Goal: Task Accomplishment & Management: Use online tool/utility

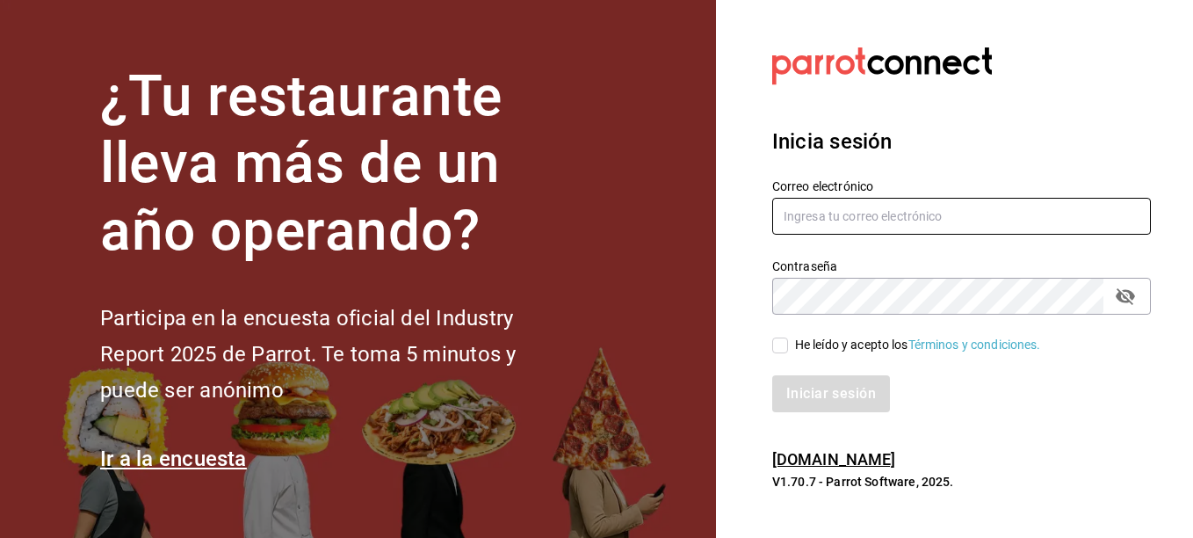
click at [904, 218] on input "text" at bounding box center [961, 216] width 379 height 37
click at [898, 216] on input "text" at bounding box center [961, 216] width 379 height 37
type input "gerencia@desquite.mx"
click at [1120, 298] on icon "passwordField" at bounding box center [1124, 296] width 19 height 17
click at [1120, 298] on icon "passwordField" at bounding box center [1124, 295] width 19 height 13
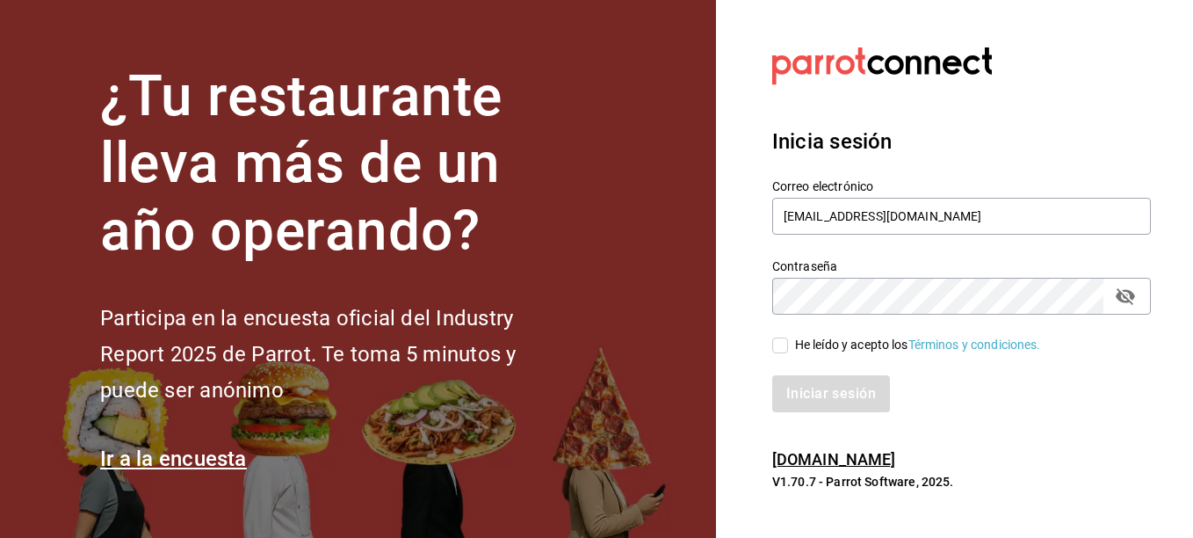
click at [1120, 298] on icon "passwordField" at bounding box center [1124, 296] width 19 height 17
click at [1120, 298] on icon "passwordField" at bounding box center [1124, 295] width 19 height 13
click at [1123, 297] on icon "passwordField" at bounding box center [1124, 296] width 19 height 17
click at [781, 345] on input "He leído y acepto los Términos y condiciones." at bounding box center [780, 345] width 16 height 16
checkbox input "true"
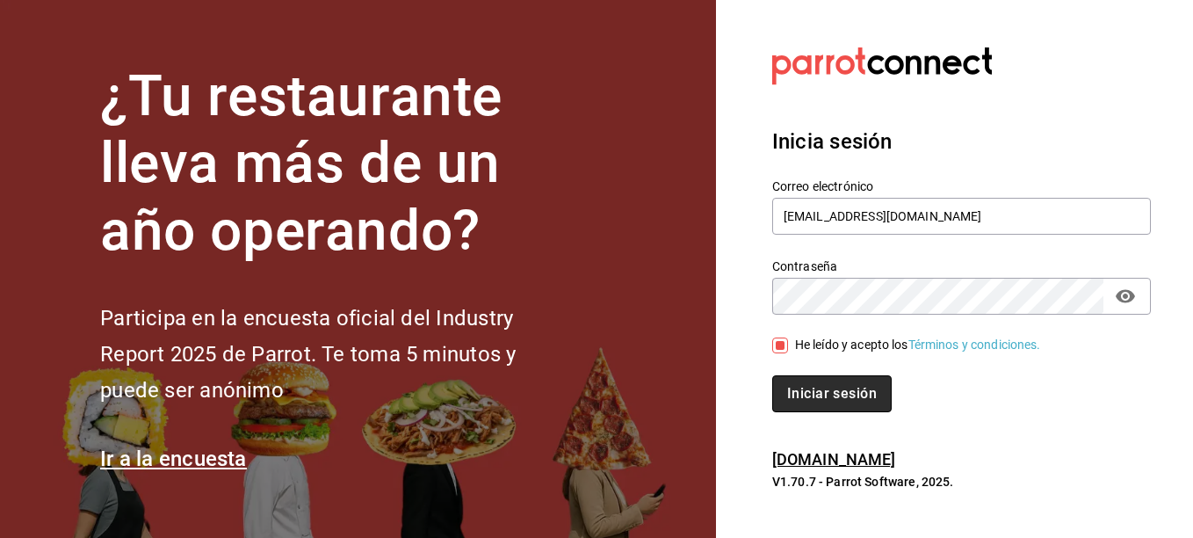
click at [834, 393] on button "Iniciar sesión" at bounding box center [831, 393] width 119 height 37
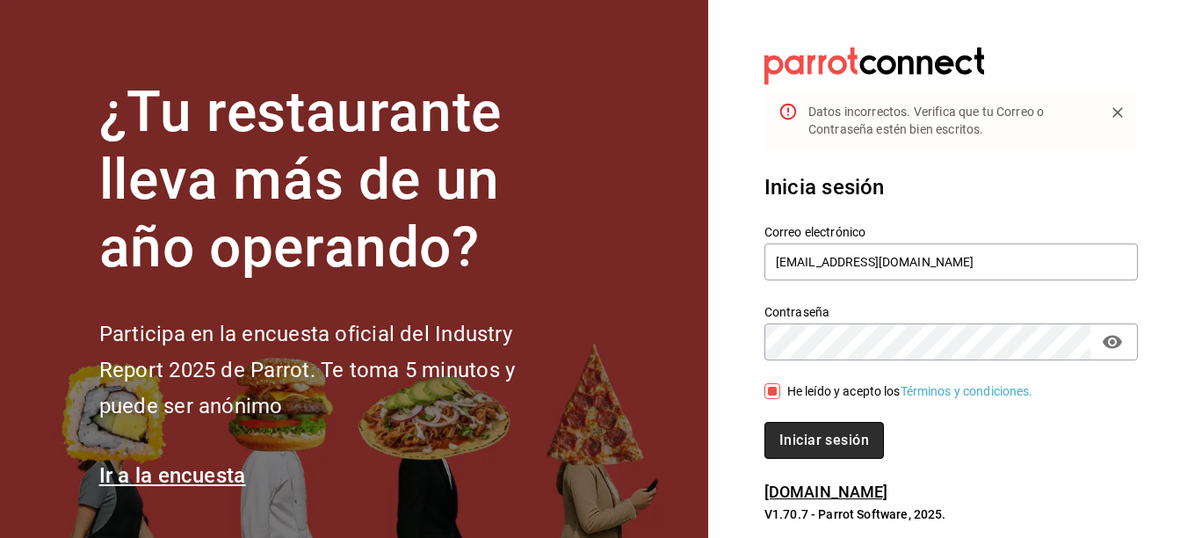
click at [834, 437] on button "Iniciar sesión" at bounding box center [823, 440] width 119 height 37
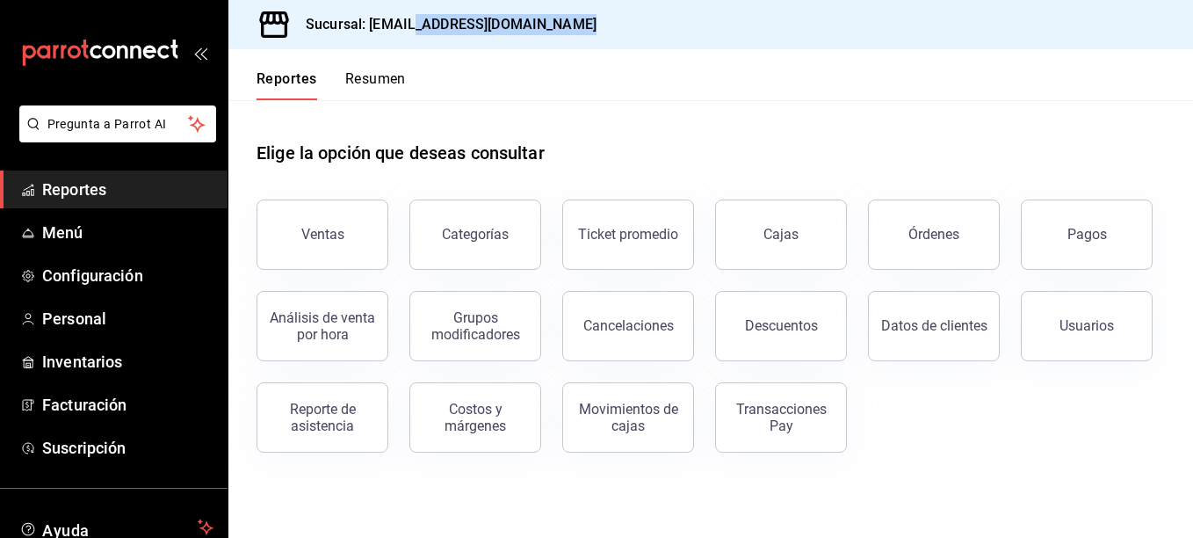
drag, startPoint x: 415, startPoint y: 23, endPoint x: 337, endPoint y: 117, distance: 121.7
click at [337, 117] on div "Sucursal: saladedesquite@coacalco.com Reportes Resumen Elige la opción que dese…" at bounding box center [710, 269] width 964 height 538
click at [337, 117] on div "Elige la opción que deseas consultar" at bounding box center [710, 139] width 908 height 78
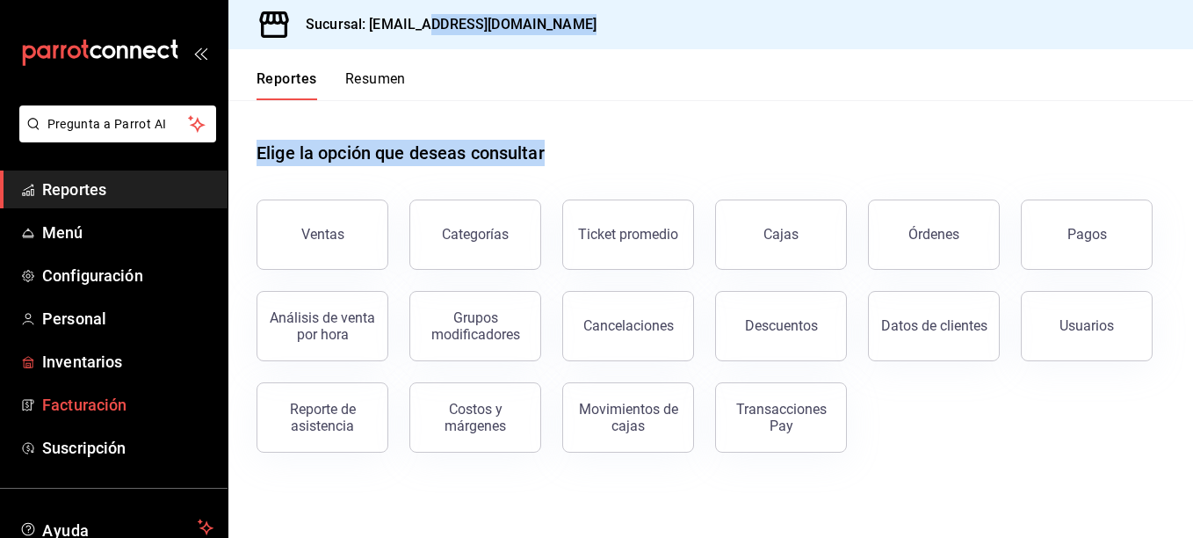
drag, startPoint x: 430, startPoint y: 17, endPoint x: 126, endPoint y: 406, distance: 493.7
click at [126, 406] on div "Pregunta a Parrot AI Reportes Menú Configuración Personal Inventarios Facturaci…" at bounding box center [596, 269] width 1193 height 538
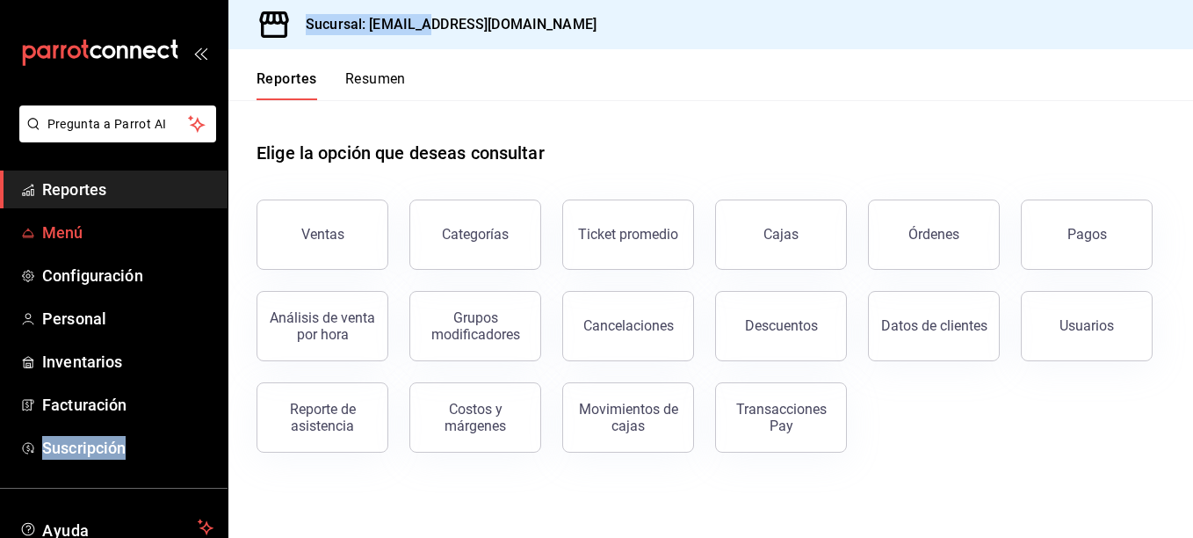
click at [82, 236] on span "Menú" at bounding box center [127, 232] width 171 height 24
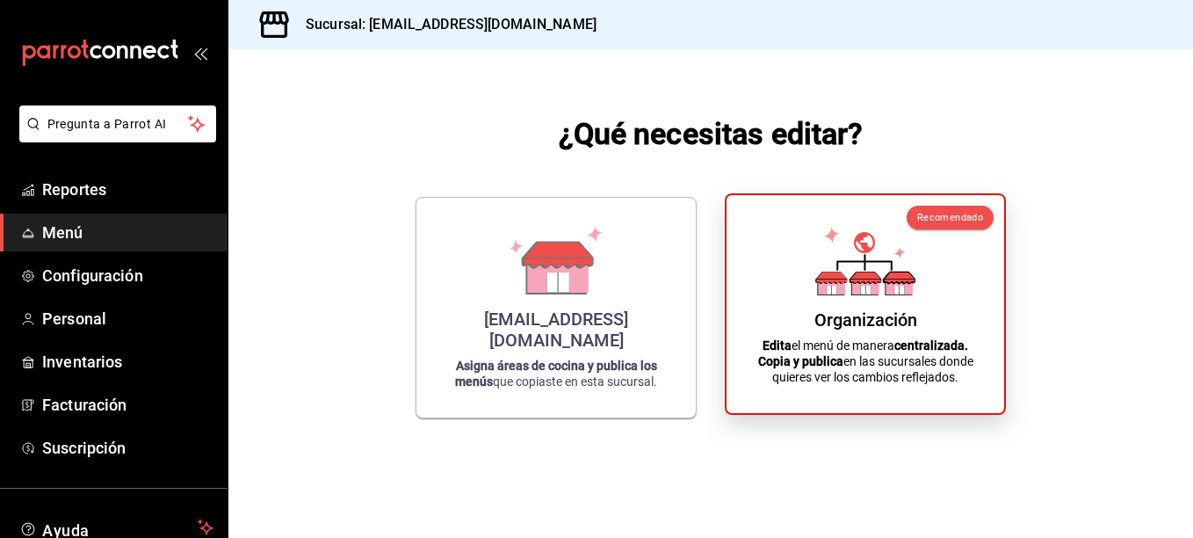
click at [833, 295] on div "Organización Edita el menú de manera centralizada. Copia y publica en las sucur…" at bounding box center [864, 304] width 235 height 190
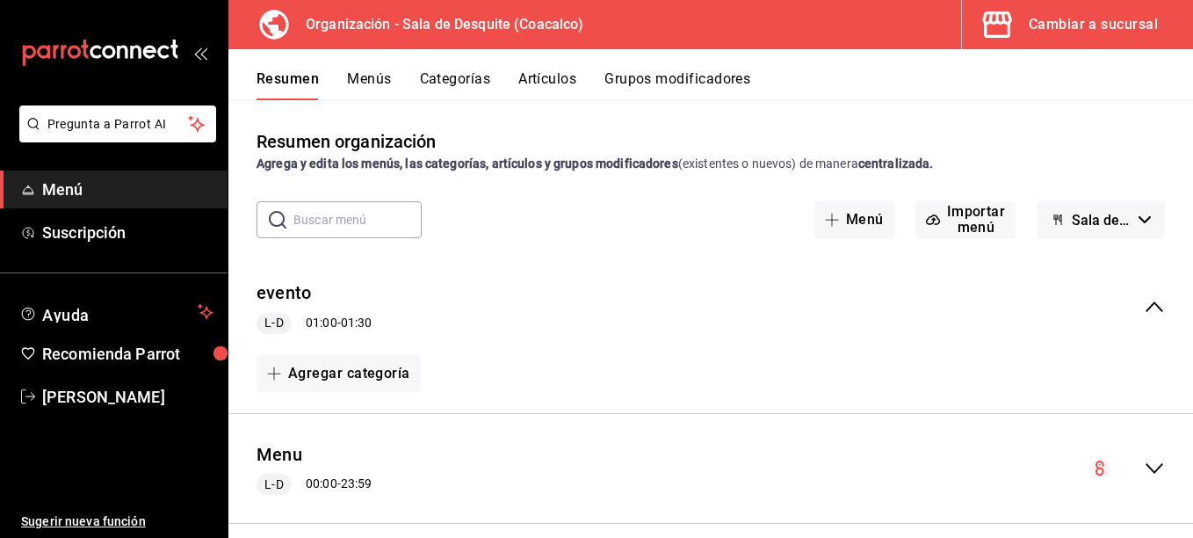
click at [1107, 24] on div "Cambiar a sucursal" at bounding box center [1093, 24] width 129 height 25
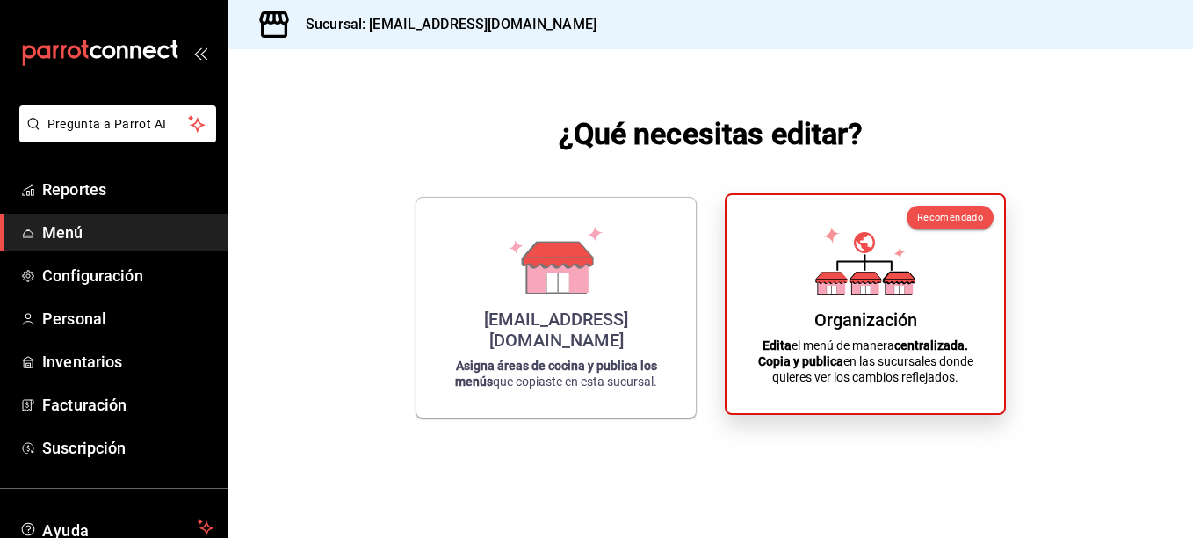
click at [890, 272] on icon at bounding box center [865, 261] width 100 height 69
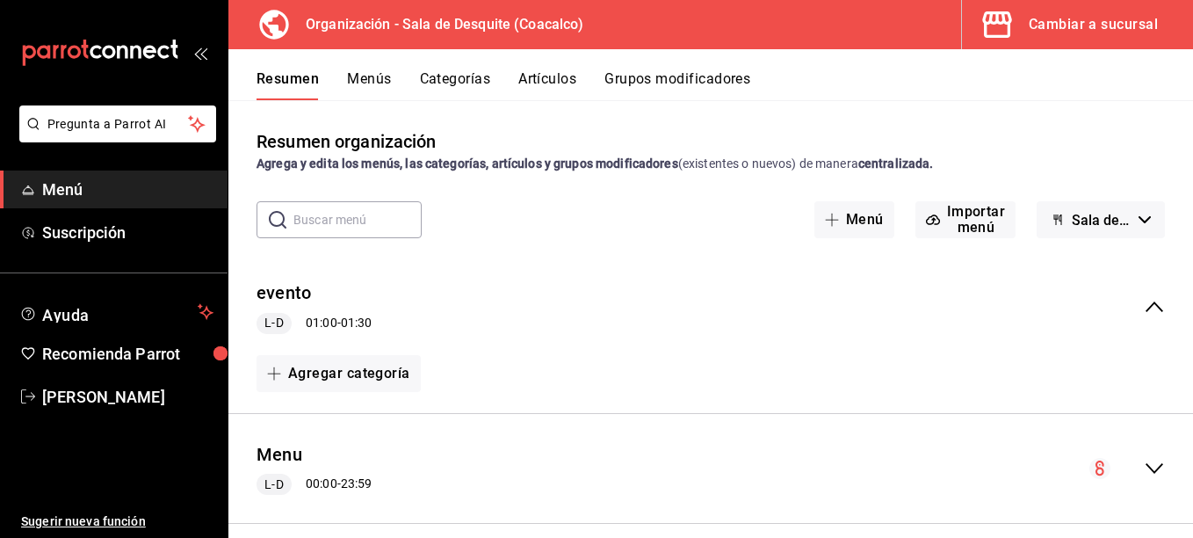
click at [66, 188] on span "Menú" at bounding box center [127, 189] width 171 height 24
click at [445, 81] on button "Categorías" at bounding box center [455, 85] width 71 height 30
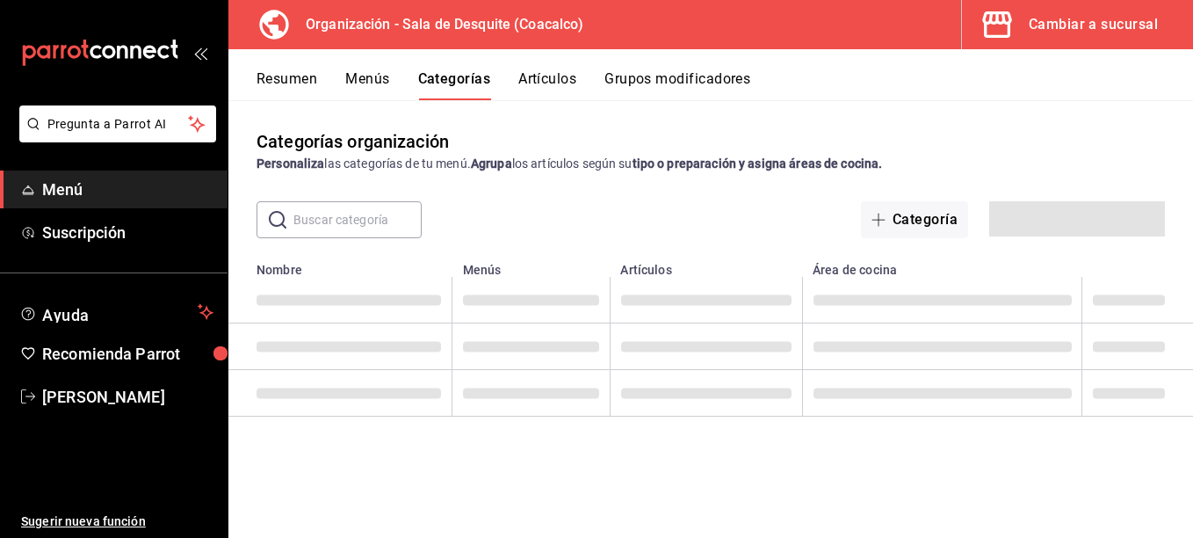
click at [386, 72] on button "Menús" at bounding box center [367, 85] width 44 height 30
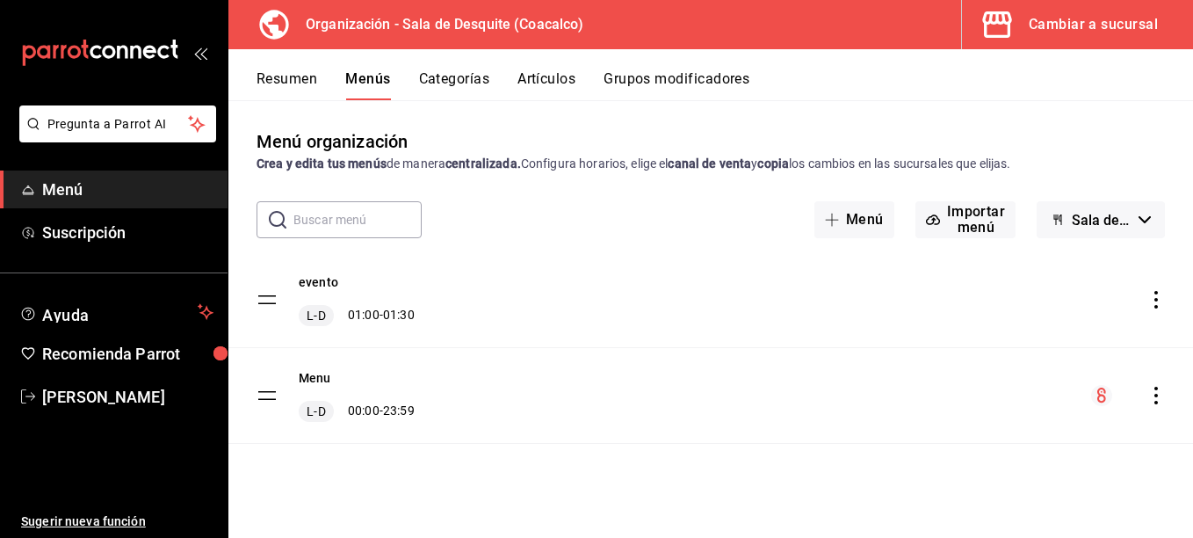
click at [85, 182] on span "Menú" at bounding box center [127, 189] width 171 height 24
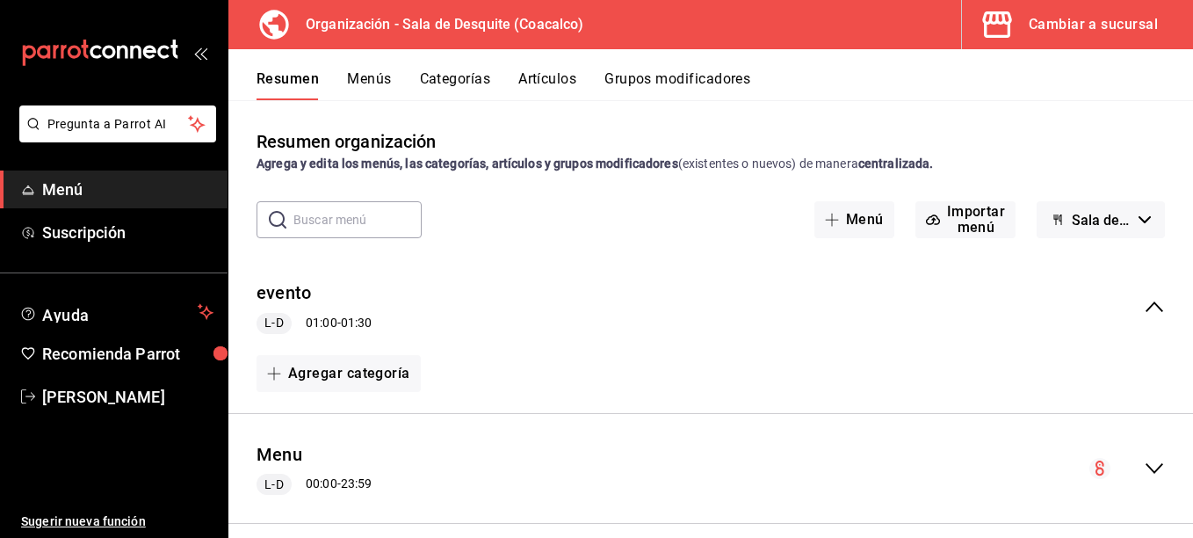
click at [1071, 33] on div "Cambiar a sucursal" at bounding box center [1093, 24] width 129 height 25
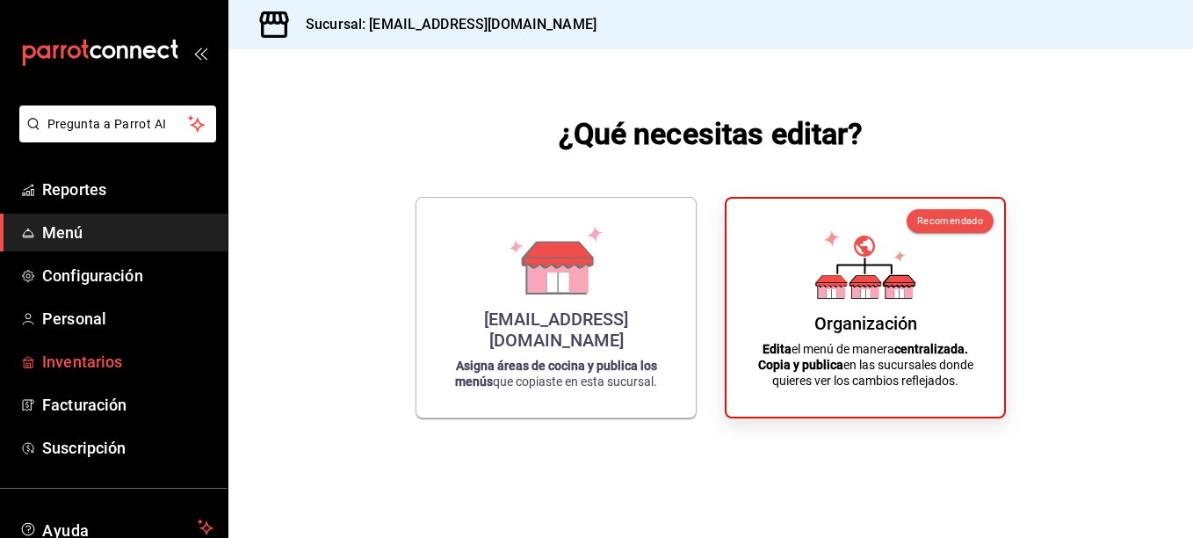
click at [108, 366] on span "Inventarios" at bounding box center [127, 362] width 171 height 24
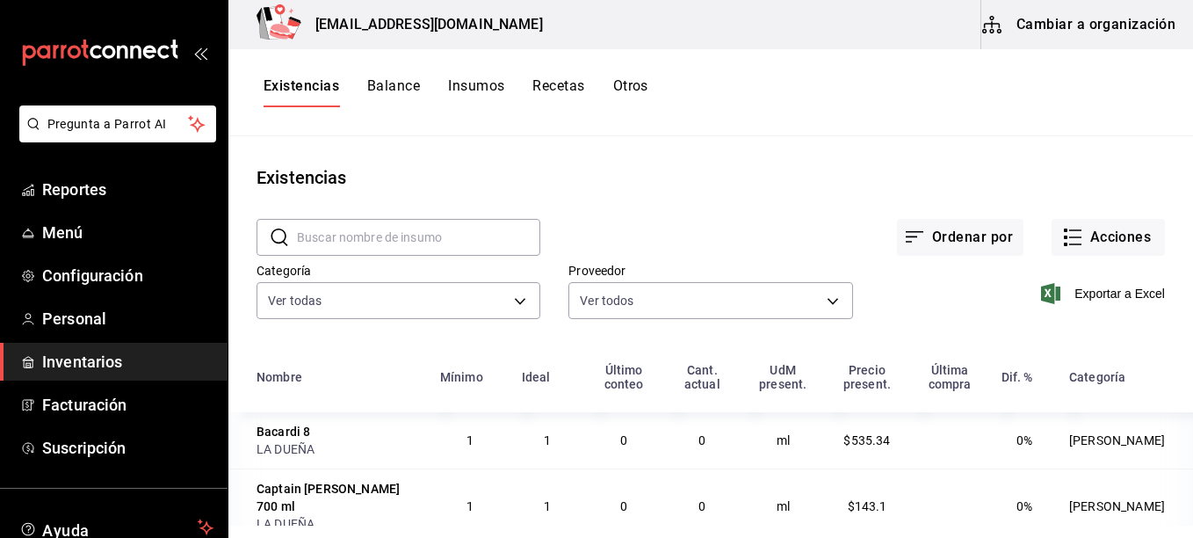
click at [1035, 25] on button "Cambiar a organización" at bounding box center [1080, 24] width 198 height 49
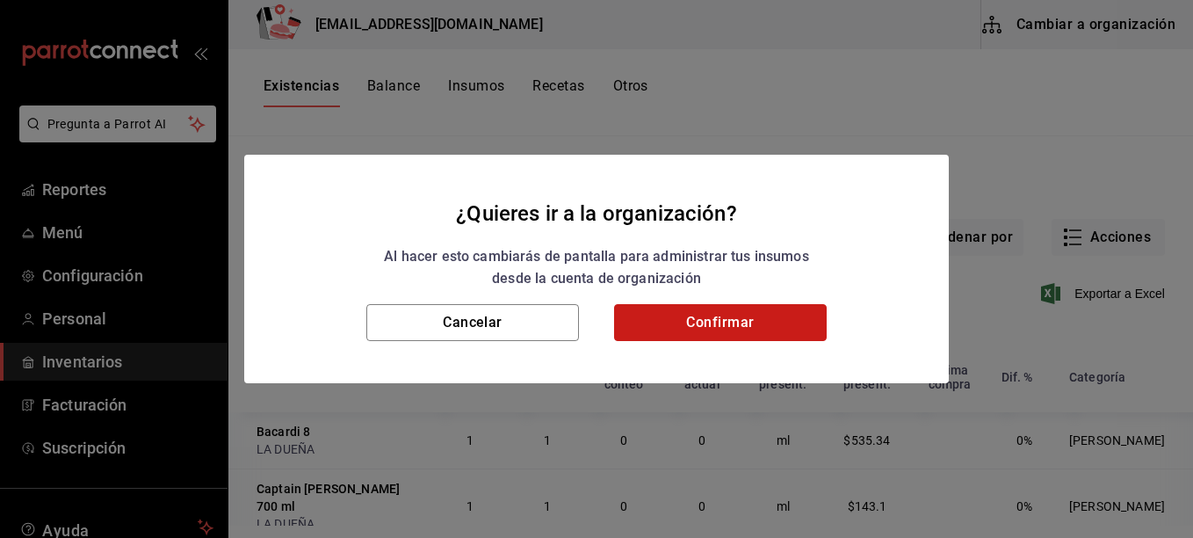
click at [769, 321] on button "Confirmar" at bounding box center [720, 322] width 213 height 37
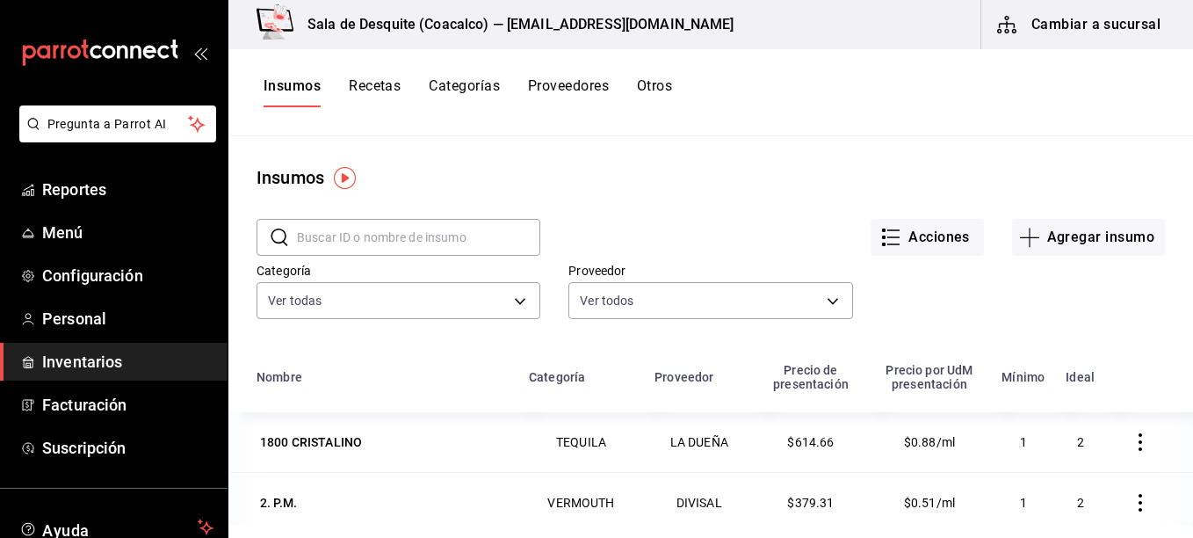
click at [379, 81] on button "Recetas" at bounding box center [375, 92] width 52 height 30
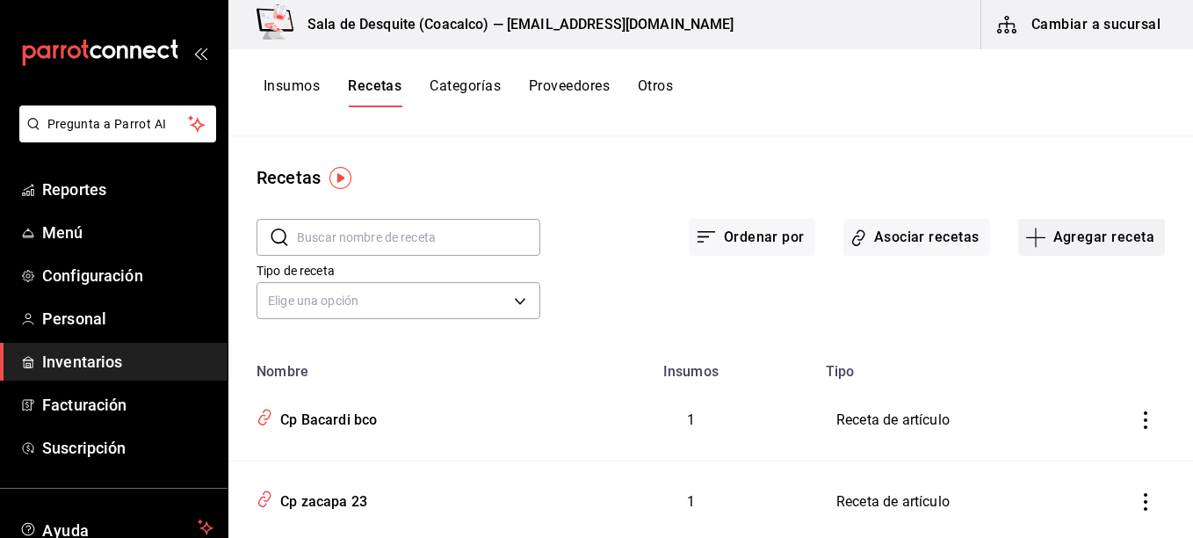
click at [1059, 223] on button "Agregar receta" at bounding box center [1091, 237] width 147 height 37
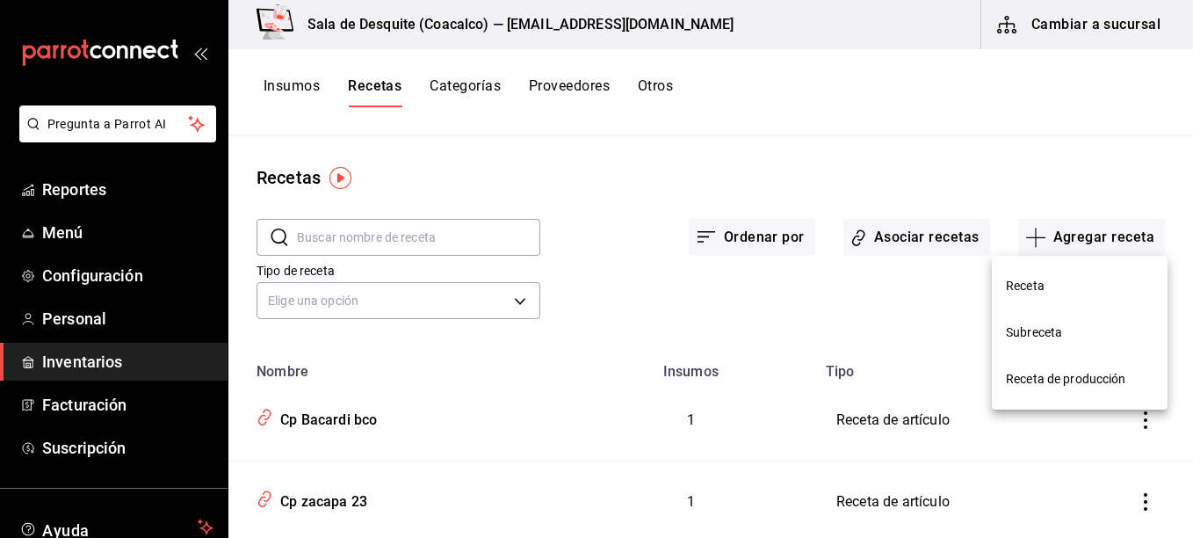
click at [1067, 275] on li "Receta" at bounding box center [1080, 286] width 176 height 47
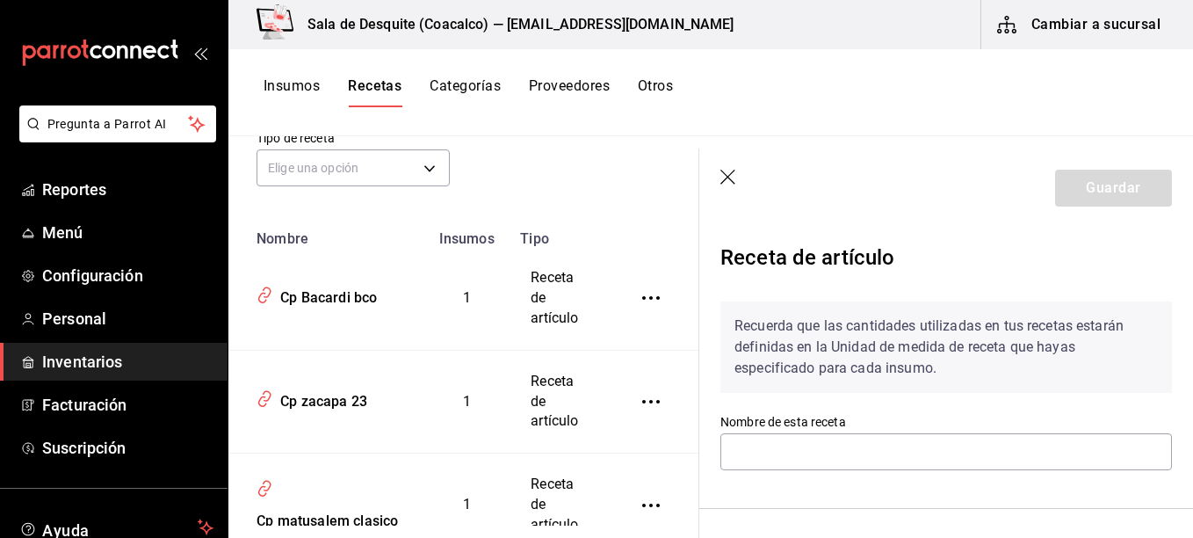
scroll to position [129, 0]
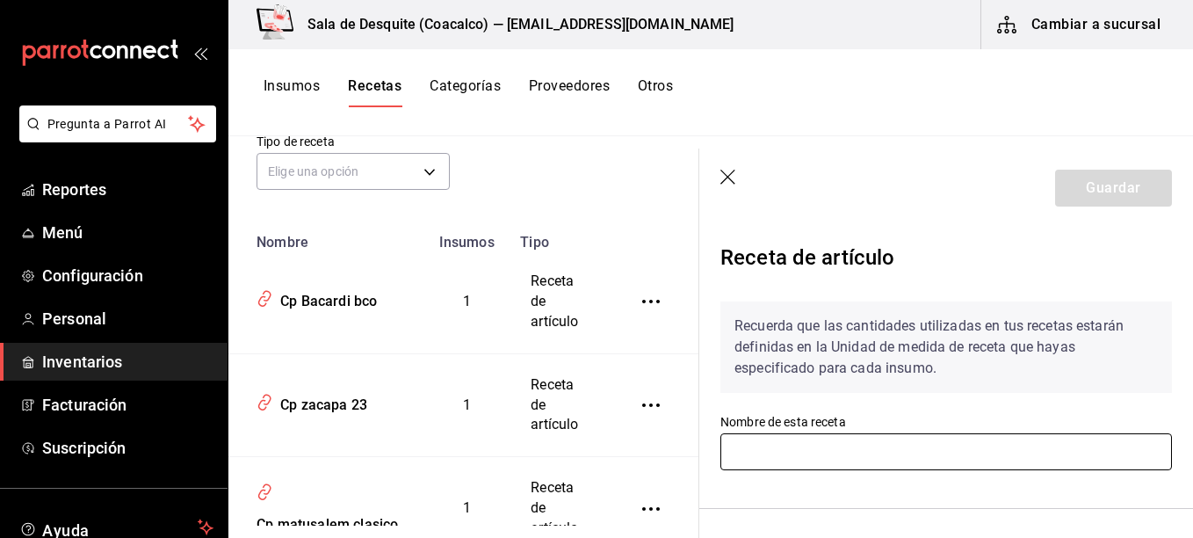
click at [897, 451] on input "text" at bounding box center [945, 451] width 451 height 37
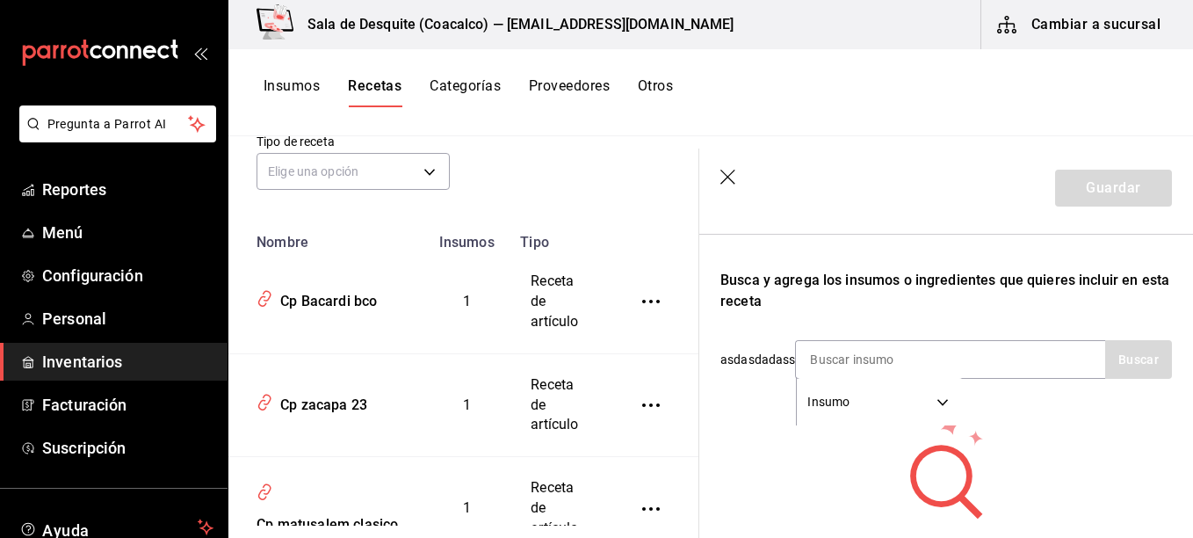
scroll to position [276, 0]
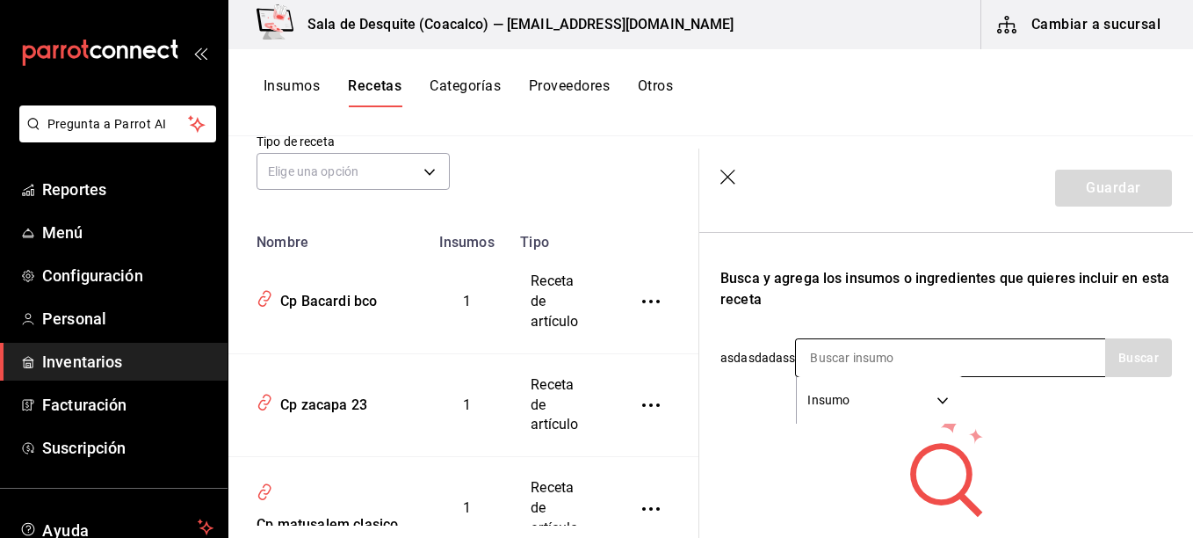
type input "Cp Bacardi 8"
click at [944, 406] on body "Pregunta a Parrot AI Reportes Menú Configuración Personal Inventarios Facturaci…" at bounding box center [596, 262] width 1193 height 525
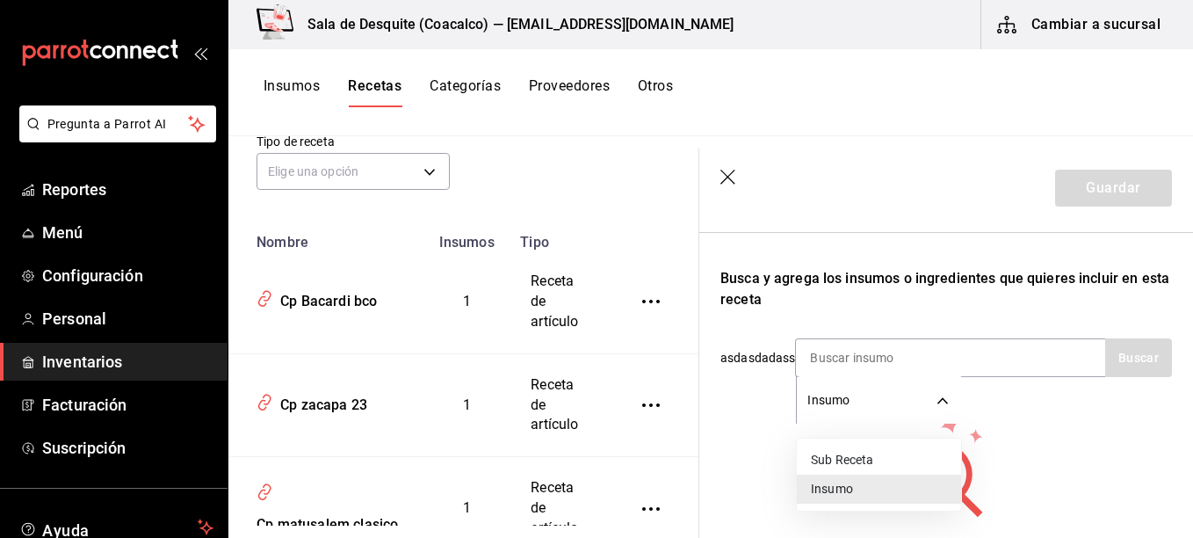
click at [884, 489] on li "Insumo" at bounding box center [879, 488] width 164 height 29
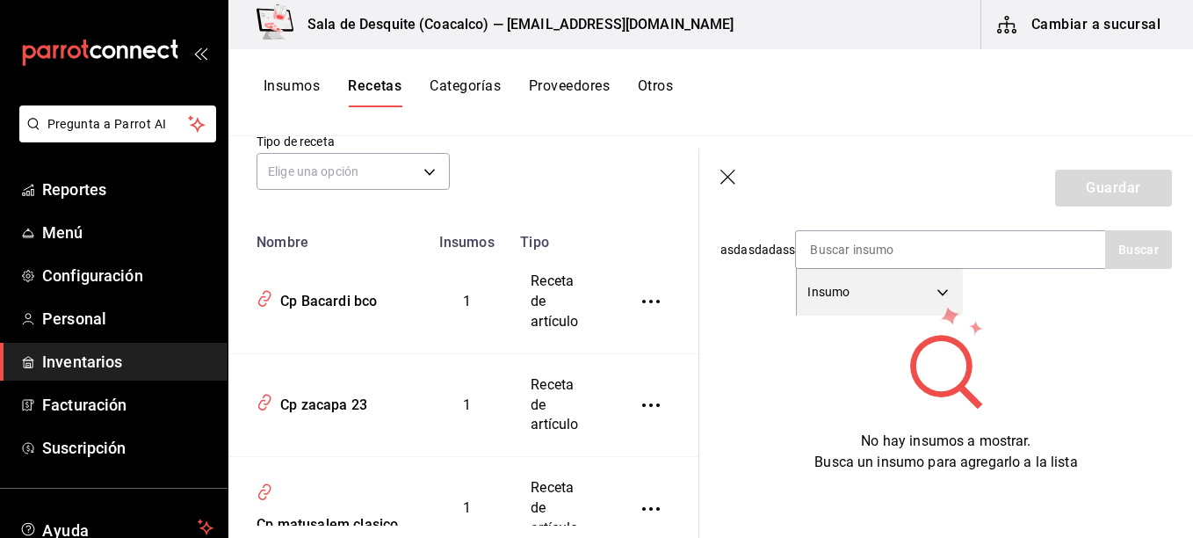
scroll to position [402, 0]
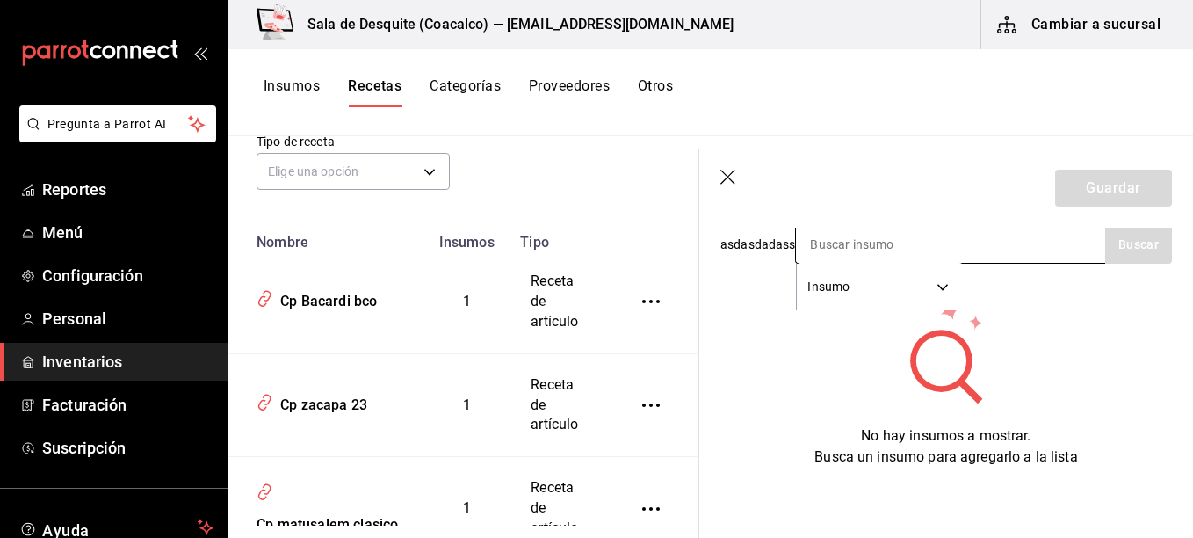
click at [952, 261] on body "Pregunta a Parrot AI Reportes Menú Configuración Personal Inventarios Facturaci…" at bounding box center [596, 262] width 1193 height 525
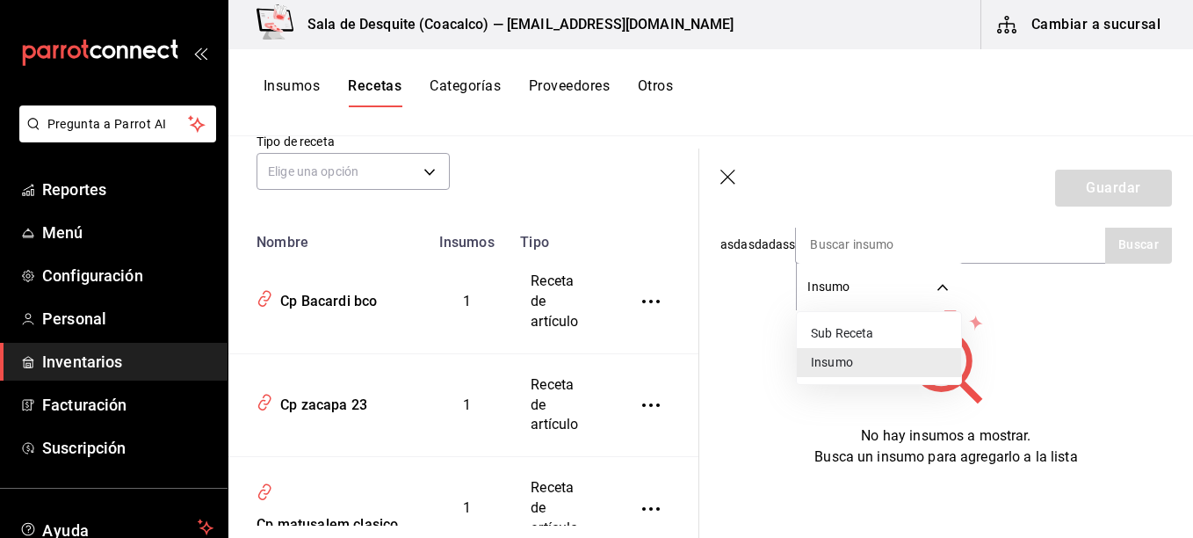
click at [888, 343] on li "Sub Receta" at bounding box center [879, 333] width 164 height 29
type input "SUBRECIPE"
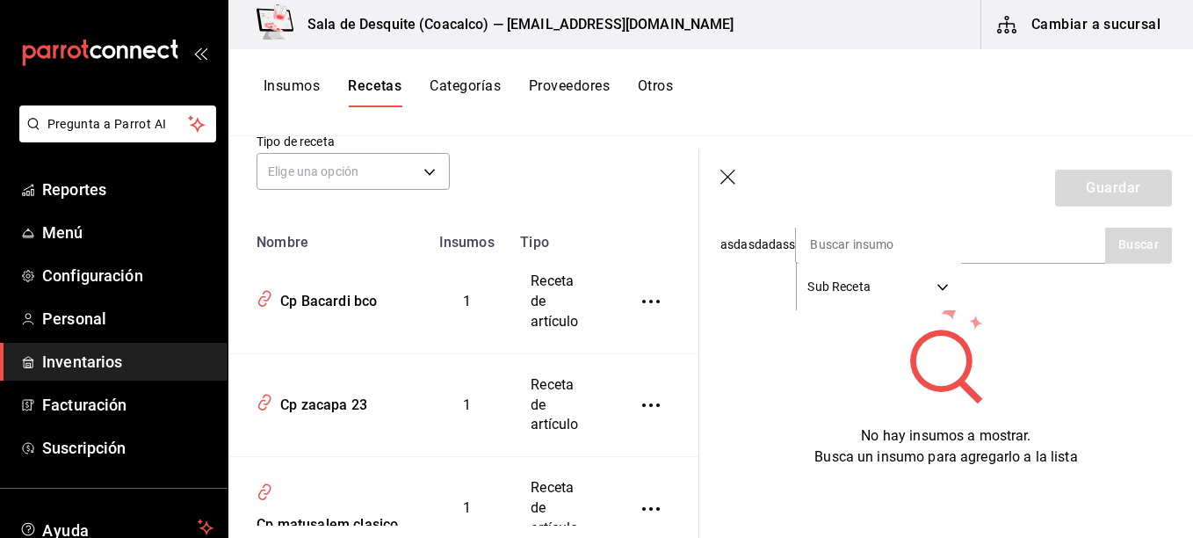
click at [718, 172] on header "Guardar" at bounding box center [946, 187] width 494 height 79
click at [737, 174] on icon "button" at bounding box center [729, 179] width 18 height 18
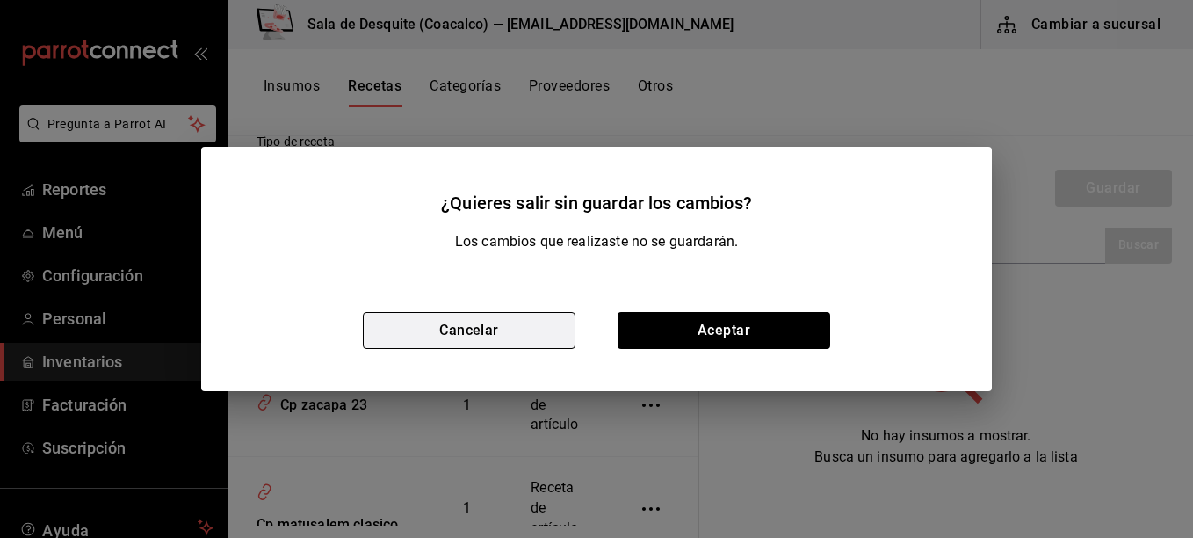
click at [548, 332] on button "Cancelar" at bounding box center [469, 330] width 213 height 37
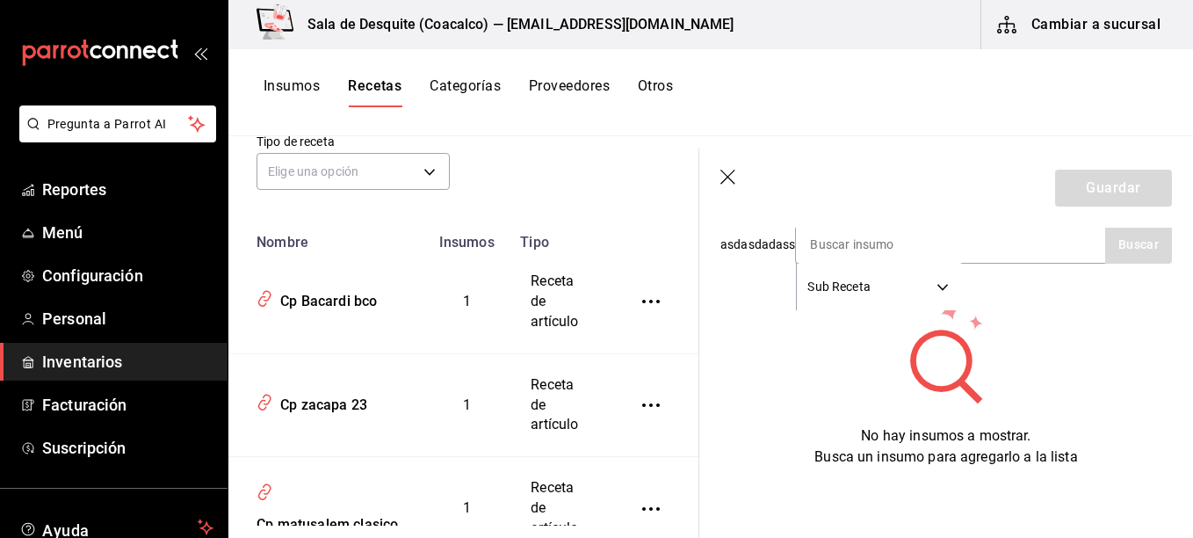
click at [726, 180] on icon "button" at bounding box center [729, 179] width 18 height 18
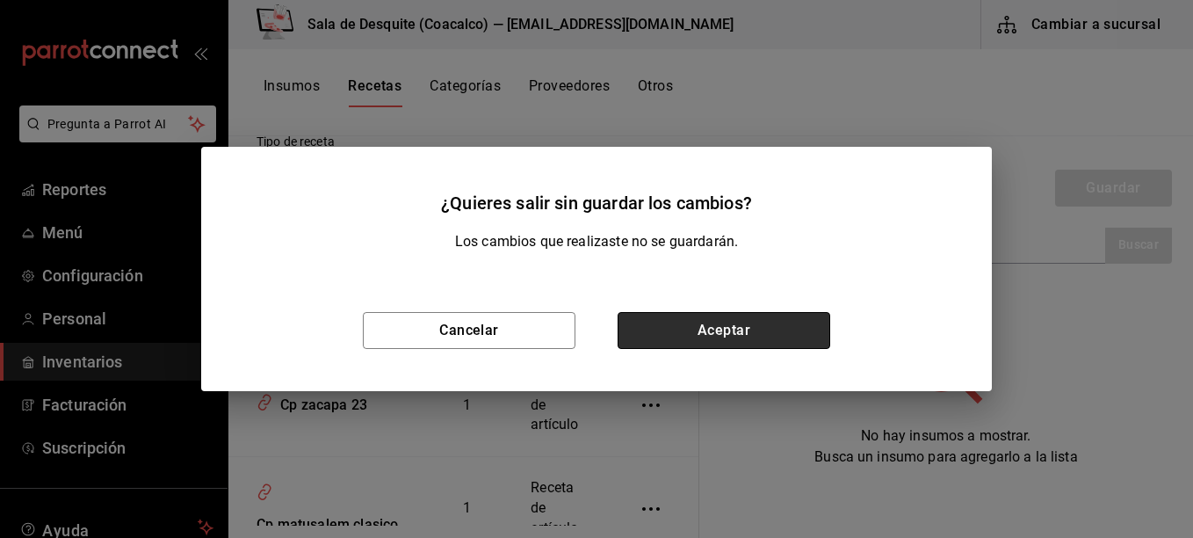
click at [765, 313] on button "Aceptar" at bounding box center [723, 330] width 213 height 37
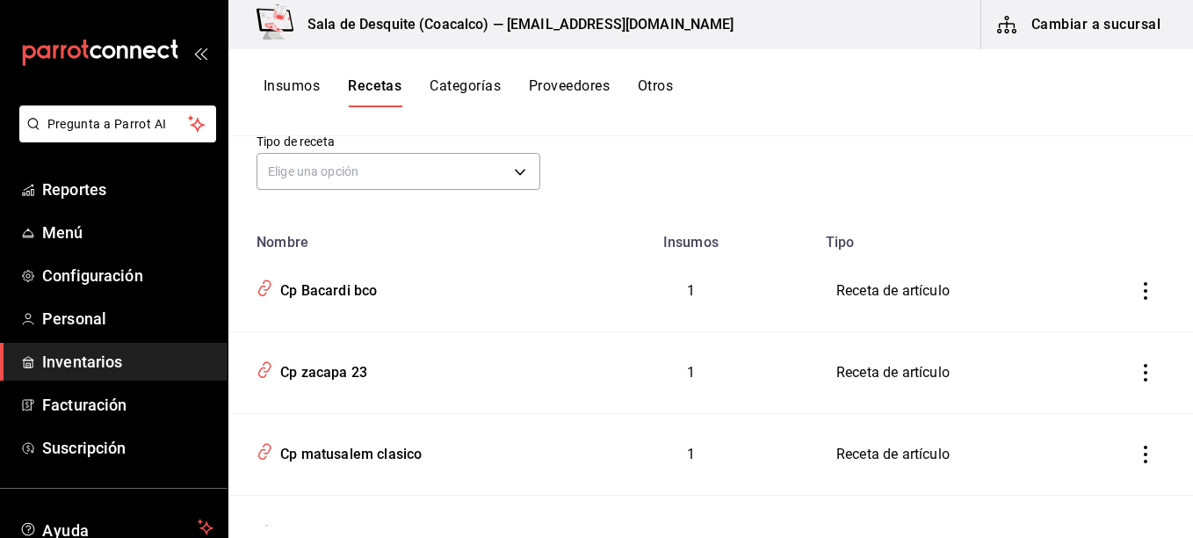
click at [370, 84] on button "Recetas" at bounding box center [375, 92] width 54 height 30
click at [294, 88] on button "Insumos" at bounding box center [292, 92] width 56 height 30
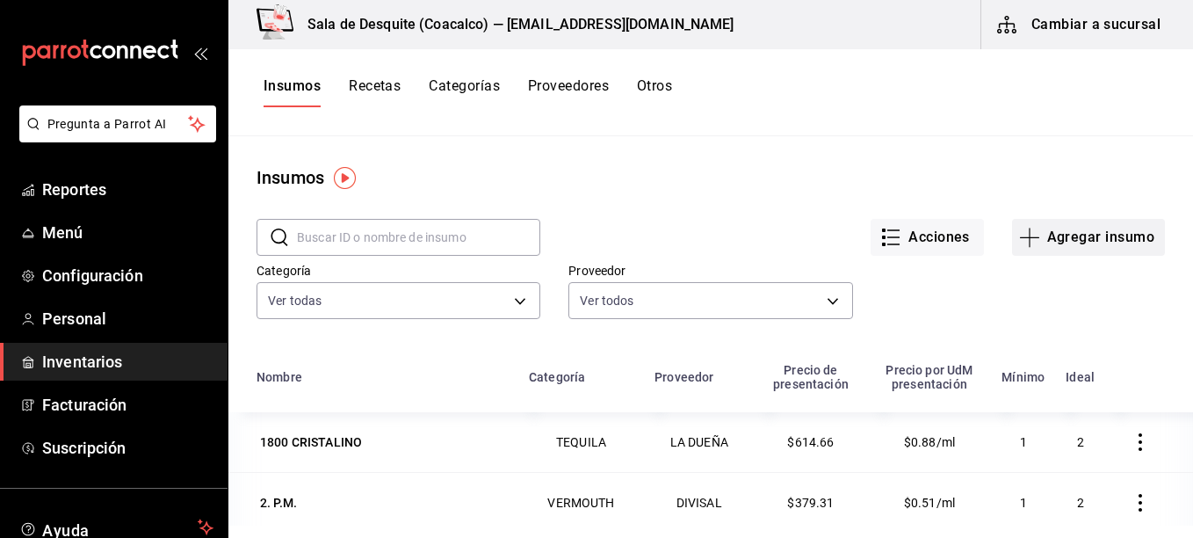
click at [1084, 231] on button "Agregar insumo" at bounding box center [1088, 237] width 153 height 37
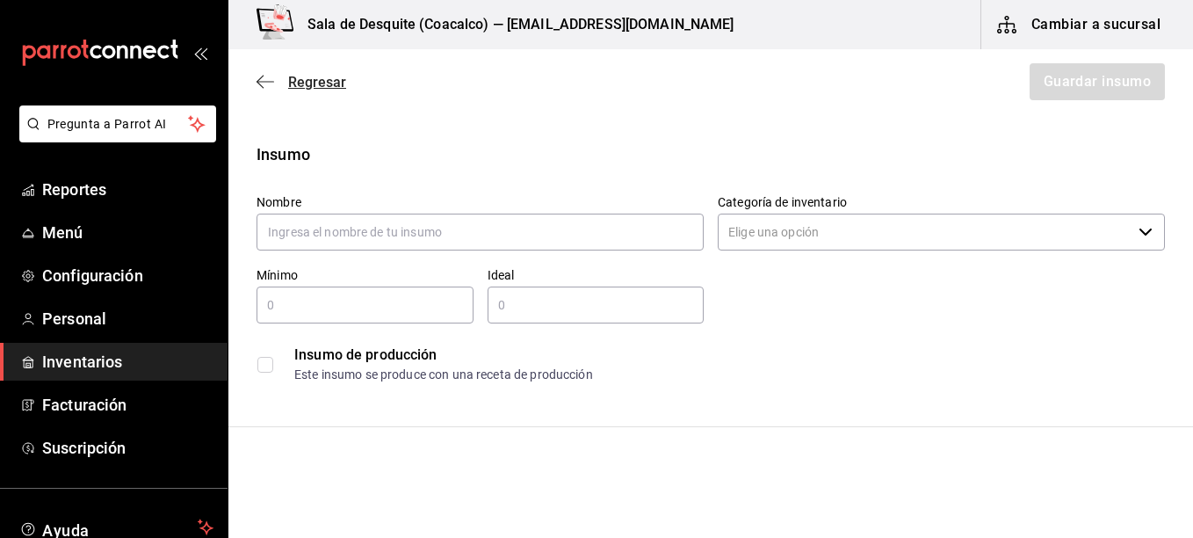
click at [292, 76] on span "Regresar" at bounding box center [317, 82] width 58 height 17
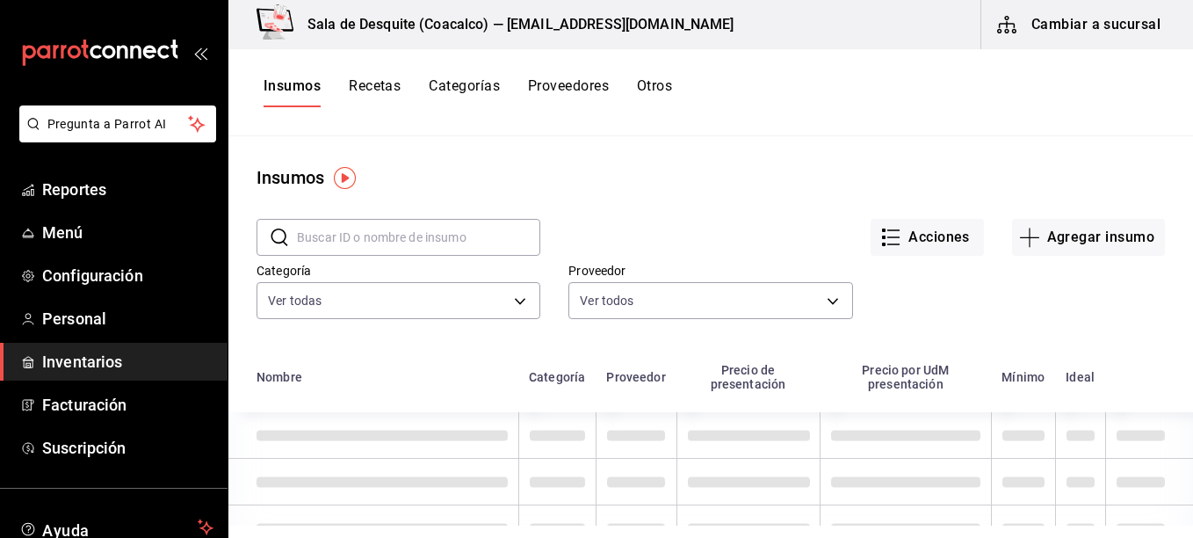
click at [367, 89] on button "Recetas" at bounding box center [375, 92] width 52 height 30
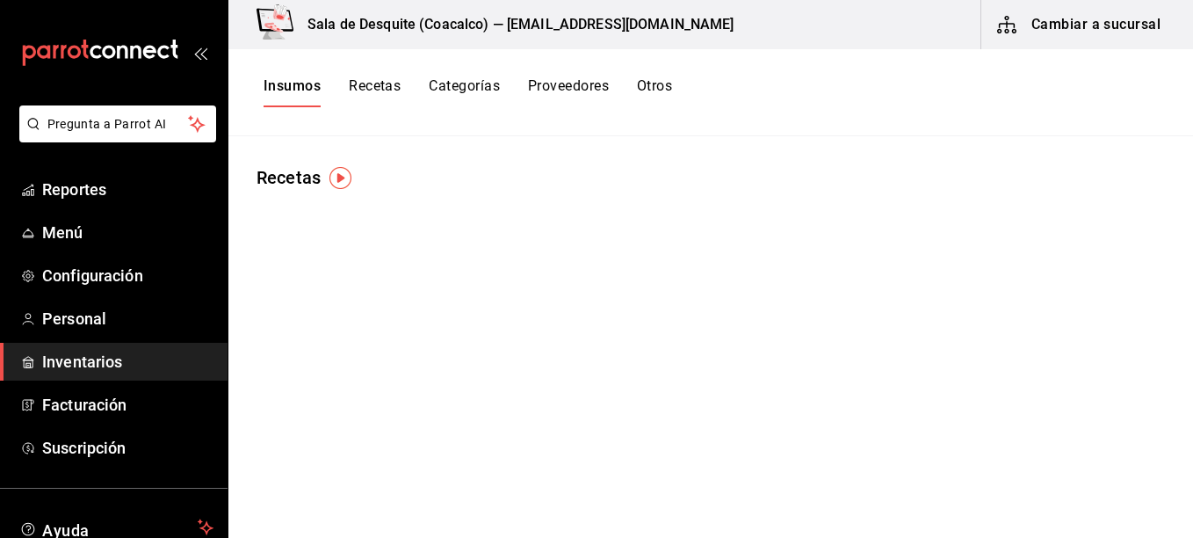
click at [372, 83] on button "Recetas" at bounding box center [375, 92] width 52 height 30
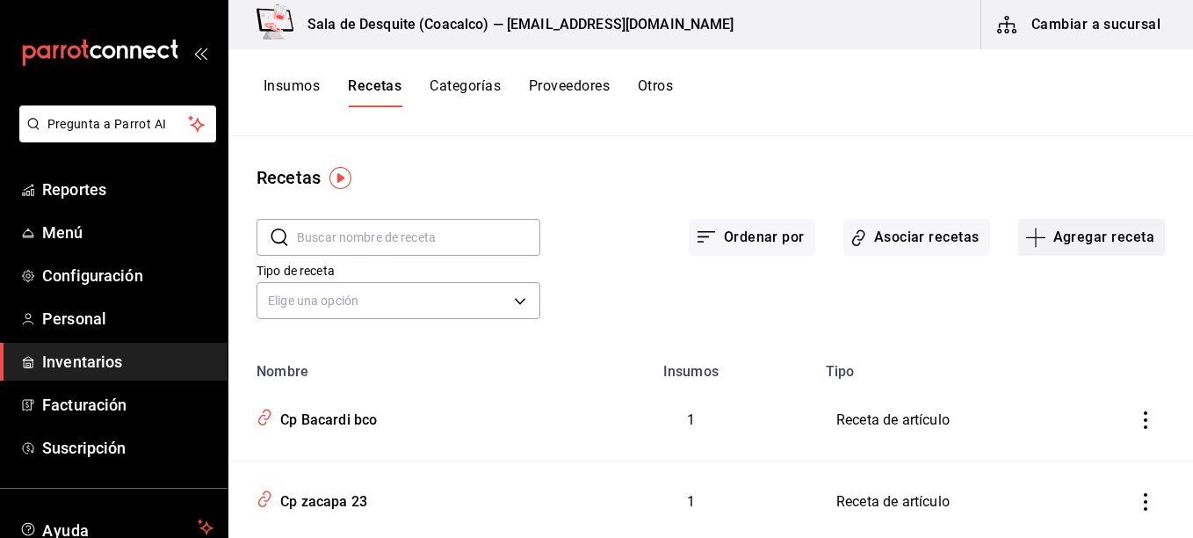
click at [1073, 246] on button "Agregar receta" at bounding box center [1091, 237] width 147 height 37
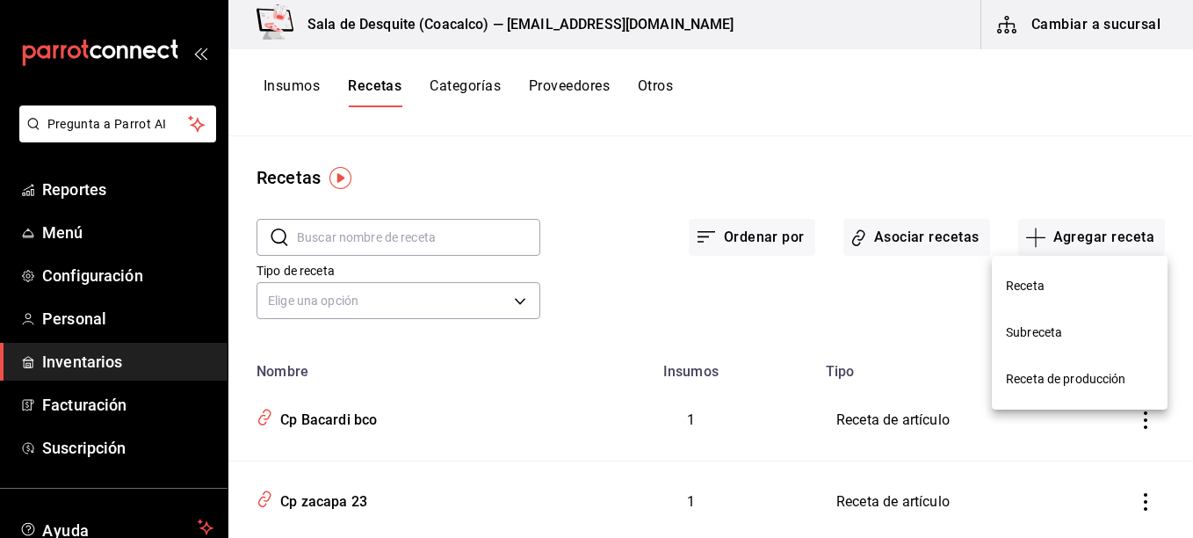
click at [1039, 286] on span "Receta" at bounding box center [1080, 286] width 148 height 18
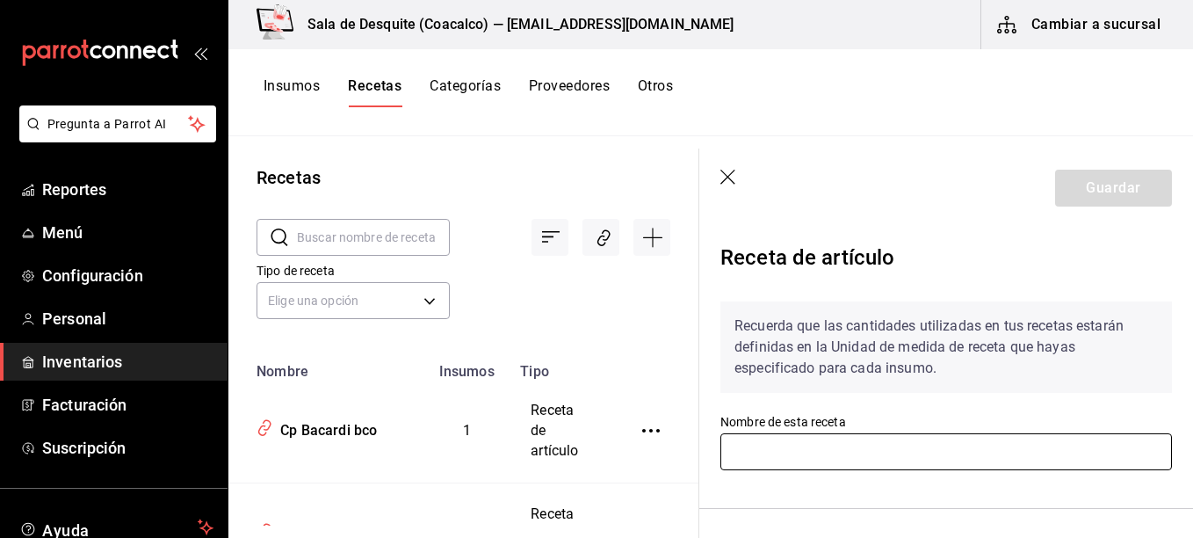
click at [892, 444] on input "text" at bounding box center [945, 451] width 451 height 37
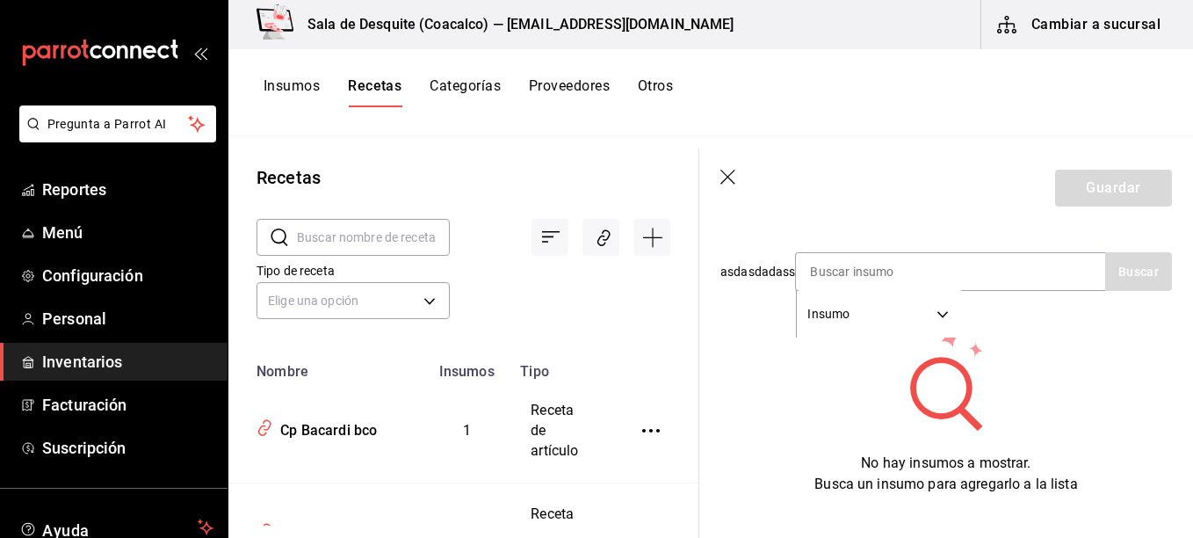
scroll to position [402, 0]
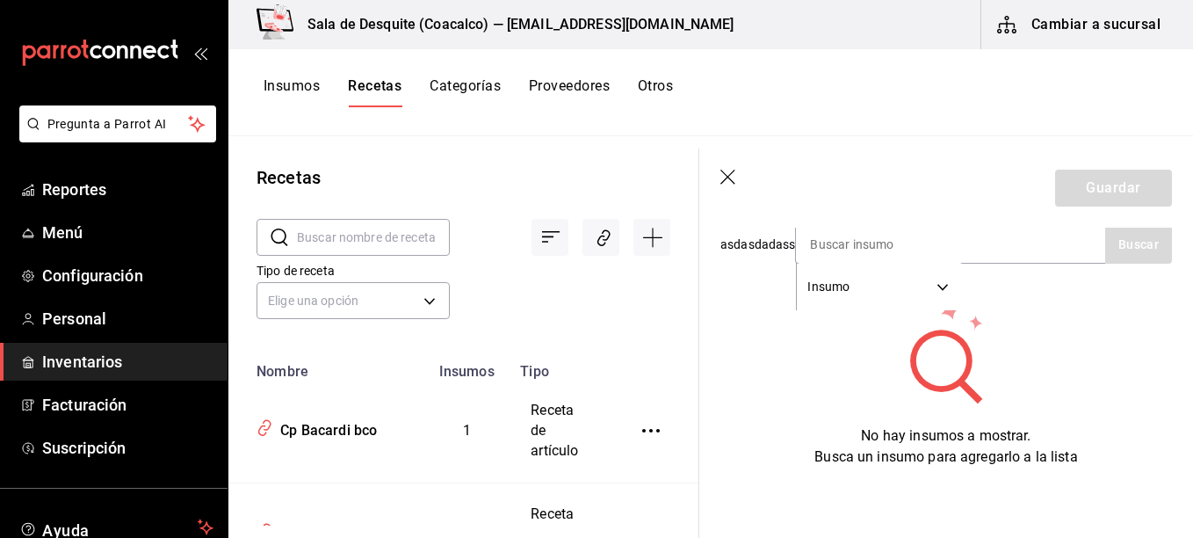
type input "Cp Bacardi 8"
click at [833, 323] on div "No hay insumos a mostrar. Busca un insumo para agregarlo a la lista" at bounding box center [945, 383] width 451 height 169
click at [906, 236] on input at bounding box center [884, 244] width 176 height 37
type input "Bacardi 8"
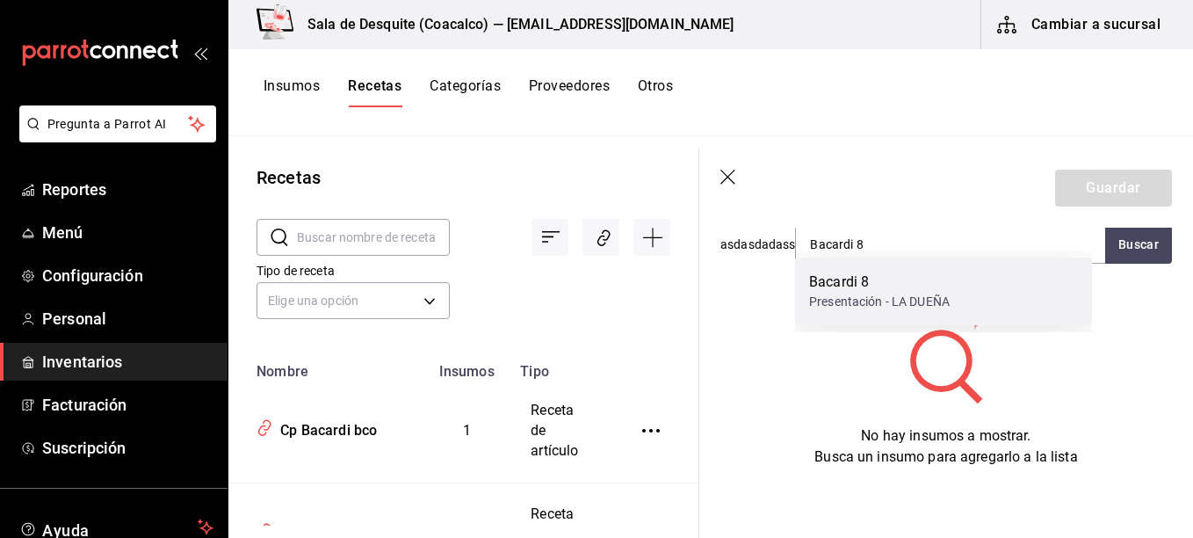
click at [884, 297] on div "Presentación - LA DUEÑA" at bounding box center [879, 301] width 141 height 18
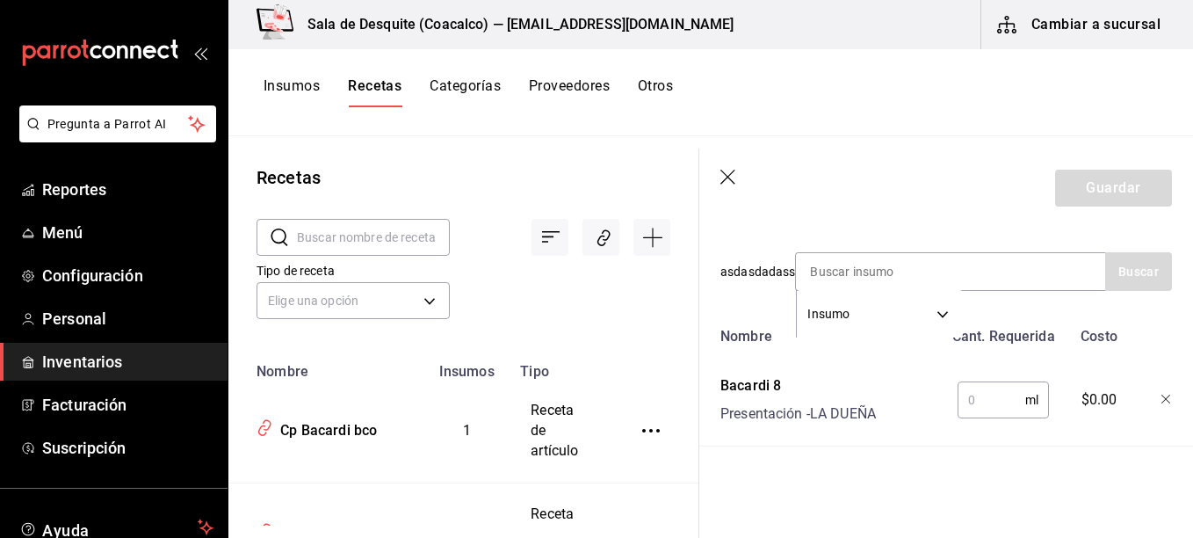
scroll to position [375, 0]
click at [992, 392] on input "text" at bounding box center [991, 399] width 68 height 35
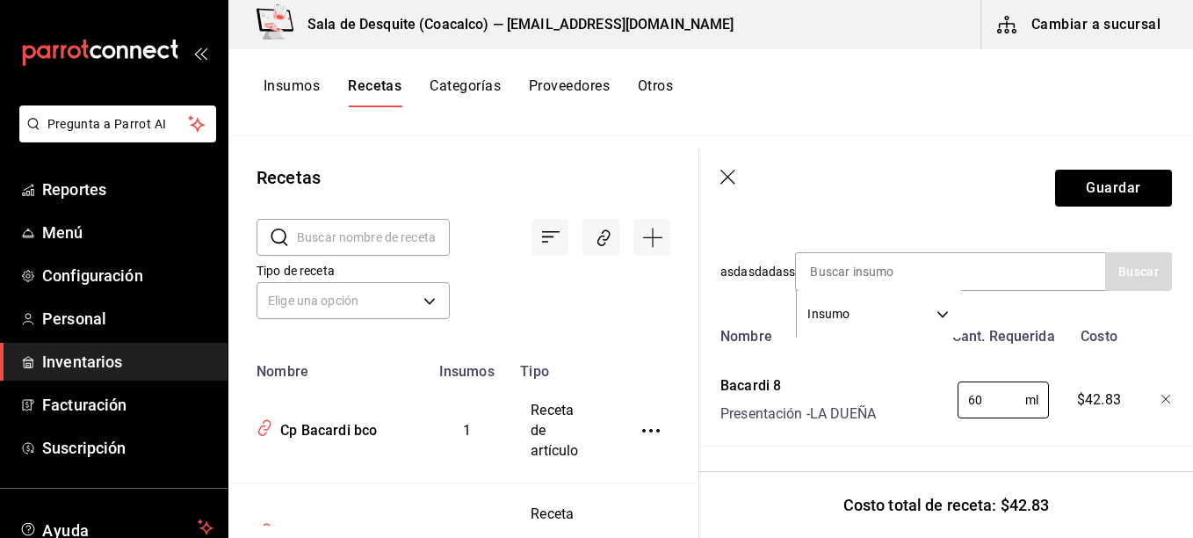
type input "60"
click at [1068, 451] on div "Receta de artículo Recuerda que las cantidades utilizadas en tus recetas estará…" at bounding box center [946, 202] width 494 height 672
click at [1105, 187] on button "Guardar" at bounding box center [1113, 188] width 117 height 37
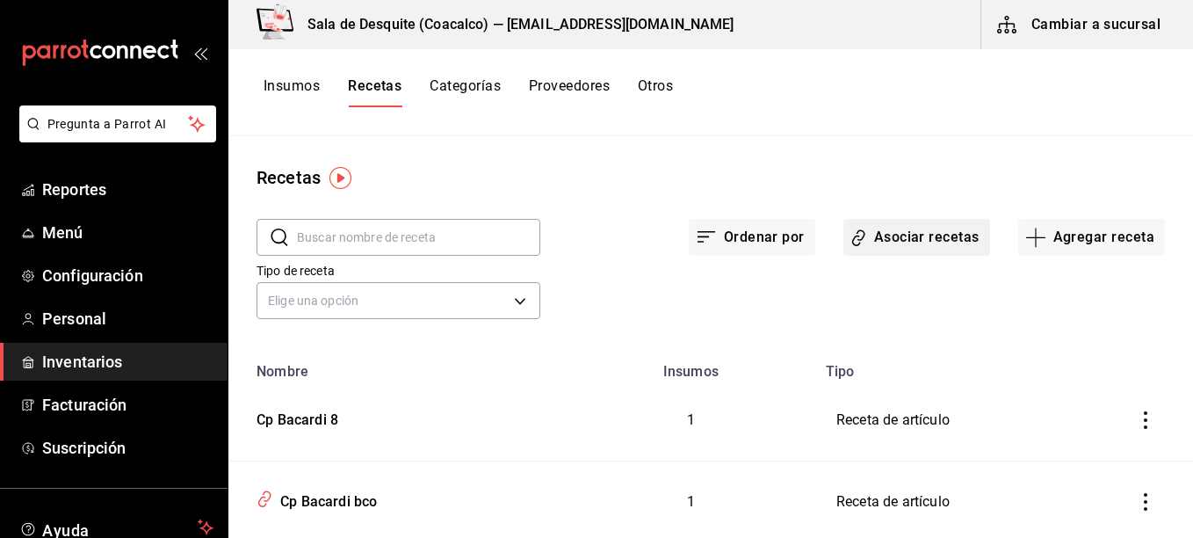
click at [913, 227] on button "Asociar recetas" at bounding box center [916, 237] width 147 height 37
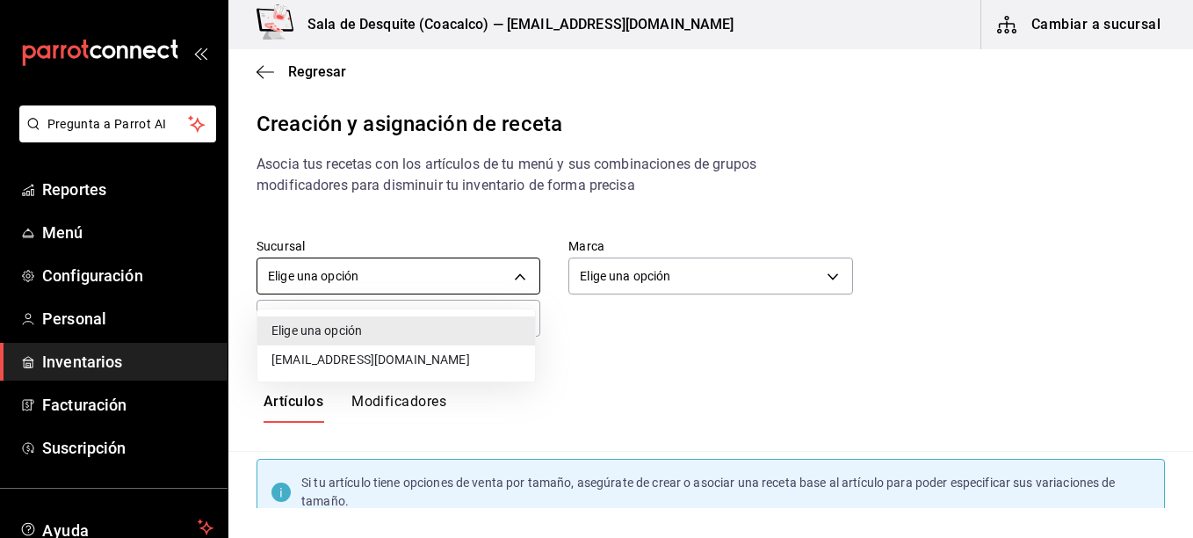
click at [516, 265] on body "Pregunta a Parrot AI Reportes Menú Configuración Personal Inventarios Facturaci…" at bounding box center [596, 254] width 1193 height 508
click at [449, 363] on li "[EMAIL_ADDRESS][DOMAIN_NAME]" at bounding box center [396, 359] width 278 height 29
type input "93467c31-adce-431c-98c2-5877e547f662"
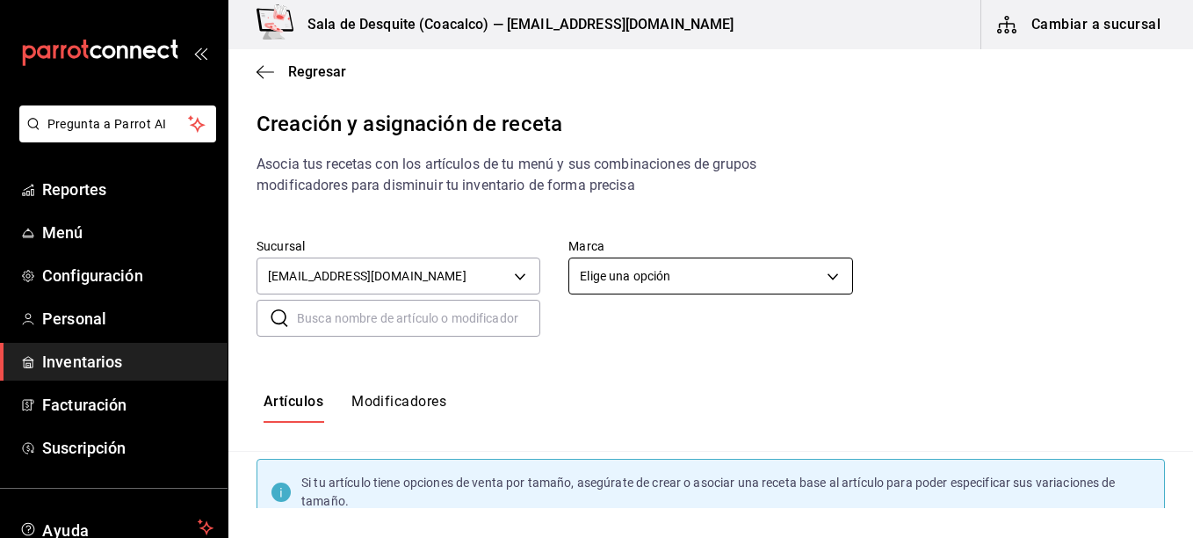
click at [647, 268] on body "Pregunta a Parrot AI Reportes Menú Configuración Personal Inventarios Facturaci…" at bounding box center [596, 254] width 1193 height 508
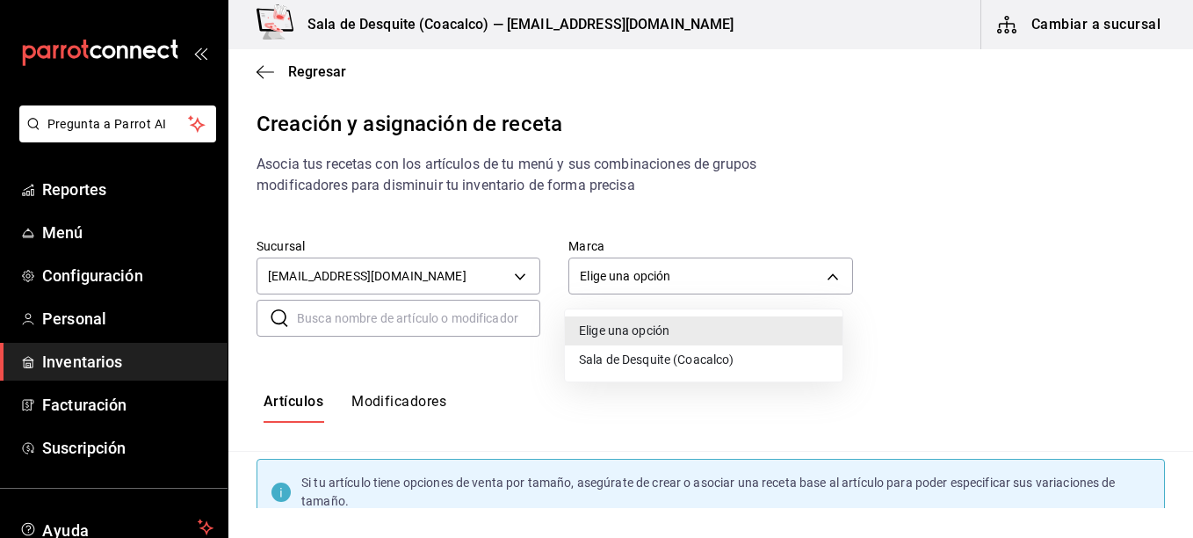
click at [606, 369] on li "Sala de Desquite (Coacalco)" at bounding box center [704, 359] width 278 height 29
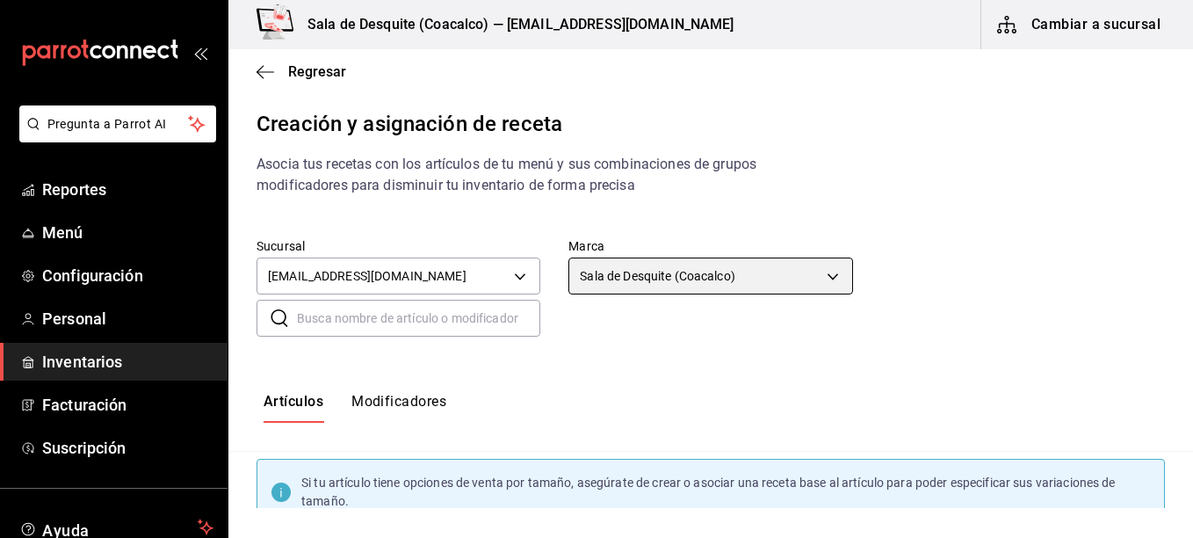
type input "62a8501e-83aa-44fc-a14d-b1e4ad847988"
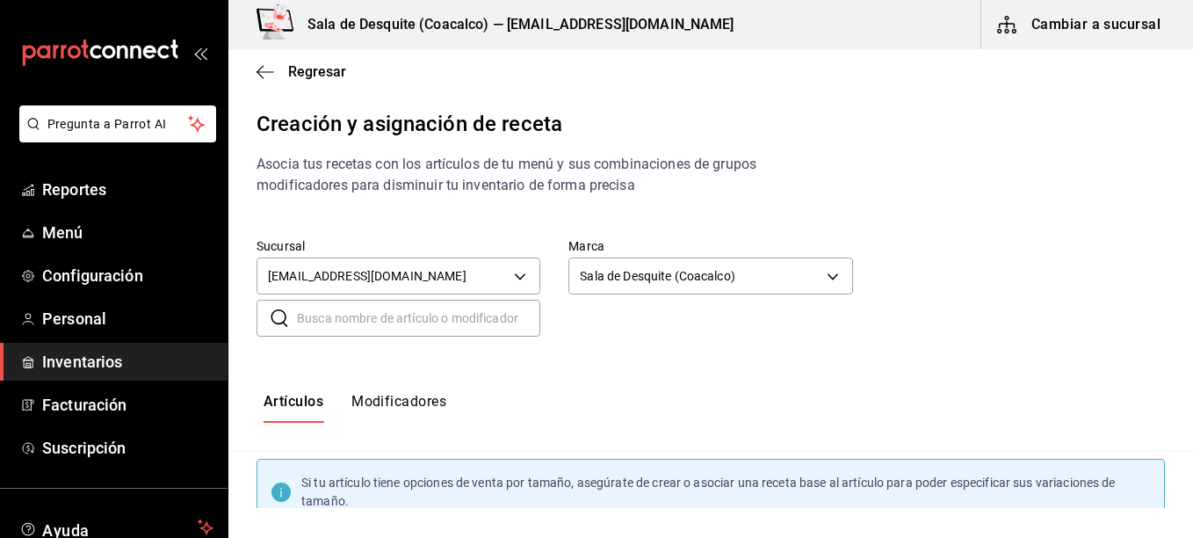
click at [499, 330] on input "text" at bounding box center [418, 317] width 243 height 35
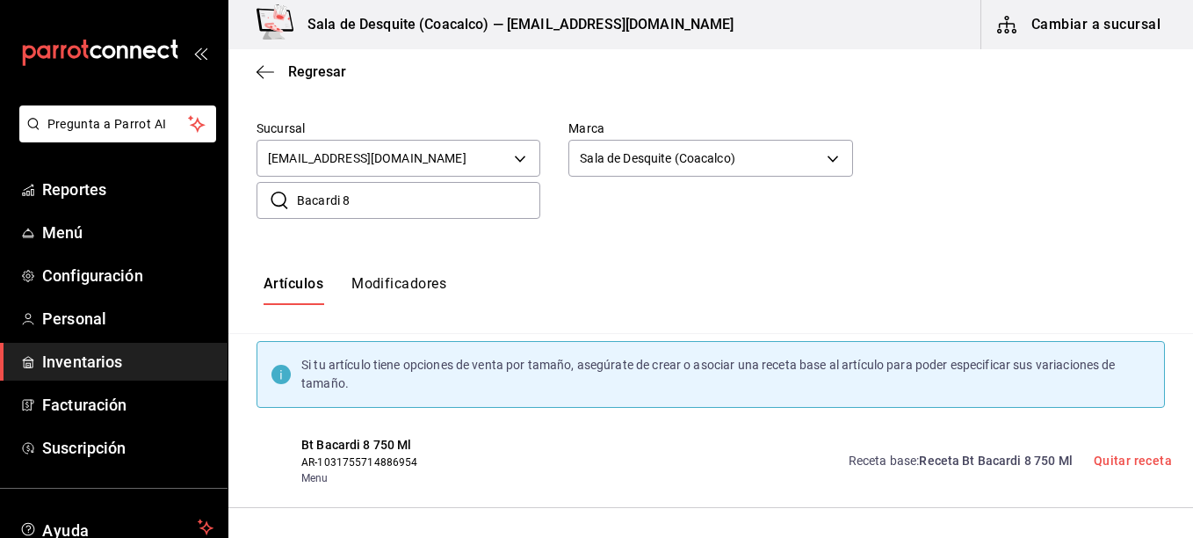
click at [371, 205] on input "Bacardi 8" at bounding box center [418, 200] width 243 height 35
type input "B"
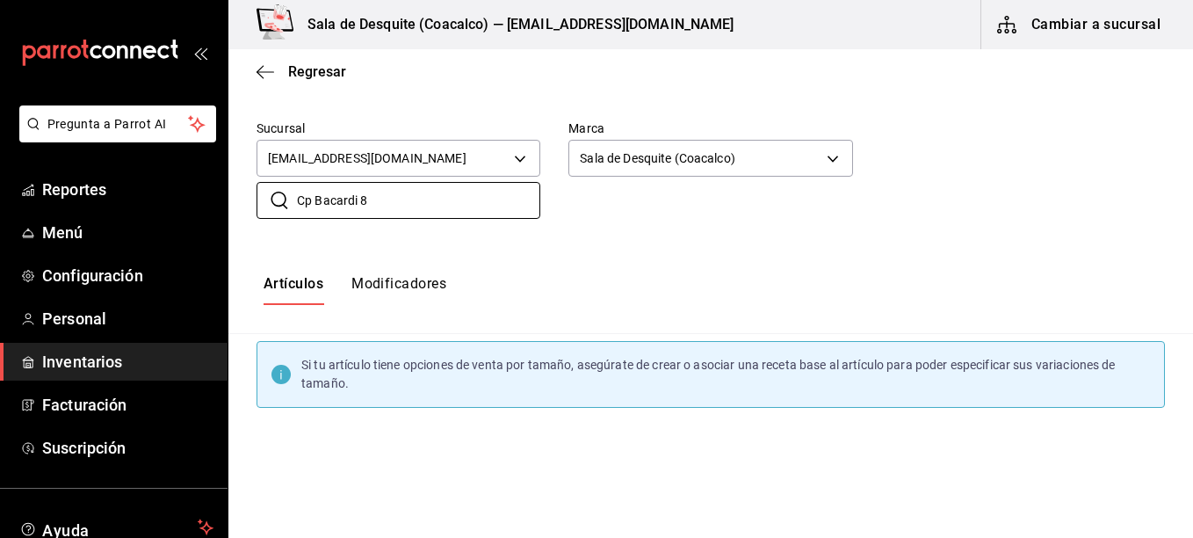
type input "Cp Bacardi 8"
click at [399, 289] on button "Modificadores" at bounding box center [398, 290] width 95 height 30
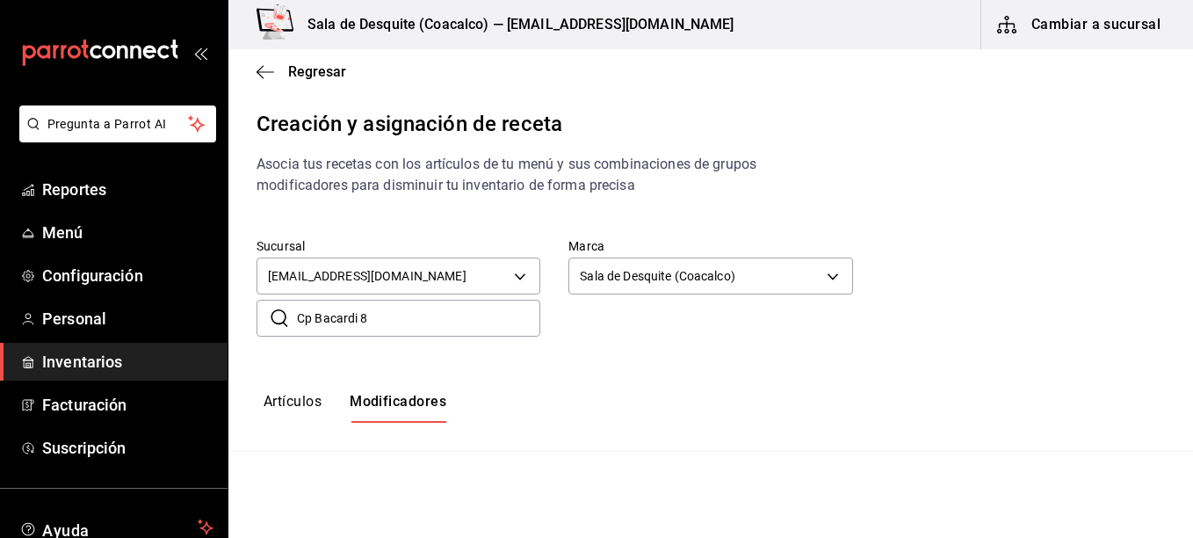
type input "default"
click at [286, 403] on button "Artículos" at bounding box center [293, 408] width 58 height 30
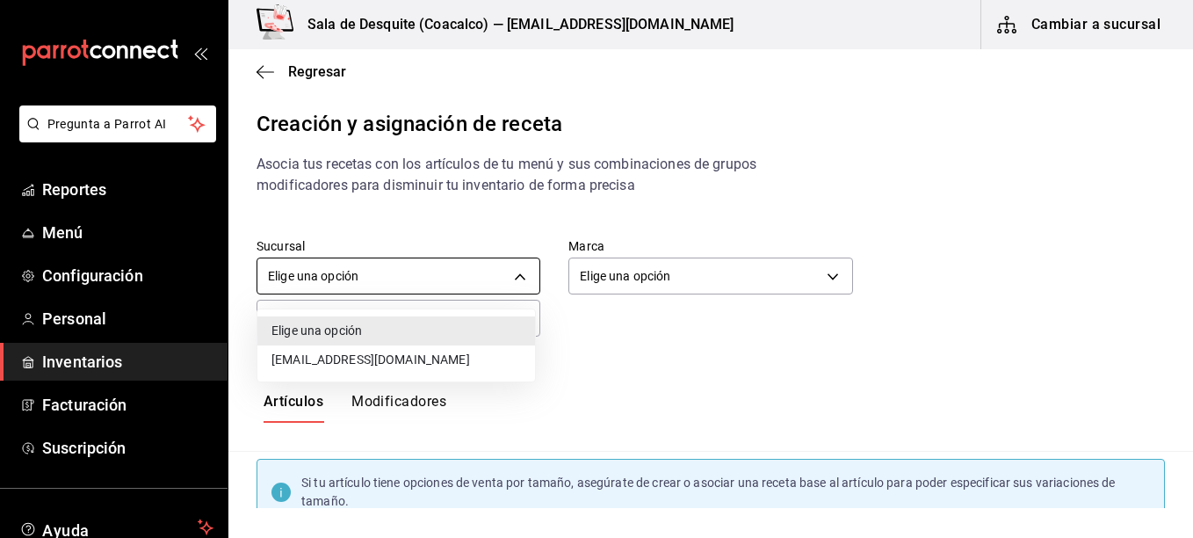
click at [514, 289] on body "Pregunta a Parrot AI Reportes Menú Configuración Personal Inventarios Facturaci…" at bounding box center [596, 254] width 1193 height 508
click at [450, 365] on li "[EMAIL_ADDRESS][DOMAIN_NAME]" at bounding box center [396, 359] width 278 height 29
type input "93467c31-adce-431c-98c2-5877e547f662"
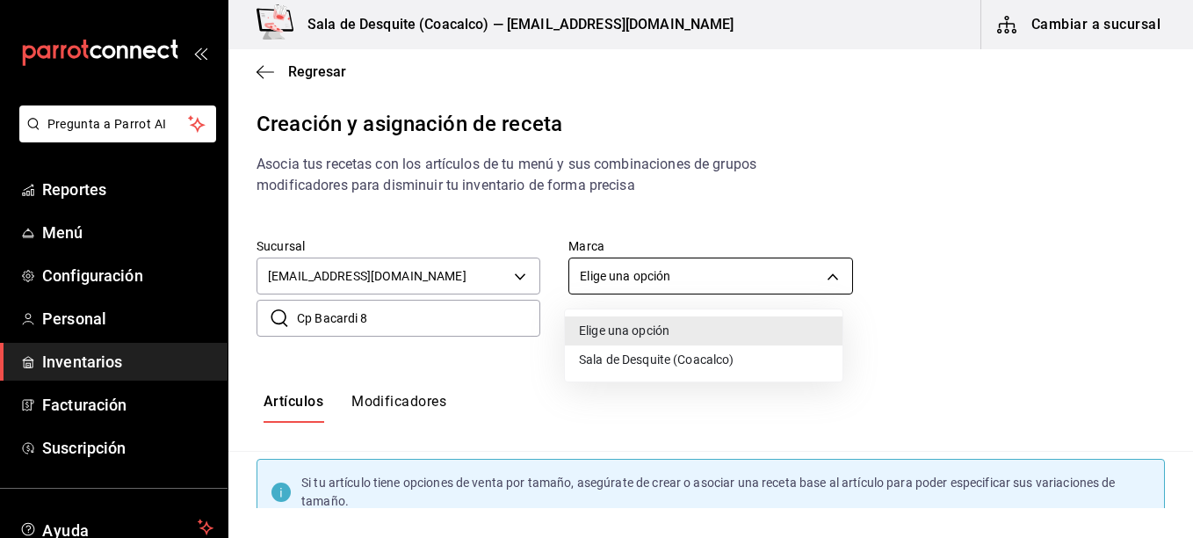
click at [651, 277] on body "Pregunta a Parrot AI Reportes Menú Configuración Personal Inventarios Facturaci…" at bounding box center [596, 254] width 1193 height 508
click at [632, 357] on li "Sala de Desquite (Coacalco)" at bounding box center [704, 359] width 278 height 29
type input "62a8501e-83aa-44fc-a14d-b1e4ad847988"
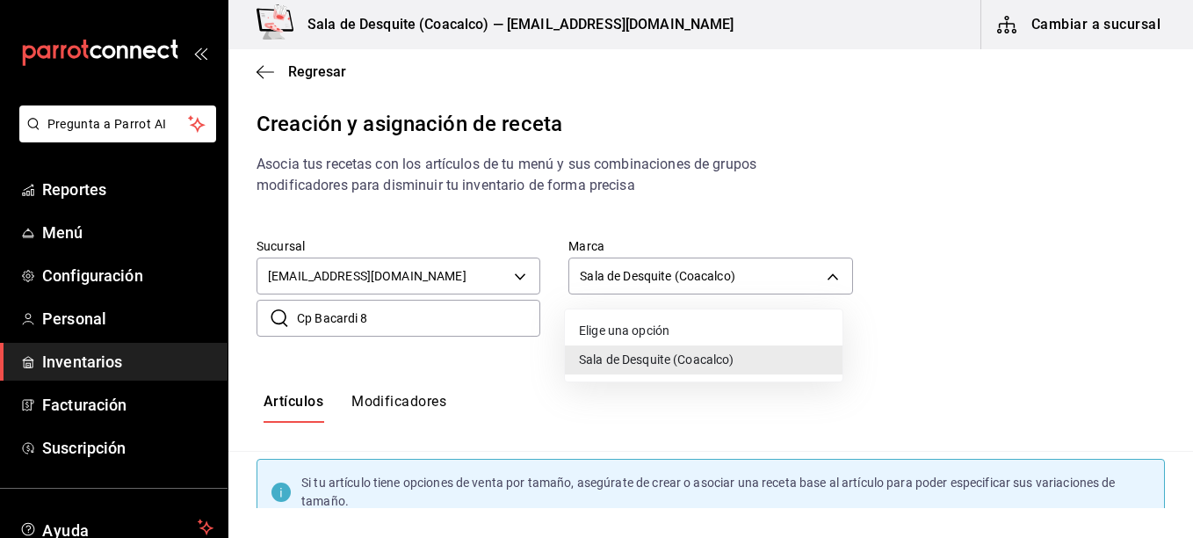
click at [612, 361] on li "Sala de Desquite (Coacalco)" at bounding box center [704, 359] width 278 height 29
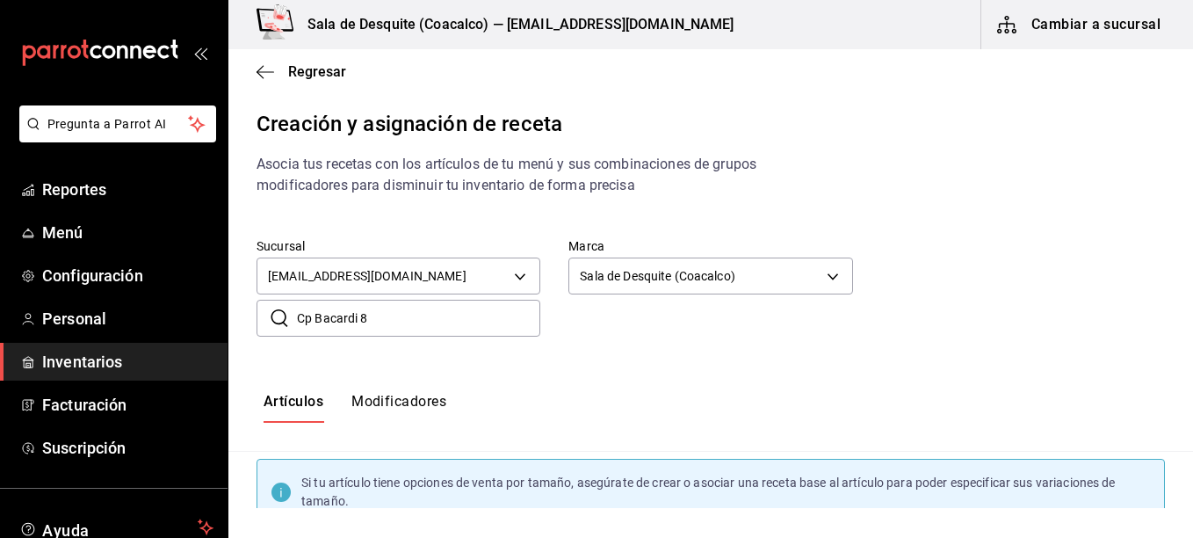
click at [460, 321] on input "Cp Bacardi 8" at bounding box center [418, 317] width 243 height 35
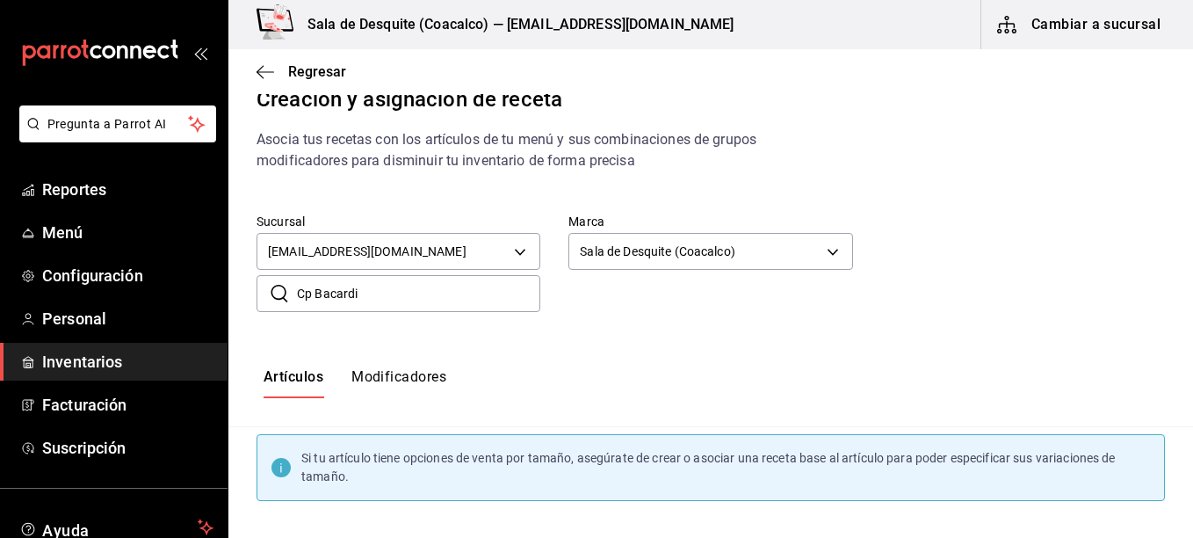
scroll to position [111, 0]
type input "C"
type input "Bacardi"
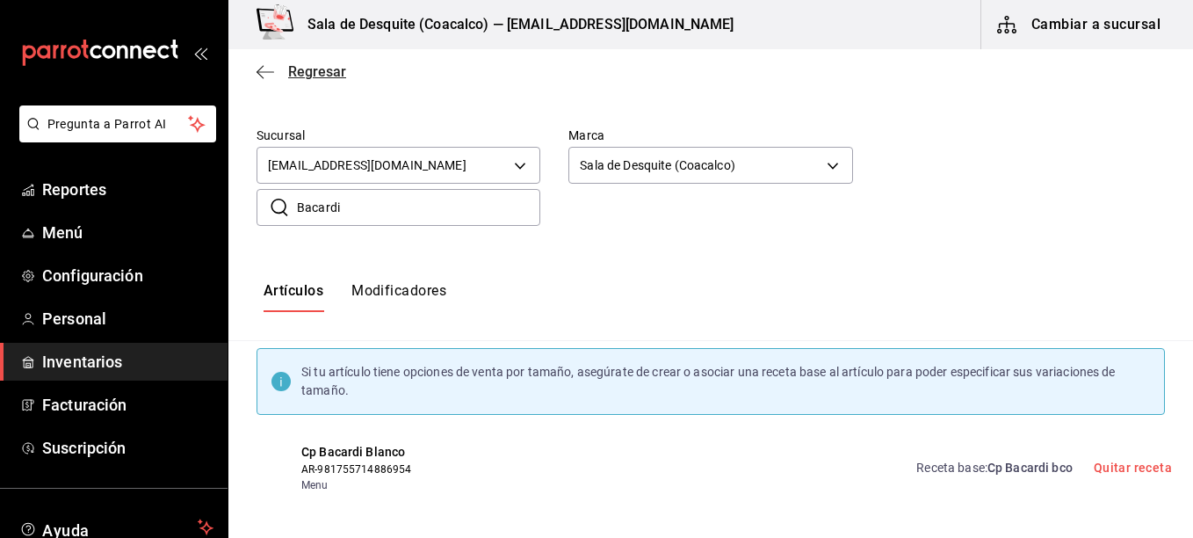
click at [258, 76] on icon "button" at bounding box center [265, 72] width 18 height 16
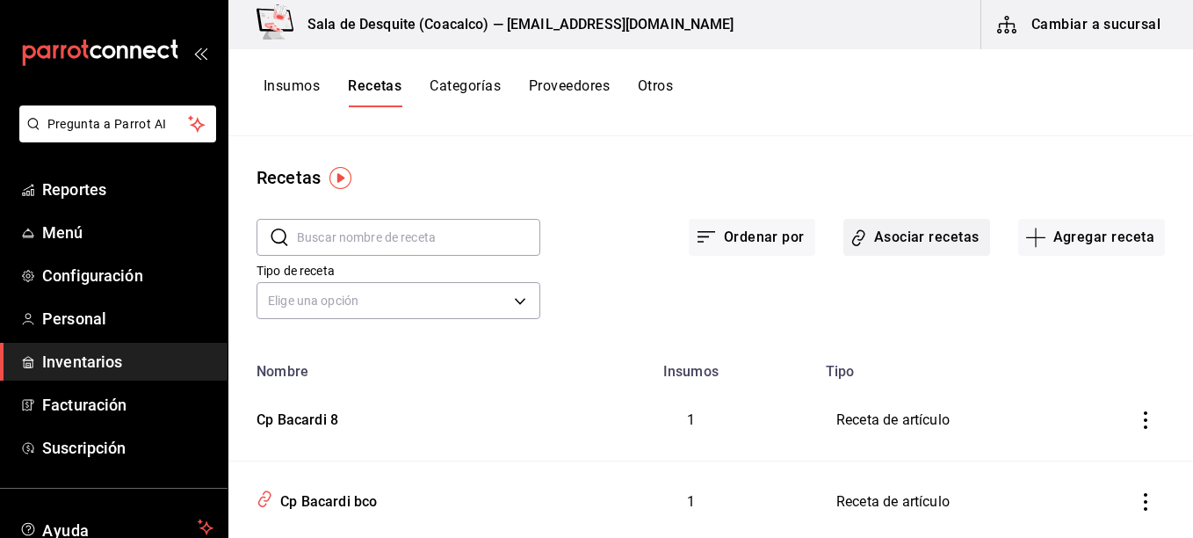
click at [885, 243] on button "Asociar recetas" at bounding box center [916, 237] width 147 height 37
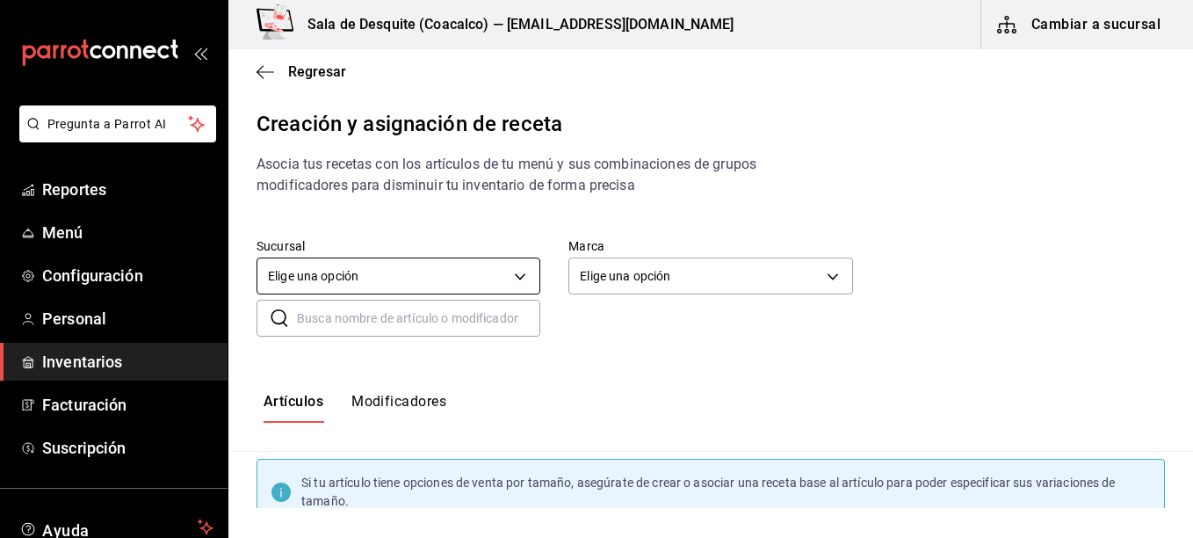
click at [505, 272] on body "Pregunta a Parrot AI Reportes Menú Configuración Personal Inventarios Facturaci…" at bounding box center [596, 254] width 1193 height 508
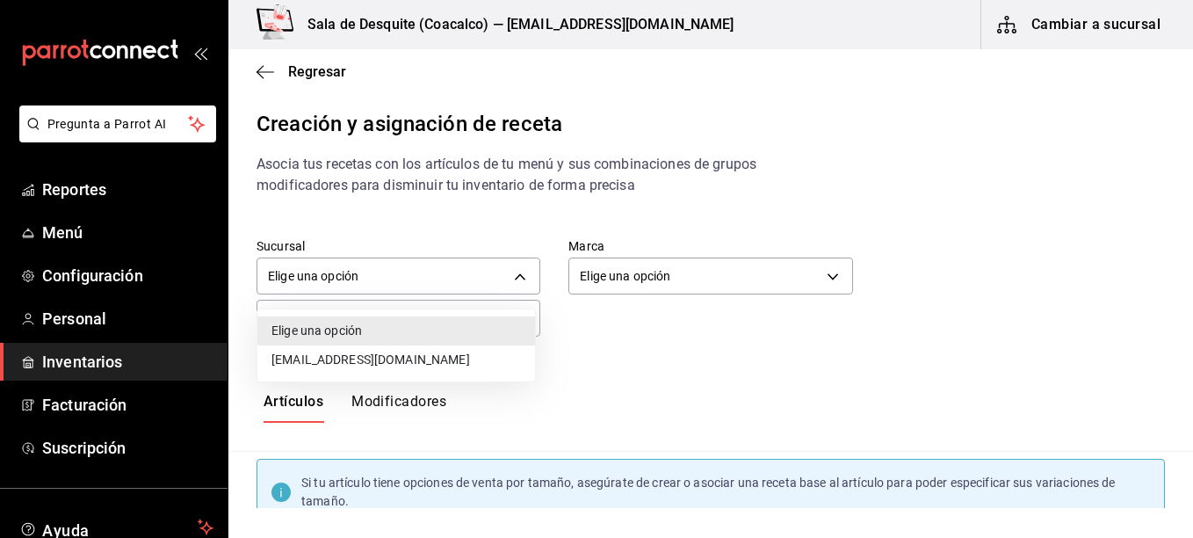
click at [414, 360] on li "[EMAIL_ADDRESS][DOMAIN_NAME]" at bounding box center [396, 359] width 278 height 29
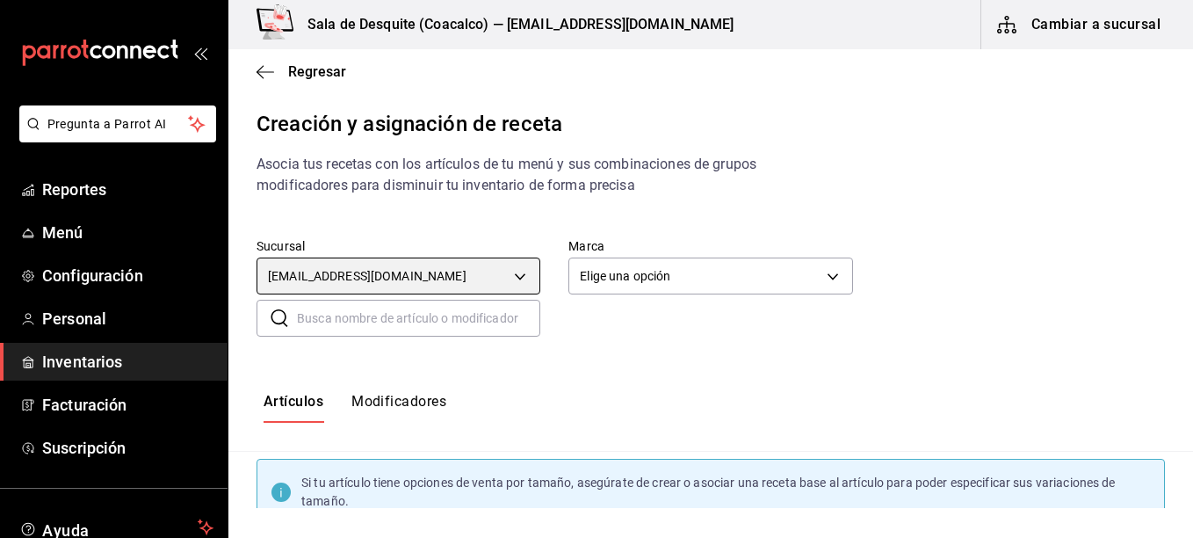
type input "93467c31-adce-431c-98c2-5877e547f662"
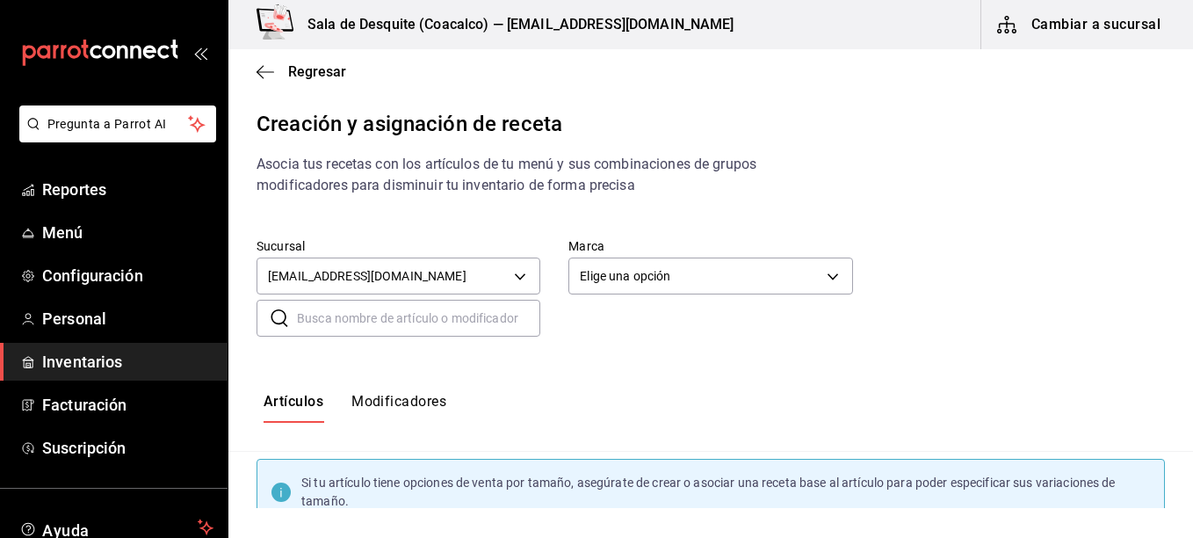
click at [635, 277] on body "Pregunta a Parrot AI Reportes Menú Configuración Personal Inventarios Facturaci…" at bounding box center [596, 254] width 1193 height 508
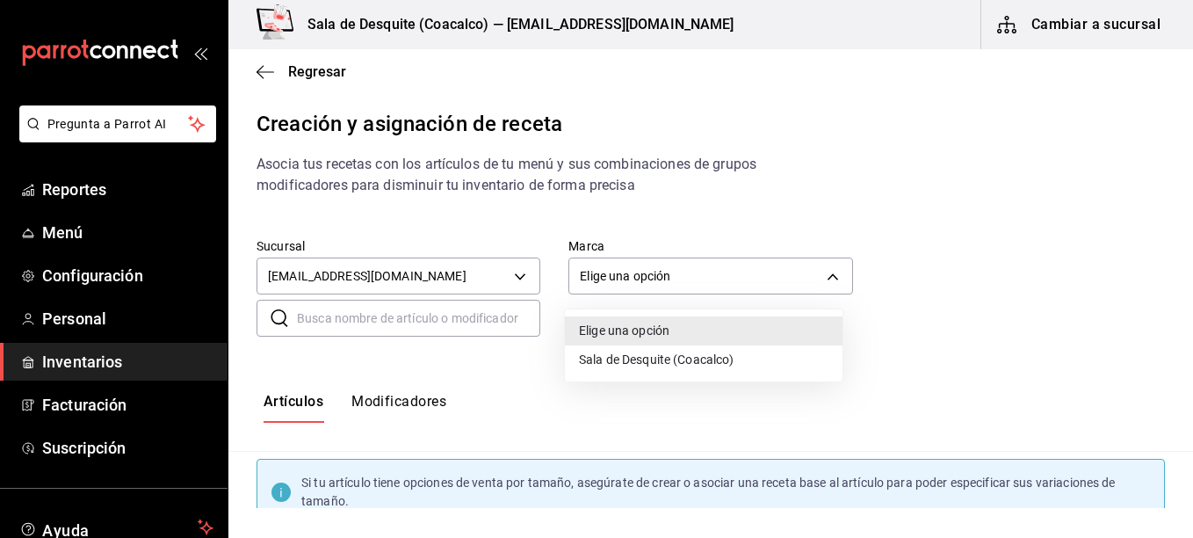
click at [597, 357] on li "Sala de Desquite (Coacalco)" at bounding box center [704, 359] width 278 height 29
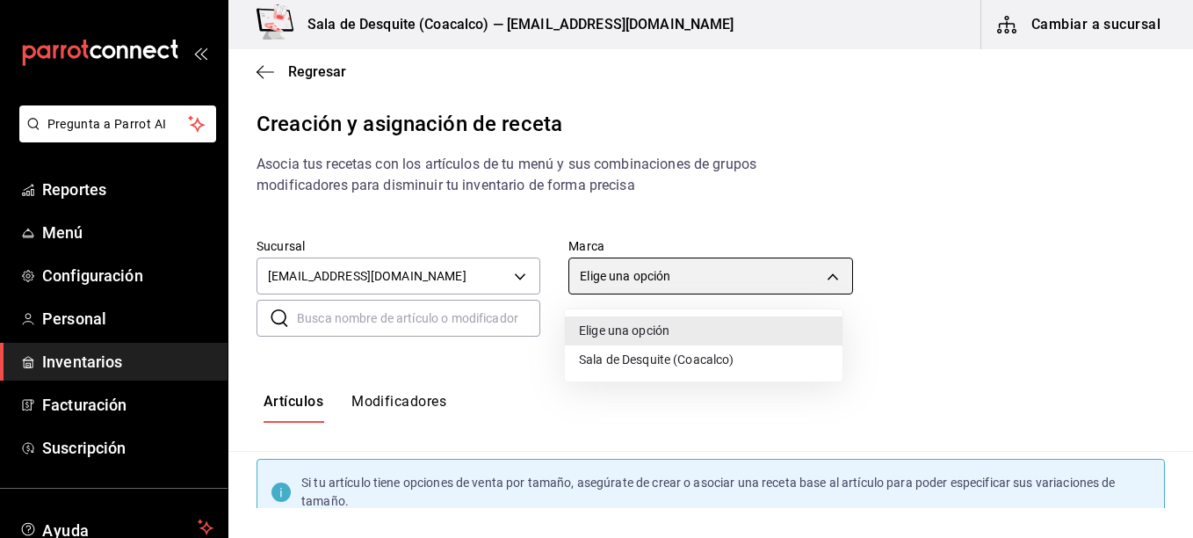
type input "62a8501e-83aa-44fc-a14d-b1e4ad847988"
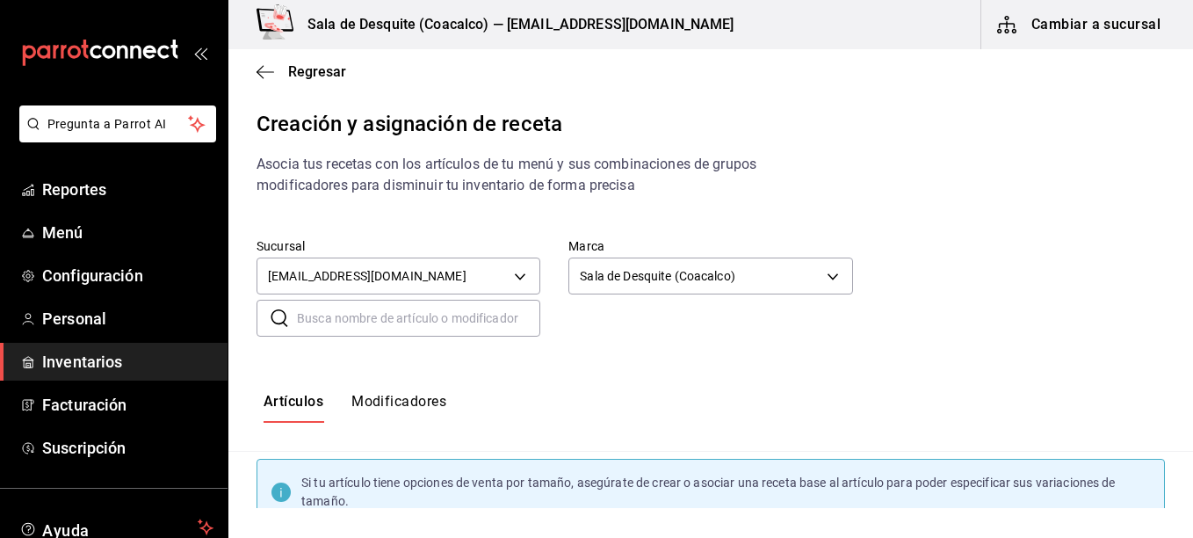
click at [453, 321] on input "text" at bounding box center [418, 317] width 243 height 35
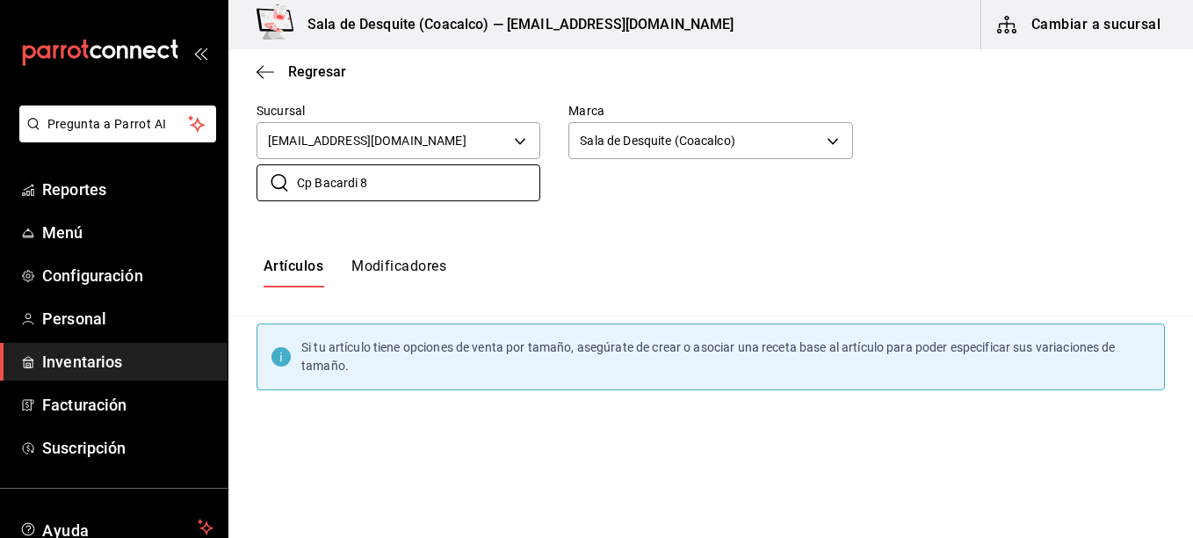
scroll to position [101, 0]
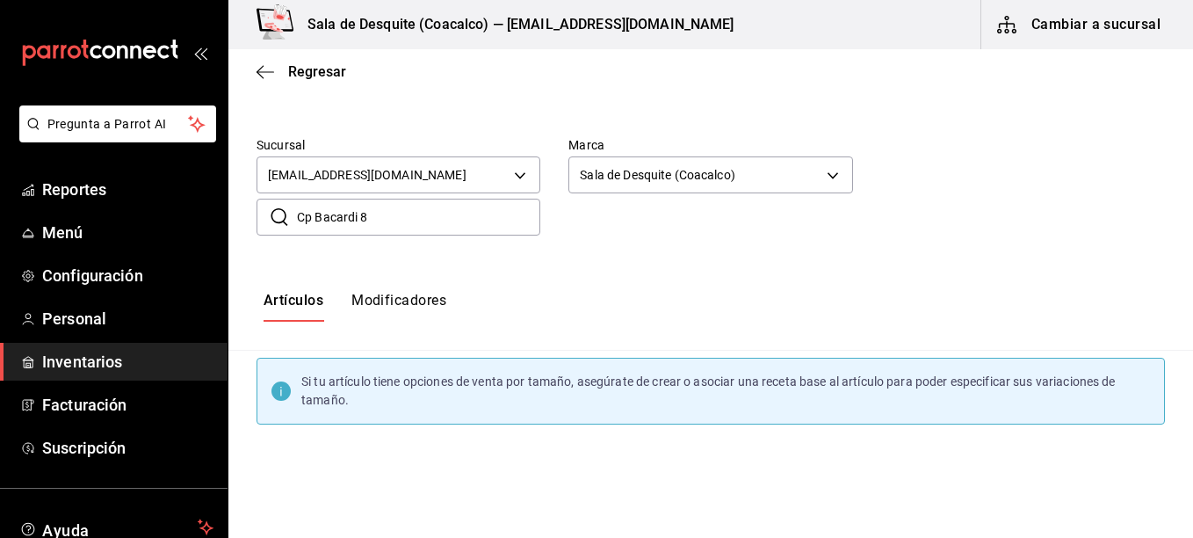
click at [412, 286] on div "Artículos Modificadores" at bounding box center [710, 307] width 964 height 87
click at [317, 218] on input "Cp Bacardi 8" at bounding box center [418, 216] width 243 height 35
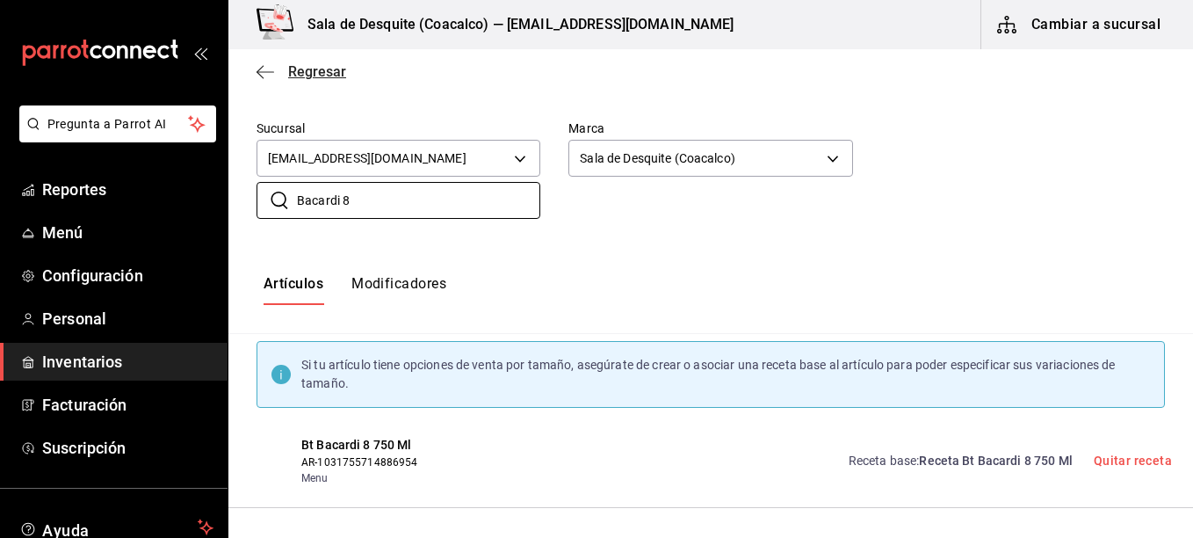
scroll to position [0, 0]
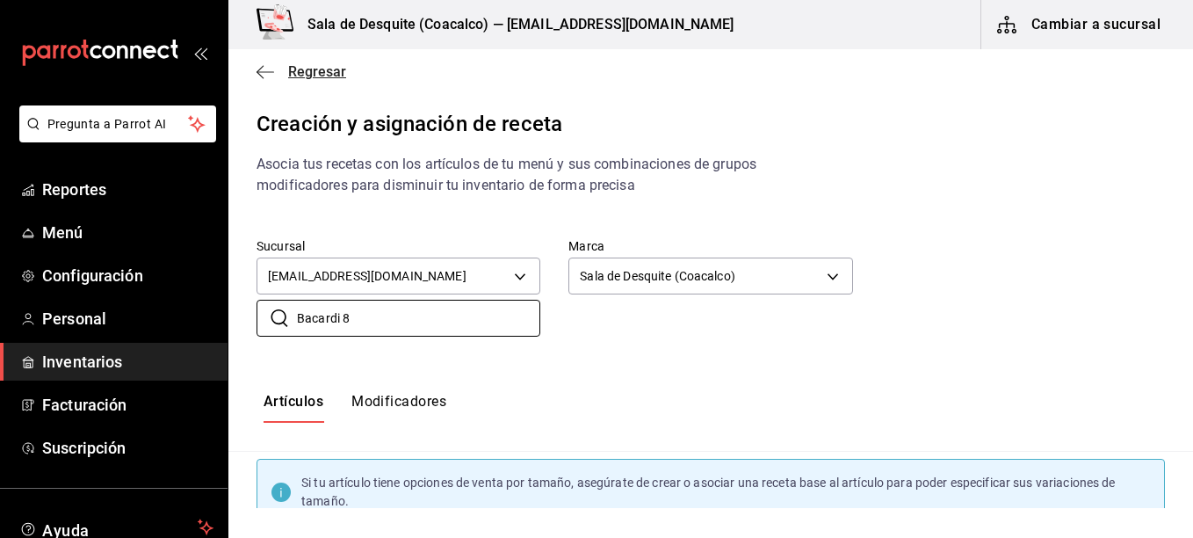
type input "Bacardi 8"
click at [273, 67] on icon "button" at bounding box center [265, 72] width 18 height 16
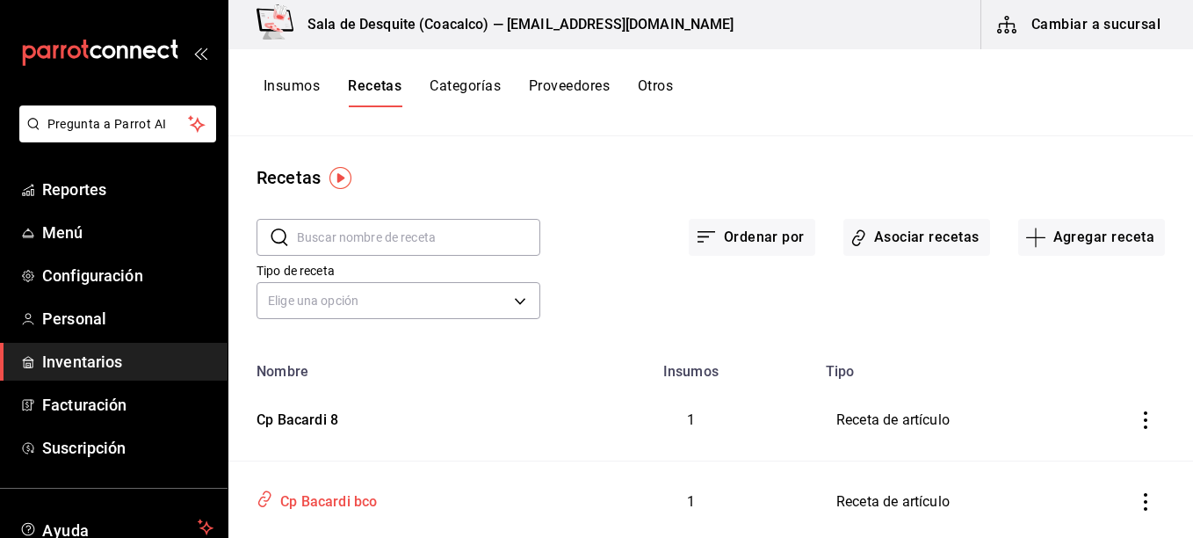
click at [265, 499] on icon "inventoriesTable" at bounding box center [264, 498] width 17 height 20
click at [357, 501] on div "Cp Bacardi bco" at bounding box center [325, 498] width 104 height 27
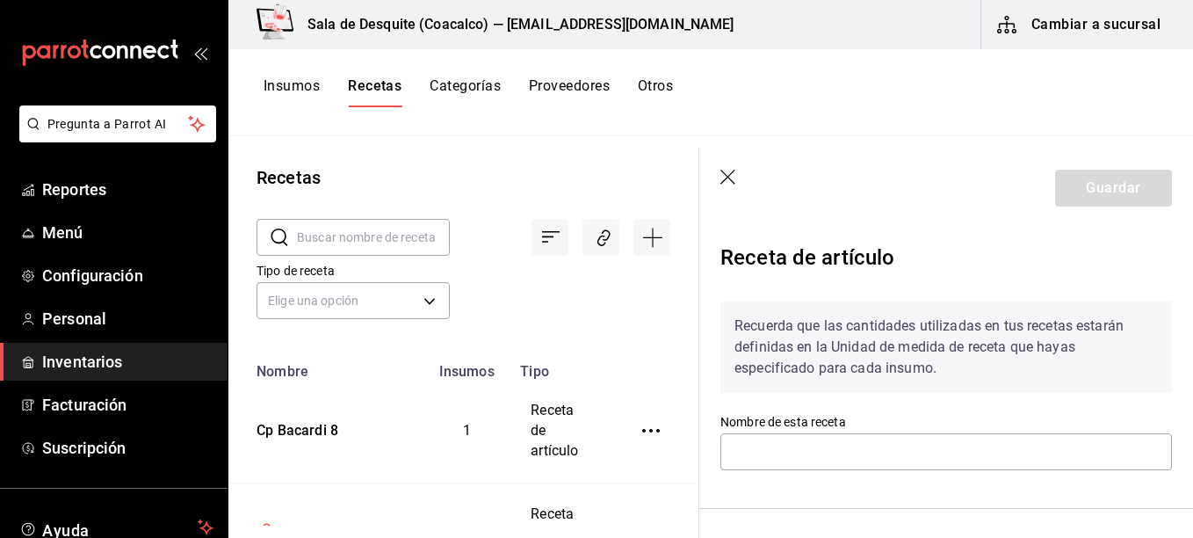
click at [745, 411] on div "Recuerda que las cantidades utilizadas en tus recetas estarán definidas en la U…" at bounding box center [945, 357] width 451 height 112
type input "Cp Bacardi bco"
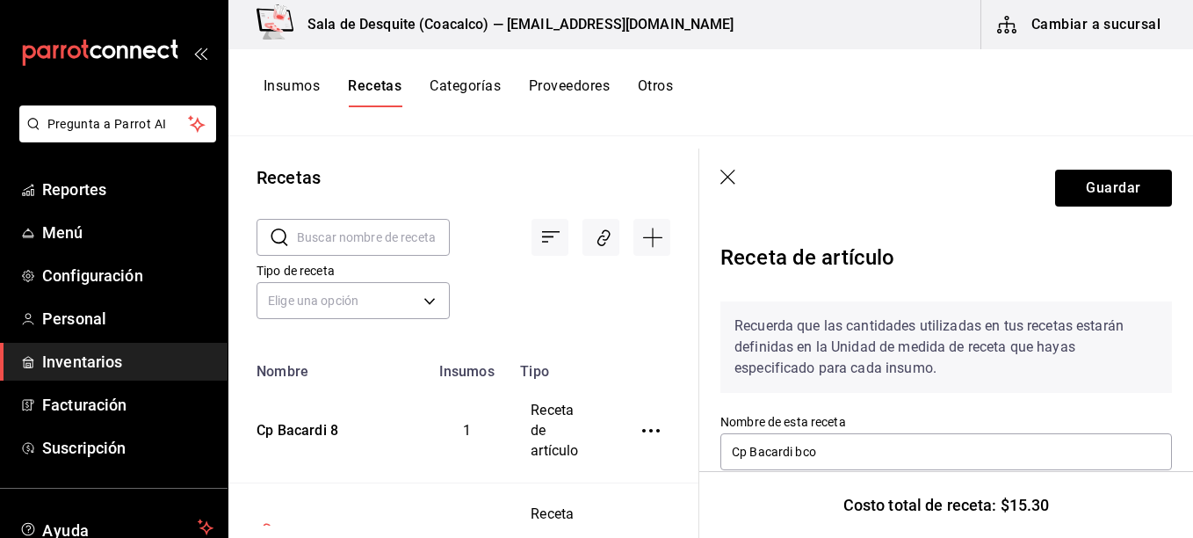
scroll to position [202, 0]
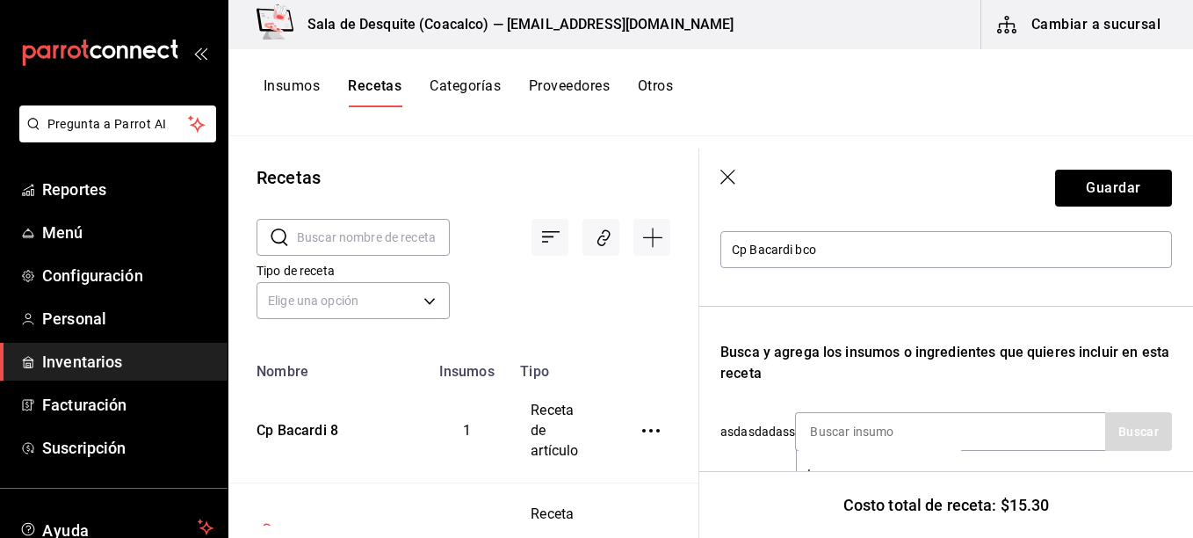
click at [730, 175] on icon "button" at bounding box center [727, 177] width 15 height 15
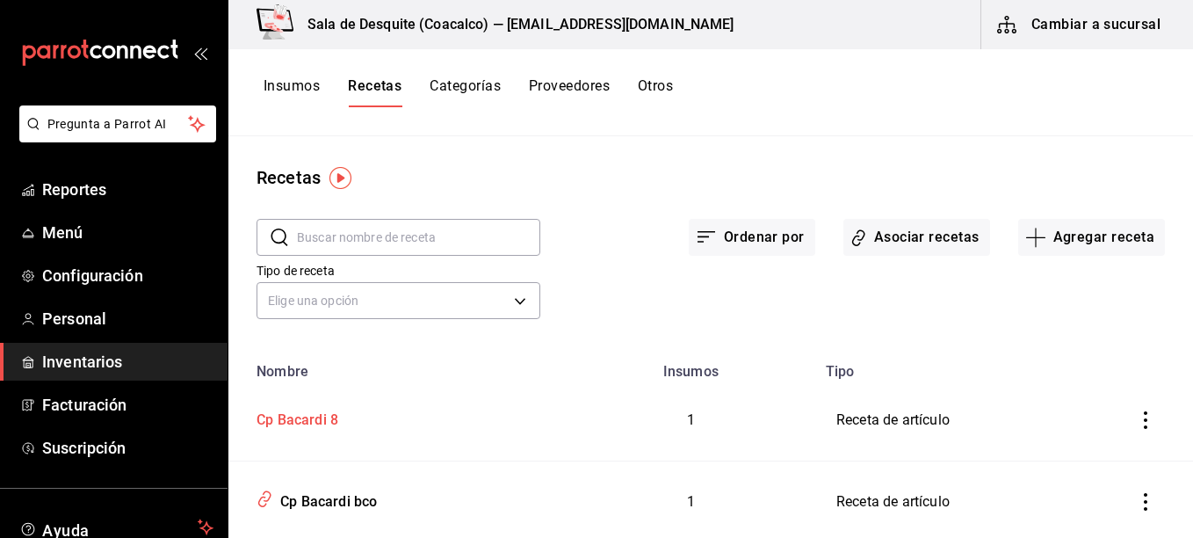
click at [320, 417] on div "Cp Bacardi 8" at bounding box center [293, 416] width 89 height 27
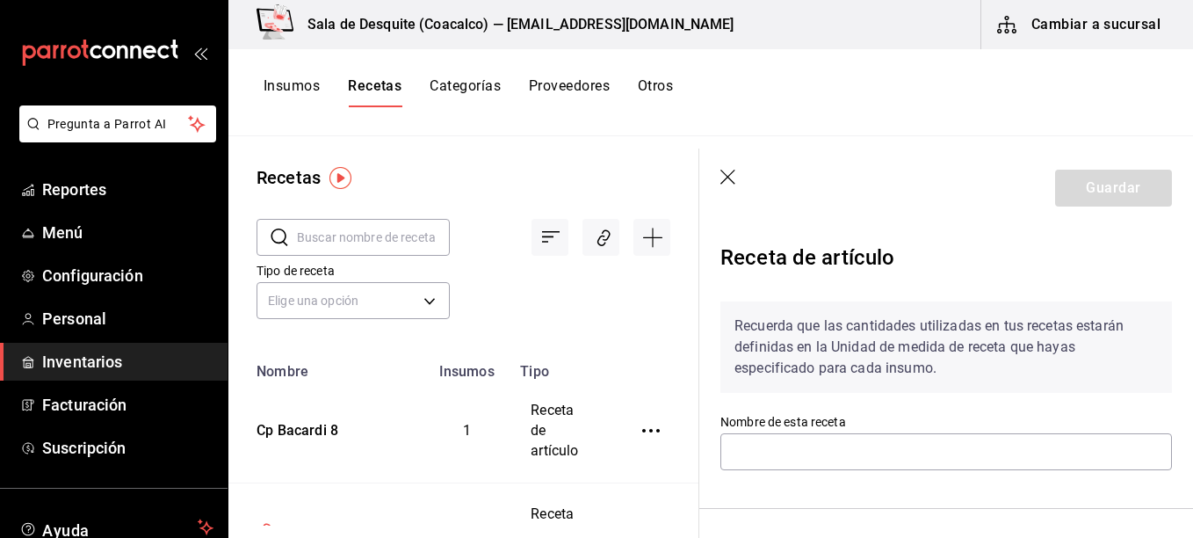
type input "Cp Bacardi 8"
click at [900, 242] on div "Recetas ​ ​ Tipo de receta Elige una opción default Nombre Insumos Tipo Cp Baca…" at bounding box center [710, 330] width 964 height 389
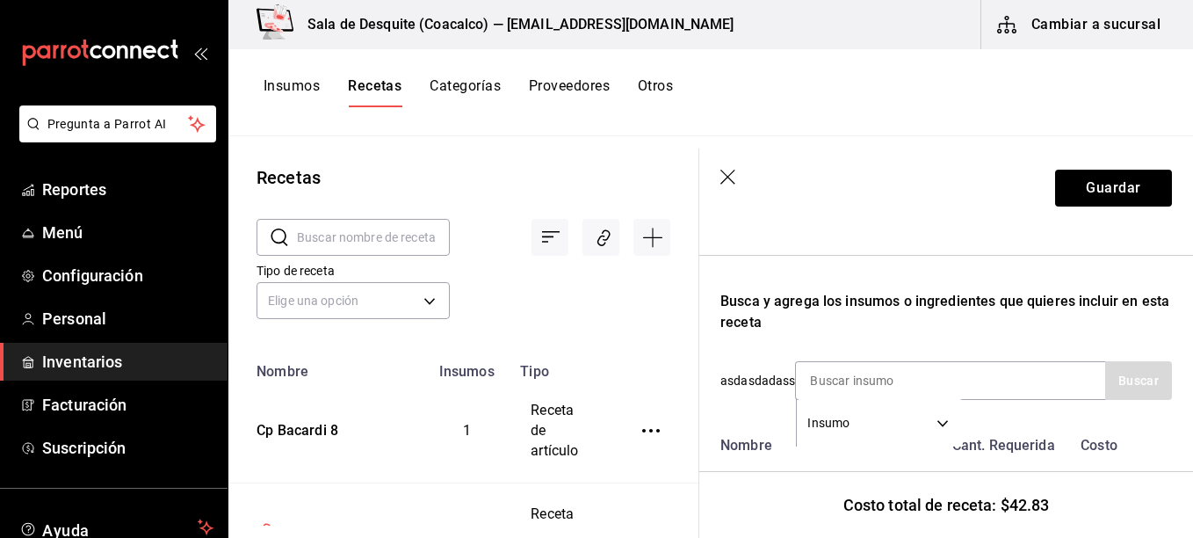
scroll to position [267, 0]
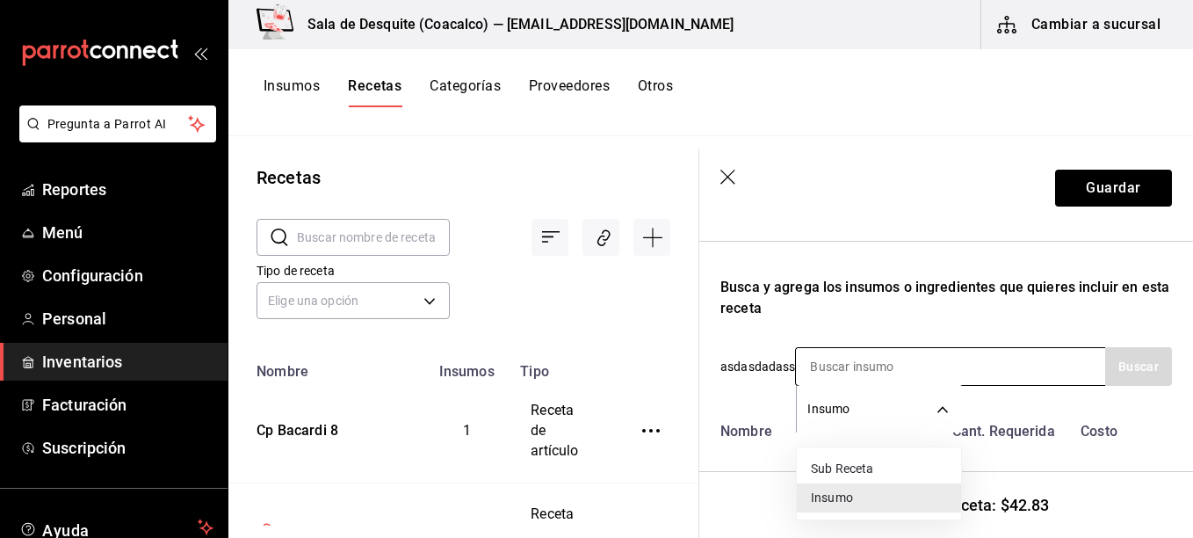
click at [942, 404] on body "Pregunta a Parrot AI Reportes Menú Configuración Personal Inventarios Facturaci…" at bounding box center [596, 262] width 1193 height 525
click at [942, 354] on div at bounding box center [596, 269] width 1193 height 538
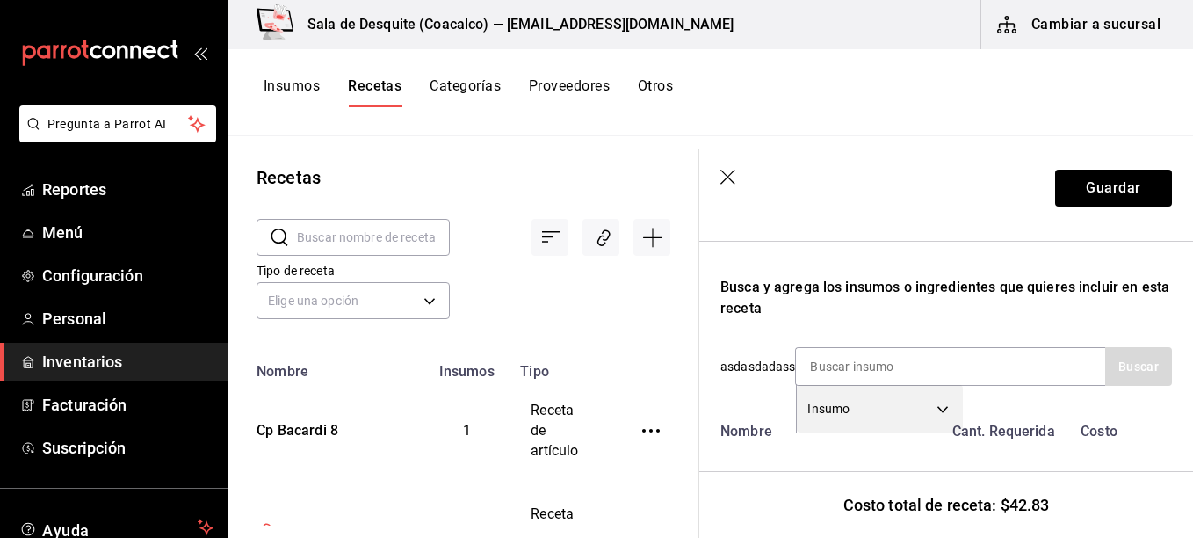
scroll to position [375, 0]
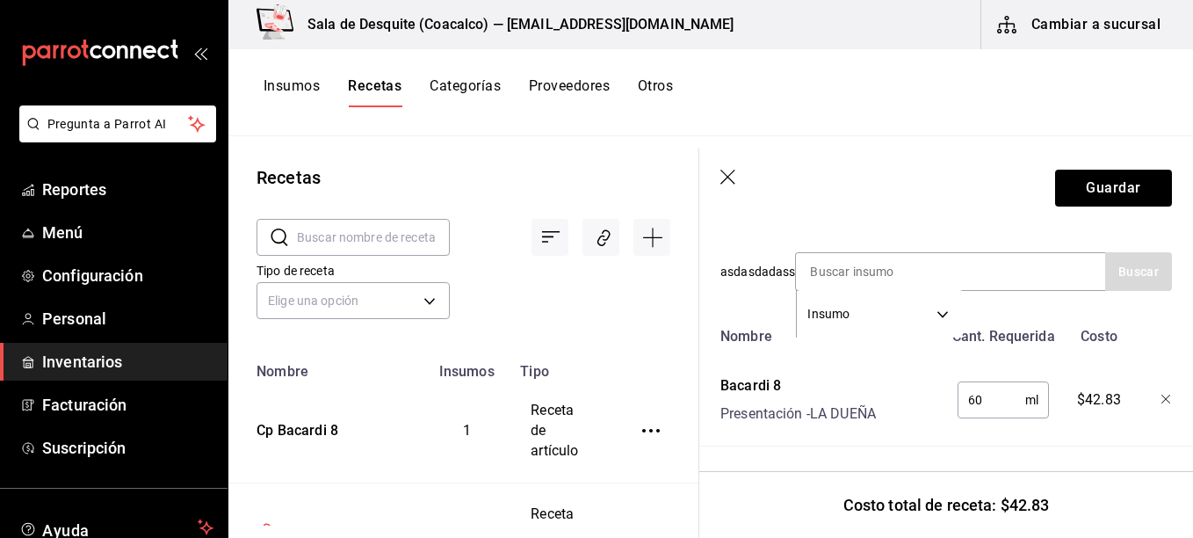
click at [733, 174] on icon "button" at bounding box center [729, 179] width 18 height 18
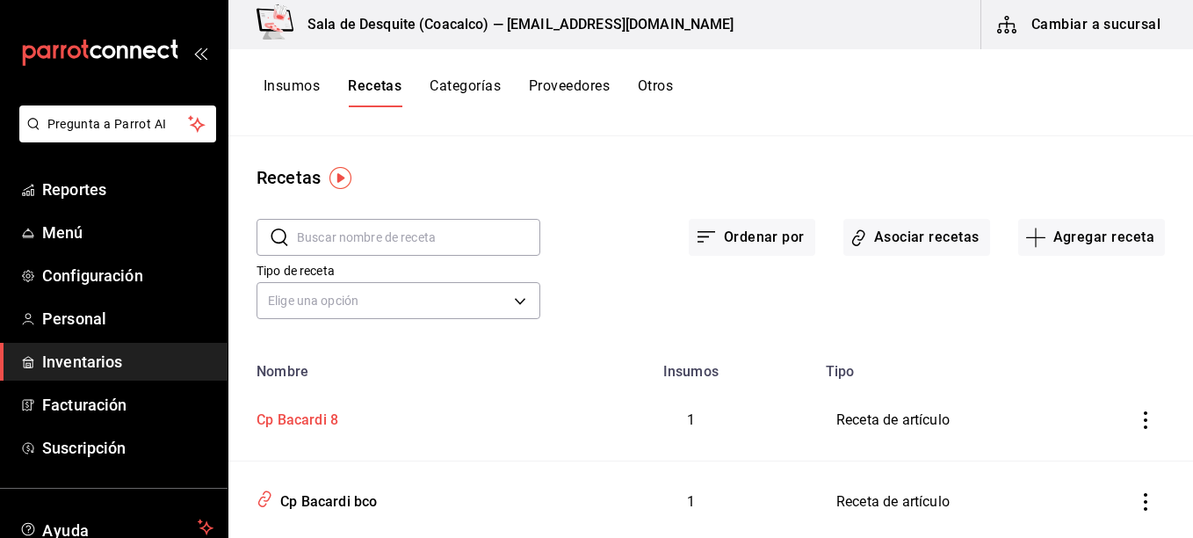
click at [277, 423] on div "Cp Bacardi 8" at bounding box center [293, 416] width 89 height 27
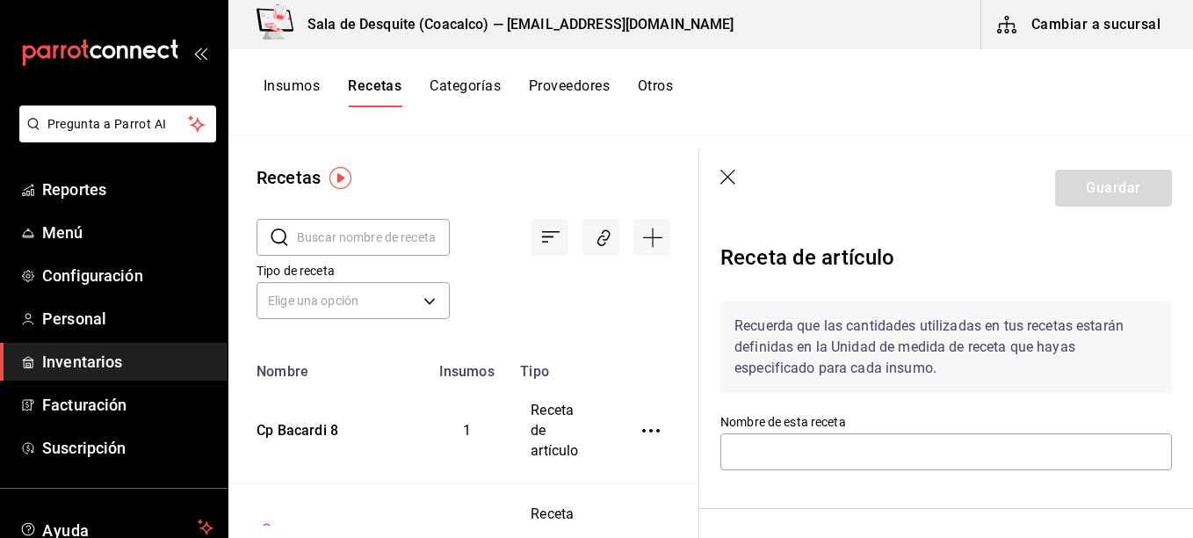
type input "Cp Bacardi 8"
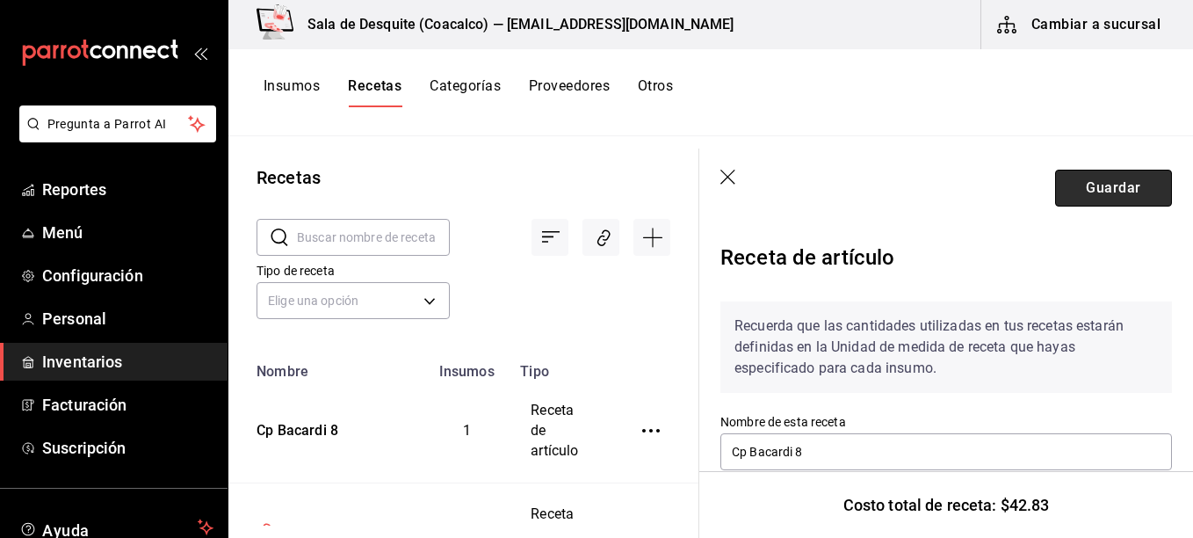
click at [1103, 185] on button "Guardar" at bounding box center [1113, 188] width 117 height 37
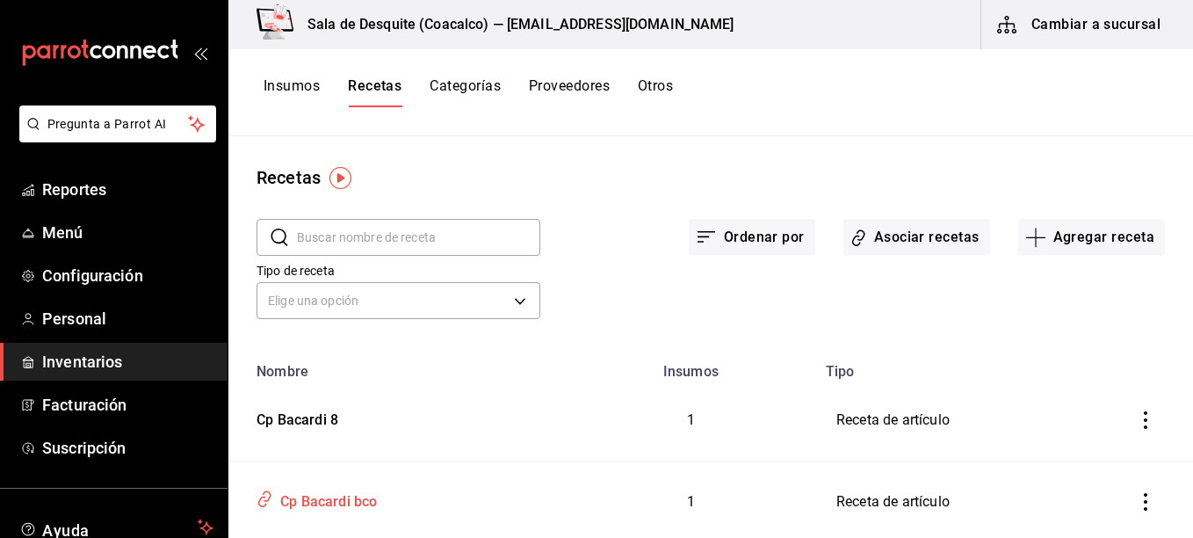
click at [345, 500] on div "Cp Bacardi bco" at bounding box center [325, 498] width 104 height 27
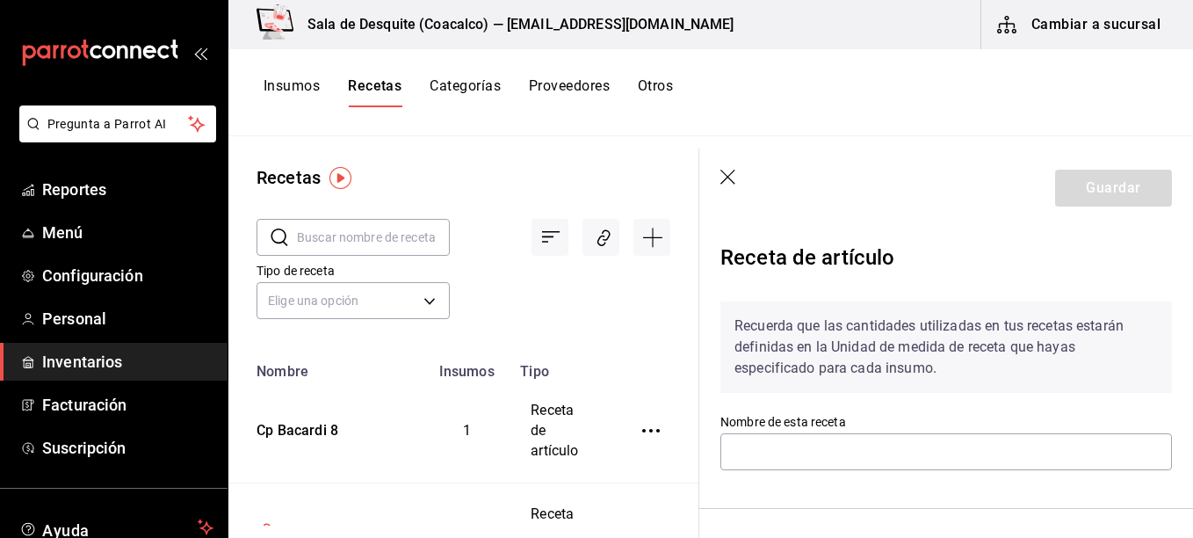
type input "Cp Bacardi bco"
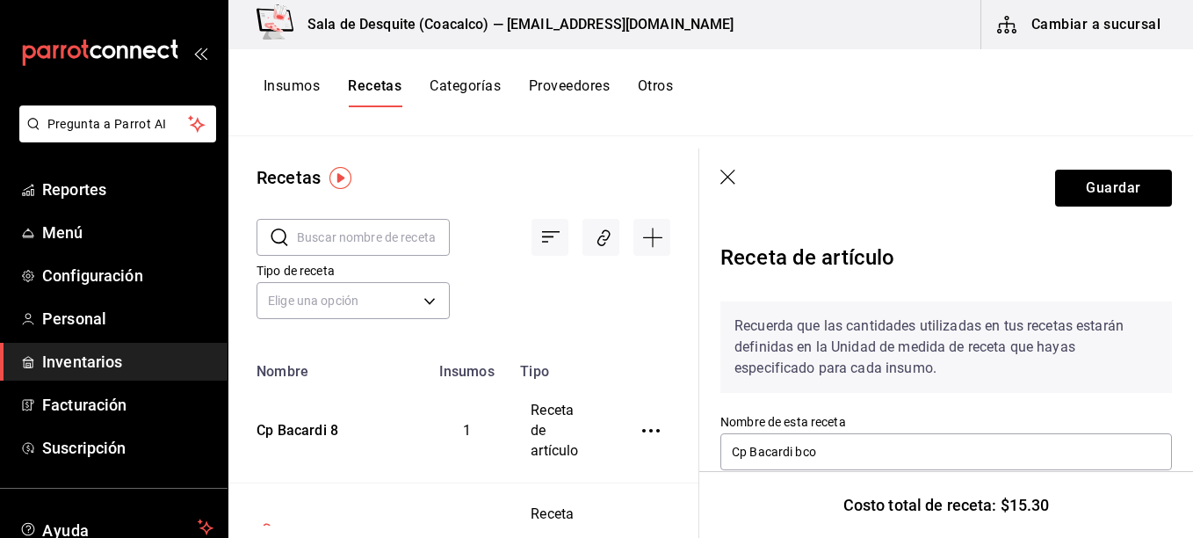
click at [729, 175] on icon "button" at bounding box center [727, 177] width 15 height 15
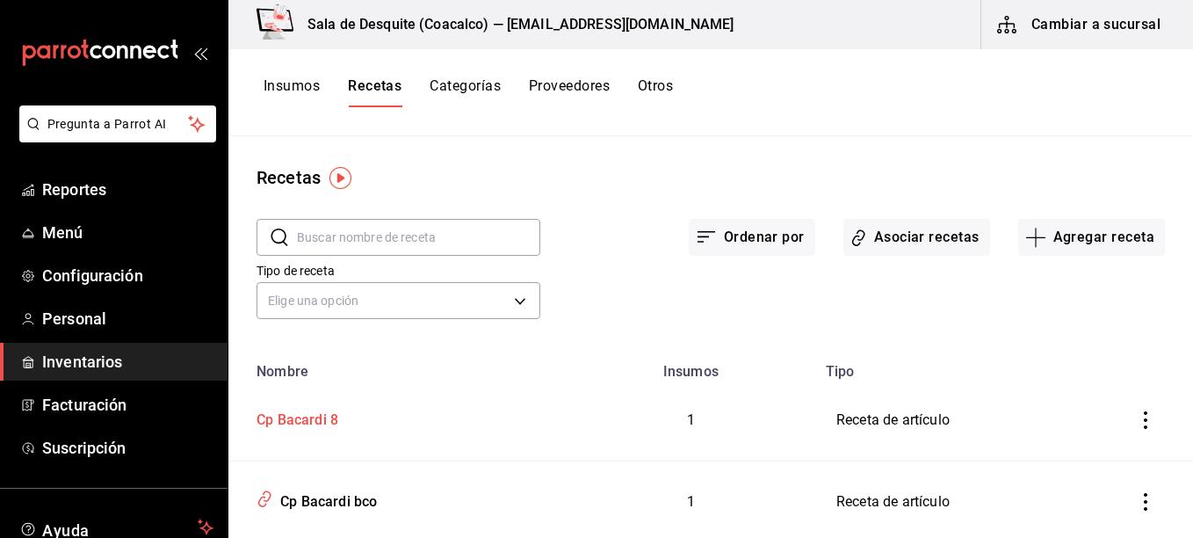
click at [370, 418] on div "Cp Bacardi 8" at bounding box center [397, 416] width 296 height 27
click at [913, 238] on button "Asociar recetas" at bounding box center [916, 237] width 147 height 37
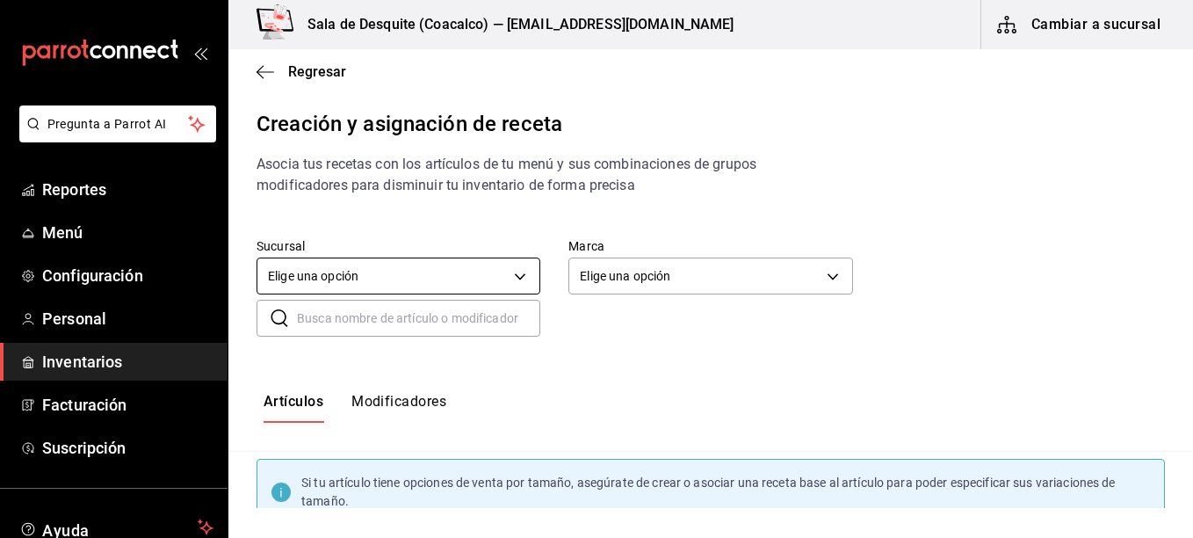
click at [509, 276] on body "Pregunta a Parrot AI Reportes Menú Configuración Personal Inventarios Facturaci…" at bounding box center [596, 254] width 1193 height 508
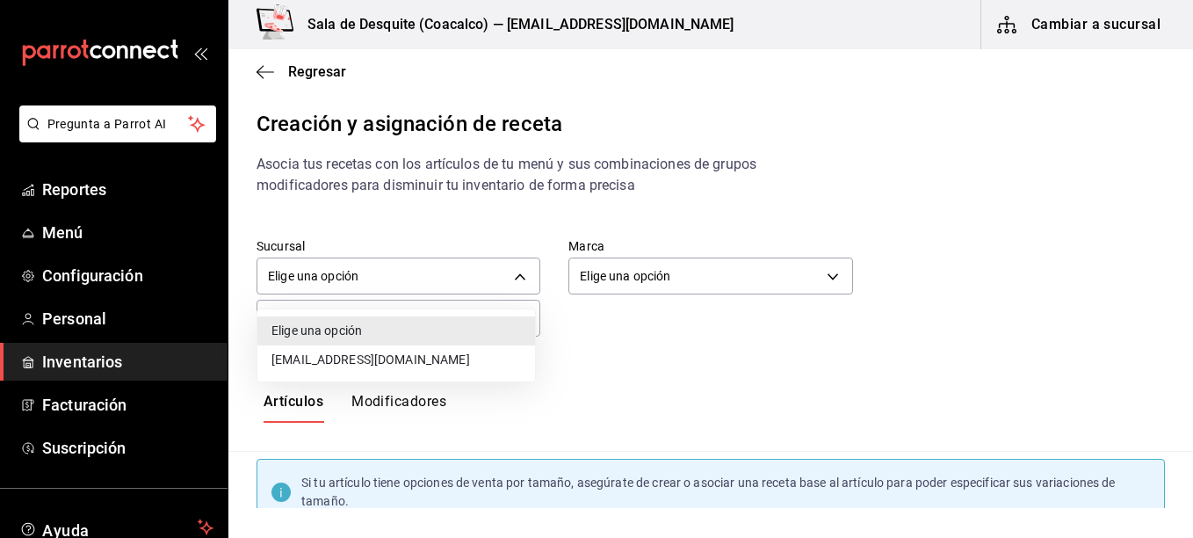
click at [414, 366] on ul "Elige una opción [EMAIL_ADDRESS][DOMAIN_NAME]" at bounding box center [396, 345] width 278 height 72
click at [433, 350] on li "[EMAIL_ADDRESS][DOMAIN_NAME]" at bounding box center [396, 359] width 278 height 29
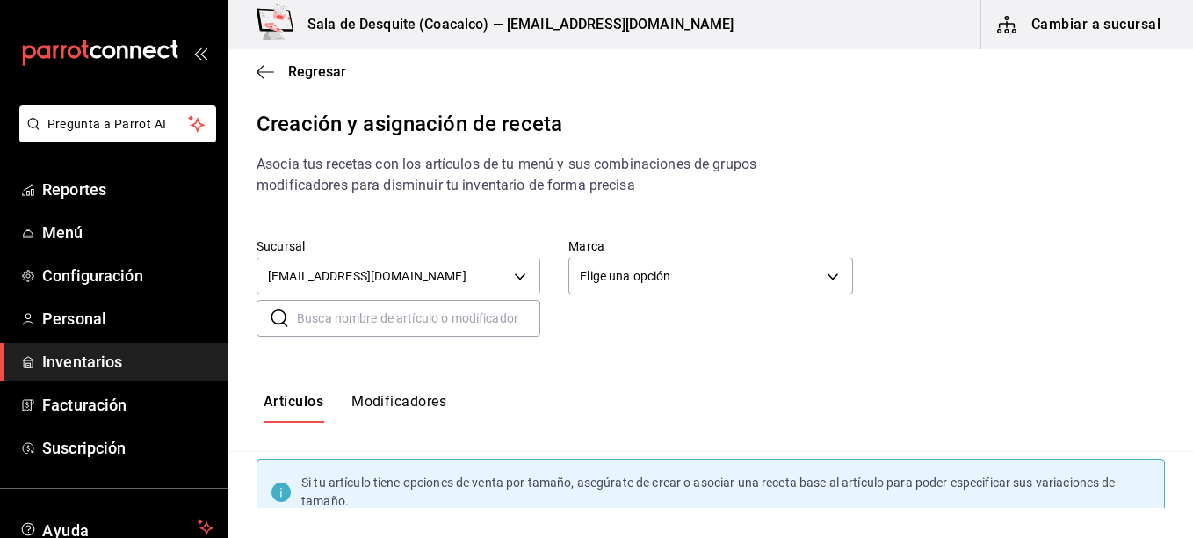
type input "93467c31-adce-431c-98c2-5877e547f662"
click at [433, 346] on li "[EMAIL_ADDRESS][DOMAIN_NAME]" at bounding box center [361, 337] width 208 height 17
click at [609, 272] on div at bounding box center [596, 269] width 1193 height 538
click at [801, 268] on body "Pregunta a Parrot AI Reportes Menú Configuración Personal Inventarios Facturaci…" at bounding box center [596, 254] width 1193 height 508
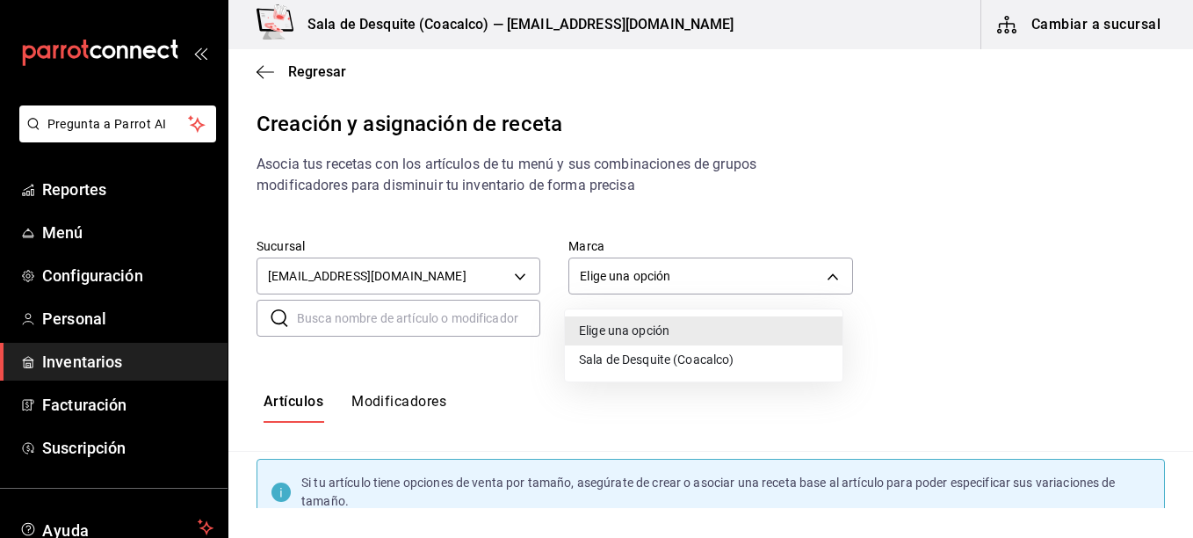
click at [657, 361] on li "Sala de Desquite (Coacalco)" at bounding box center [704, 359] width 278 height 29
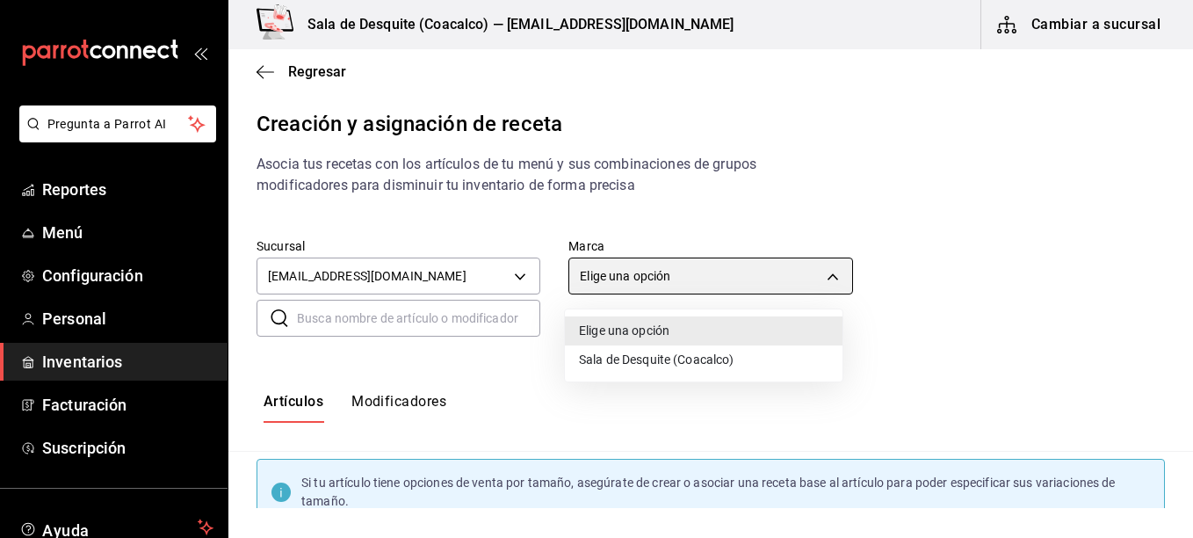
type input "62a8501e-83aa-44fc-a14d-b1e4ad847988"
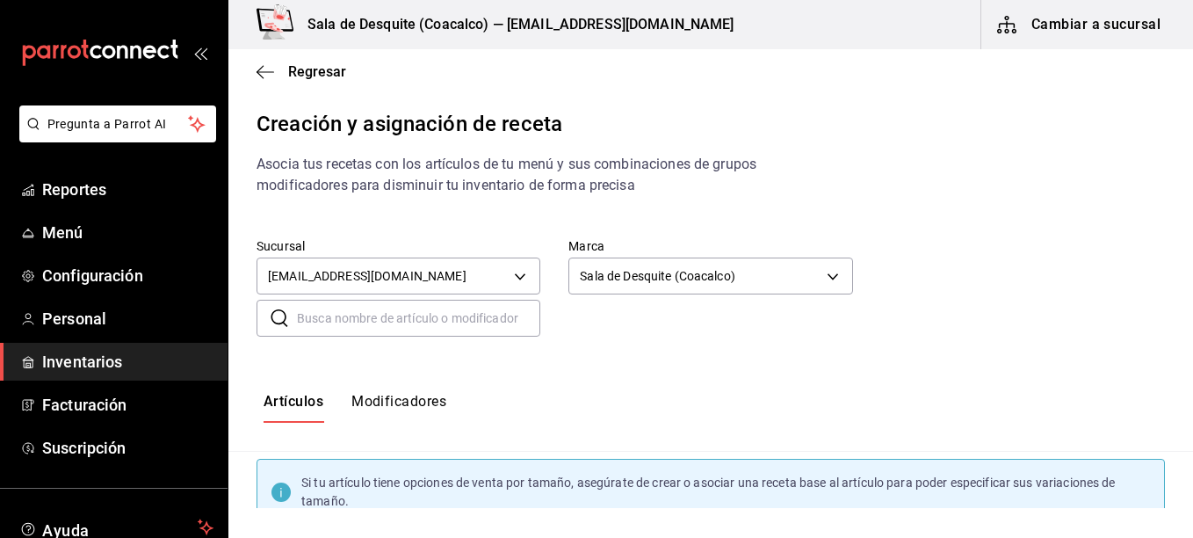
click at [426, 311] on input "text" at bounding box center [418, 317] width 243 height 35
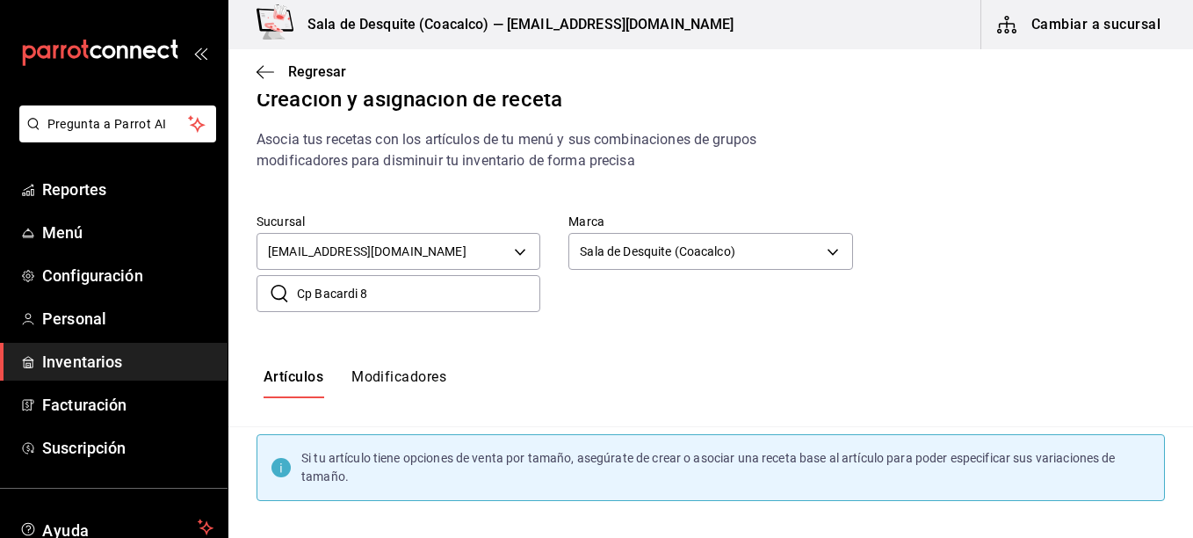
scroll to position [134, 0]
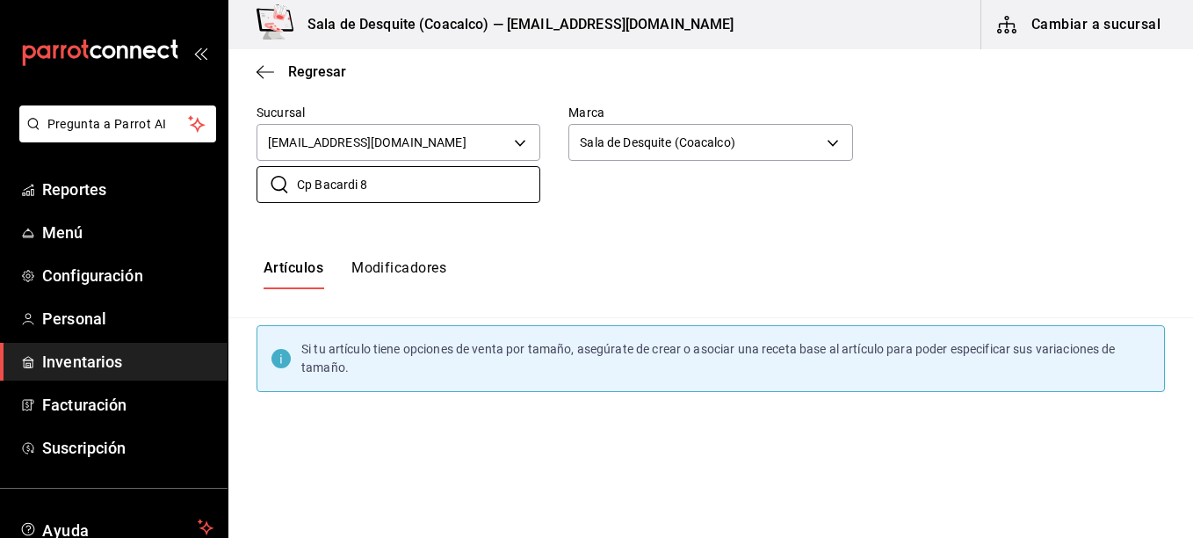
type input "Cp Bacardi 8"
click at [283, 275] on button "Artículos" at bounding box center [294, 274] width 60 height 30
click at [405, 277] on button "Modificadores" at bounding box center [398, 274] width 95 height 30
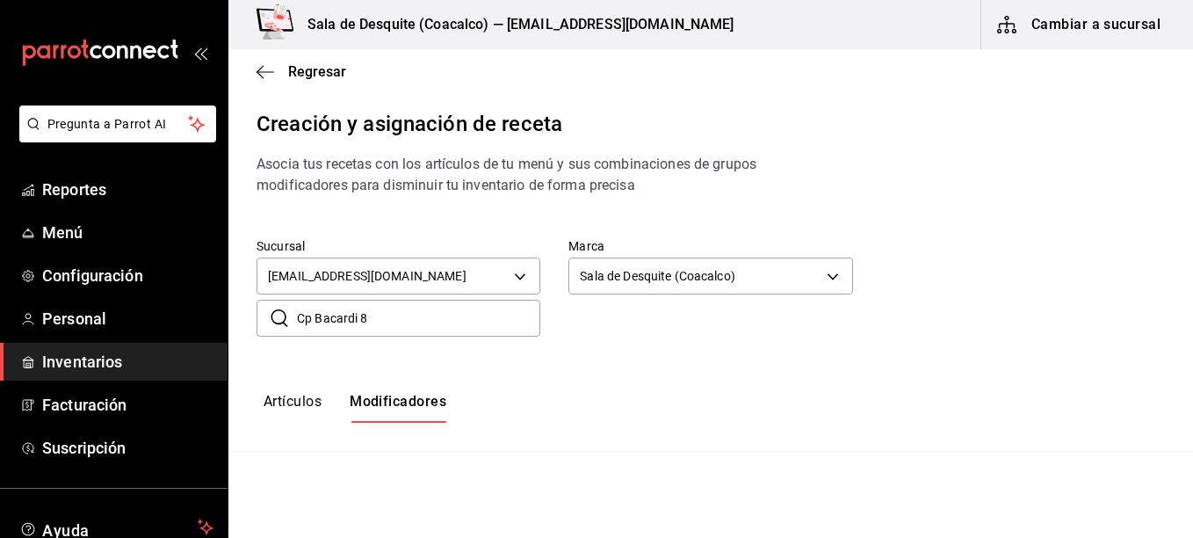
type input "default"
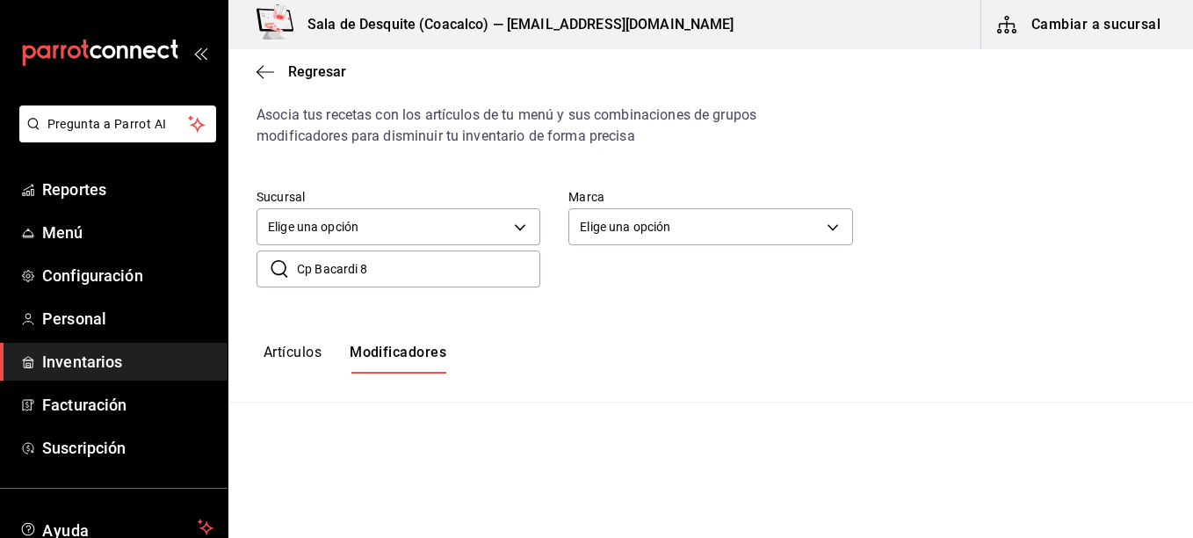
scroll to position [48, 0]
click at [450, 278] on input "Cp Bacardi 8" at bounding box center [418, 269] width 243 height 35
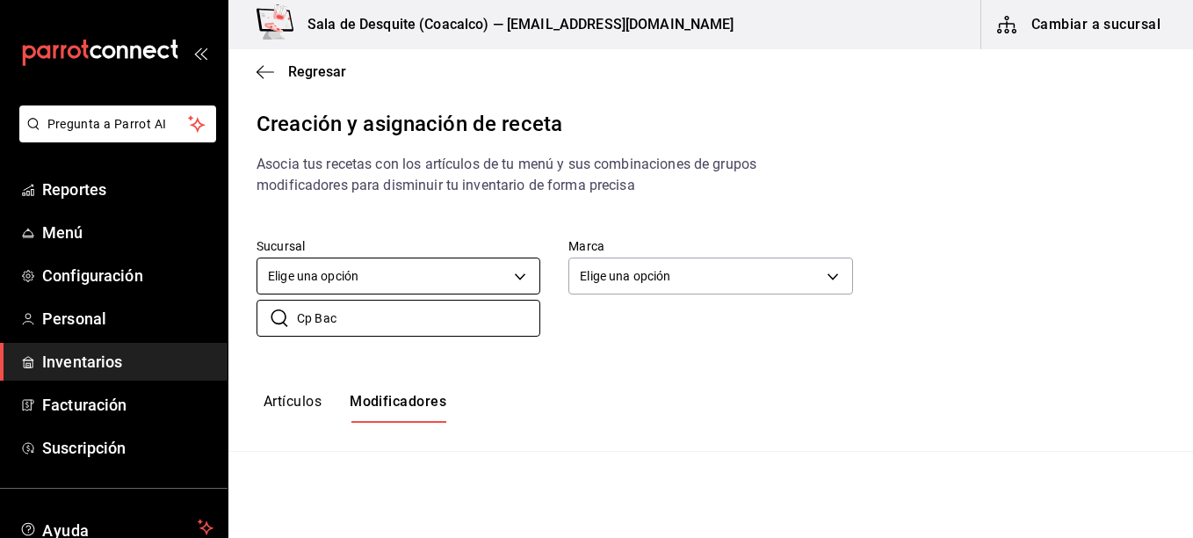
scroll to position [0, 0]
type input "C"
type input "Bacardi 8"
click at [526, 278] on body "Pregunta a Parrot AI Reportes Menú Configuración Personal Inventarios Facturaci…" at bounding box center [596, 254] width 1193 height 508
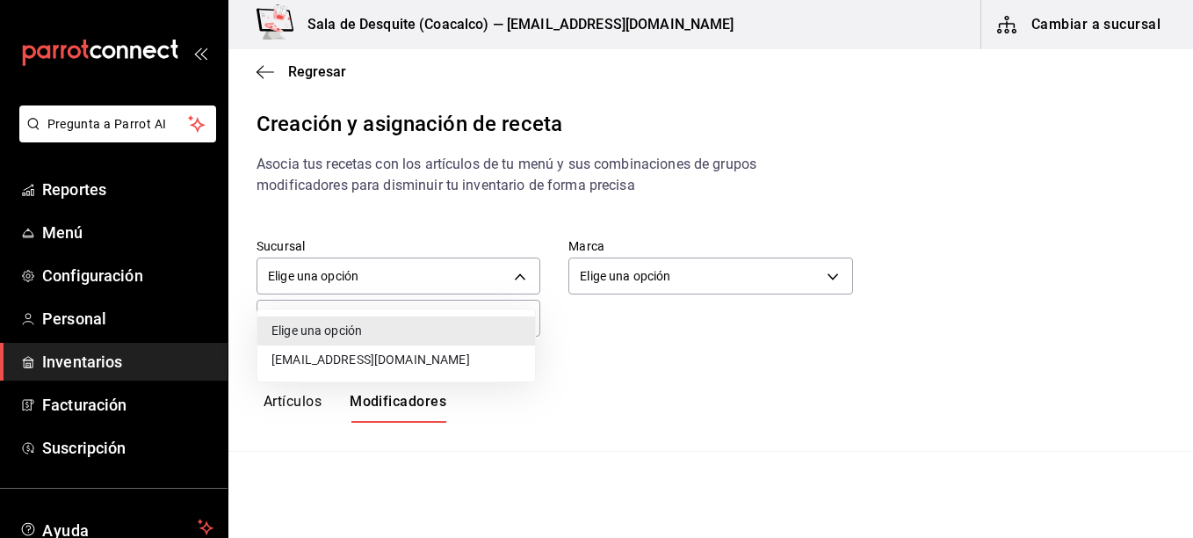
click at [430, 358] on li "[EMAIL_ADDRESS][DOMAIN_NAME]" at bounding box center [396, 359] width 278 height 29
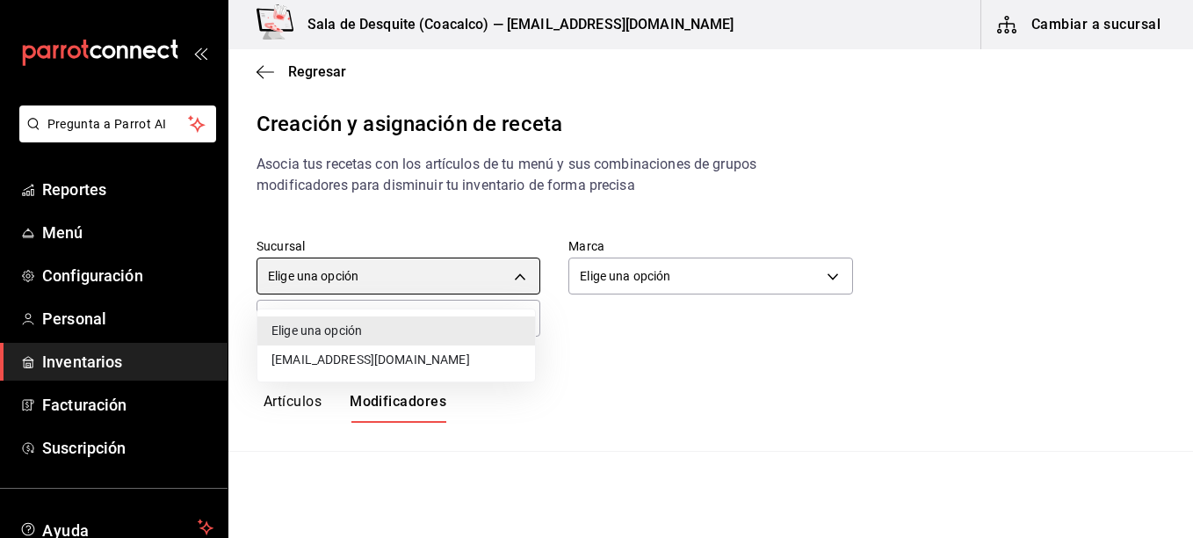
type input "93467c31-adce-431c-98c2-5877e547f662"
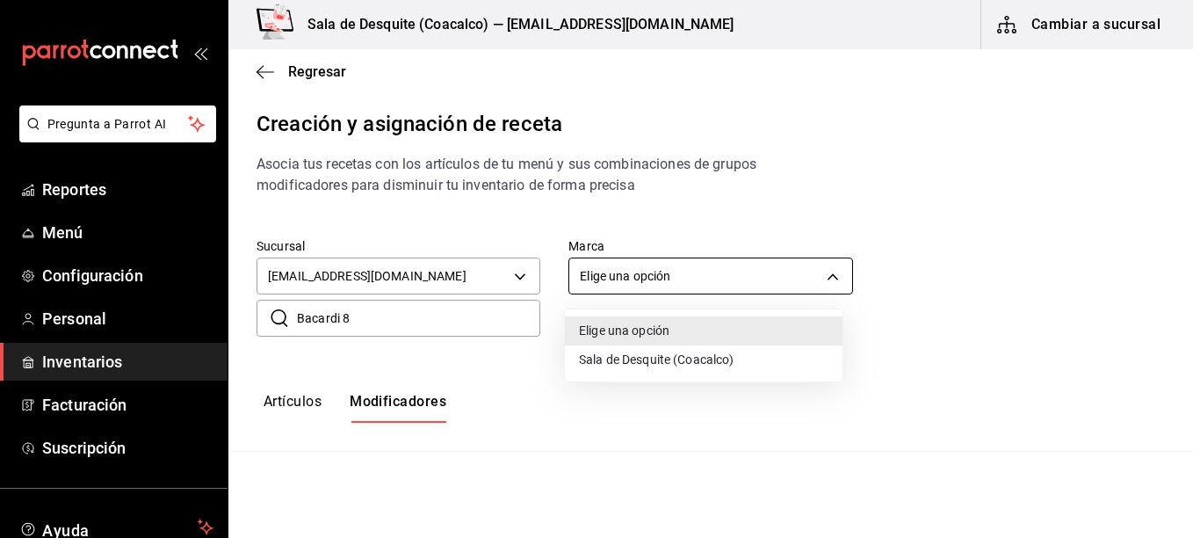
click at [651, 286] on body "Pregunta a Parrot AI Reportes Menú Configuración Personal Inventarios Facturaci…" at bounding box center [596, 254] width 1193 height 508
click at [632, 351] on li "Sala de Desquite (Coacalco)" at bounding box center [704, 359] width 278 height 29
type input "62a8501e-83aa-44fc-a14d-b1e4ad847988"
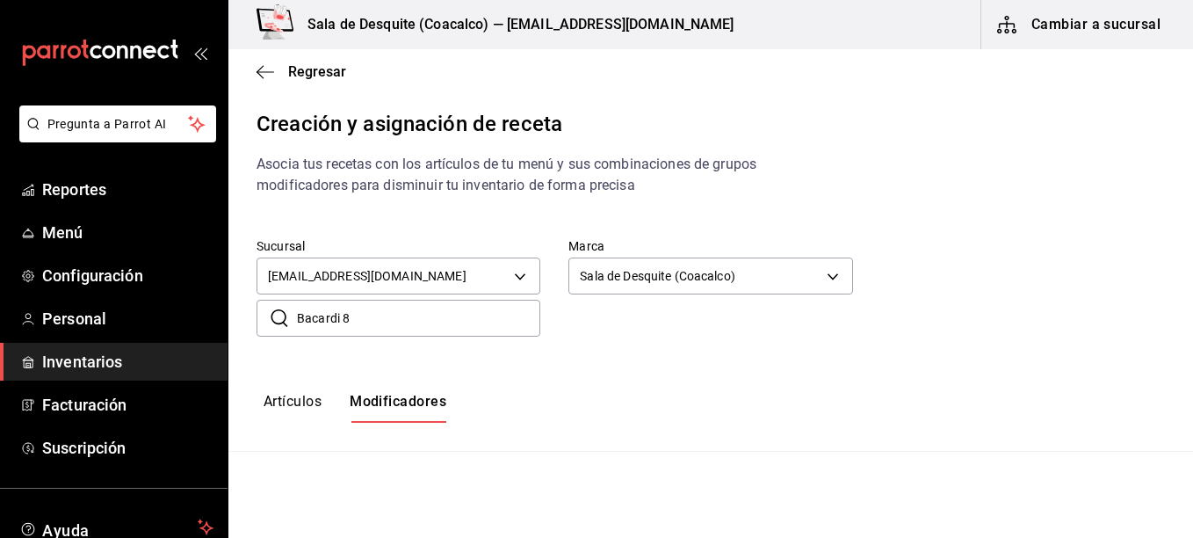
click at [505, 329] on input "Bacardi 8" at bounding box center [418, 317] width 243 height 35
click at [287, 403] on button "Artículos" at bounding box center [293, 408] width 58 height 30
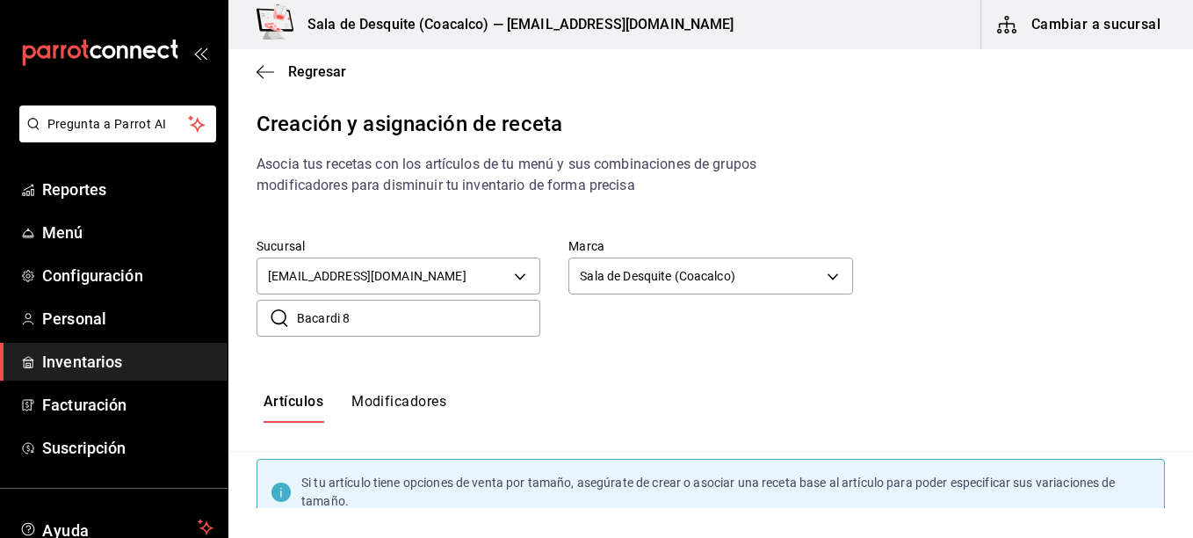
type input "default"
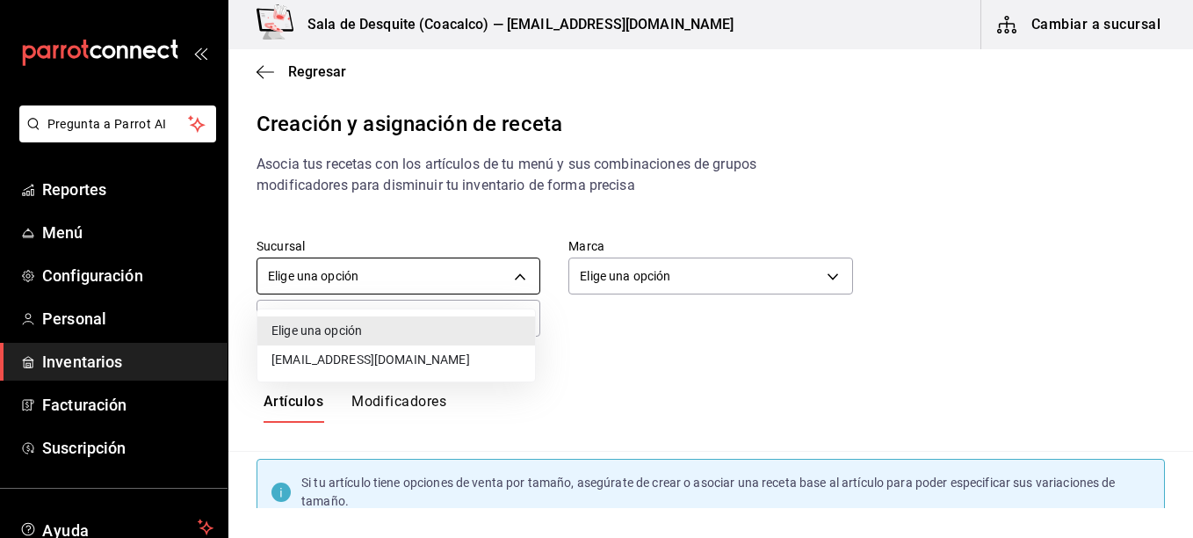
click at [474, 277] on body "Pregunta a Parrot AI Reportes Menú Configuración Personal Inventarios Facturaci…" at bounding box center [596, 254] width 1193 height 508
click at [430, 364] on li "[EMAIL_ADDRESS][DOMAIN_NAME]" at bounding box center [396, 359] width 278 height 29
type input "93467c31-adce-431c-98c2-5877e547f662"
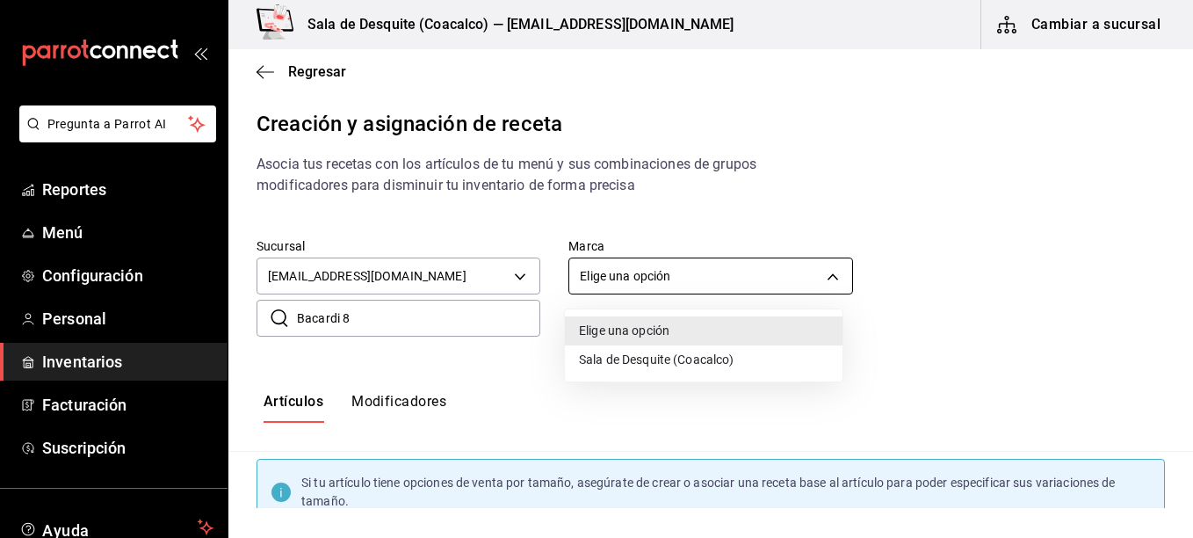
click at [617, 271] on body "Pregunta a Parrot AI Reportes Menú Configuración Personal Inventarios Facturaci…" at bounding box center [596, 254] width 1193 height 508
click at [600, 354] on li "Sala de Desquite (Coacalco)" at bounding box center [704, 359] width 278 height 29
type input "62a8501e-83aa-44fc-a14d-b1e4ad847988"
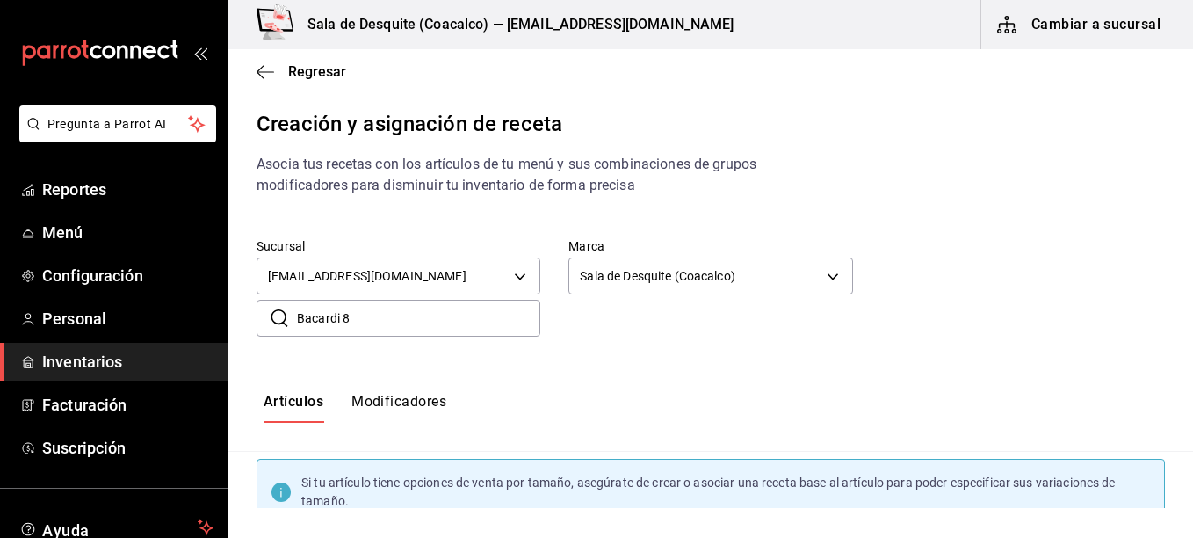
click at [461, 407] on div "Artículos Modificadores" at bounding box center [710, 408] width 964 height 30
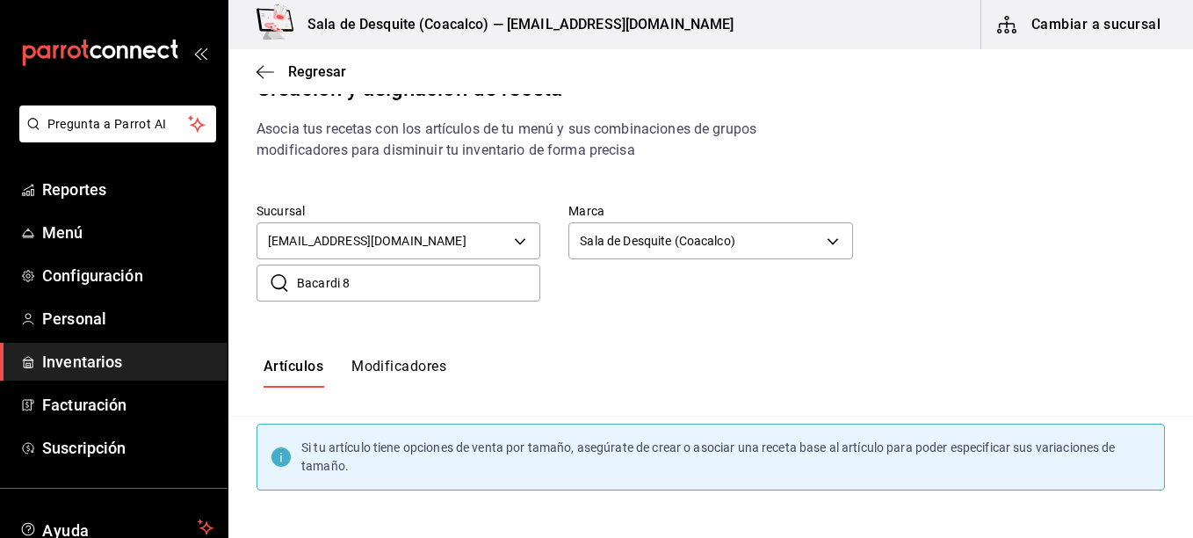
scroll to position [118, 0]
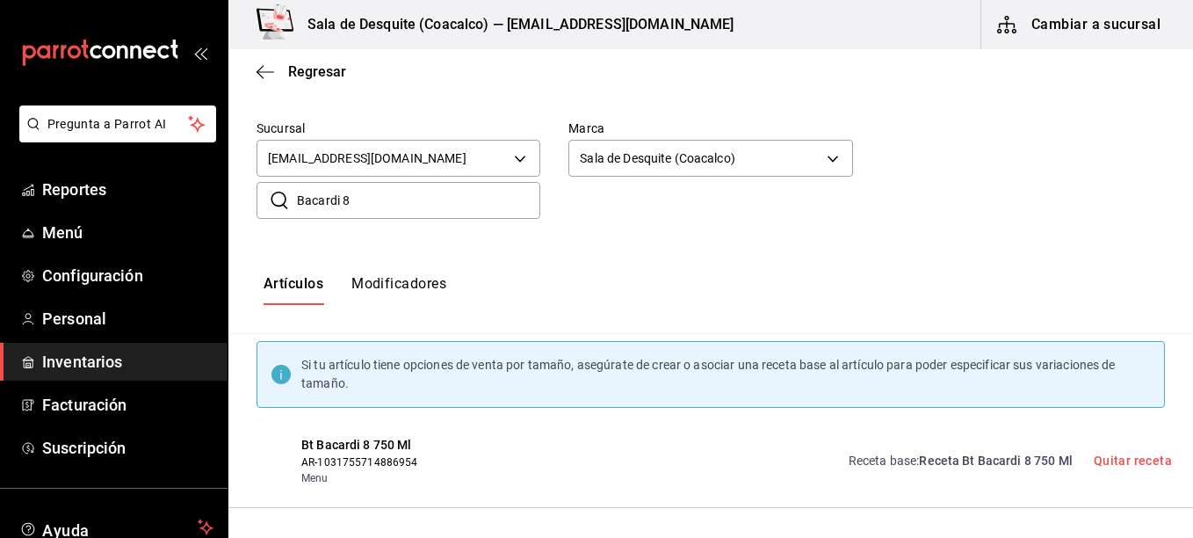
click at [366, 464] on span "AR-1031755714886954" at bounding box center [401, 462] width 201 height 16
click at [357, 447] on span "Bt Bacardi 8 750 Ml" at bounding box center [401, 445] width 201 height 18
click at [288, 61] on div "Regresar" at bounding box center [710, 71] width 964 height 45
click at [262, 69] on icon "button" at bounding box center [265, 72] width 18 height 16
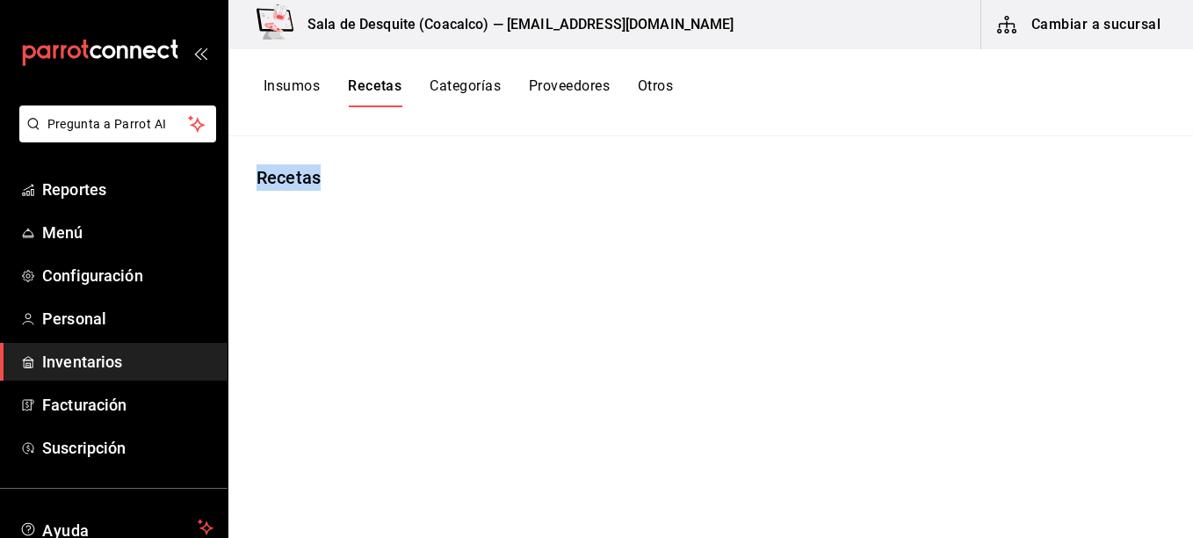
click at [262, 69] on div "Insumos Recetas Categorías Proveedores Otros" at bounding box center [710, 92] width 964 height 87
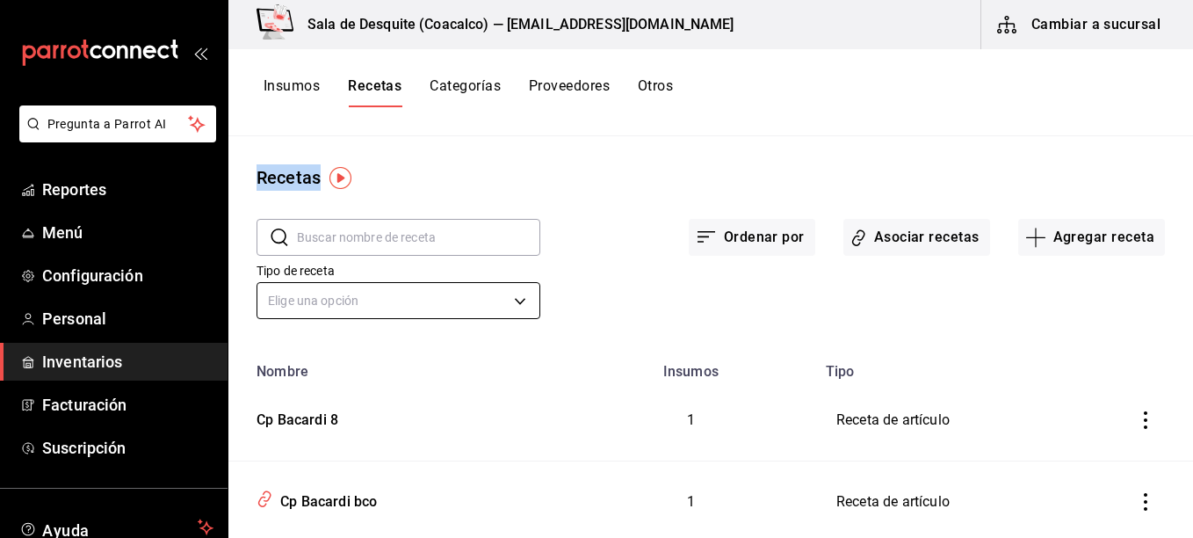
click at [509, 304] on body "Pregunta a Parrot AI Reportes Menú Configuración Personal Inventarios Facturaci…" at bounding box center [596, 262] width 1193 height 525
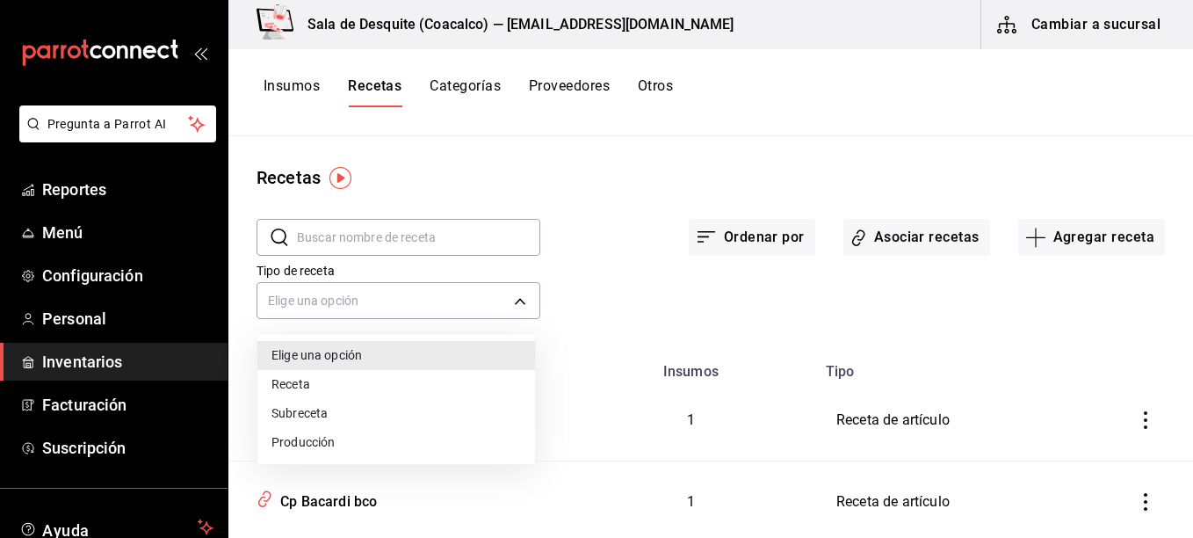
click at [653, 321] on div at bounding box center [596, 269] width 1193 height 538
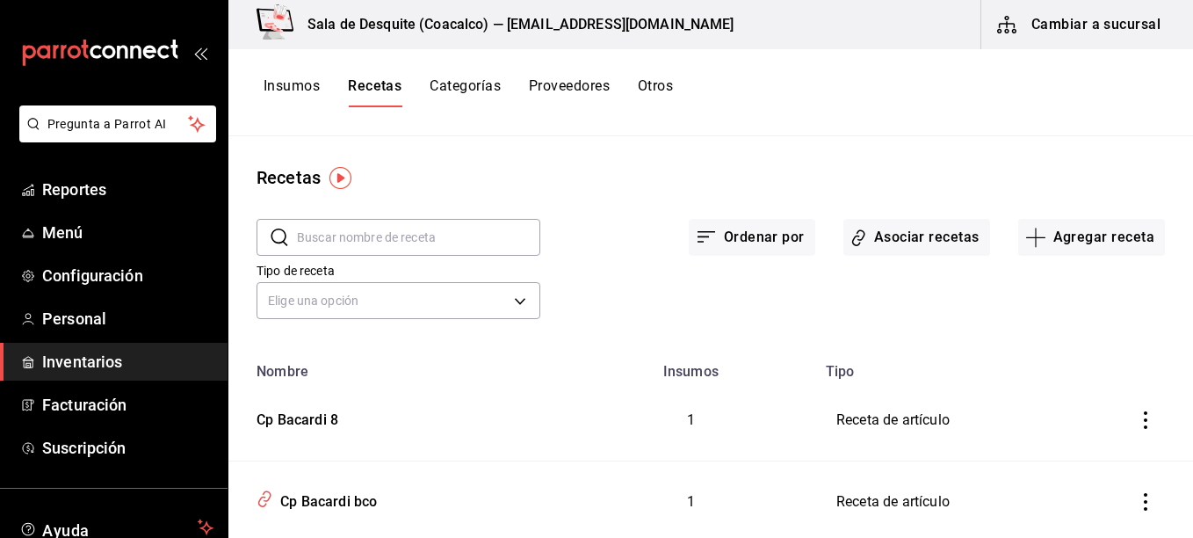
click at [833, 415] on td "Receta de artículo" at bounding box center [960, 420] width 290 height 82
click at [1085, 252] on button "Agregar receta" at bounding box center [1091, 237] width 147 height 37
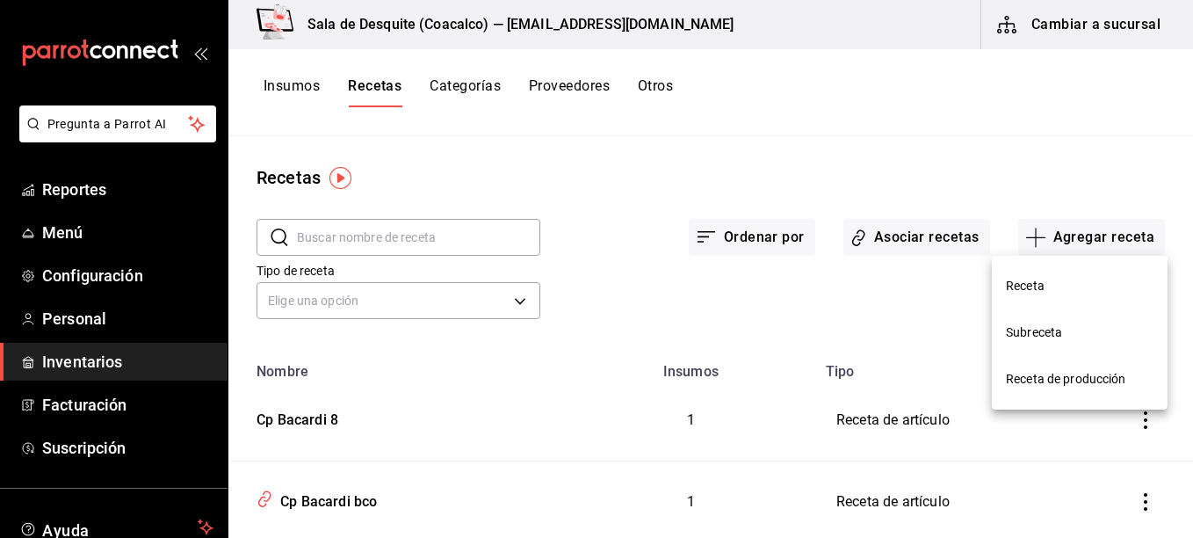
click at [1032, 292] on span "Receta" at bounding box center [1080, 286] width 148 height 18
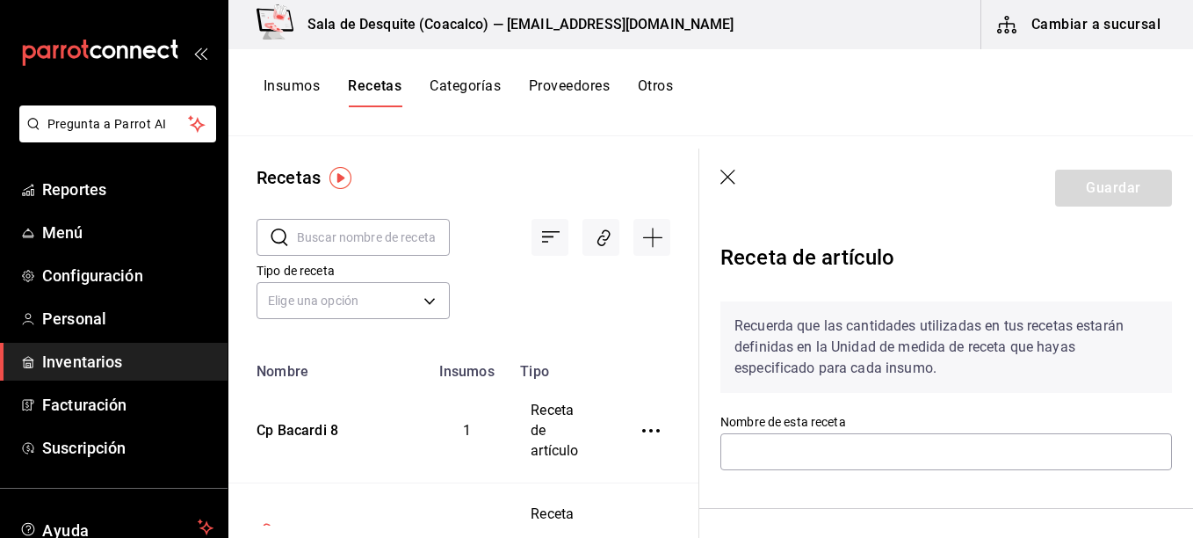
click at [1065, 248] on div "Recetas ​ ​ Tipo de receta Elige una opción default Nombre Insumos Tipo Cp Baca…" at bounding box center [710, 330] width 964 height 389
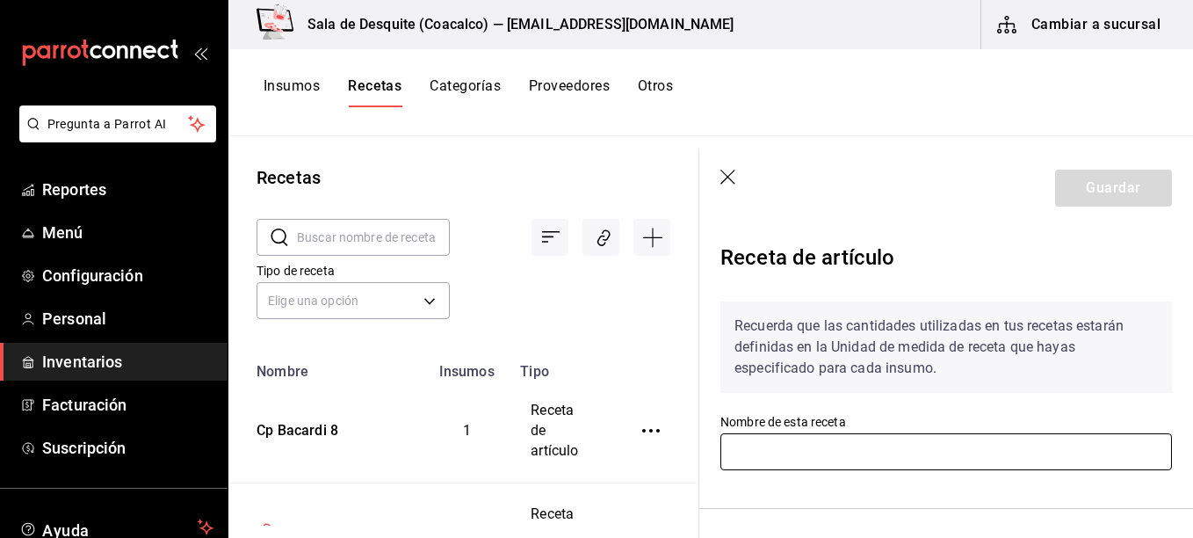
click at [934, 439] on input "text" at bounding box center [945, 451] width 451 height 37
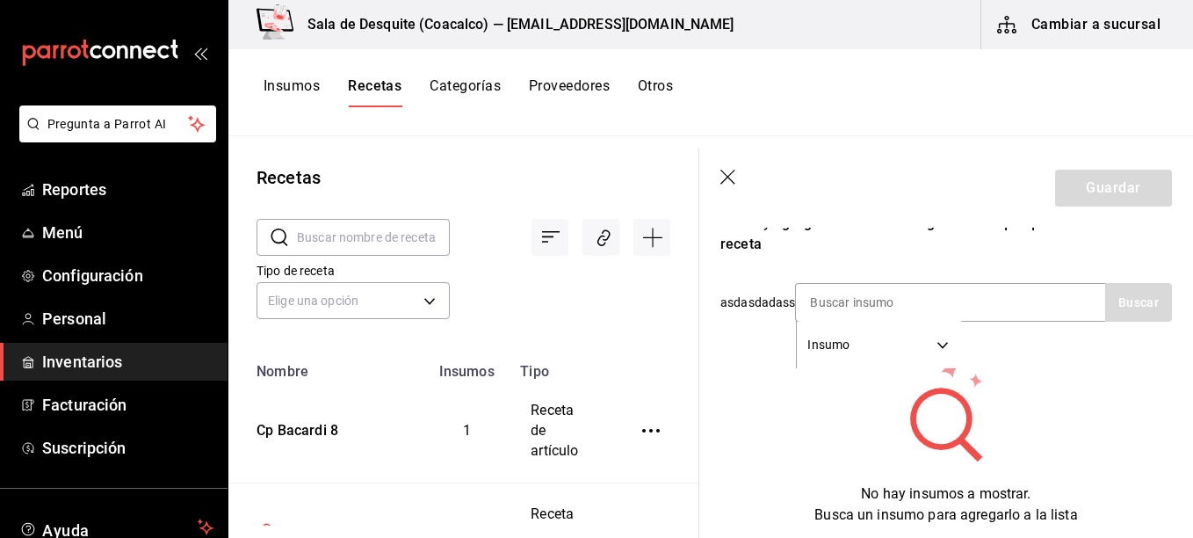
scroll to position [328, 0]
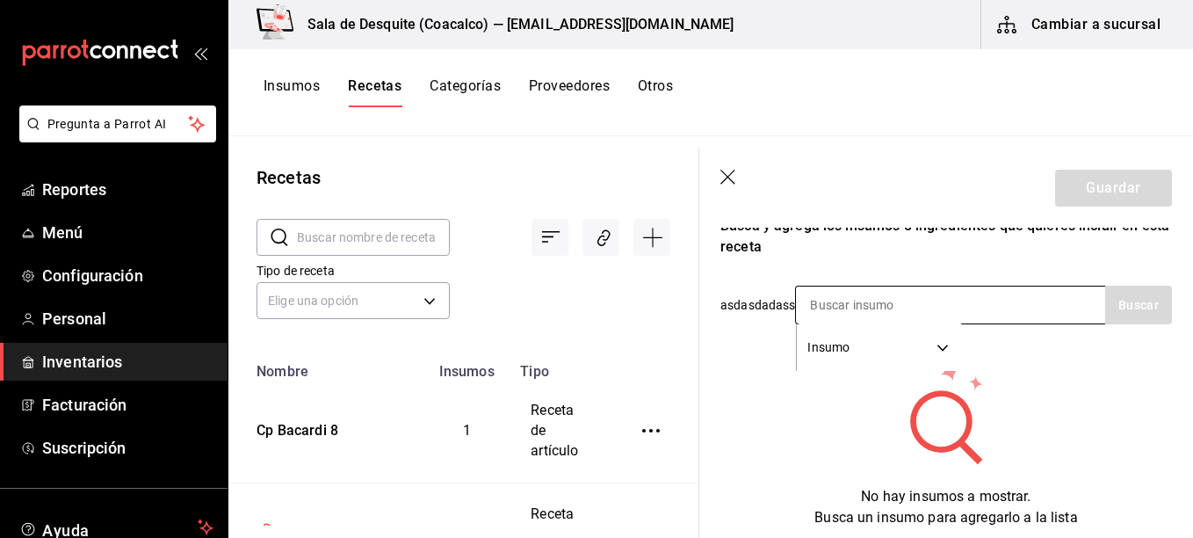
type input "Capitain Morgan Spiced"
click at [979, 314] on div "Insumo SUPPLY" at bounding box center [950, 304] width 310 height 39
click at [978, 313] on div "Insumo SUPPLY" at bounding box center [950, 304] width 310 height 39
click at [900, 305] on input at bounding box center [884, 304] width 176 height 37
type input "Capitain Morgan Spice"
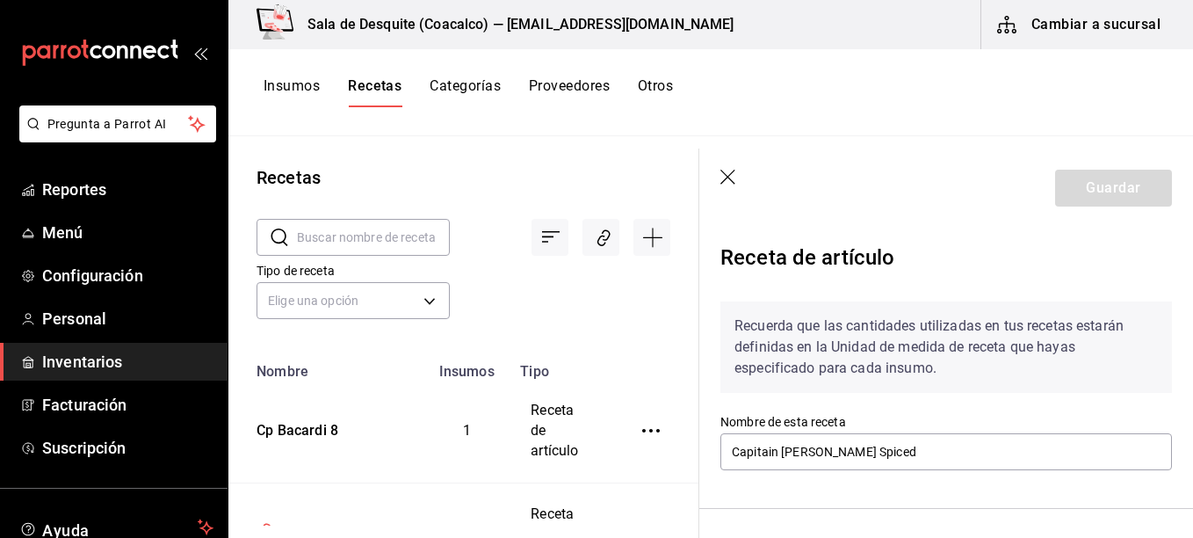
scroll to position [328, 0]
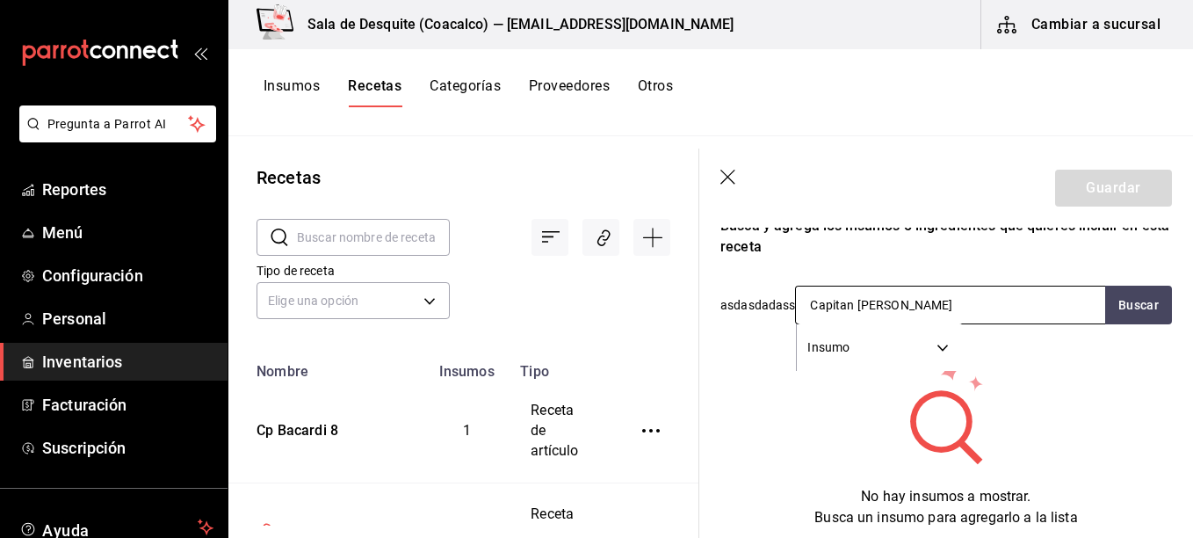
type input "Capitan [PERSON_NAME]"
click at [937, 344] on body "Pregunta a Parrot AI Reportes Menú Configuración Personal Inventarios Facturaci…" at bounding box center [596, 262] width 1193 height 525
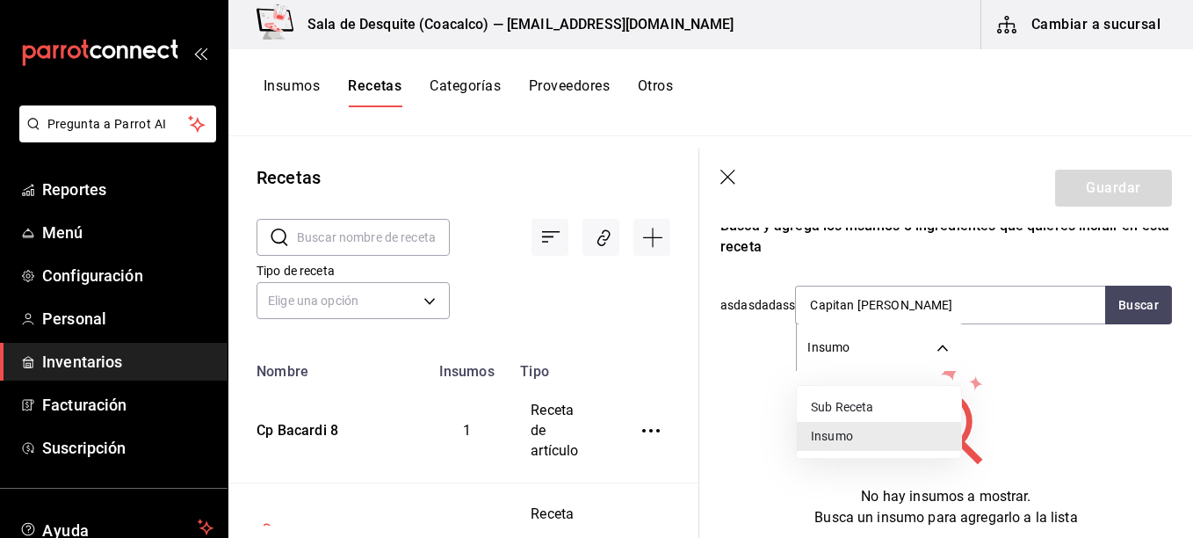
click at [942, 401] on li "Sub Receta" at bounding box center [879, 407] width 164 height 29
type input "SUBRECIPE"
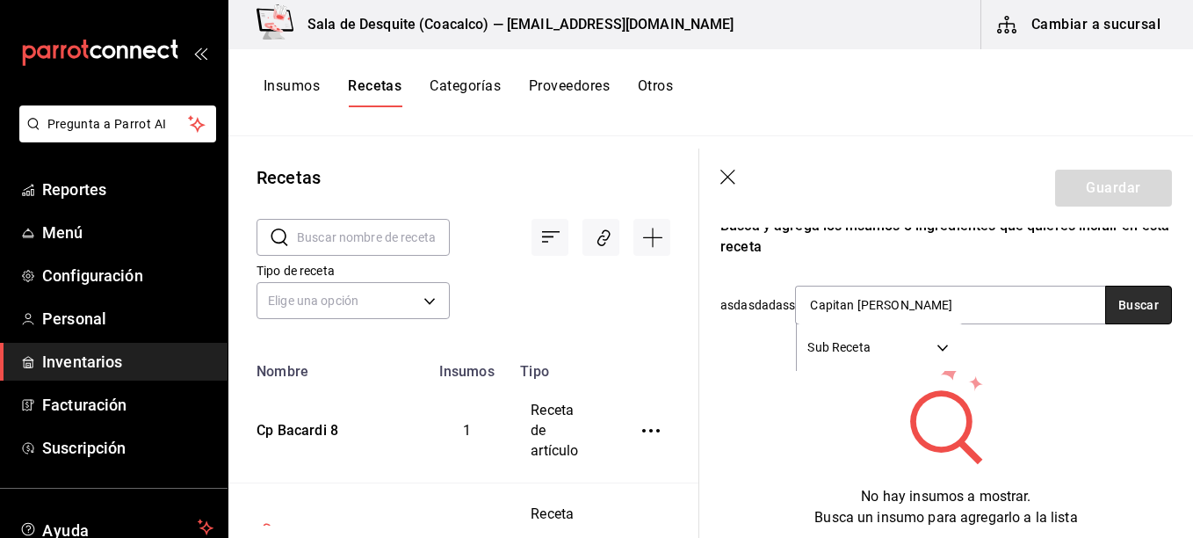
click at [1131, 296] on button "Buscar" at bounding box center [1138, 304] width 67 height 39
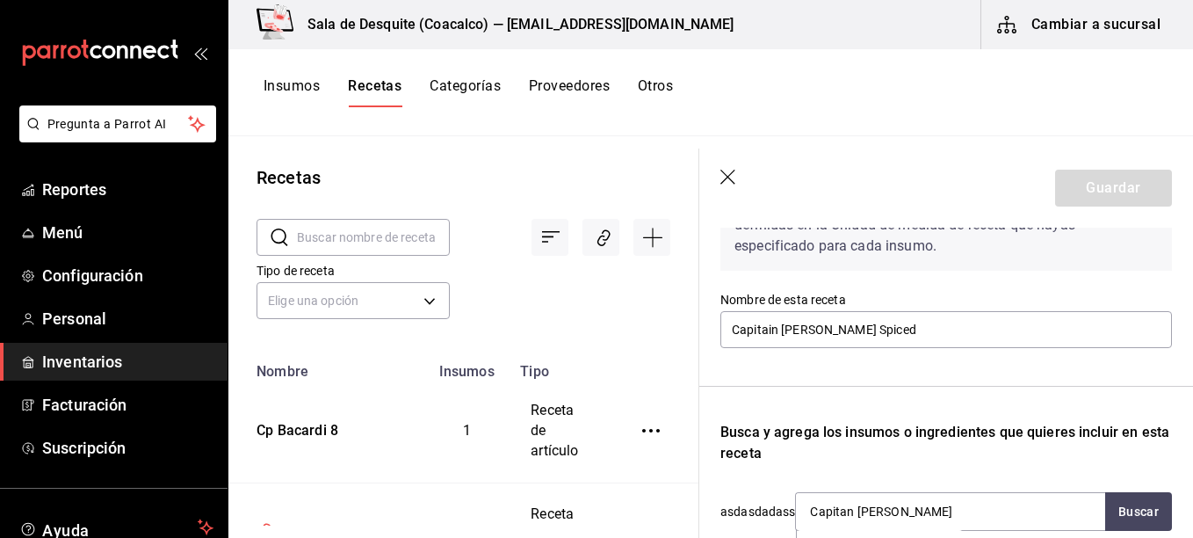
scroll to position [117, 0]
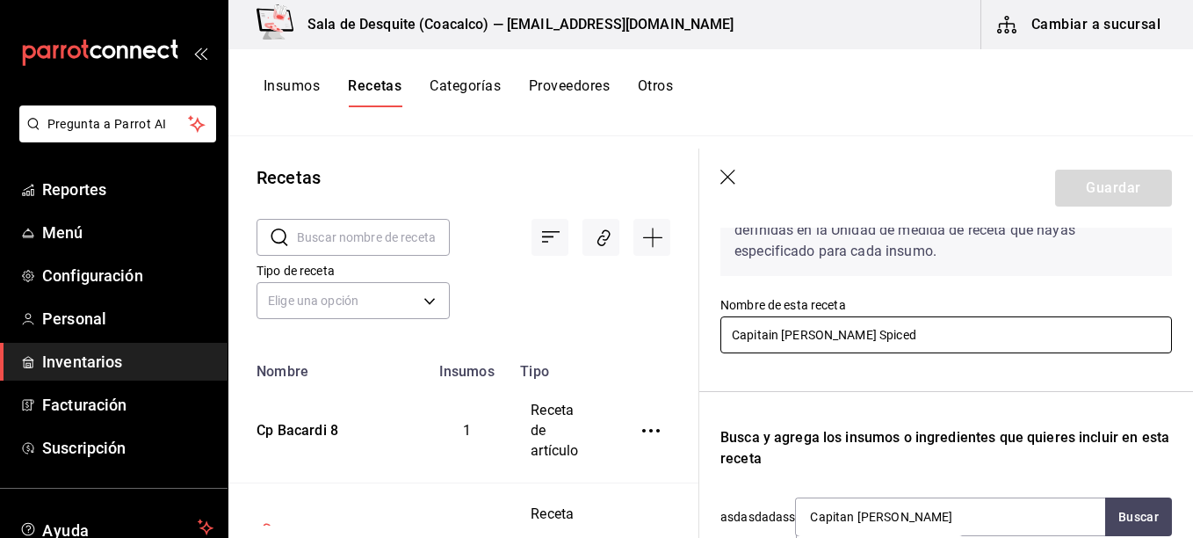
click at [735, 333] on input "Capitain Morgan Spiced" at bounding box center [945, 334] width 451 height 37
type input "Cp Capitain Morgan Spiced"
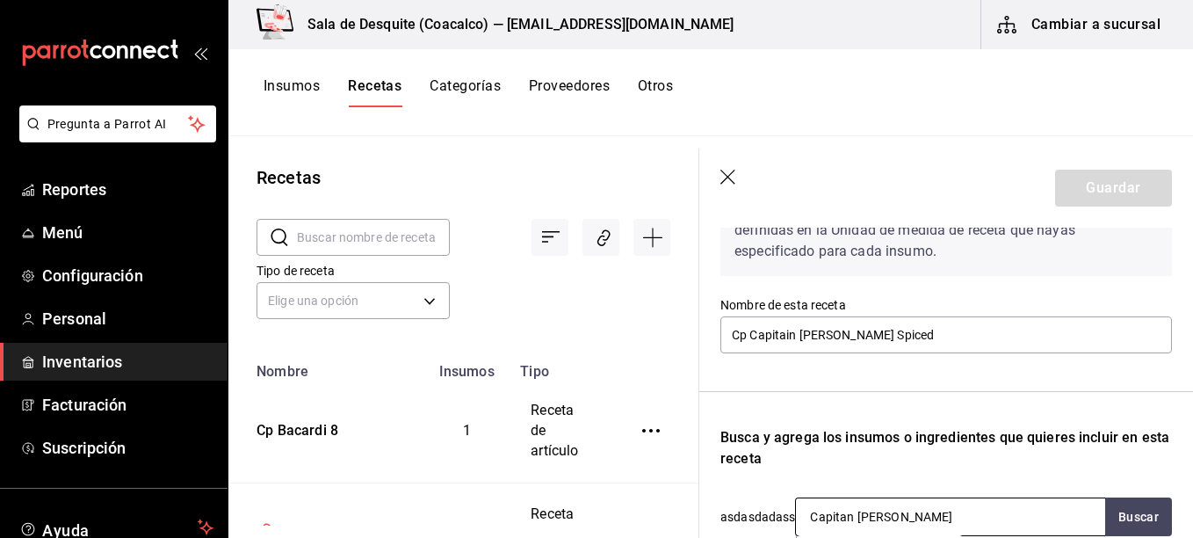
click at [945, 520] on input "Capitan Morgan" at bounding box center [884, 516] width 176 height 37
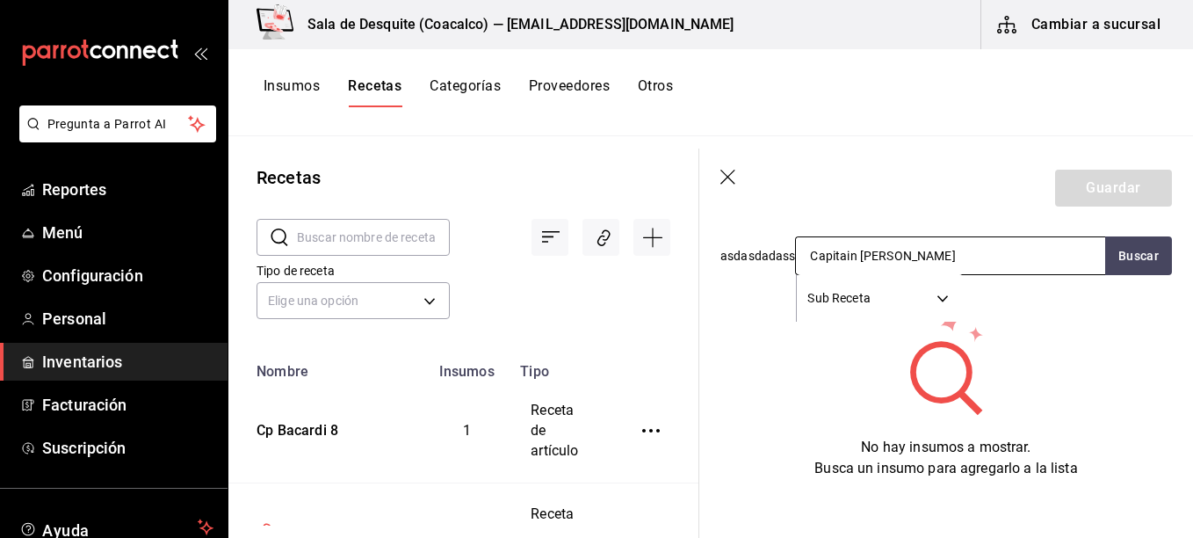
click at [930, 256] on input "Capitain Morgan" at bounding box center [884, 255] width 176 height 37
type input "Capitain"
click at [1141, 248] on button "Buscar" at bounding box center [1138, 255] width 67 height 39
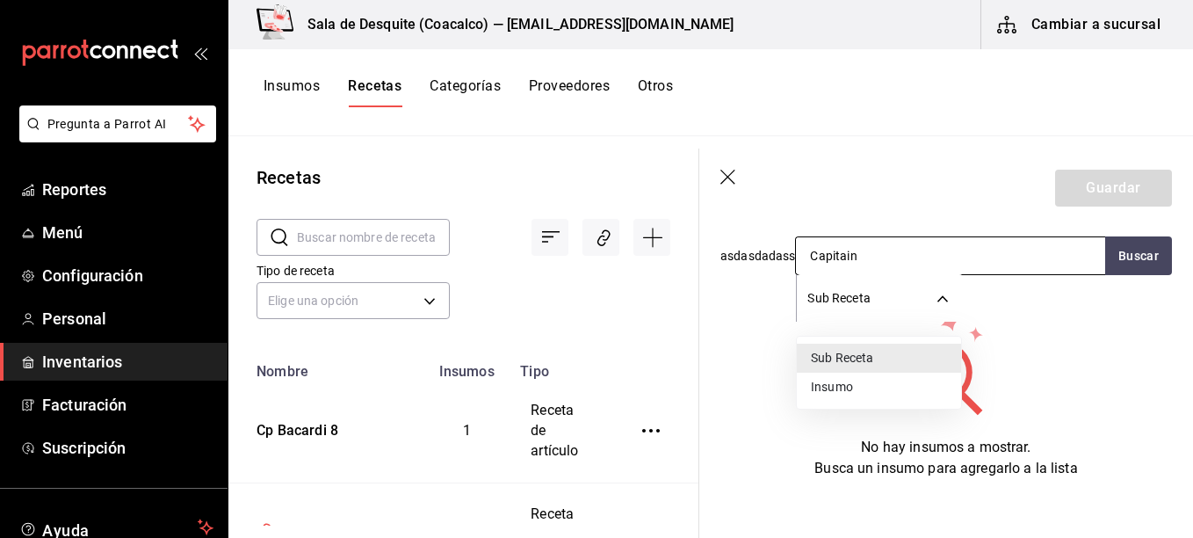
click at [942, 311] on body "Pregunta a Parrot AI Reportes Menú Configuración Personal Inventarios Facturaci…" at bounding box center [596, 262] width 1193 height 525
click at [885, 384] on li "Insumo" at bounding box center [879, 386] width 164 height 29
type input "SUPPLY"
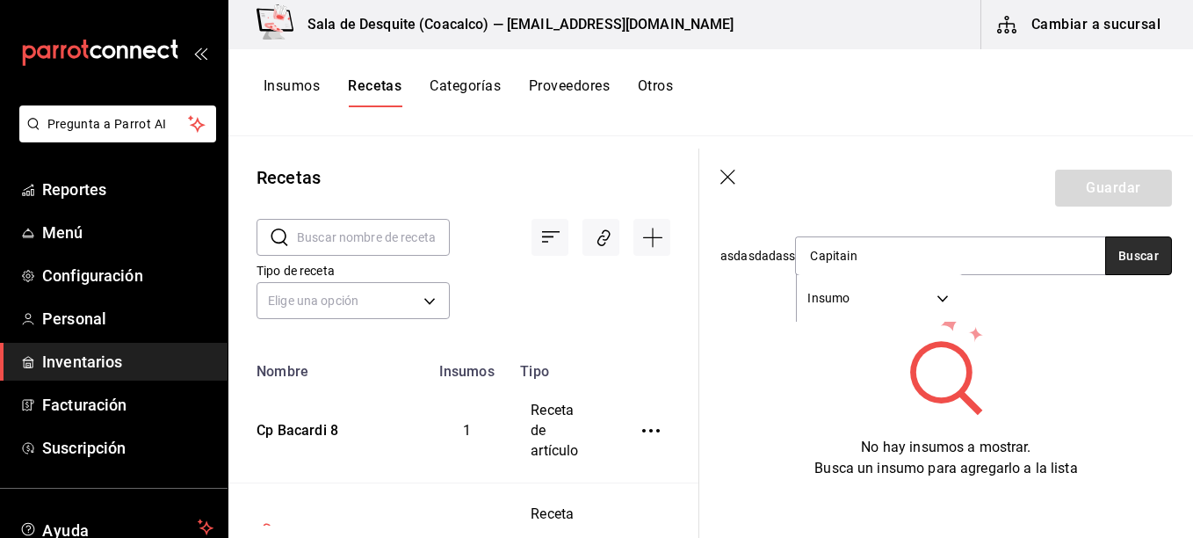
click at [1123, 256] on button "Buscar" at bounding box center [1138, 255] width 67 height 39
click at [718, 174] on header "Guardar" at bounding box center [946, 187] width 494 height 79
click at [731, 178] on icon "button" at bounding box center [729, 179] width 18 height 18
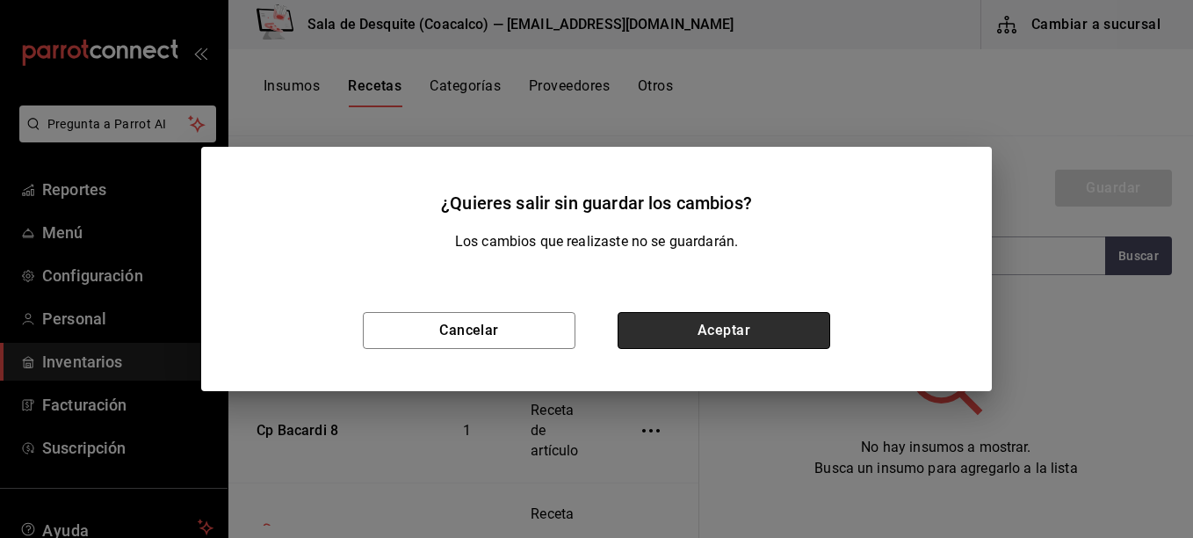
click at [682, 336] on button "Aceptar" at bounding box center [723, 330] width 213 height 37
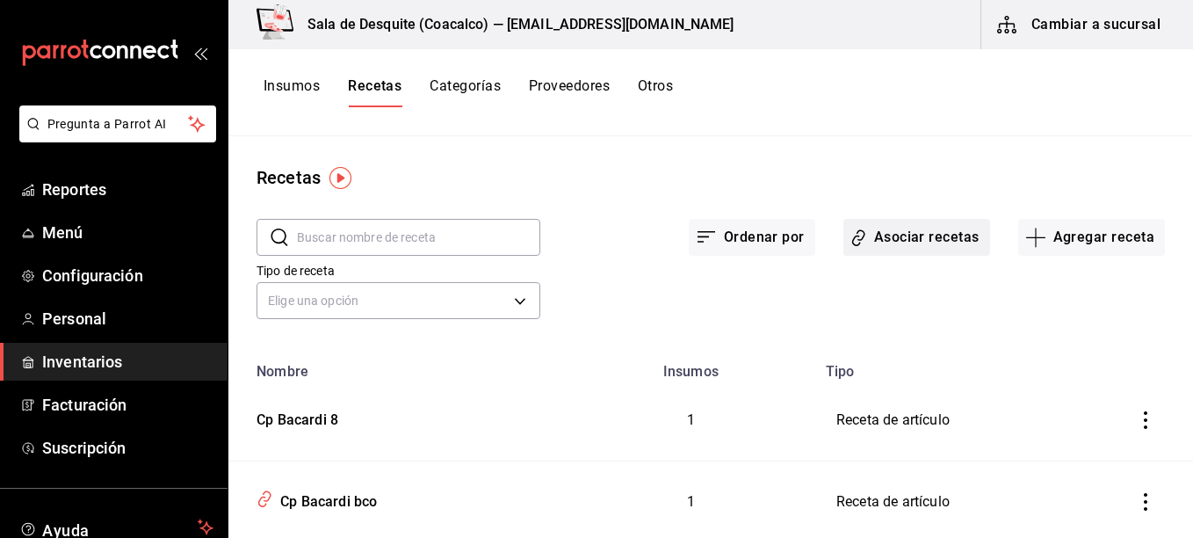
click at [308, 428] on div "Cp Bacardi 8" at bounding box center [293, 416] width 89 height 27
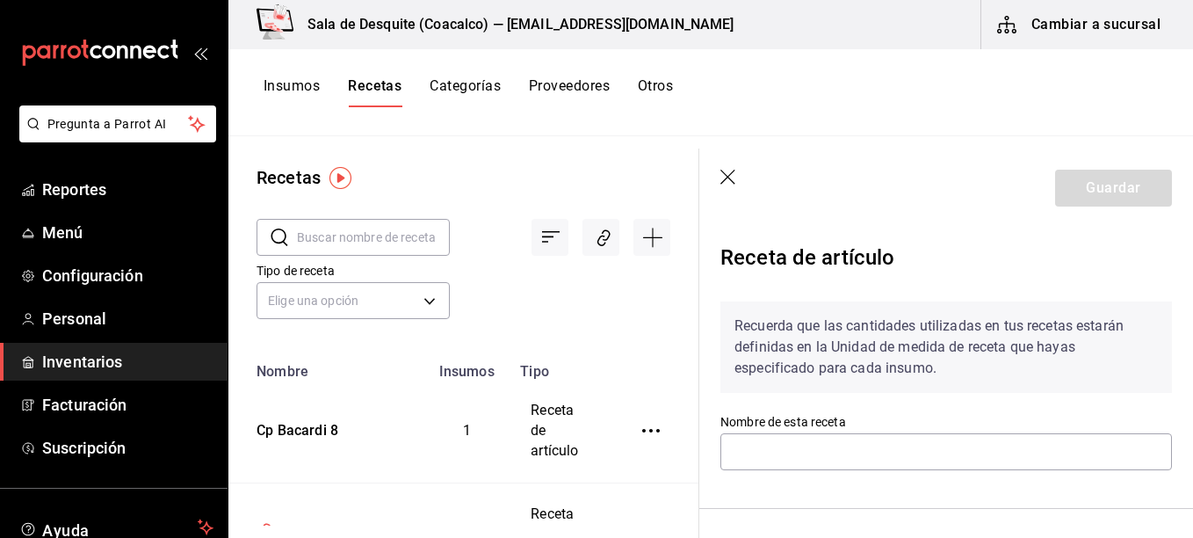
type input "Cp Bacardi 8"
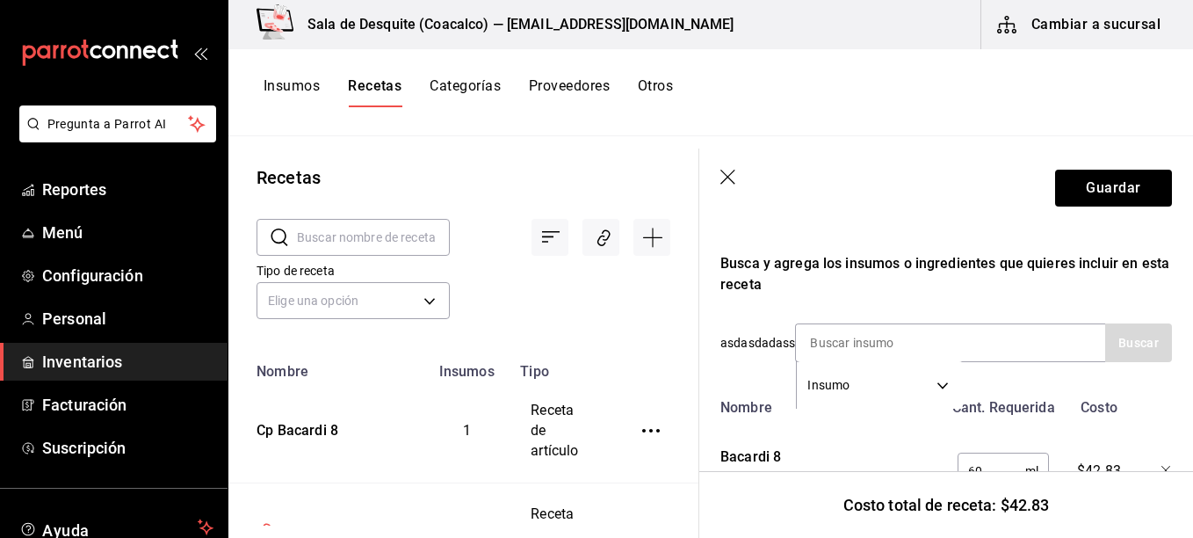
scroll to position [348, 0]
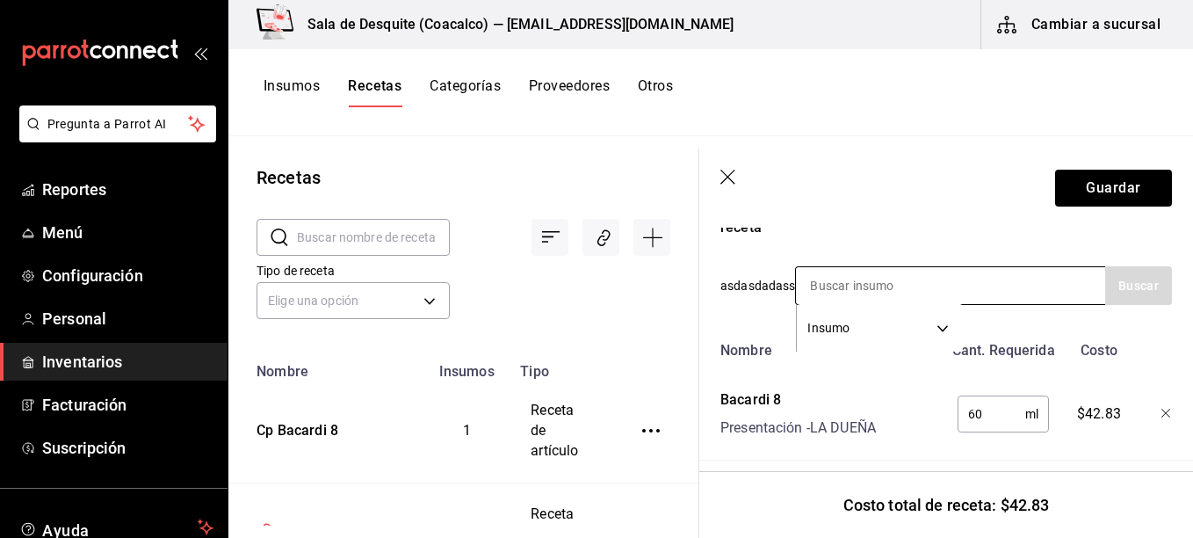
click at [967, 285] on input at bounding box center [884, 285] width 176 height 37
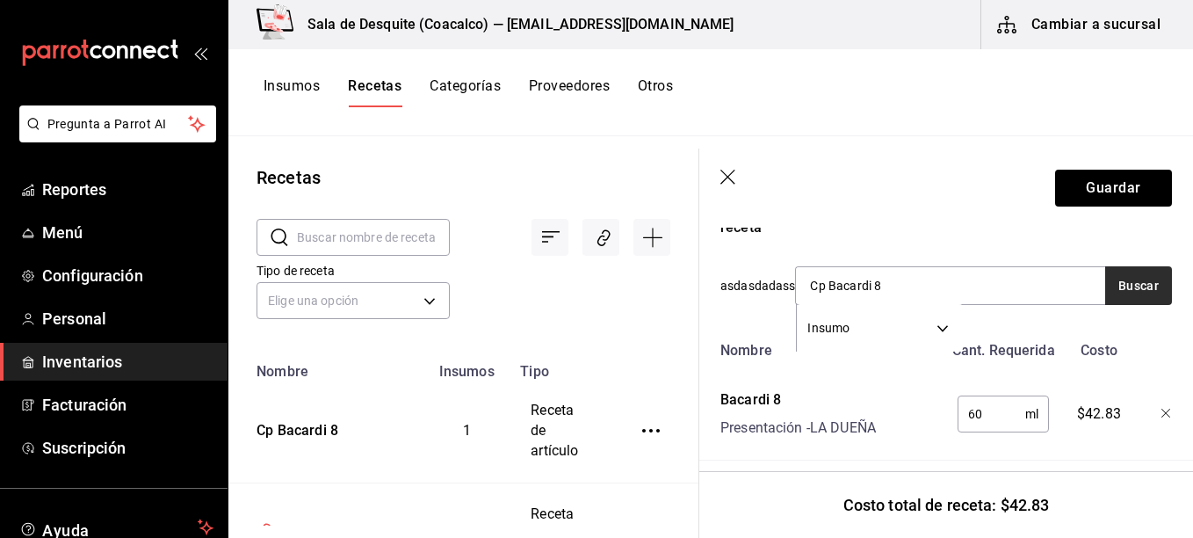
type input "Cp Bacardi 8"
click at [1115, 279] on button "Buscar" at bounding box center [1138, 285] width 67 height 39
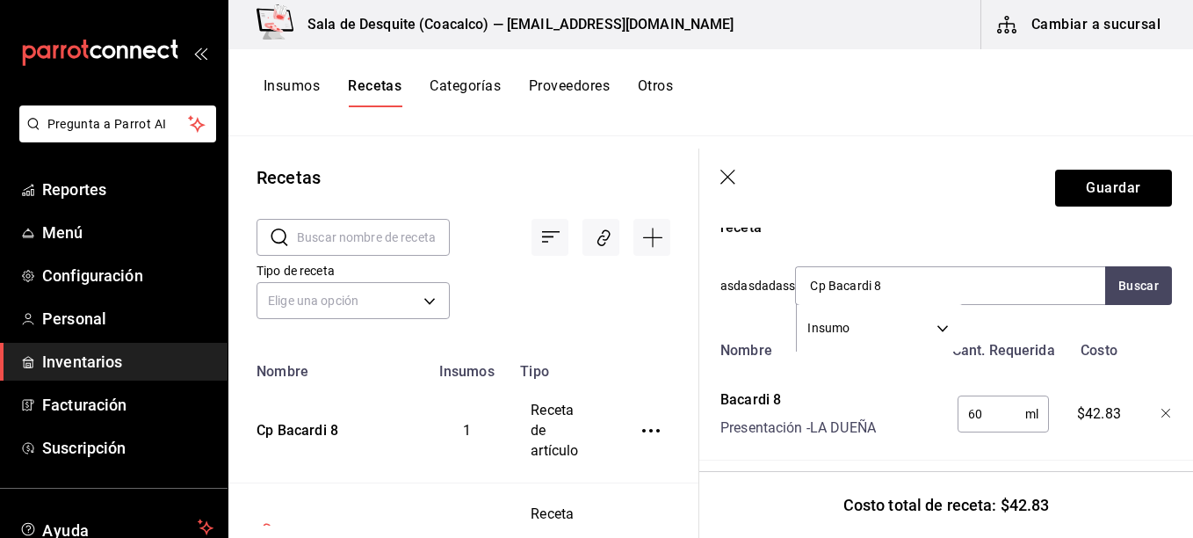
click at [1038, 253] on div "Recuerda que las cantidades utilizadas en tus recetas estarán definidas en la U…" at bounding box center [945, 199] width 451 height 521
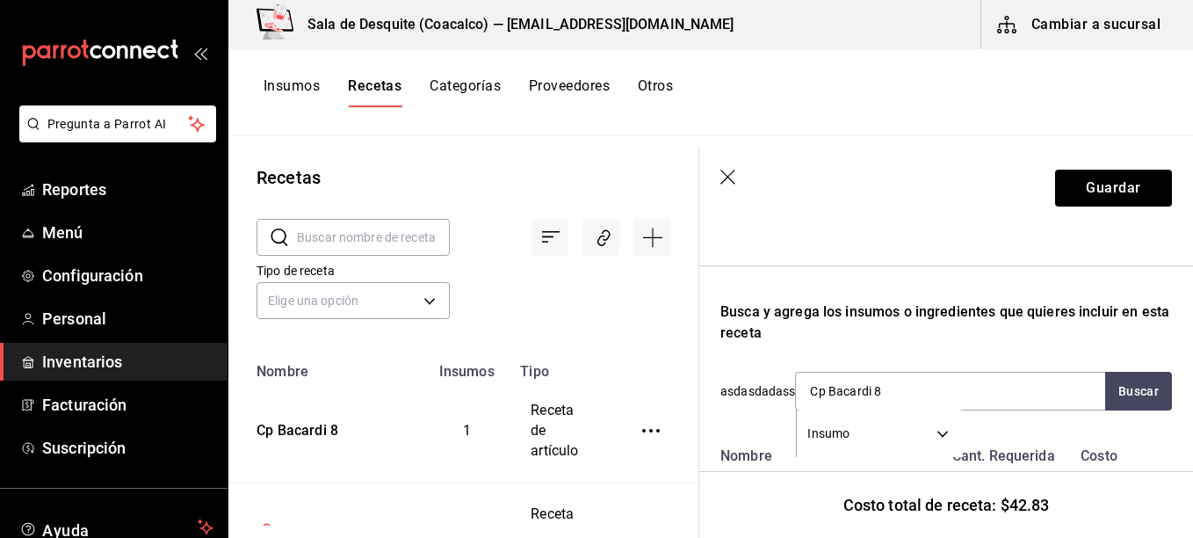
scroll to position [207, 0]
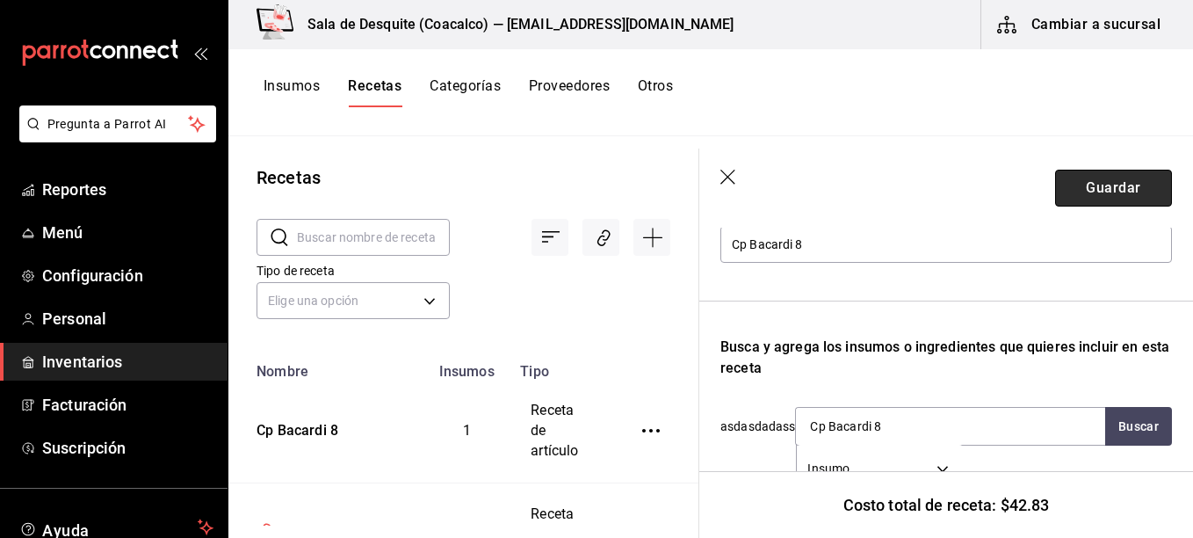
click at [1129, 188] on button "Guardar" at bounding box center [1113, 188] width 117 height 37
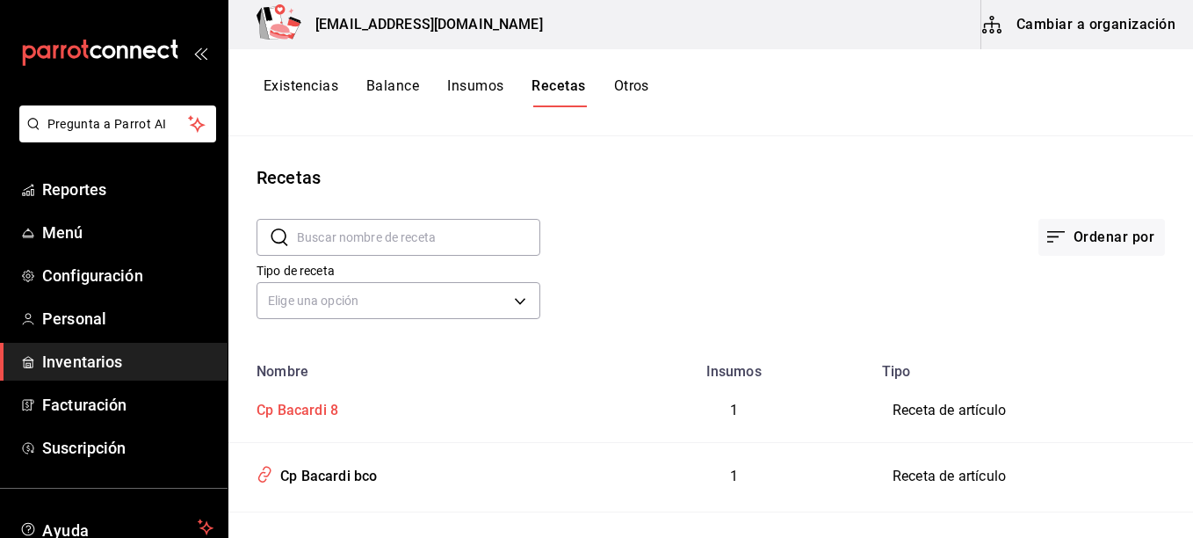
click at [307, 406] on div "Cp Bacardi 8" at bounding box center [293, 406] width 89 height 27
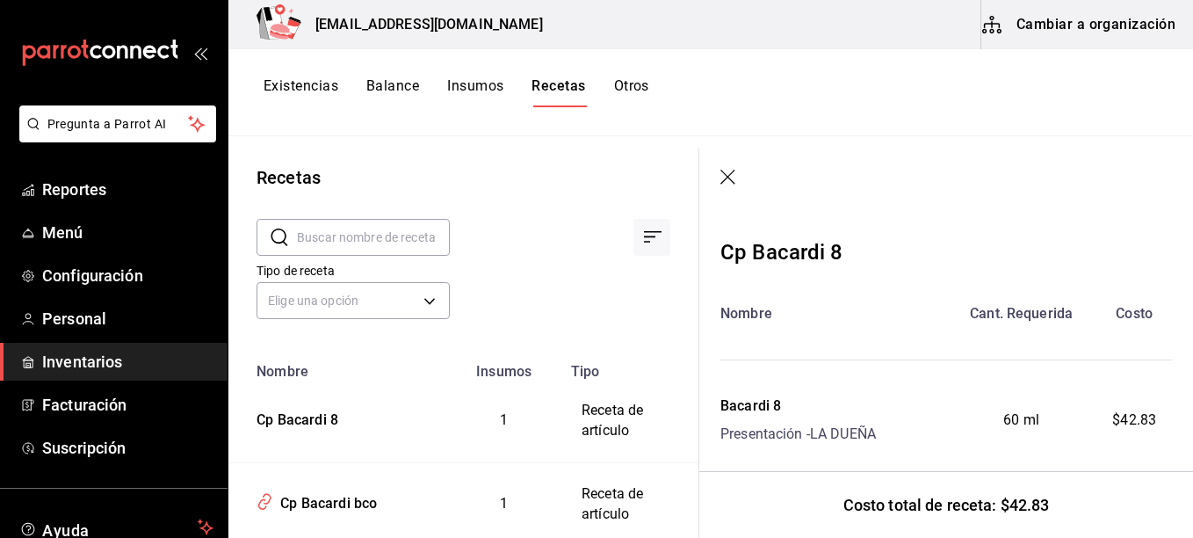
scroll to position [48, 0]
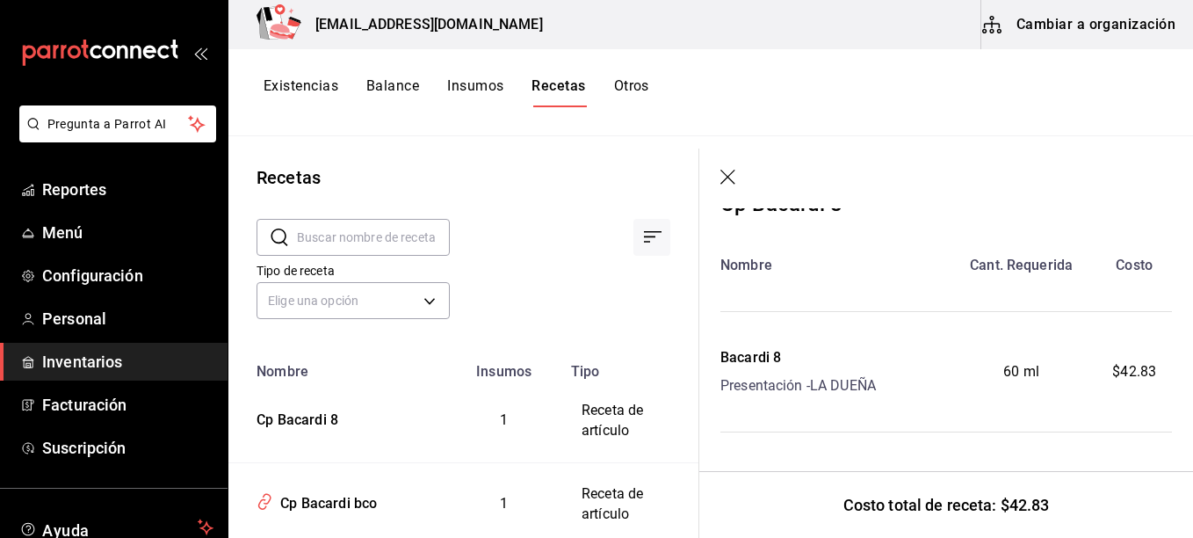
click at [643, 461] on td "Receta de artículo" at bounding box center [629, 420] width 138 height 83
click at [736, 177] on icon "button" at bounding box center [729, 179] width 18 height 18
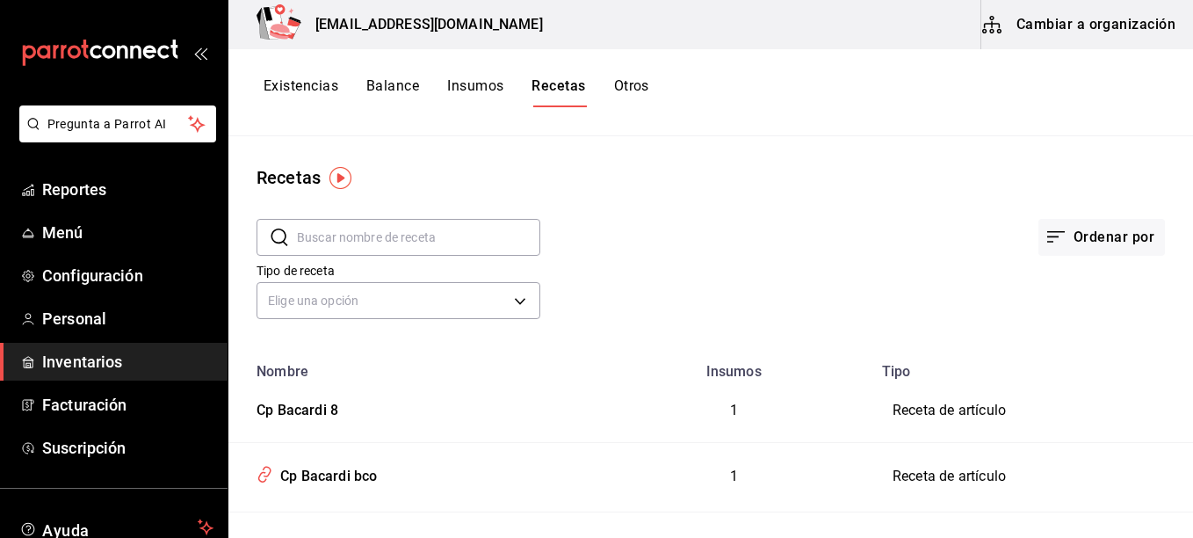
drag, startPoint x: 328, startPoint y: 431, endPoint x: 801, endPoint y: 392, distance: 474.2
click at [801, 392] on td "1" at bounding box center [734, 410] width 276 height 62
click at [1058, 26] on button "Cambiar a organización" at bounding box center [1080, 24] width 198 height 49
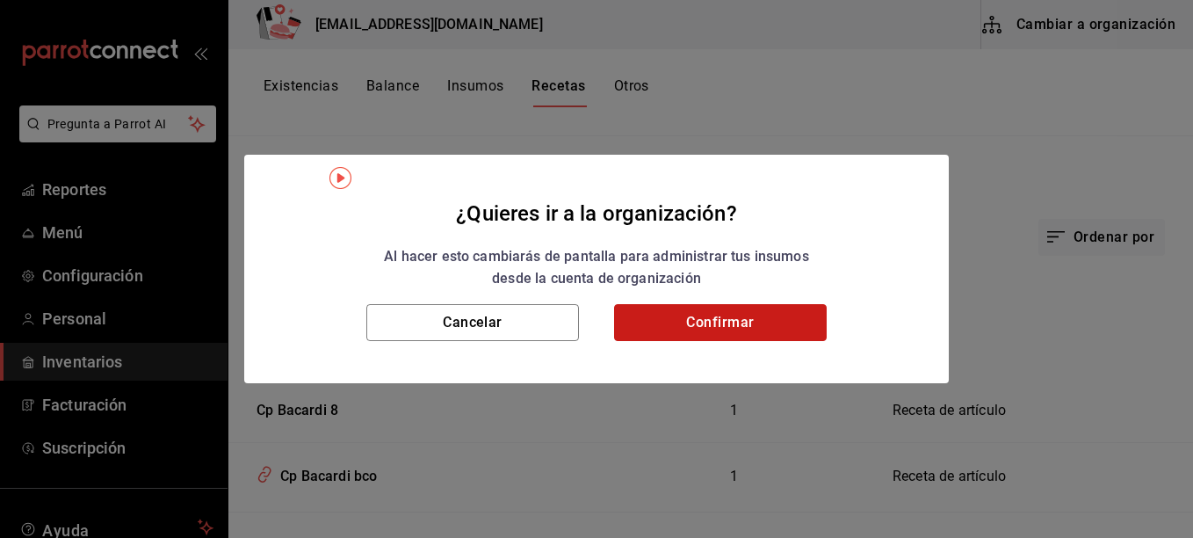
click at [753, 323] on button "Confirmar" at bounding box center [720, 322] width 213 height 37
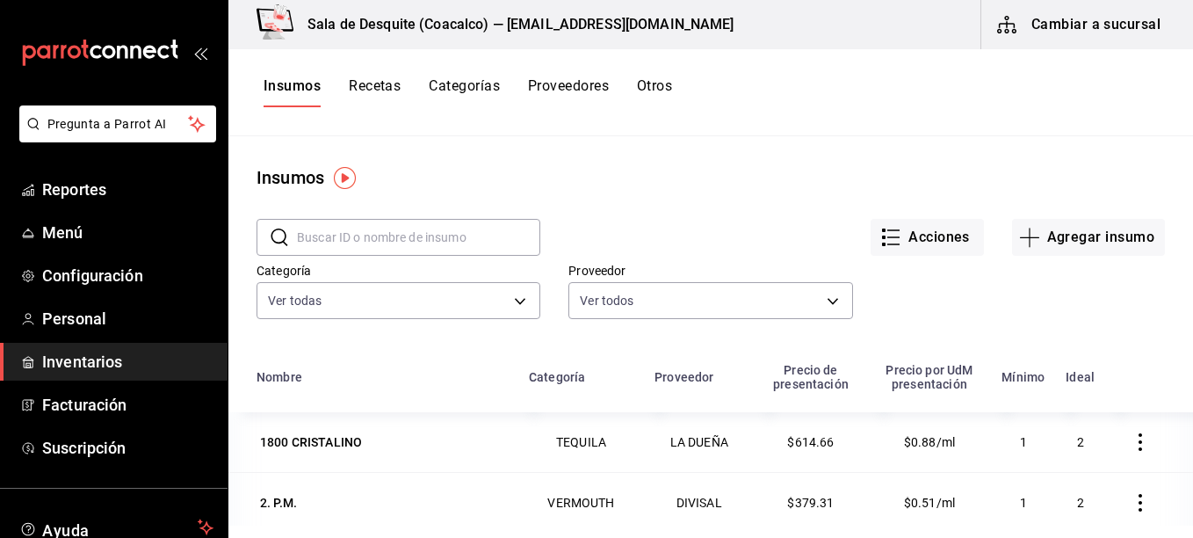
click at [370, 79] on button "Recetas" at bounding box center [375, 92] width 52 height 30
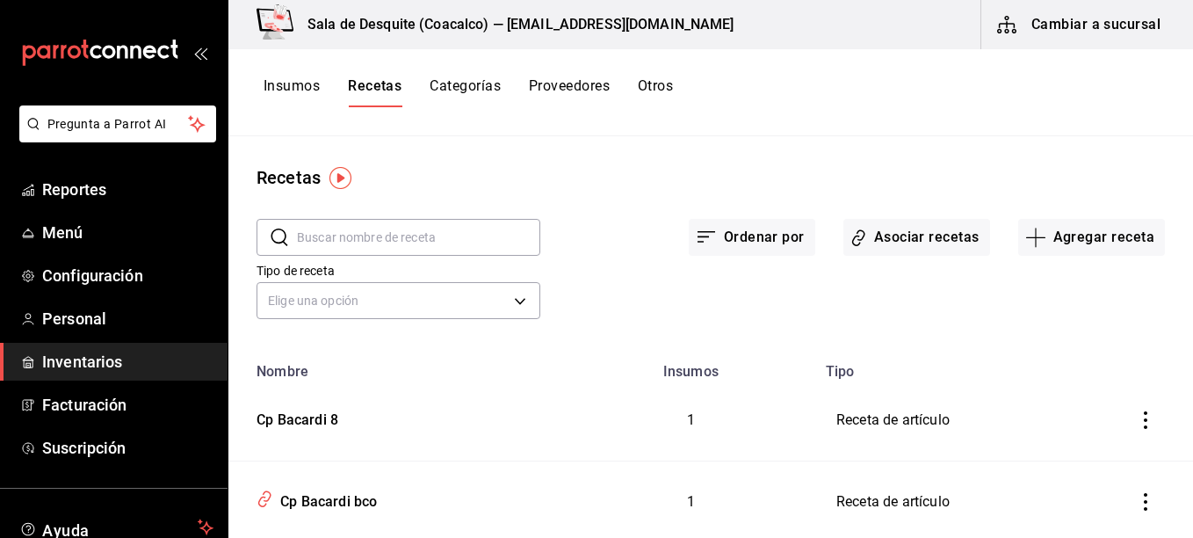
click at [1137, 414] on icon "inventoriesTable" at bounding box center [1146, 420] width 18 height 18
click at [1083, 451] on span "Eliminar" at bounding box center [1063, 444] width 76 height 21
click at [1070, 232] on button "Agregar receta" at bounding box center [1091, 237] width 147 height 37
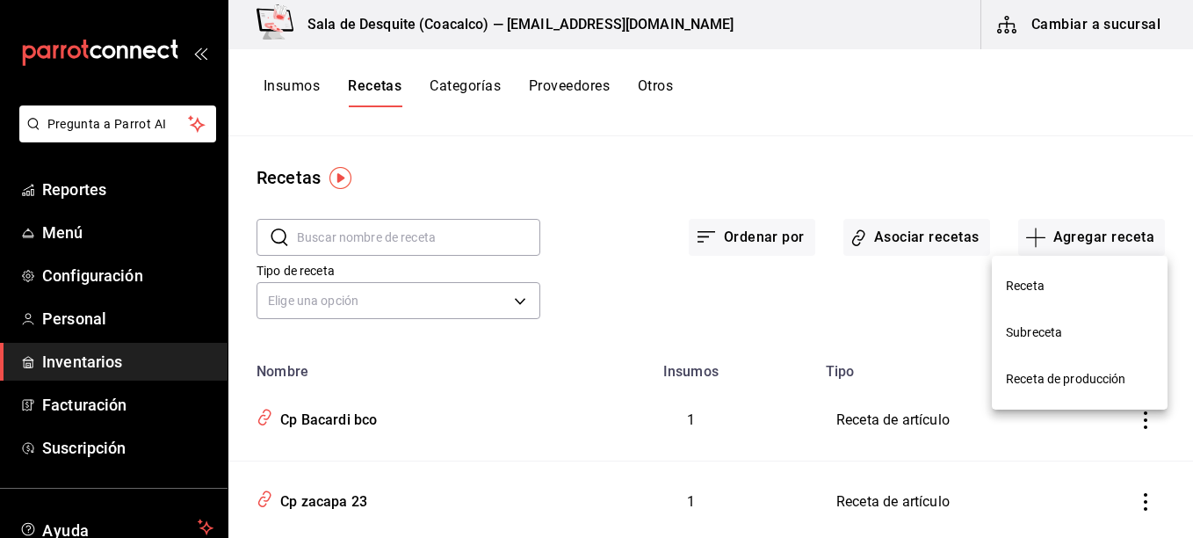
click at [1036, 394] on li "Receta de producción" at bounding box center [1080, 379] width 176 height 47
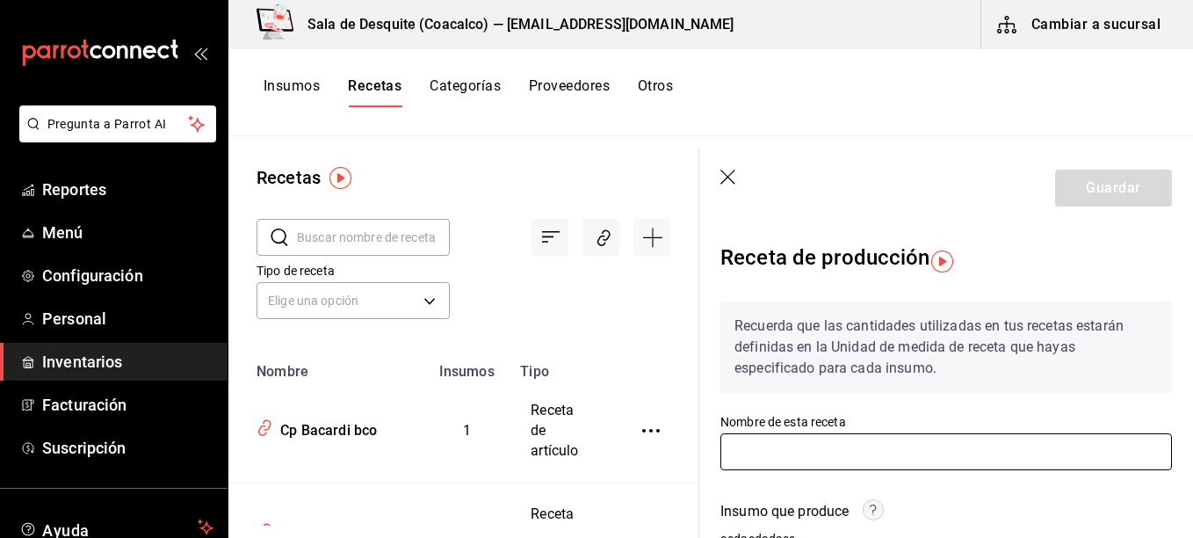
click at [892, 444] on input "text" at bounding box center [945, 451] width 451 height 37
type input "Cp Bacardi 8"
type input "Capitain"
type input "60"
type input "Capitain"
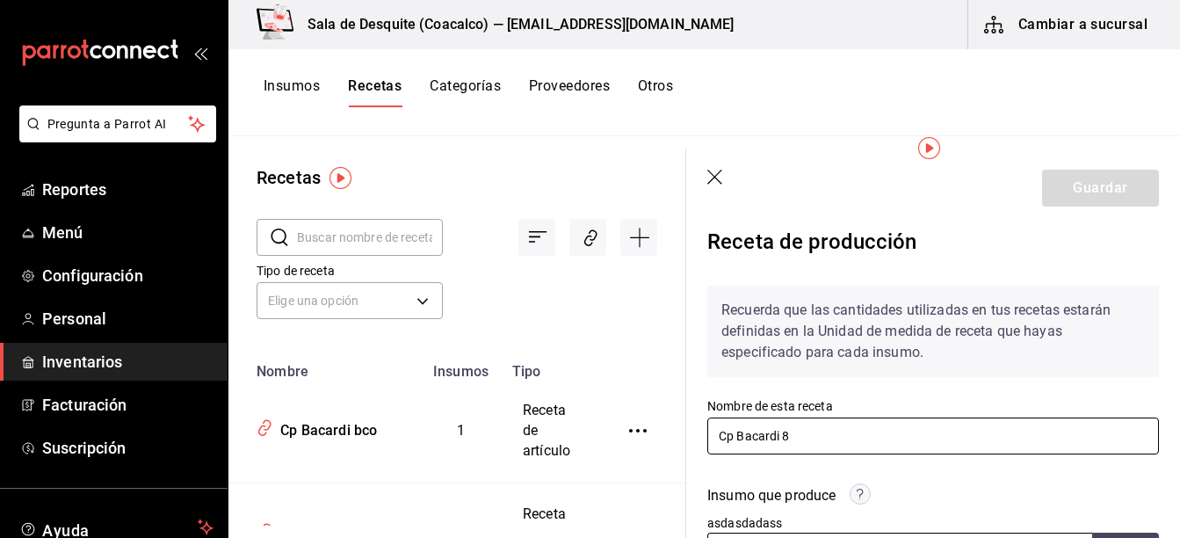
scroll to position [121, 0]
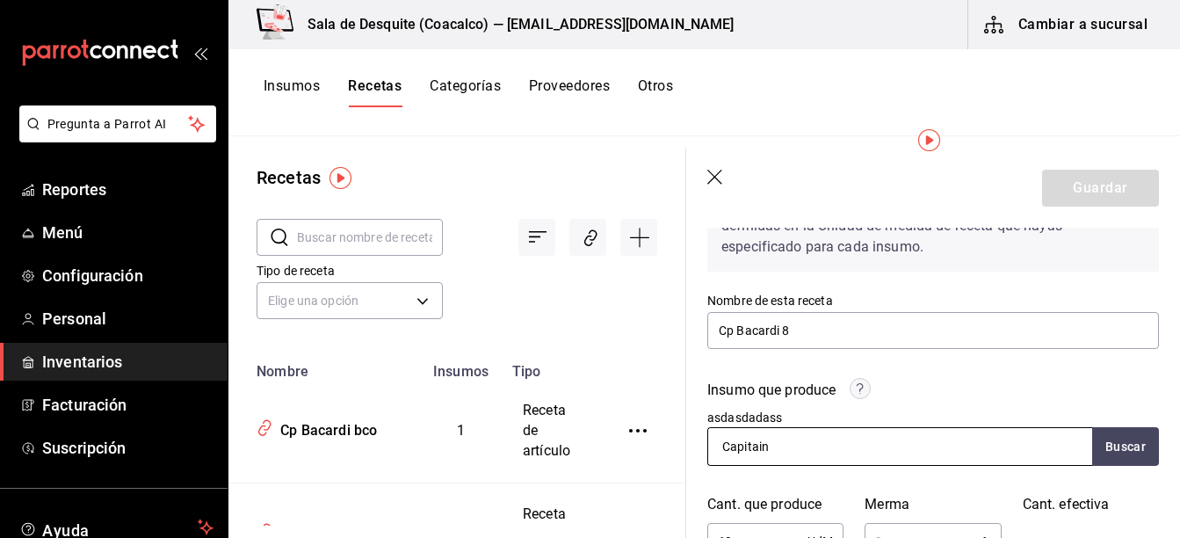
click at [801, 452] on input "Capitain" at bounding box center [796, 446] width 176 height 37
type input "C"
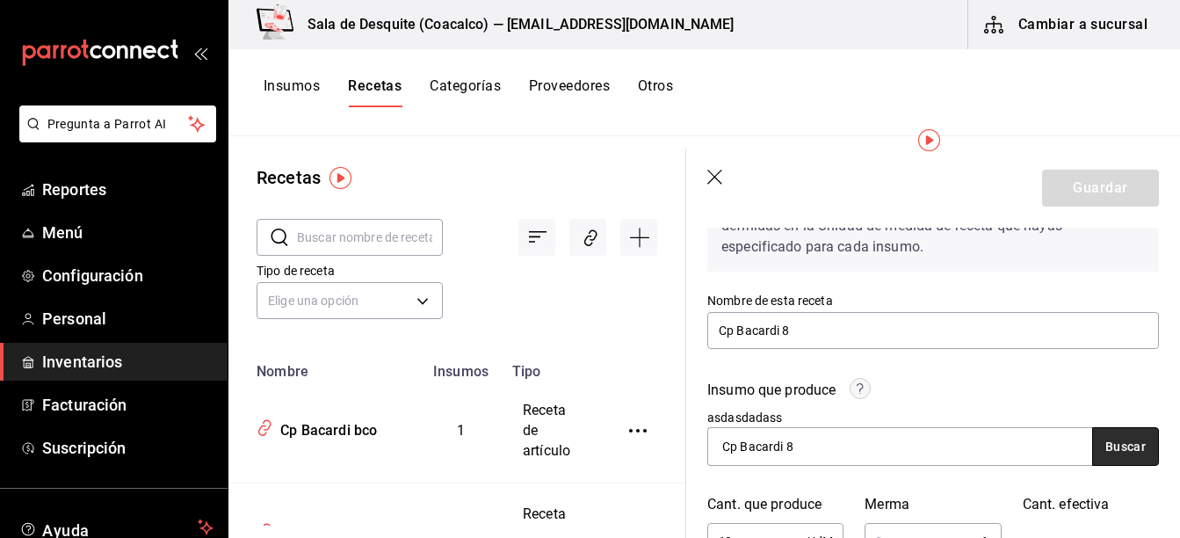
click at [1116, 440] on button "Buscar" at bounding box center [1125, 446] width 67 height 39
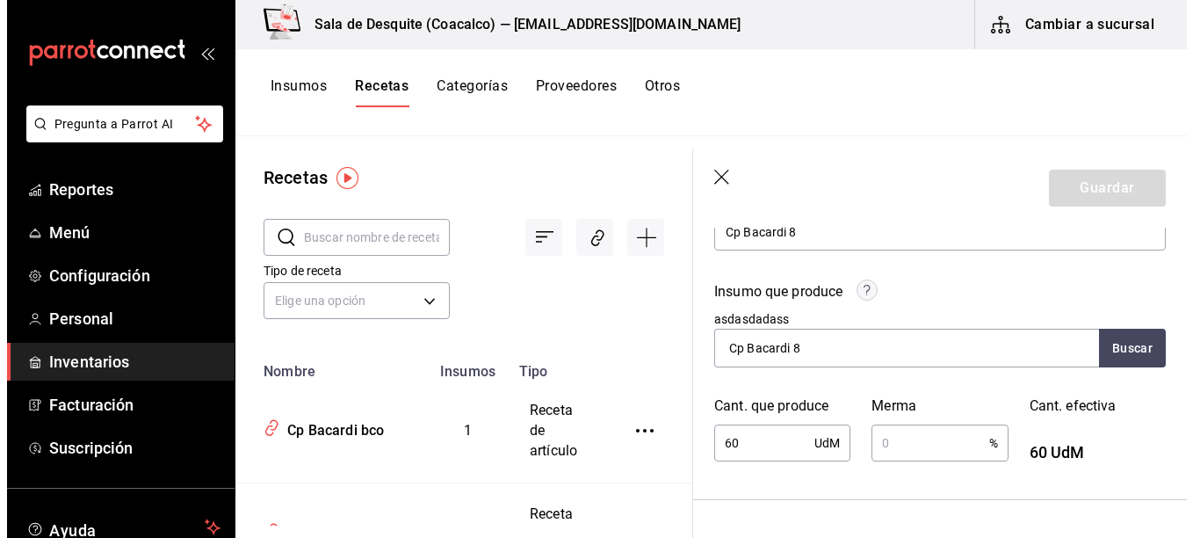
scroll to position [295, 0]
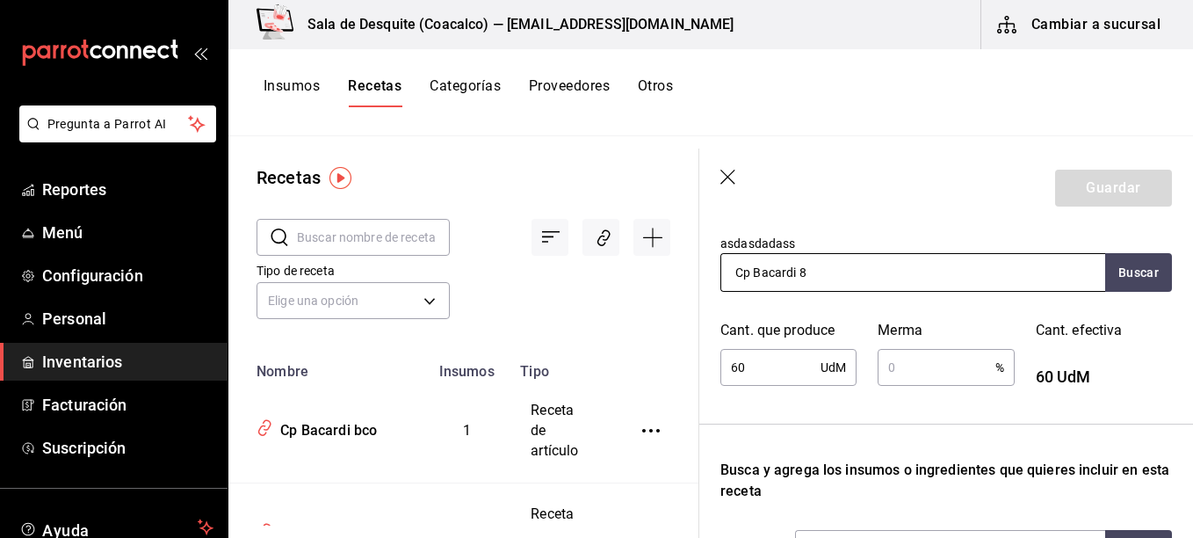
click at [752, 276] on input "Cp Bacardi 8" at bounding box center [809, 272] width 176 height 37
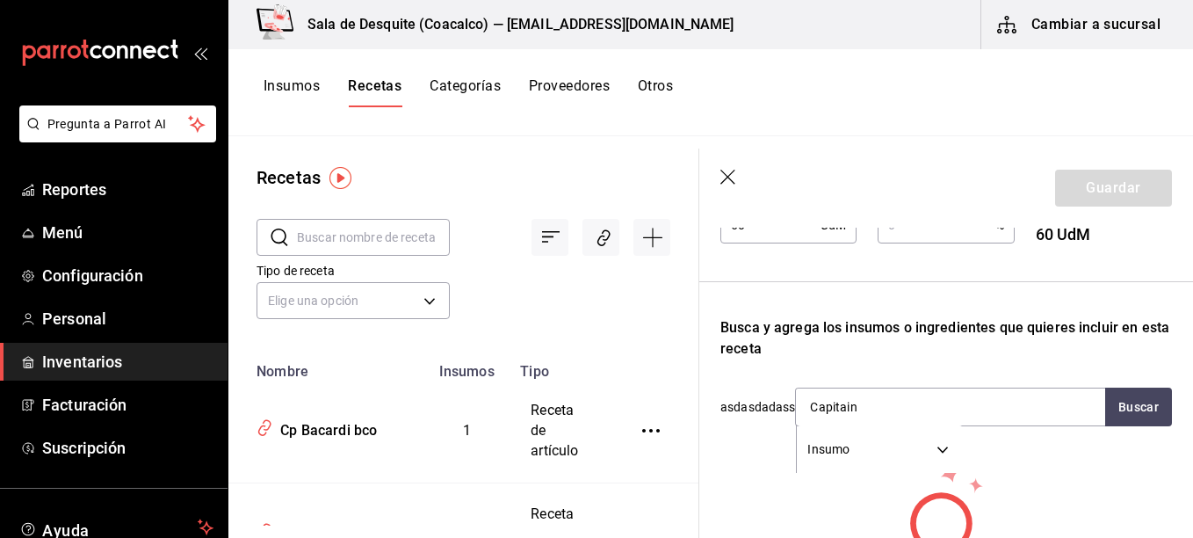
scroll to position [443, 0]
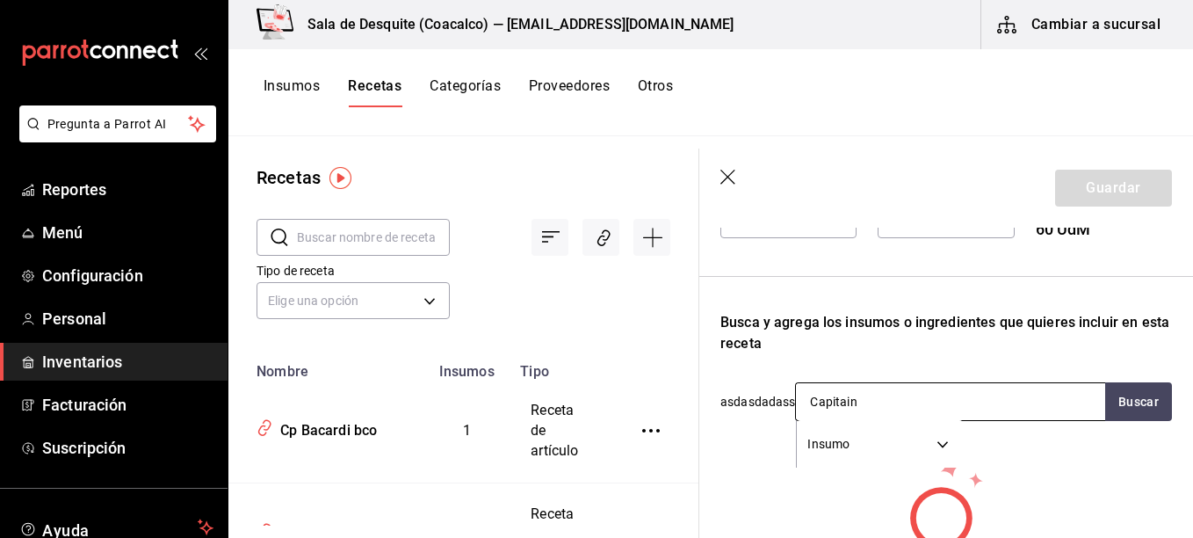
type input "Bacardi 8"
click at [928, 408] on input "Capitain" at bounding box center [884, 401] width 176 height 37
type input "C"
type input "Bacardi 8"
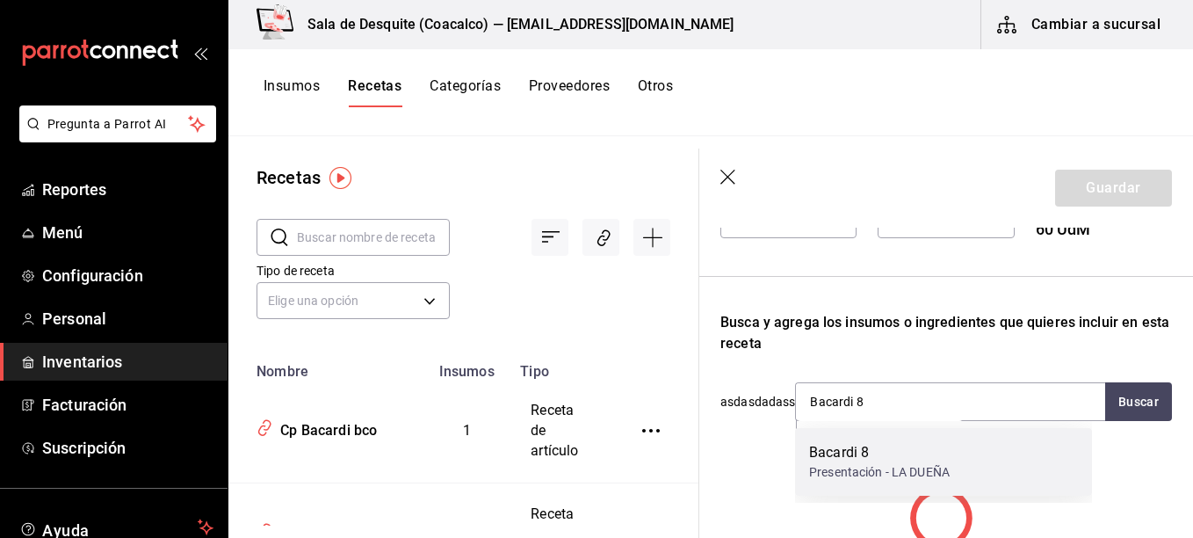
click at [874, 444] on div "Bacardi 8" at bounding box center [879, 452] width 141 height 21
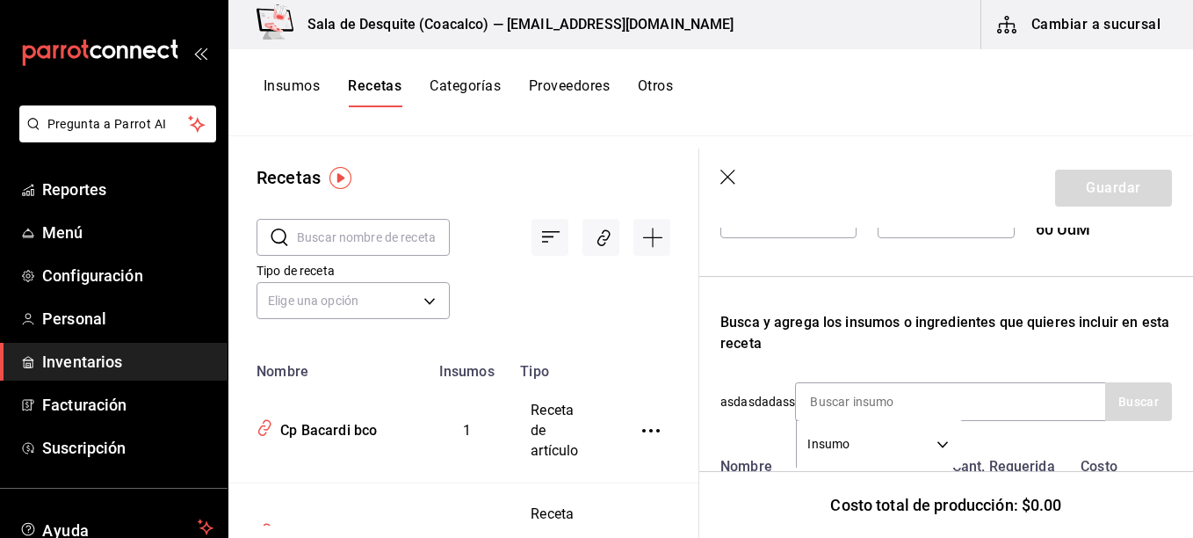
scroll to position [586, 0]
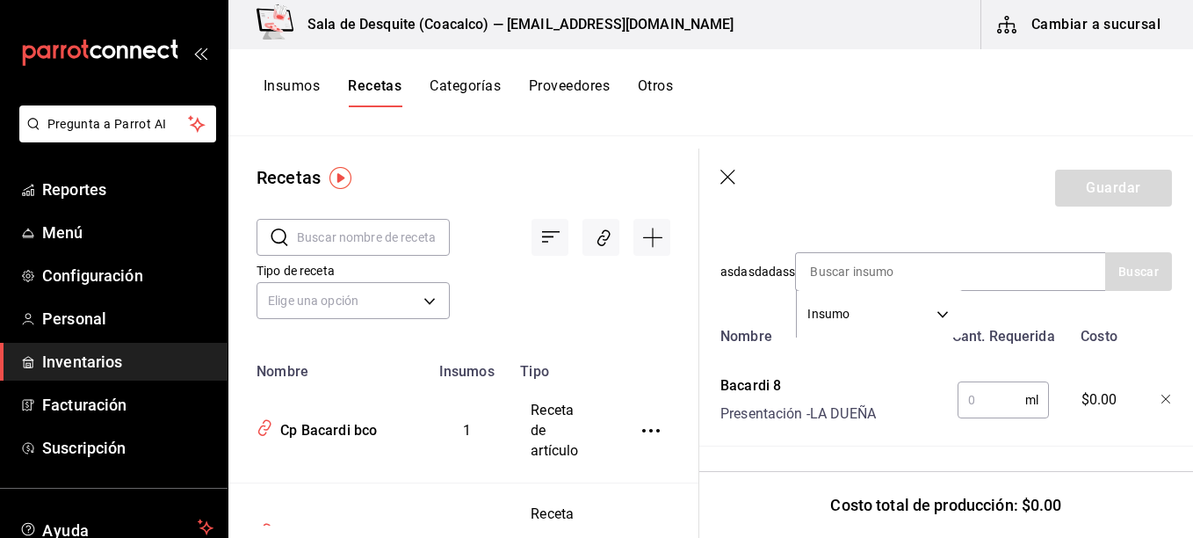
click at [993, 400] on input "text" at bounding box center [991, 399] width 68 height 35
type input "60"
click at [1090, 435] on div "Receta de producción Recuerda que las cantidades utilizadas en tus recetas esta…" at bounding box center [946, 96] width 494 height 883
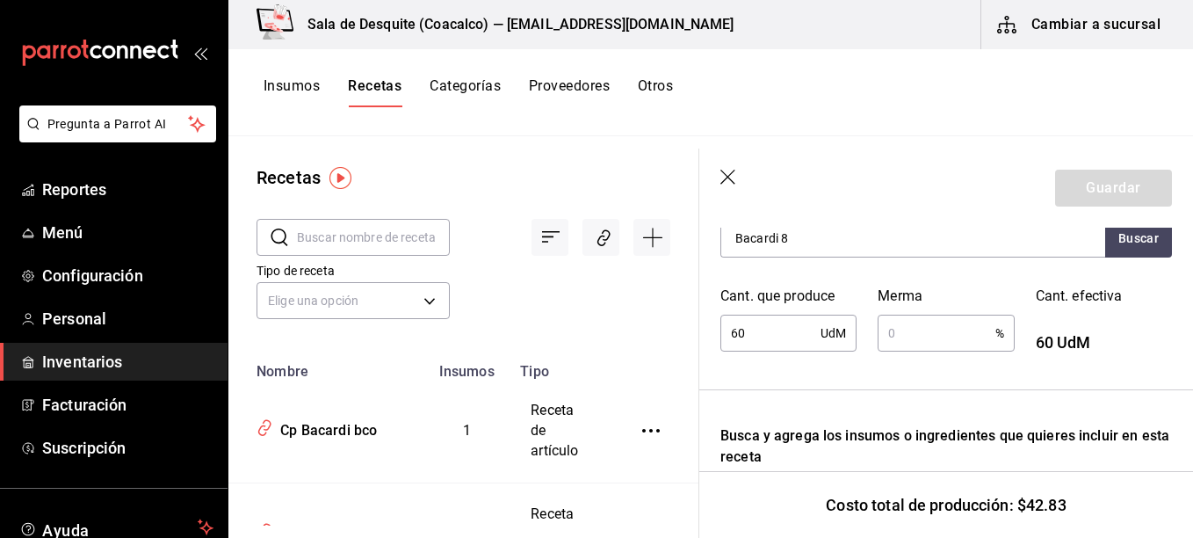
scroll to position [297, 0]
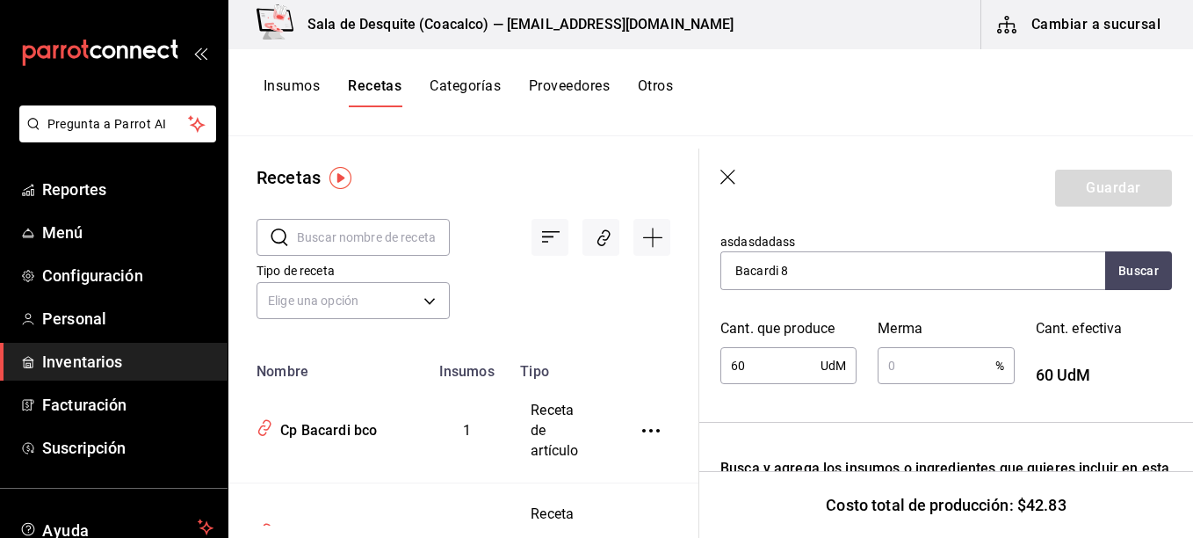
click at [734, 173] on icon "button" at bounding box center [729, 179] width 18 height 18
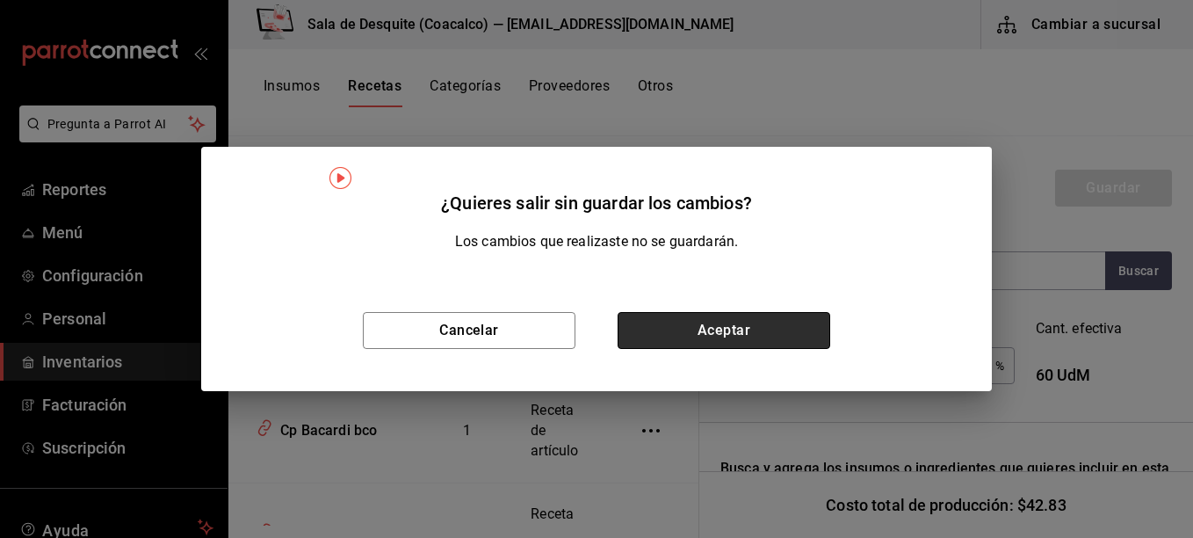
click at [757, 320] on button "Aceptar" at bounding box center [723, 330] width 213 height 37
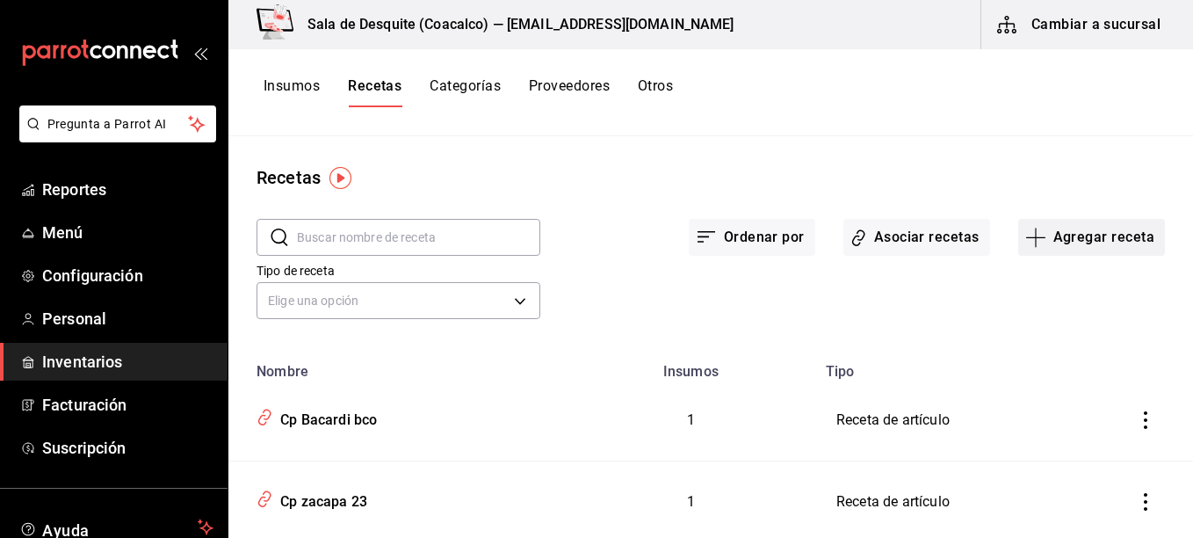
click at [1056, 234] on button "Agregar receta" at bounding box center [1091, 237] width 147 height 37
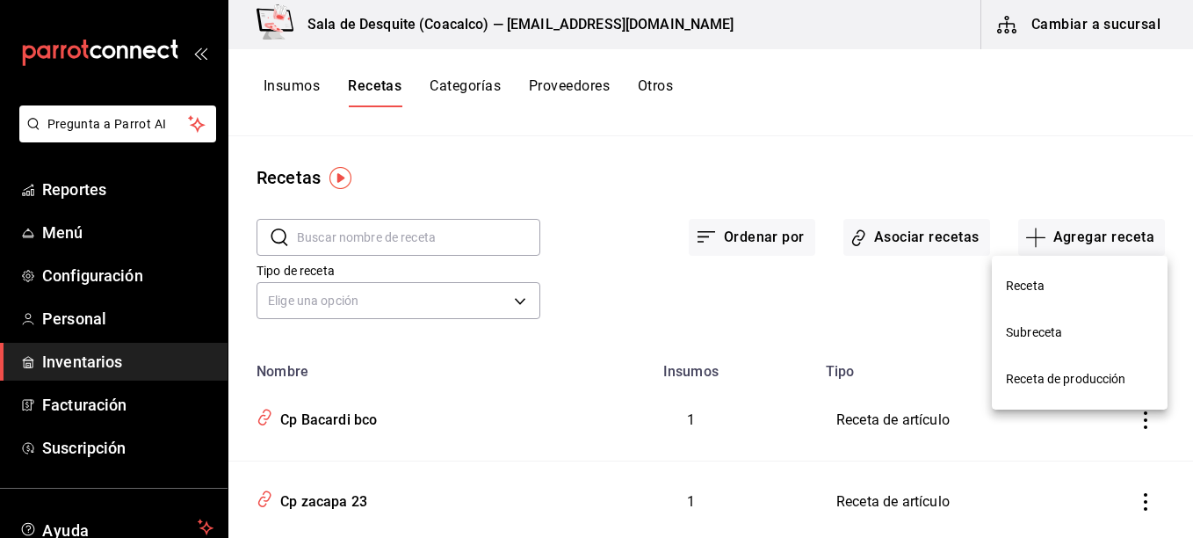
click at [1043, 292] on span "Receta" at bounding box center [1080, 286] width 148 height 18
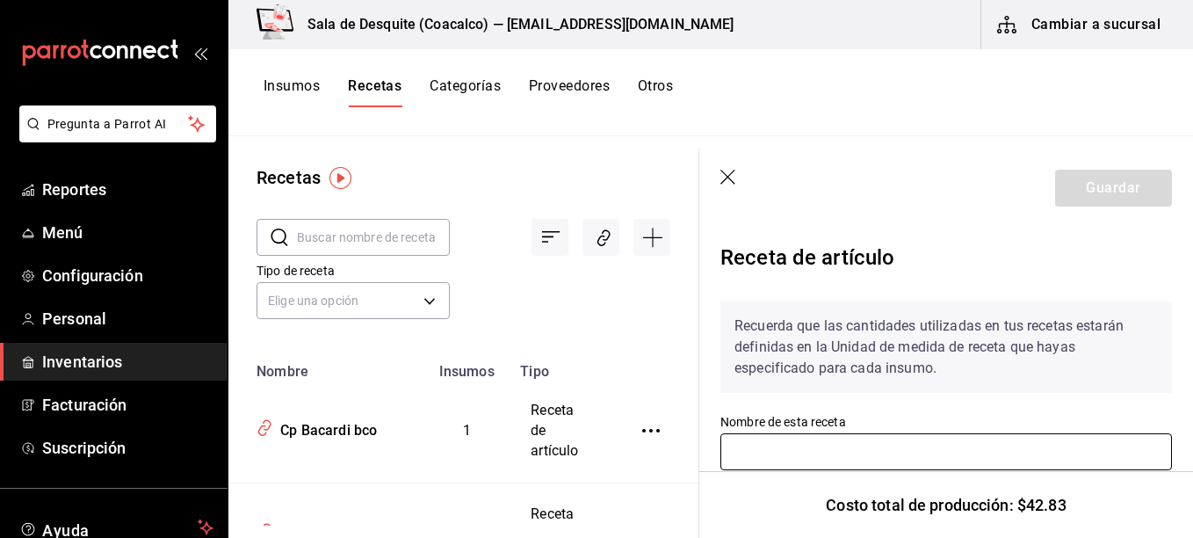
click at [934, 469] on input "text" at bounding box center [945, 451] width 451 height 37
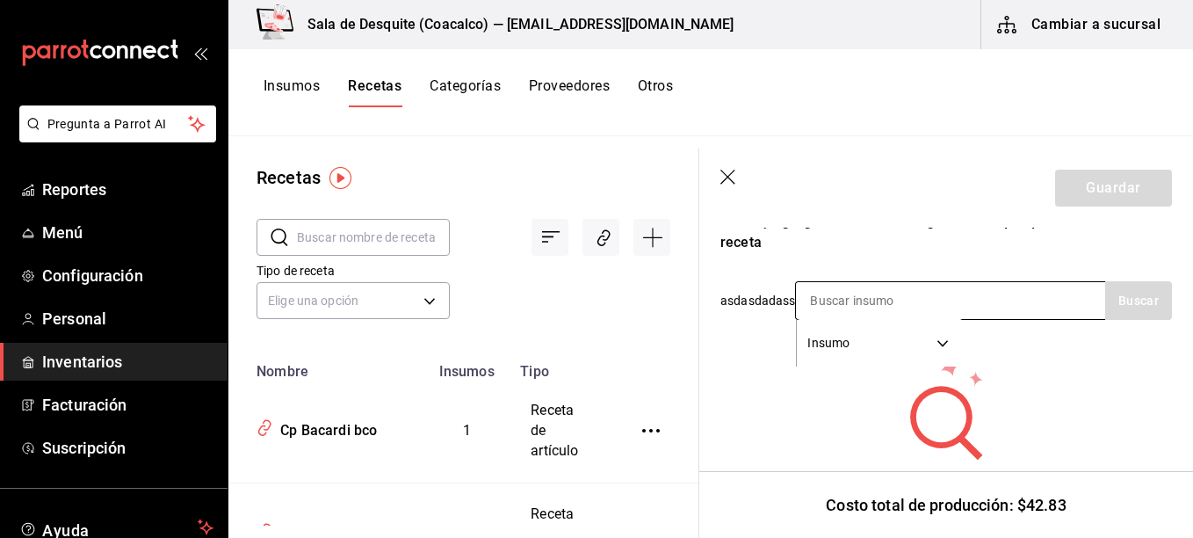
scroll to position [296, 0]
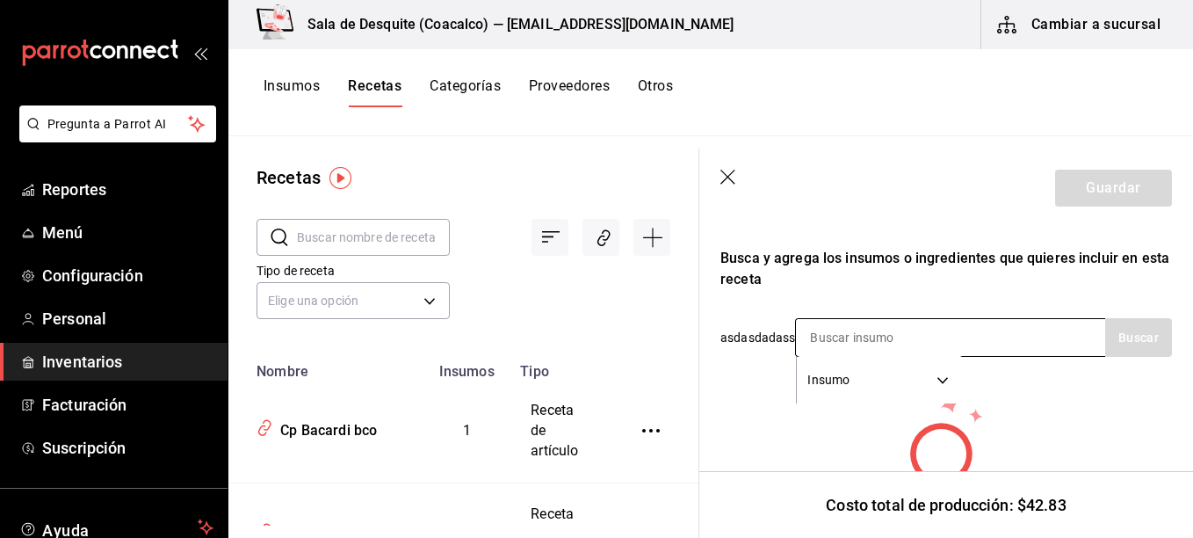
type input "Cp Bacardi 8Bacardi"
click at [936, 330] on input at bounding box center [884, 337] width 176 height 37
type input "Bacardi 8"
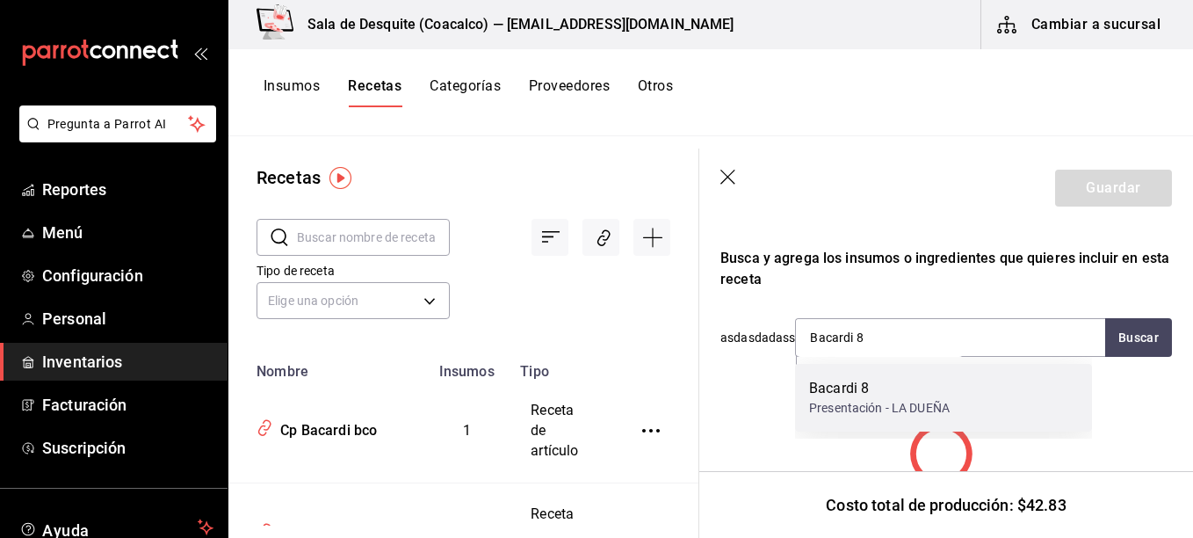
click at [812, 417] on div "Bacardi 8 Presentación - LA DUEÑA" at bounding box center [943, 398] width 297 height 68
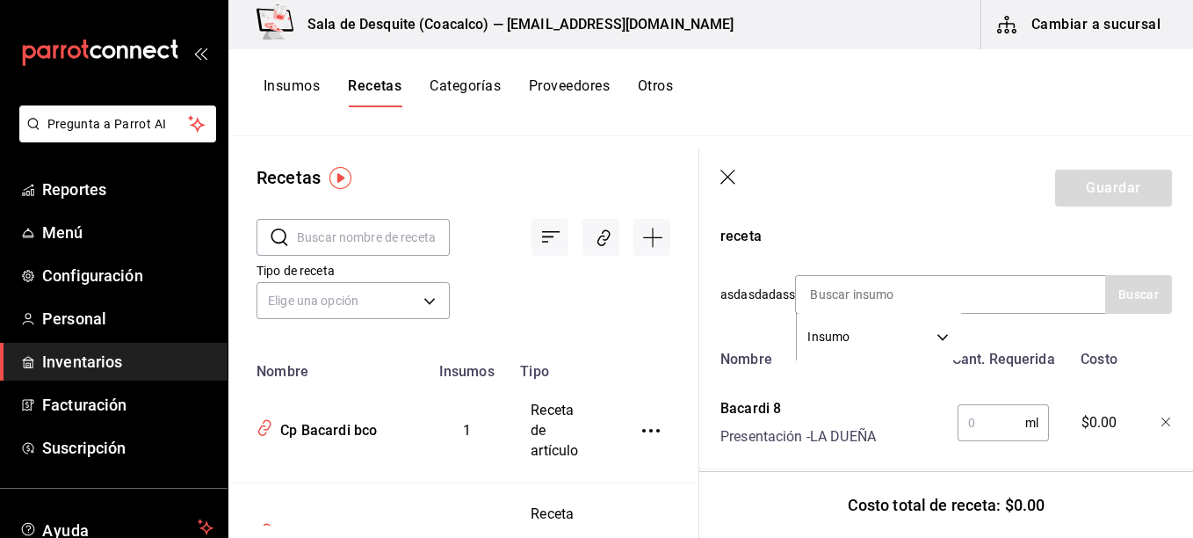
scroll to position [375, 0]
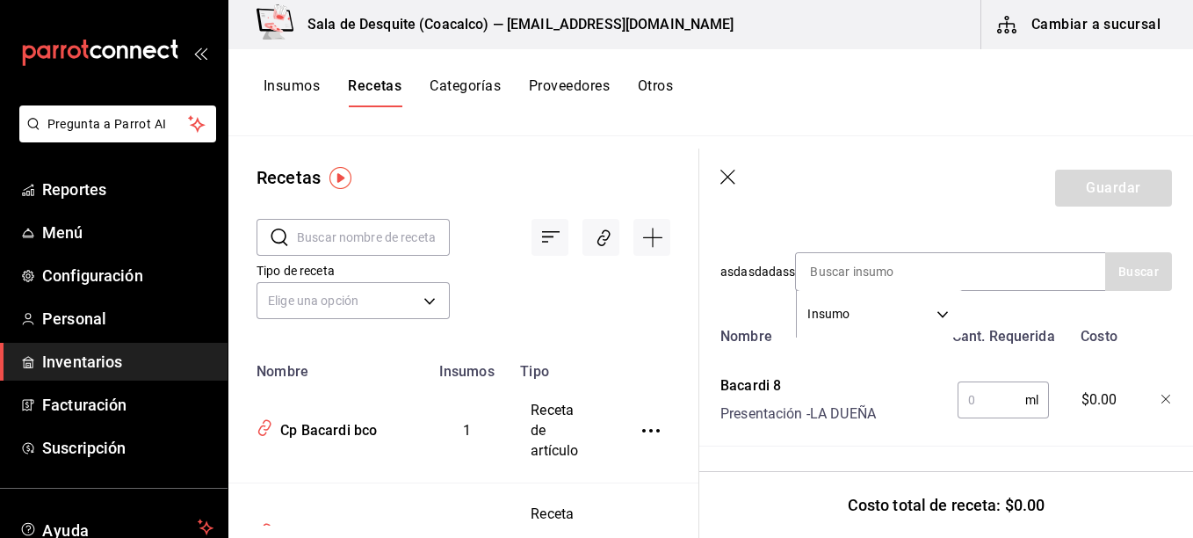
click at [985, 386] on input "text" at bounding box center [991, 399] width 68 height 35
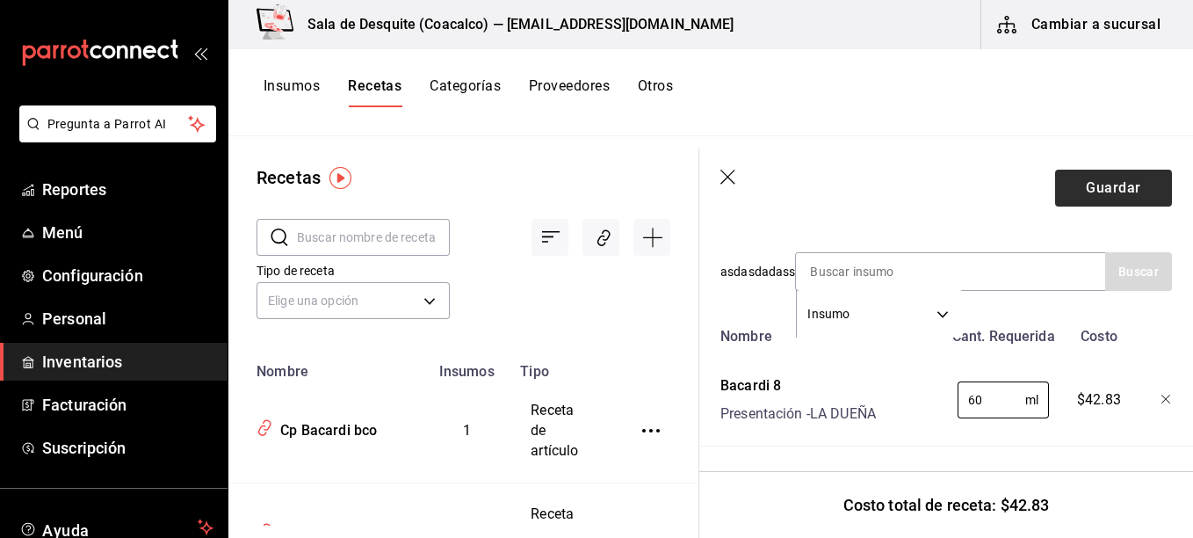
type input "60"
click at [1095, 183] on button "Guardar" at bounding box center [1113, 188] width 117 height 37
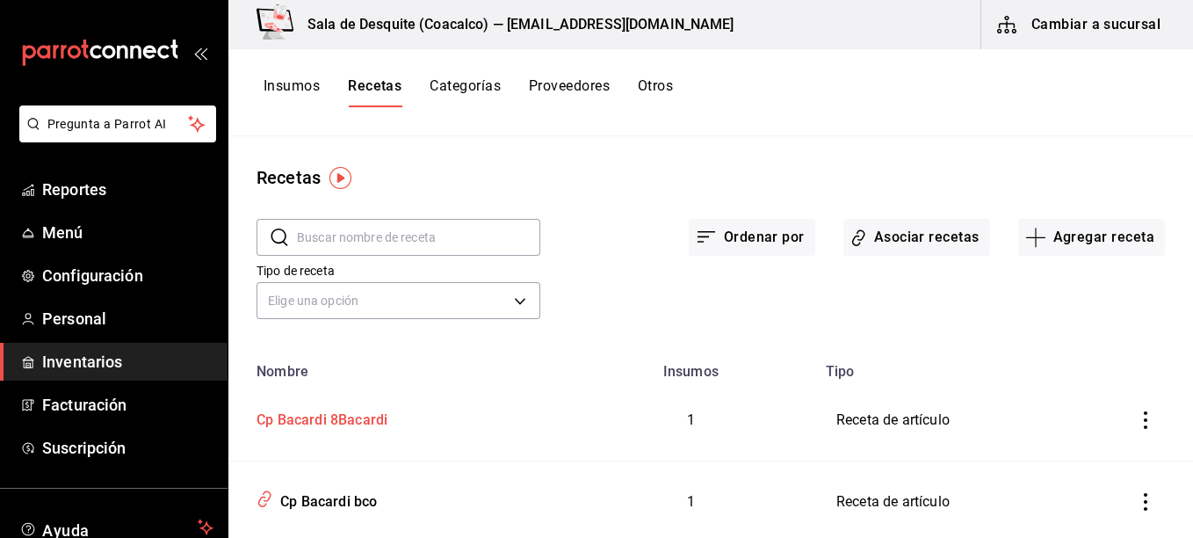
click at [374, 424] on div "Cp Bacardi 8Bacardi" at bounding box center [318, 416] width 138 height 27
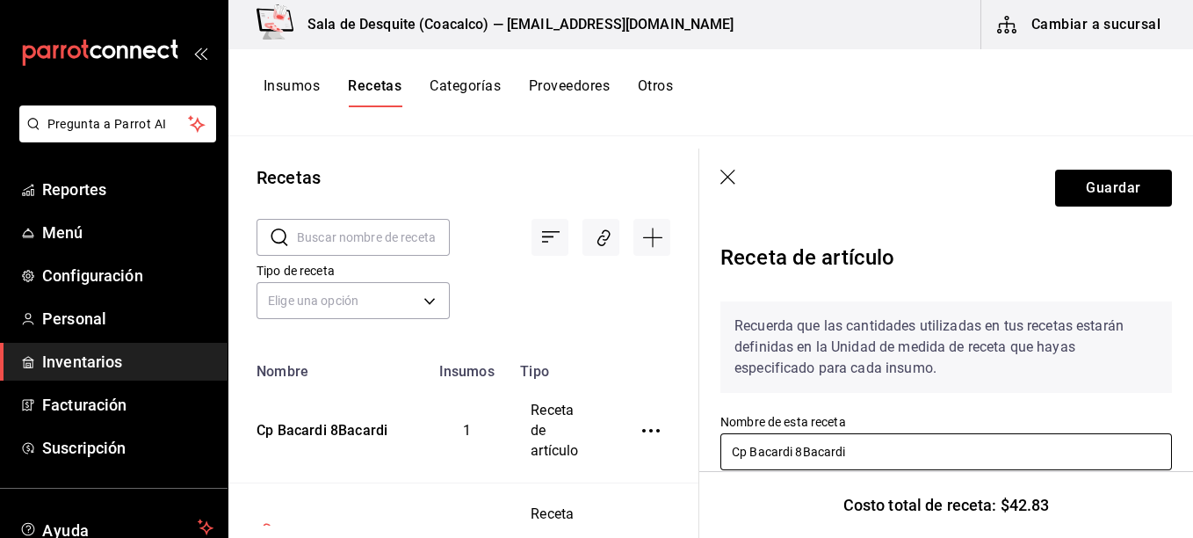
click at [875, 449] on input "Cp Bacardi 8Bacardi" at bounding box center [945, 451] width 451 height 37
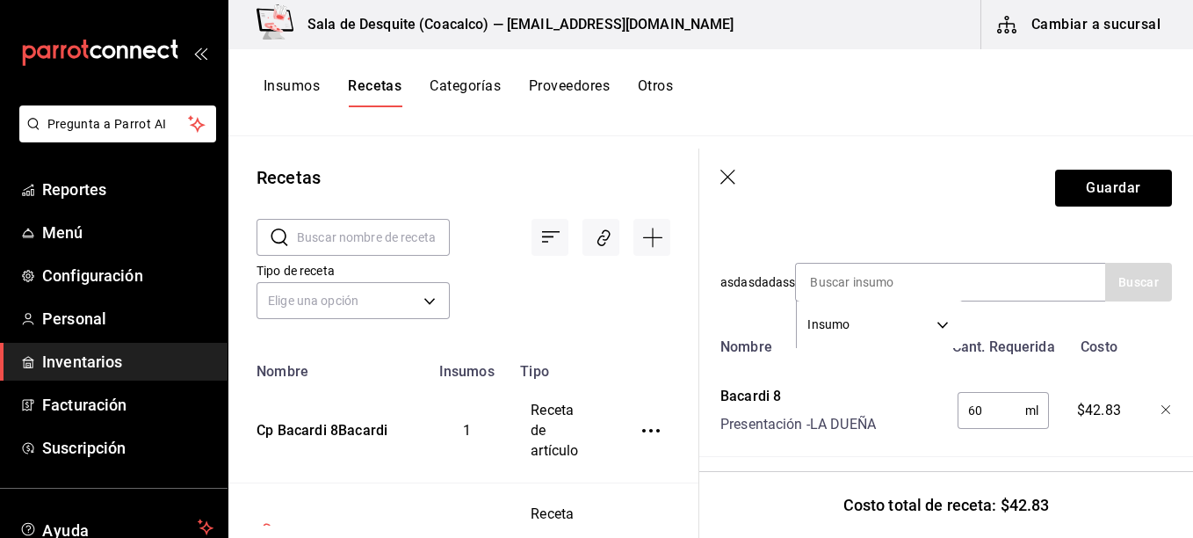
scroll to position [375, 0]
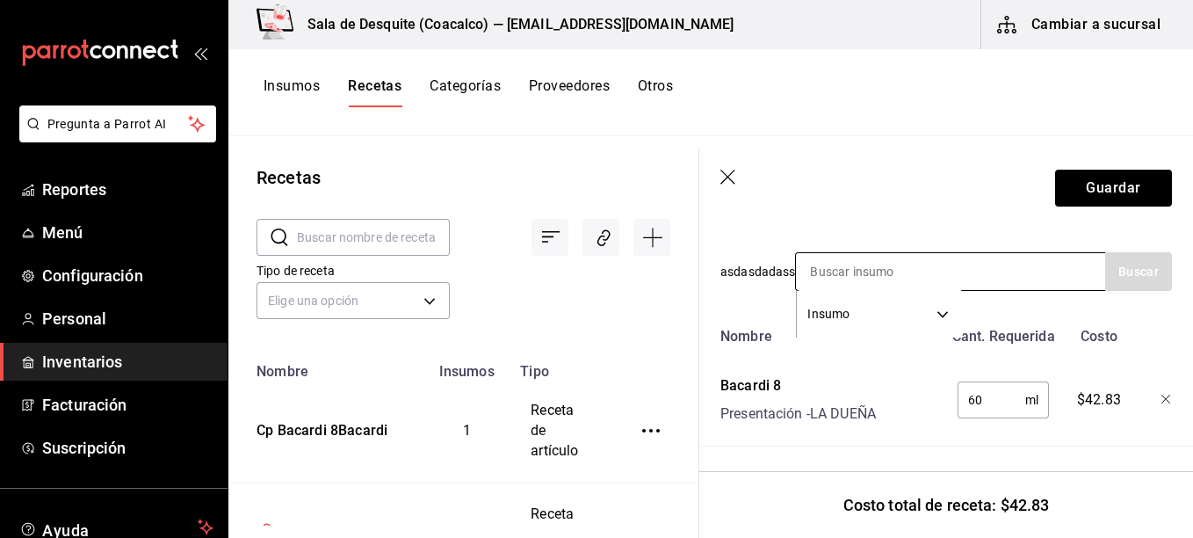
type input "Cp Bacardi 8"
click at [919, 259] on input at bounding box center [884, 271] width 176 height 37
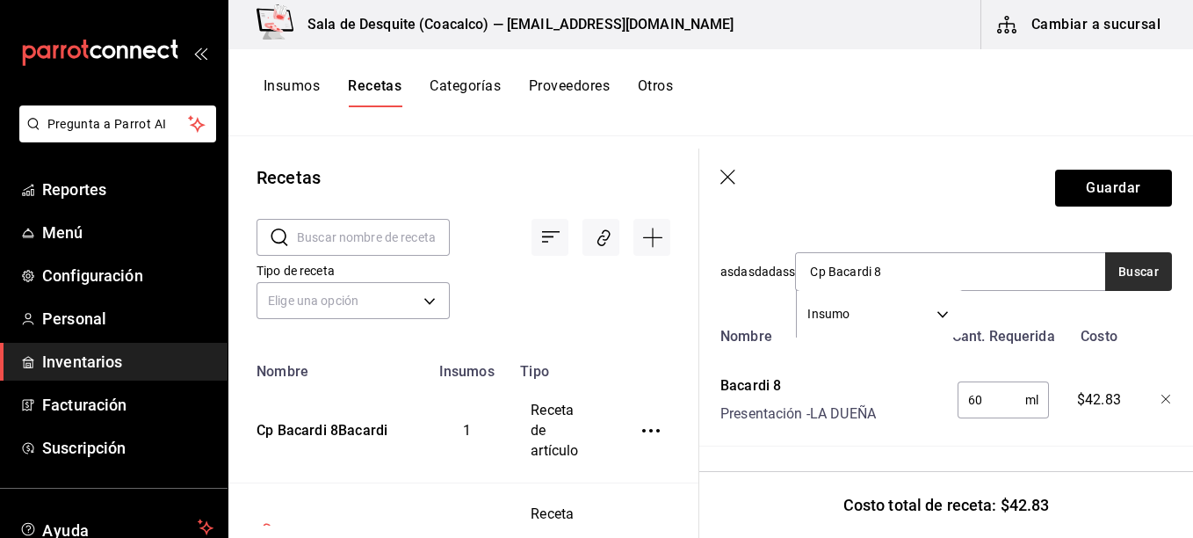
type input "Cp Bacardi 8"
click at [1105, 252] on button "Buscar" at bounding box center [1138, 271] width 67 height 39
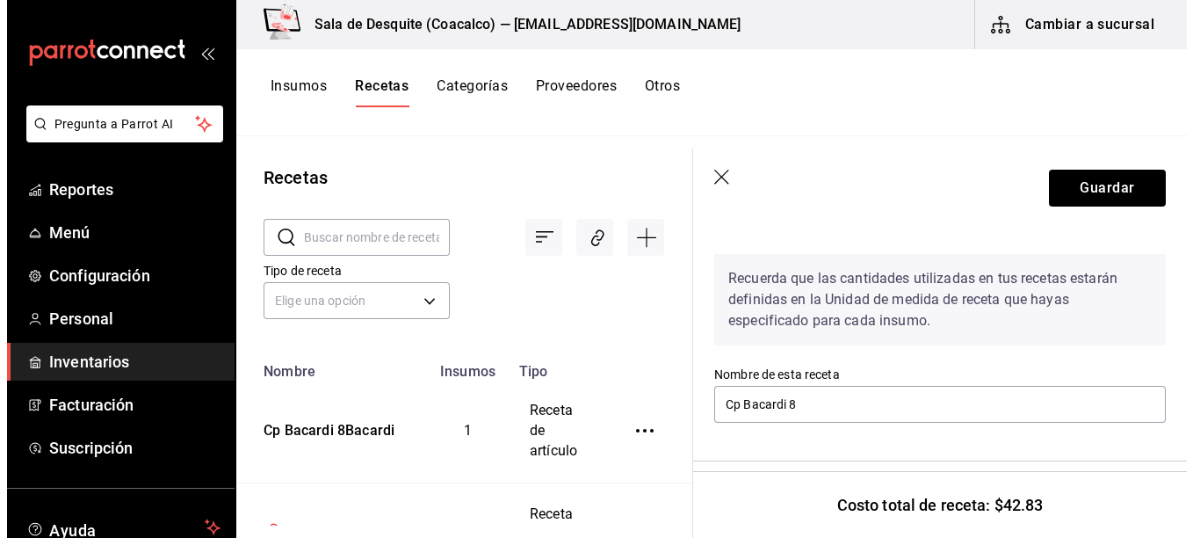
scroll to position [0, 0]
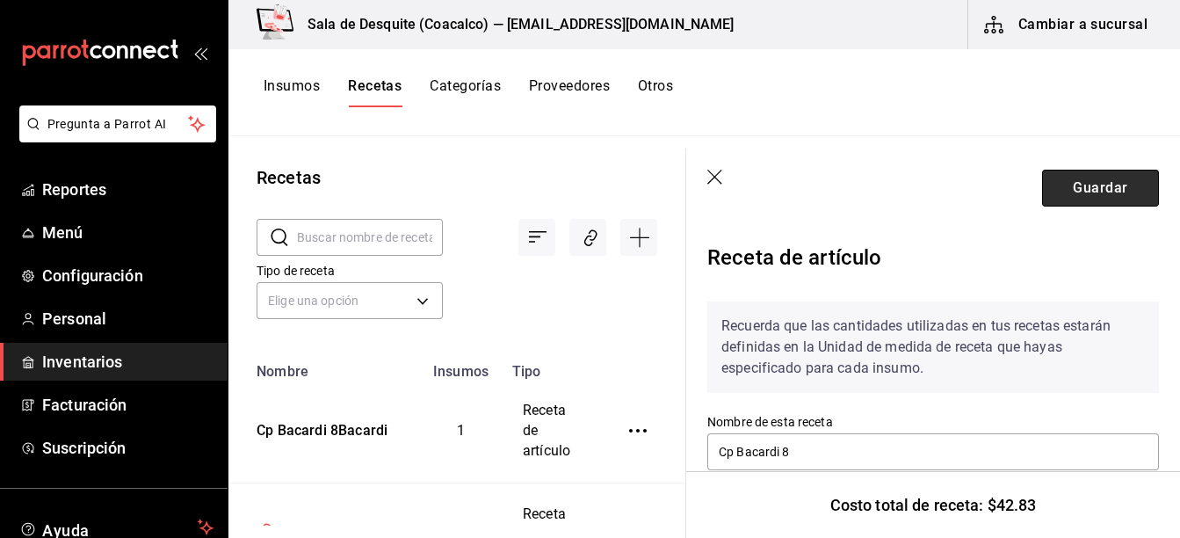
click at [1082, 172] on button "Guardar" at bounding box center [1100, 188] width 117 height 37
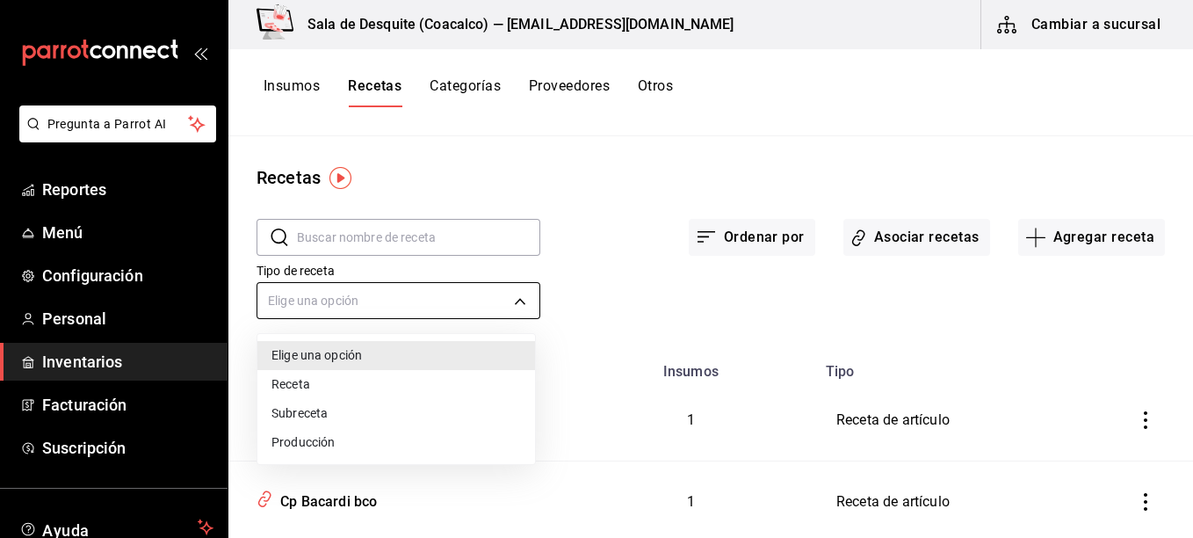
click at [504, 299] on body "Pregunta a Parrot AI Reportes Menú Configuración Personal Inventarios Facturaci…" at bounding box center [596, 262] width 1193 height 525
click at [296, 88] on div at bounding box center [596, 269] width 1193 height 538
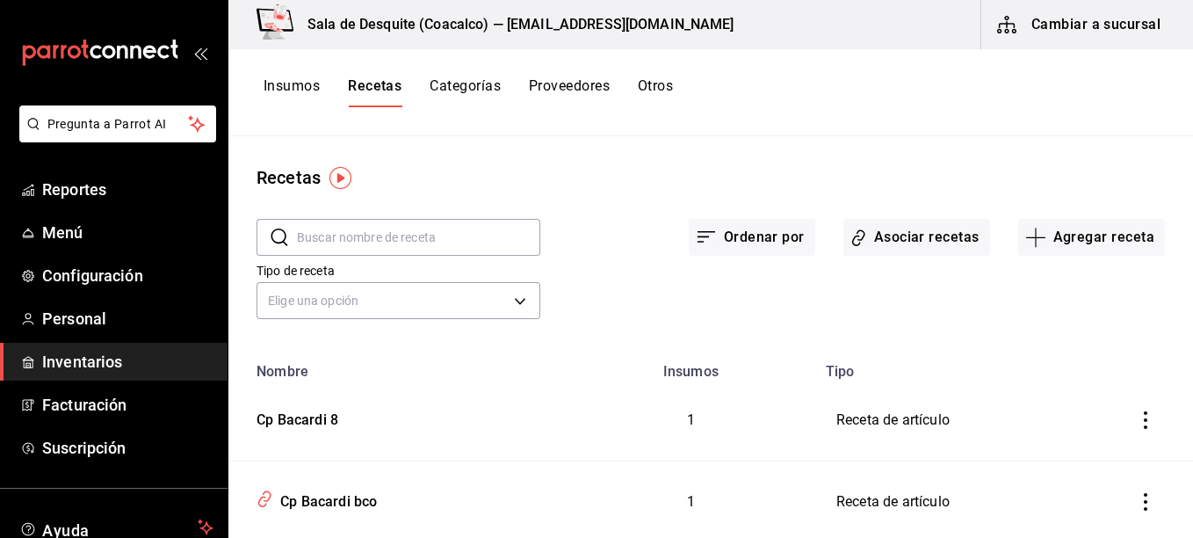
click at [296, 88] on button "Insumos" at bounding box center [292, 92] width 56 height 30
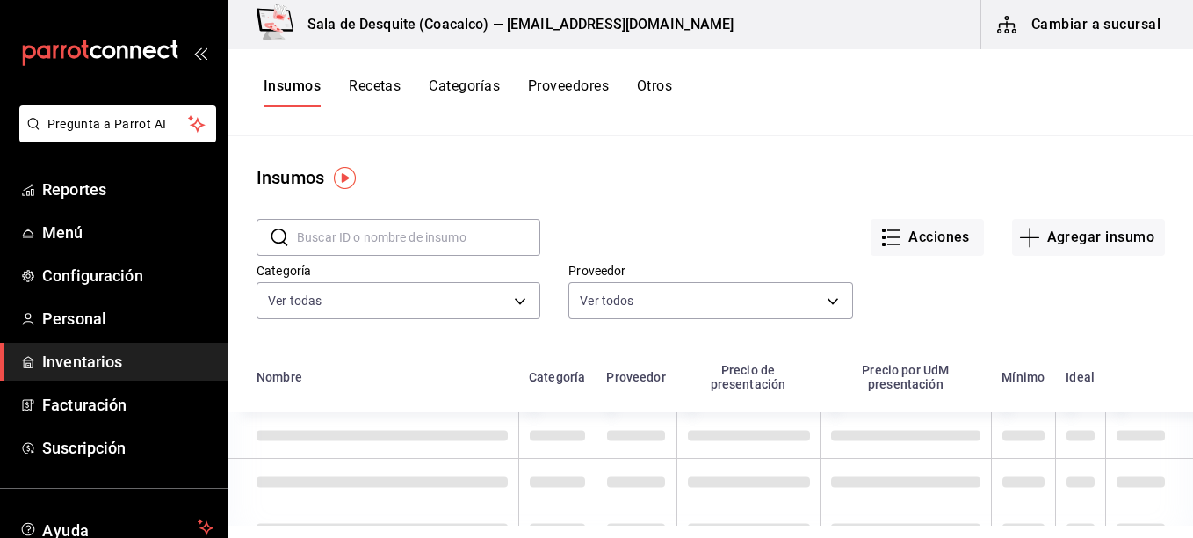
click at [361, 79] on button "Recetas" at bounding box center [375, 92] width 52 height 30
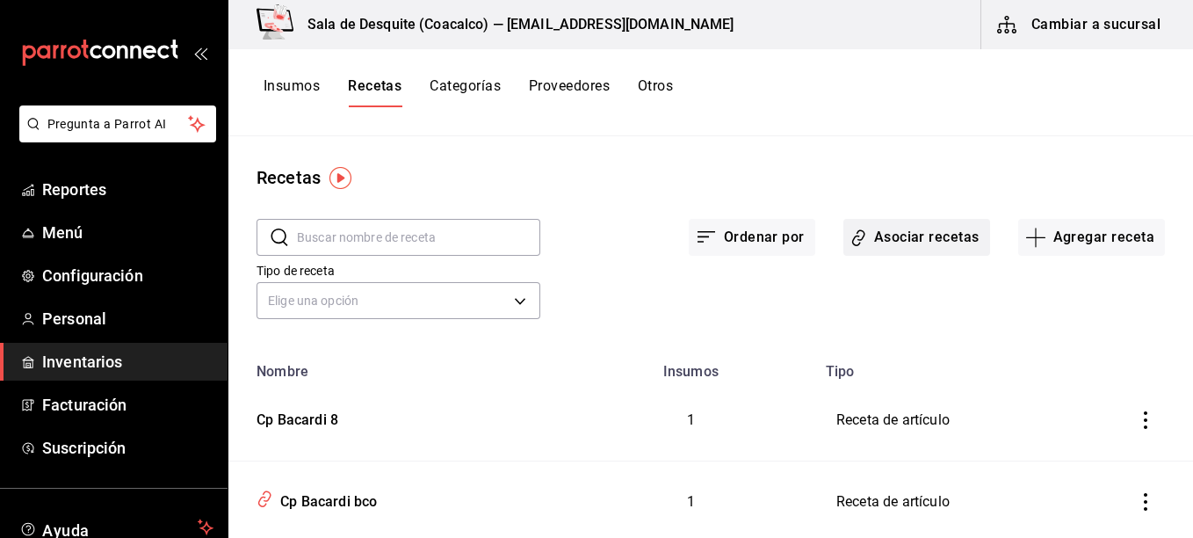
click at [933, 235] on button "Asociar recetas" at bounding box center [916, 237] width 147 height 37
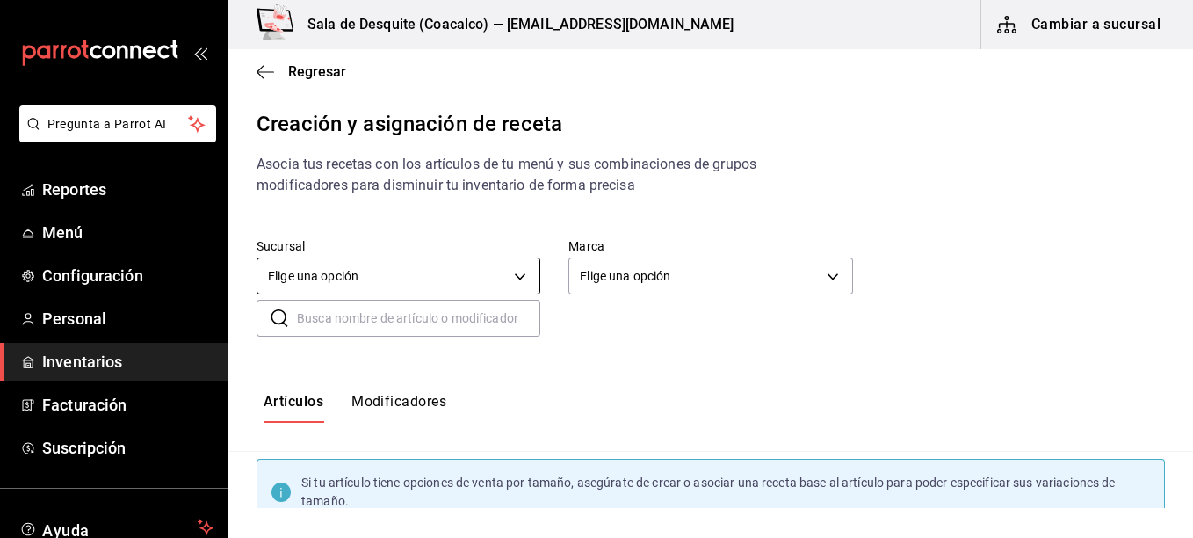
click at [506, 287] on body "Pregunta a Parrot AI Reportes Menú Configuración Personal Inventarios Facturaci…" at bounding box center [596, 254] width 1193 height 508
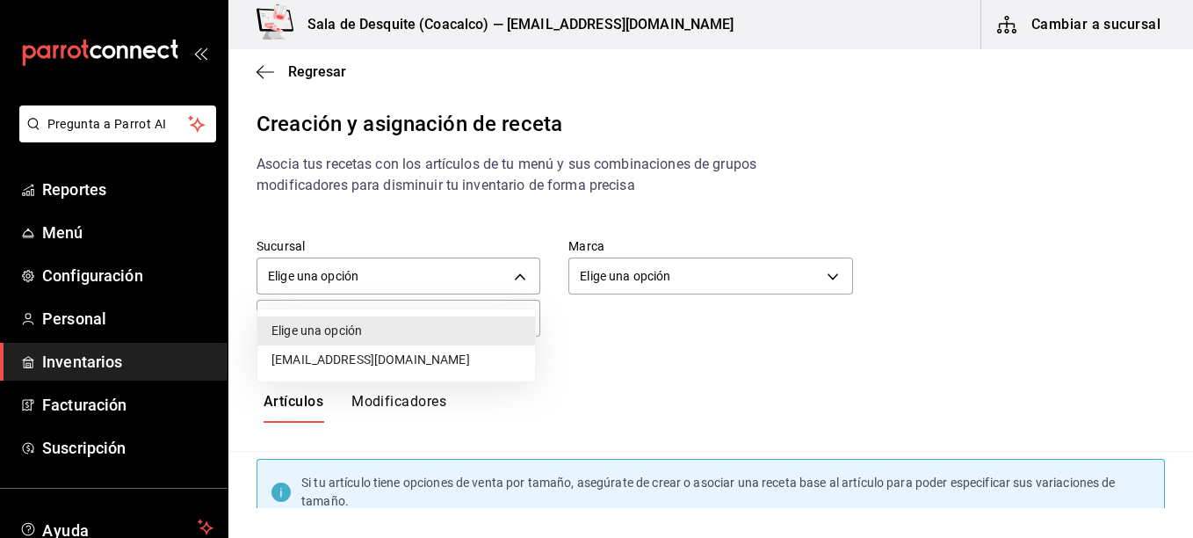
click at [433, 359] on li "[EMAIL_ADDRESS][DOMAIN_NAME]" at bounding box center [396, 359] width 278 height 29
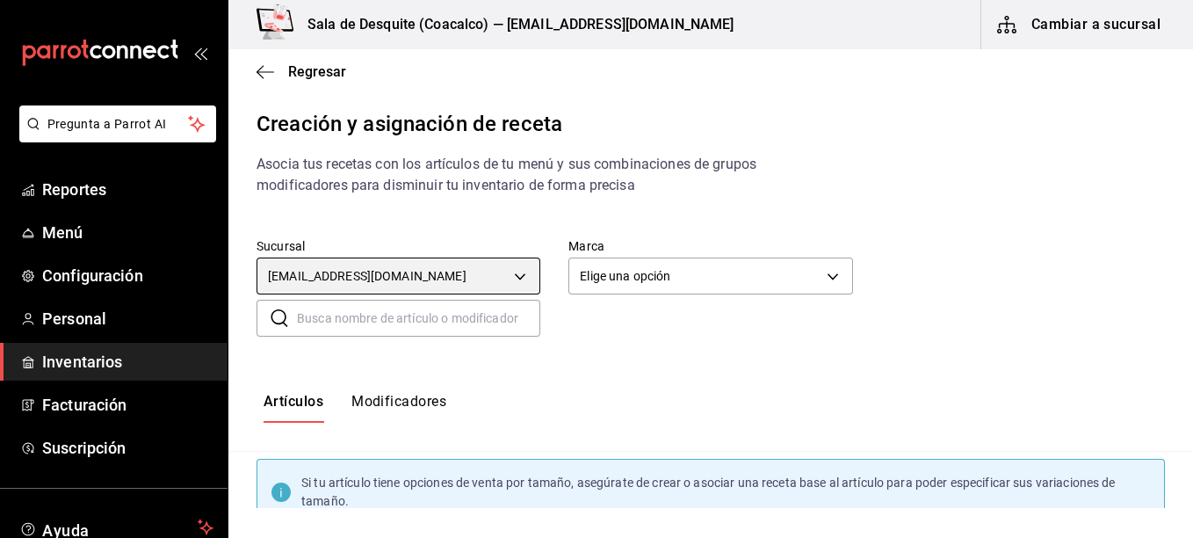
type input "93467c31-adce-431c-98c2-5877e547f662"
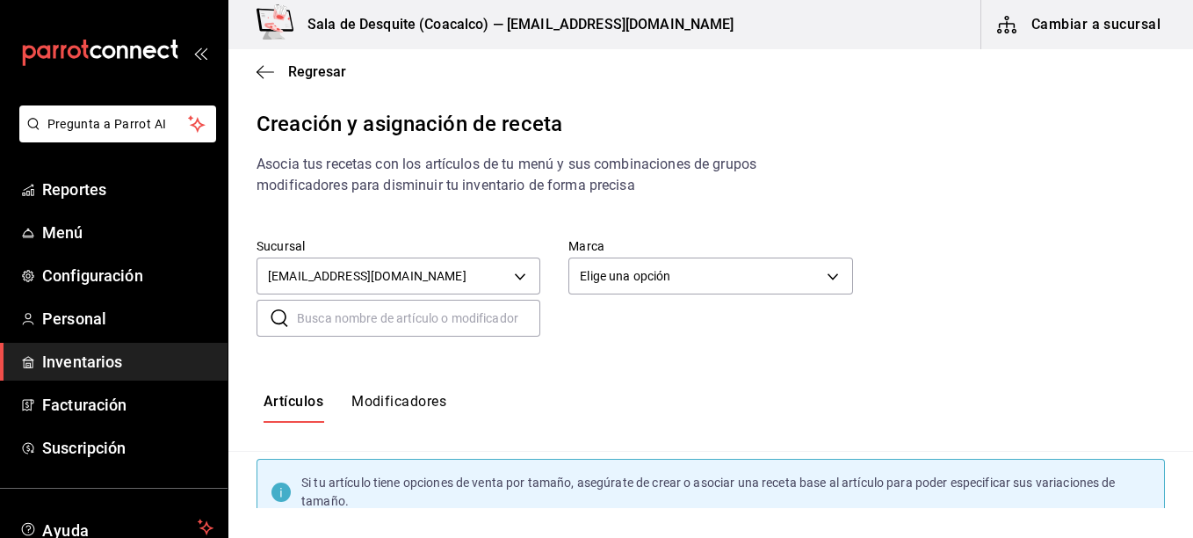
click at [650, 273] on body "Pregunta a Parrot AI Reportes Menú Configuración Personal Inventarios Facturaci…" at bounding box center [596, 254] width 1193 height 508
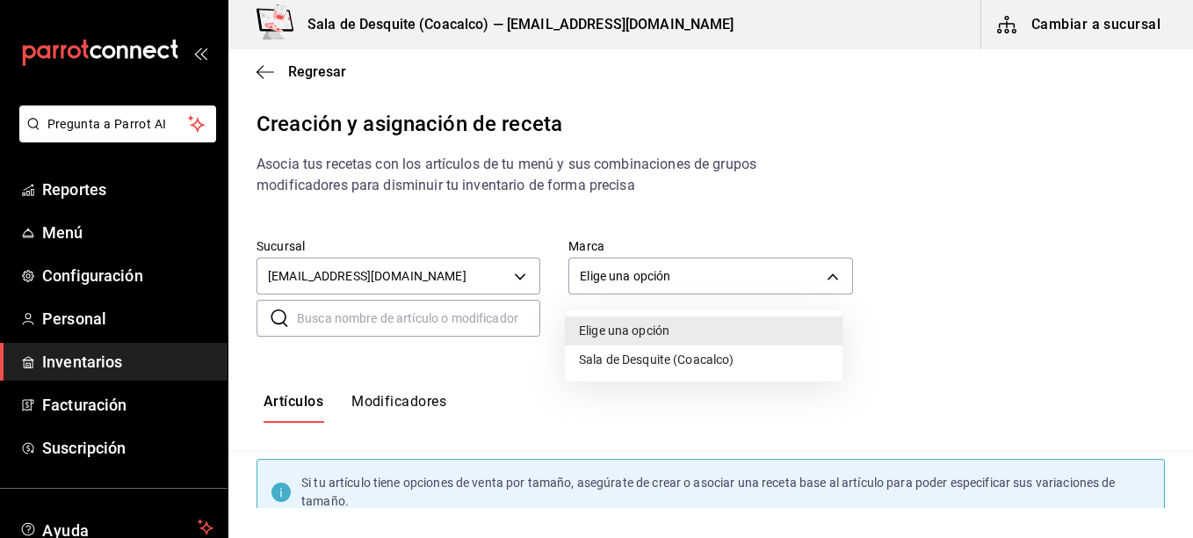
click at [618, 359] on li "Sala de Desquite (Coacalco)" at bounding box center [704, 359] width 278 height 29
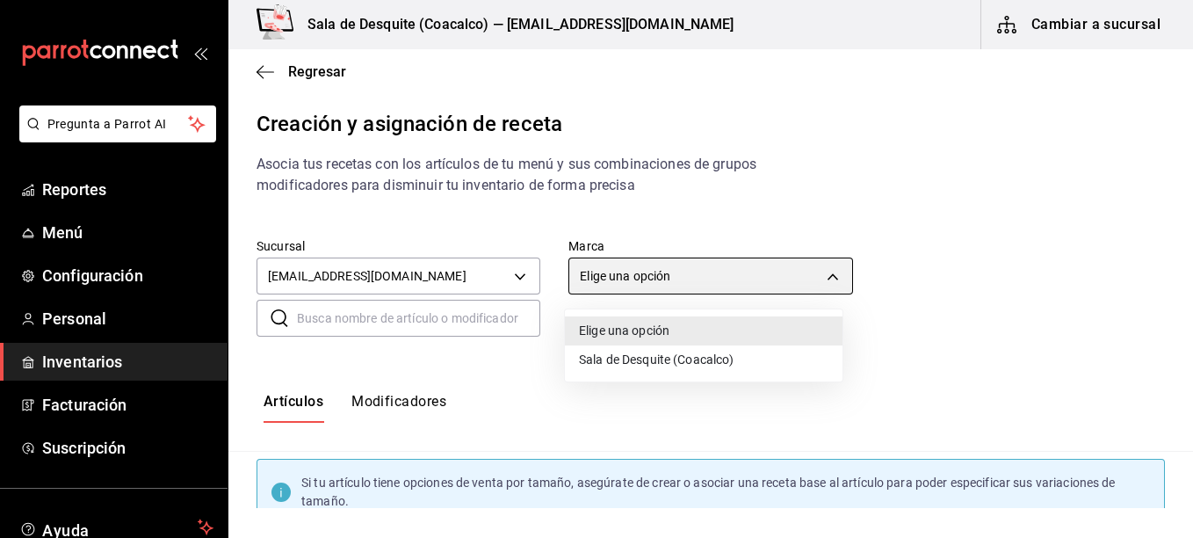
type input "62a8501e-83aa-44fc-a14d-b1e4ad847988"
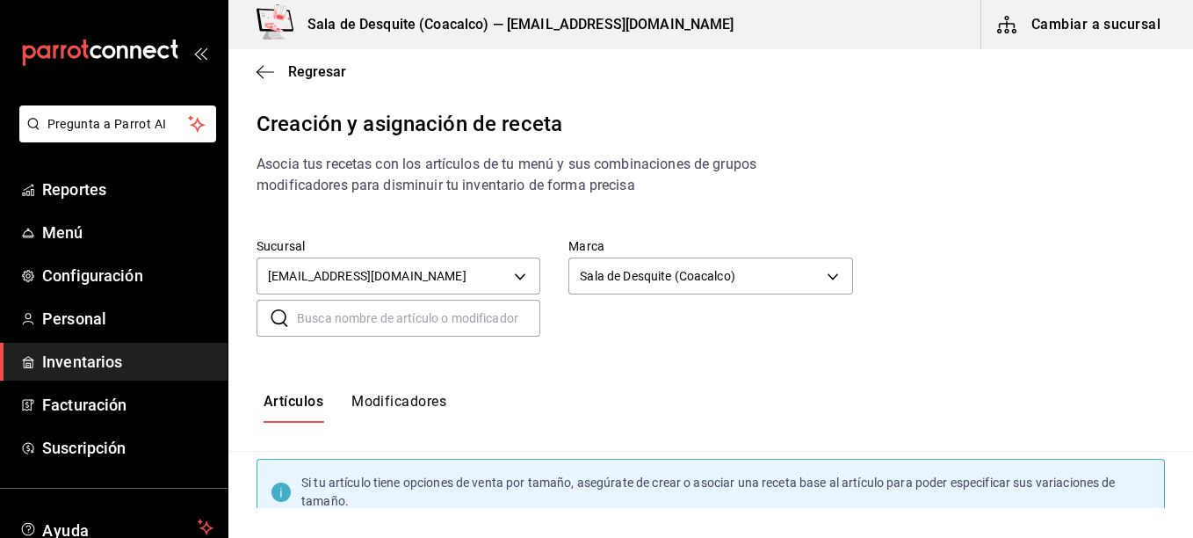
click at [518, 318] on input "text" at bounding box center [418, 317] width 243 height 35
type input "Cp Bacardi 8"
click at [1144, 256] on div "Sucursal saladedesquite@coacalco.com 93467c31-adce-431c-98c2-5877e547f662 Marca…" at bounding box center [696, 255] width 936 height 90
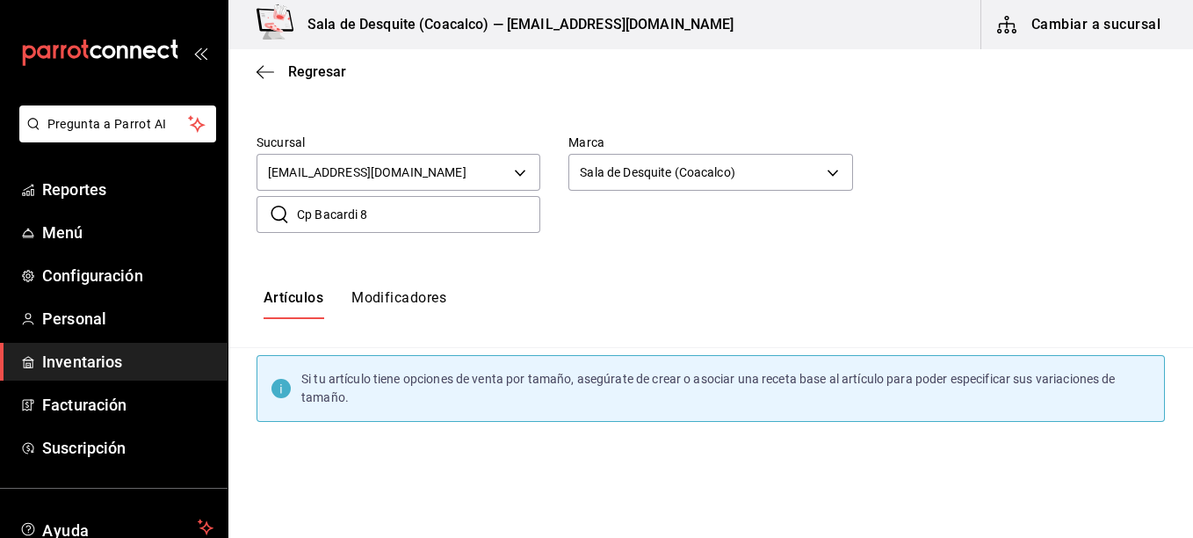
scroll to position [81, 0]
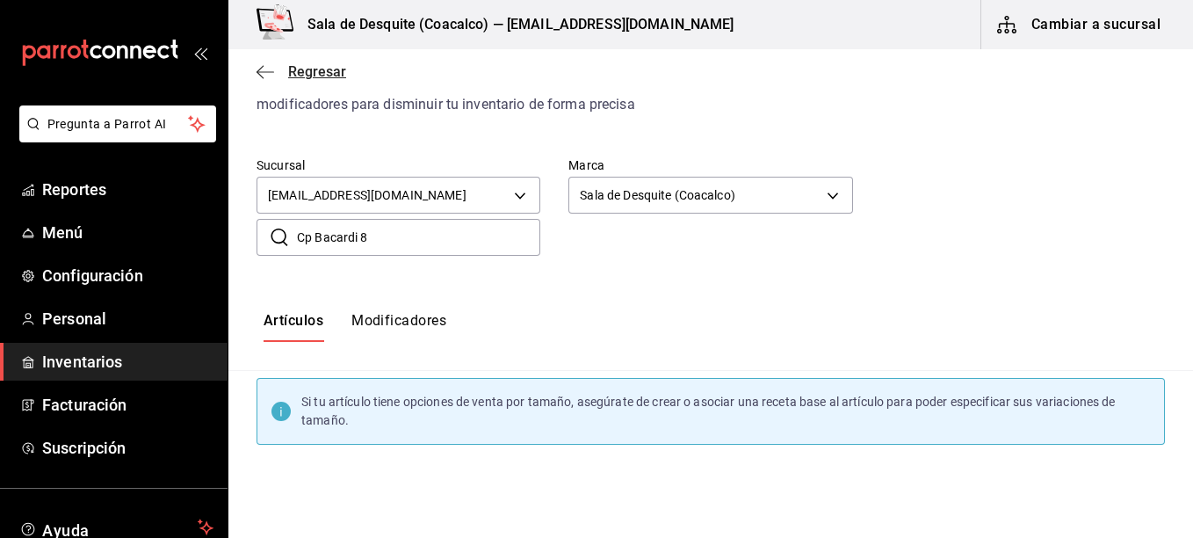
click at [262, 72] on icon "button" at bounding box center [265, 72] width 18 height 16
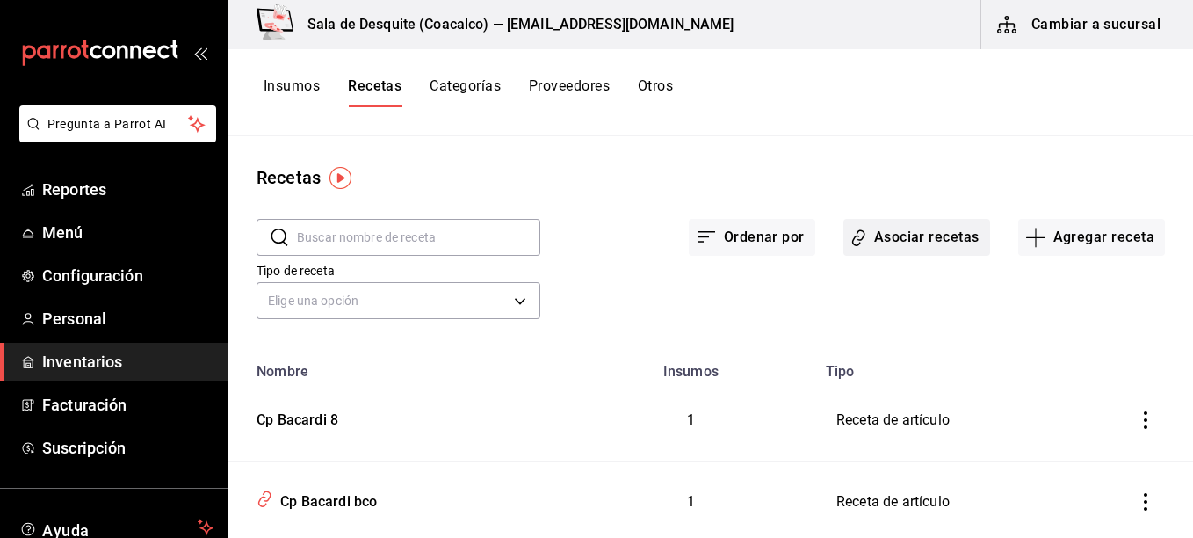
click at [936, 238] on button "Asociar recetas" at bounding box center [916, 237] width 147 height 37
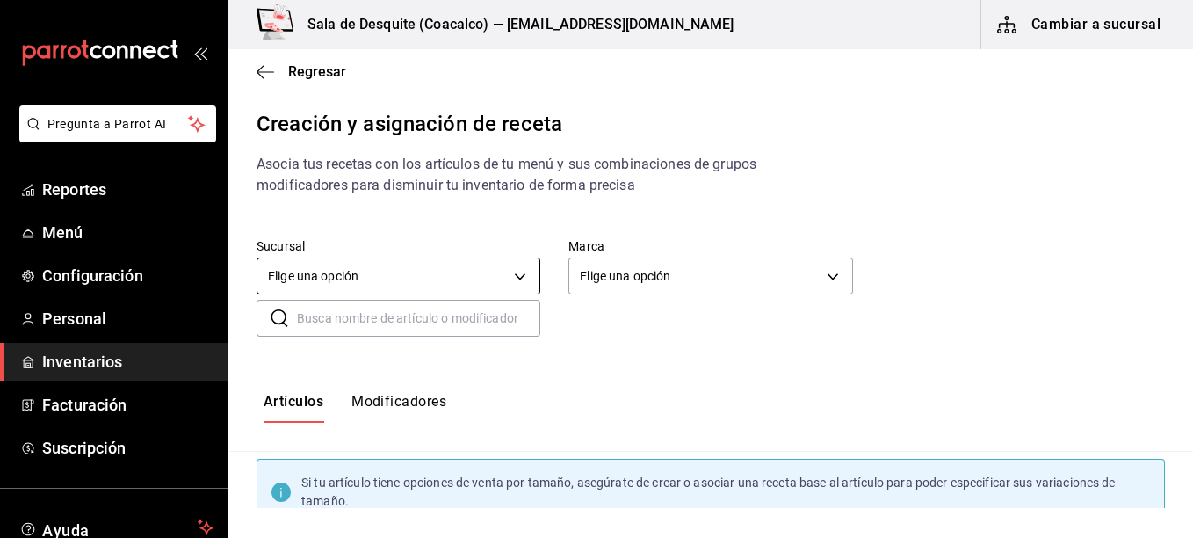
click at [501, 271] on body "Pregunta a Parrot AI Reportes Menú Configuración Personal Inventarios Facturaci…" at bounding box center [596, 254] width 1193 height 508
click at [469, 272] on div at bounding box center [596, 269] width 1193 height 538
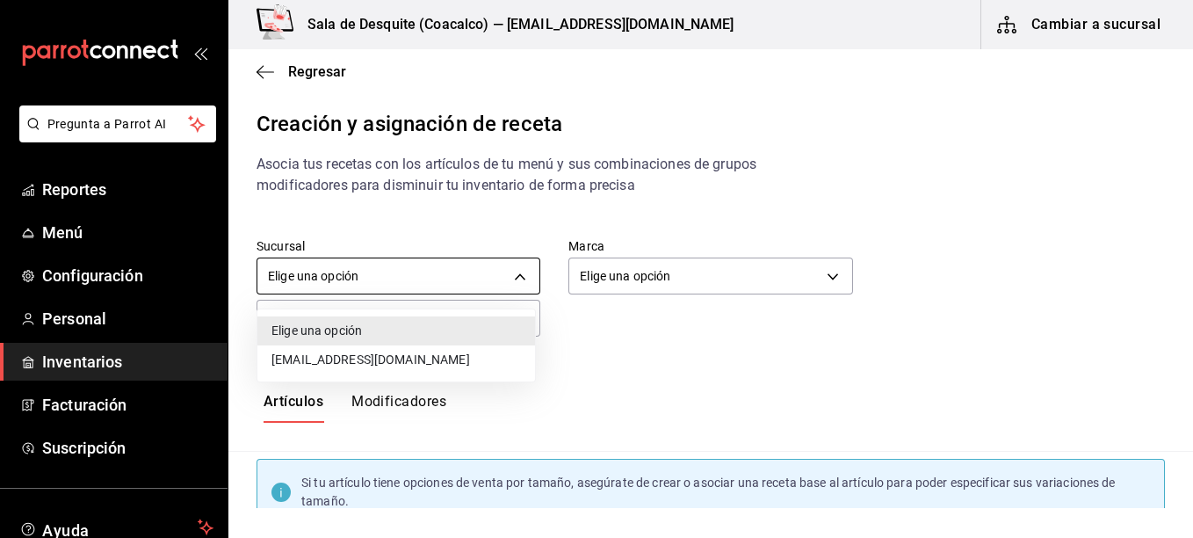
click at [515, 284] on body "Pregunta a Parrot AI Reportes Menú Configuración Personal Inventarios Facturaci…" at bounding box center [596, 254] width 1193 height 508
click at [476, 353] on li "[EMAIL_ADDRESS][DOMAIN_NAME]" at bounding box center [396, 359] width 278 height 29
type input "93467c31-adce-431c-98c2-5877e547f662"
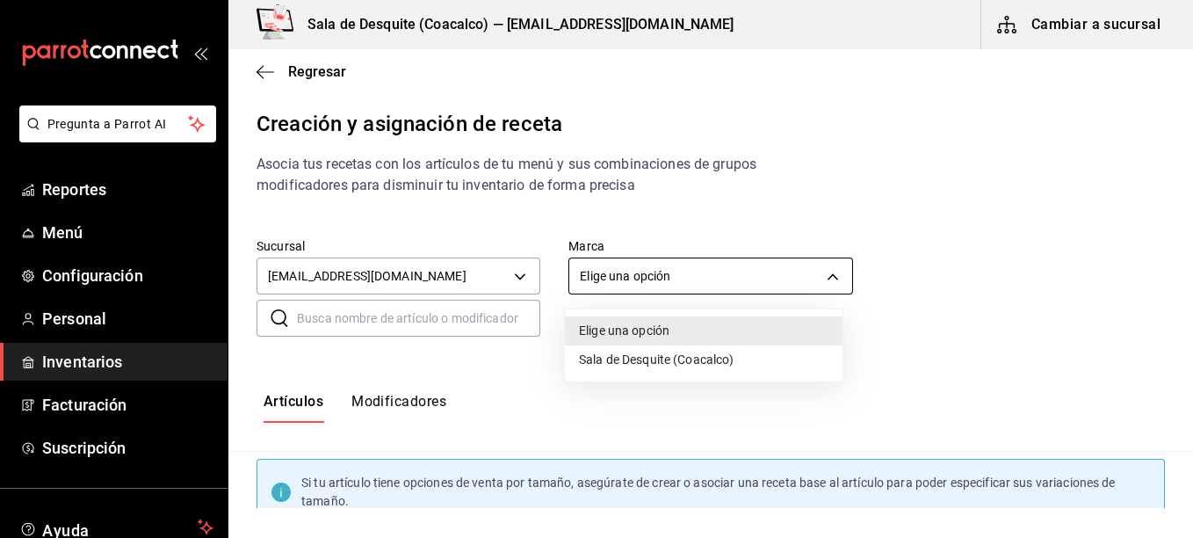
click at [640, 273] on body "Pregunta a Parrot AI Reportes Menú Configuración Personal Inventarios Facturaci…" at bounding box center [596, 254] width 1193 height 508
click at [644, 354] on li "Sala de Desquite (Coacalco)" at bounding box center [704, 359] width 278 height 29
type input "62a8501e-83aa-44fc-a14d-b1e4ad847988"
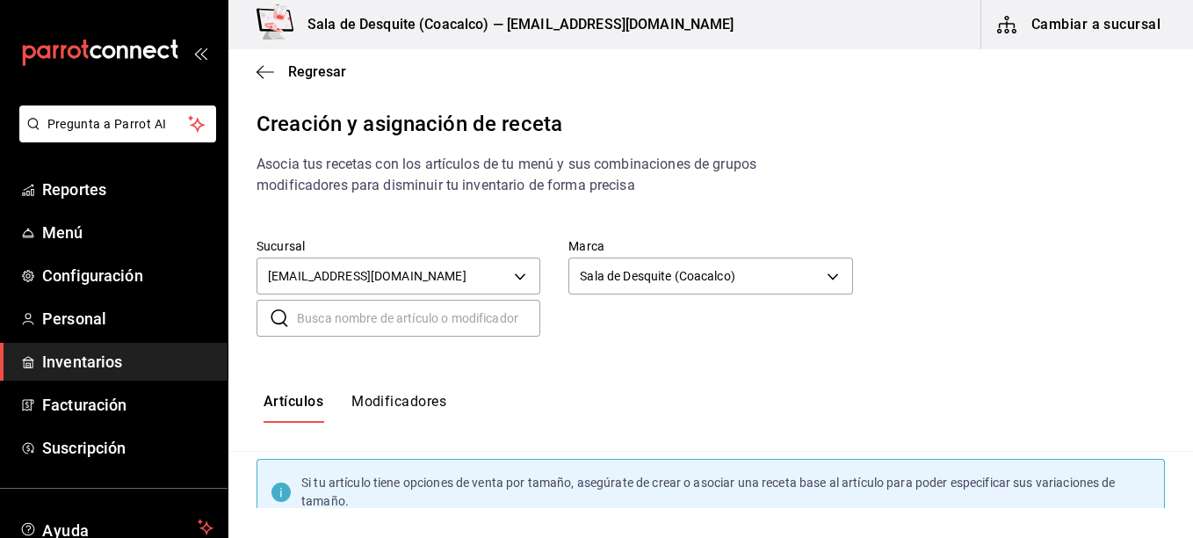
click at [495, 313] on input "text" at bounding box center [418, 317] width 243 height 35
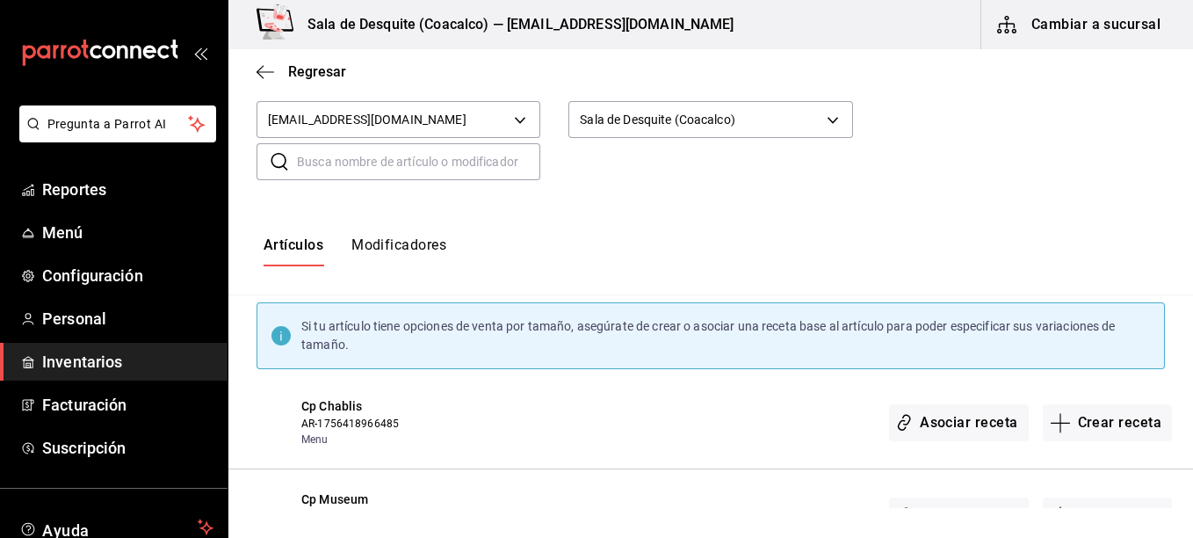
scroll to position [157, 0]
click at [342, 163] on input "text" at bounding box center [418, 160] width 243 height 35
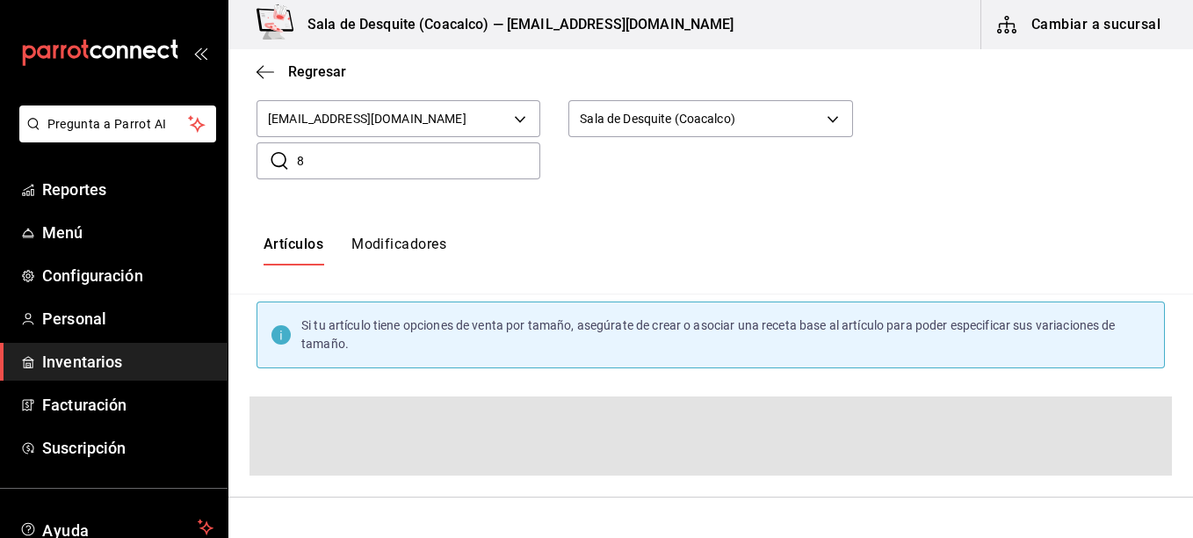
type input "8"
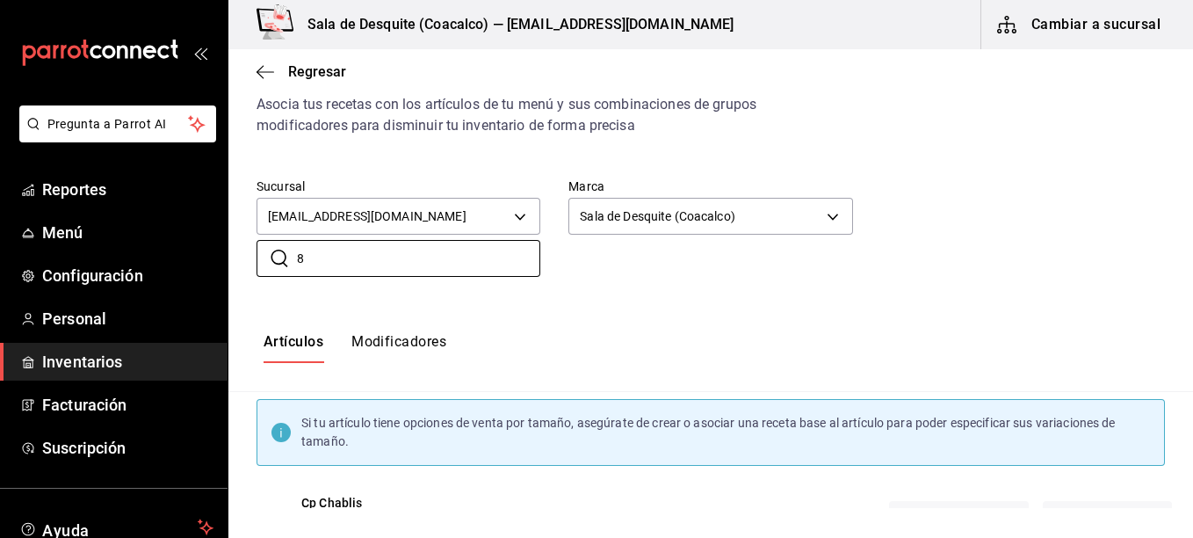
scroll to position [0, 0]
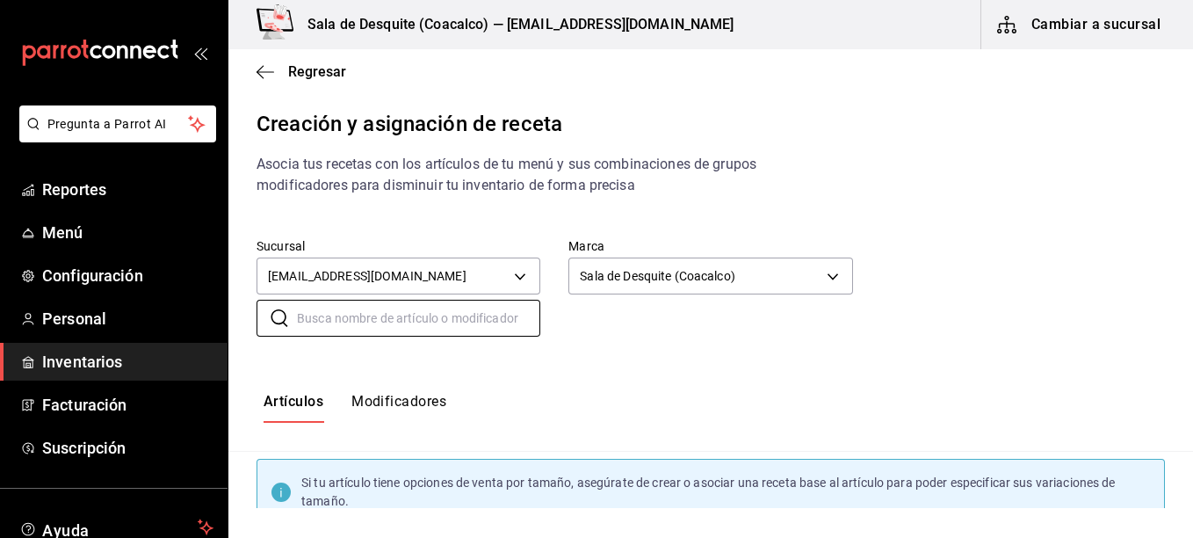
type input "c"
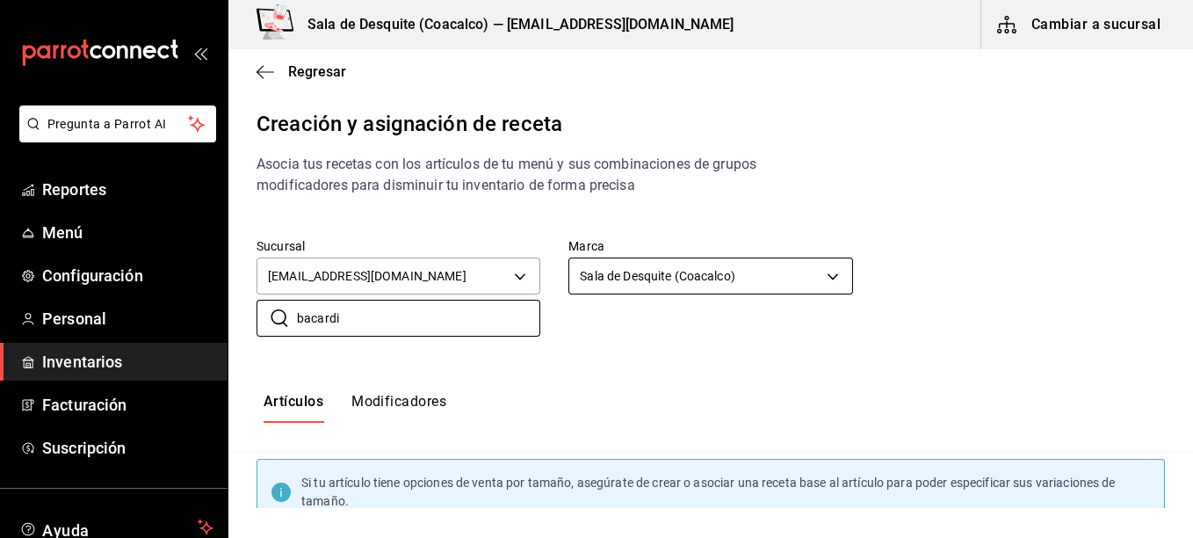
type input "bacardi"
click at [264, 77] on icon "button" at bounding box center [265, 72] width 18 height 16
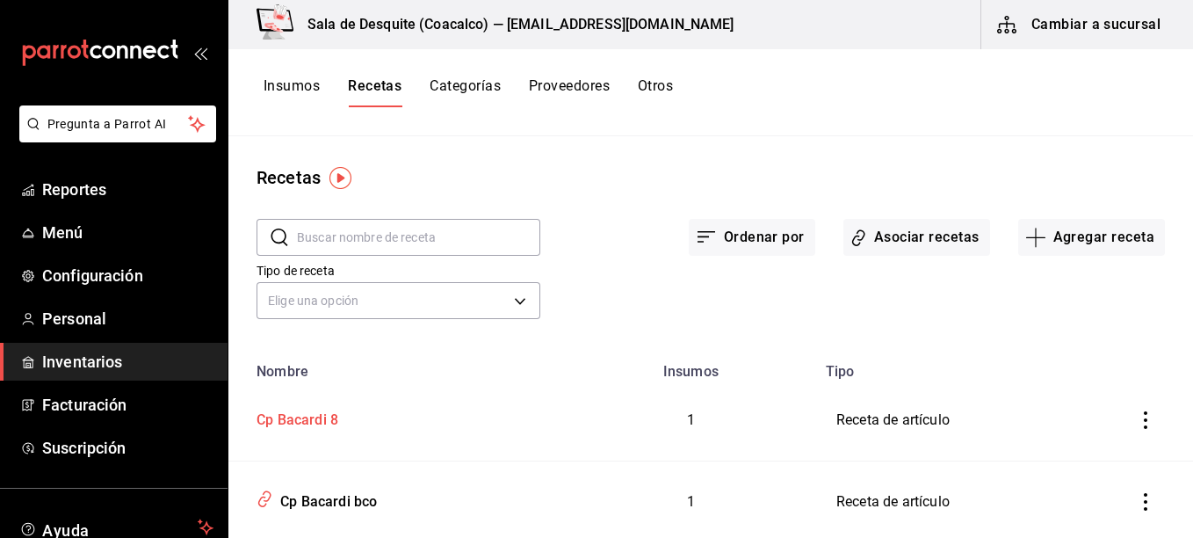
click at [304, 415] on div "Cp Bacardi 8" at bounding box center [293, 416] width 89 height 27
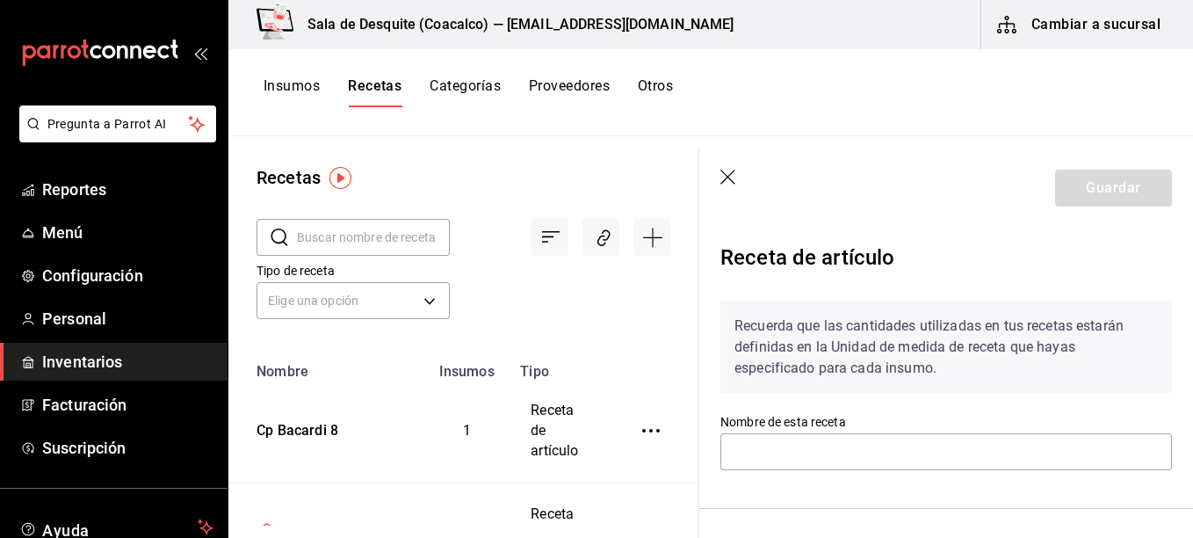
type input "Cp Bacardi 8"
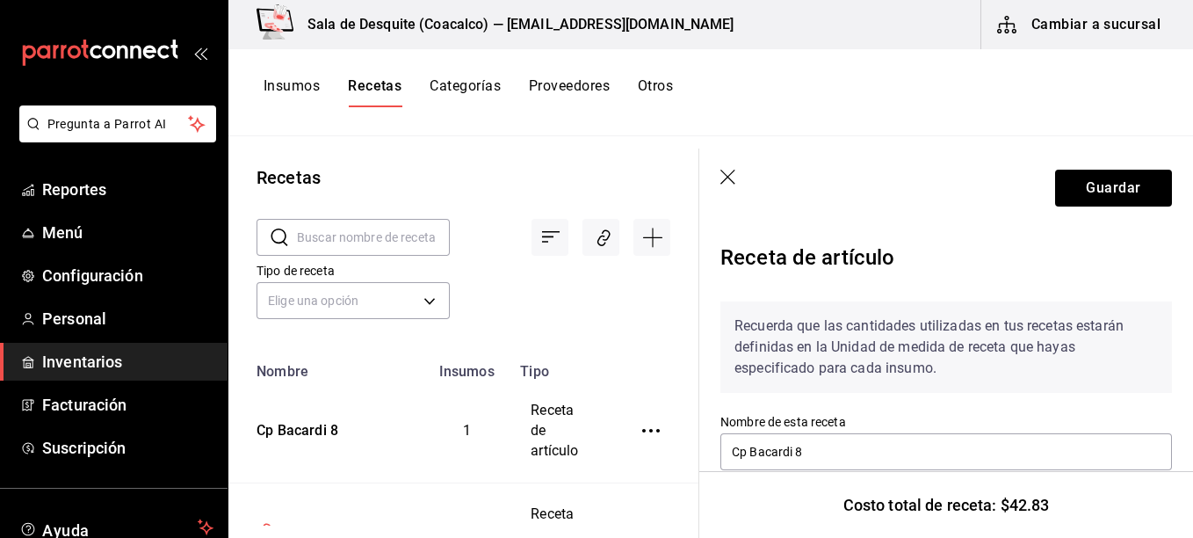
scroll to position [375, 0]
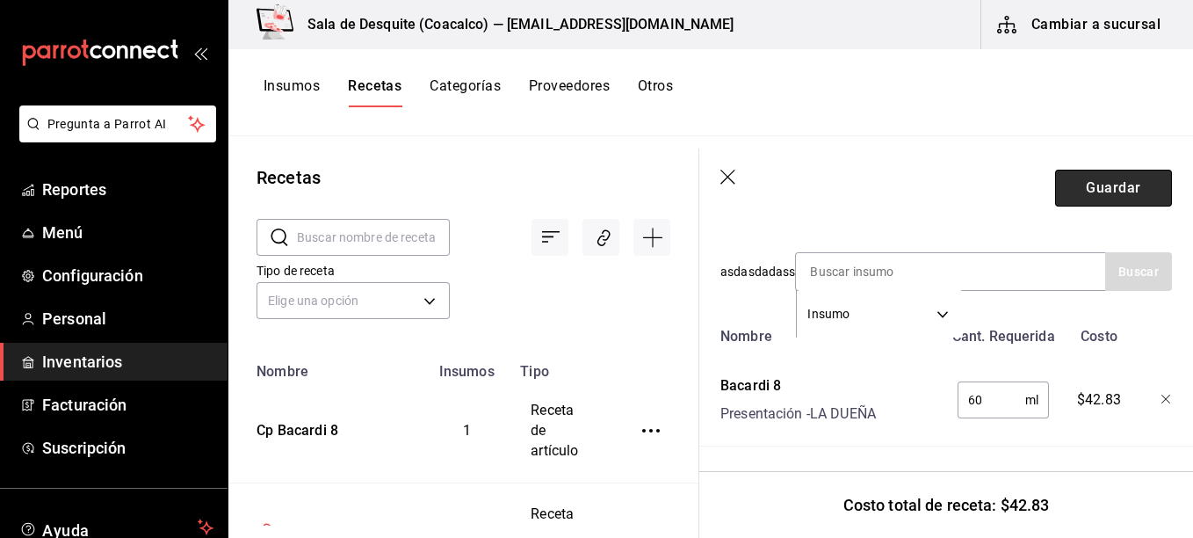
click at [1092, 173] on button "Guardar" at bounding box center [1113, 188] width 117 height 37
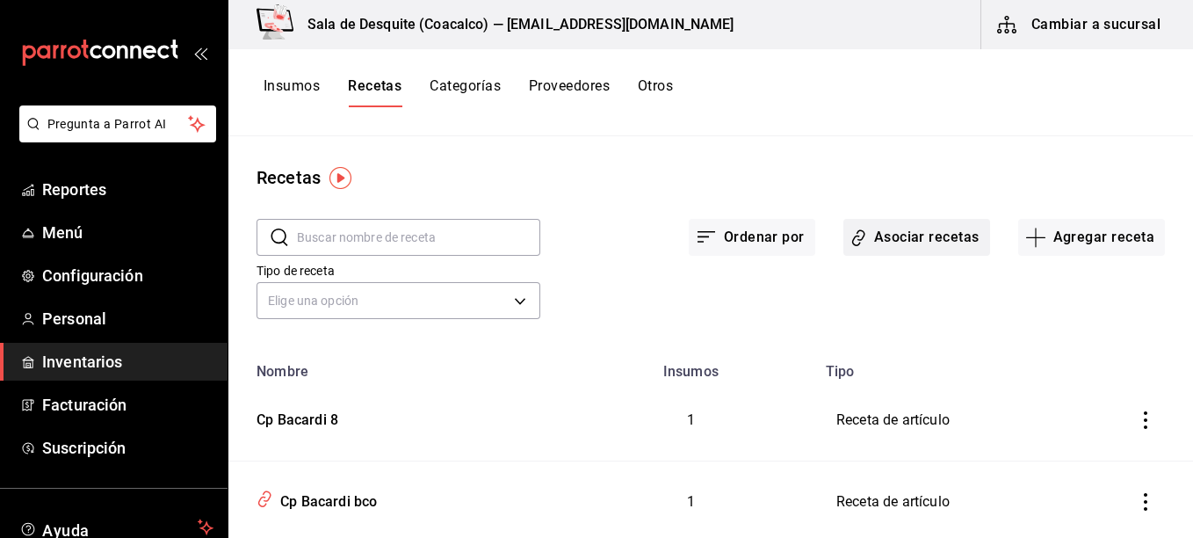
click at [920, 226] on button "Asociar recetas" at bounding box center [916, 237] width 147 height 37
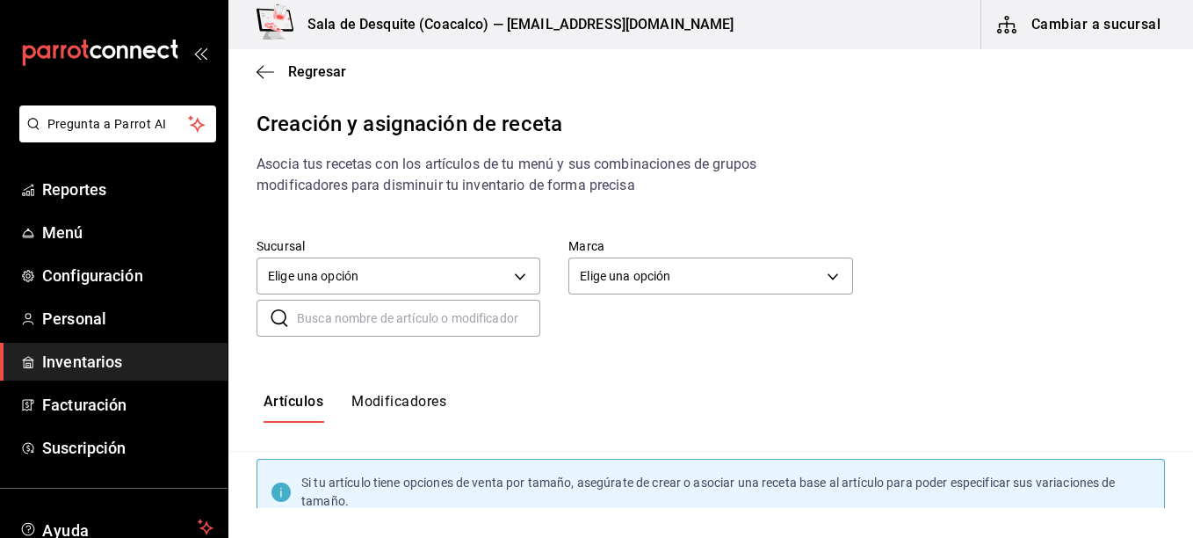
scroll to position [215, 0]
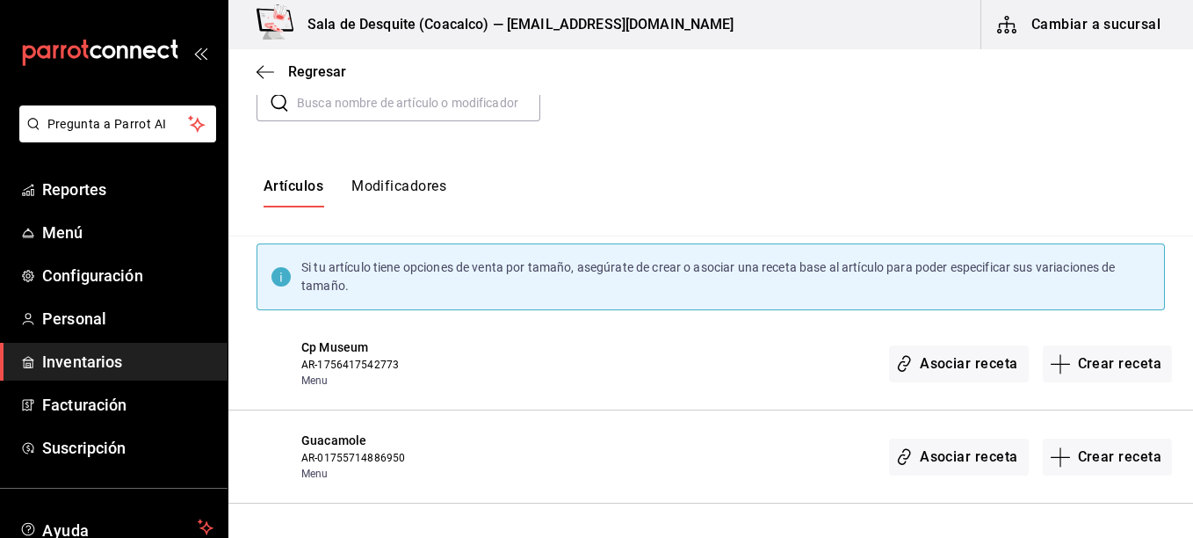
click at [336, 102] on input "text" at bounding box center [418, 102] width 243 height 35
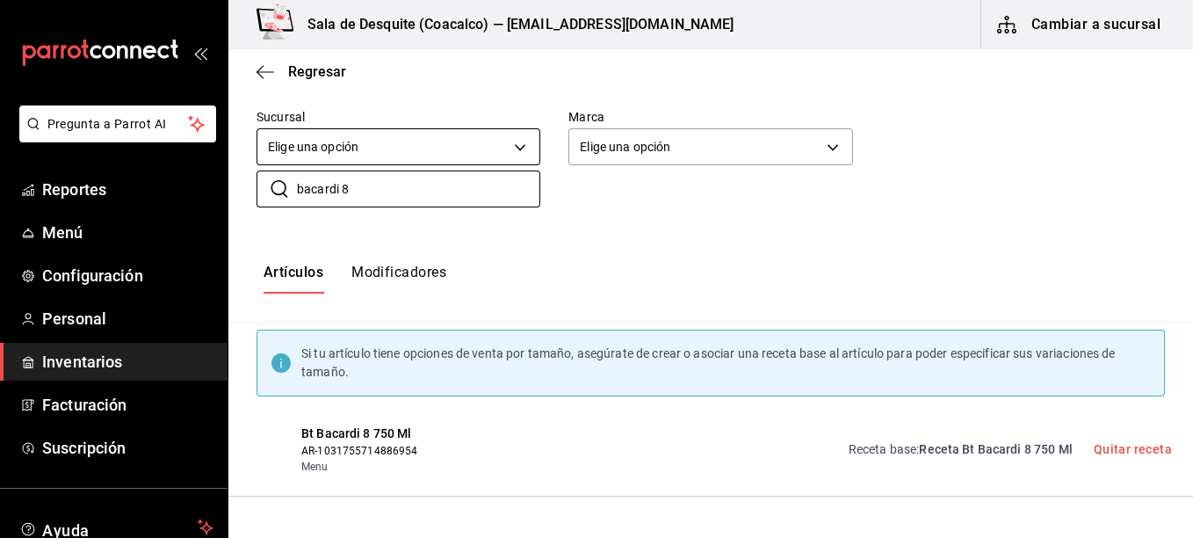
scroll to position [118, 0]
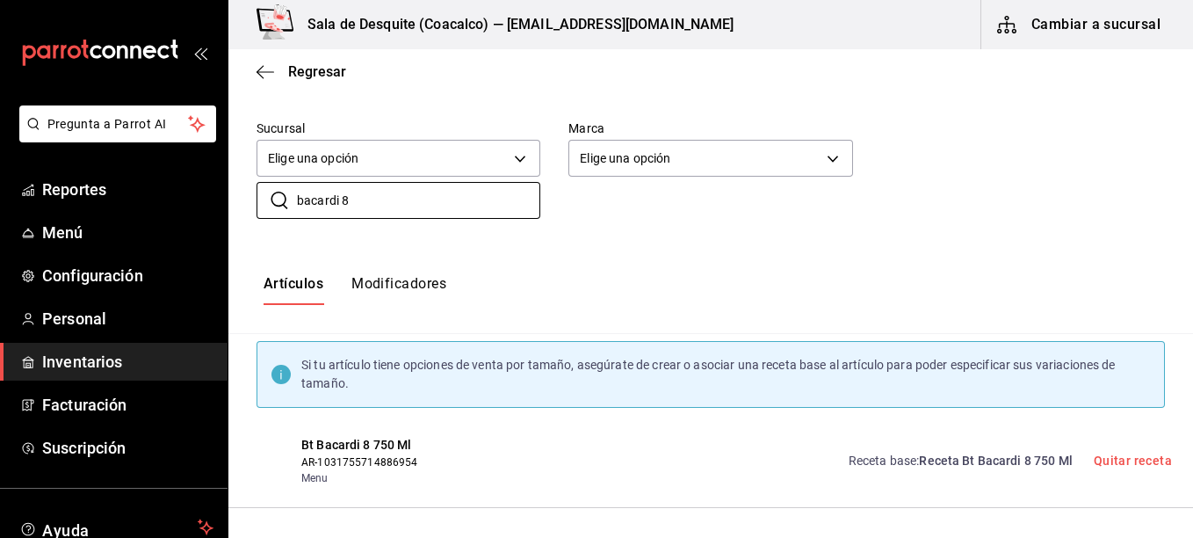
type input "bacardi 8"
drag, startPoint x: 709, startPoint y: 313, endPoint x: 726, endPoint y: 315, distance: 17.8
click at [726, 315] on div "Artículos Modificadores" at bounding box center [710, 290] width 964 height 87
click at [264, 71] on icon "button" at bounding box center [265, 71] width 18 height 1
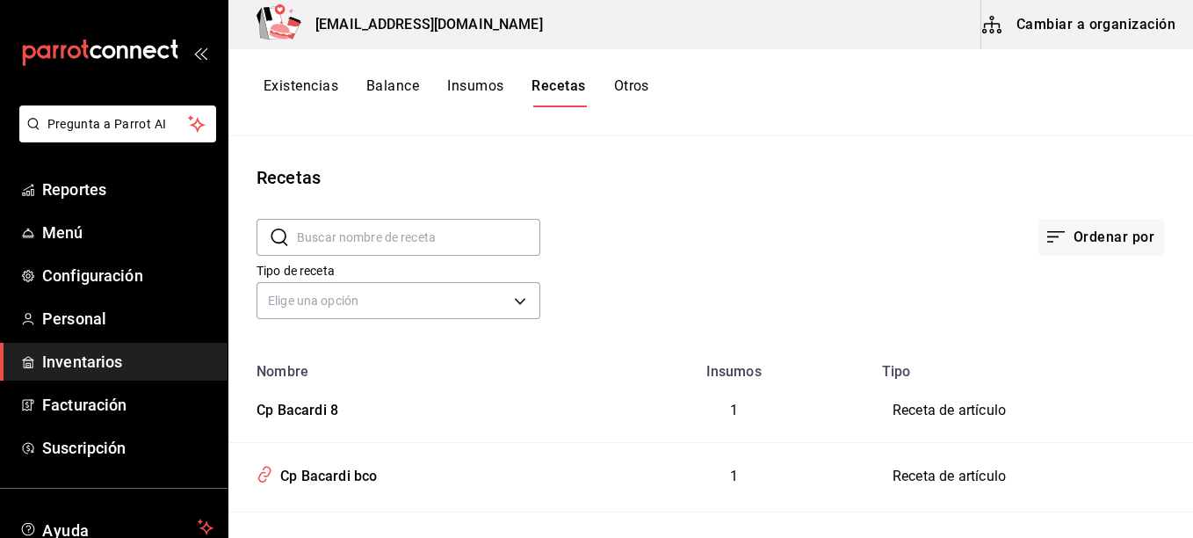
click at [1042, 22] on button "Cambiar a organización" at bounding box center [1080, 24] width 198 height 49
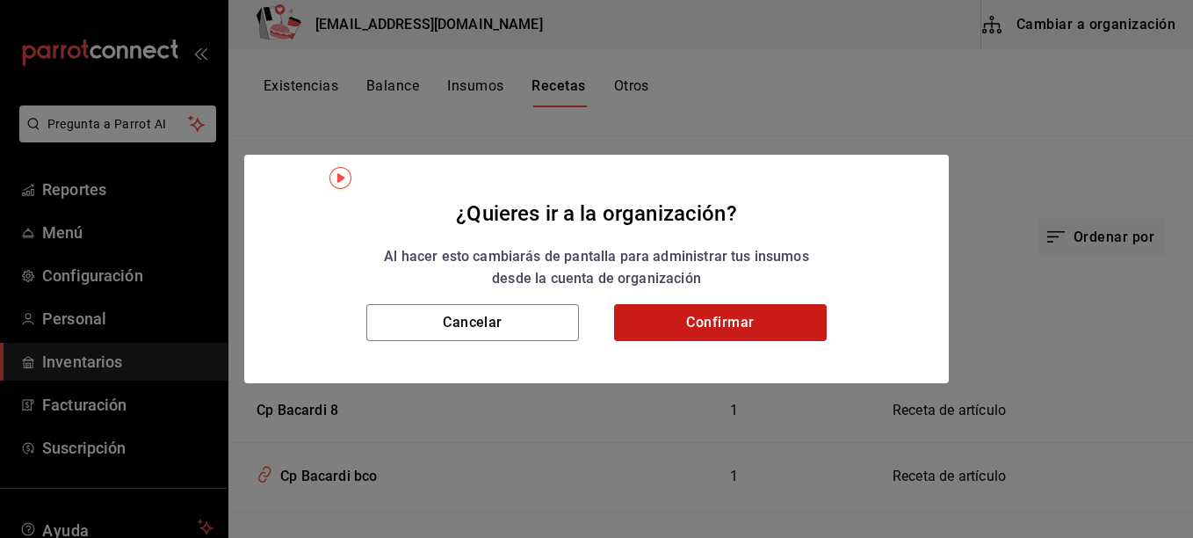
click at [724, 320] on button "Confirmar" at bounding box center [720, 322] width 213 height 37
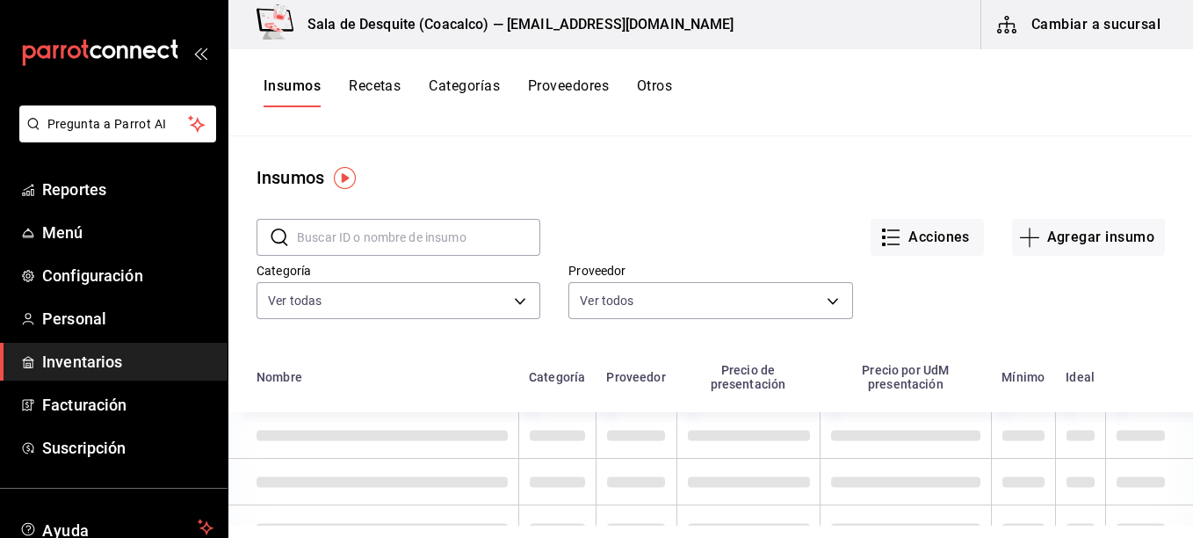
click at [371, 79] on button "Recetas" at bounding box center [375, 92] width 52 height 30
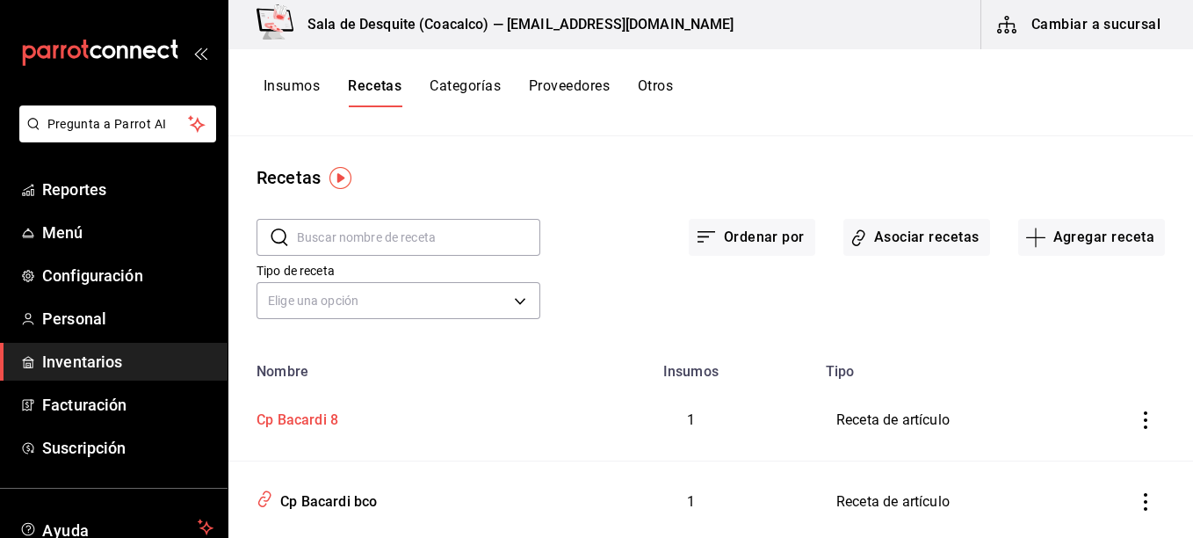
click at [305, 424] on div "Cp Bacardi 8" at bounding box center [293, 416] width 89 height 27
click at [938, 241] on button "Asociar recetas" at bounding box center [916, 237] width 147 height 37
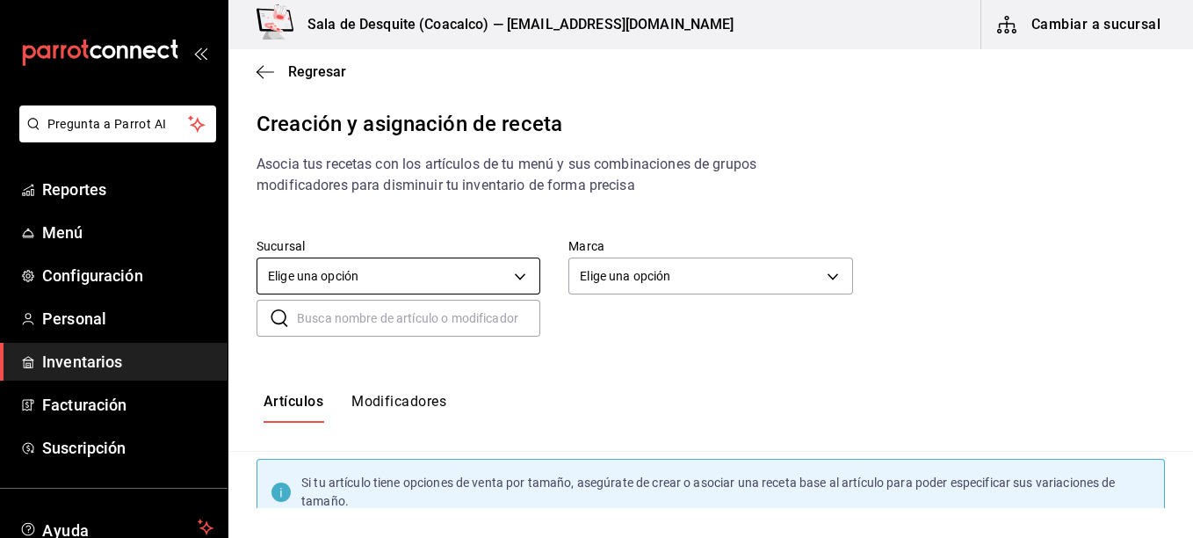
click at [473, 278] on body "Pregunta a Parrot AI Reportes Menú Configuración Personal Inventarios Facturaci…" at bounding box center [596, 254] width 1193 height 508
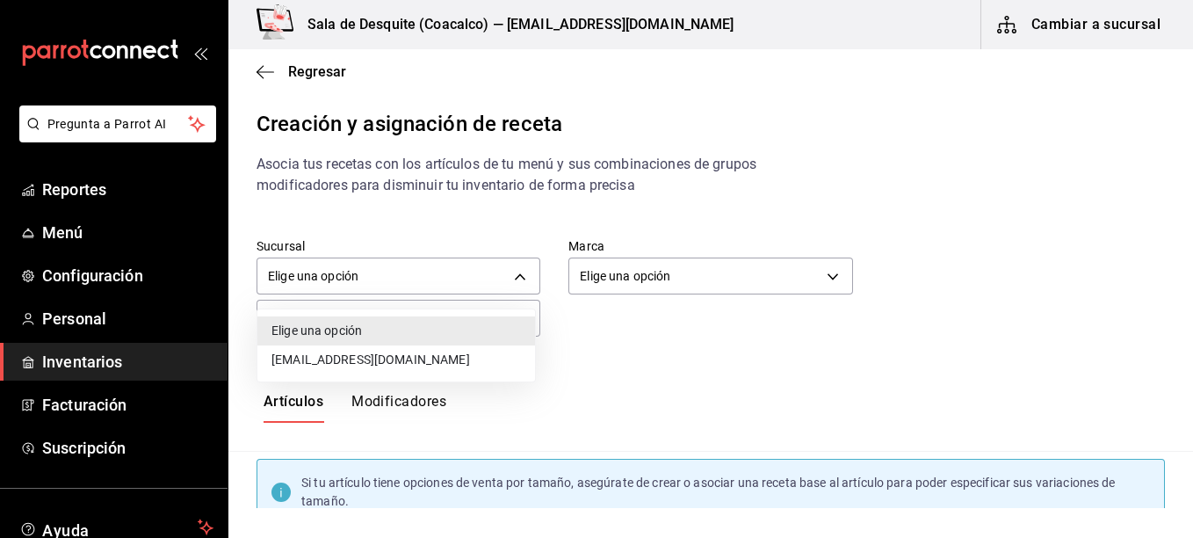
click at [391, 367] on li "[EMAIL_ADDRESS][DOMAIN_NAME]" at bounding box center [396, 359] width 278 height 29
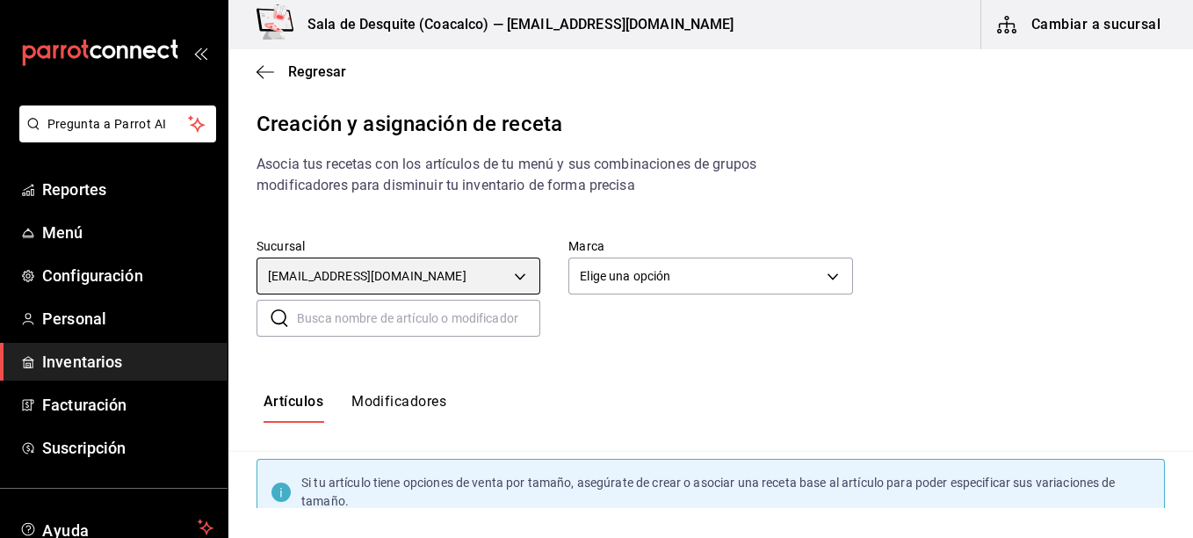
type input "93467c31-adce-431c-98c2-5877e547f662"
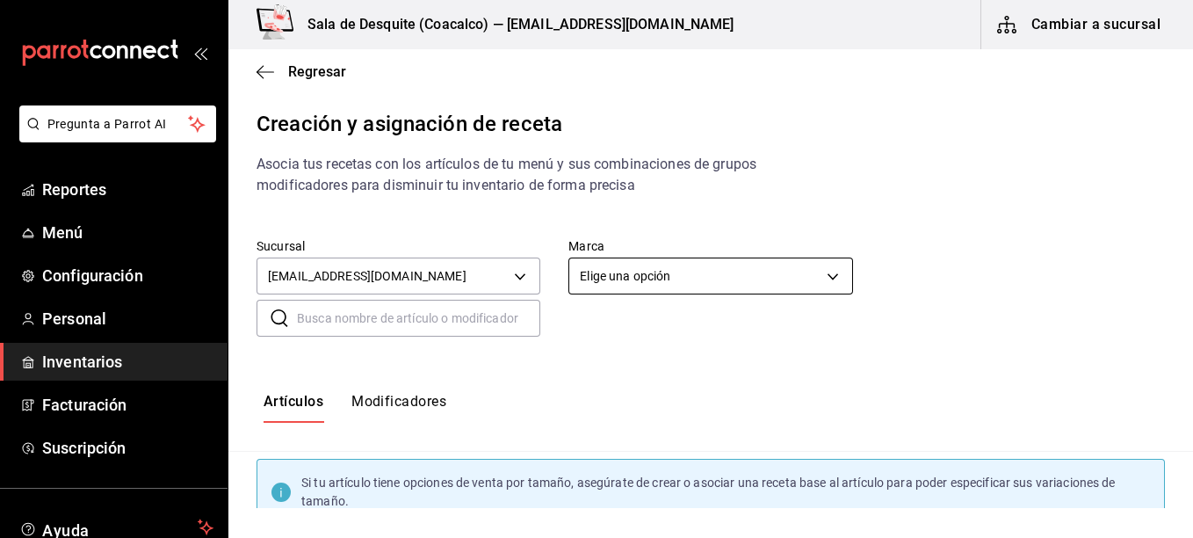
click at [702, 282] on body "Pregunta a Parrot AI Reportes Menú Configuración Personal Inventarios Facturaci…" at bounding box center [596, 254] width 1193 height 508
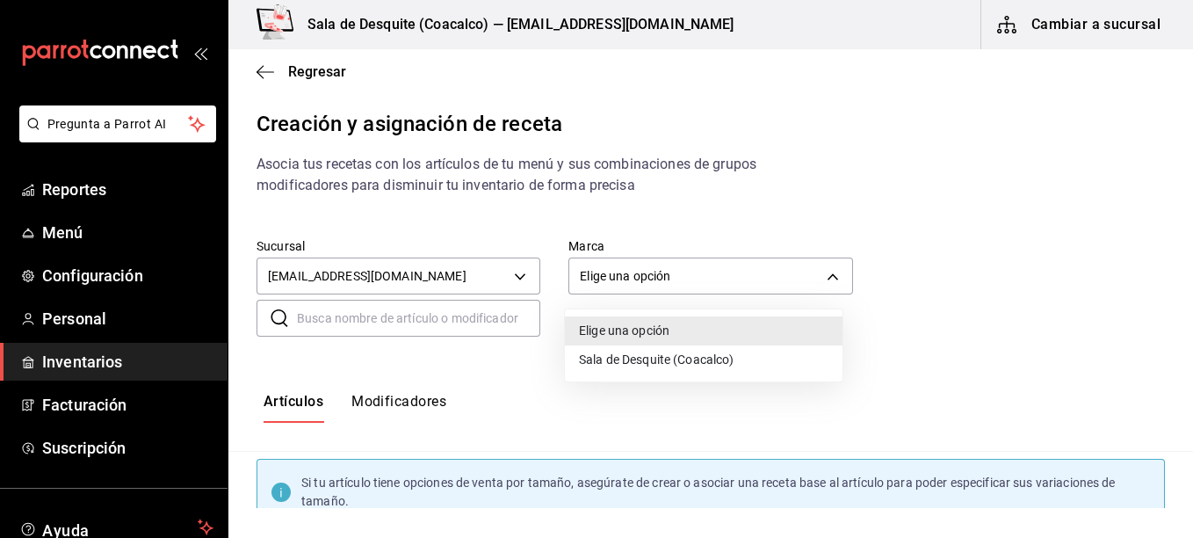
click at [632, 357] on li "Sala de Desquite (Coacalco)" at bounding box center [704, 359] width 278 height 29
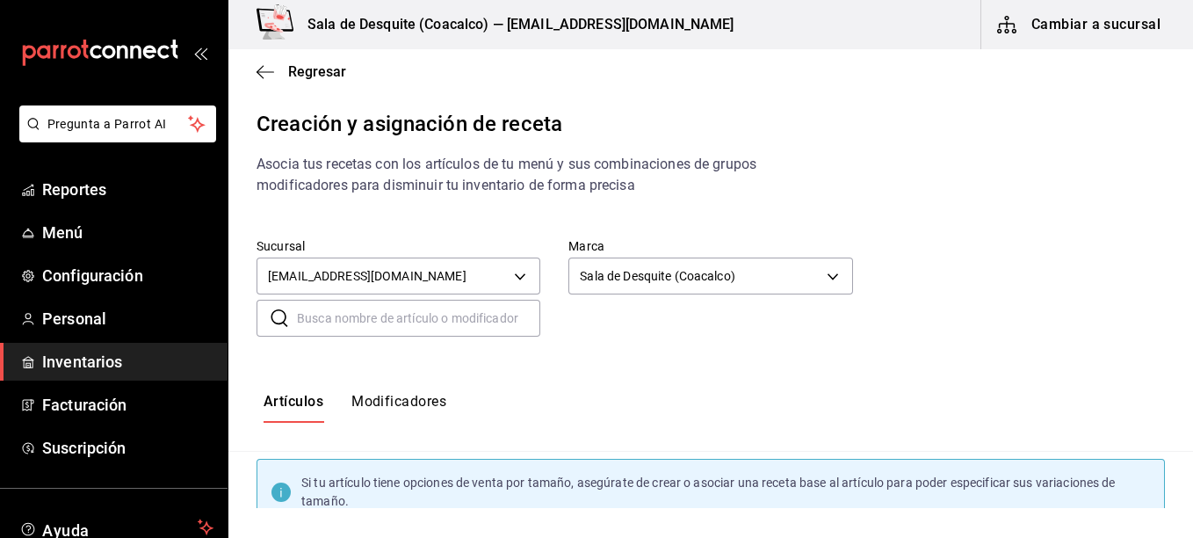
type input "62a8501e-83aa-44fc-a14d-b1e4ad847988"
click at [632, 357] on div "Elige una opción Sala de Desquite (Coacalco)" at bounding box center [596, 269] width 1193 height 538
click at [454, 305] on input "text" at bounding box center [418, 317] width 243 height 35
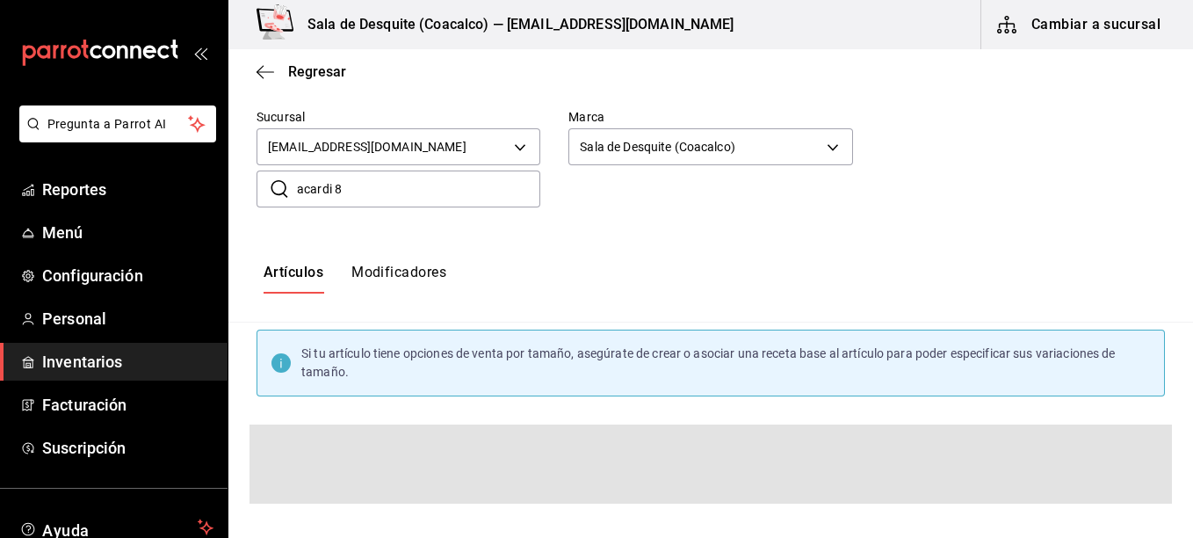
scroll to position [118, 0]
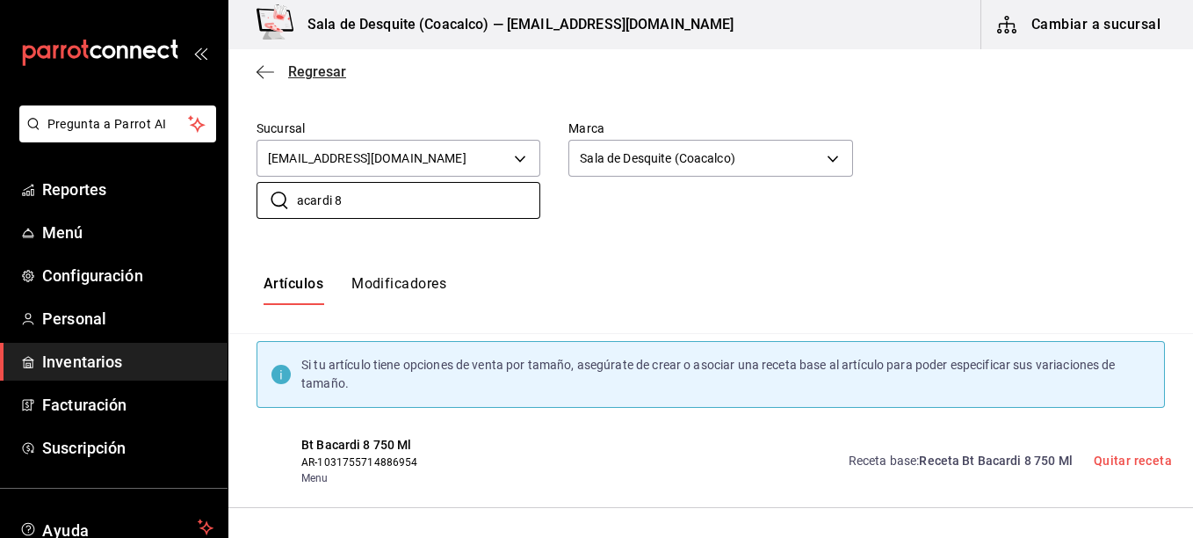
type input "acardi 8"
click at [268, 67] on icon "button" at bounding box center [265, 72] width 18 height 16
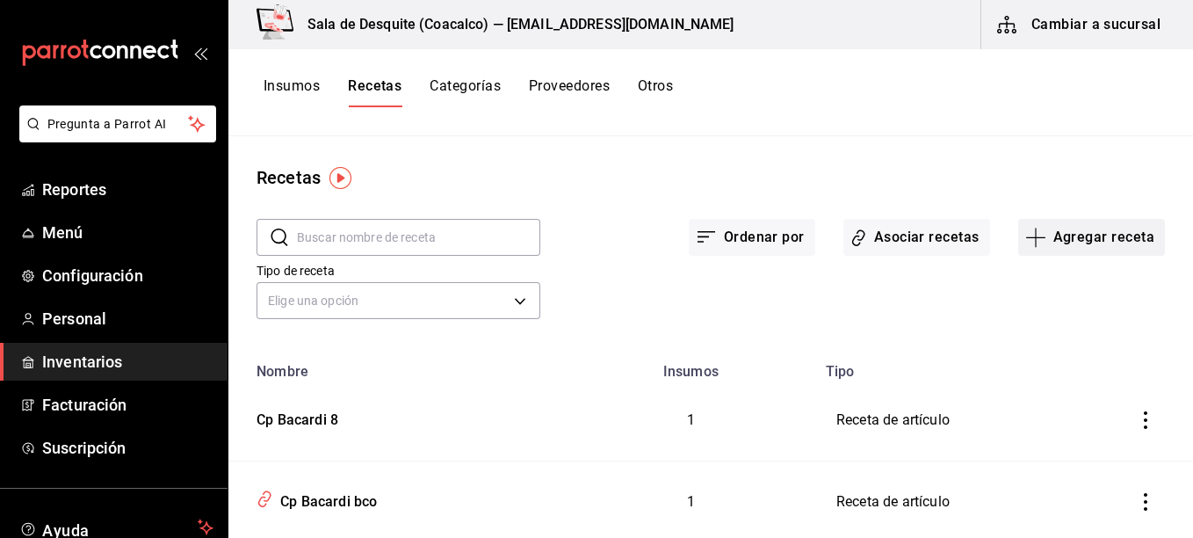
click at [1108, 245] on button "Agregar receta" at bounding box center [1091, 237] width 147 height 37
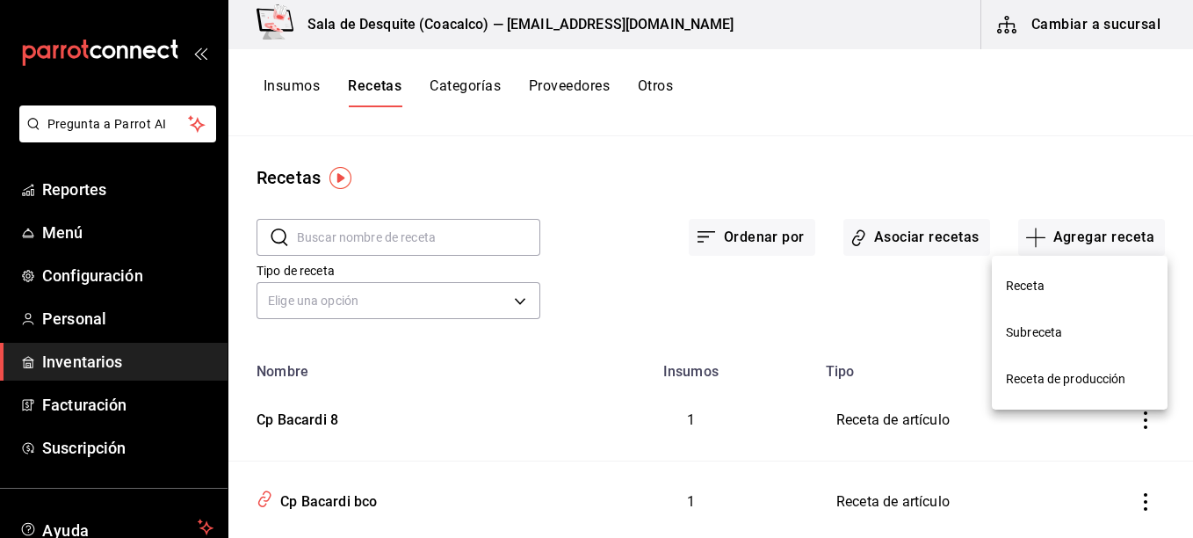
click at [1057, 277] on span "Receta" at bounding box center [1080, 286] width 148 height 18
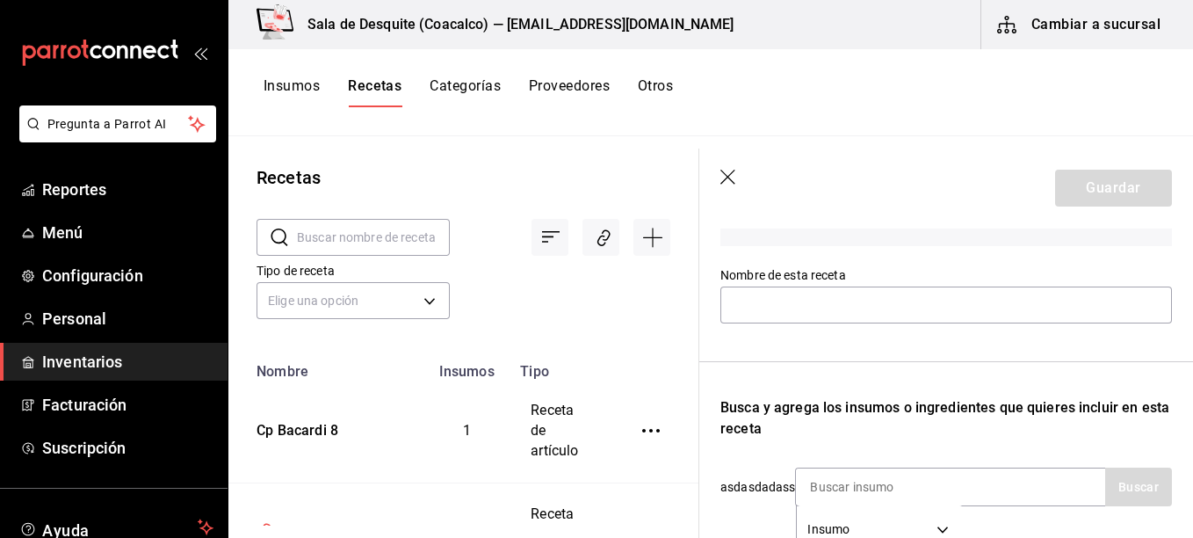
scroll to position [163, 0]
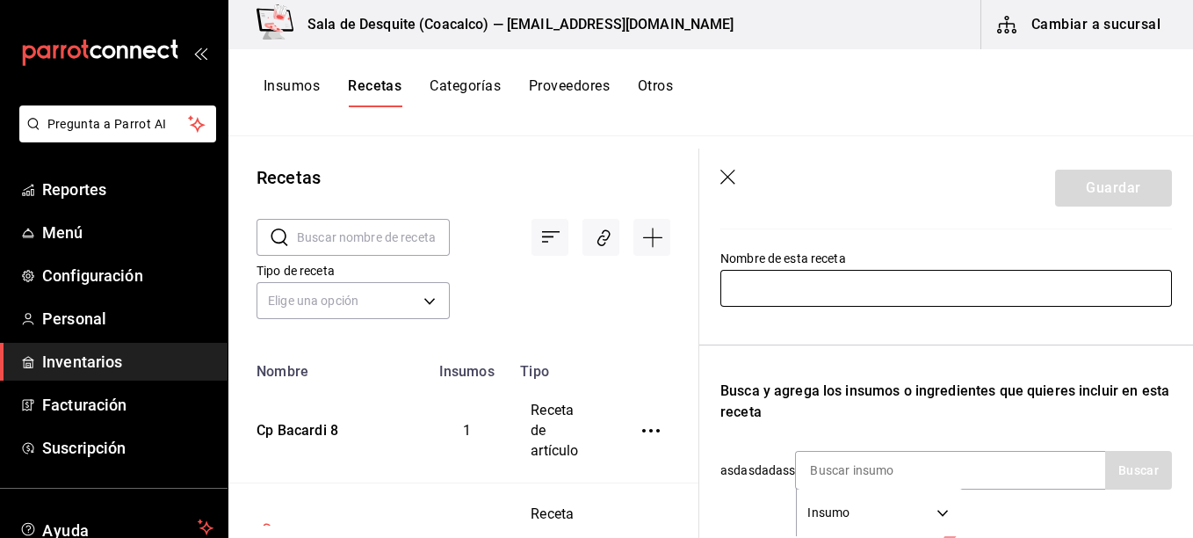
click at [1010, 286] on input "text" at bounding box center [945, 288] width 451 height 37
type input "Cp Appeton Estate 12 Reserva"
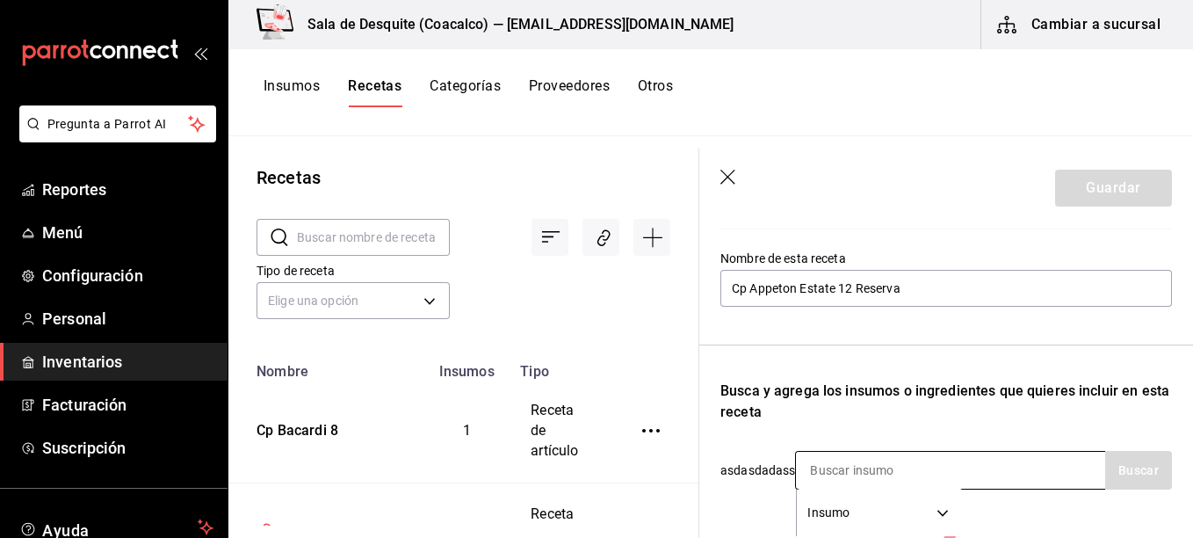
click at [900, 466] on input at bounding box center [884, 469] width 176 height 37
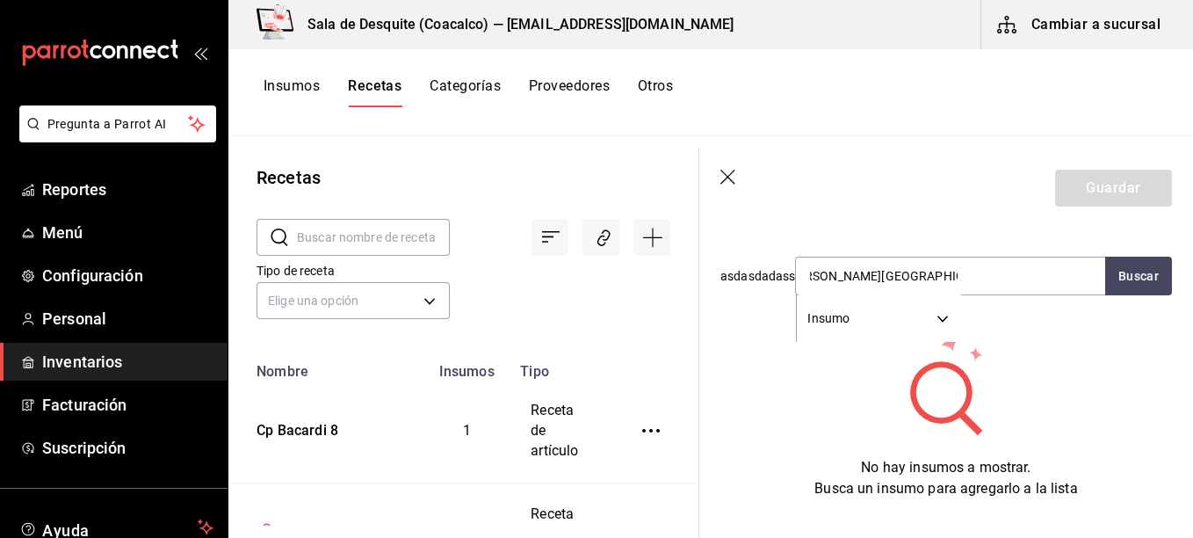
scroll to position [388, 0]
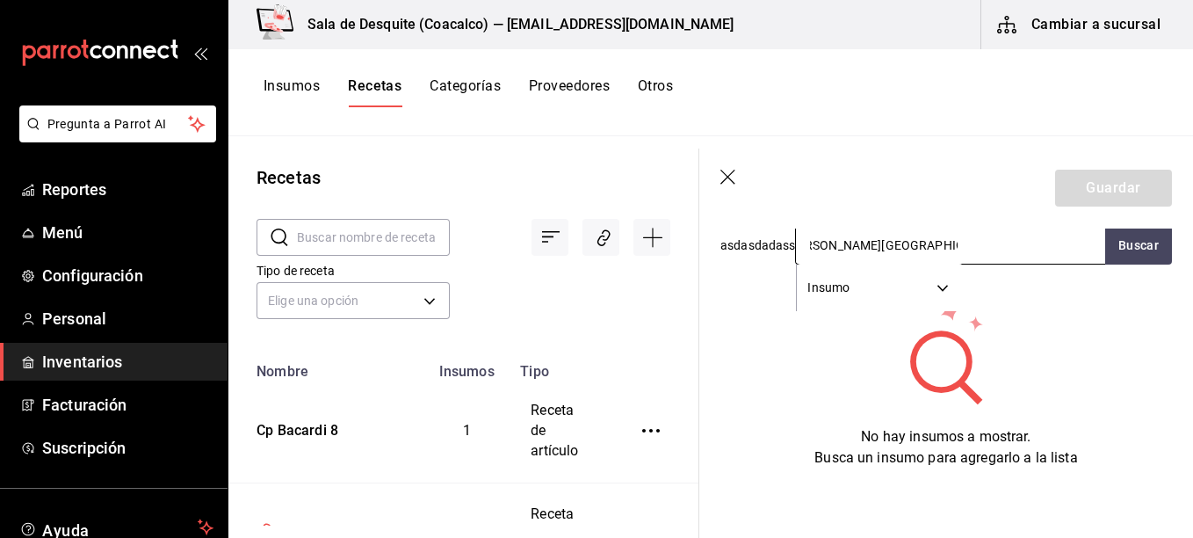
click at [820, 242] on input "Cp Appleton Estate 12 Reserva" at bounding box center [884, 245] width 176 height 37
type input "Appleton Estate 12 Reserva"
click at [1116, 255] on button "Buscar" at bounding box center [1138, 245] width 67 height 39
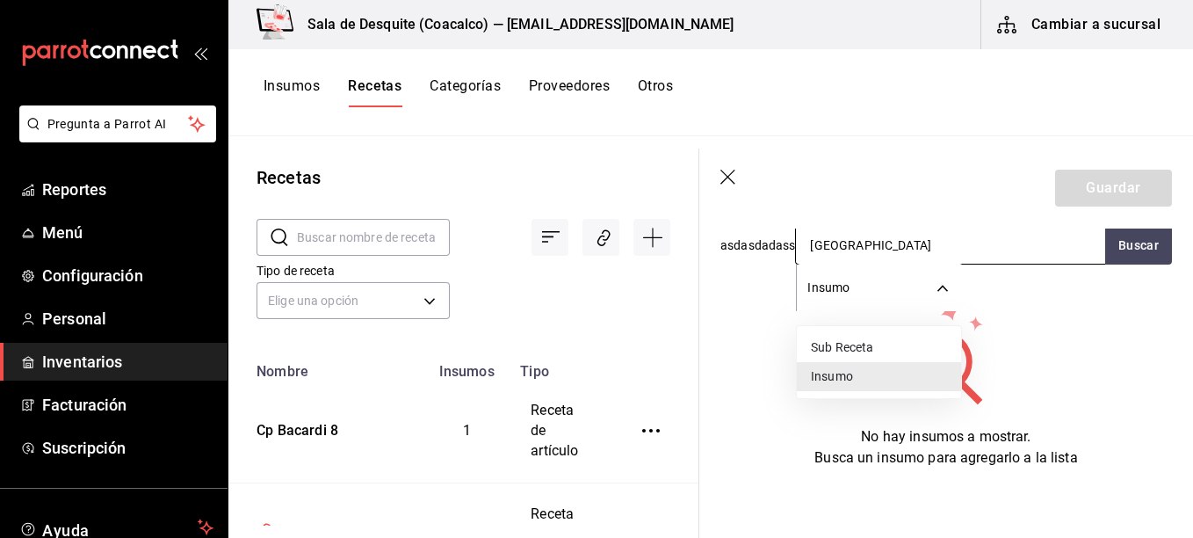
click at [935, 282] on body "Pregunta a Parrot AI Reportes Menú Configuración Personal Inventarios Facturaci…" at bounding box center [596, 262] width 1193 height 525
click at [862, 373] on li "Insumo" at bounding box center [879, 376] width 164 height 29
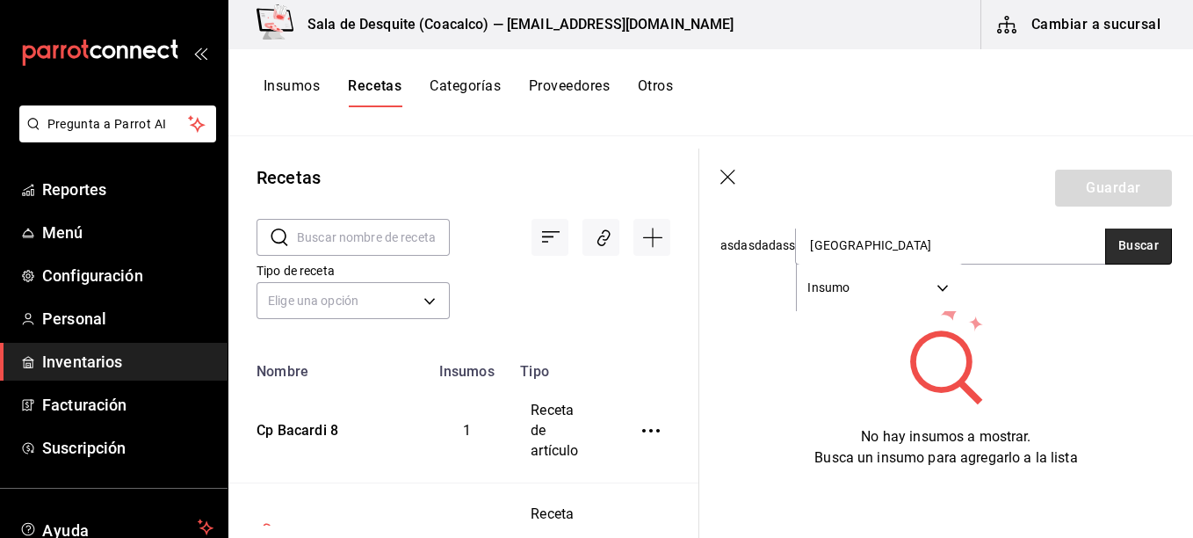
click at [1116, 247] on button "Buscar" at bounding box center [1138, 245] width 67 height 39
click at [726, 178] on icon "button" at bounding box center [729, 179] width 18 height 18
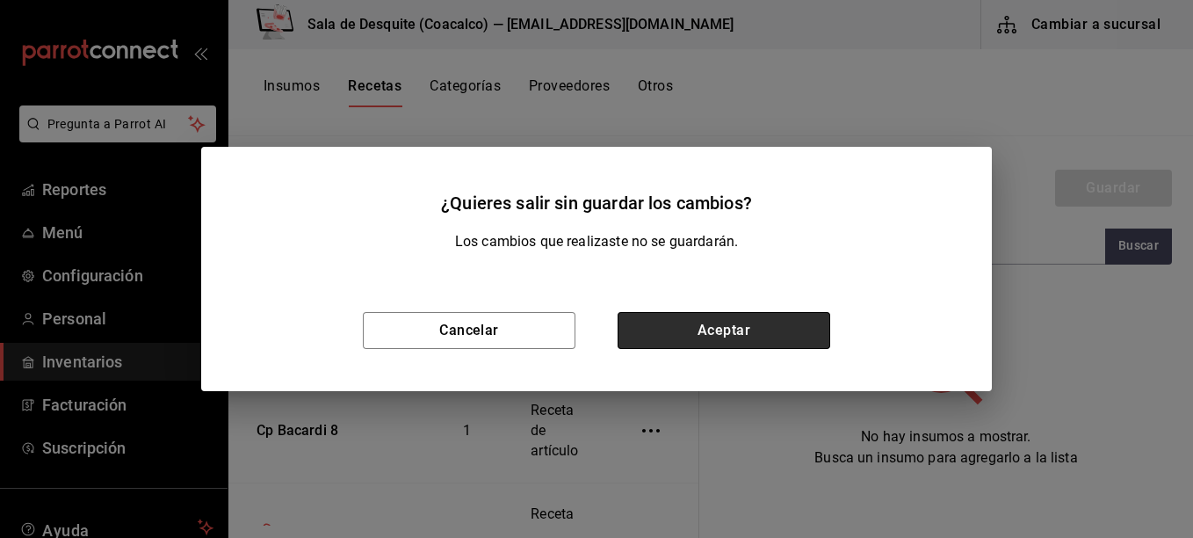
click at [729, 328] on button "Aceptar" at bounding box center [723, 330] width 213 height 37
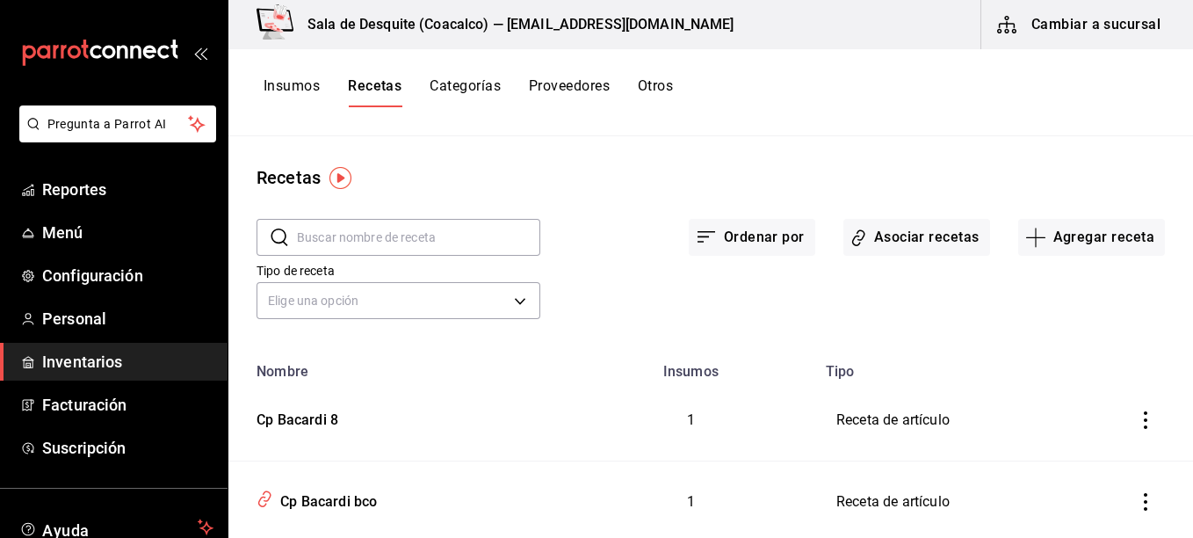
click at [340, 238] on div "Los cambios que realizaste no se guardarán." at bounding box center [596, 241] width 748 height 21
click at [315, 235] on input "text" at bounding box center [418, 237] width 243 height 35
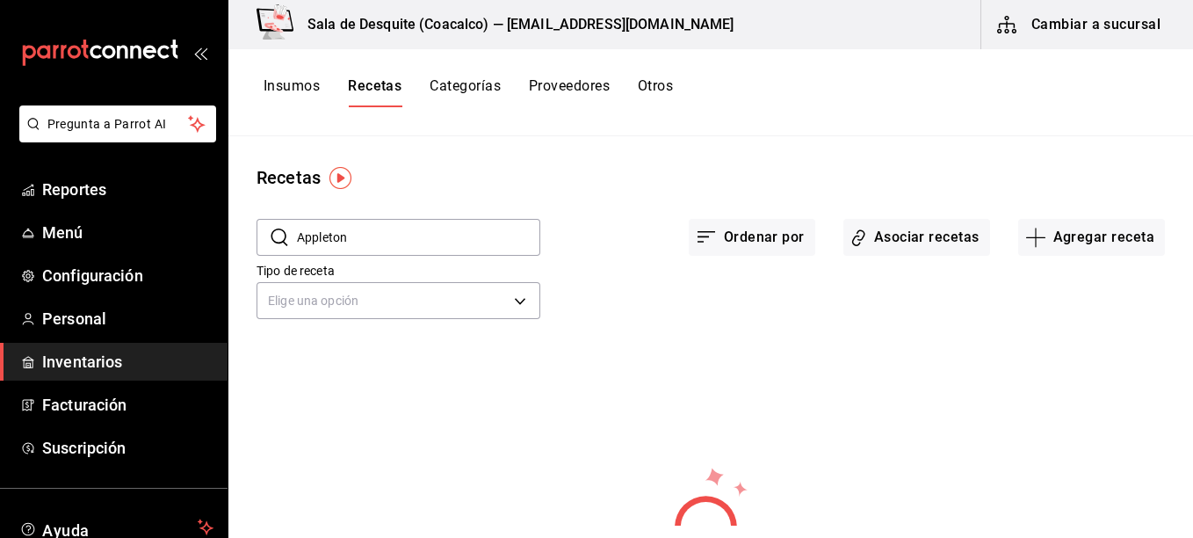
type input "Appleton"
click at [1108, 248] on button "Agregar receta" at bounding box center [1091, 237] width 147 height 37
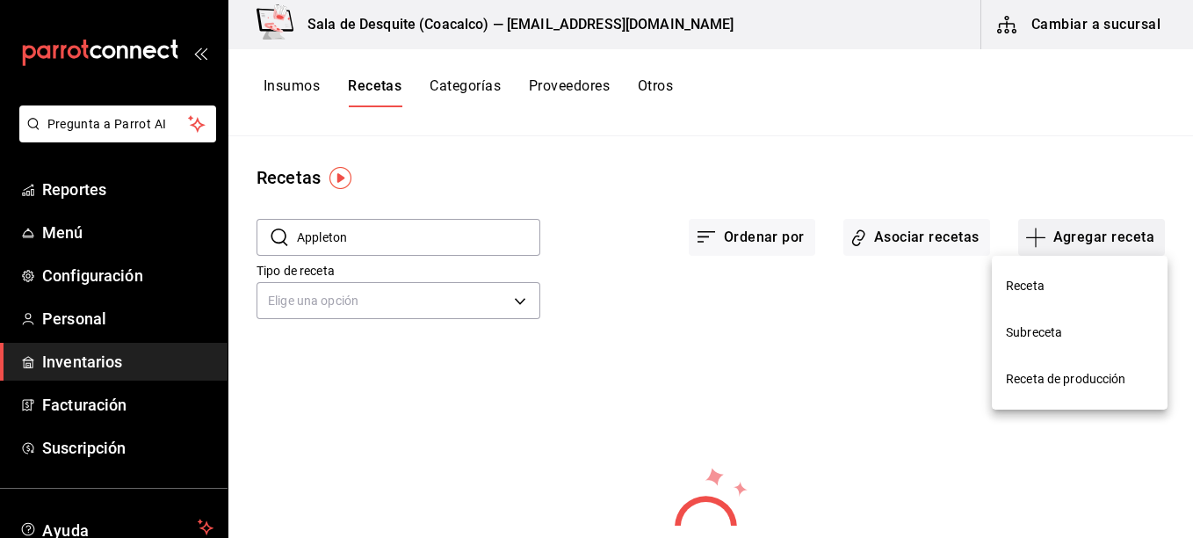
click at [1108, 248] on div at bounding box center [596, 269] width 1193 height 538
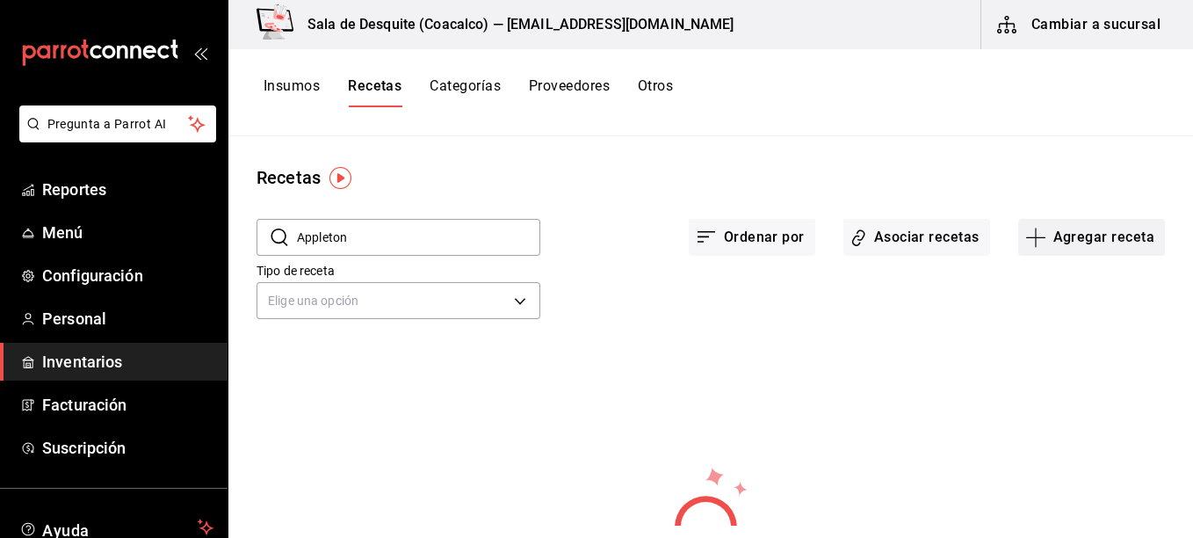
click at [1083, 242] on button "Agregar receta" at bounding box center [1091, 237] width 147 height 37
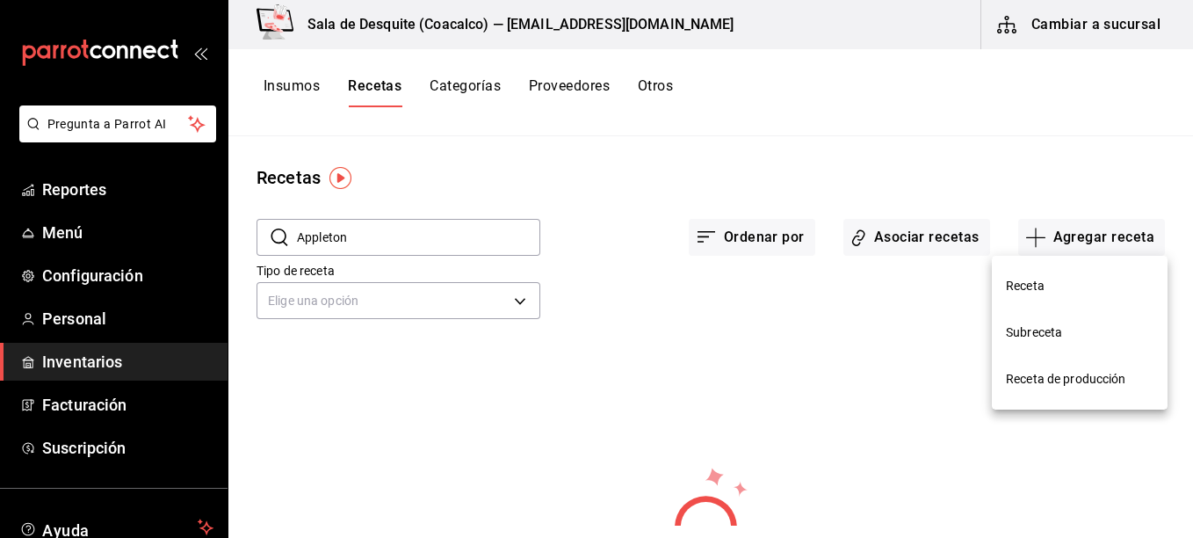
click at [1029, 281] on span "Receta" at bounding box center [1080, 286] width 148 height 18
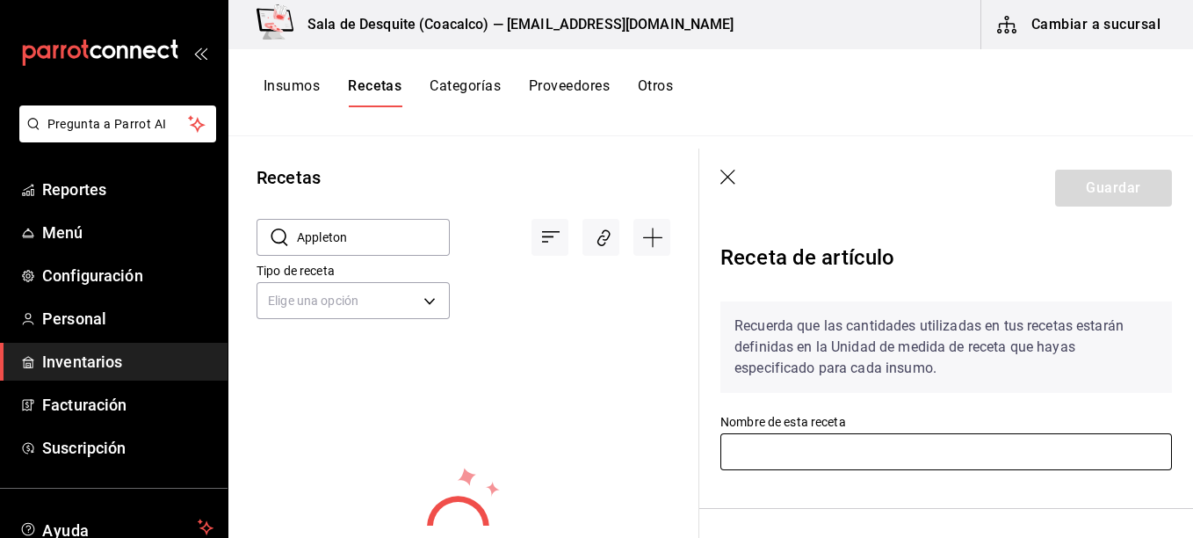
click at [834, 450] on input "text" at bounding box center [945, 451] width 451 height 37
type input "c"
type input "Capitain Morgan Spiced"
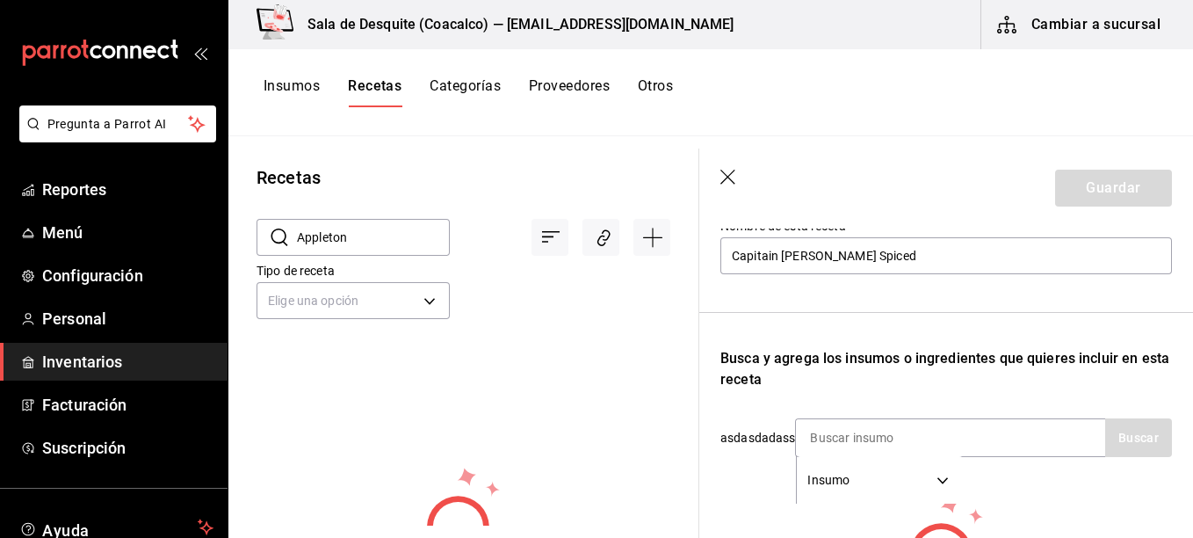
scroll to position [237, 0]
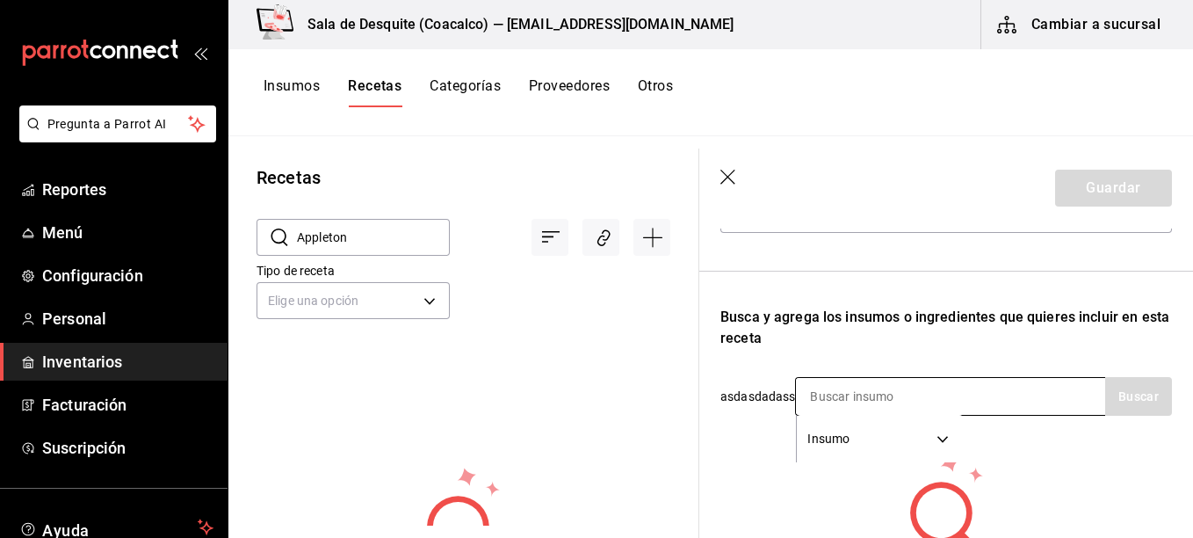
click at [940, 379] on input at bounding box center [884, 396] width 176 height 37
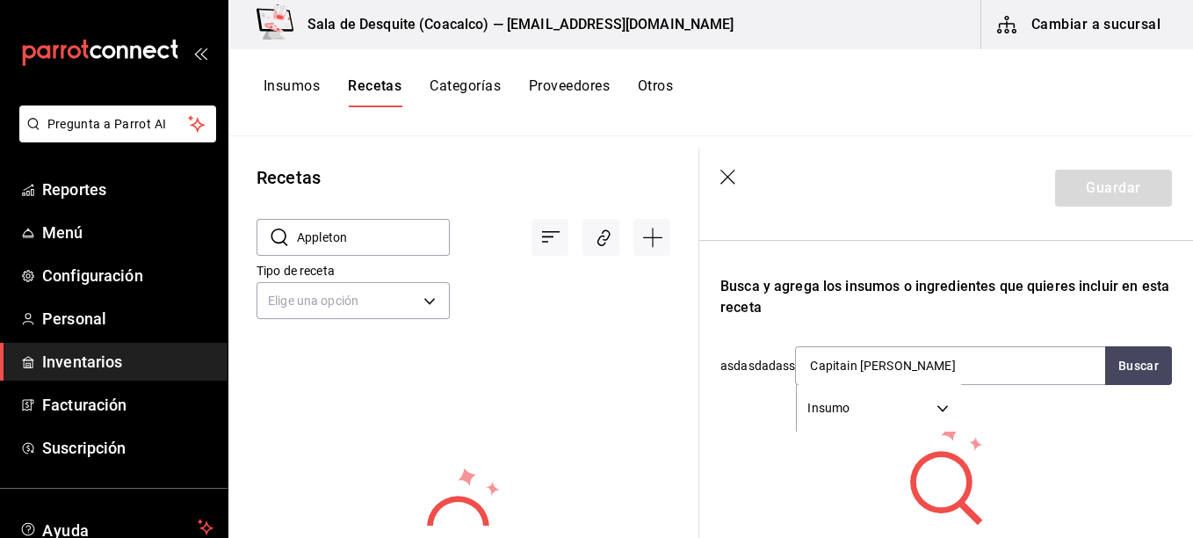
scroll to position [0, 0]
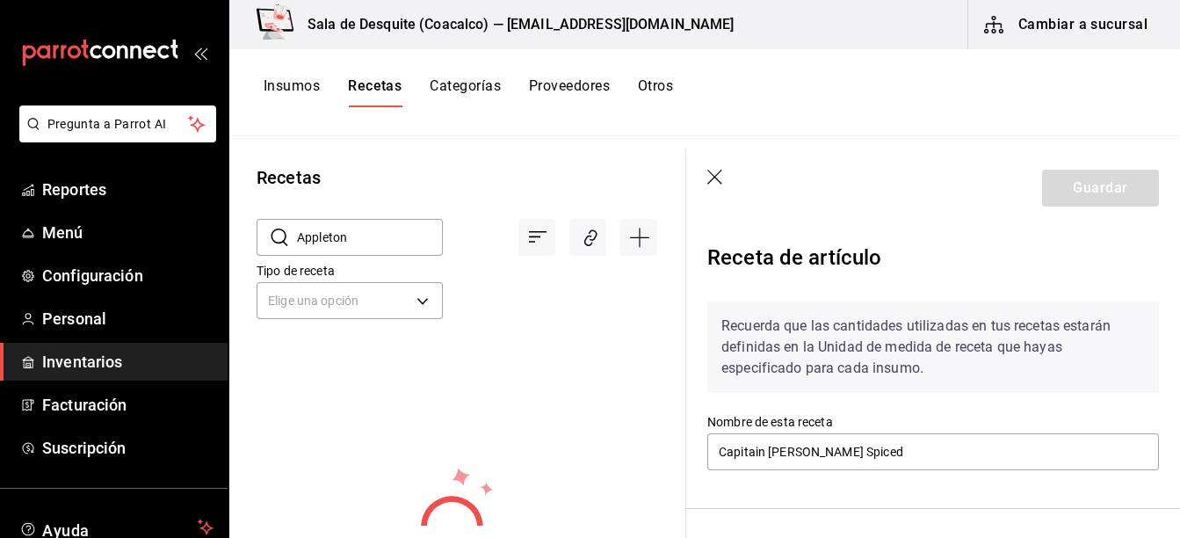
type input "Capitain Morgan Spiced"
click at [715, 172] on header "Guardar" at bounding box center [933, 187] width 494 height 79
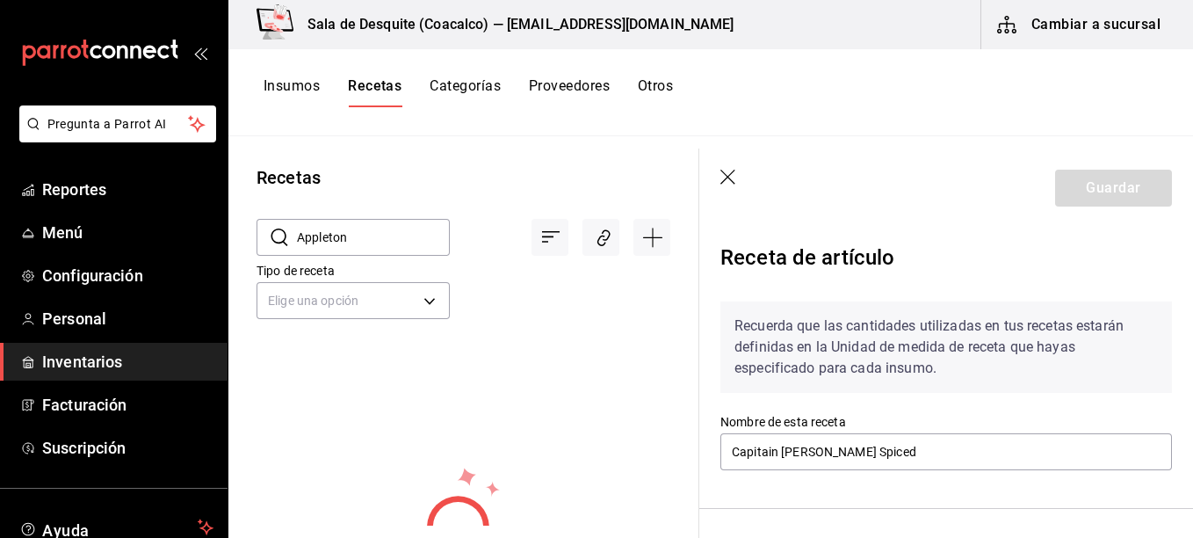
click at [715, 172] on header "Guardar" at bounding box center [946, 187] width 494 height 79
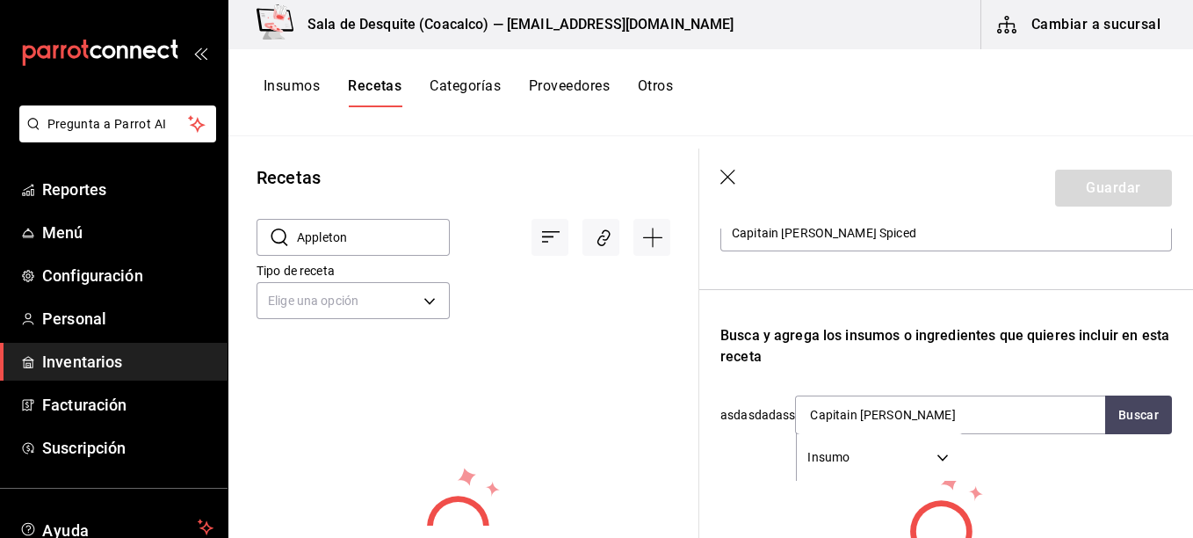
scroll to position [314, 0]
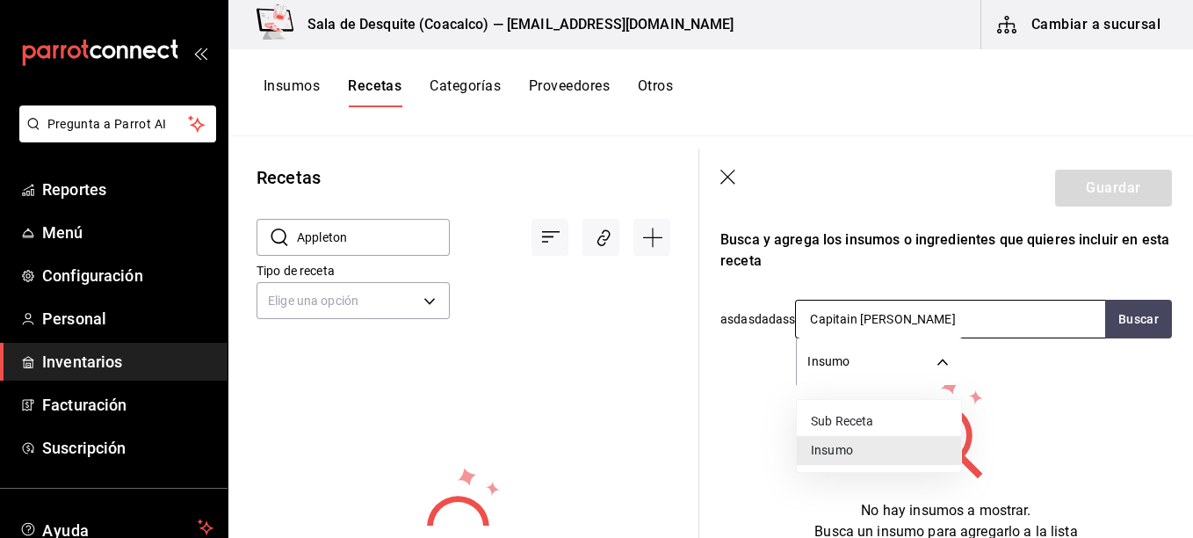
click at [944, 358] on body "Pregunta a Parrot AI Reportes Menú Configuración Personal Inventarios Facturaci…" at bounding box center [596, 262] width 1193 height 525
click at [729, 179] on div at bounding box center [596, 269] width 1193 height 538
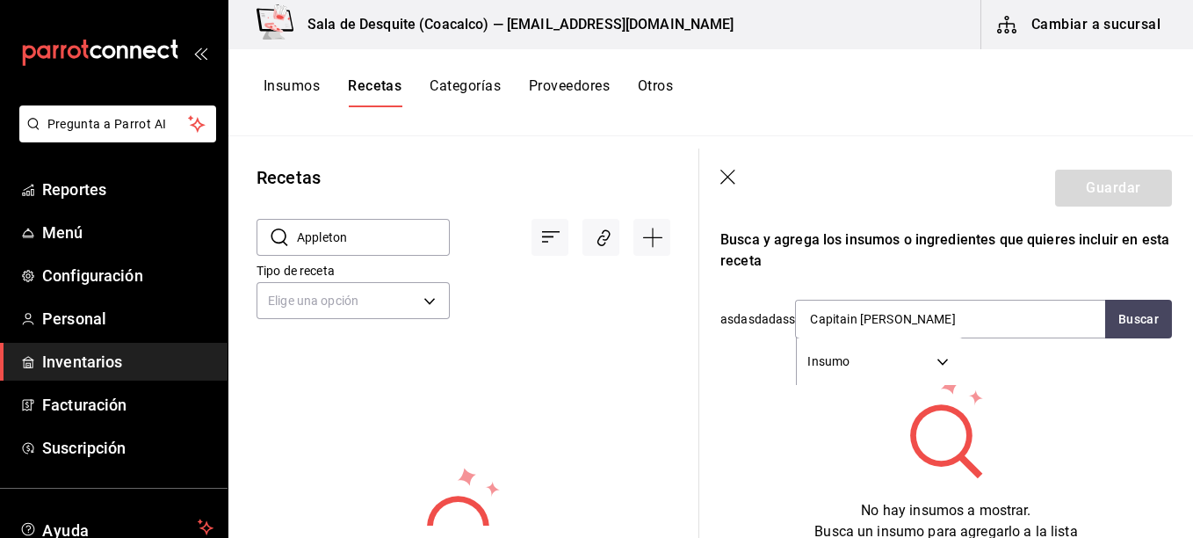
click at [729, 179] on icon "button" at bounding box center [729, 179] width 18 height 18
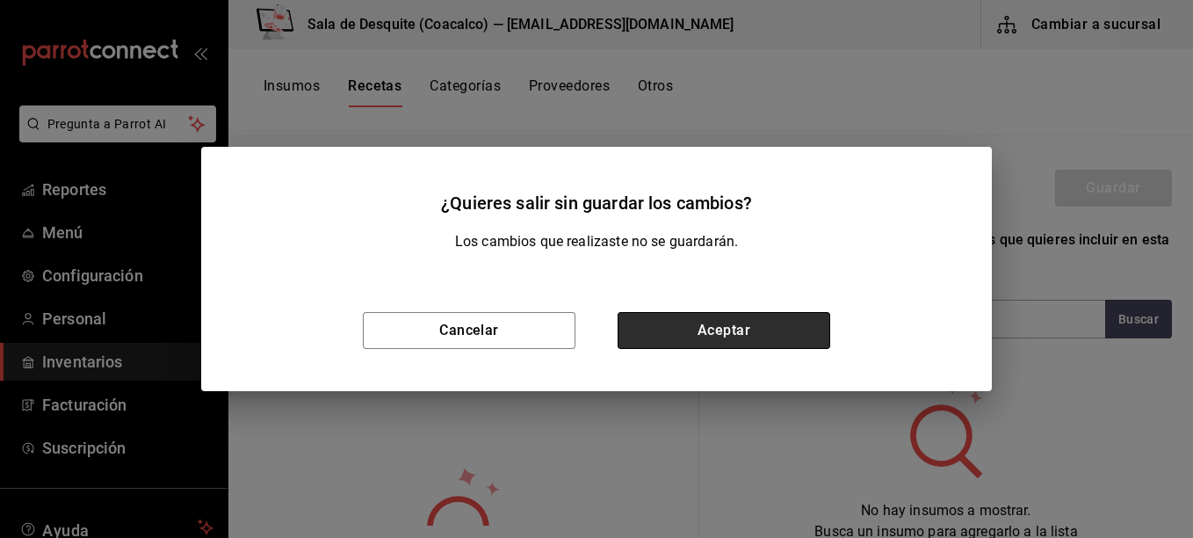
click at [684, 334] on button "Aceptar" at bounding box center [723, 330] width 213 height 37
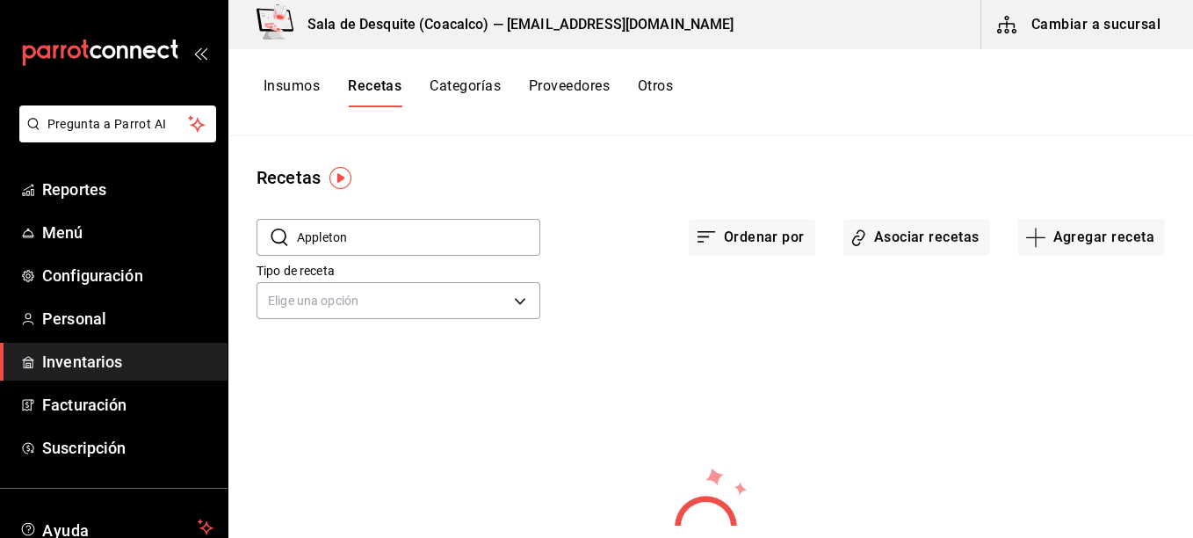
click at [303, 89] on button "Insumos" at bounding box center [292, 92] width 56 height 30
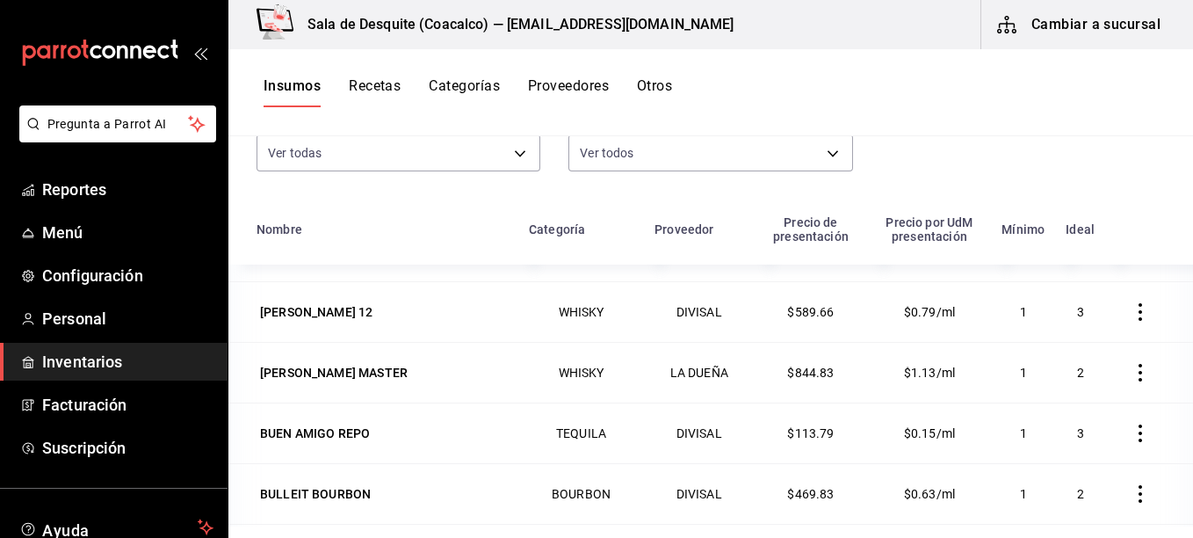
scroll to position [3729, 0]
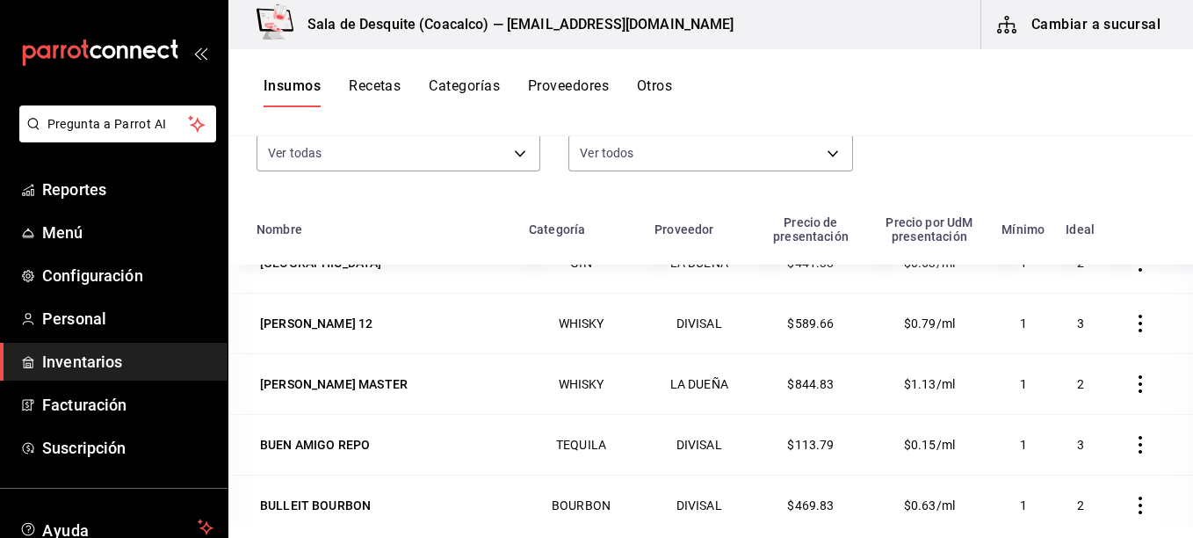
click at [955, 490] on td "$0.63/ml" at bounding box center [930, 504] width 124 height 61
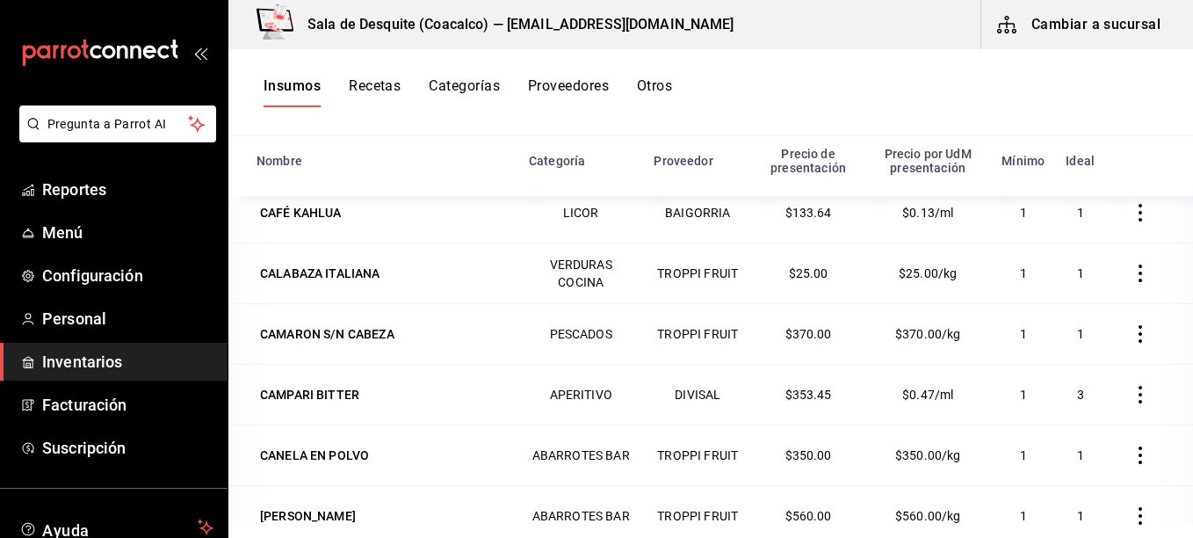
scroll to position [3698, 0]
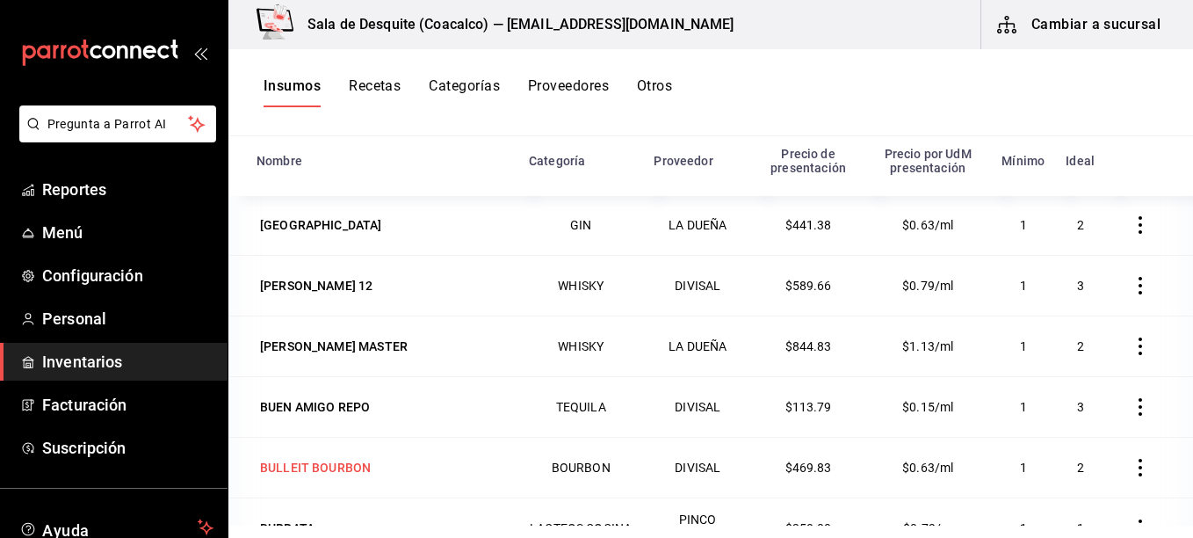
click at [482, 470] on div "BULLEIT BOURBON" at bounding box center [381, 467] width 251 height 25
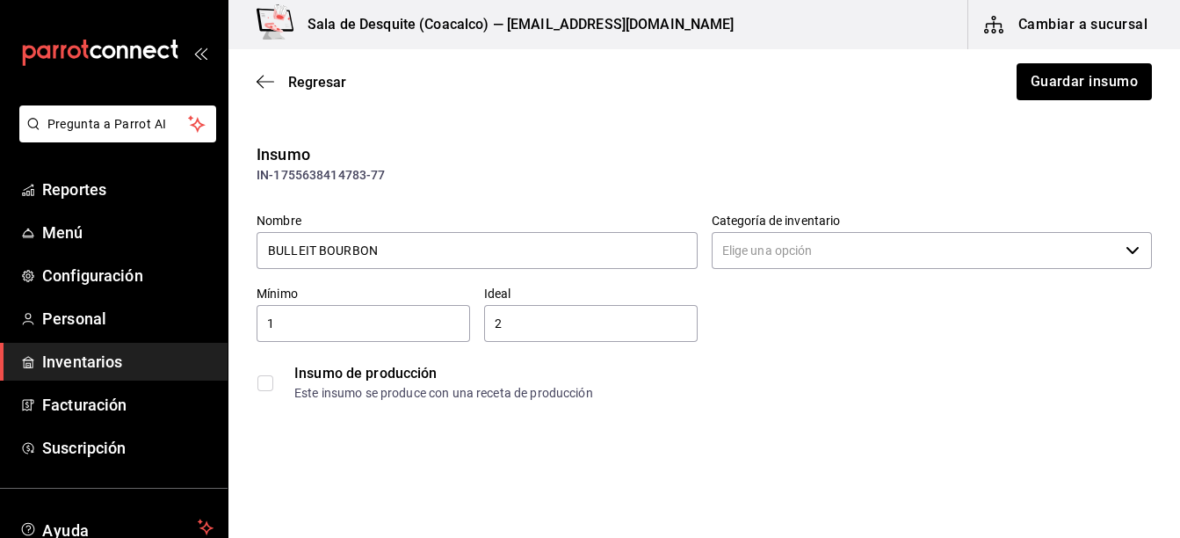
type input "$545.00"
type input "BOURBON"
type input "DIVISAL"
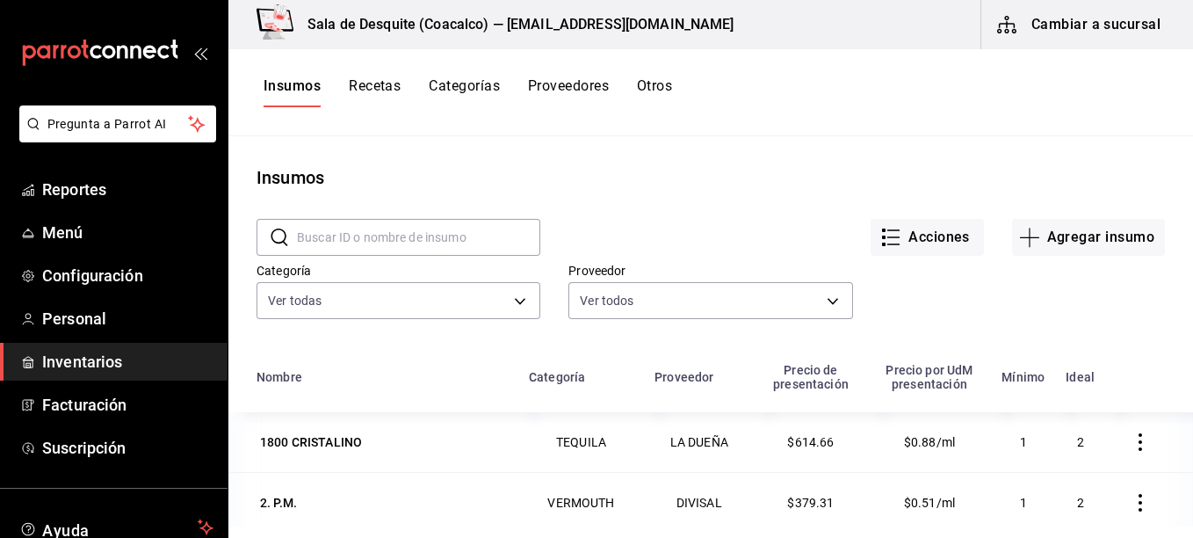
click at [372, 71] on div "Insumos Recetas Categorías Proveedores Otros" at bounding box center [710, 92] width 964 height 87
click at [453, 231] on input "text" at bounding box center [418, 237] width 243 height 35
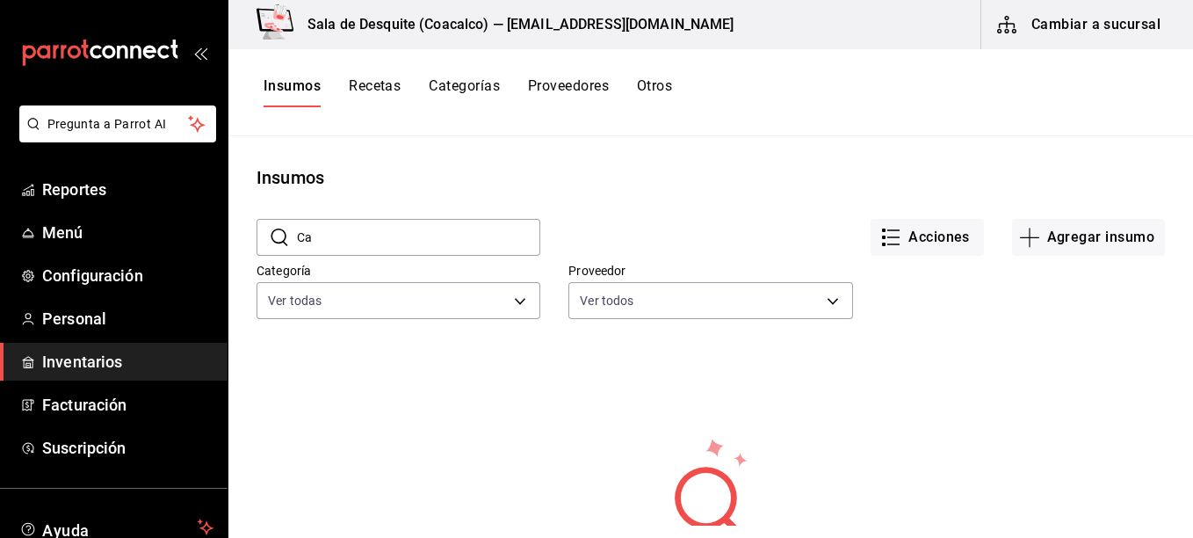
type input "C"
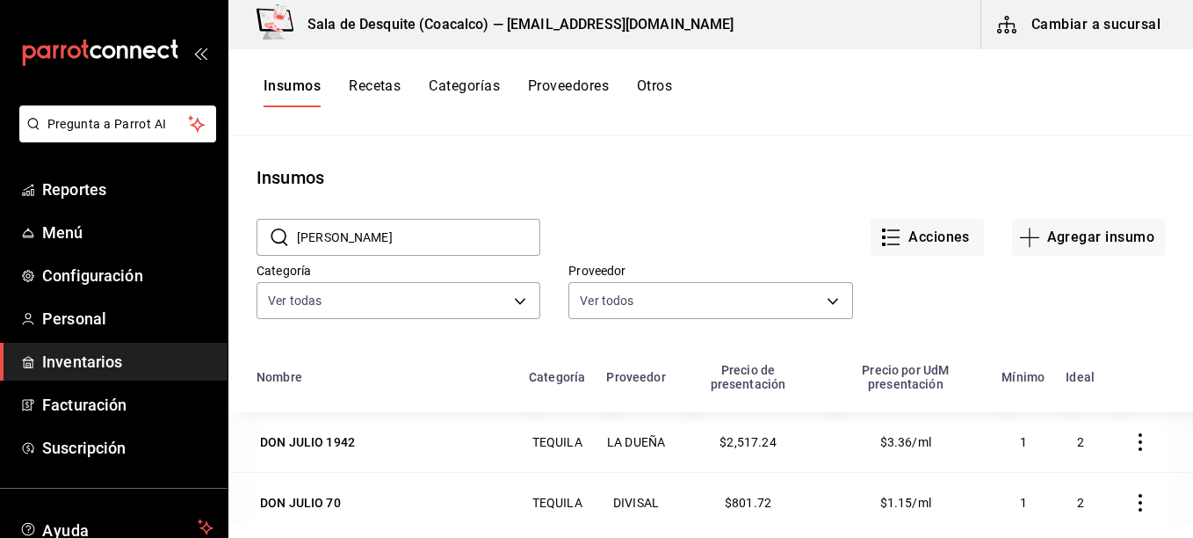
type input "don julio"
drag, startPoint x: 257, startPoint y: 249, endPoint x: 495, endPoint y: 332, distance: 252.2
click at [495, 332] on div "​ don julio ​ Acciones Agregar insumo Categoría Ver todas Proveedor Ver todos b…" at bounding box center [710, 272] width 964 height 162
click at [377, 79] on button "Recetas" at bounding box center [375, 92] width 52 height 30
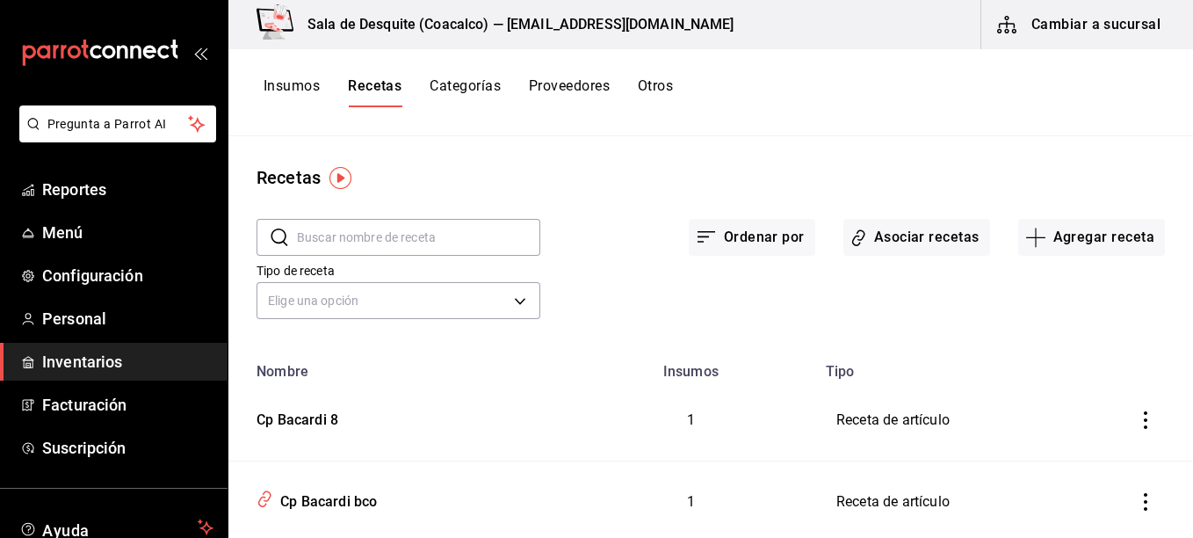
click at [340, 229] on input "text" at bounding box center [418, 237] width 243 height 35
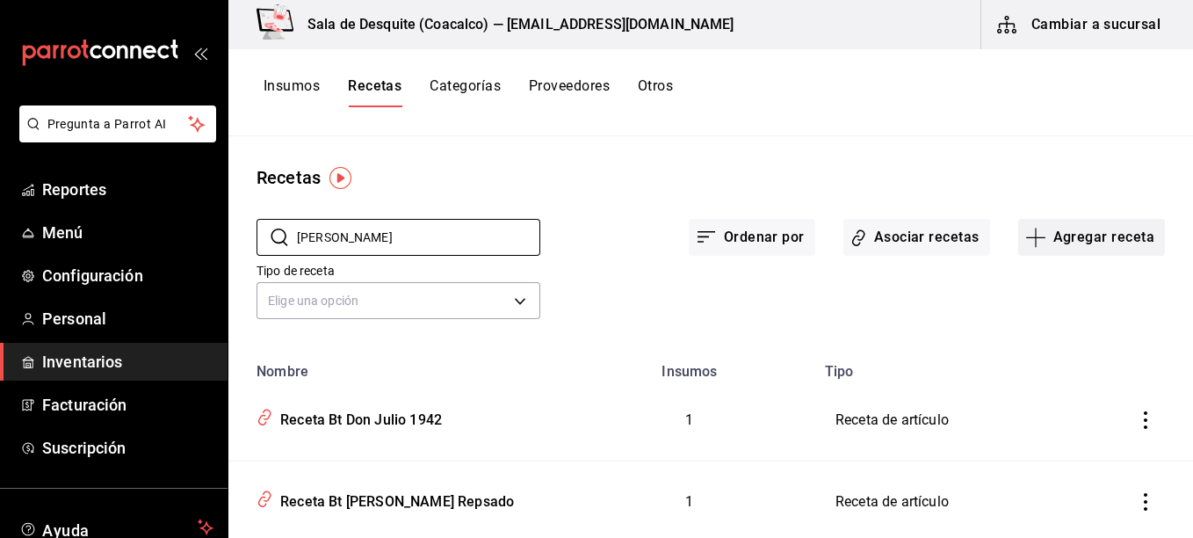
type input "[PERSON_NAME]"
click at [1072, 239] on button "Agregar receta" at bounding box center [1091, 237] width 147 height 37
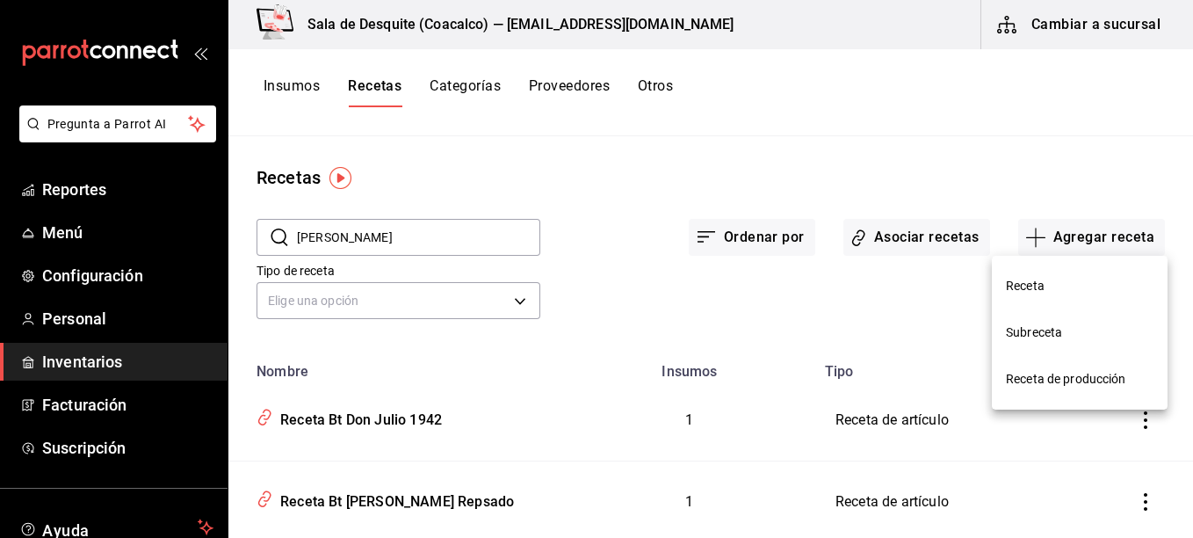
click at [1039, 286] on span "Receta" at bounding box center [1080, 286] width 148 height 18
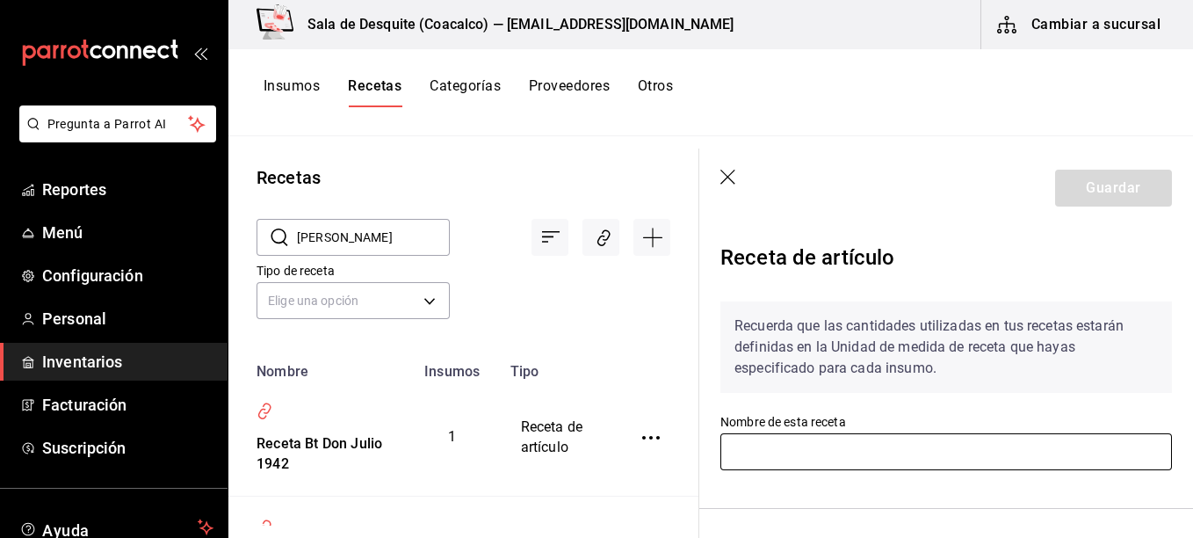
click at [1028, 461] on input "text" at bounding box center [945, 451] width 451 height 37
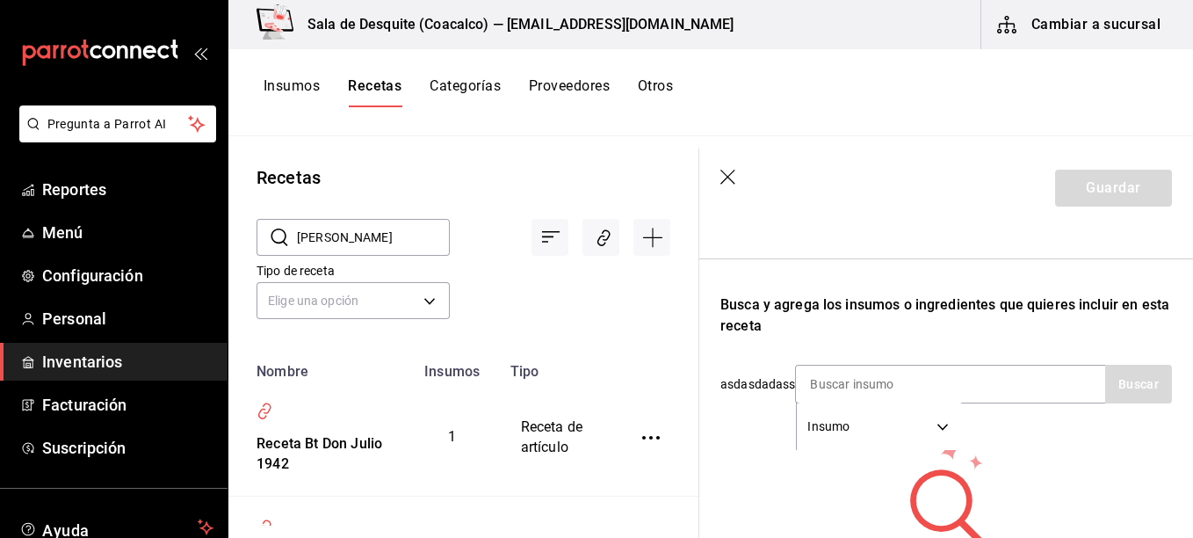
scroll to position [280, 0]
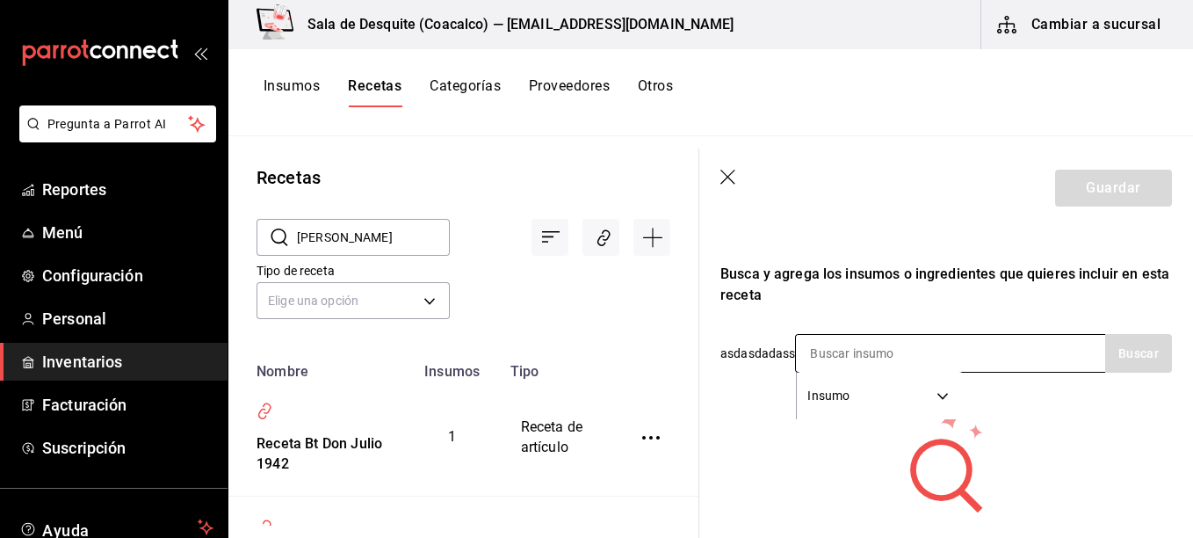
type input "Cp Don julio 70"
click at [966, 354] on input at bounding box center [884, 353] width 176 height 37
type input "C"
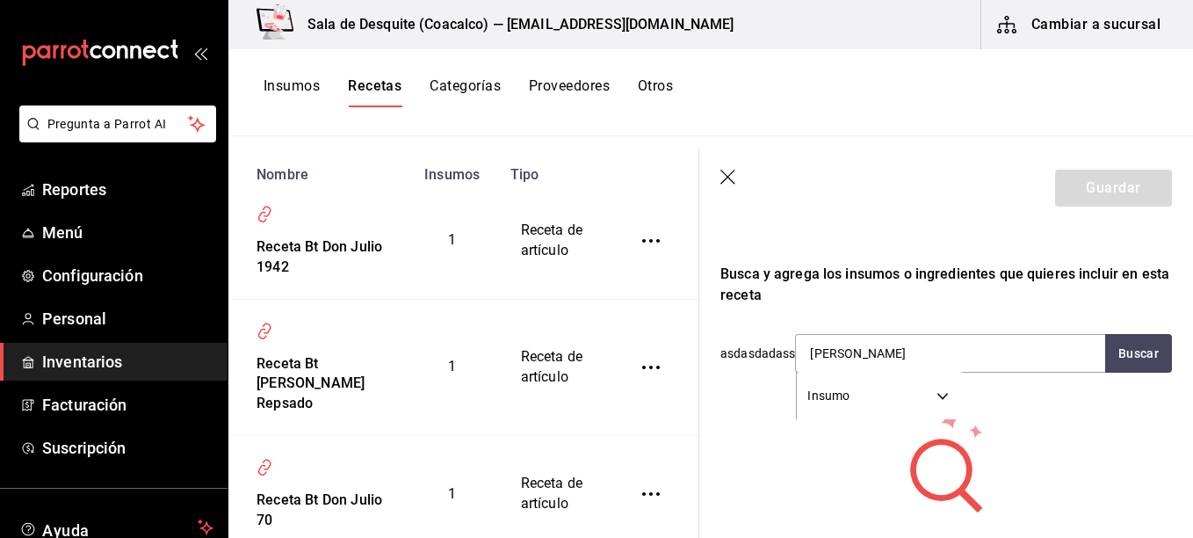
scroll to position [238, 0]
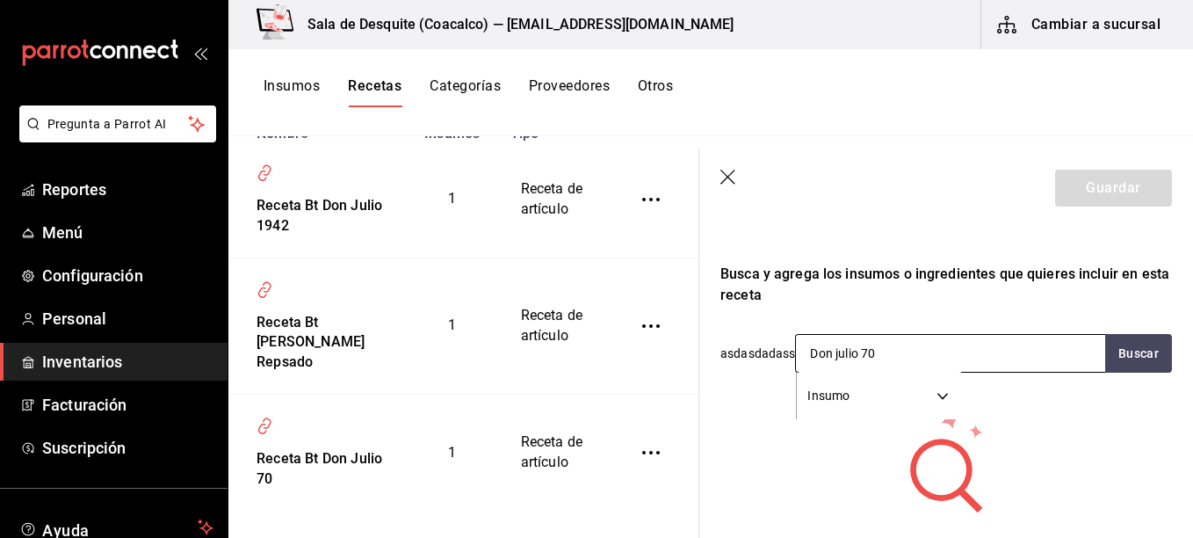
click at [841, 357] on input "Don julio 70" at bounding box center [884, 353] width 176 height 37
type input "Don Julio 70"
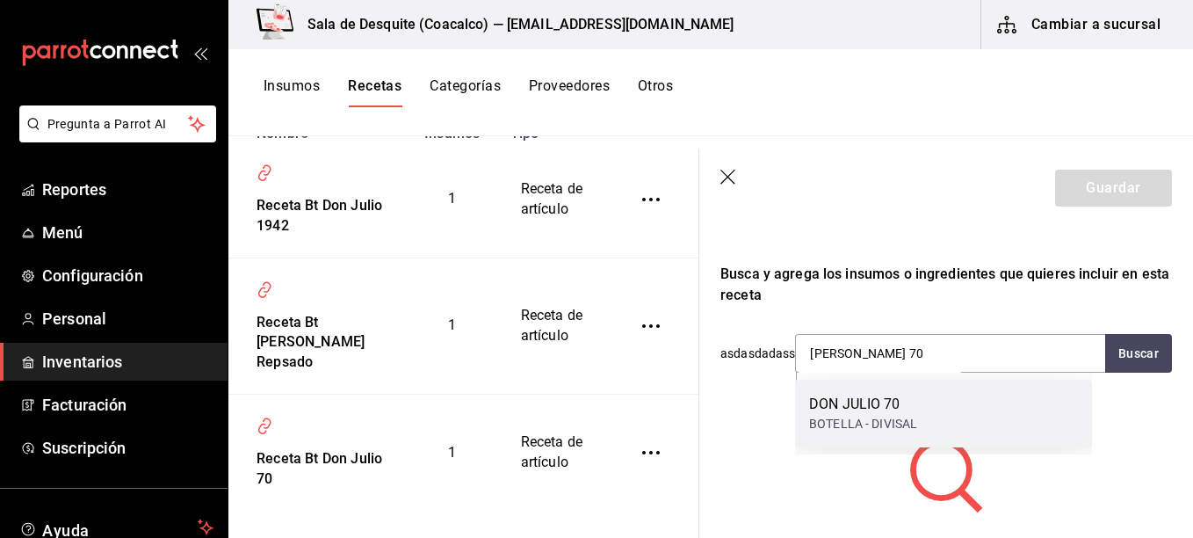
click at [973, 426] on div "DON JULIO 70 BOTELLA - DIVISAL" at bounding box center [943, 413] width 297 height 68
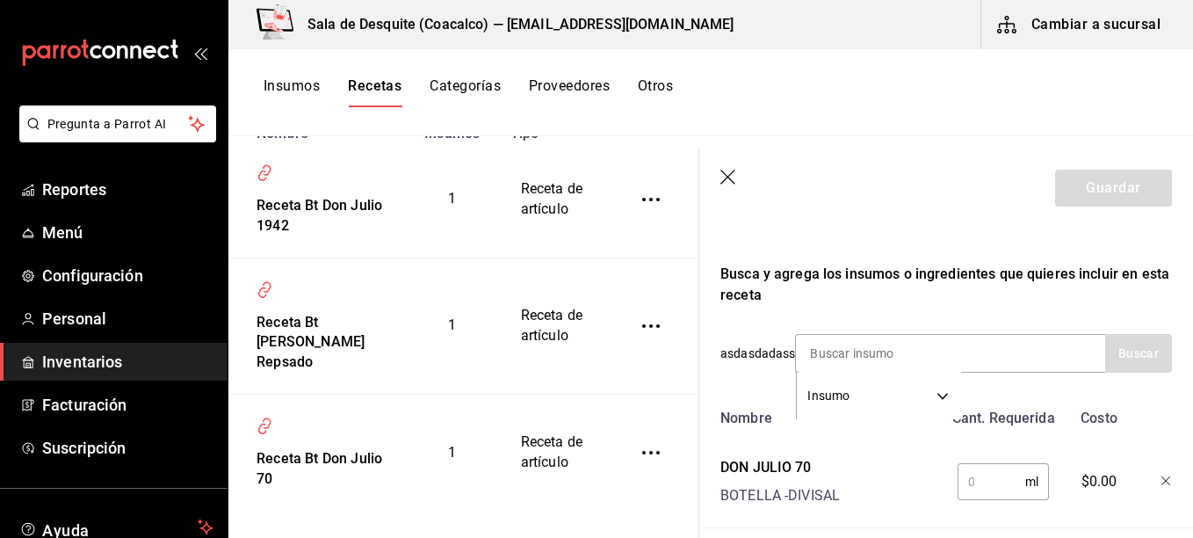
click at [973, 466] on input "text" at bounding box center [991, 481] width 68 height 35
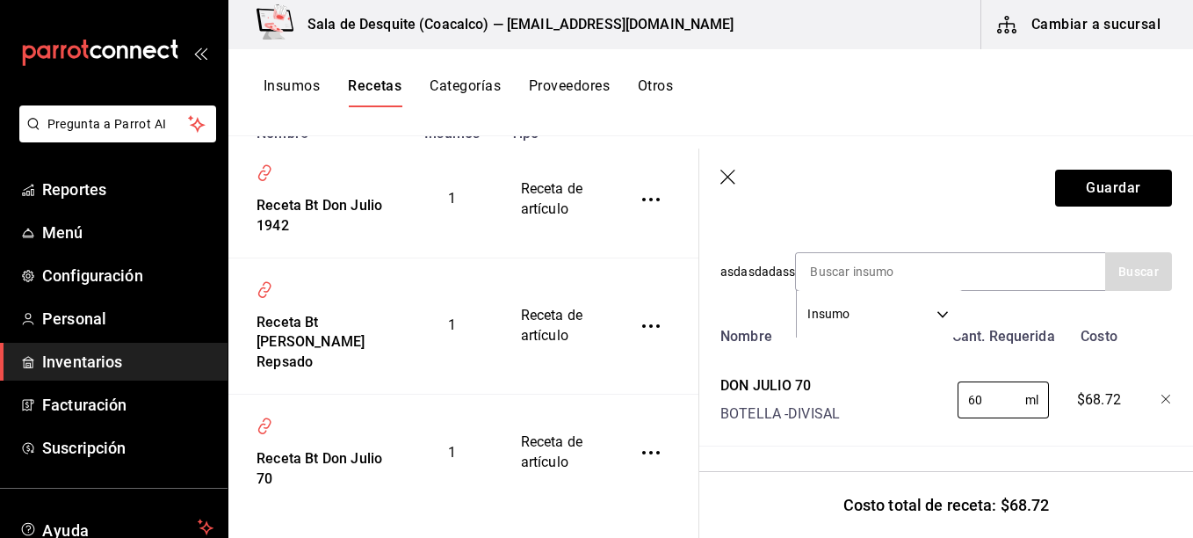
scroll to position [372, 0]
type input "60"
click at [1091, 193] on button "Guardar" at bounding box center [1113, 188] width 117 height 37
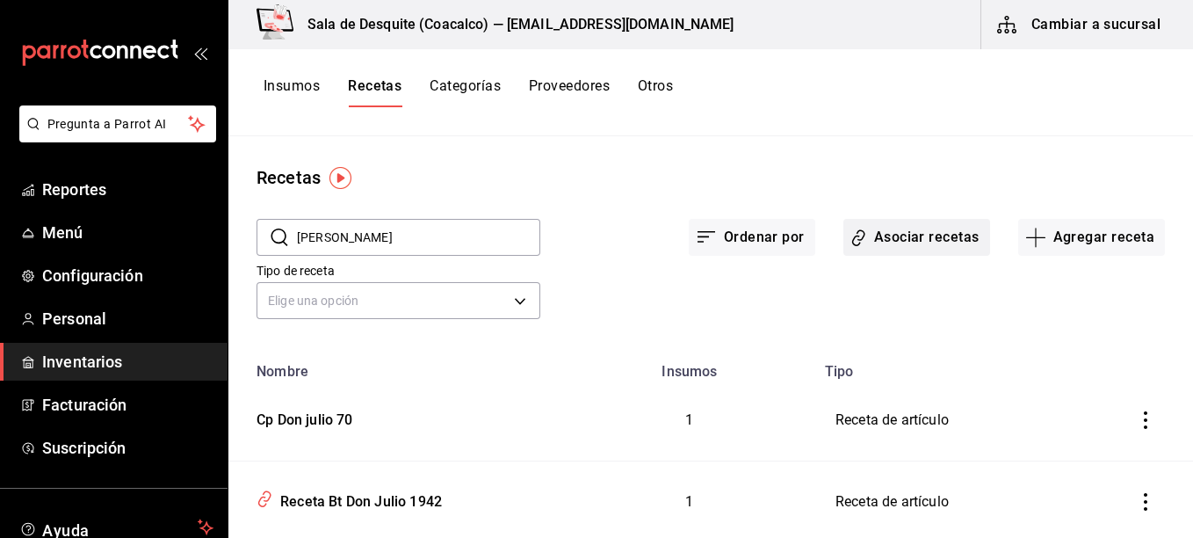
click at [902, 244] on button "Asociar recetas" at bounding box center [916, 237] width 147 height 37
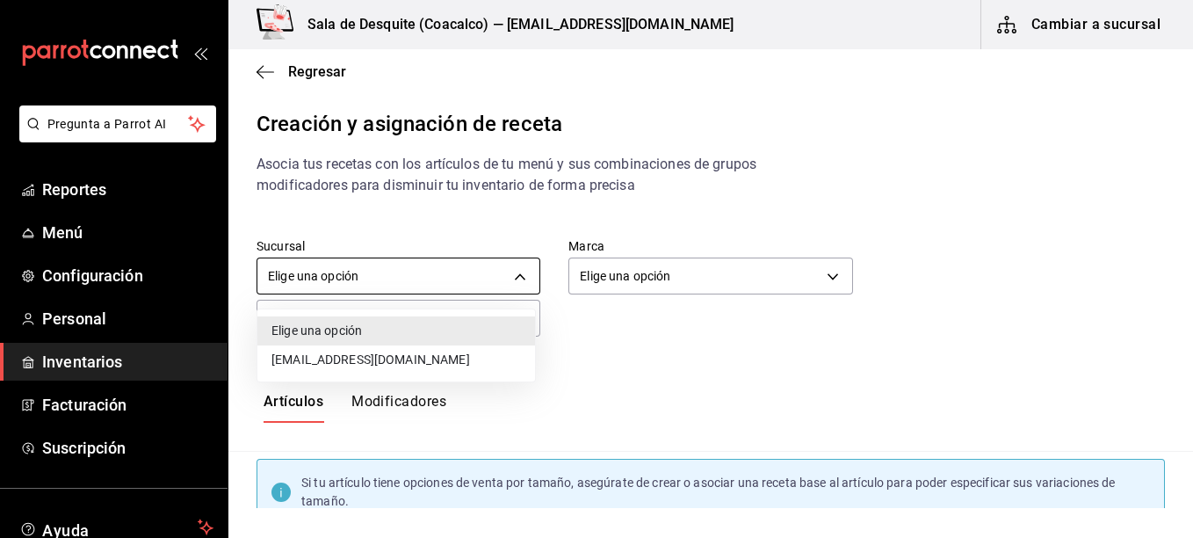
click at [478, 267] on body "Pregunta a Parrot AI Reportes Menú Configuración Personal Inventarios Facturaci…" at bounding box center [596, 254] width 1193 height 508
click at [434, 358] on li "[EMAIL_ADDRESS][DOMAIN_NAME]" at bounding box center [396, 359] width 278 height 29
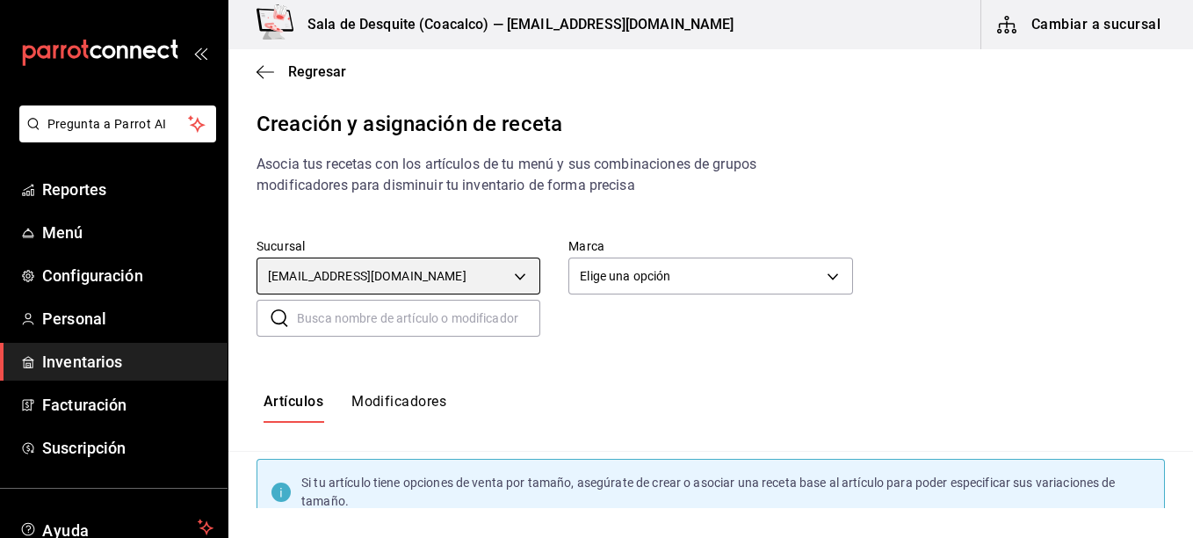
type input "93467c31-adce-431c-98c2-5877e547f662"
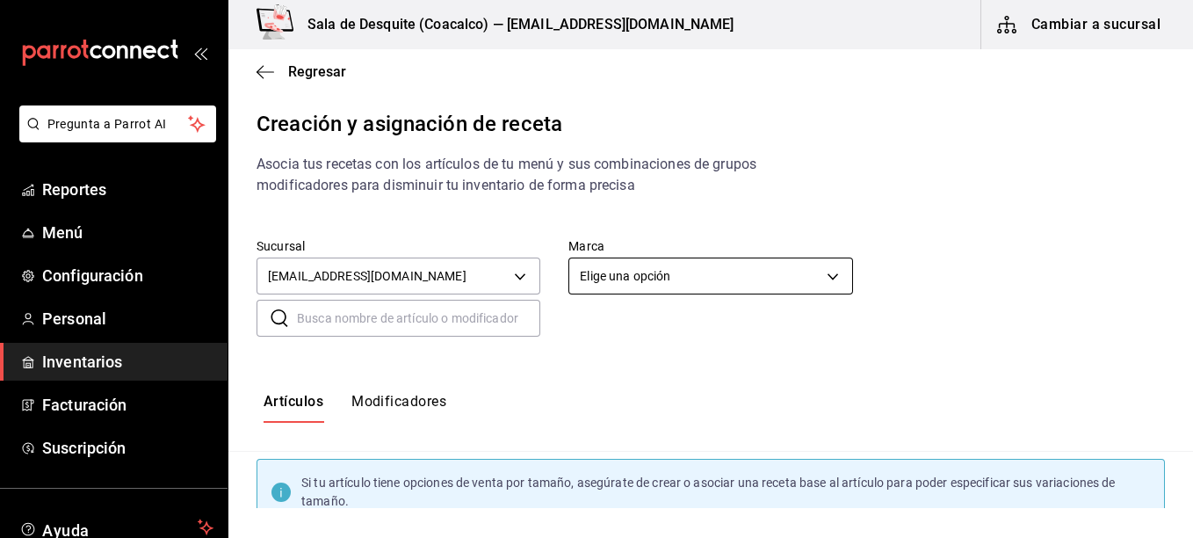
click at [662, 282] on body "Pregunta a Parrot AI Reportes Menú Configuración Personal Inventarios Facturaci…" at bounding box center [596, 254] width 1193 height 508
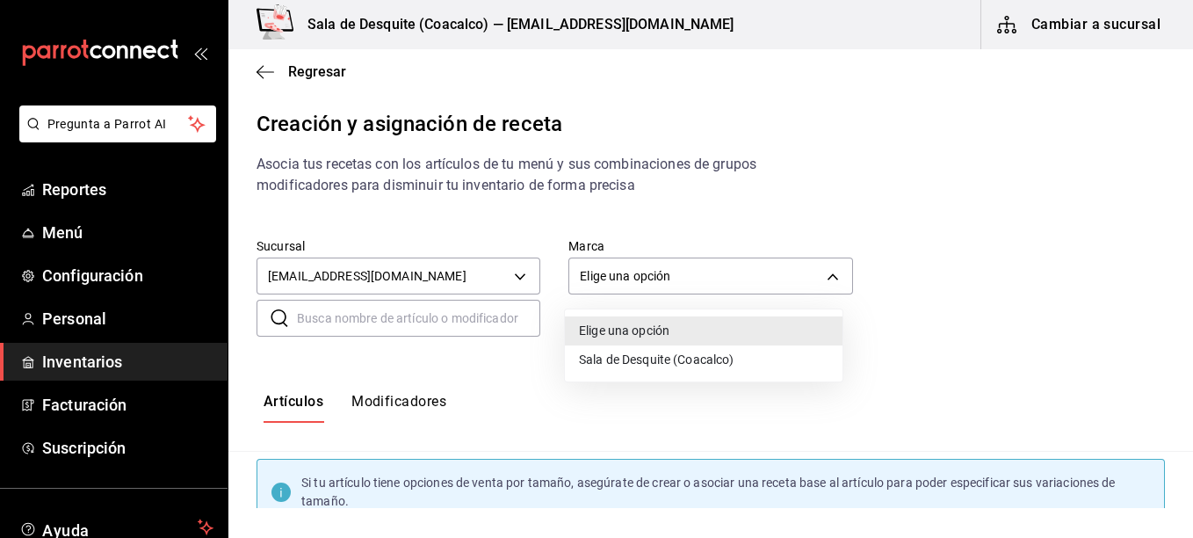
click at [608, 366] on li "Sala de Desquite (Coacalco)" at bounding box center [704, 359] width 278 height 29
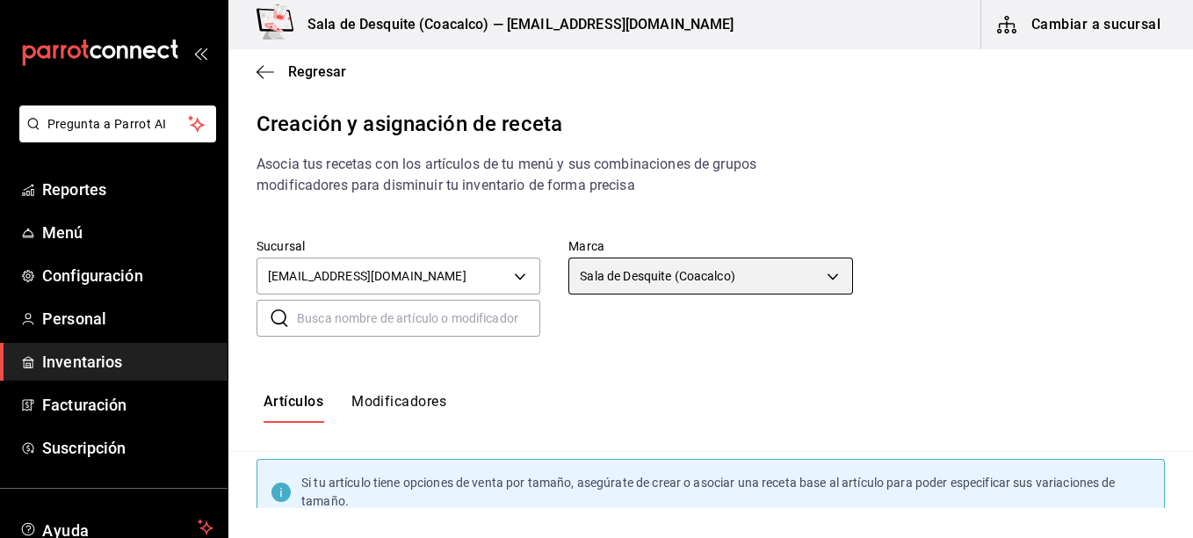
type input "62a8501e-83aa-44fc-a14d-b1e4ad847988"
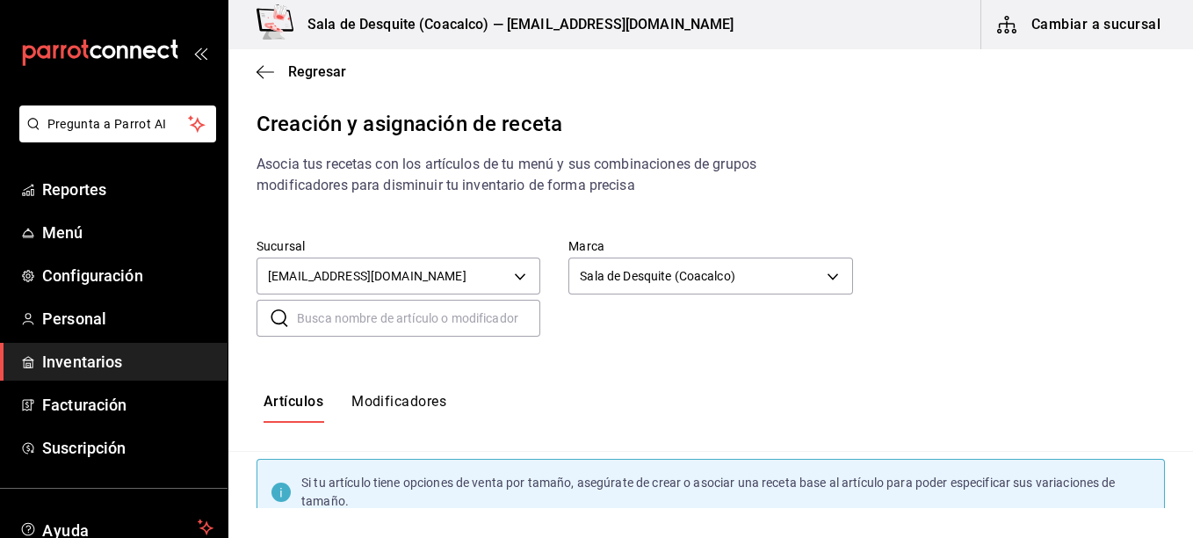
click at [486, 319] on input "text" at bounding box center [418, 317] width 243 height 35
type input "c"
click at [518, 466] on div "Si tu artículo tiene opciones de venta por tamaño, asegúrate de crear o asociar…" at bounding box center [710, 491] width 908 height 67
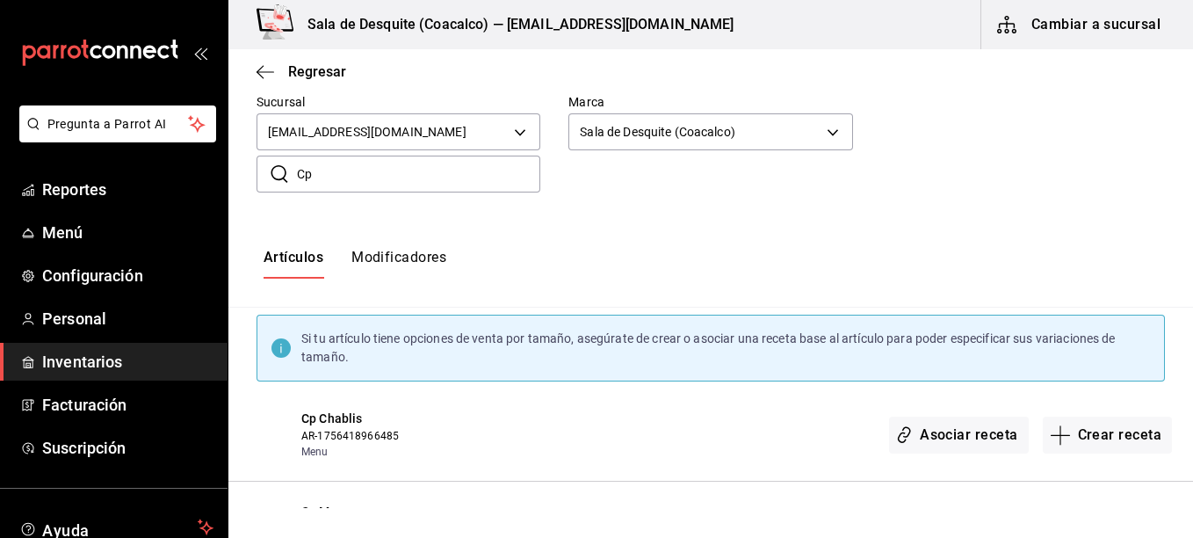
scroll to position [141, 0]
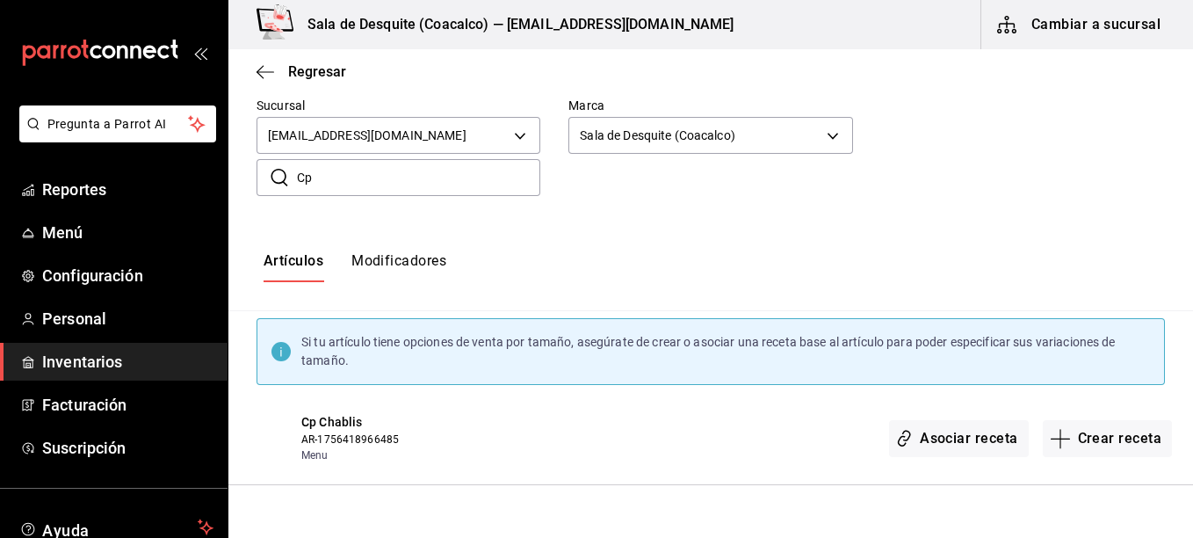
click at [483, 189] on input "Cp" at bounding box center [418, 177] width 243 height 35
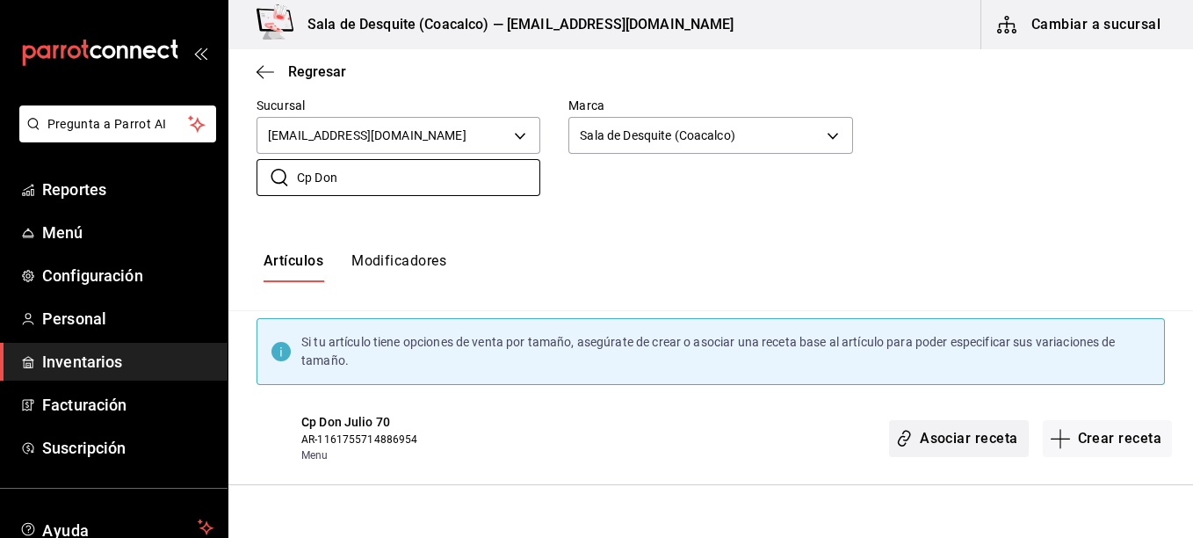
type input "Cp Don"
click at [964, 440] on button "Asociar receta" at bounding box center [958, 438] width 139 height 37
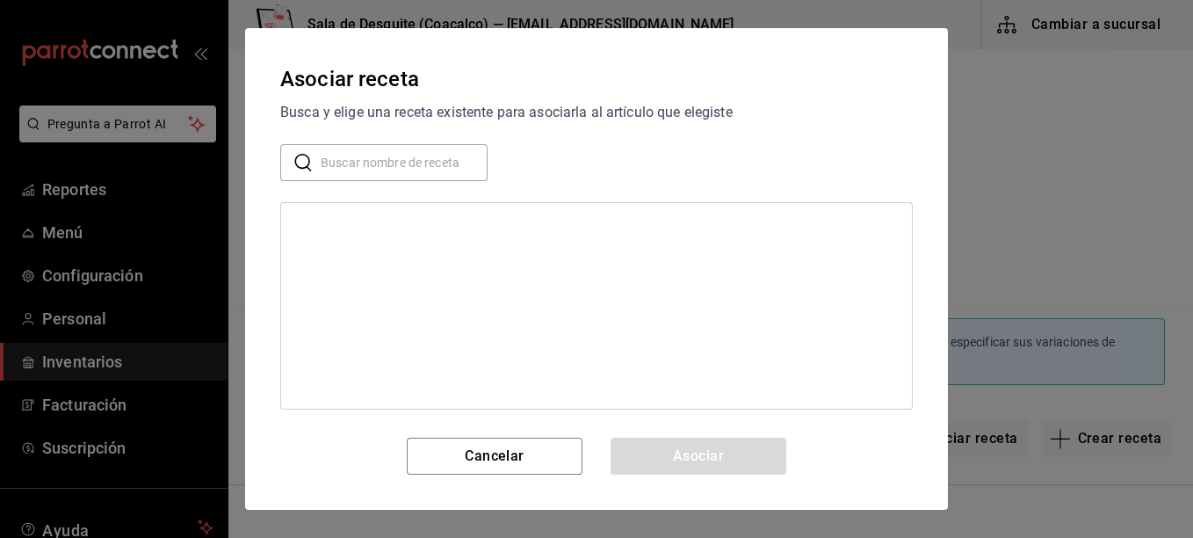
click at [408, 168] on input "text" at bounding box center [404, 162] width 167 height 35
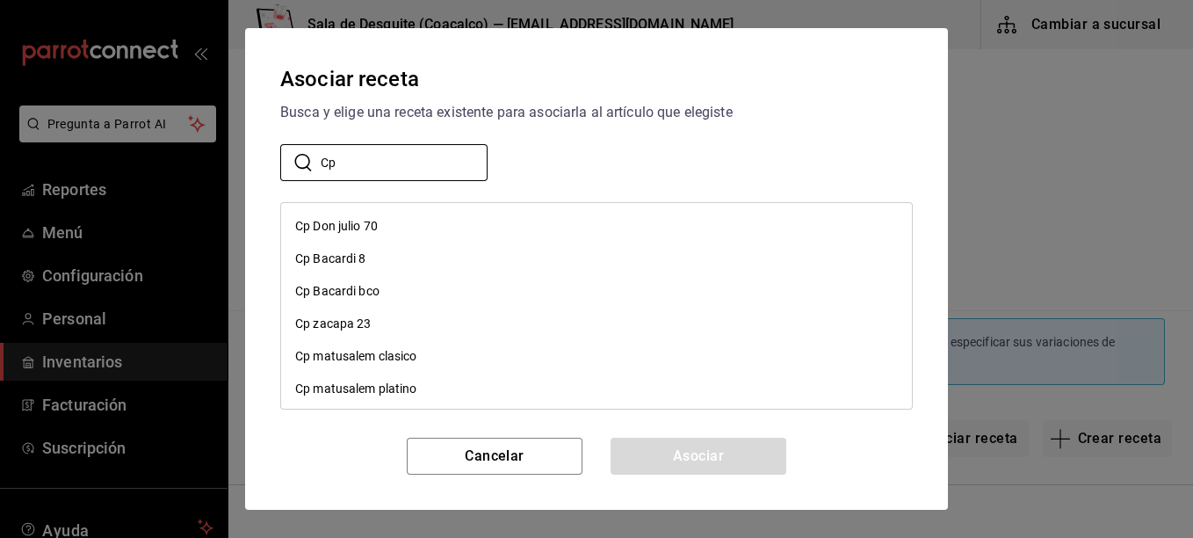
type input "Cp"
click at [365, 230] on div "Cp Don julio 70" at bounding box center [336, 226] width 83 height 18
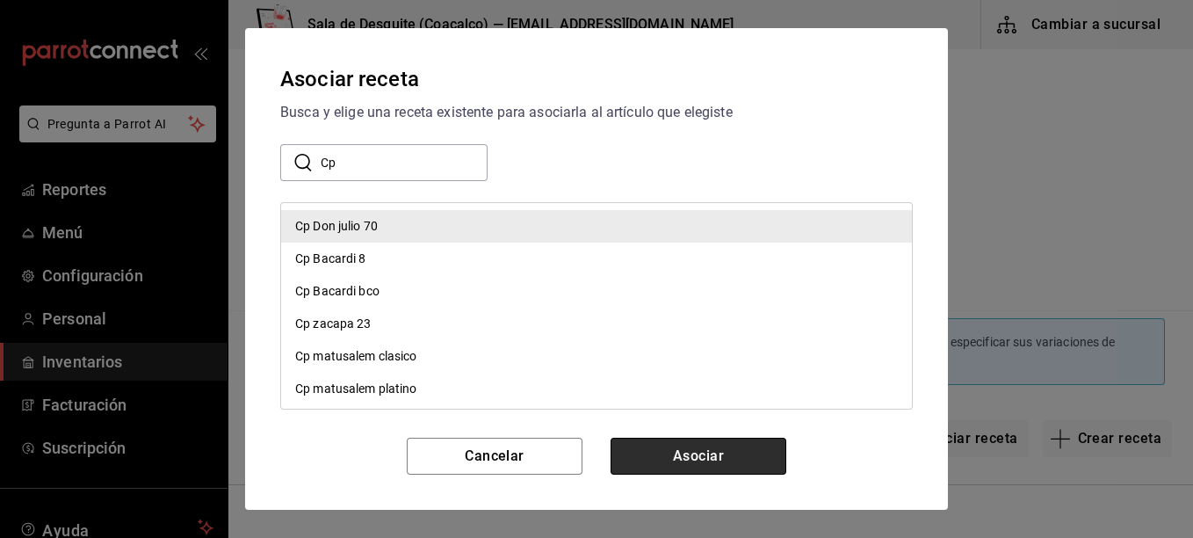
click at [681, 453] on button "Asociar" at bounding box center [698, 455] width 176 height 37
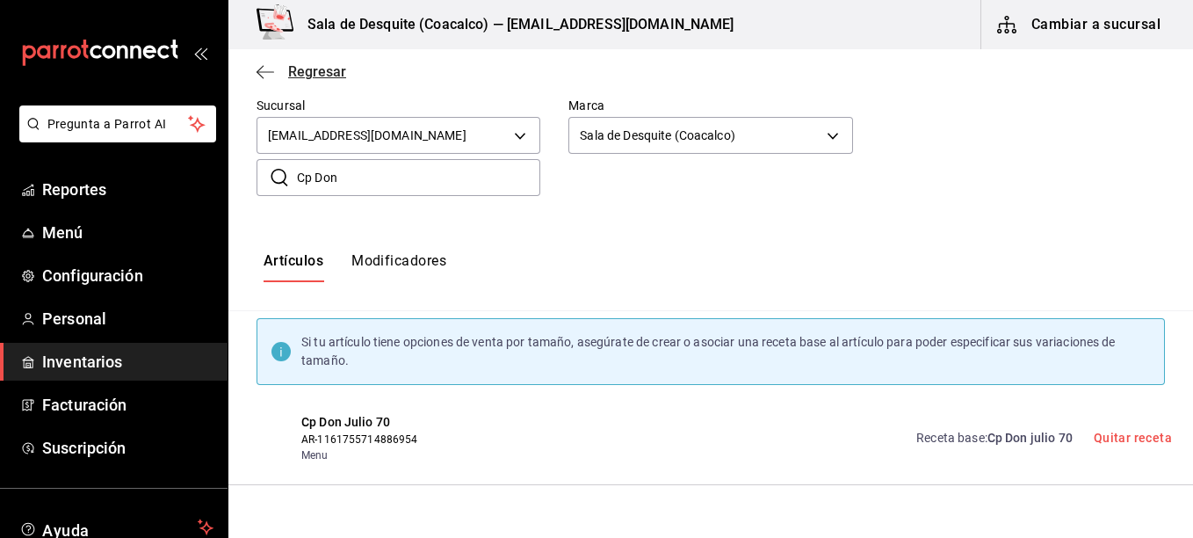
click at [296, 72] on span "Regresar" at bounding box center [317, 71] width 58 height 17
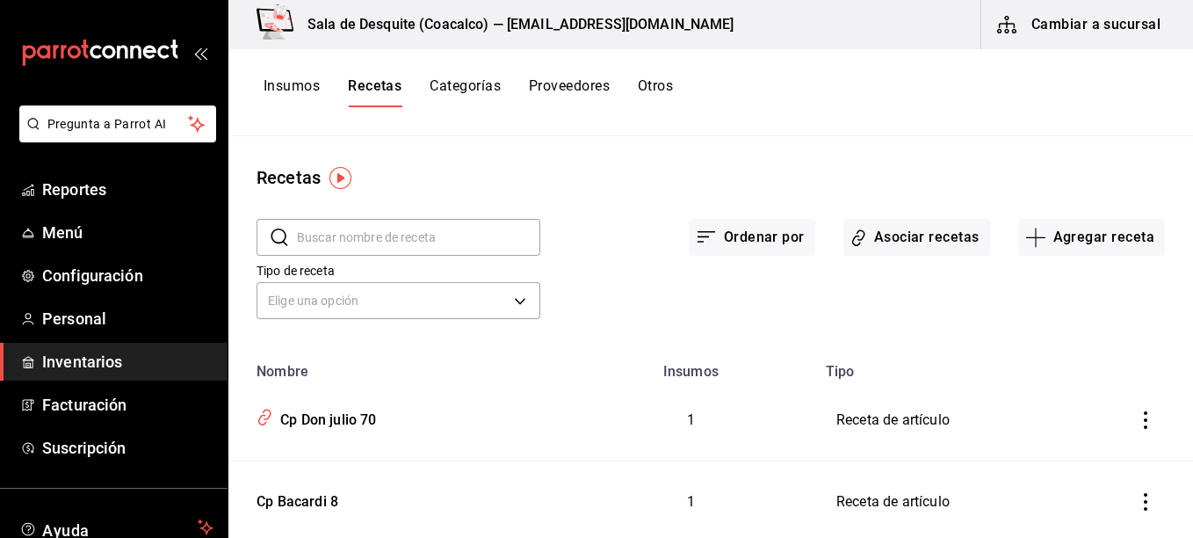
click at [374, 238] on input "text" at bounding box center [418, 237] width 243 height 35
click at [1088, 236] on button "Agregar receta" at bounding box center [1091, 237] width 147 height 37
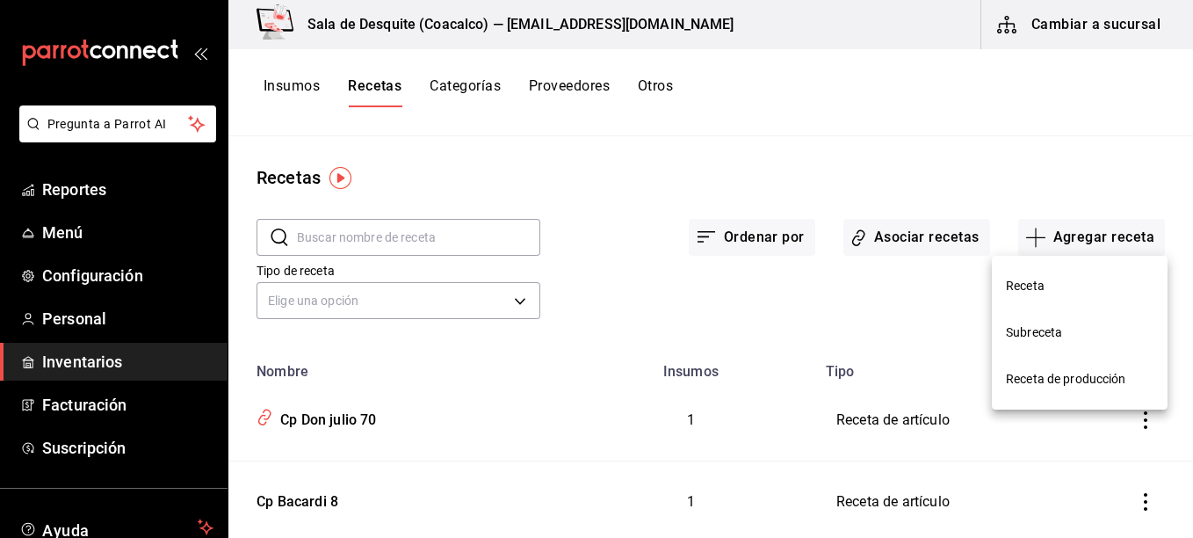
click at [1038, 285] on span "Receta" at bounding box center [1080, 286] width 148 height 18
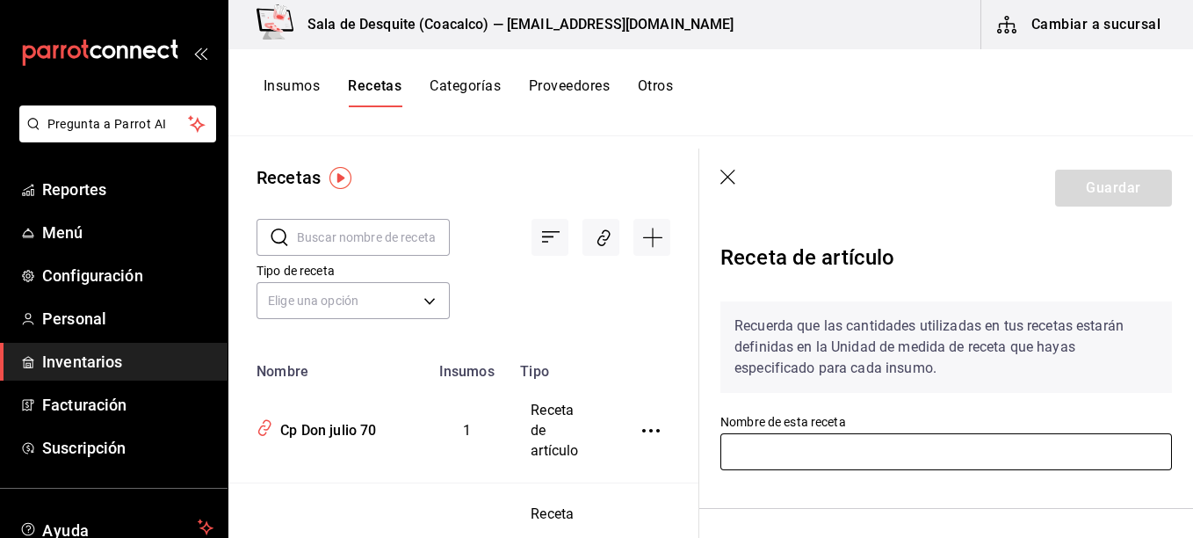
click at [794, 452] on input "text" at bounding box center [945, 451] width 451 height 37
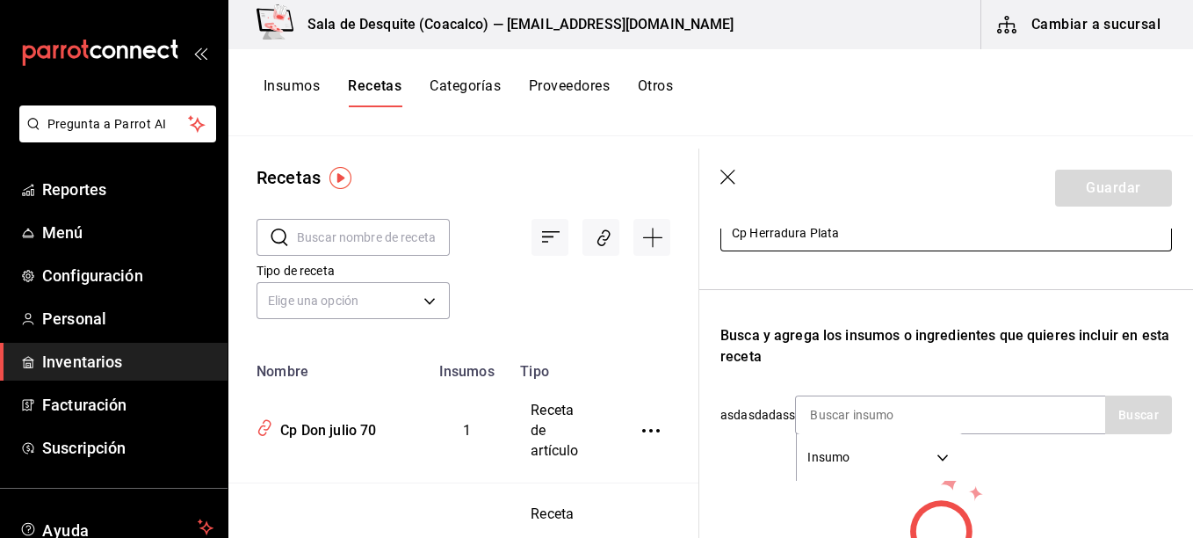
scroll to position [216, 0]
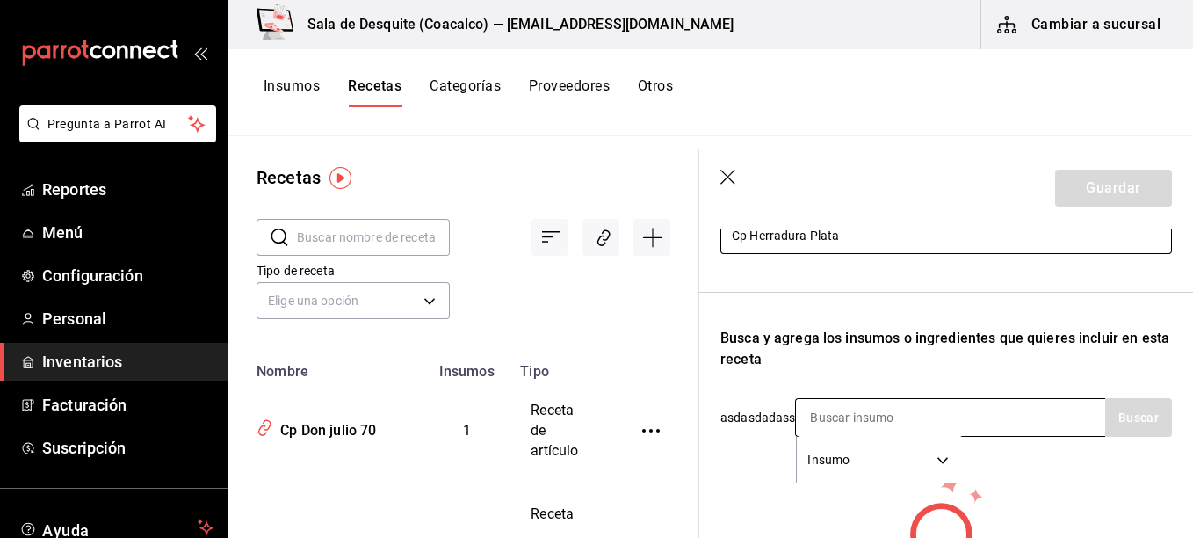
type input "Cp Herradura Plata"
click at [892, 408] on input at bounding box center [884, 417] width 176 height 37
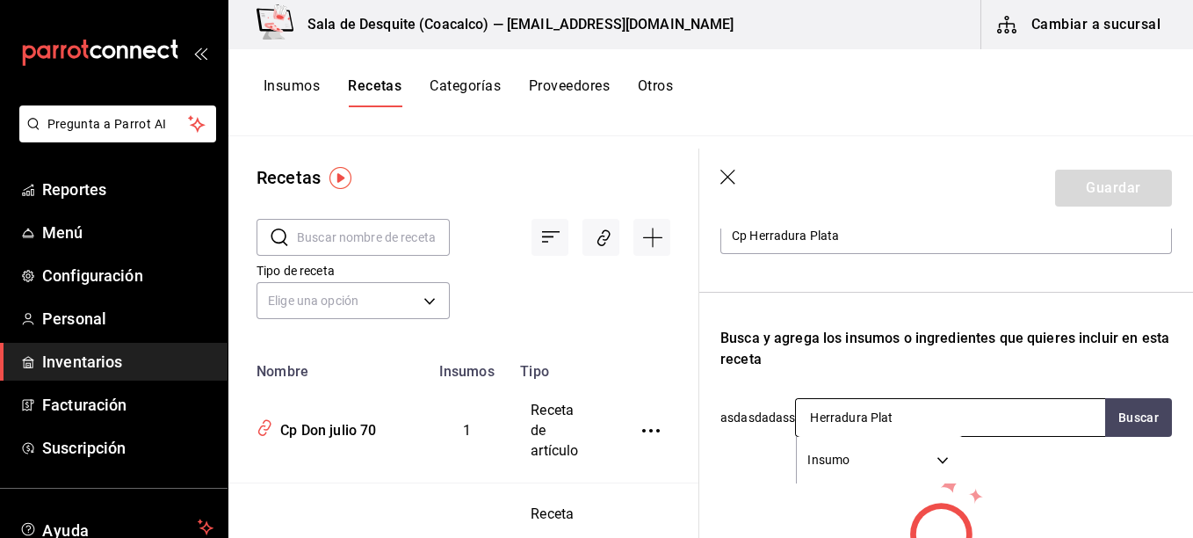
type input "Herradura Plata"
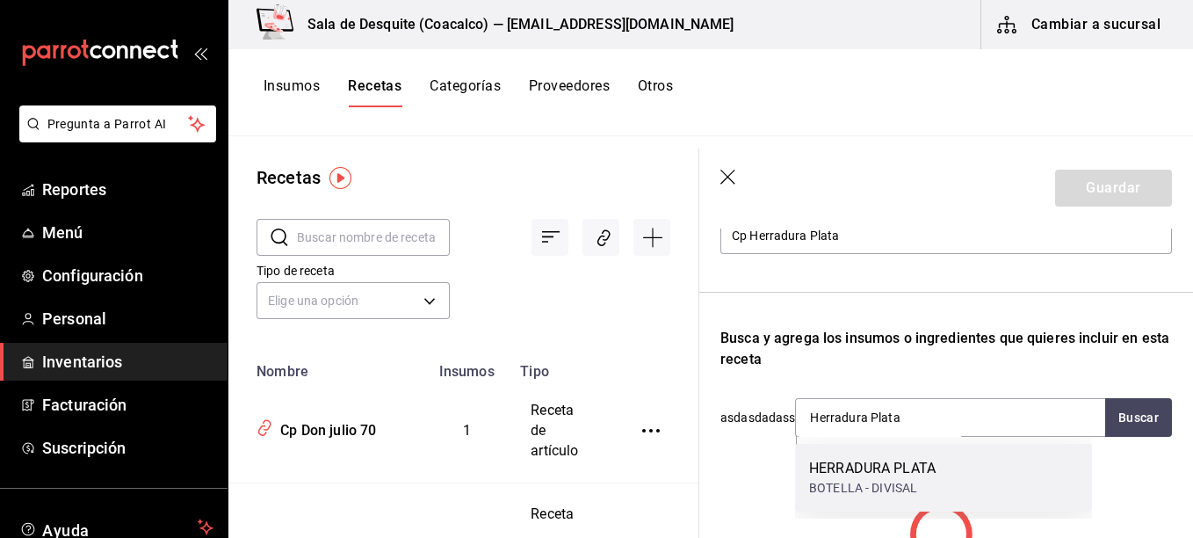
click at [910, 461] on div "HERRADURA PLATA" at bounding box center [872, 468] width 126 height 21
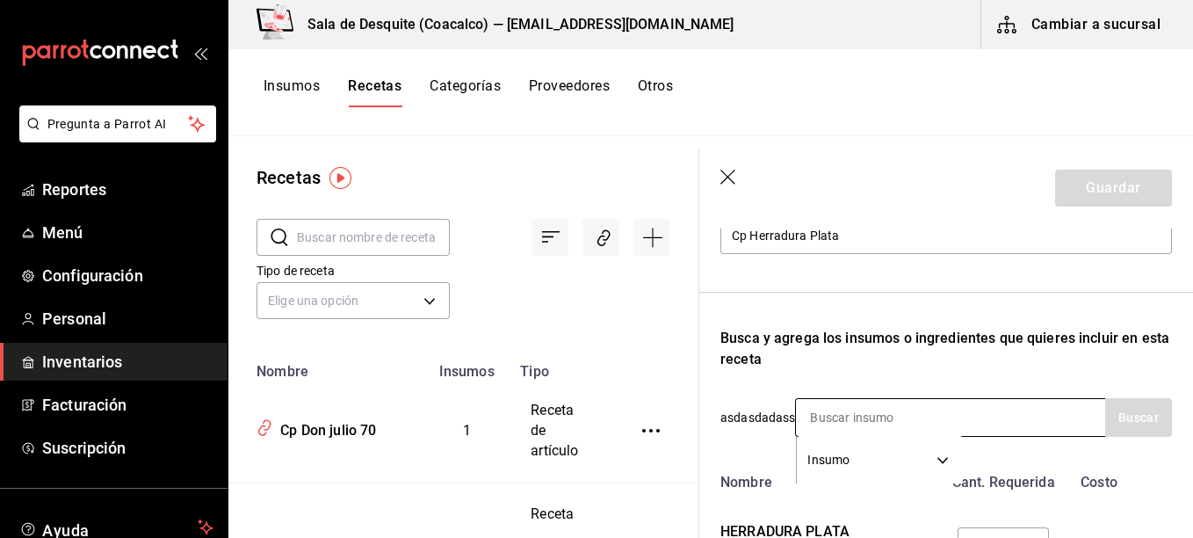
click at [979, 420] on div "Insumo SUPPLY" at bounding box center [950, 417] width 310 height 39
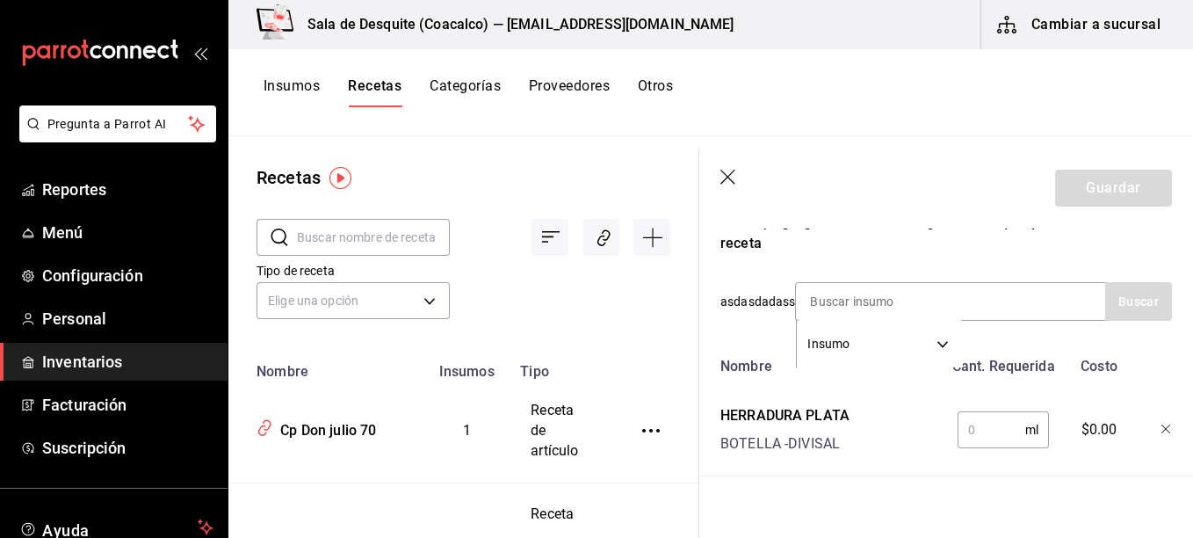
scroll to position [365, 0]
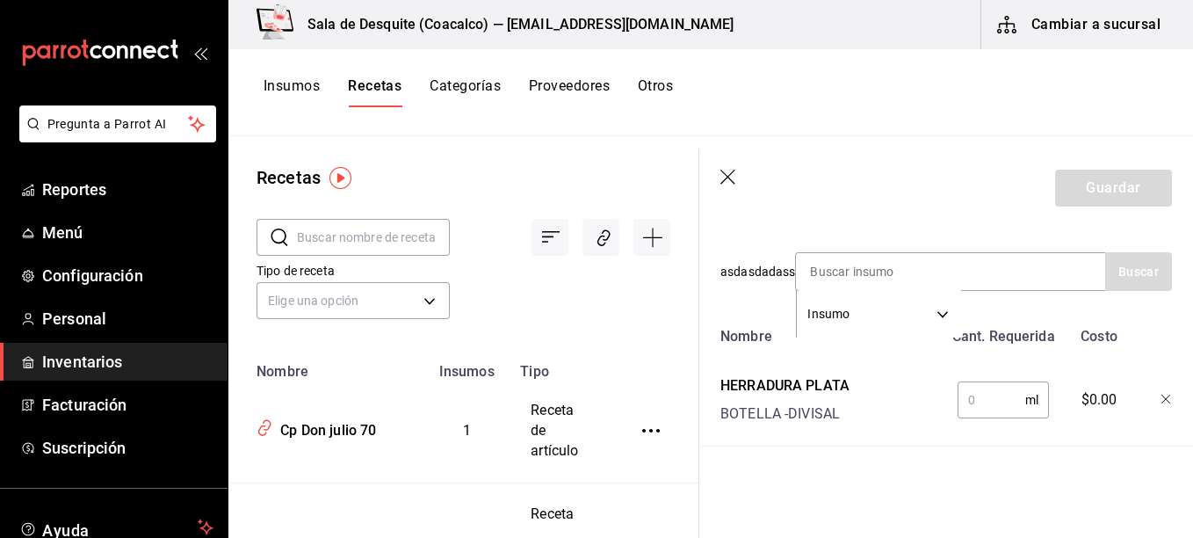
click at [985, 402] on input "text" at bounding box center [991, 399] width 68 height 35
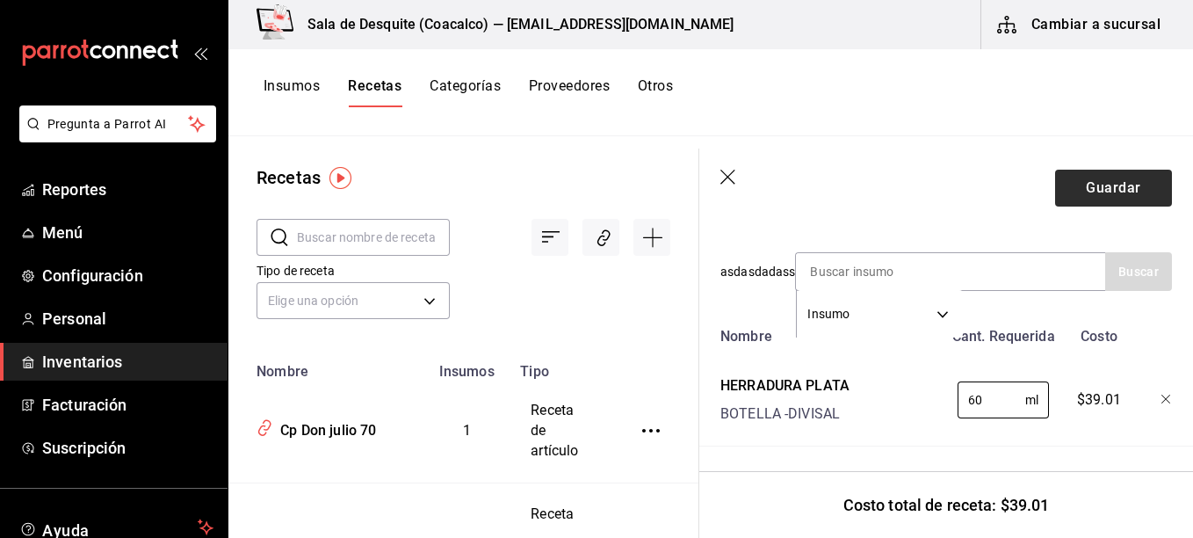
type input "60"
click at [1114, 184] on button "Guardar" at bounding box center [1113, 188] width 117 height 37
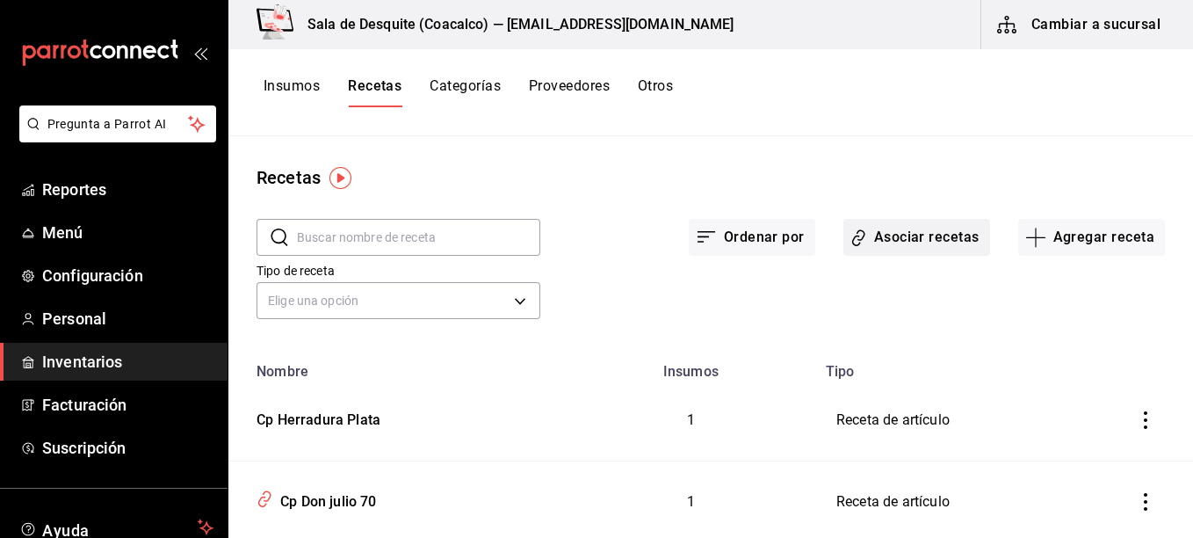
click at [906, 223] on button "Asociar recetas" at bounding box center [916, 237] width 147 height 37
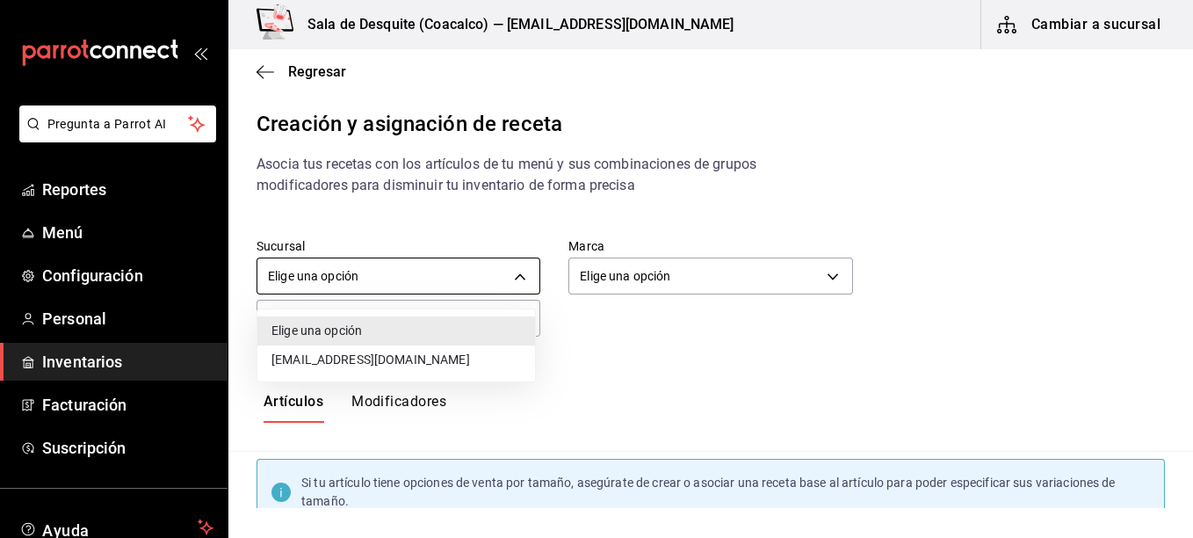
click at [424, 278] on body "Pregunta a Parrot AI Reportes Menú Configuración Personal Inventarios Facturaci…" at bounding box center [596, 254] width 1193 height 508
click at [399, 362] on li "[EMAIL_ADDRESS][DOMAIN_NAME]" at bounding box center [396, 359] width 278 height 29
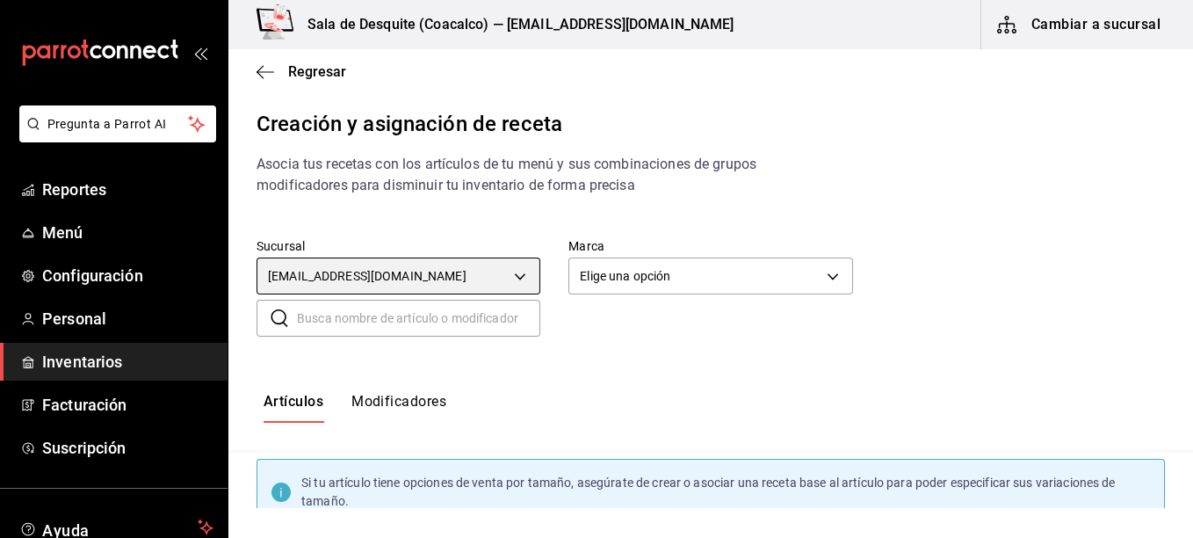
type input "93467c31-adce-431c-98c2-5877e547f662"
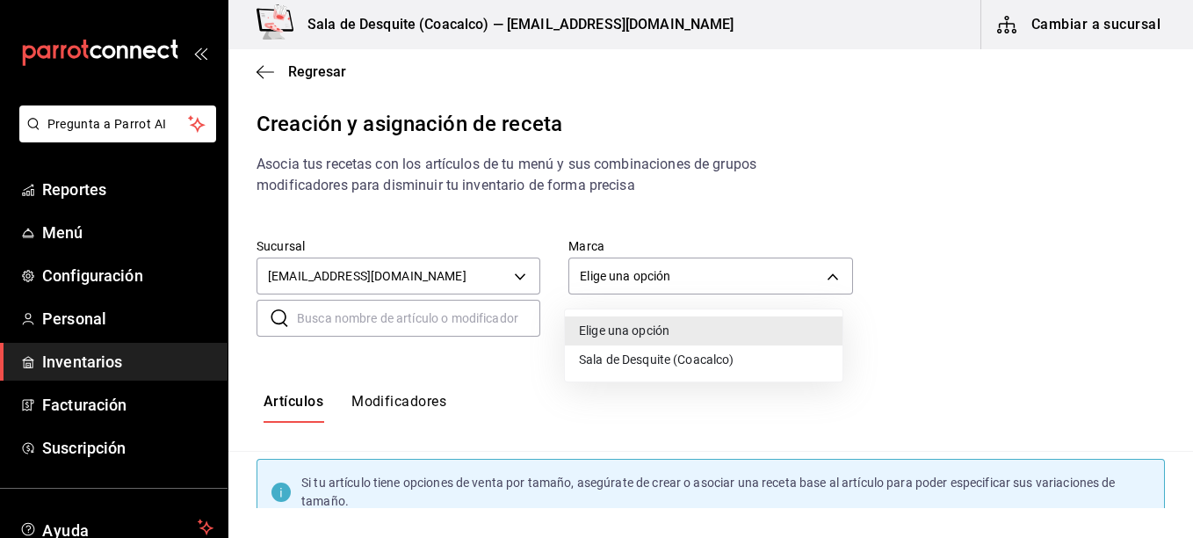
click at [643, 271] on body "Pregunta a Parrot AI Reportes Menú Configuración Personal Inventarios Facturaci…" at bounding box center [596, 254] width 1193 height 508
click at [622, 358] on li "Sala de Desquite (Coacalco)" at bounding box center [704, 359] width 278 height 29
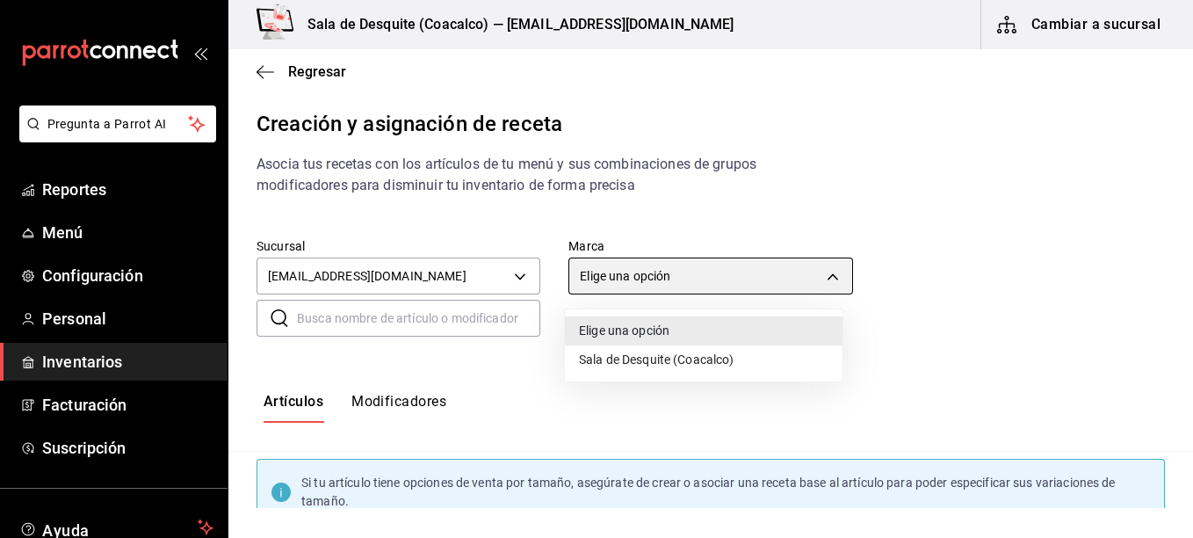
type input "62a8501e-83aa-44fc-a14d-b1e4ad847988"
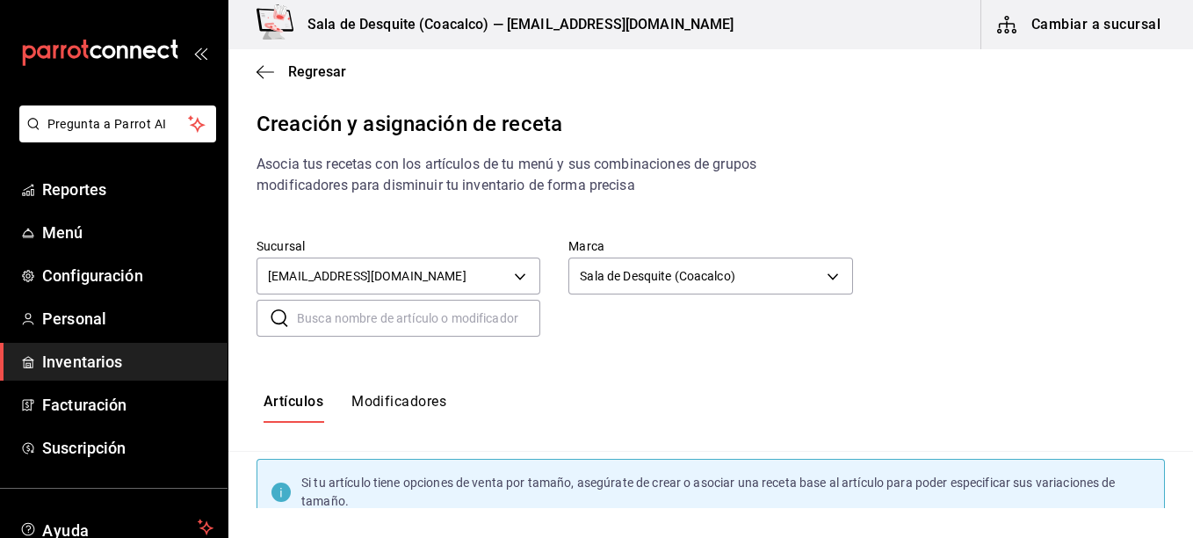
click at [493, 321] on input "text" at bounding box center [418, 317] width 243 height 35
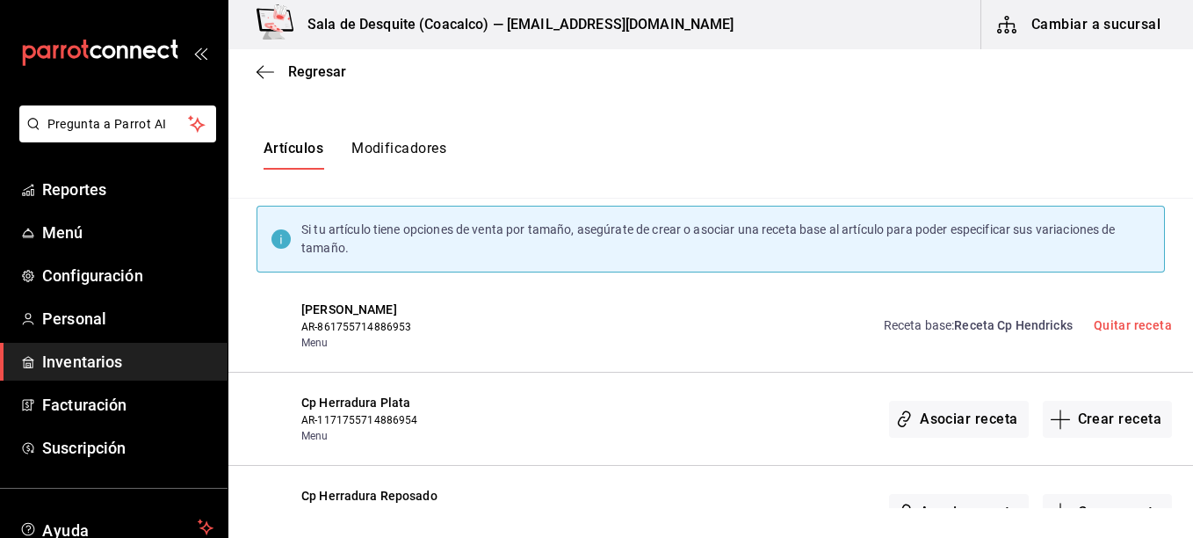
scroll to position [277, 0]
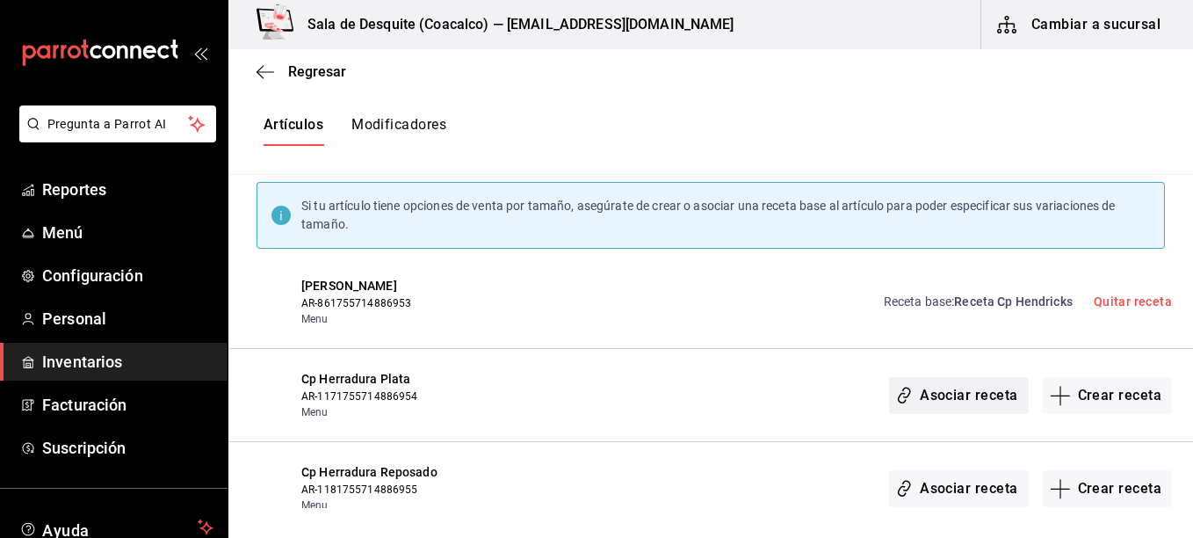
type input "Cp He"
click at [962, 392] on button "Asociar receta" at bounding box center [958, 395] width 139 height 37
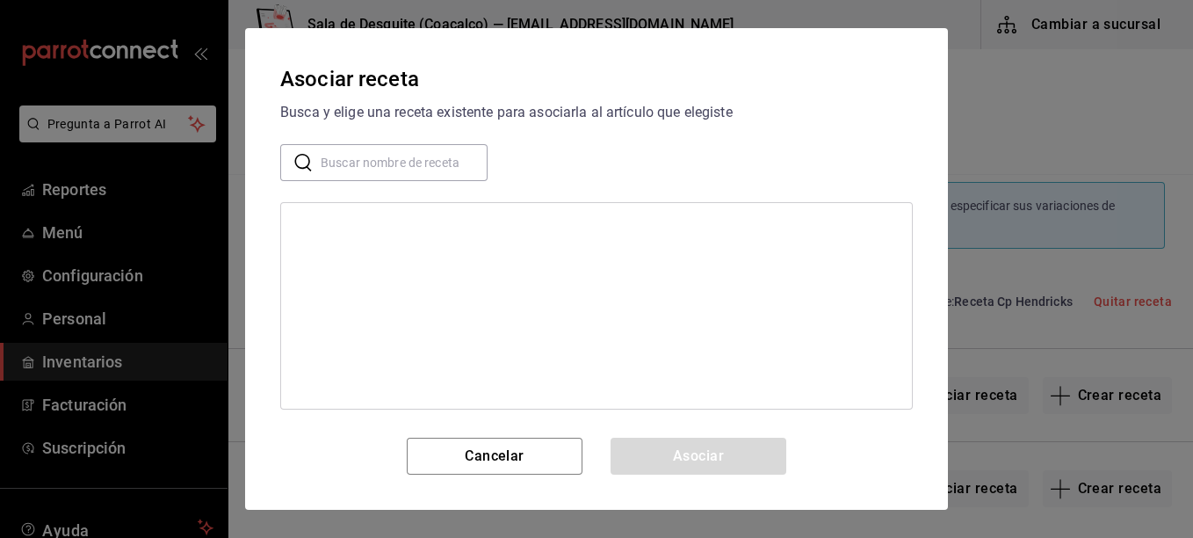
click at [433, 164] on input "text" at bounding box center [404, 162] width 167 height 35
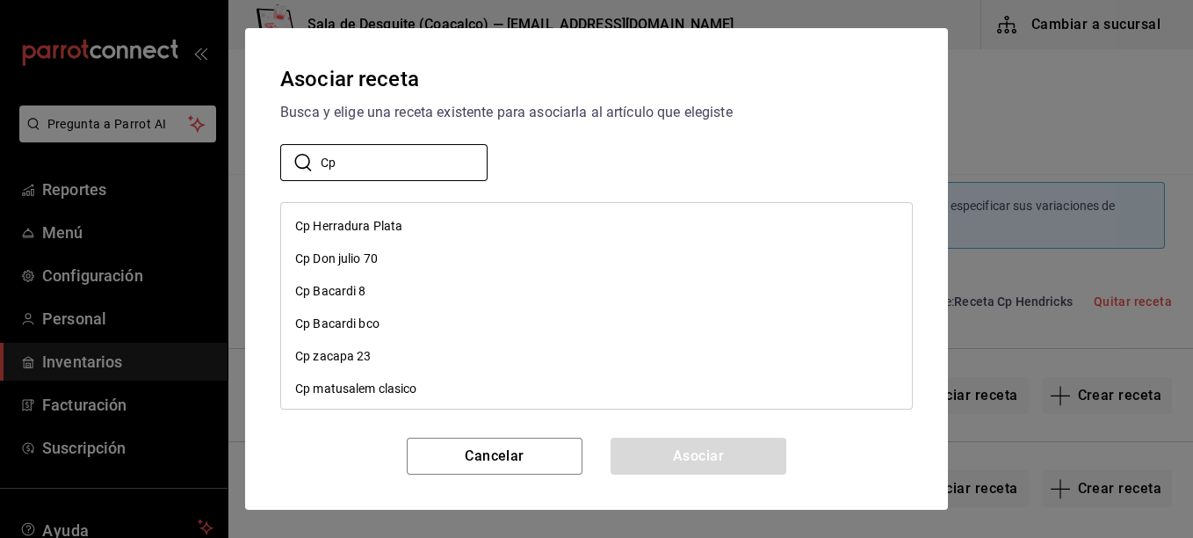
type input "Cp"
click at [396, 227] on div "Cp Herradura Plata" at bounding box center [348, 226] width 107 height 18
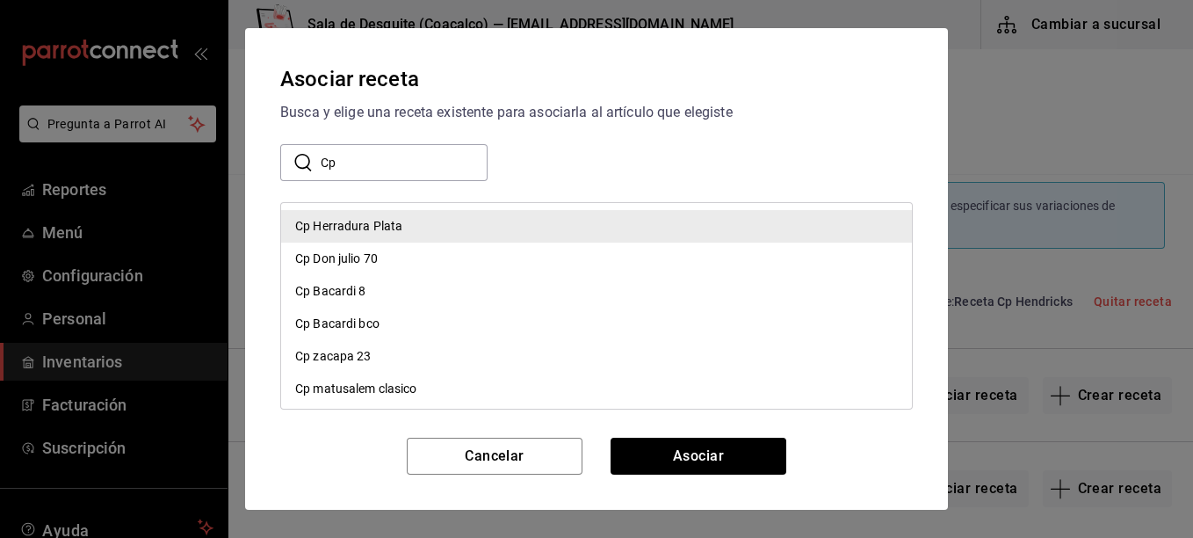
click at [694, 431] on div "Asociar receta Busca y elige una receta existente para asociarla al artículo qu…" at bounding box center [596, 268] width 703 height 481
click at [699, 444] on button "Asociar" at bounding box center [698, 455] width 176 height 37
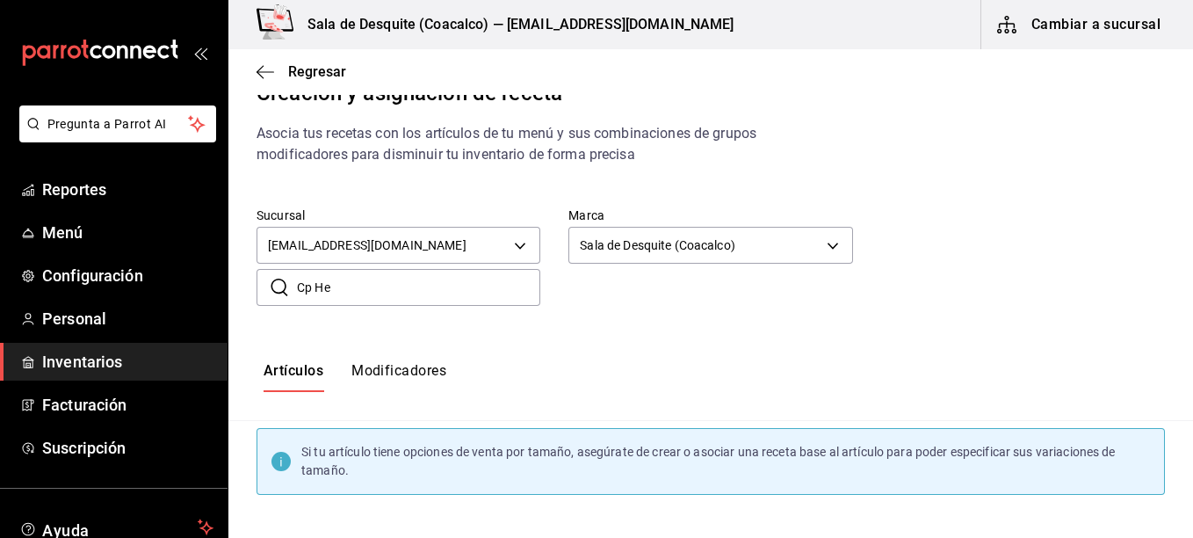
scroll to position [0, 0]
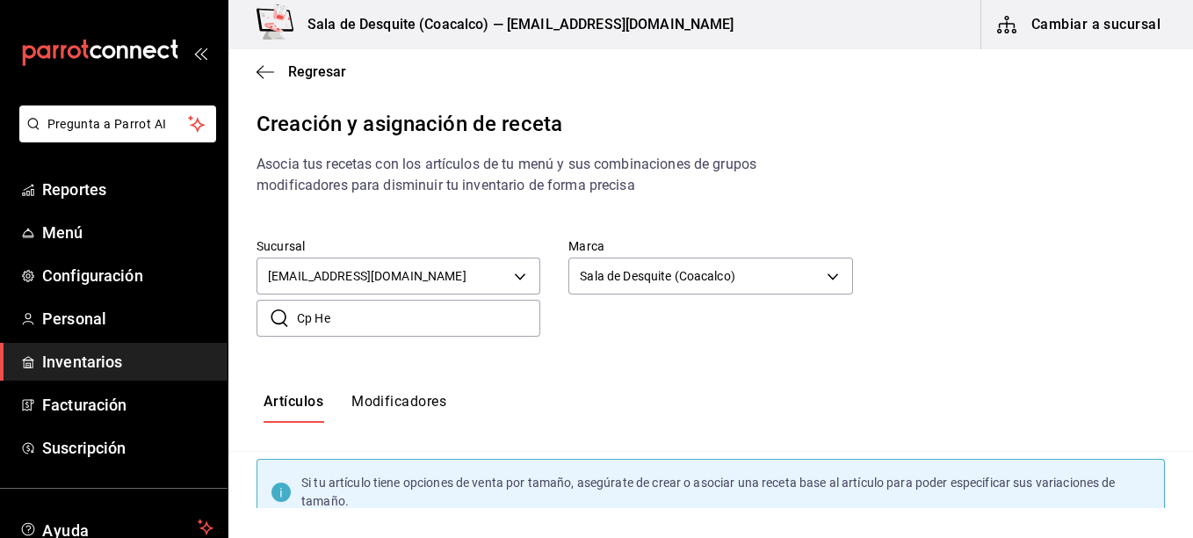
click at [326, 80] on div "Regresar" at bounding box center [710, 71] width 964 height 45
click at [309, 67] on span "Regresar" at bounding box center [317, 71] width 58 height 17
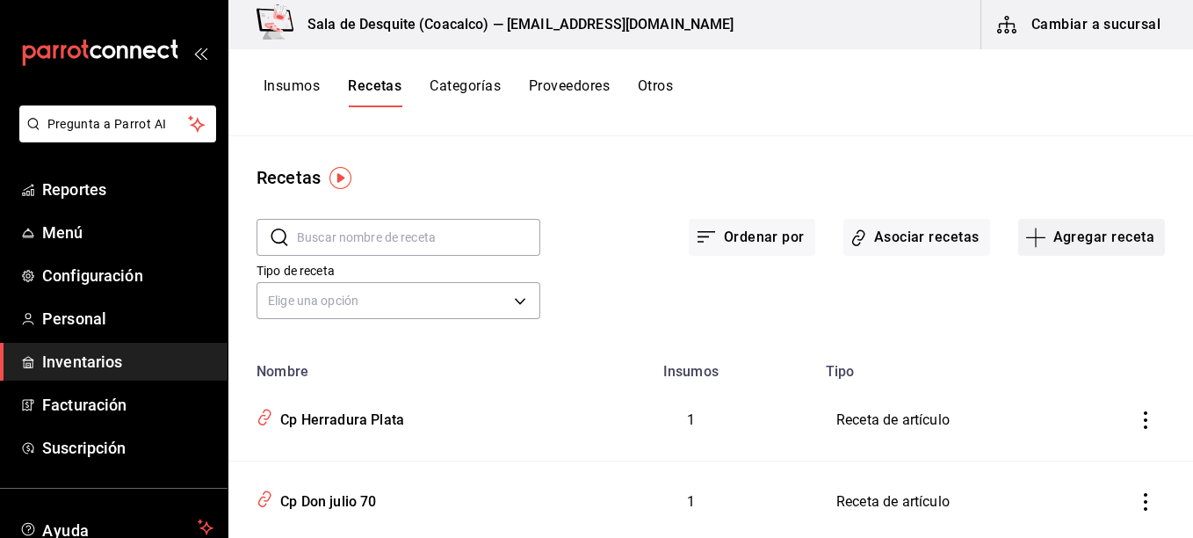
click at [1076, 239] on button "Agregar receta" at bounding box center [1091, 237] width 147 height 37
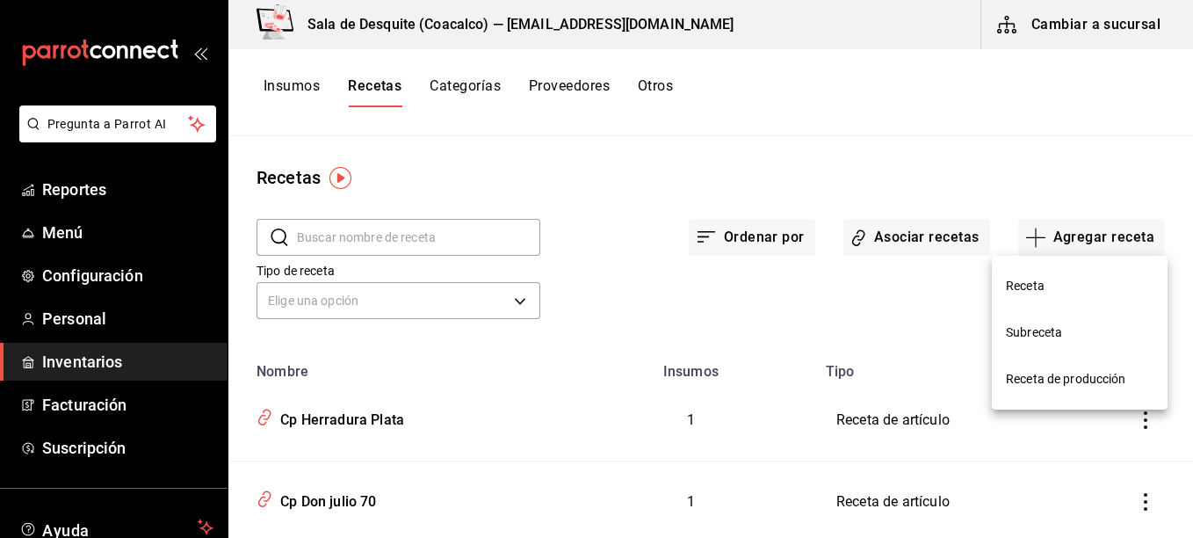
click at [1061, 285] on span "Receta" at bounding box center [1080, 286] width 148 height 18
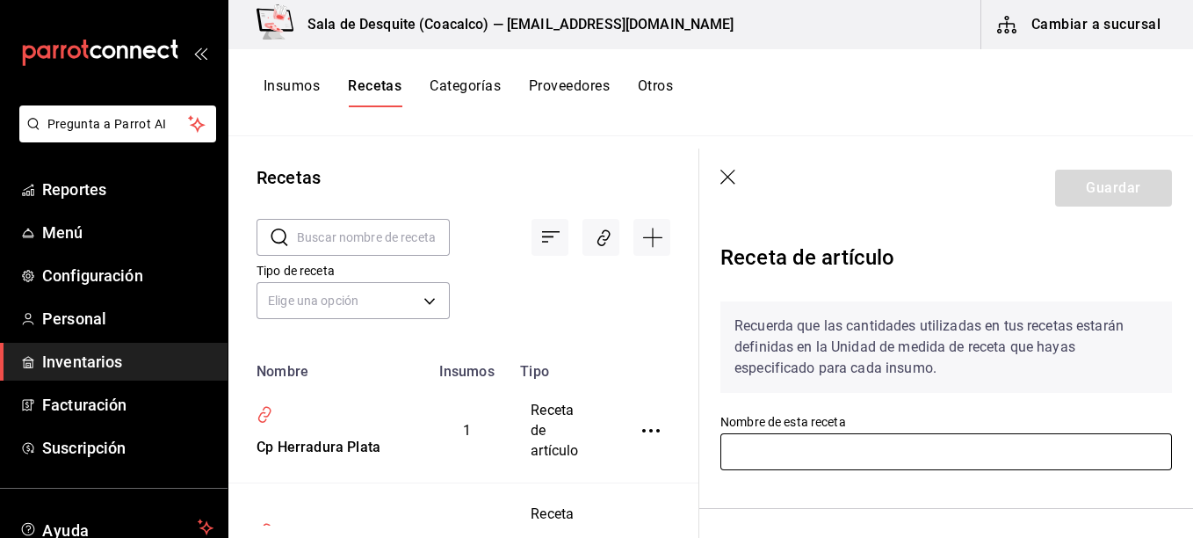
click at [892, 444] on input "text" at bounding box center [945, 451] width 451 height 37
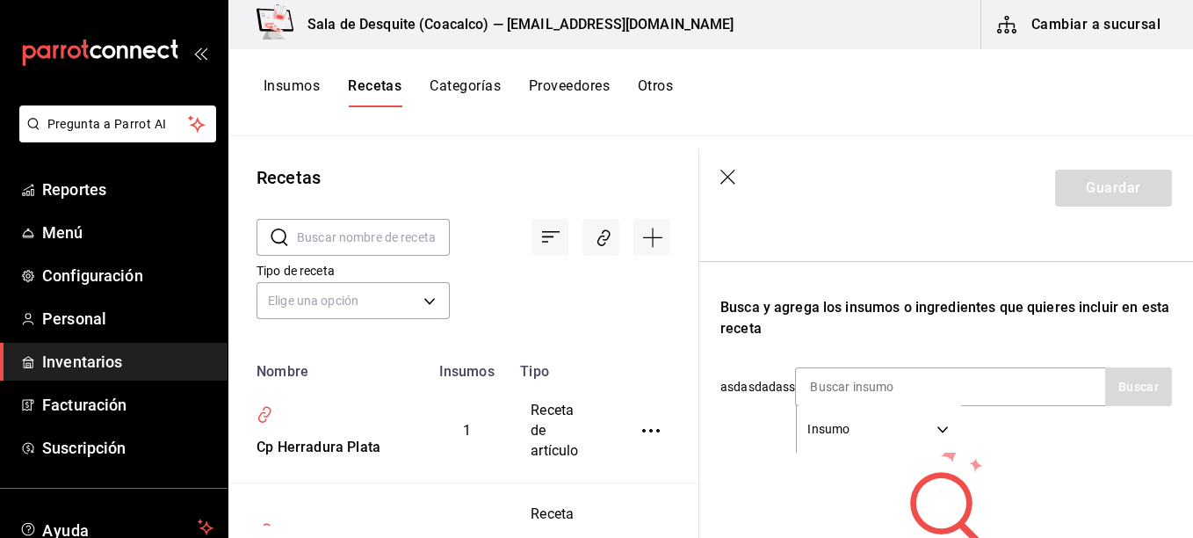
scroll to position [251, 0]
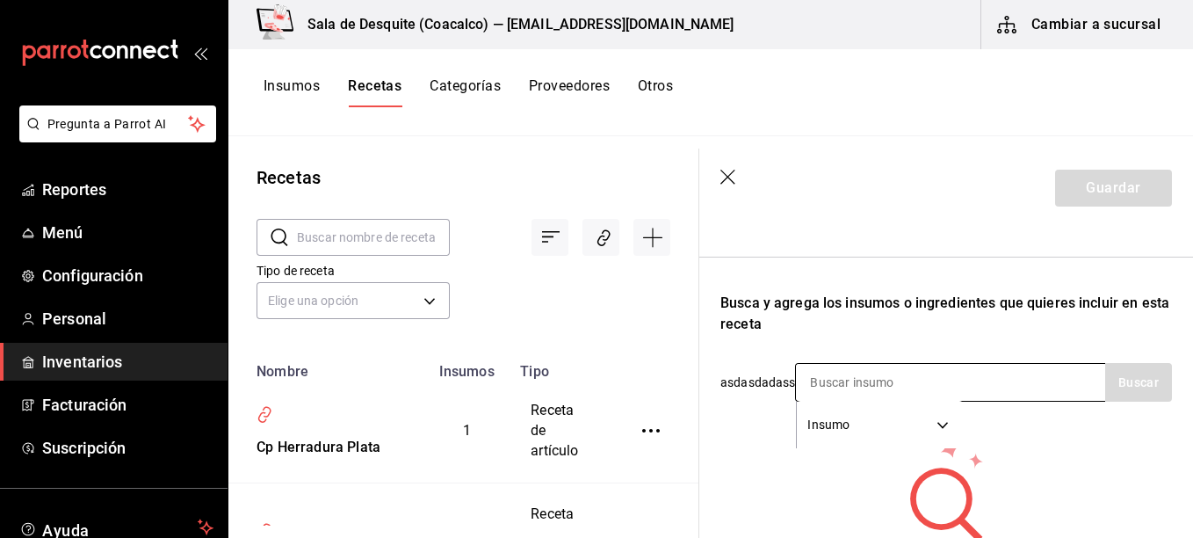
type input "Cp Herradura Reposado"
click at [976, 393] on div "Insumo SUPPLY" at bounding box center [950, 382] width 310 height 39
click at [924, 380] on input at bounding box center [884, 382] width 176 height 37
type input "Herradura Reposado"
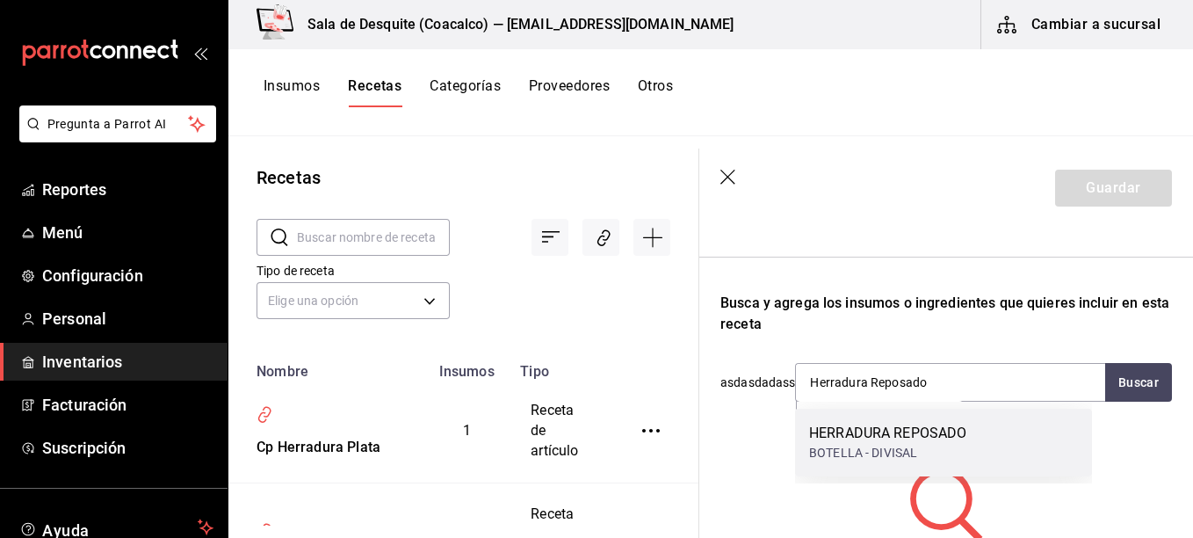
click at [921, 444] on div "BOTELLA - DIVISAL" at bounding box center [887, 453] width 157 height 18
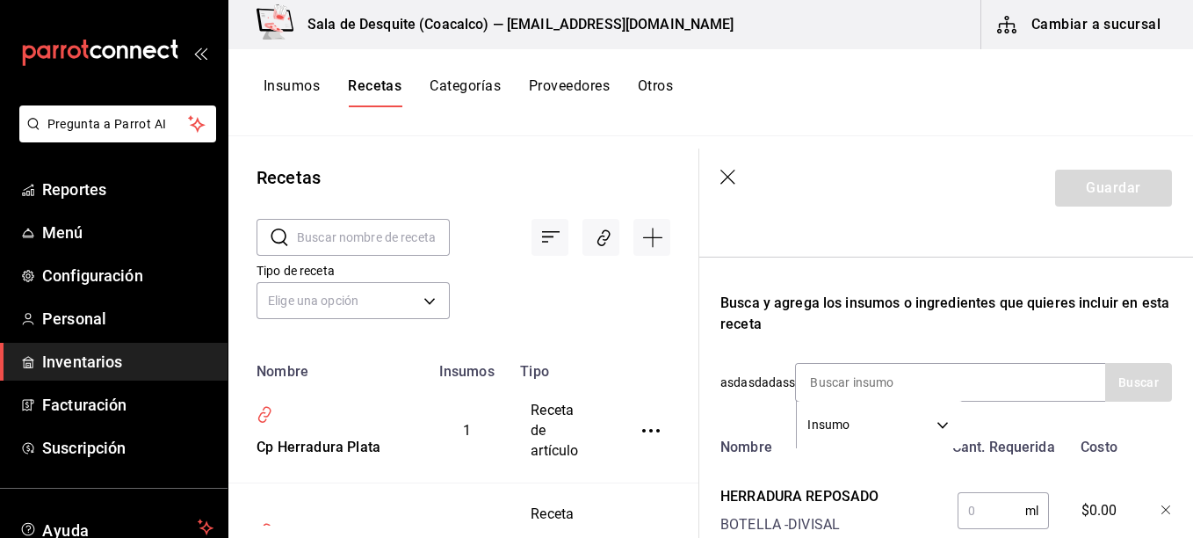
click at [964, 504] on input "text" at bounding box center [991, 510] width 68 height 35
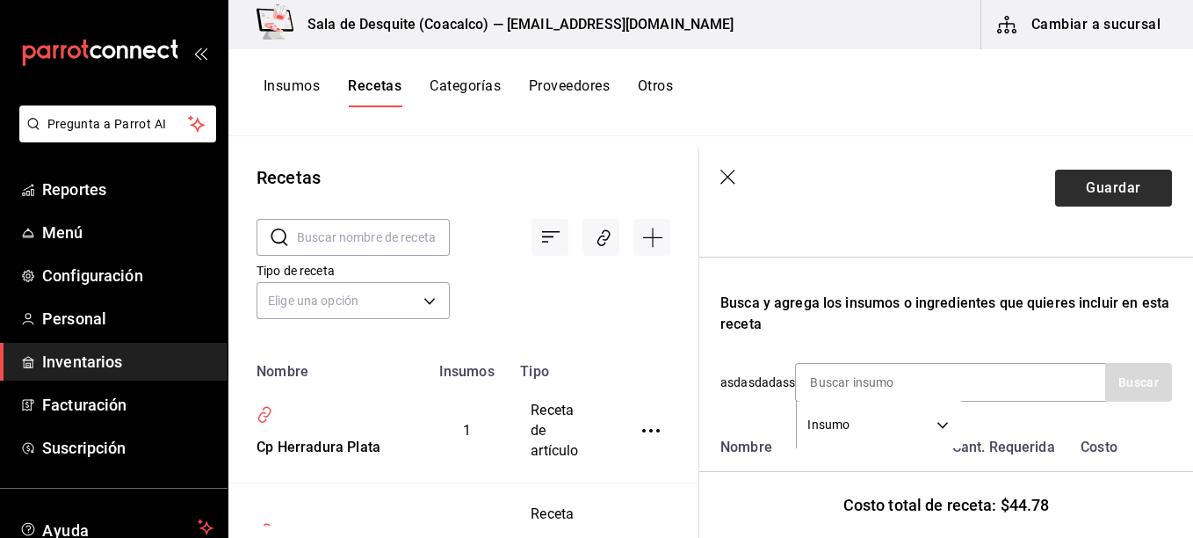
type input "60"
click at [1078, 184] on button "Guardar" at bounding box center [1113, 188] width 117 height 37
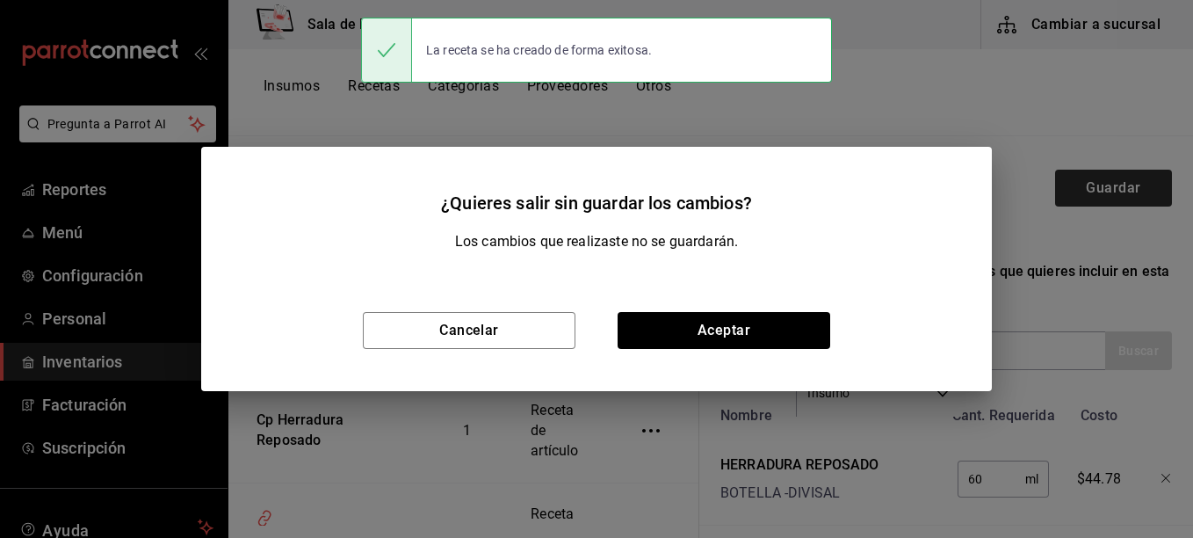
scroll to position [220, 0]
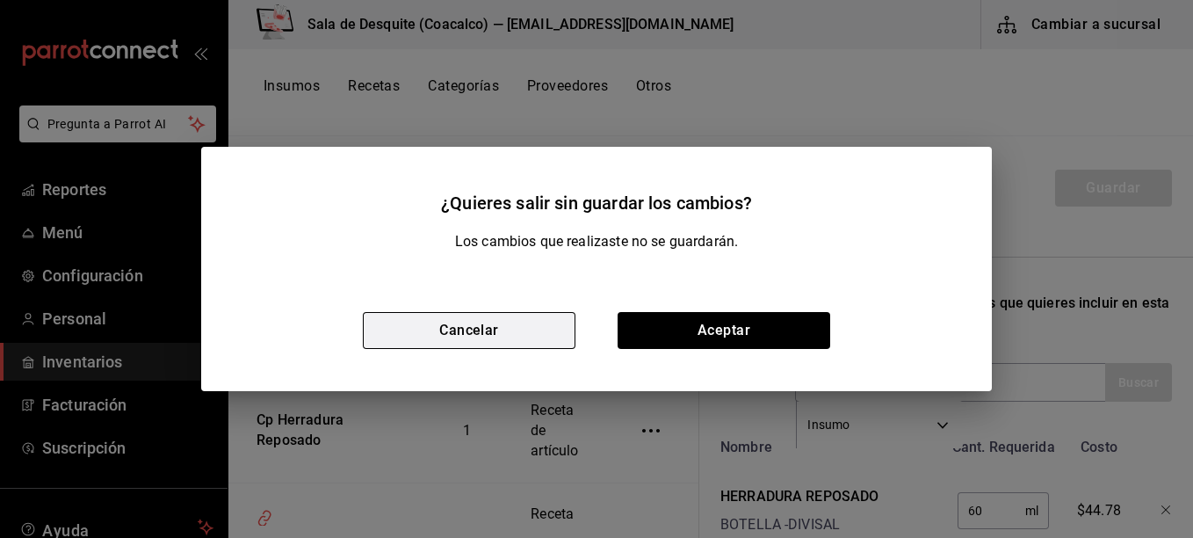
click at [467, 329] on button "Cancelar" at bounding box center [469, 330] width 213 height 37
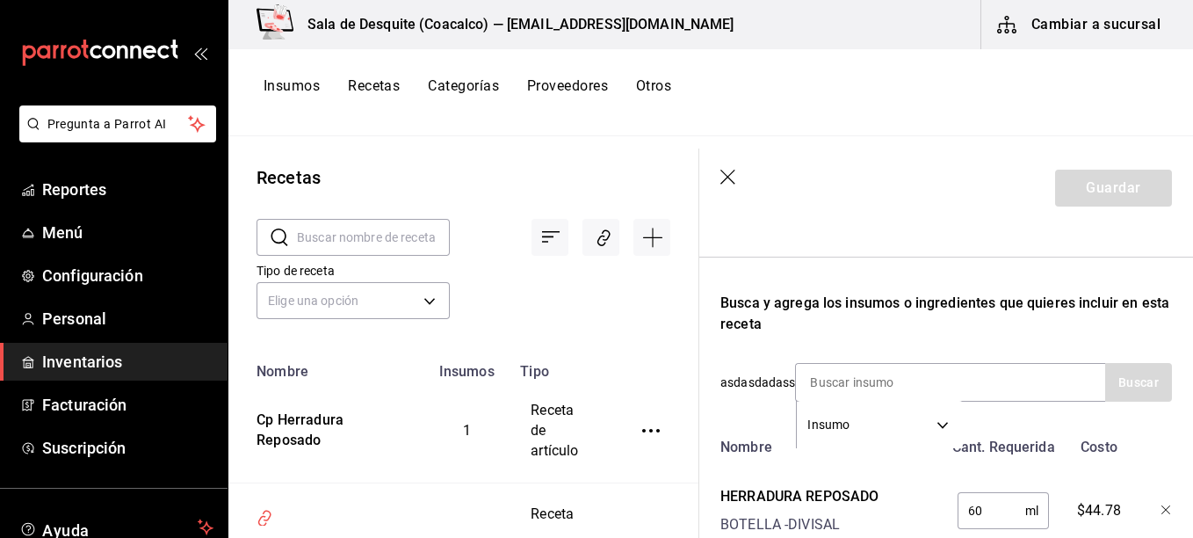
click at [1111, 194] on header "Guardar" at bounding box center [946, 187] width 494 height 79
click at [727, 171] on icon "button" at bounding box center [729, 179] width 18 height 18
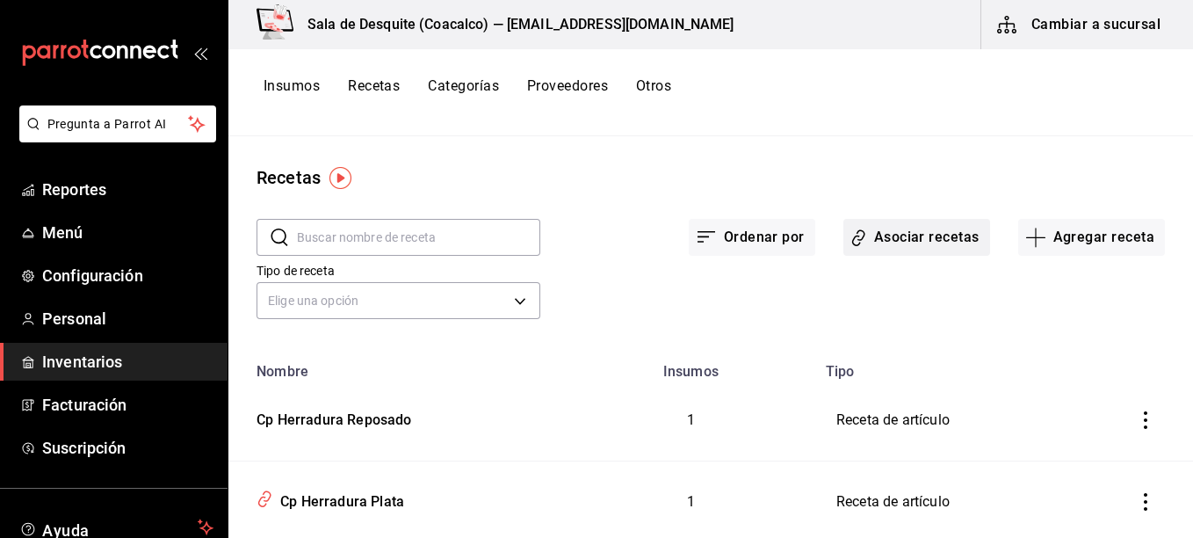
click at [920, 238] on button "Asociar recetas" at bounding box center [916, 237] width 147 height 37
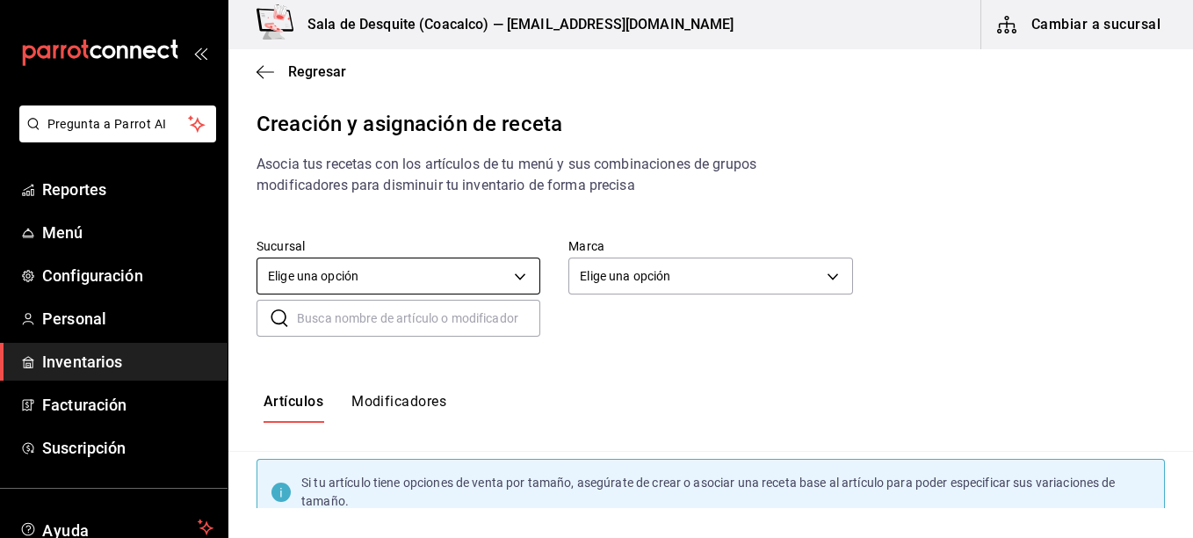
click at [520, 279] on body "Pregunta a Parrot AI Reportes Menú Configuración Personal Inventarios Facturaci…" at bounding box center [596, 254] width 1193 height 508
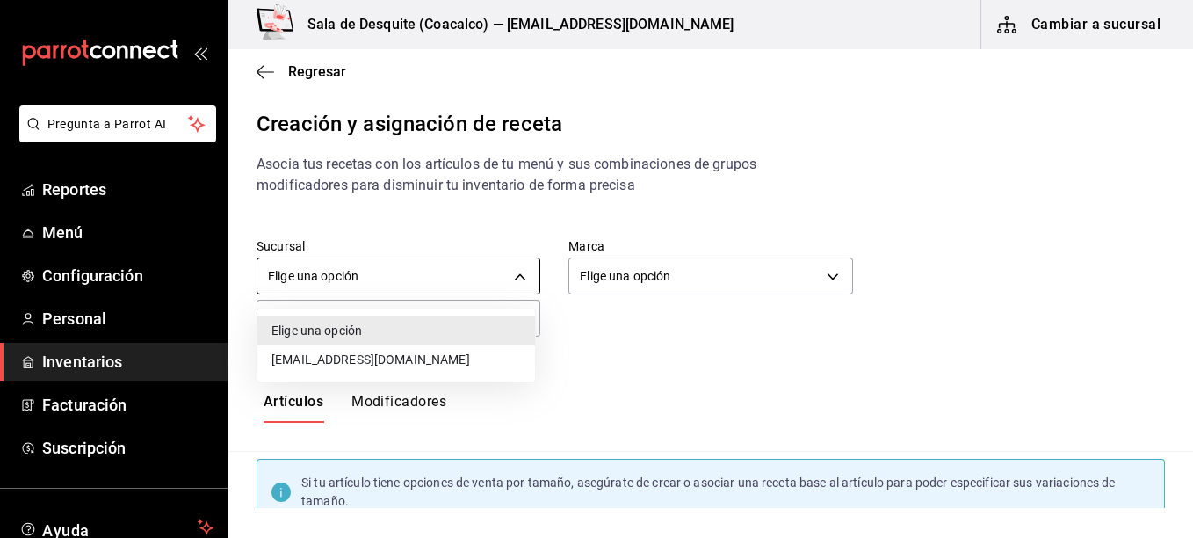
click at [466, 364] on li "[EMAIL_ADDRESS][DOMAIN_NAME]" at bounding box center [396, 359] width 278 height 29
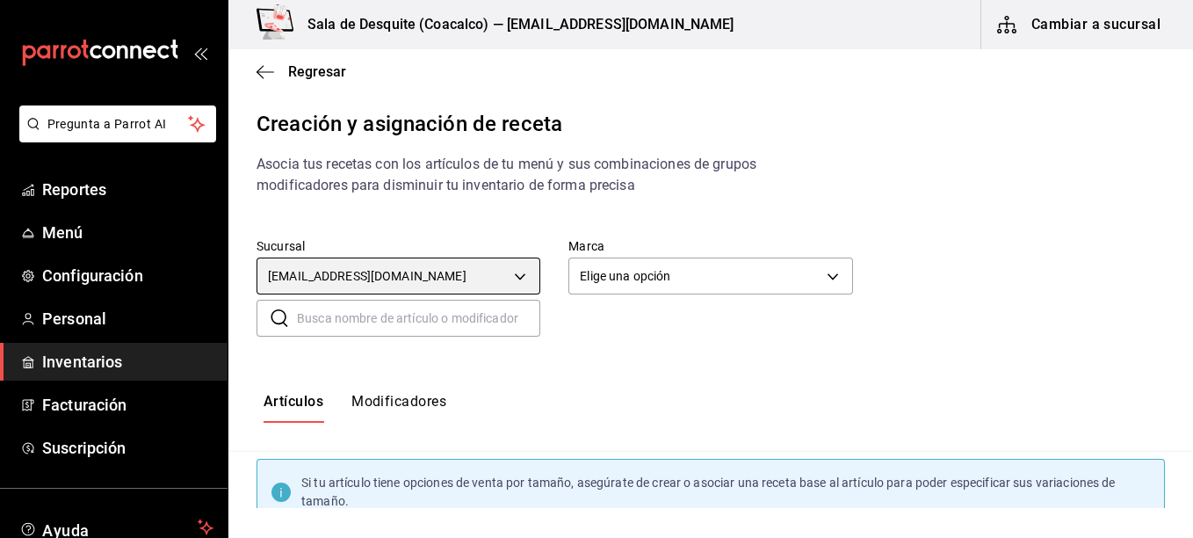
type input "93467c31-adce-431c-98c2-5877e547f662"
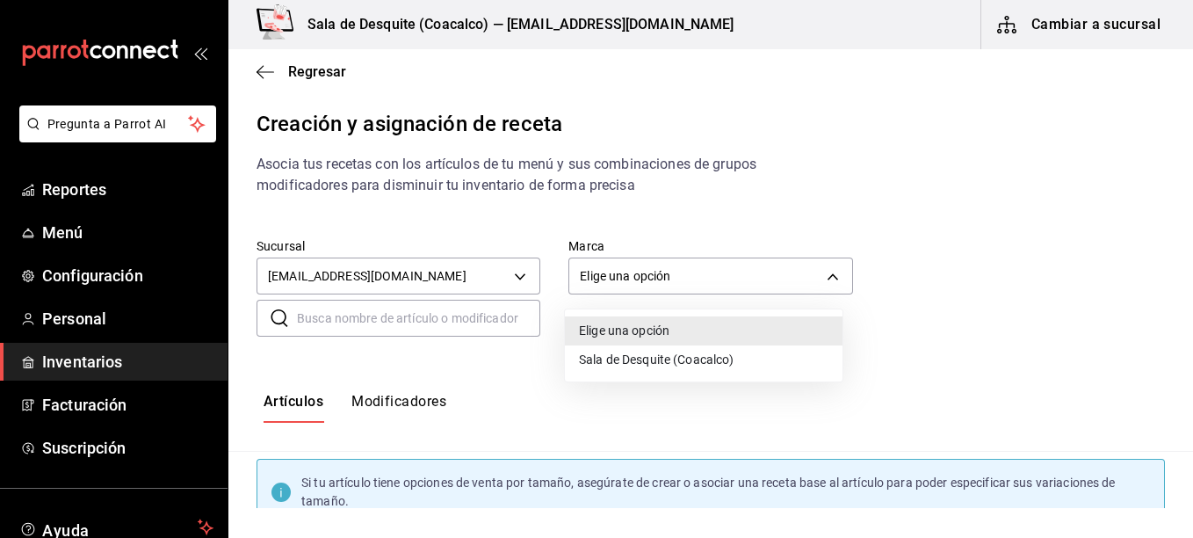
click at [676, 280] on body "Pregunta a Parrot AI Reportes Menú Configuración Personal Inventarios Facturaci…" at bounding box center [596, 254] width 1193 height 508
click at [645, 357] on li "Sala de Desquite (Coacalco)" at bounding box center [704, 359] width 278 height 29
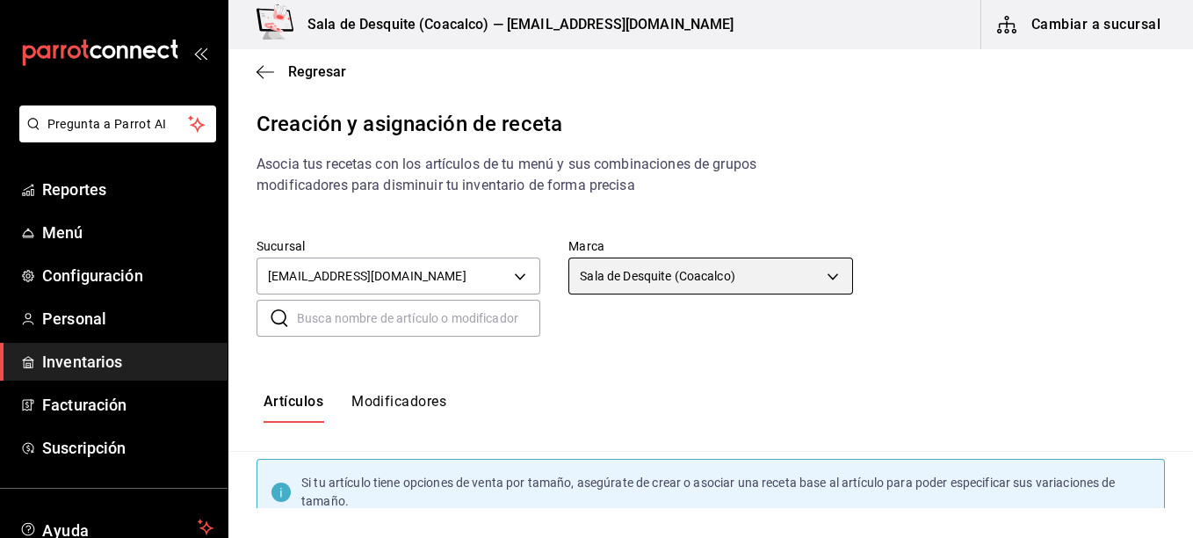
type input "62a8501e-83aa-44fc-a14d-b1e4ad847988"
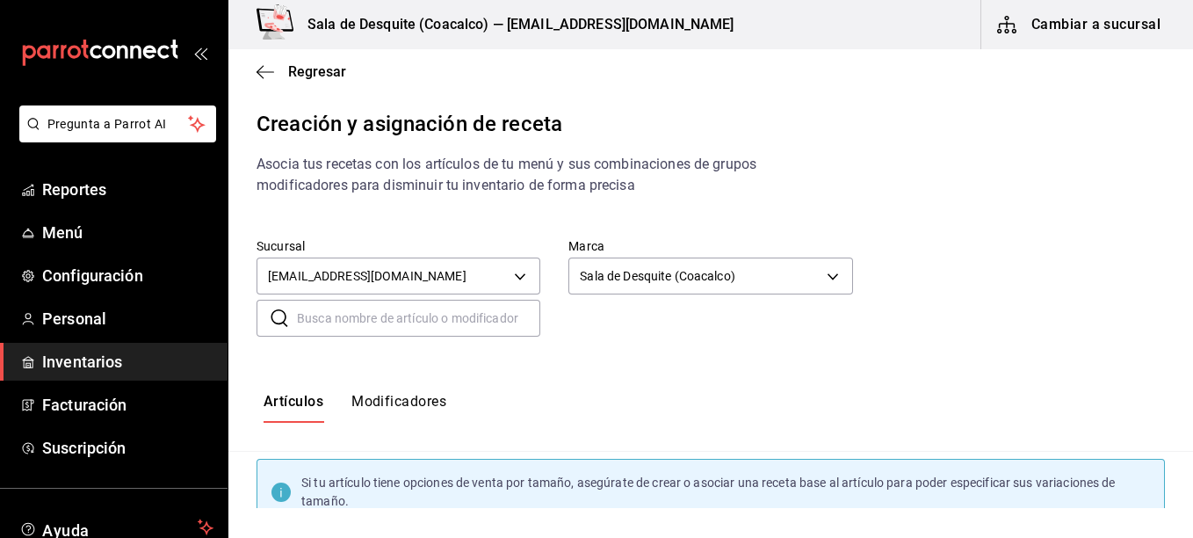
click at [501, 317] on input "text" at bounding box center [418, 317] width 243 height 35
type input "H"
type input "Cp Herradura"
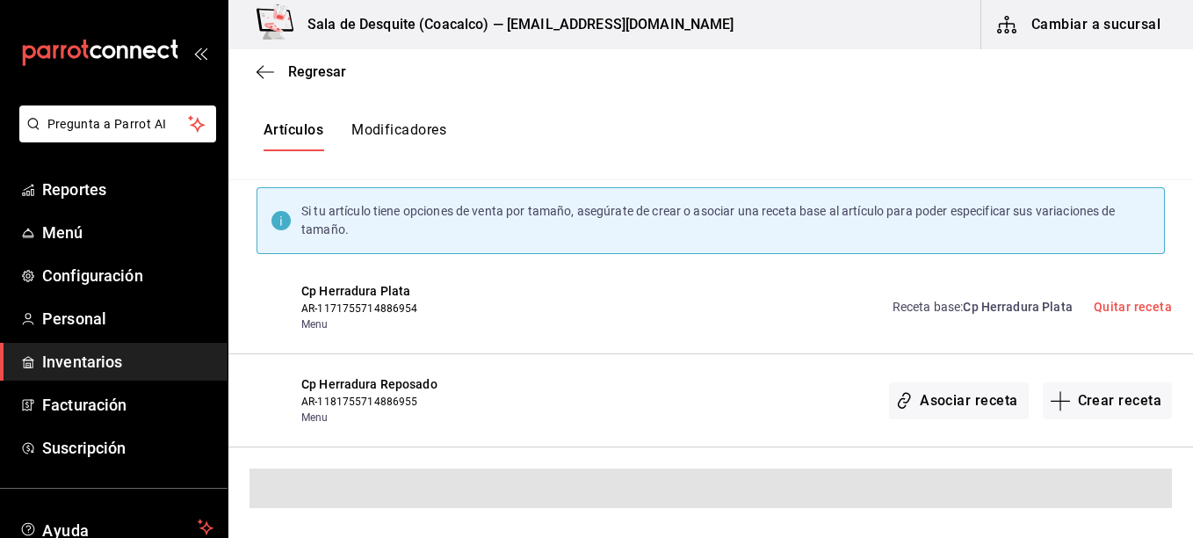
scroll to position [211, 0]
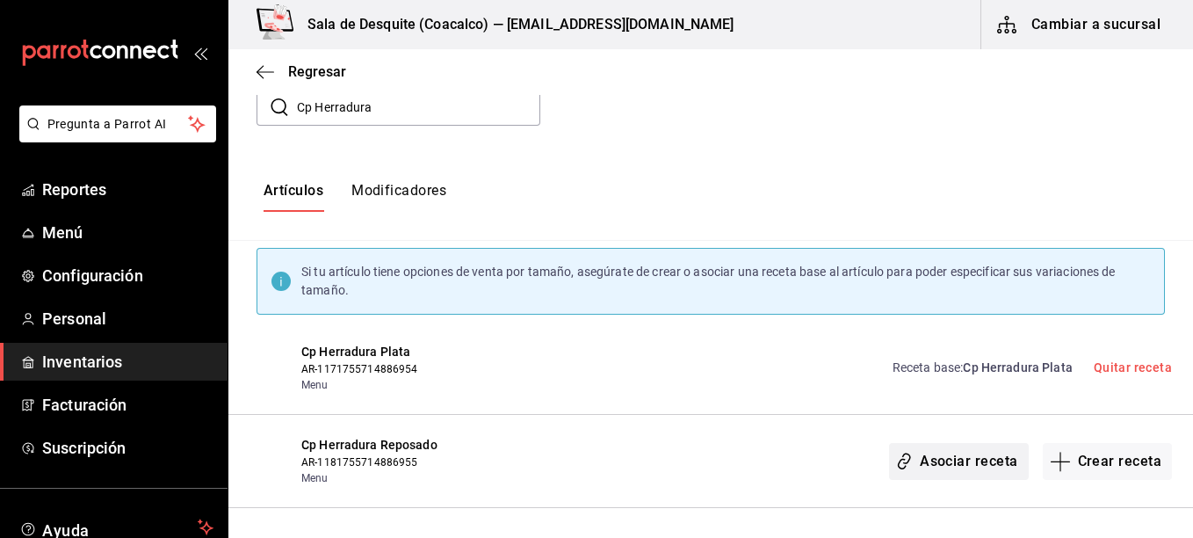
click at [963, 466] on button "Asociar receta" at bounding box center [958, 461] width 139 height 37
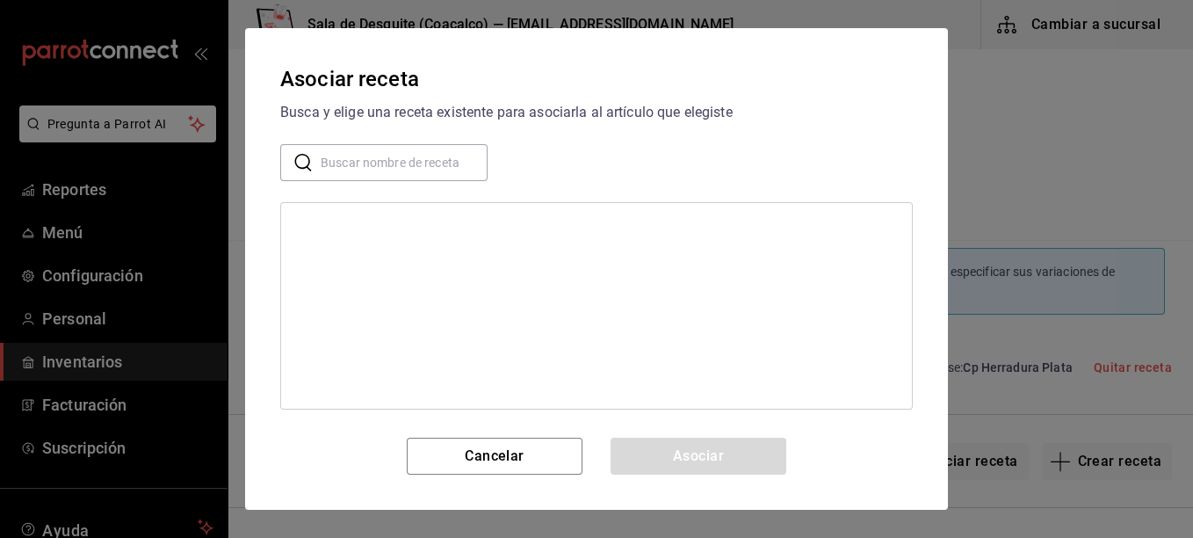
click at [430, 165] on input "text" at bounding box center [404, 162] width 167 height 35
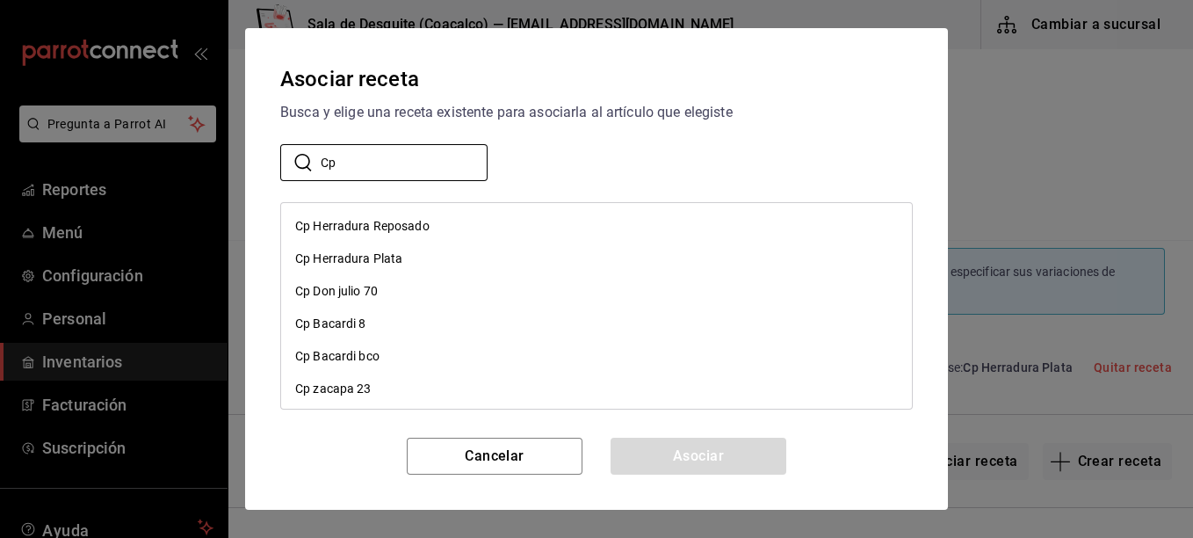
type input "Cp"
click at [422, 221] on div "Cp Herradura Reposado" at bounding box center [362, 226] width 134 height 18
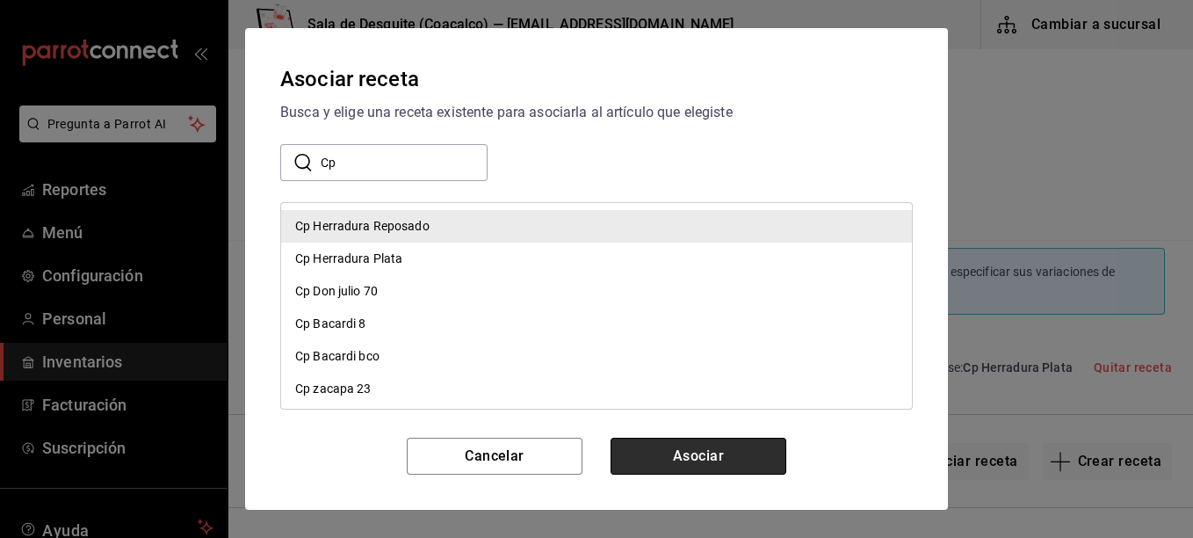
click at [706, 451] on button "Asociar" at bounding box center [698, 455] width 176 height 37
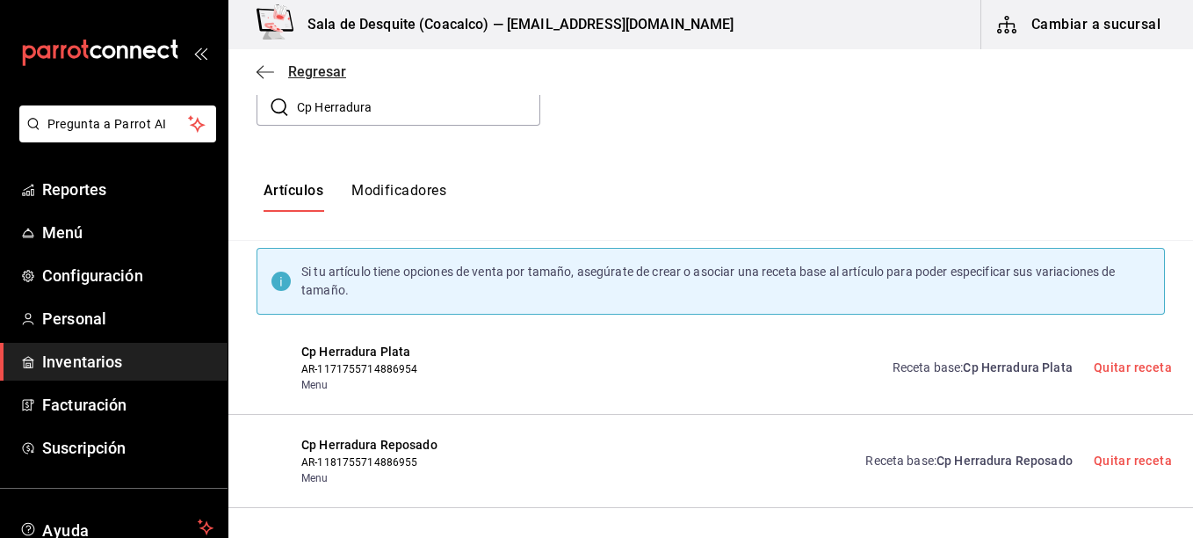
click at [264, 68] on icon "button" at bounding box center [265, 72] width 18 height 16
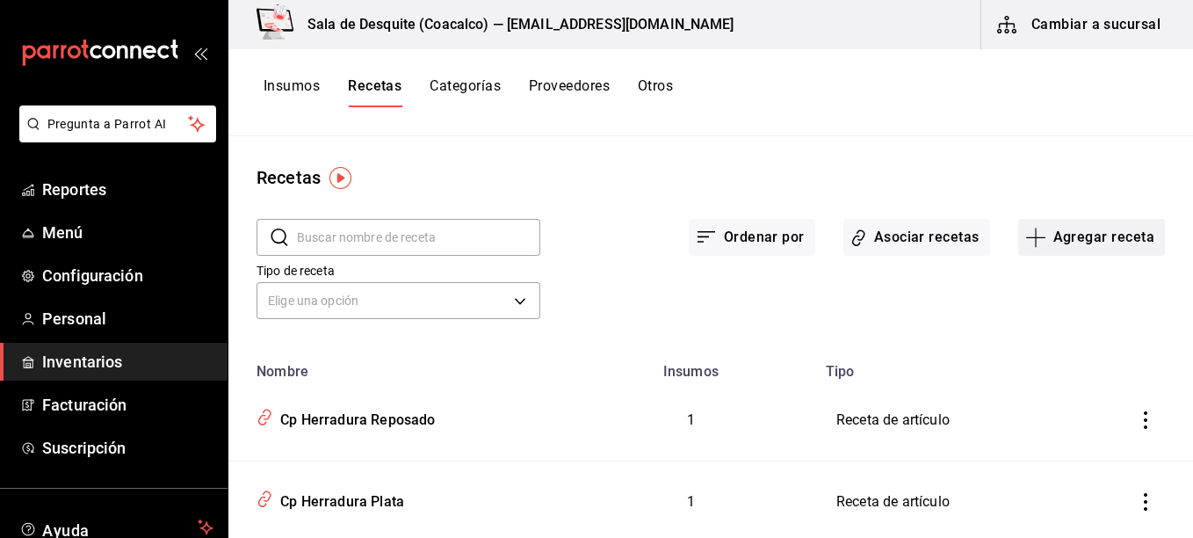
click at [1050, 232] on button "Agregar receta" at bounding box center [1091, 237] width 147 height 37
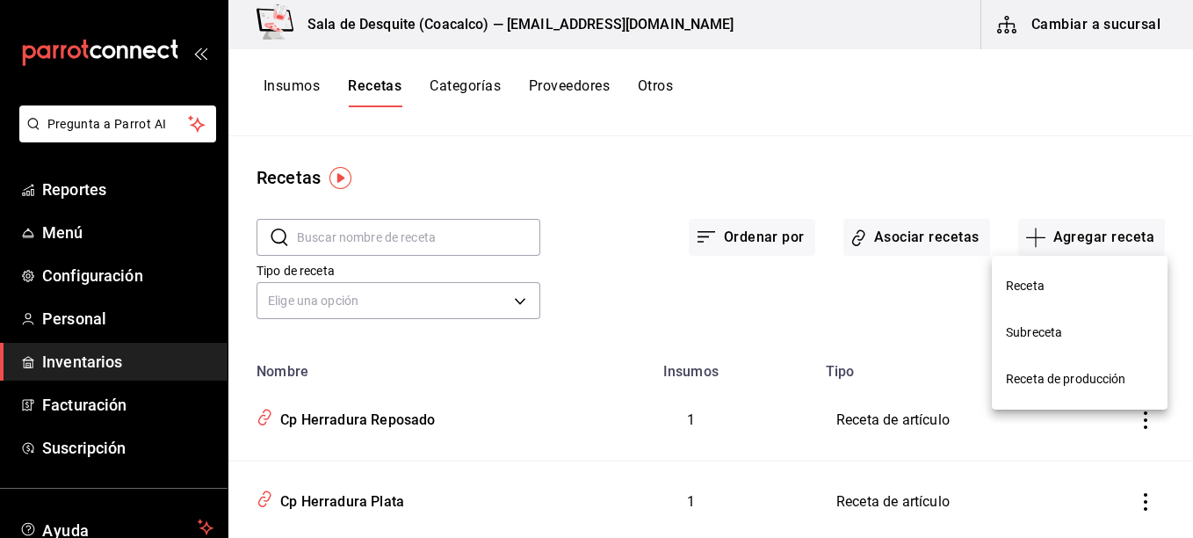
click at [1051, 278] on span "Receta" at bounding box center [1080, 286] width 148 height 18
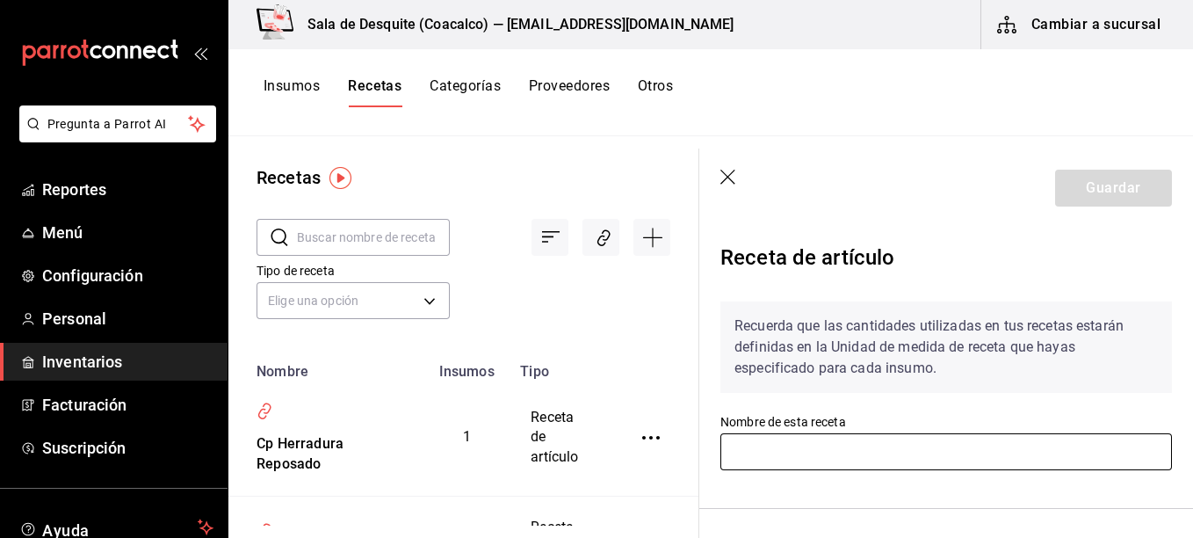
click at [873, 444] on input "text" at bounding box center [945, 451] width 451 height 37
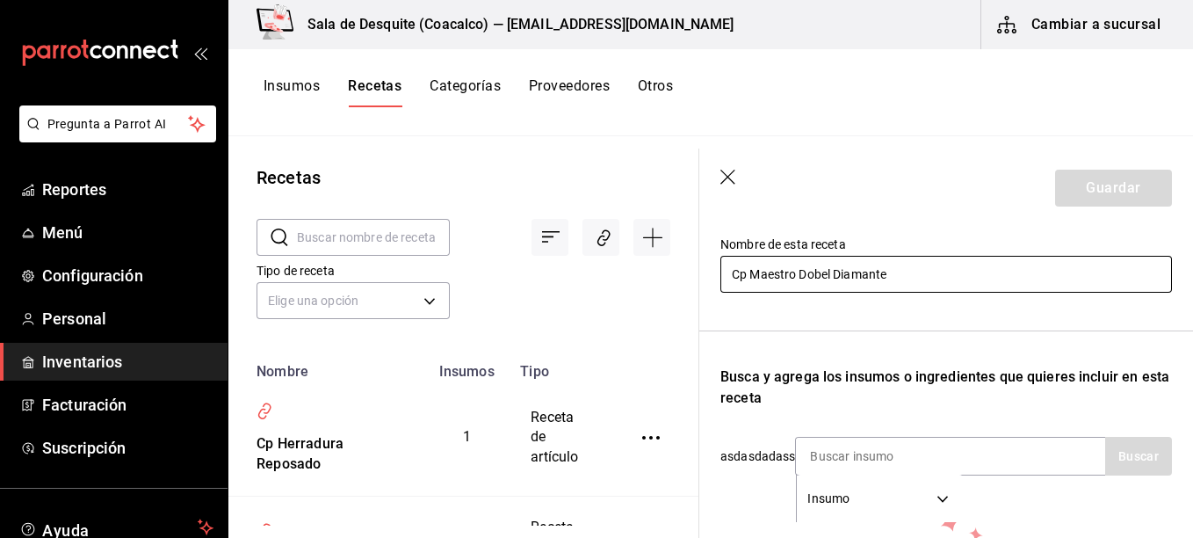
scroll to position [196, 0]
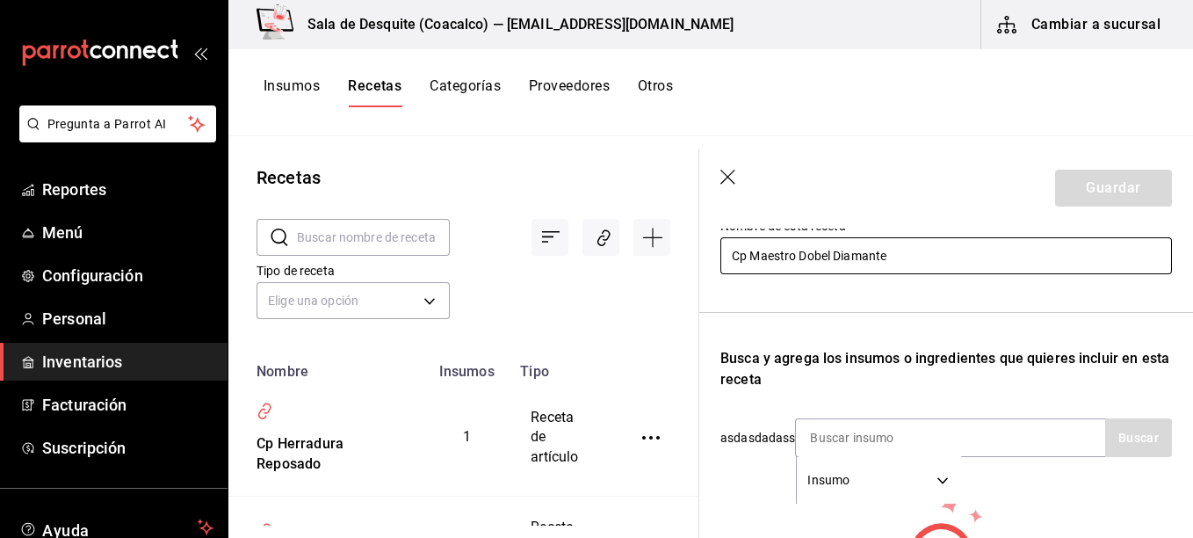
type input "Cp Maestro Dobel Diamante"
click at [1029, 457] on div "Recuerda que las cantidades utilizadas en tus recetas estarán definidas en la U…" at bounding box center [945, 375] width 451 height 569
click at [1029, 441] on div "Insumo SUPPLY" at bounding box center [950, 437] width 310 height 39
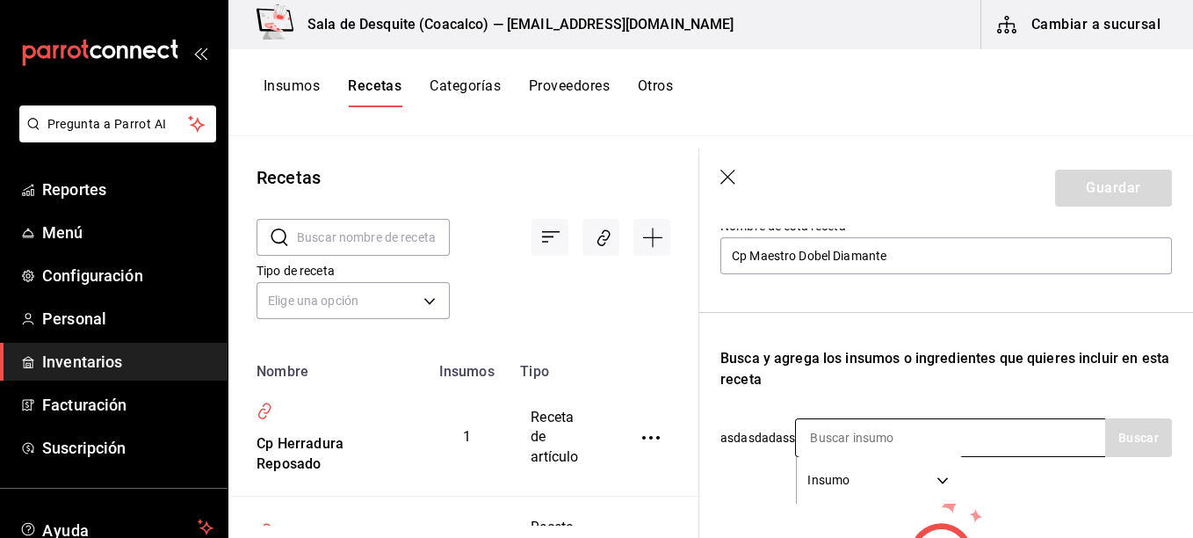
click at [1029, 441] on div "Insumo SUPPLY" at bounding box center [950, 437] width 310 height 39
click at [869, 437] on input at bounding box center [884, 437] width 176 height 37
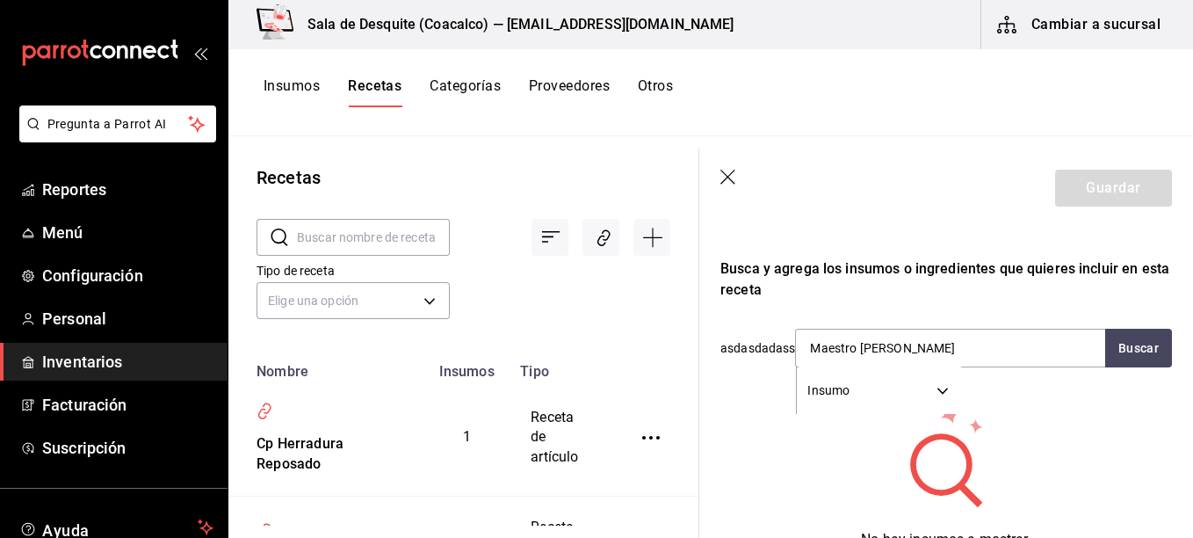
scroll to position [278, 0]
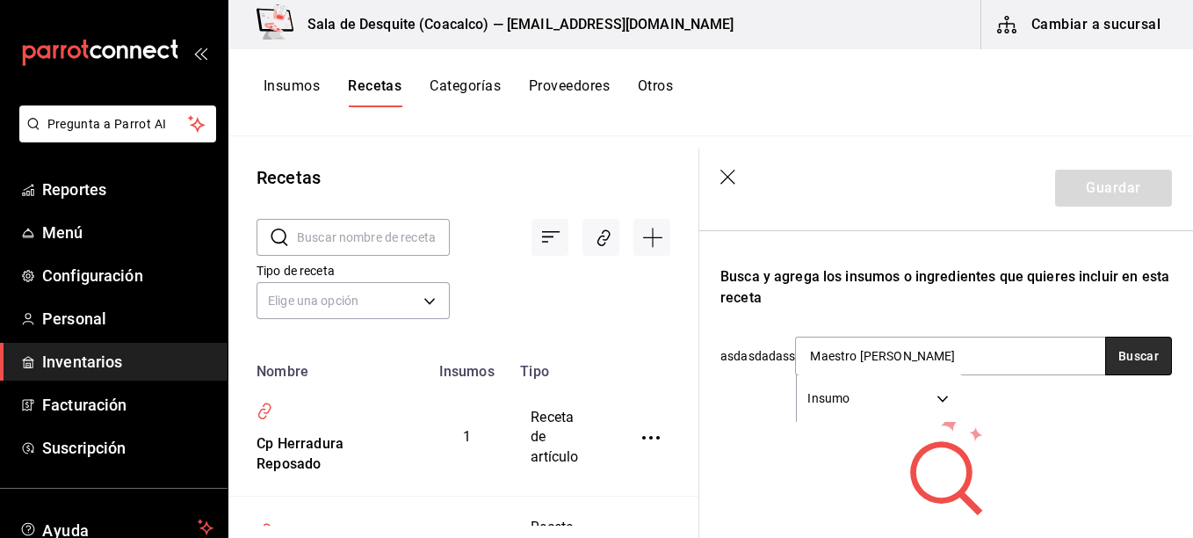
click at [1139, 350] on button "Buscar" at bounding box center [1138, 355] width 67 height 39
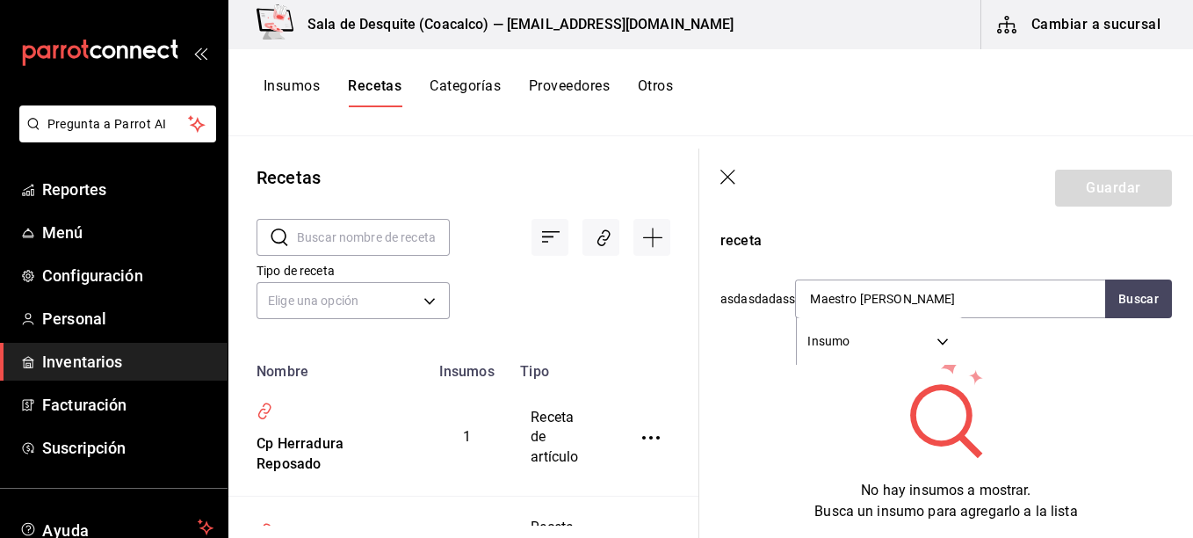
scroll to position [333, 0]
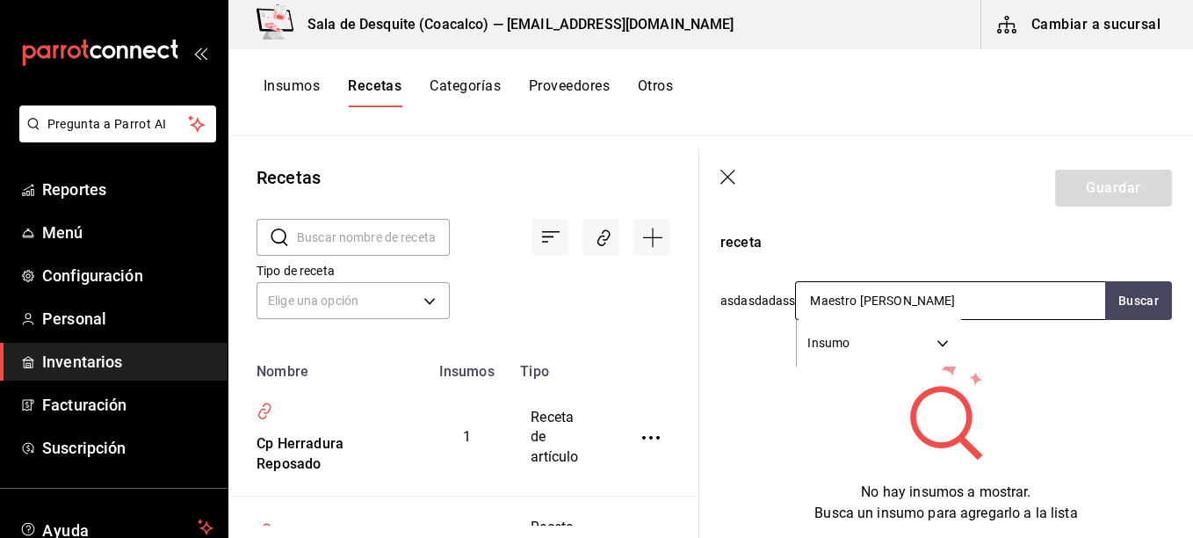
click at [859, 301] on input "Maestro Dobel" at bounding box center [884, 300] width 176 height 37
type input "Dobel"
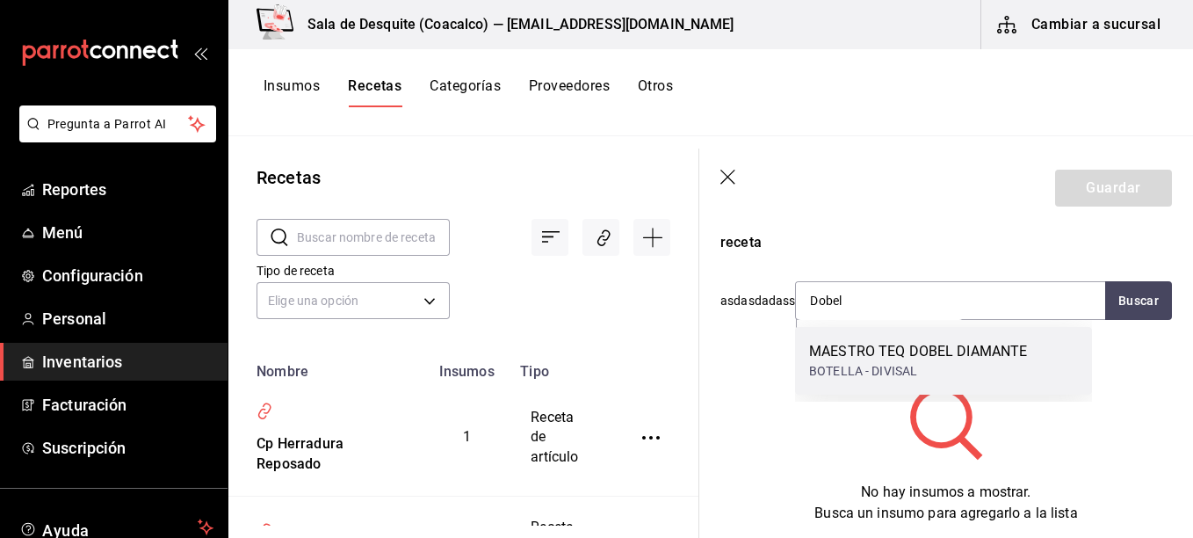
click at [923, 355] on div "MAESTRO TEQ DOBEL DIAMANTE" at bounding box center [918, 351] width 218 height 21
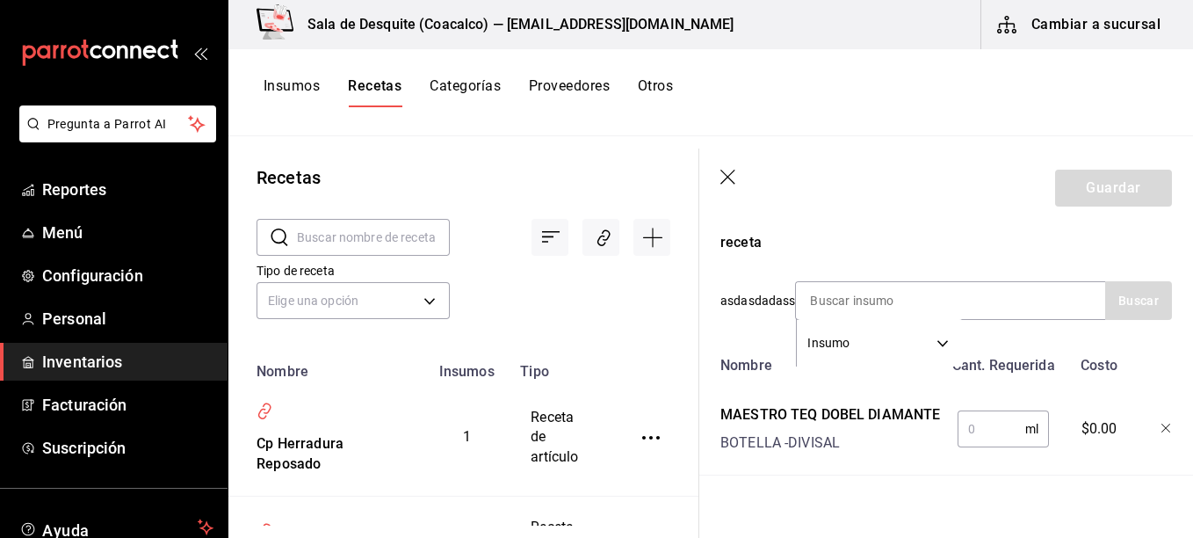
click at [966, 429] on input "text" at bounding box center [991, 428] width 68 height 35
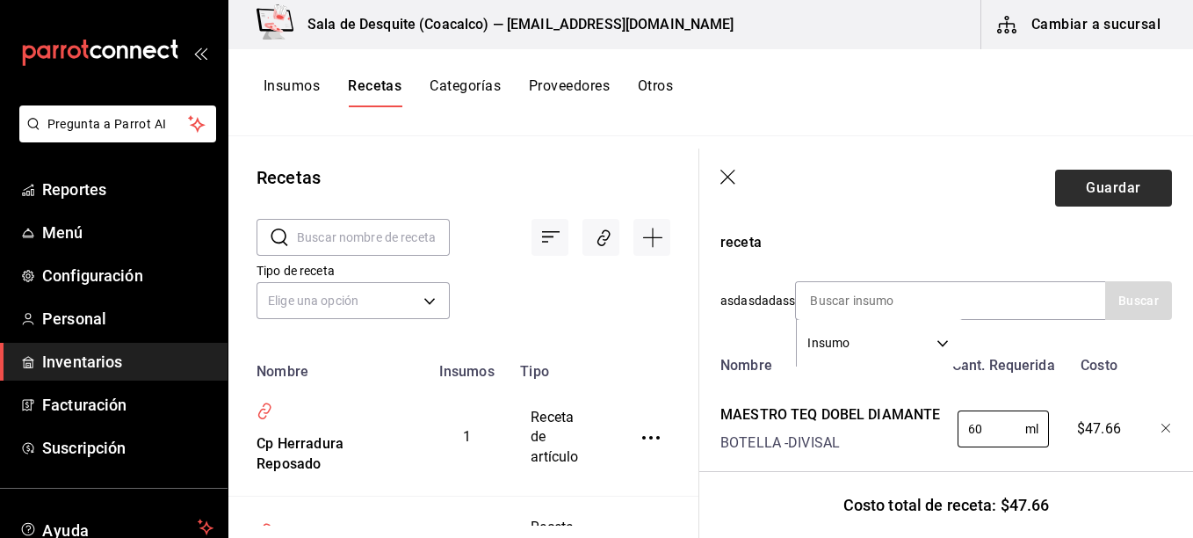
type input "60"
click at [1118, 184] on button "Guardar" at bounding box center [1113, 188] width 117 height 37
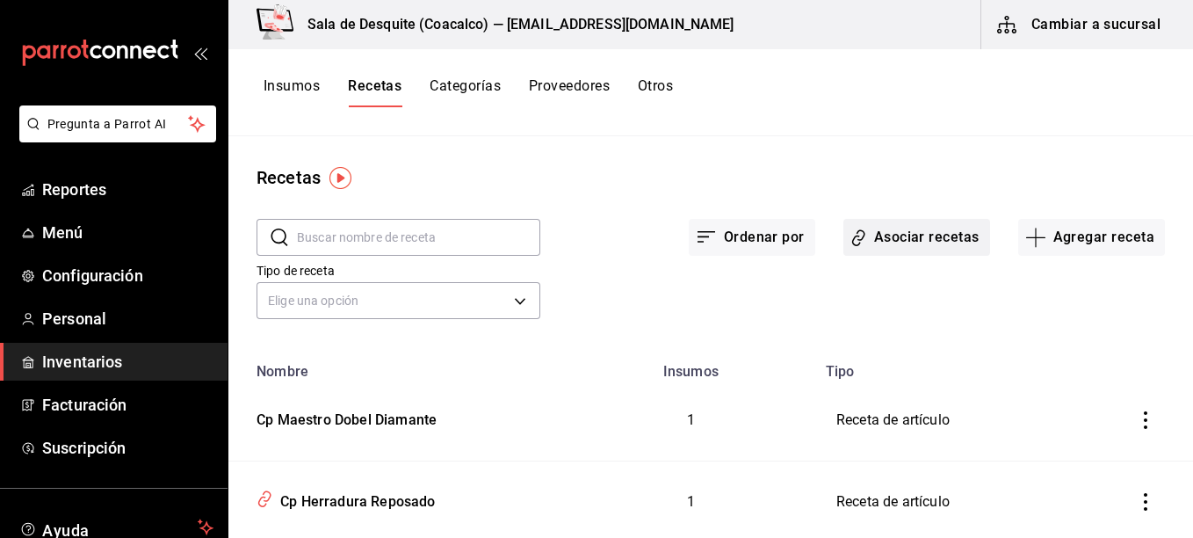
click at [911, 239] on button "Asociar recetas" at bounding box center [916, 237] width 147 height 37
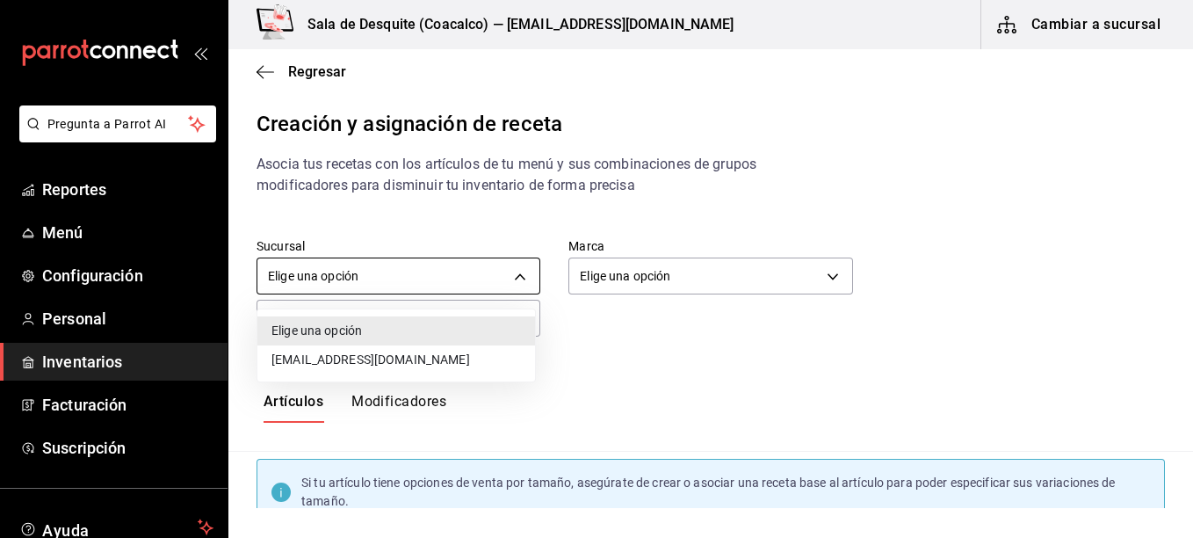
click at [437, 277] on body "Pregunta a Parrot AI Reportes Menú Configuración Personal Inventarios Facturaci…" at bounding box center [596, 254] width 1193 height 508
click at [376, 359] on li "[EMAIL_ADDRESS][DOMAIN_NAME]" at bounding box center [396, 359] width 278 height 29
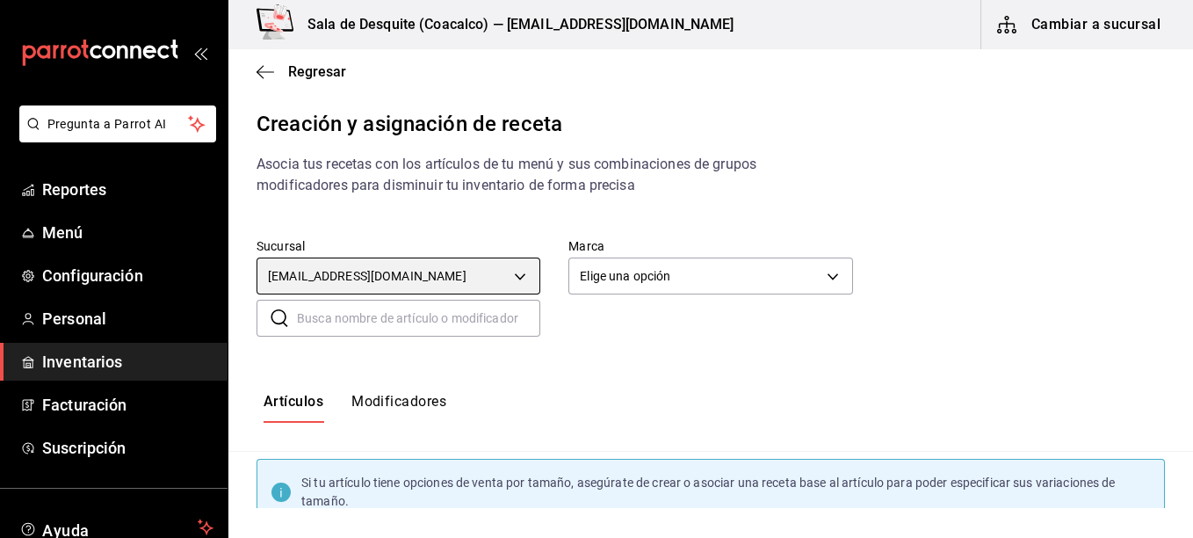
type input "93467c31-adce-431c-98c2-5877e547f662"
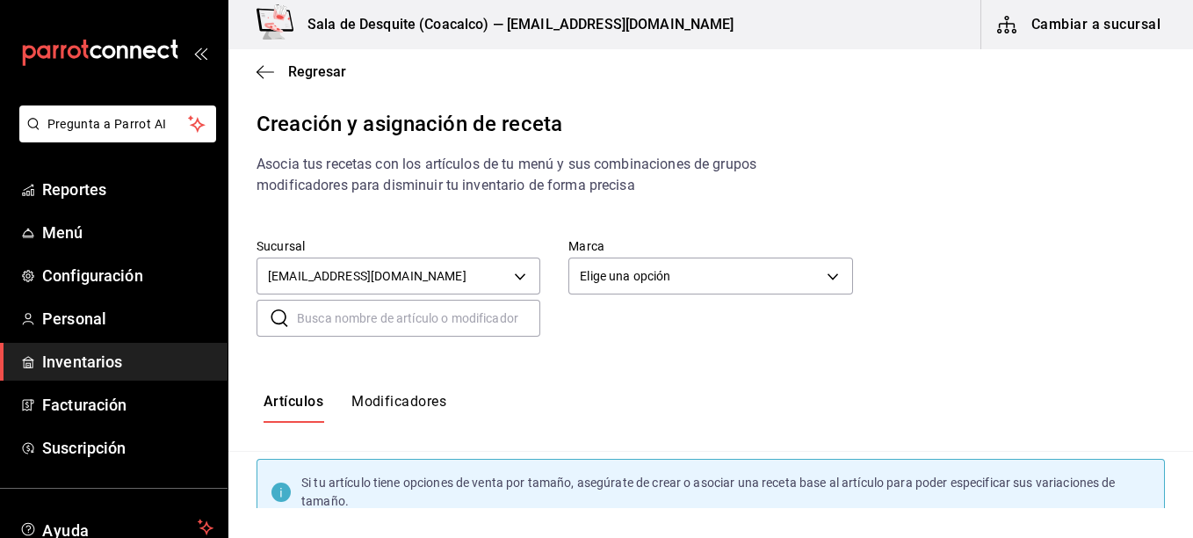
click at [675, 271] on body "Pregunta a Parrot AI Reportes Menú Configuración Personal Inventarios Facturaci…" at bounding box center [596, 254] width 1193 height 508
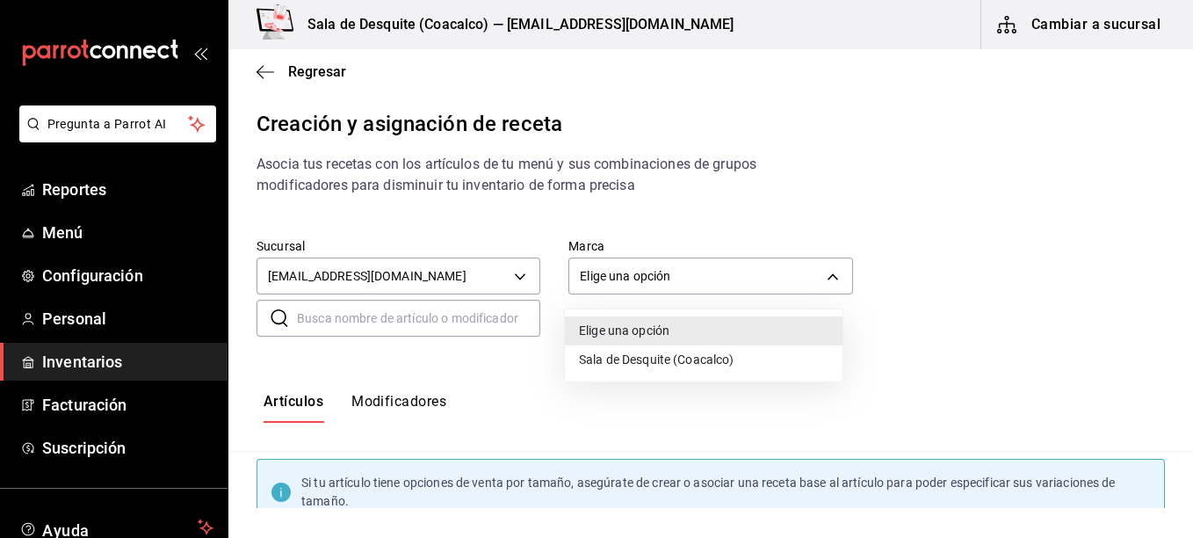
click at [653, 357] on li "Sala de Desquite (Coacalco)" at bounding box center [704, 359] width 278 height 29
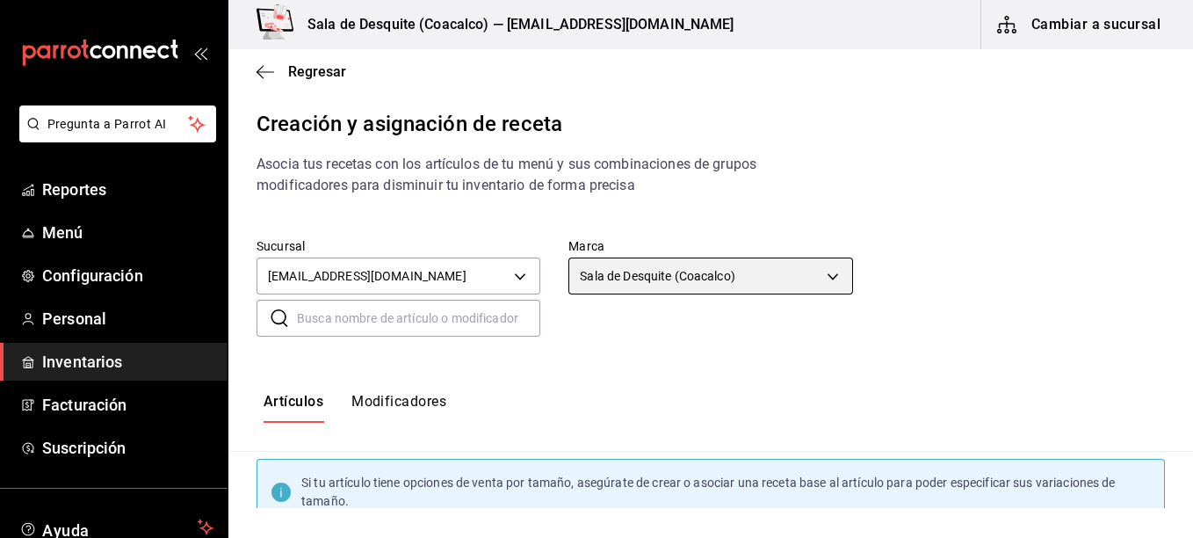
type input "62a8501e-83aa-44fc-a14d-b1e4ad847988"
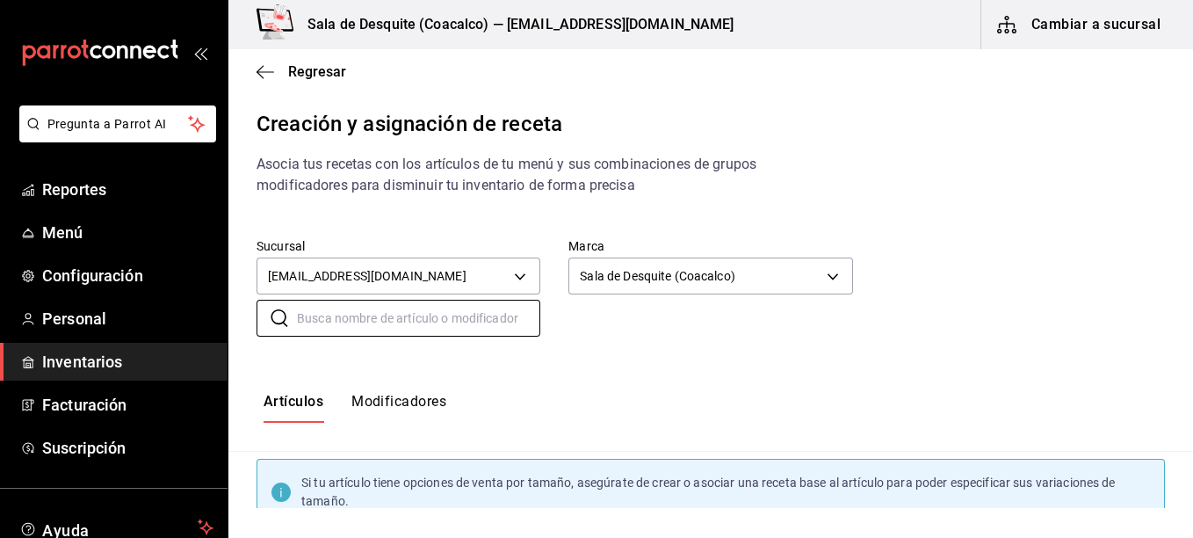
click at [470, 320] on input "text" at bounding box center [418, 317] width 243 height 35
type input "Cp Maestro"
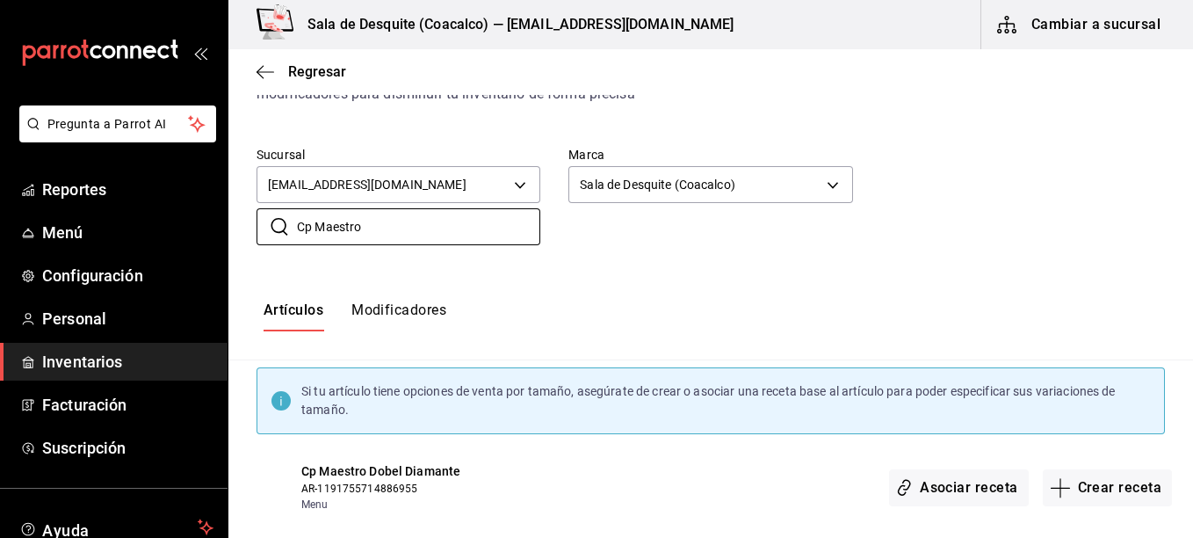
scroll to position [118, 0]
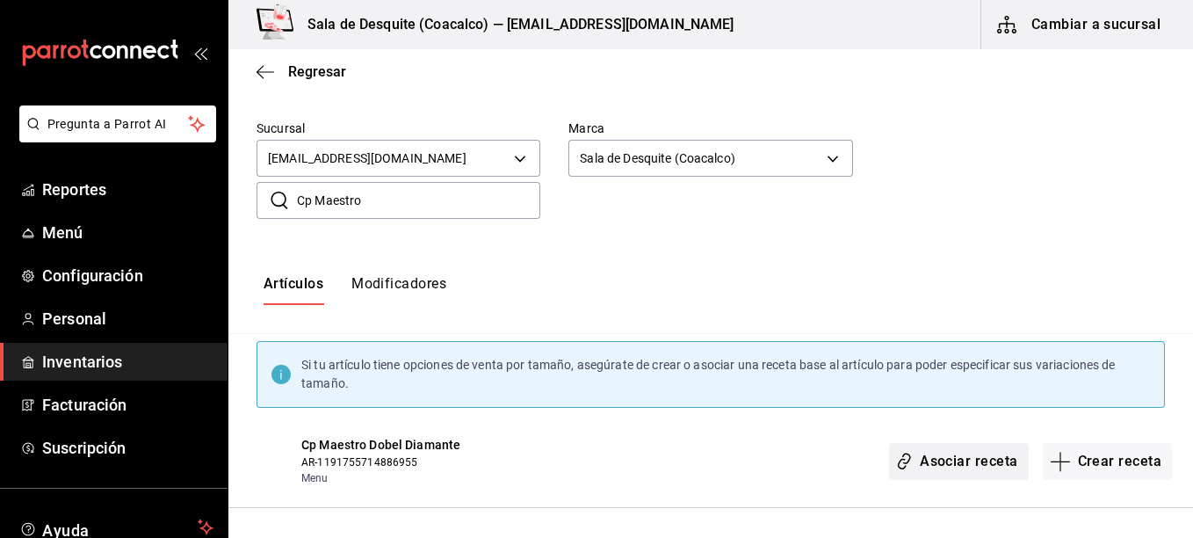
click at [933, 461] on button "Asociar receta" at bounding box center [958, 461] width 139 height 37
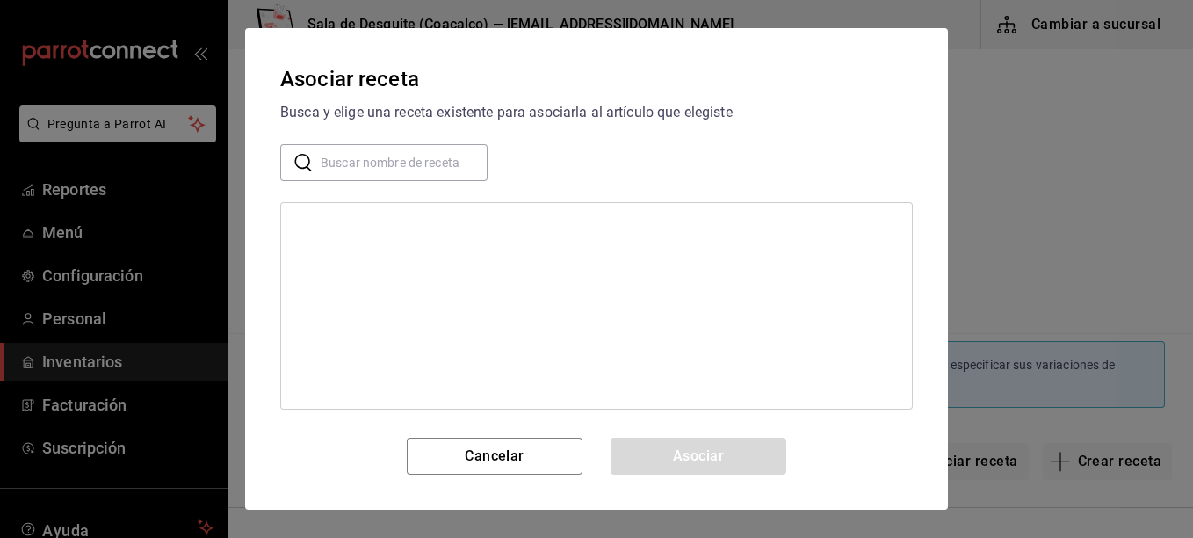
click at [448, 153] on input "text" at bounding box center [404, 162] width 167 height 35
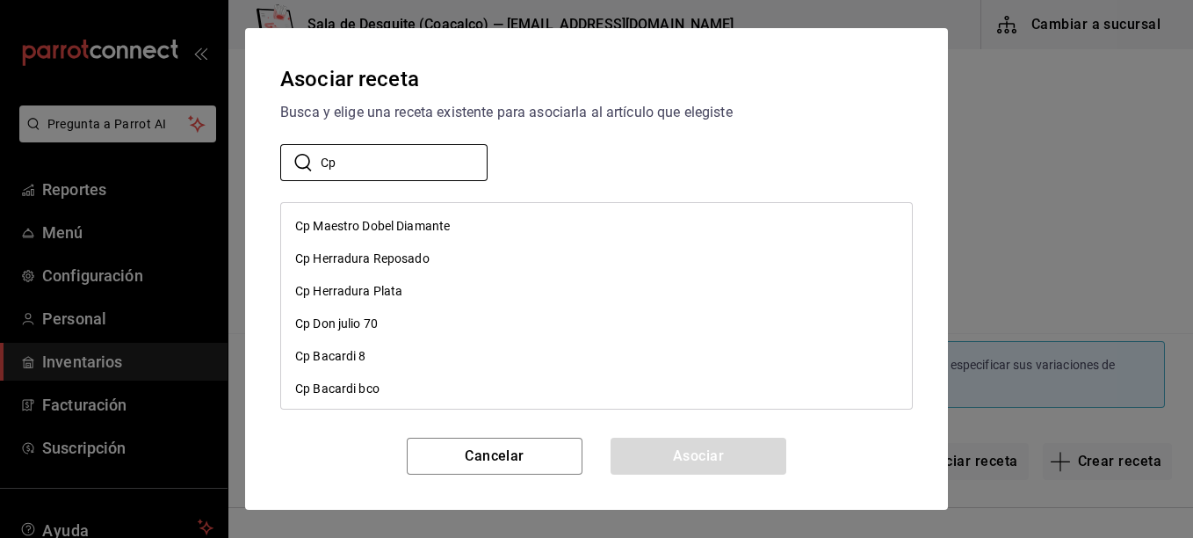
type input "Cp"
click at [402, 224] on div "Cp Maestro Dobel Diamante" at bounding box center [372, 226] width 155 height 18
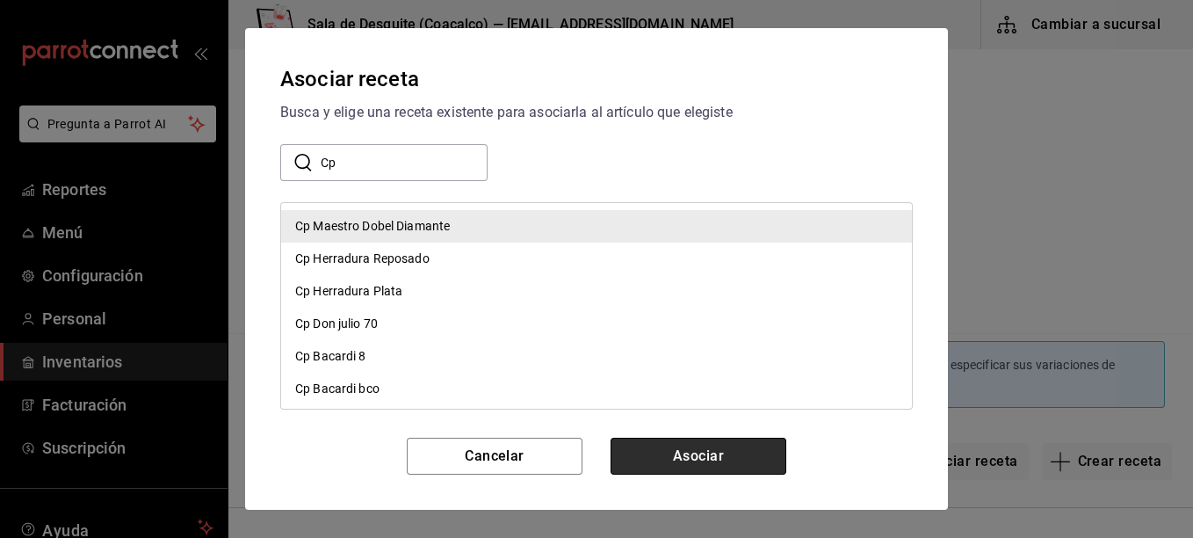
click at [696, 458] on button "Asociar" at bounding box center [698, 455] width 176 height 37
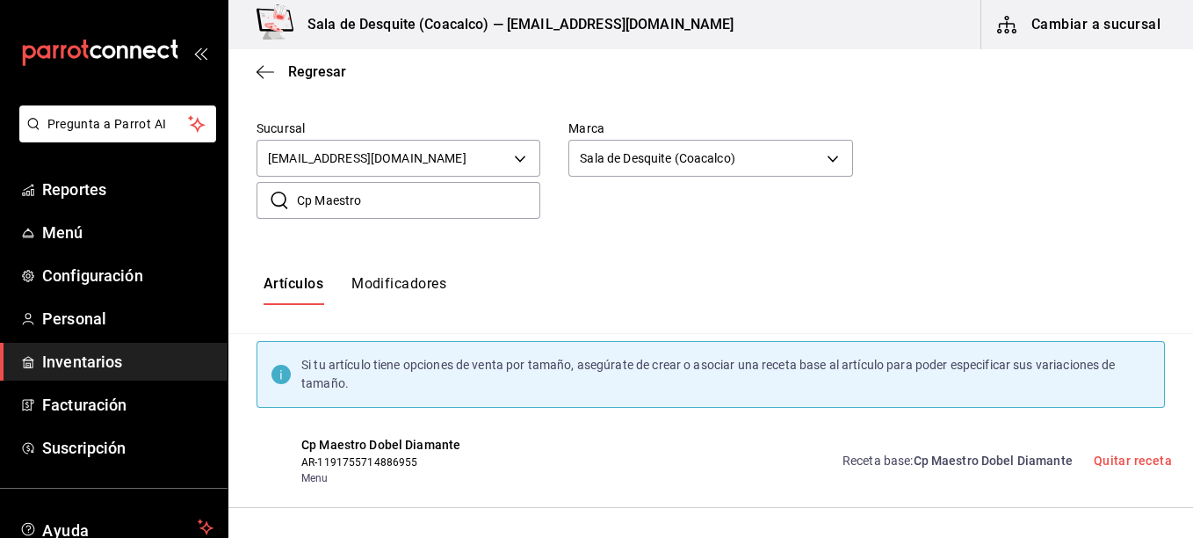
click at [298, 61] on div "Regresar" at bounding box center [710, 71] width 964 height 45
click at [296, 72] on span "Regresar" at bounding box center [317, 71] width 58 height 17
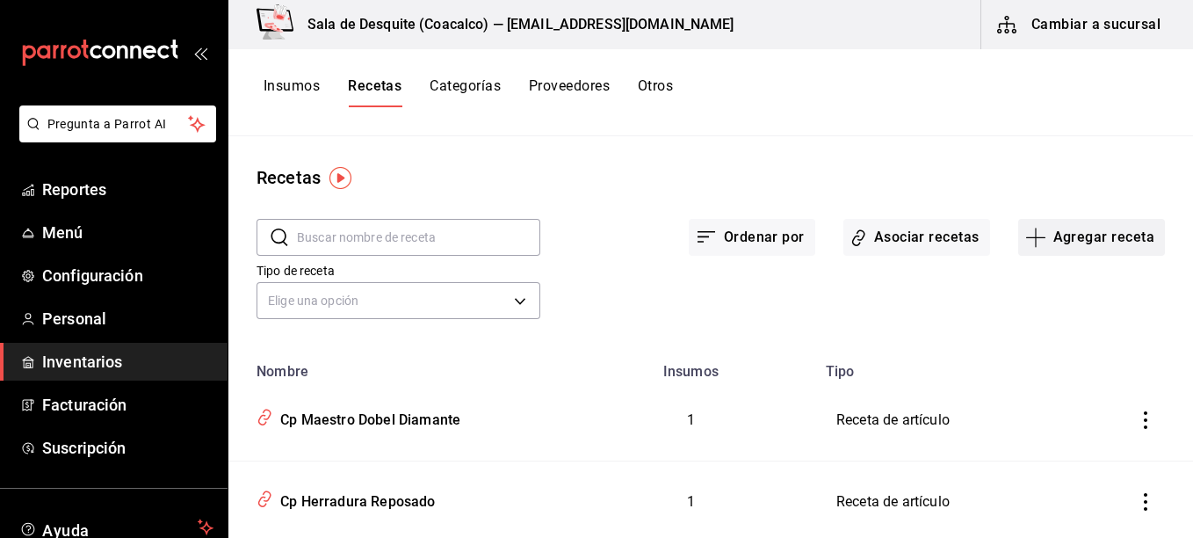
click at [1074, 247] on button "Agregar receta" at bounding box center [1091, 237] width 147 height 37
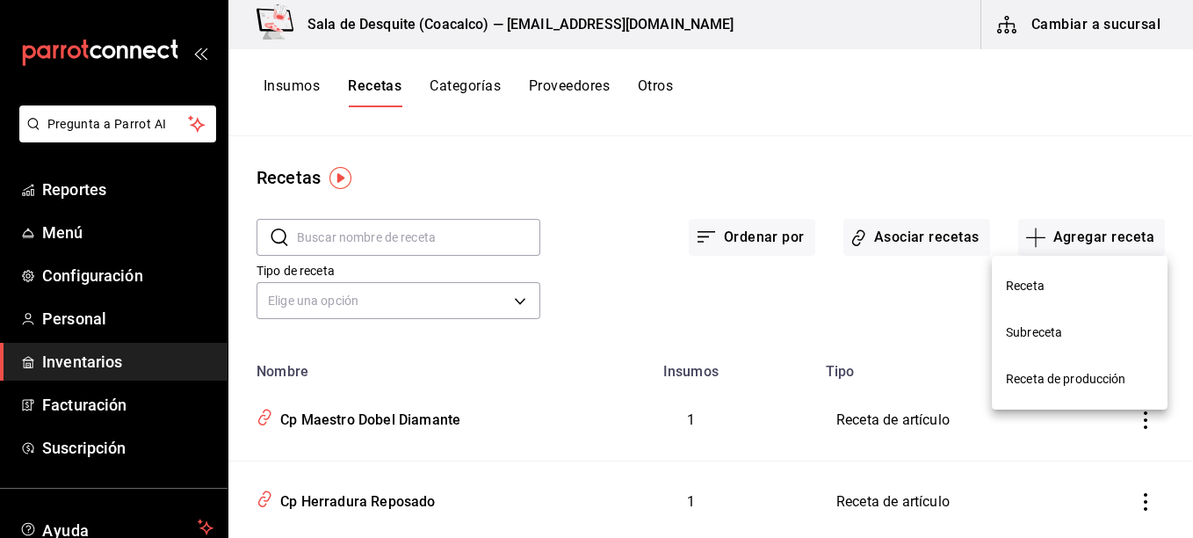
click at [1041, 300] on li "Receta" at bounding box center [1080, 286] width 176 height 47
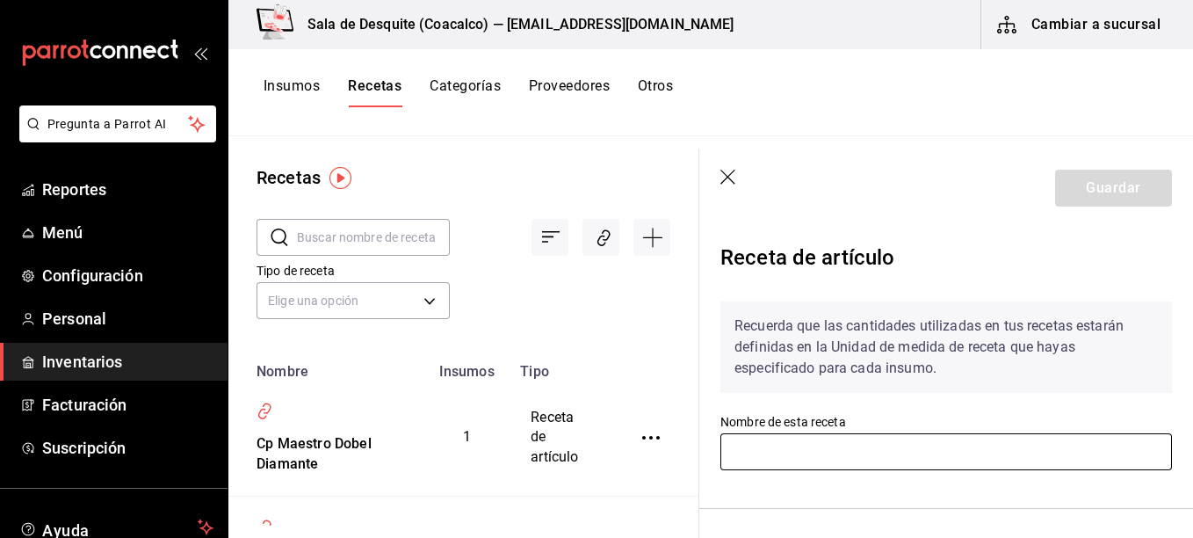
click at [821, 450] on input "text" at bounding box center [945, 451] width 451 height 37
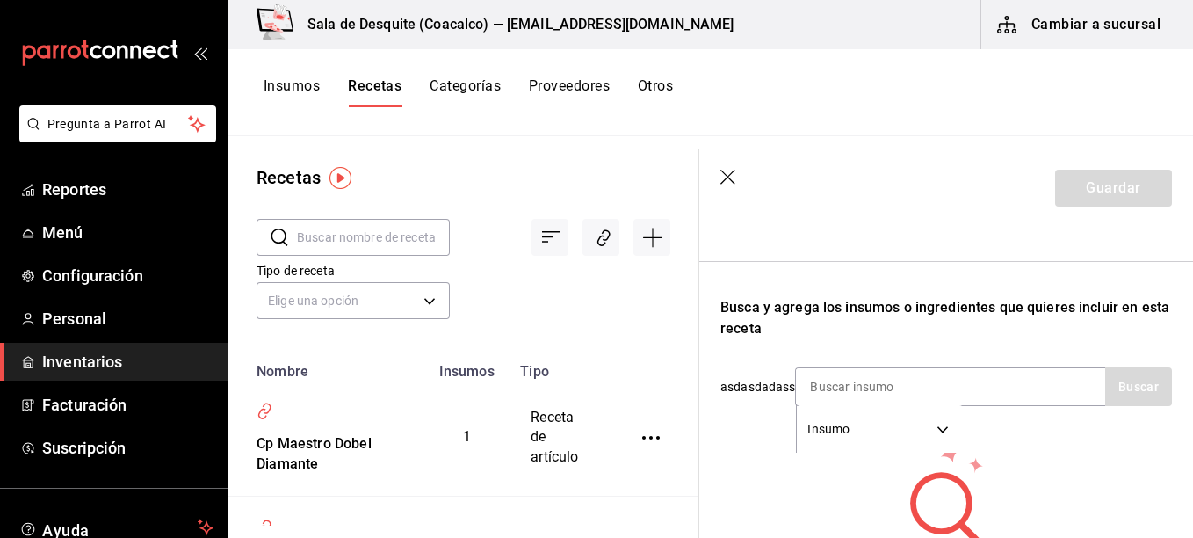
scroll to position [249, 0]
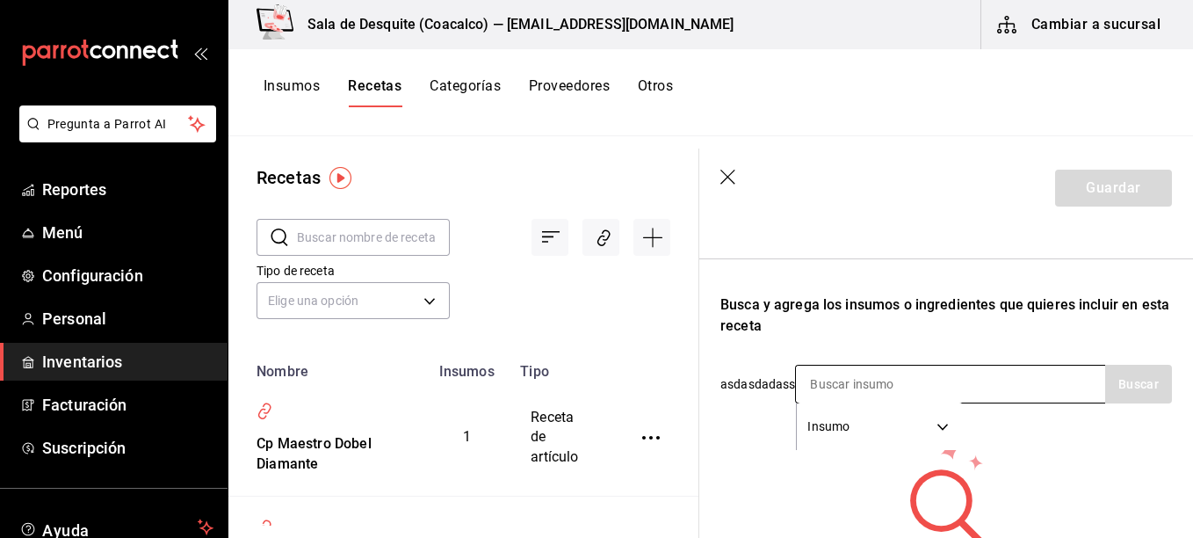
type input "Cp Cabrito Reposado"
click at [972, 385] on div "Insumo SUPPLY" at bounding box center [950, 384] width 310 height 39
click at [851, 388] on input at bounding box center [884, 383] width 176 height 37
type input "Cabrito"
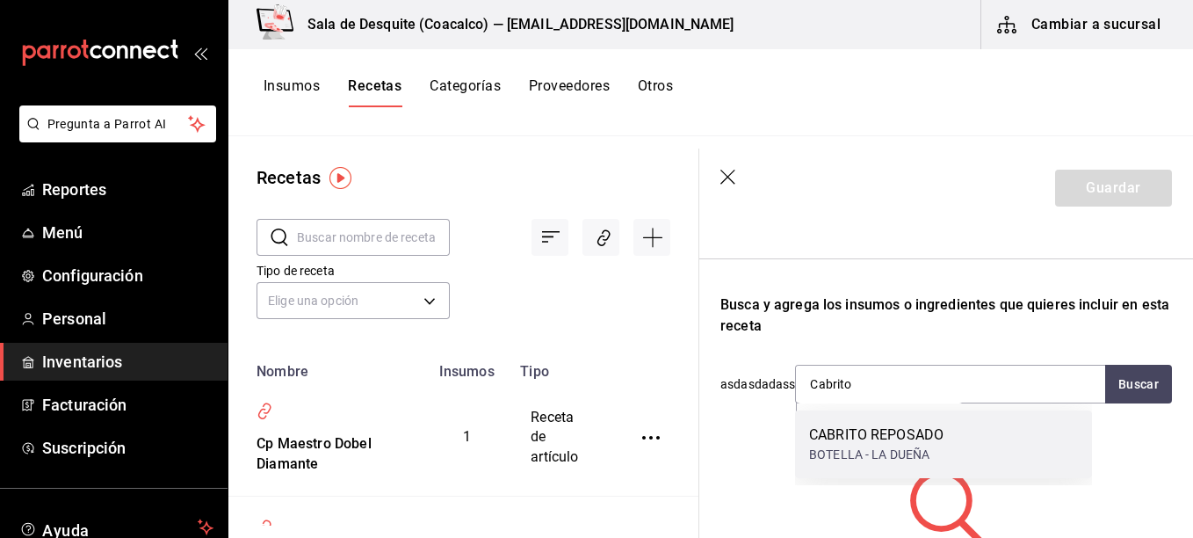
click at [890, 457] on div "BOTELLA - LA DUEÑA" at bounding box center [876, 454] width 134 height 18
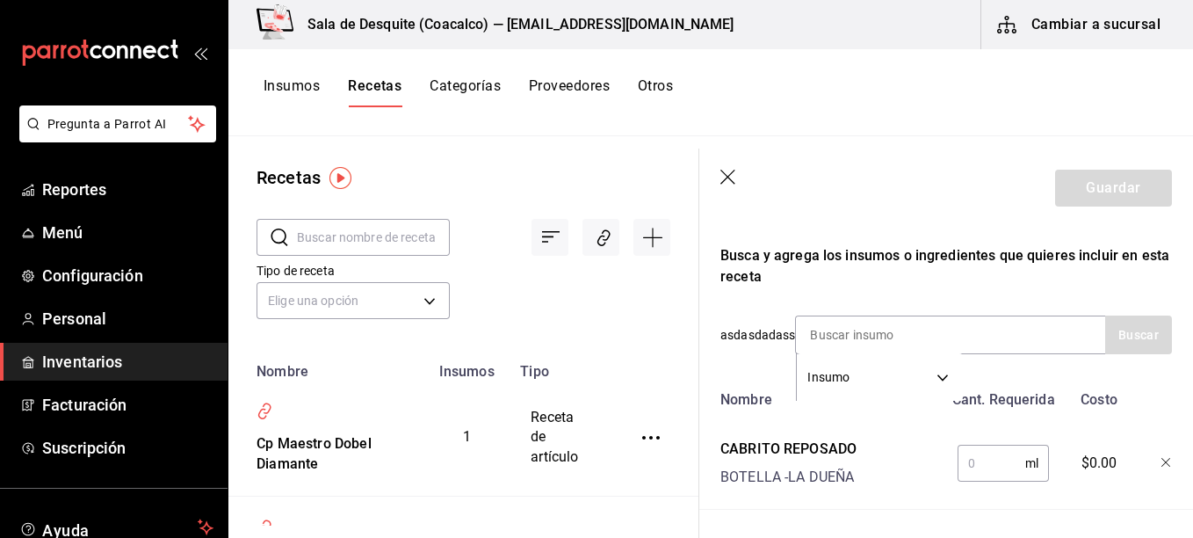
scroll to position [318, 0]
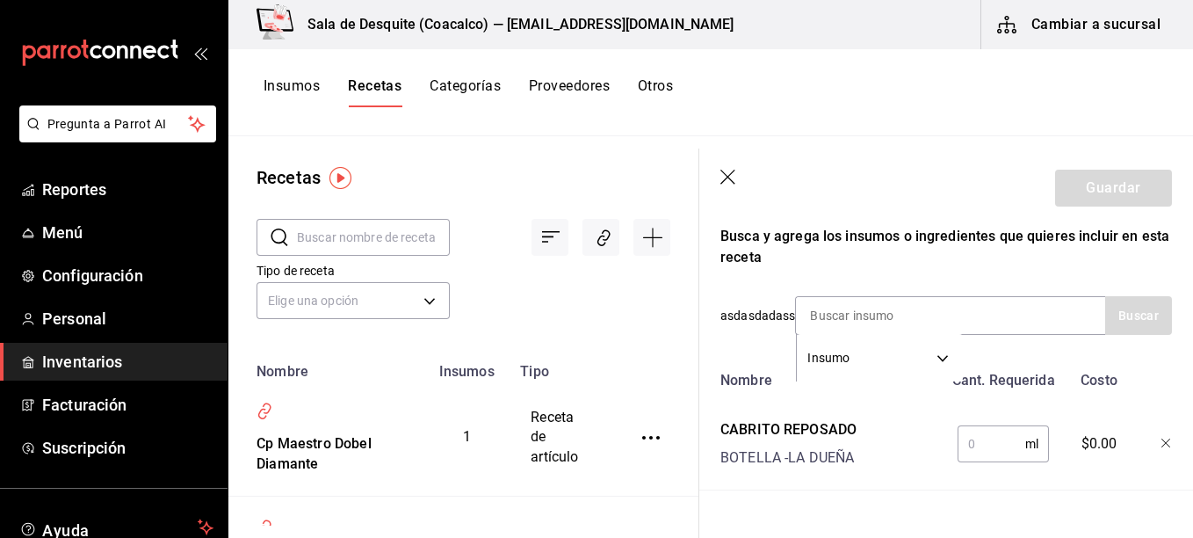
click at [977, 444] on input "text" at bounding box center [991, 443] width 68 height 35
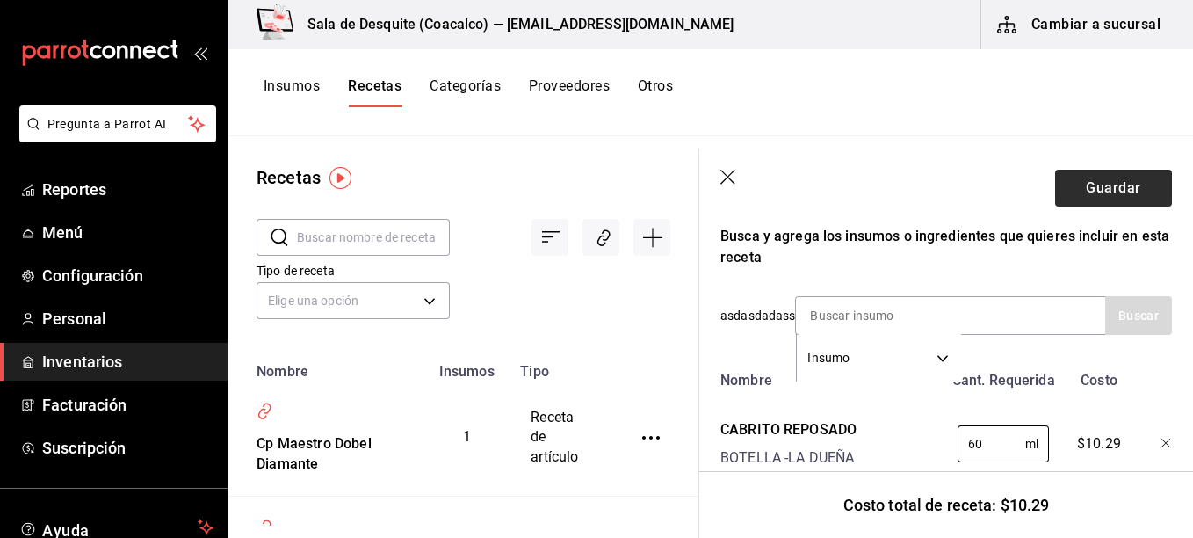
type input "60"
click at [1136, 191] on button "Guardar" at bounding box center [1113, 188] width 117 height 37
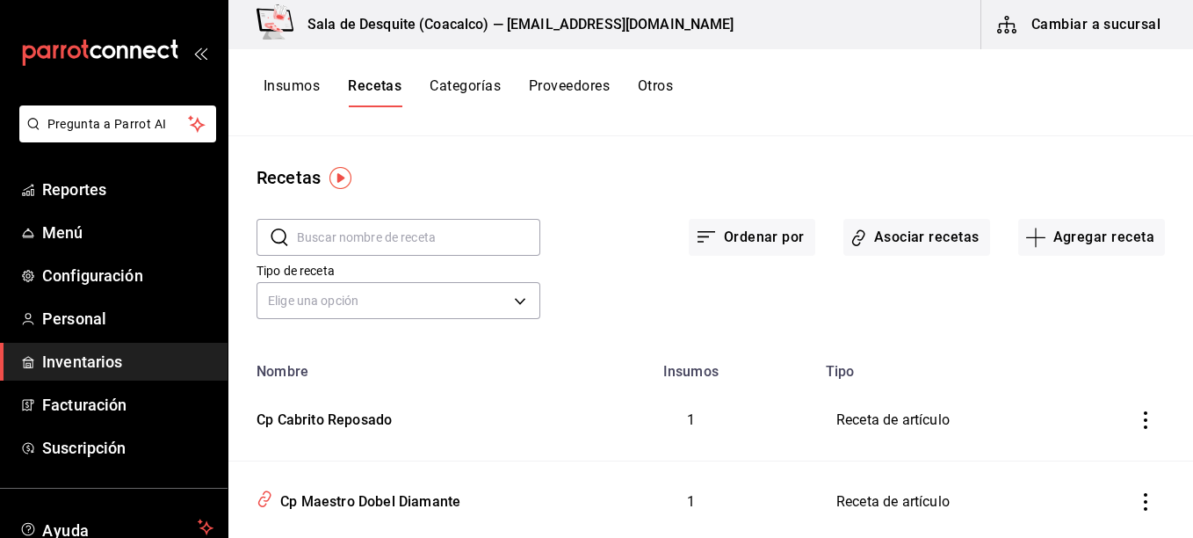
click at [467, 242] on input "text" at bounding box center [418, 237] width 243 height 35
type input "c"
type input "Capta"
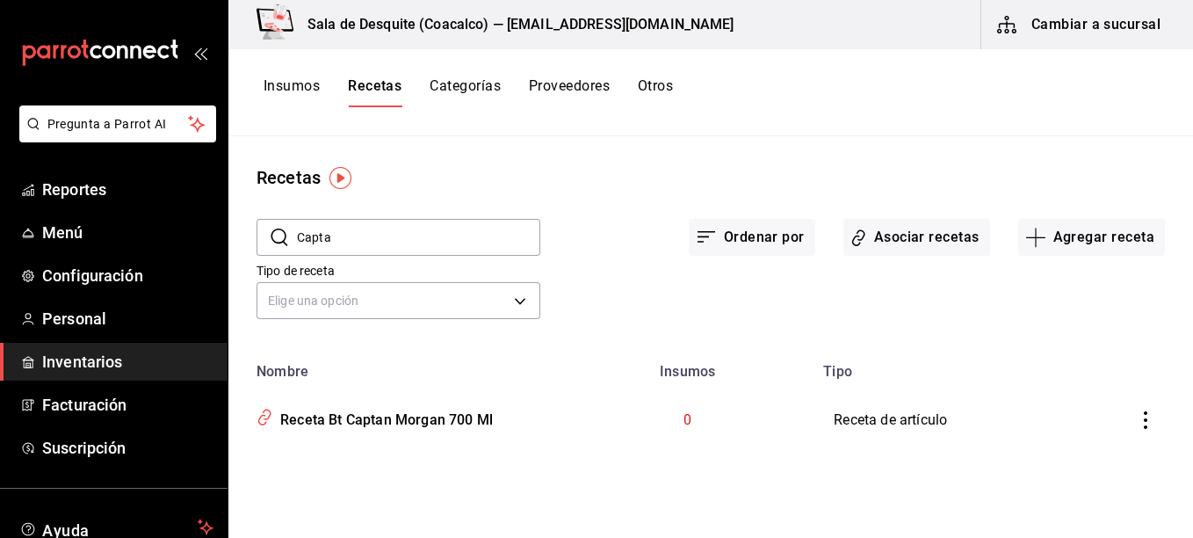
click at [458, 239] on input "Capta" at bounding box center [418, 237] width 243 height 35
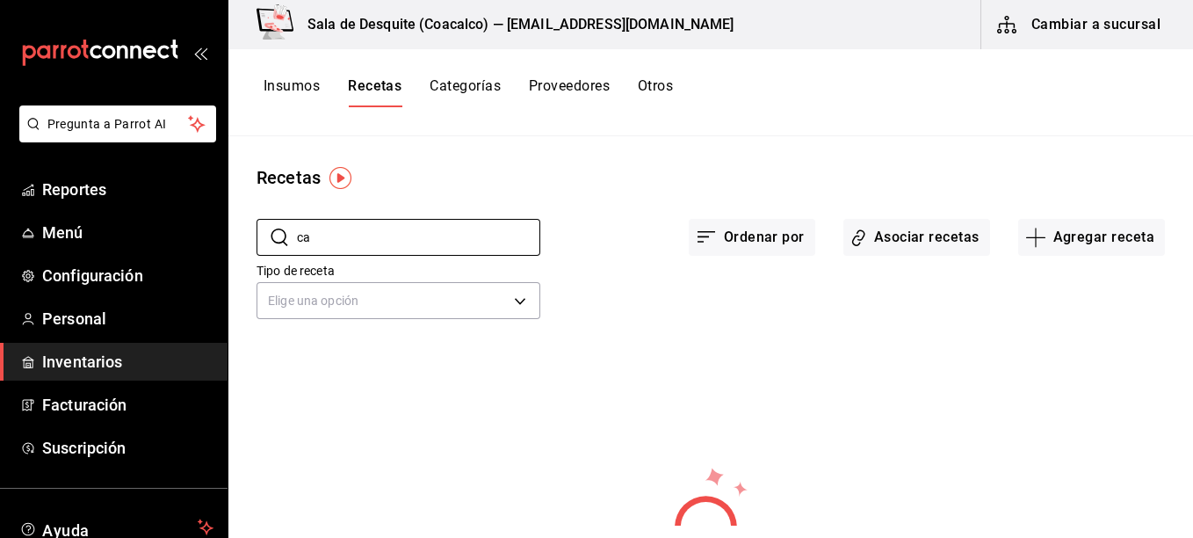
type input "c"
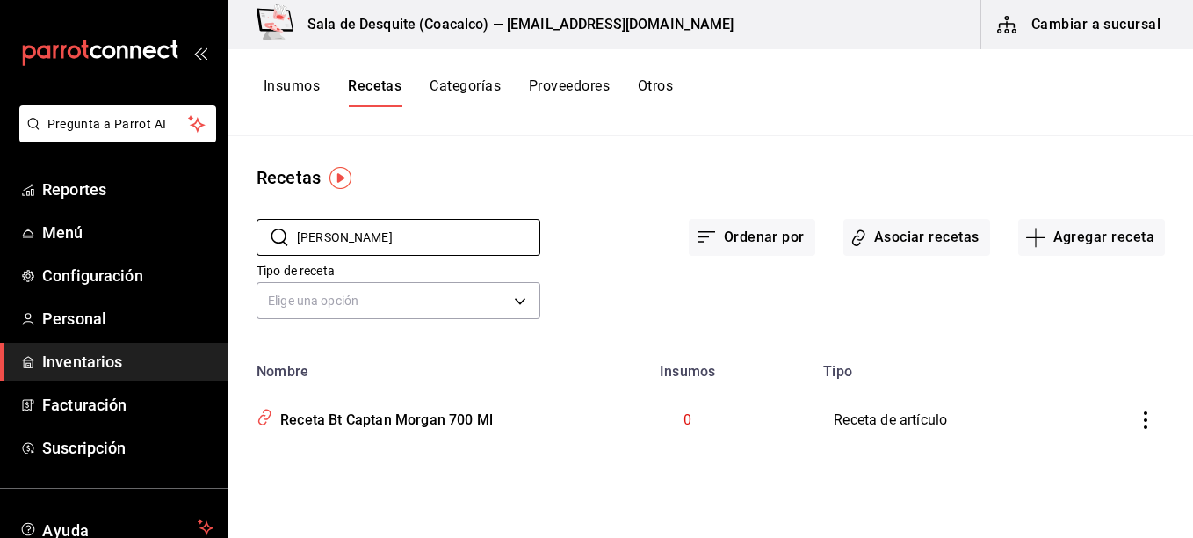
type input "[PERSON_NAME]"
click at [307, 84] on button "Insumos" at bounding box center [292, 92] width 56 height 30
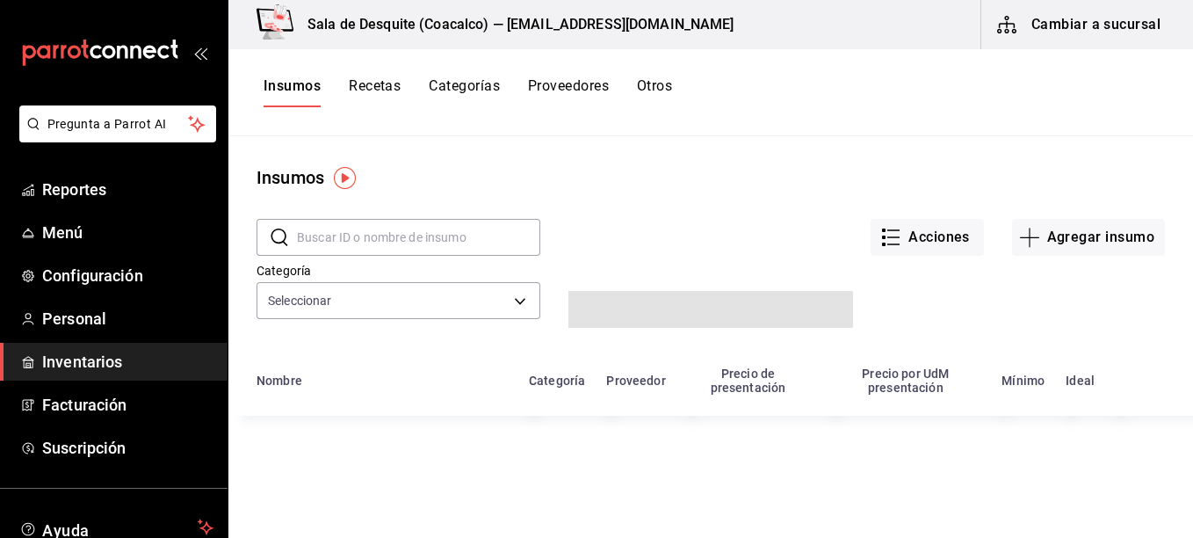
type input "723e6217-06b6-47a5-9519-f2110edd0074,1d00fc73-2e16-4600-8702-76434fd6614f,c2c22…"
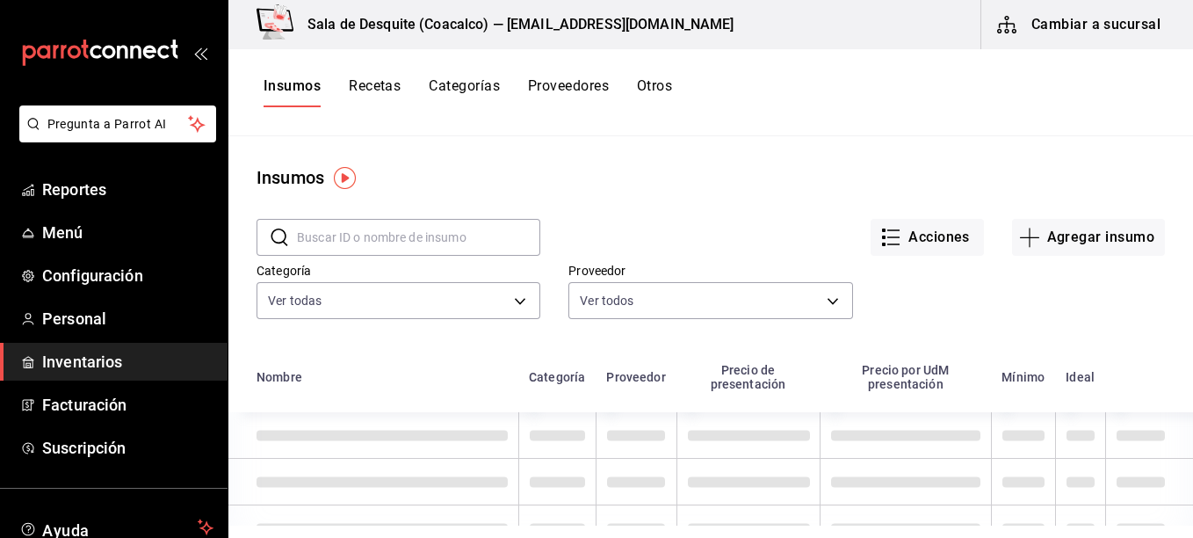
click at [334, 241] on input "text" at bounding box center [418, 237] width 243 height 35
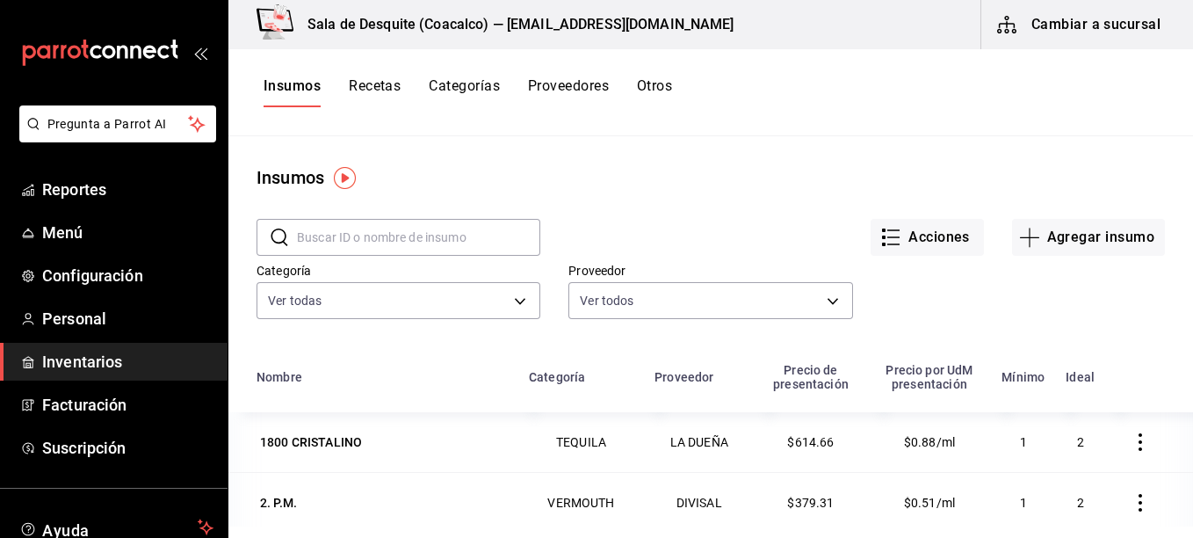
paste input "t"
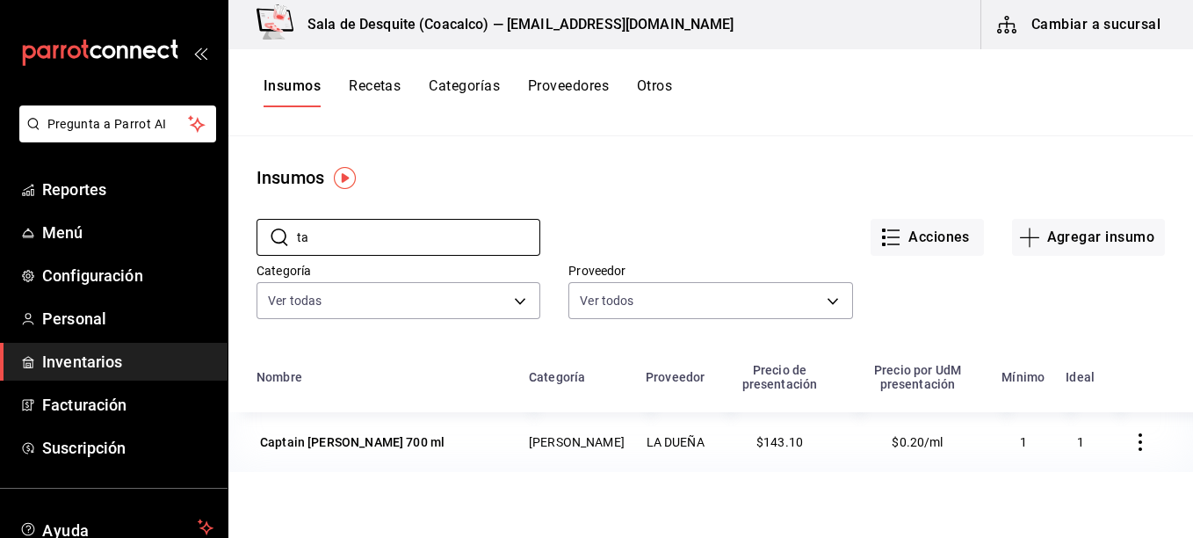
type input "t"
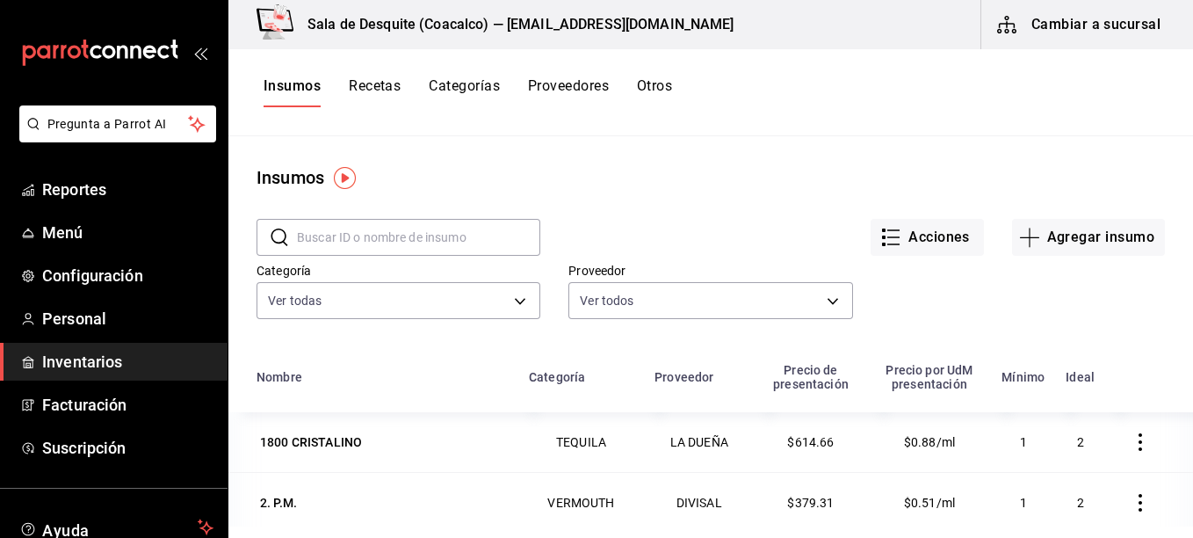
click at [389, 84] on button "Recetas" at bounding box center [375, 92] width 52 height 30
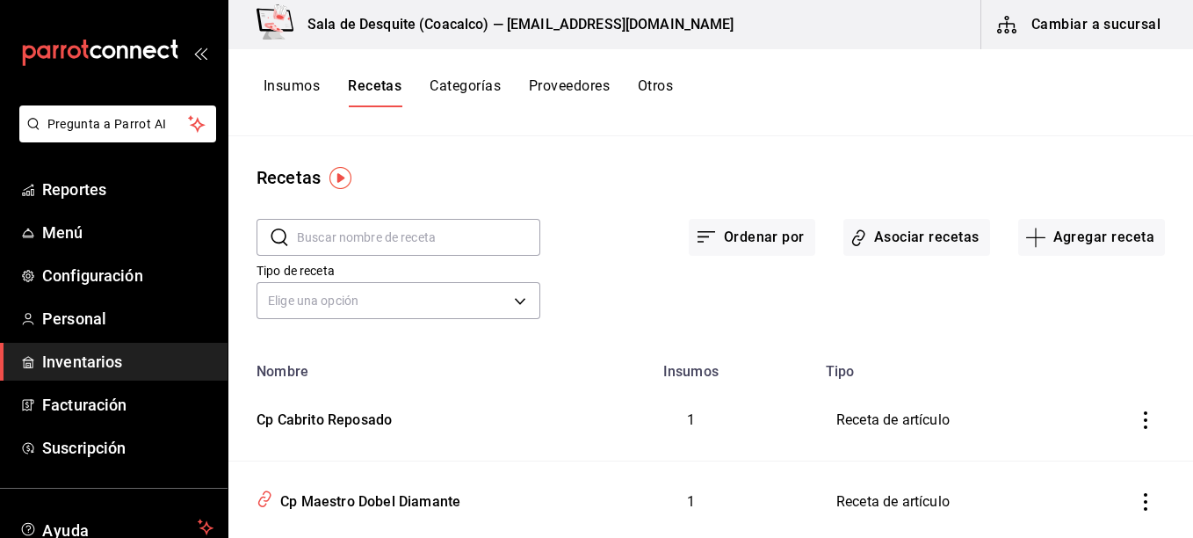
click at [452, 240] on input "text" at bounding box center [418, 237] width 243 height 35
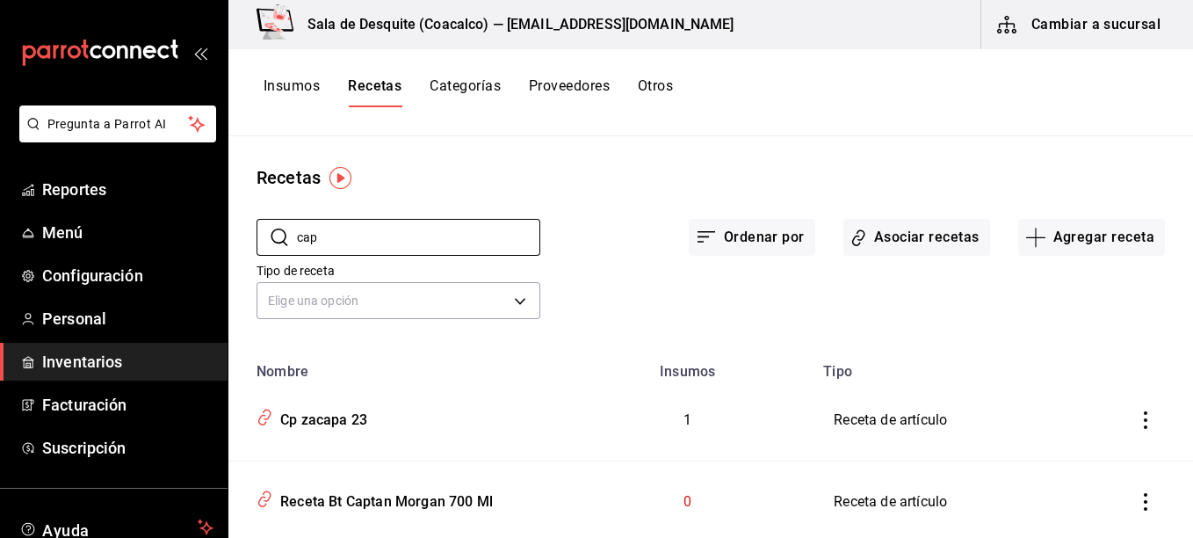
type input "cap"
click at [1137, 497] on icon "inventoriesTable" at bounding box center [1146, 502] width 18 height 18
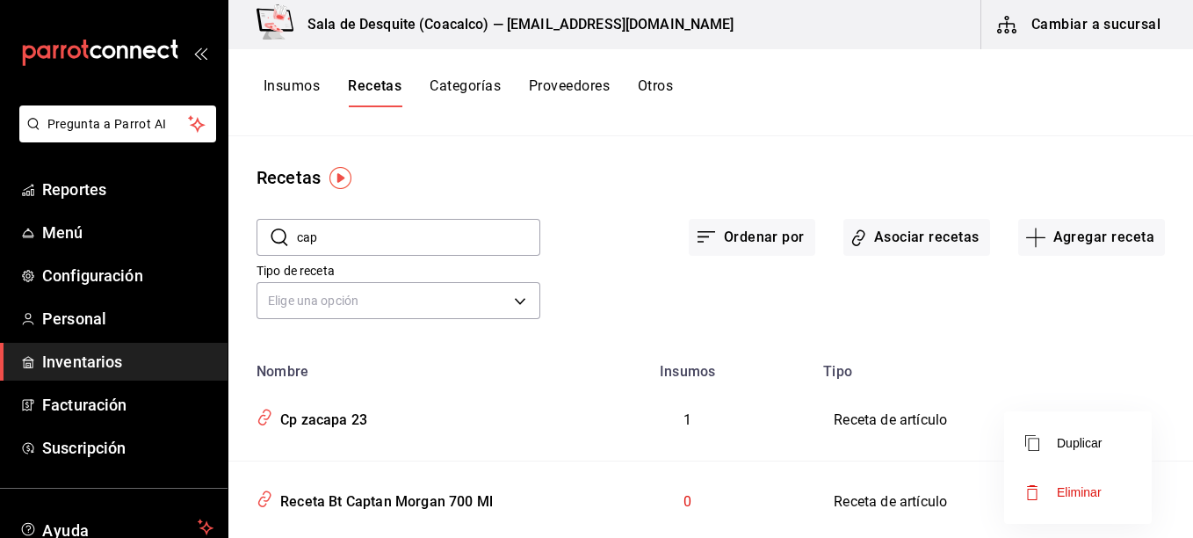
click at [260, 501] on div at bounding box center [596, 269] width 1193 height 538
click at [314, 495] on div "Receta Bt Captan Morgan 700 Ml" at bounding box center [383, 498] width 220 height 27
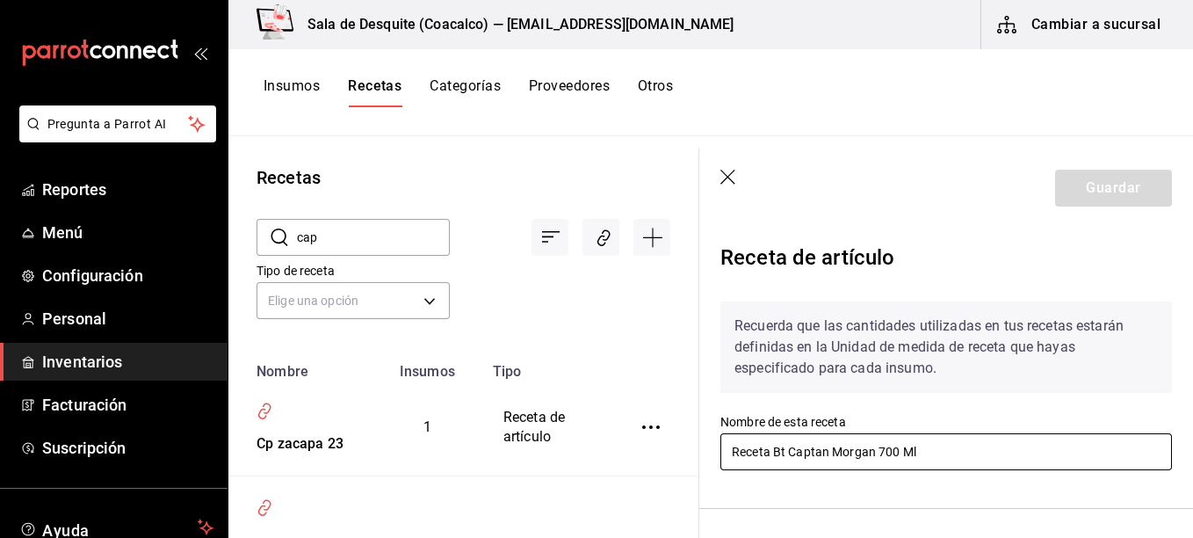
click at [816, 449] on input "Receta Bt Captan Morgan 700 Ml" at bounding box center [945, 451] width 451 height 37
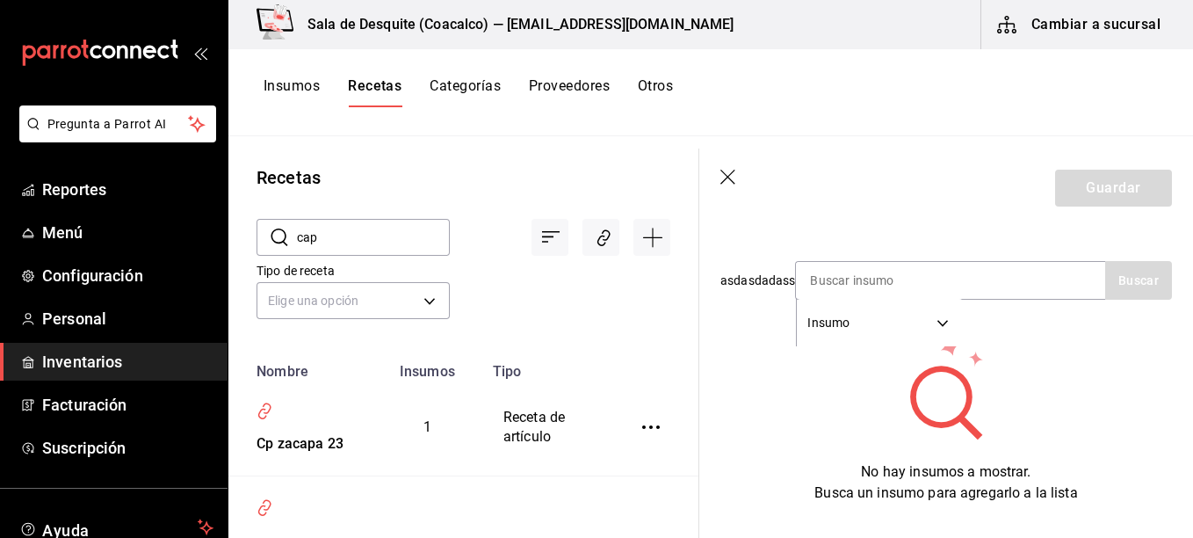
scroll to position [364, 0]
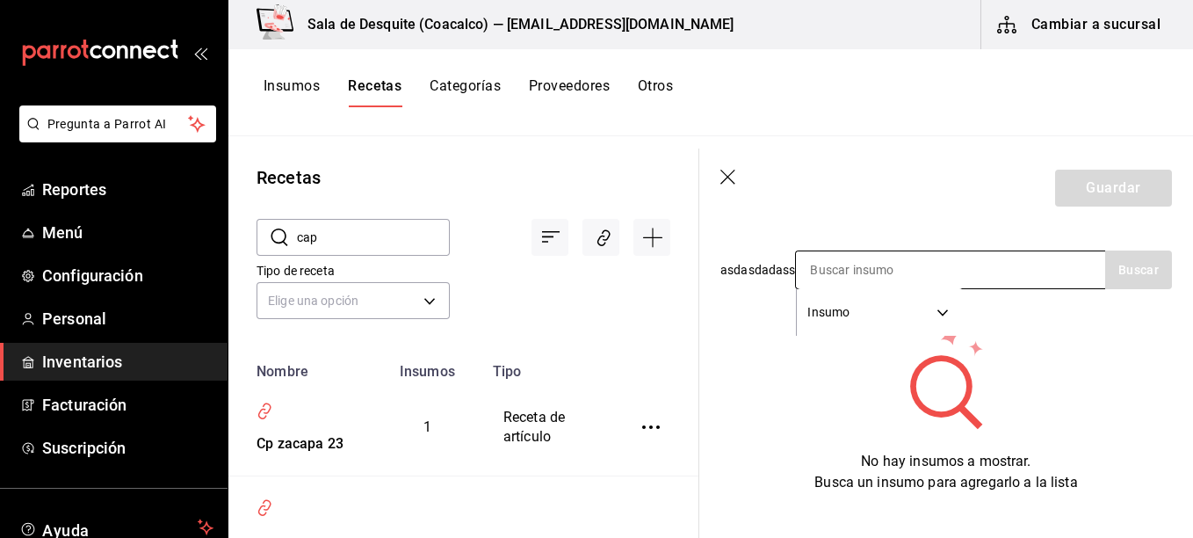
type input "Receta Bt Captain [PERSON_NAME] 700 Ml"
click at [971, 279] on div "Insumo SUPPLY" at bounding box center [950, 269] width 310 height 39
click at [946, 263] on input at bounding box center [884, 269] width 176 height 37
type input "Captain"
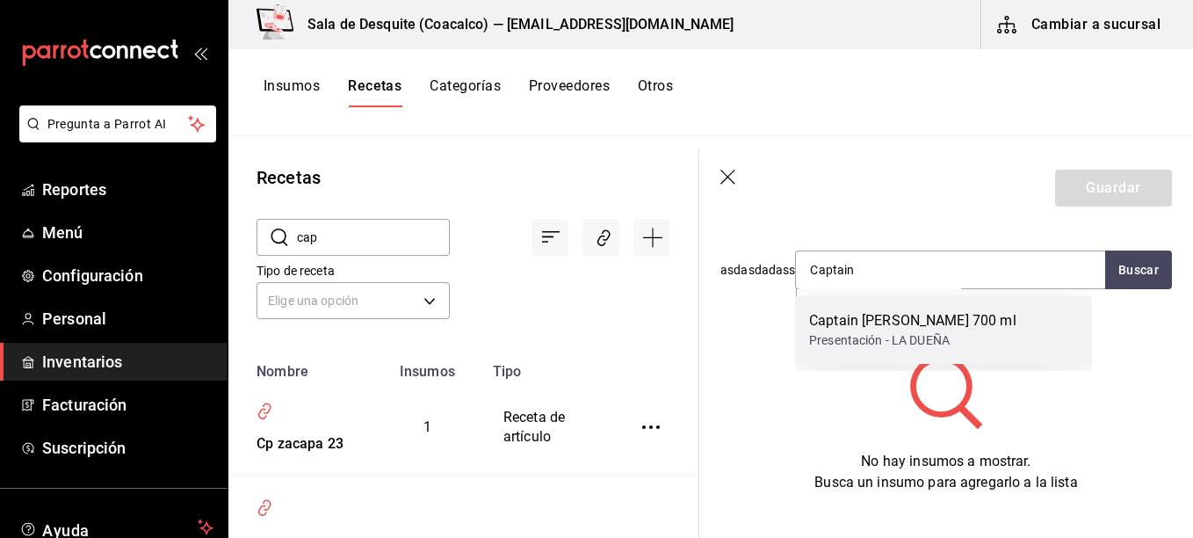
click at [912, 333] on div "Presentación - LA DUEÑA" at bounding box center [912, 340] width 207 height 18
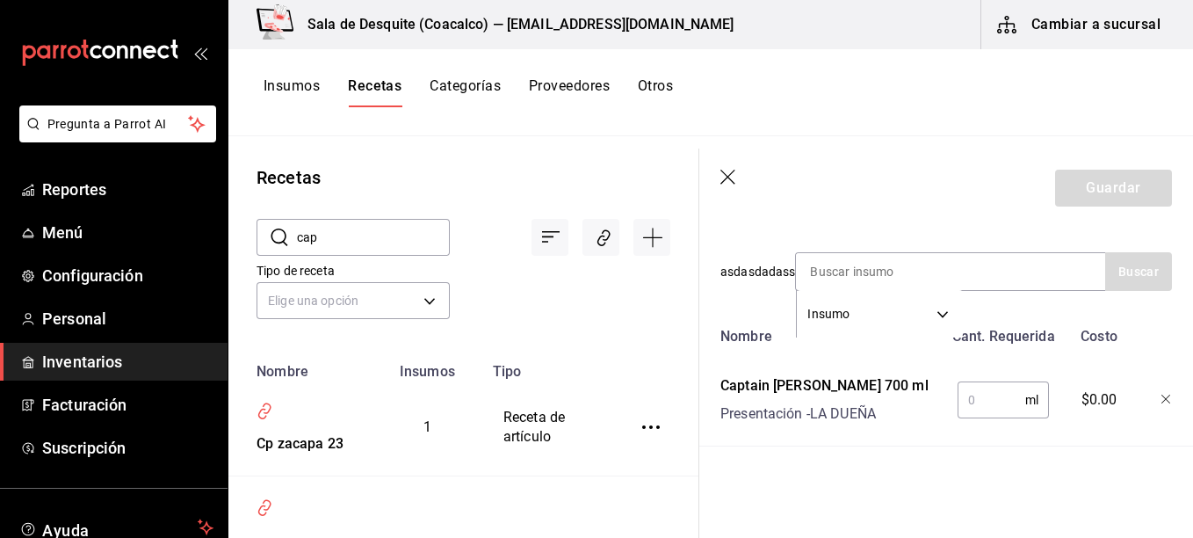
click at [971, 401] on input "text" at bounding box center [991, 399] width 68 height 35
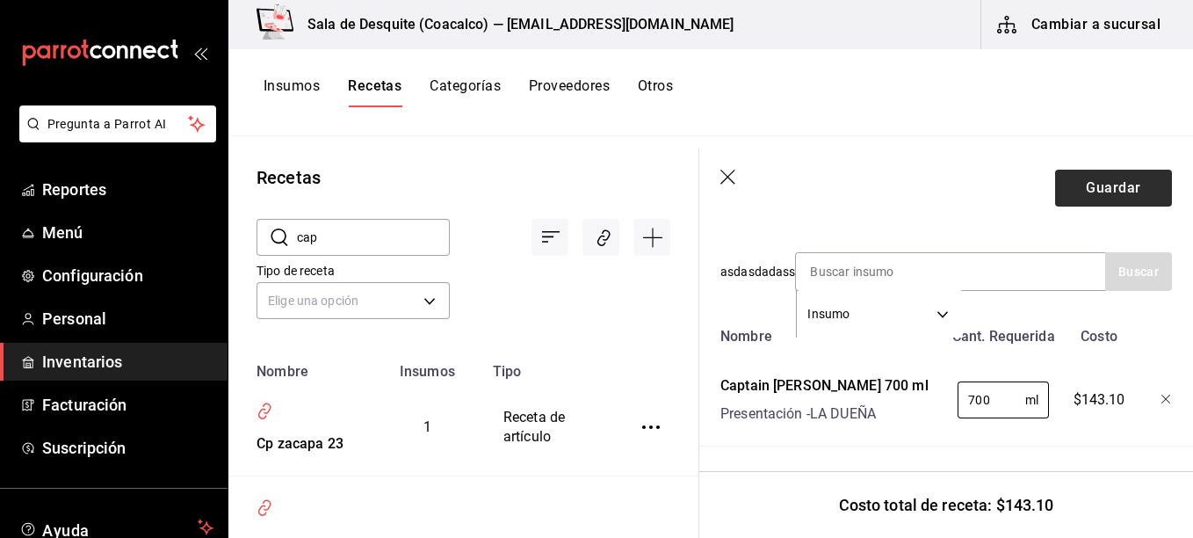
type input "700"
click at [1099, 179] on button "Guardar" at bounding box center [1113, 188] width 117 height 37
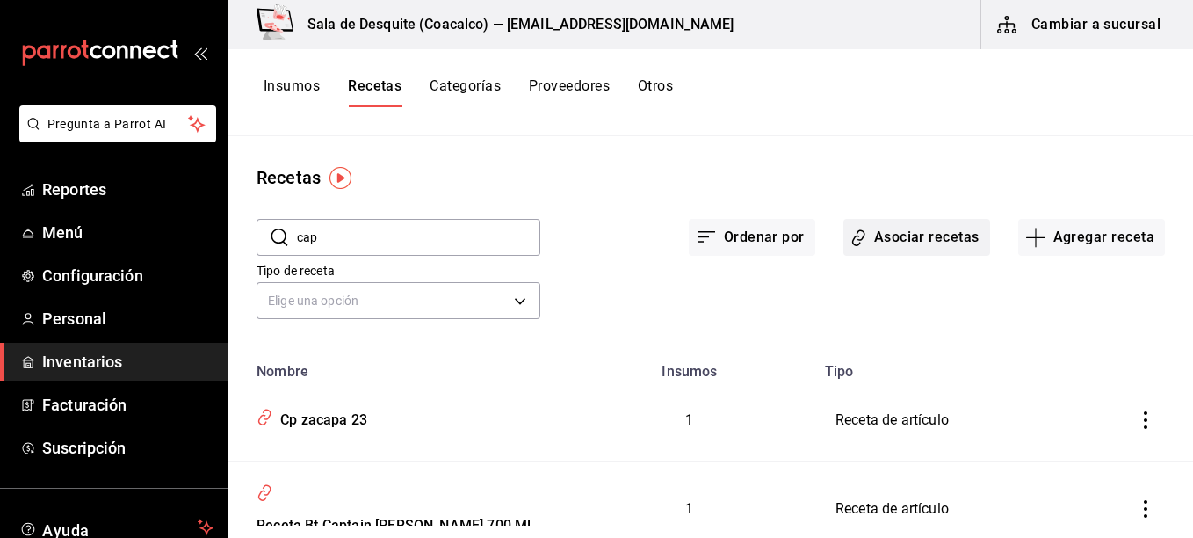
click at [906, 242] on button "Asociar recetas" at bounding box center [916, 237] width 147 height 37
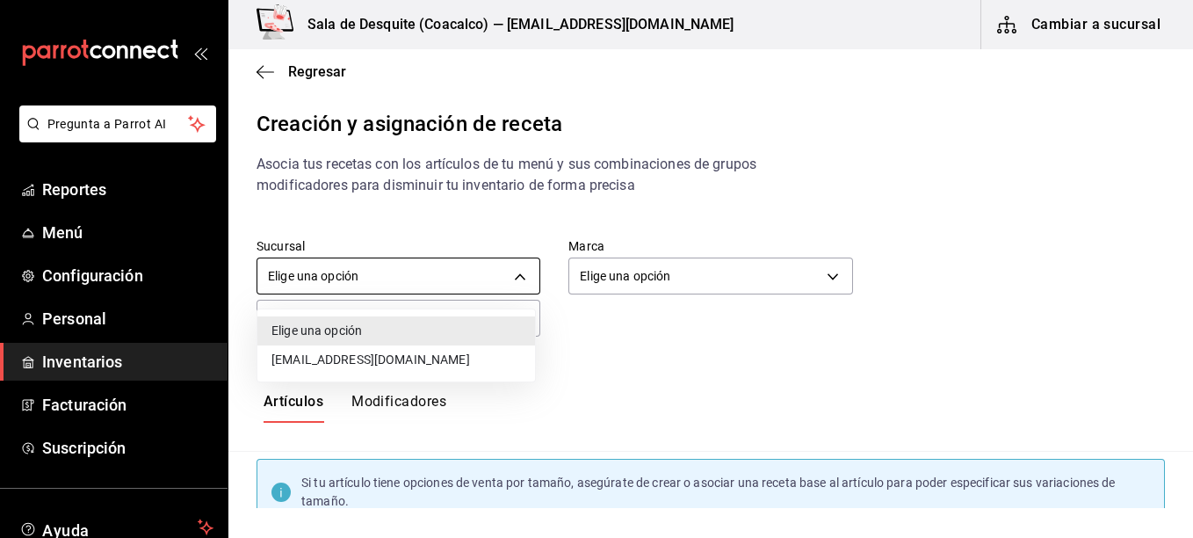
click at [357, 278] on body "Pregunta a Parrot AI Reportes Menú Configuración Personal Inventarios Facturaci…" at bounding box center [596, 254] width 1193 height 508
click at [365, 365] on li "[EMAIL_ADDRESS][DOMAIN_NAME]" at bounding box center [396, 359] width 278 height 29
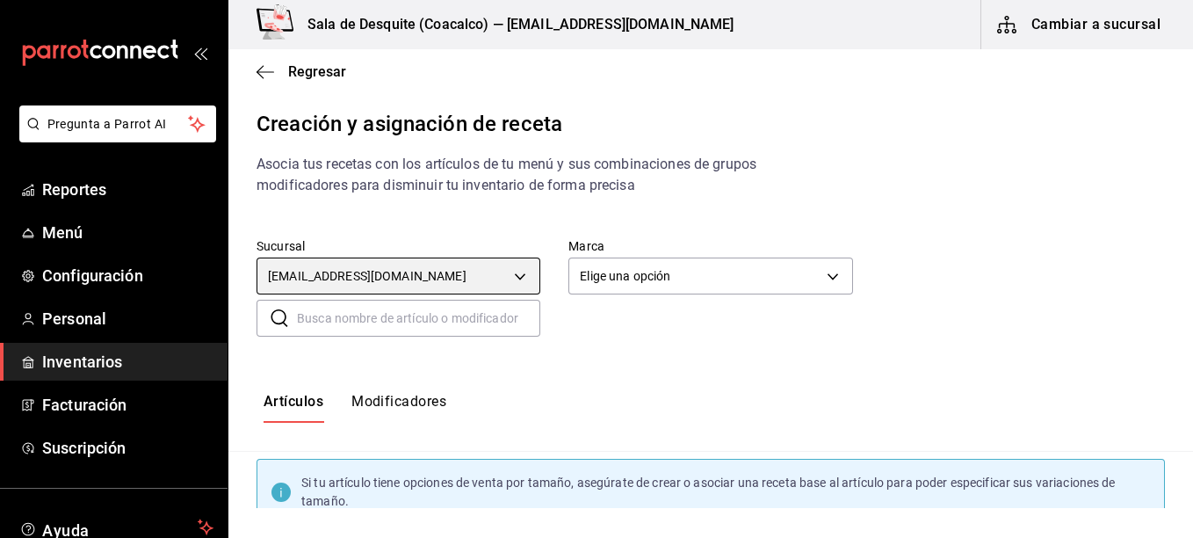
type input "93467c31-adce-431c-98c2-5877e547f662"
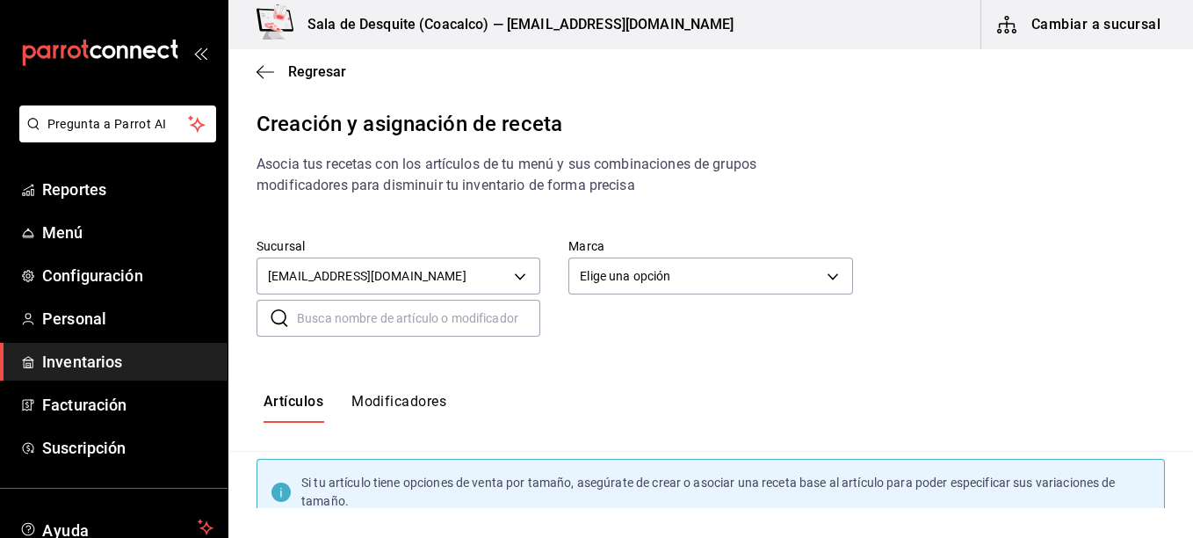
click at [700, 277] on body "Pregunta a Parrot AI Reportes Menú Configuración Personal Inventarios Facturaci…" at bounding box center [596, 254] width 1193 height 508
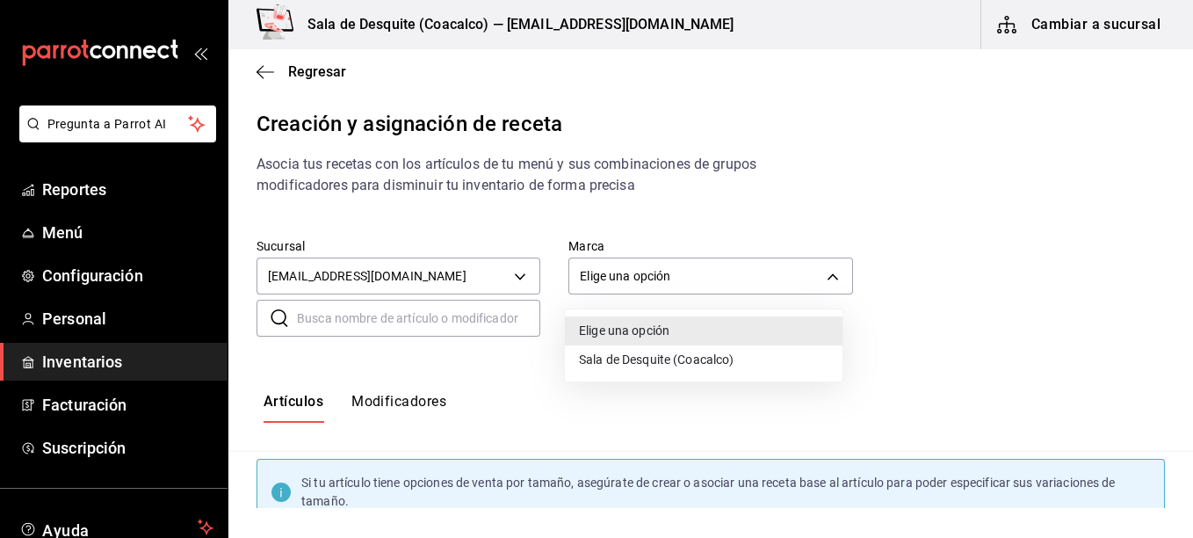
click at [708, 364] on li "Sala de Desquite (Coacalco)" at bounding box center [704, 359] width 278 height 29
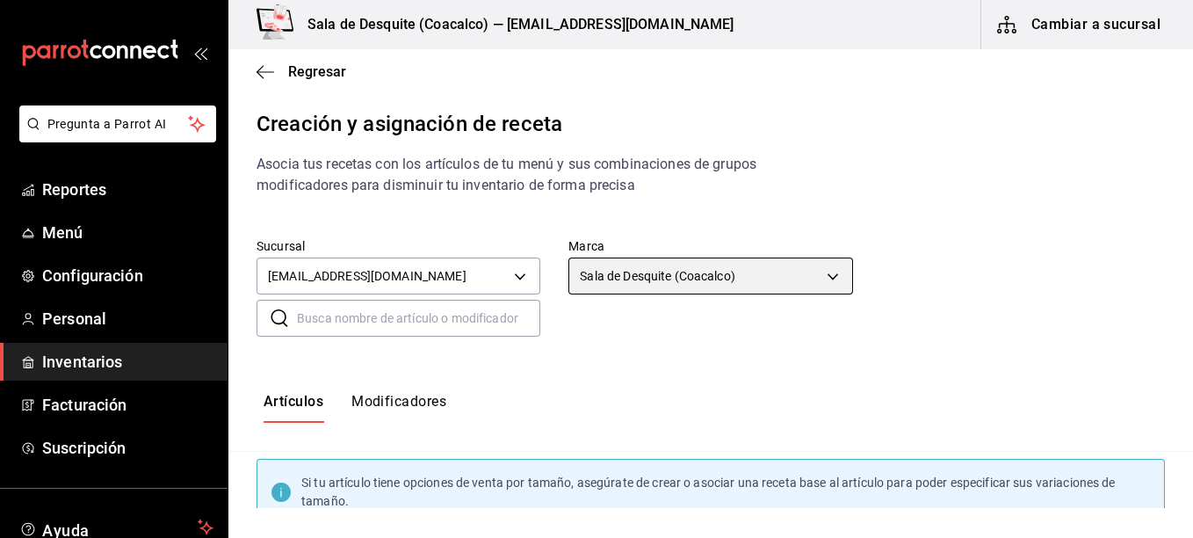
type input "62a8501e-83aa-44fc-a14d-b1e4ad847988"
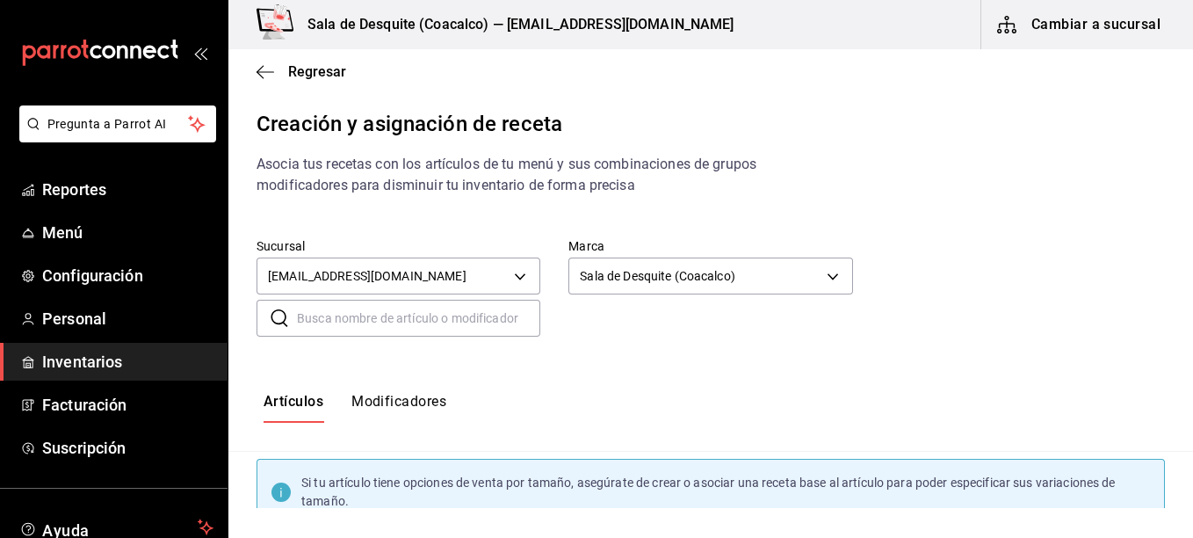
click at [393, 316] on input "text" at bounding box center [418, 317] width 243 height 35
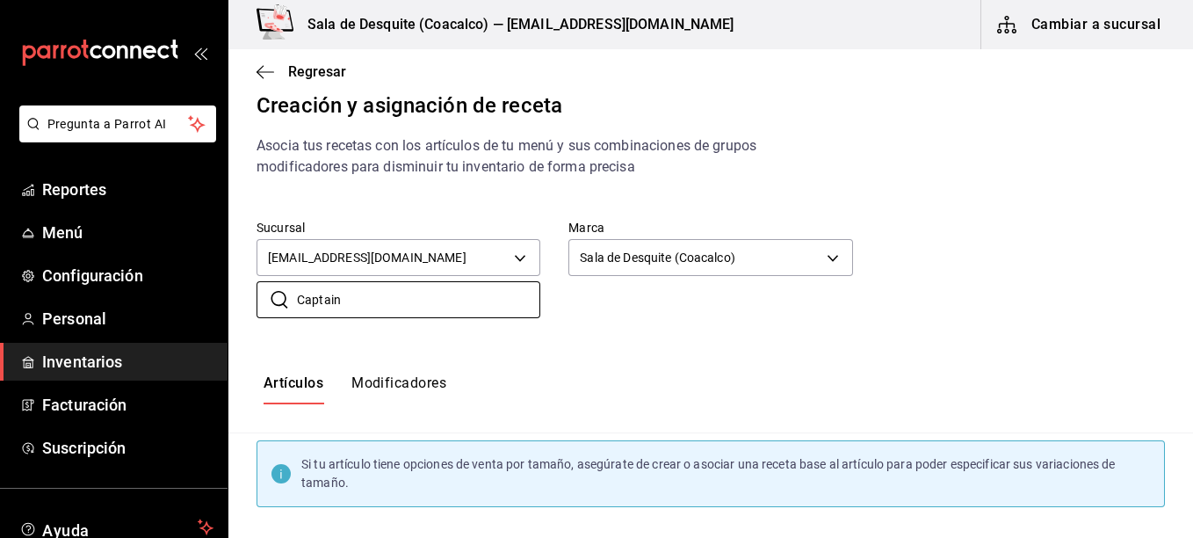
scroll to position [15, 0]
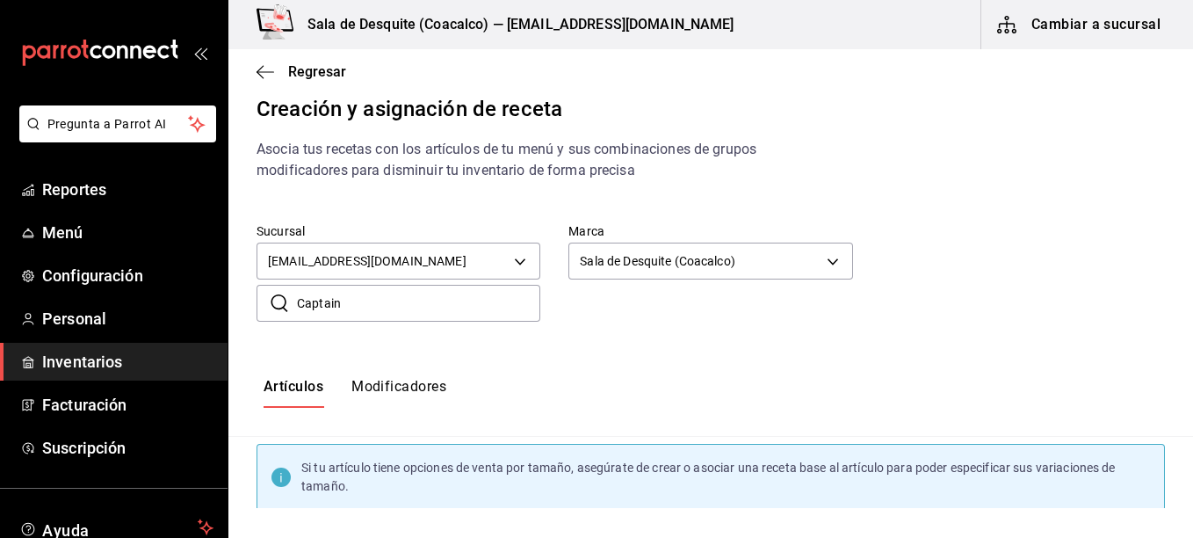
click at [404, 321] on div "Sucursal [EMAIL_ADDRESS][DOMAIN_NAME] 93467c31-adce-431c-98c2-5877e547f662 [PER…" at bounding box center [710, 272] width 964 height 155
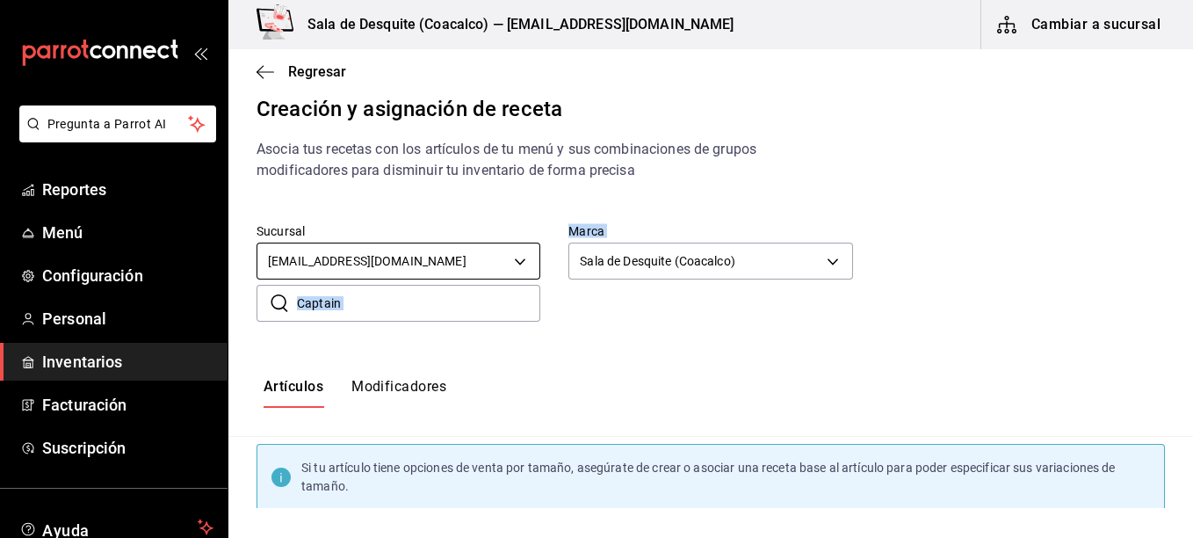
drag, startPoint x: 404, startPoint y: 321, endPoint x: 395, endPoint y: 269, distance: 53.4
click at [395, 269] on div "Sucursal [EMAIL_ADDRESS][DOMAIN_NAME] 93467c31-adce-431c-98c2-5877e547f662 [PER…" at bounding box center [710, 272] width 964 height 155
drag, startPoint x: 395, startPoint y: 269, endPoint x: 386, endPoint y: 292, distance: 24.5
click at [386, 292] on input "Captain" at bounding box center [418, 302] width 243 height 35
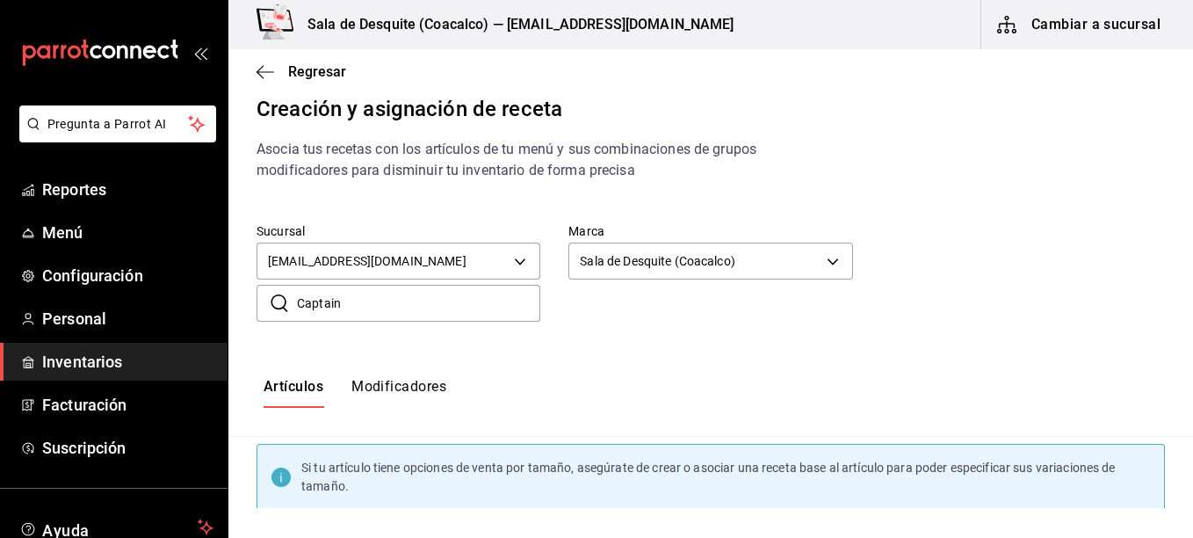
click at [386, 292] on input "Captain" at bounding box center [418, 302] width 243 height 35
type input "Capta"
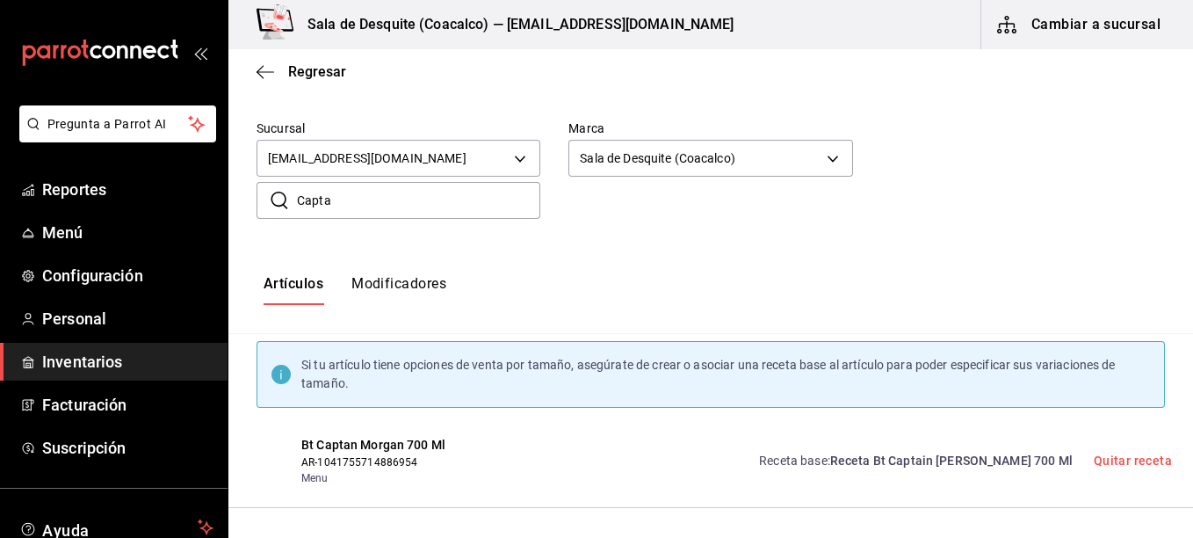
click at [379, 449] on span "Bt Captan Morgan 700 Ml" at bounding box center [401, 445] width 201 height 18
click at [885, 458] on span "Receta Bt Captain [PERSON_NAME] 700 Ml" at bounding box center [951, 460] width 242 height 14
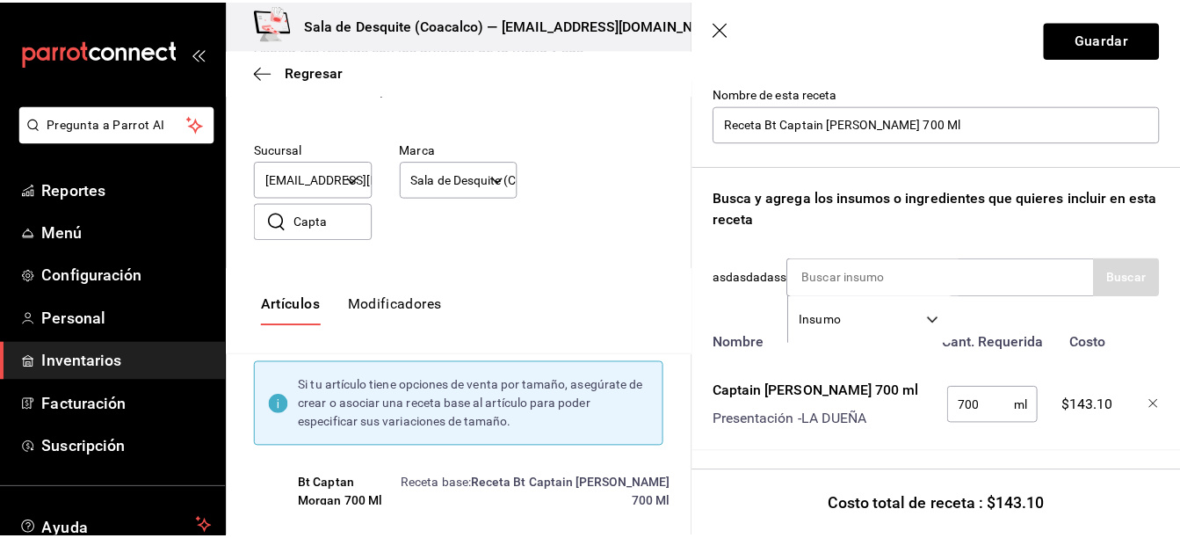
scroll to position [183, 0]
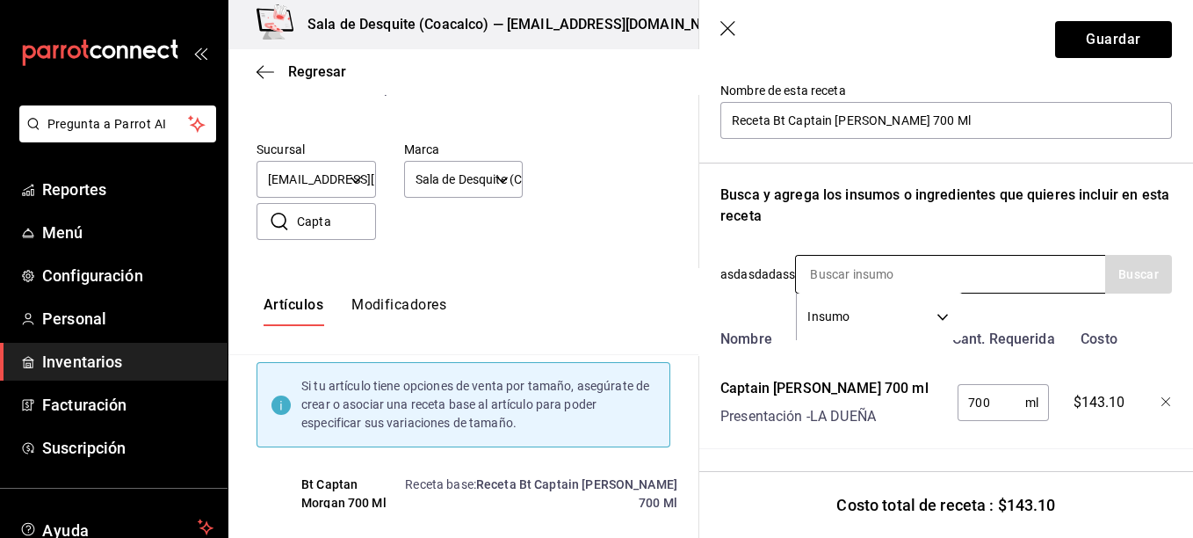
click at [867, 277] on input at bounding box center [884, 274] width 176 height 37
type input "C"
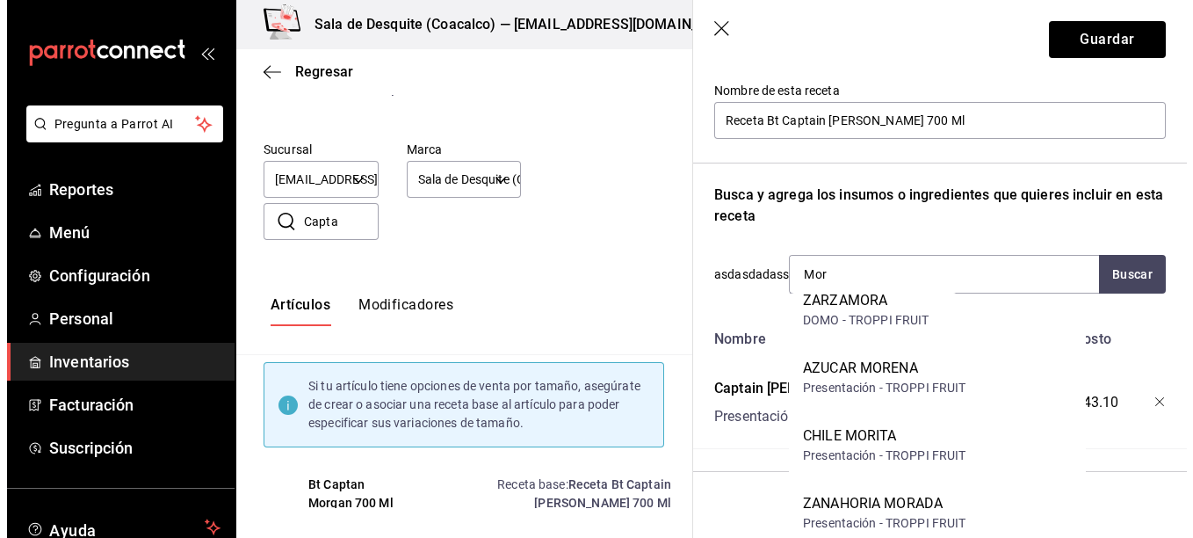
scroll to position [0, 0]
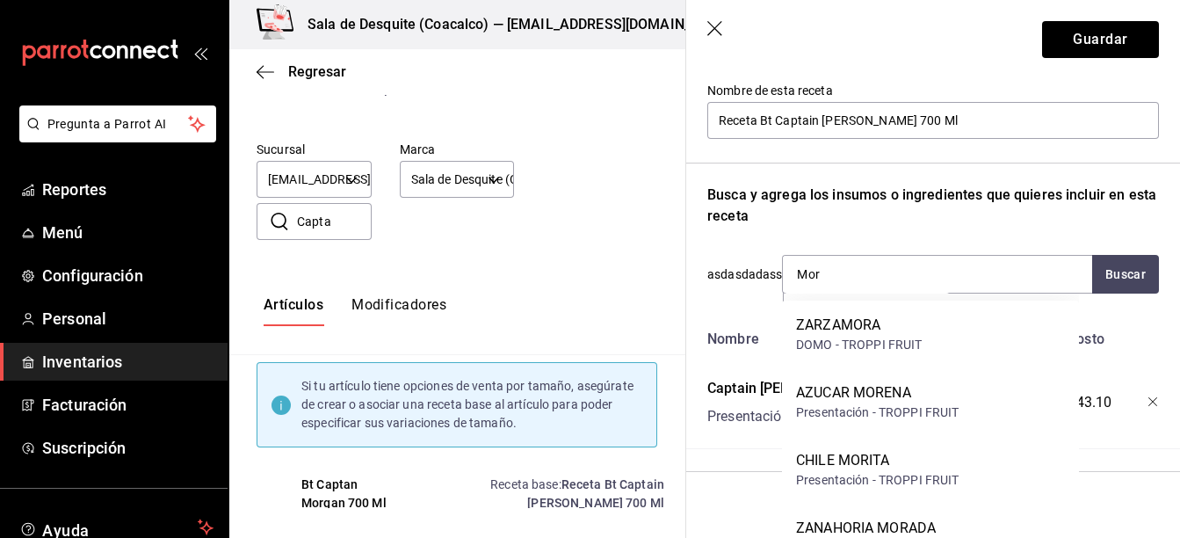
type input "Mor"
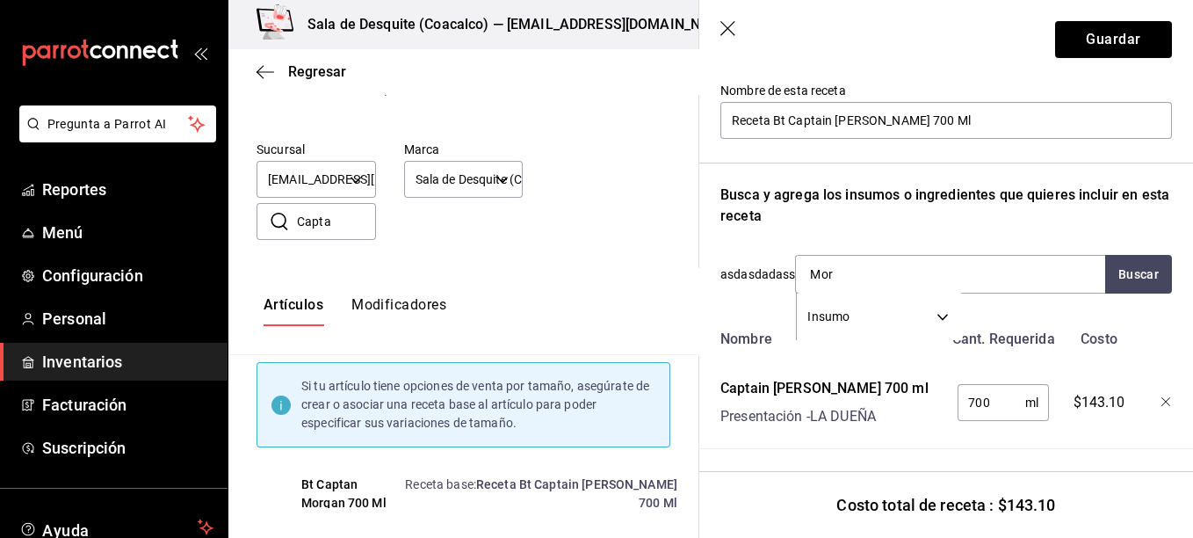
click at [972, 244] on div "Recuerda que las cantidades utilizadas en tus recetas estarán definidas en la U…" at bounding box center [945, 202] width 451 height 493
click at [726, 26] on icon "button" at bounding box center [729, 30] width 18 height 18
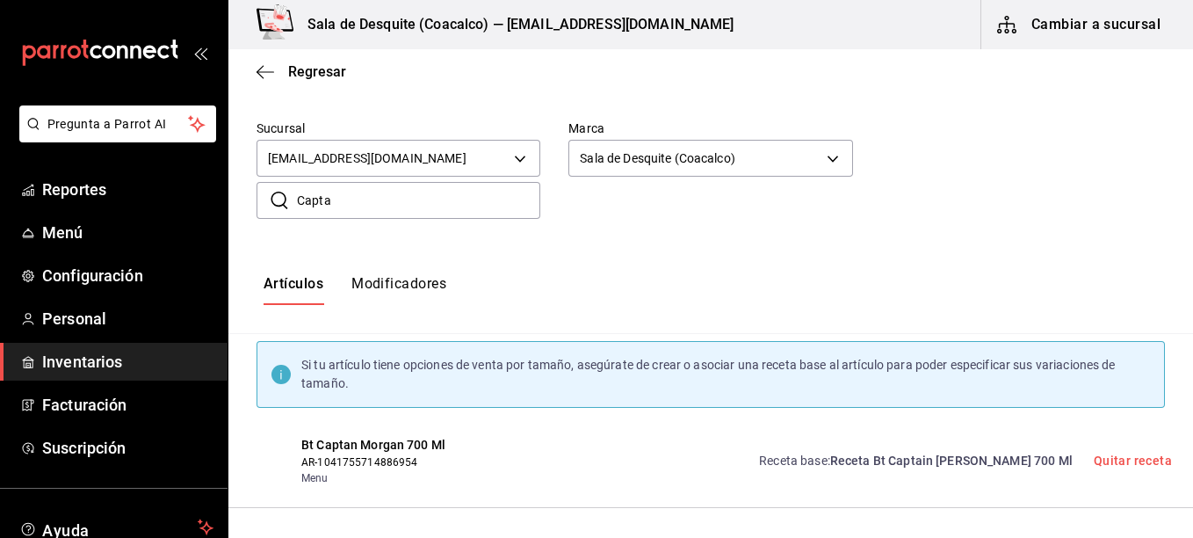
click at [328, 430] on div "Bt Captan [PERSON_NAME] 700 Ml AR-1041755714886954 Menu Receta base : Receta Bt…" at bounding box center [710, 461] width 964 height 93
click at [320, 466] on span "AR-1041755714886954" at bounding box center [401, 462] width 201 height 16
click at [962, 460] on span "Receta Bt Captain [PERSON_NAME] 700 Ml" at bounding box center [951, 460] width 242 height 14
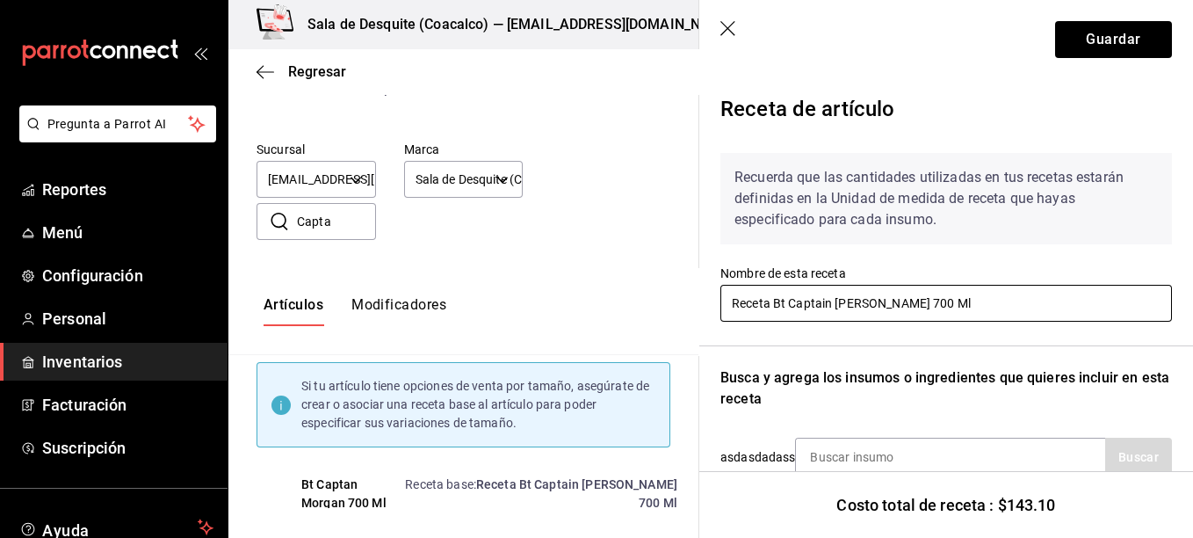
click at [791, 300] on input "Receta Bt Captain [PERSON_NAME] 700 Ml" at bounding box center [945, 303] width 451 height 37
type input "Bt Captain [PERSON_NAME] 700 Ml"
click at [1115, 43] on button "Guardar" at bounding box center [1113, 39] width 117 height 37
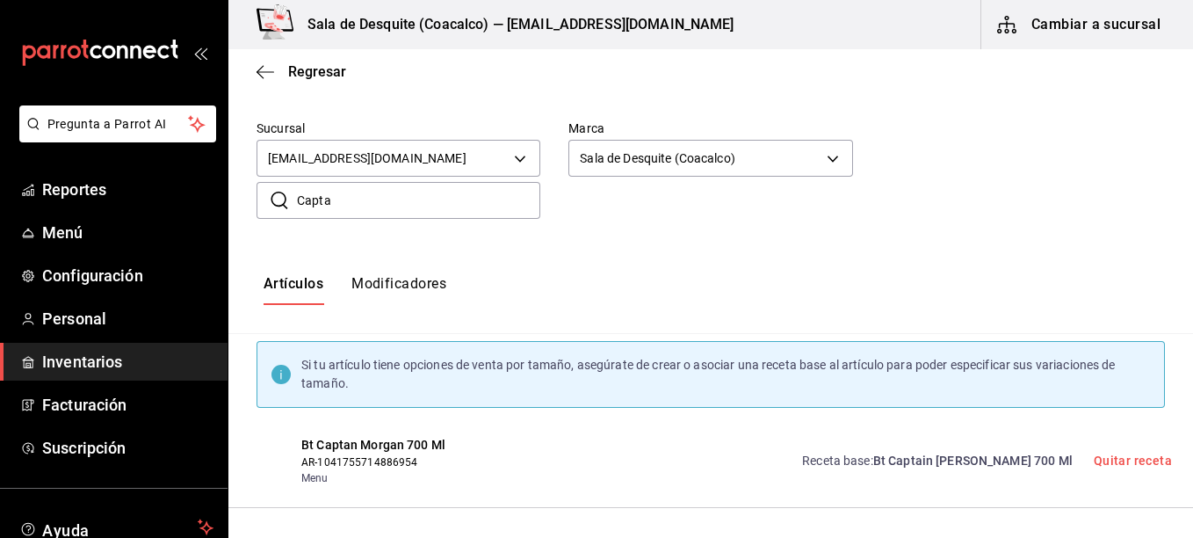
click at [327, 449] on span "Bt Captan Morgan 700 Ml" at bounding box center [401, 445] width 201 height 18
click at [266, 71] on icon "button" at bounding box center [265, 71] width 18 height 1
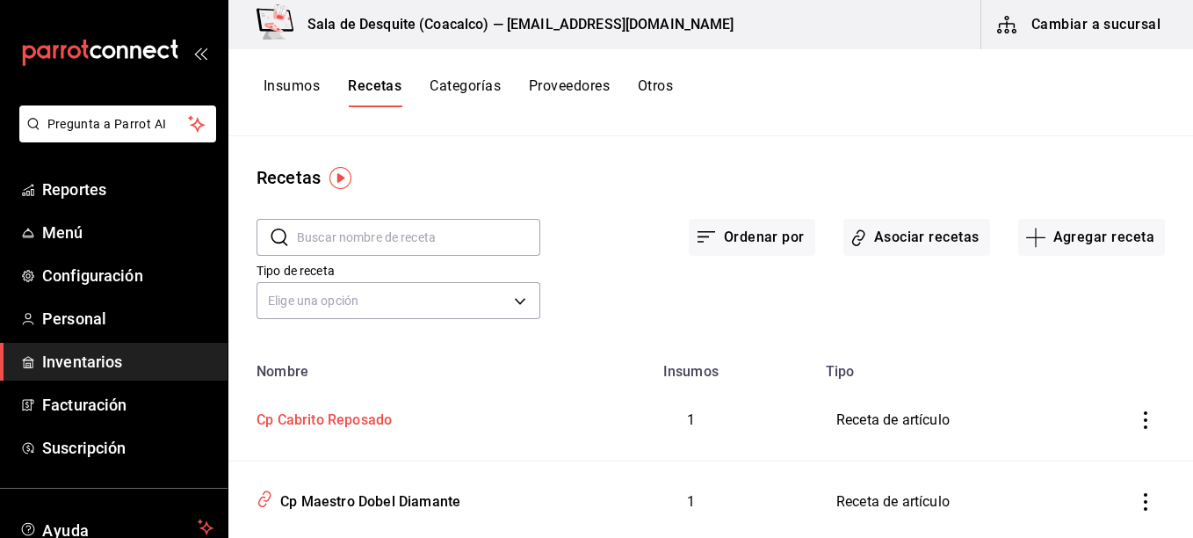
click at [348, 414] on div "Cp Cabrito Reposado" at bounding box center [320, 416] width 142 height 27
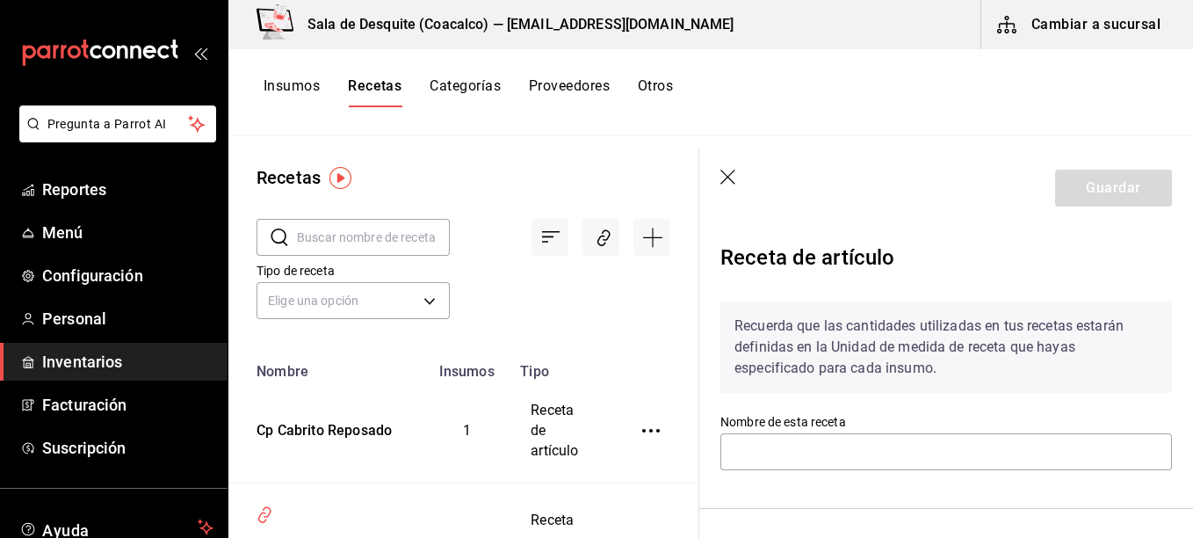
type input "Cp Cabrito Reposado"
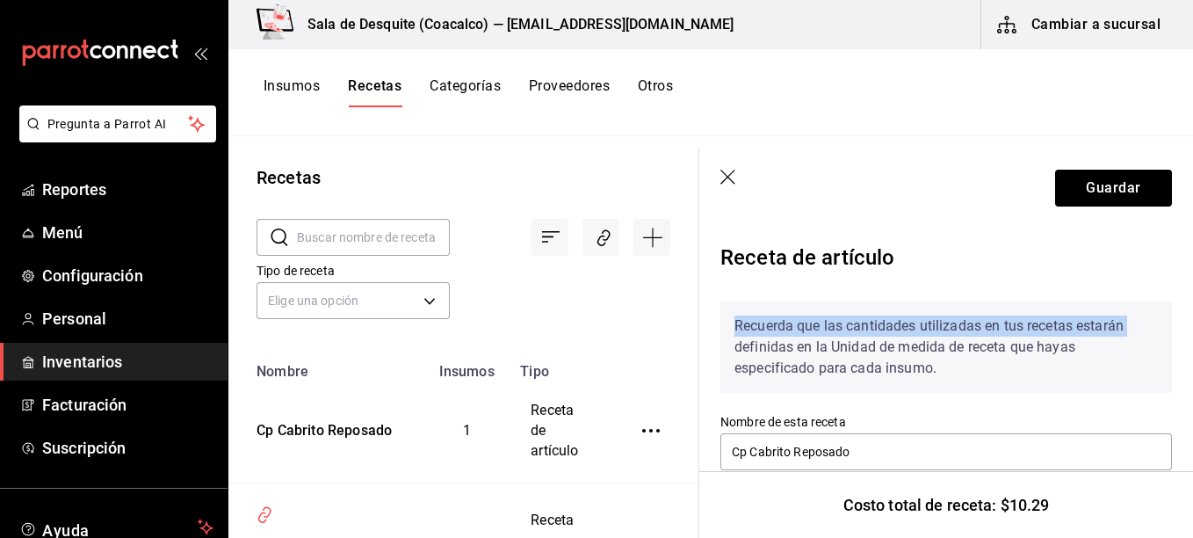
scroll to position [0, 14]
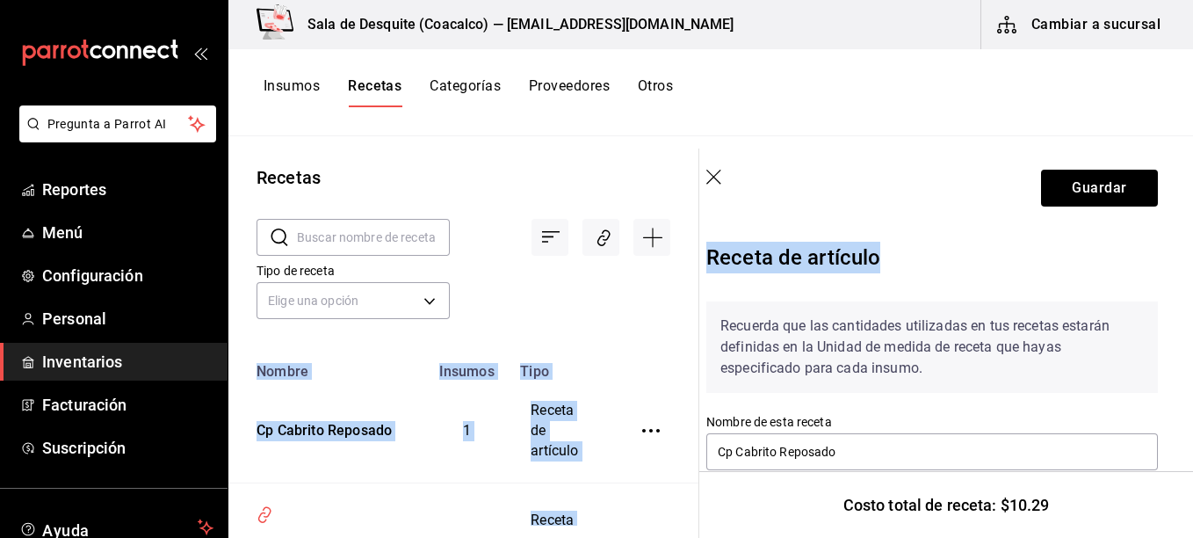
drag, startPoint x: 1178, startPoint y: 261, endPoint x: 1195, endPoint y: 386, distance: 125.8
click at [1192, 386] on html "Pregunta a Parrot AI Reportes Menú Configuración Personal Inventarios Facturaci…" at bounding box center [596, 262] width 1193 height 525
click at [710, 172] on icon "button" at bounding box center [715, 179] width 18 height 18
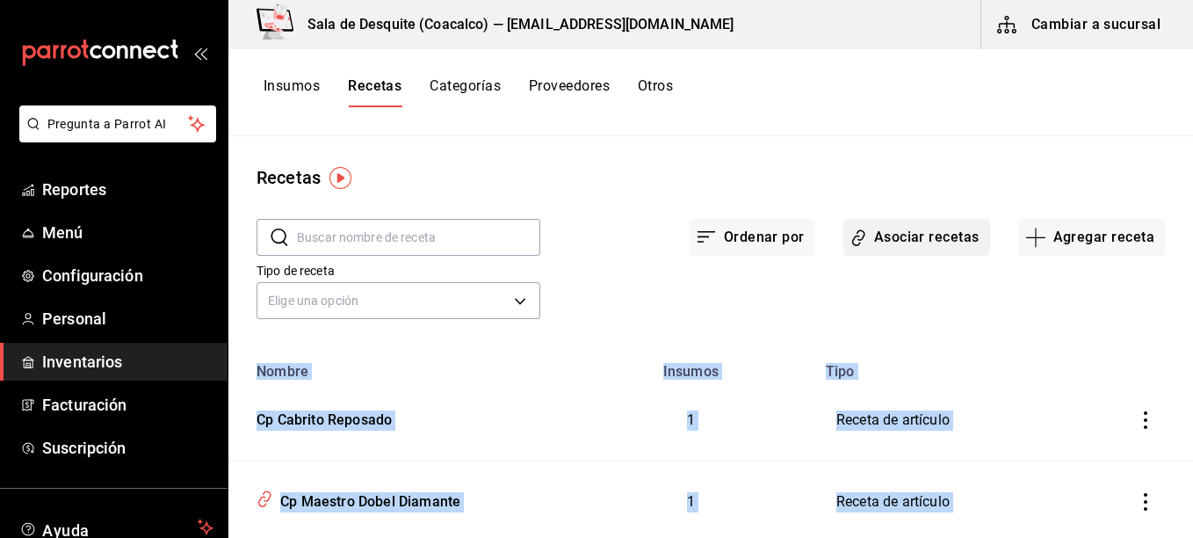
click at [892, 238] on button "Asociar recetas" at bounding box center [916, 237] width 147 height 37
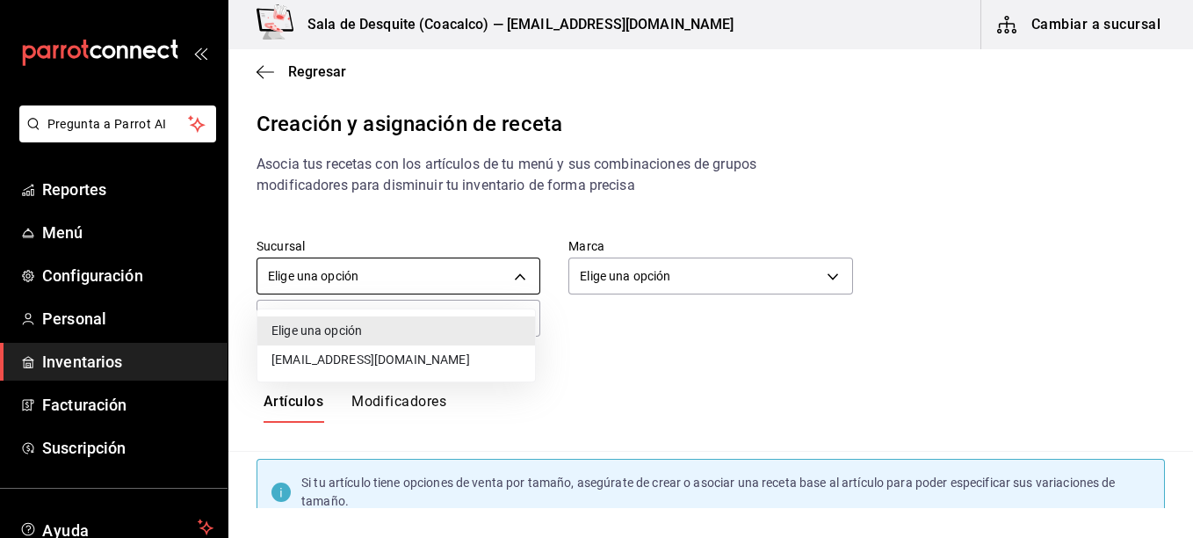
click at [468, 275] on body "Pregunta a Parrot AI Reportes Menú Configuración Personal Inventarios Facturaci…" at bounding box center [596, 254] width 1193 height 508
click at [404, 363] on li "[EMAIL_ADDRESS][DOMAIN_NAME]" at bounding box center [396, 359] width 278 height 29
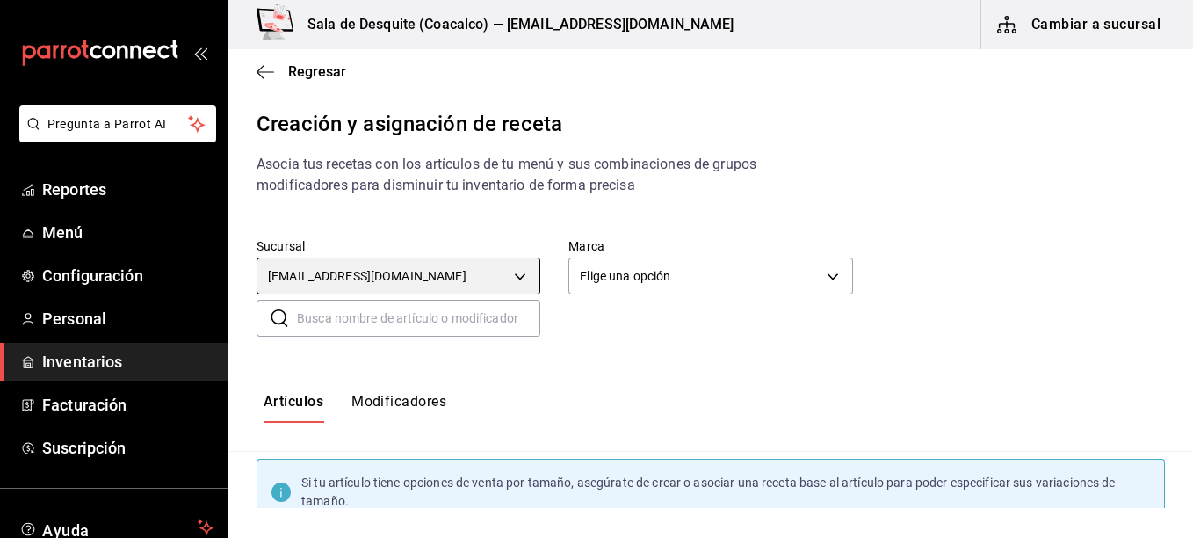
type input "93467c31-adce-431c-98c2-5877e547f662"
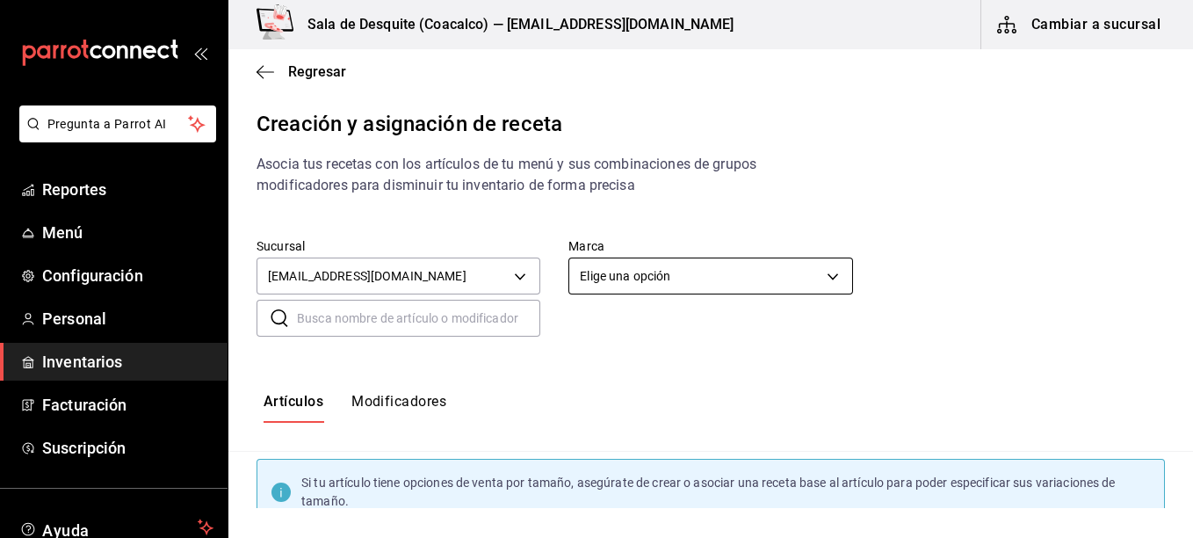
click at [665, 281] on body "Pregunta a Parrot AI Reportes Menú Configuración Personal Inventarios Facturaci…" at bounding box center [596, 254] width 1193 height 508
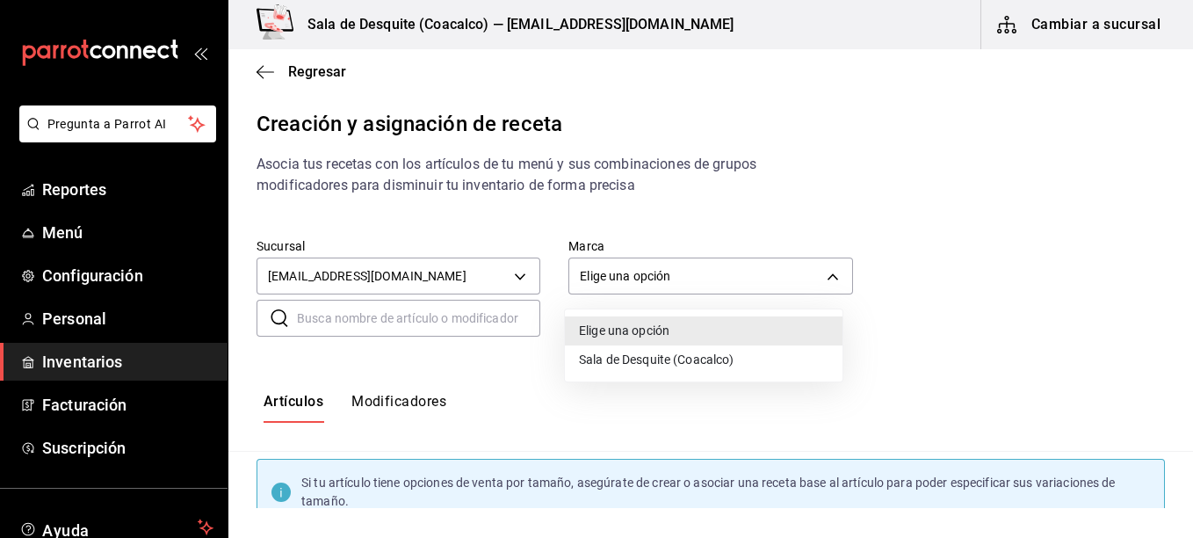
click at [628, 363] on li "Sala de Desquite (Coacalco)" at bounding box center [704, 359] width 278 height 29
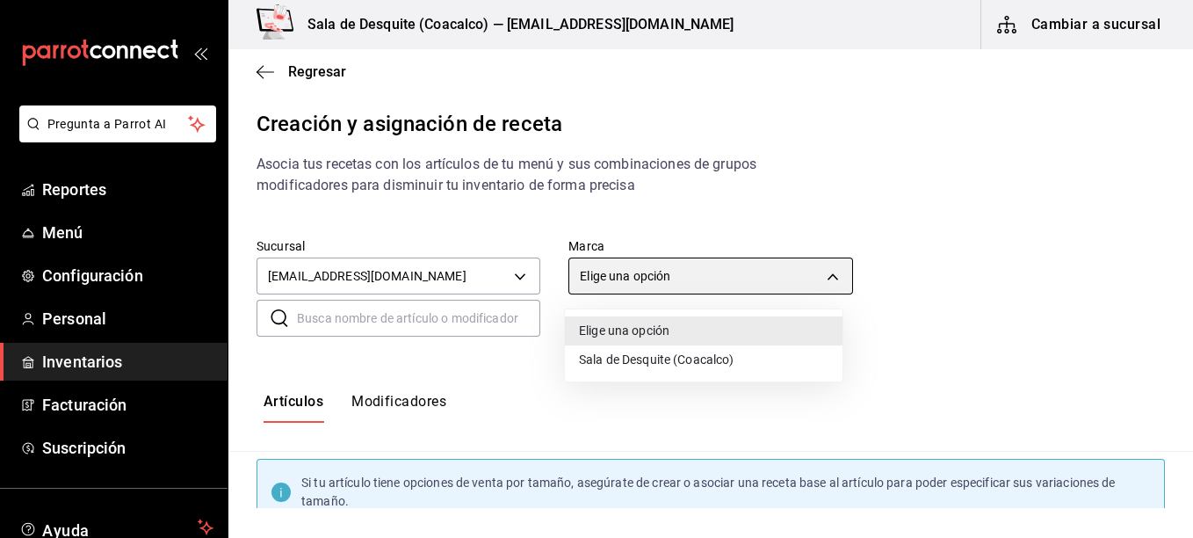
type input "62a8501e-83aa-44fc-a14d-b1e4ad847988"
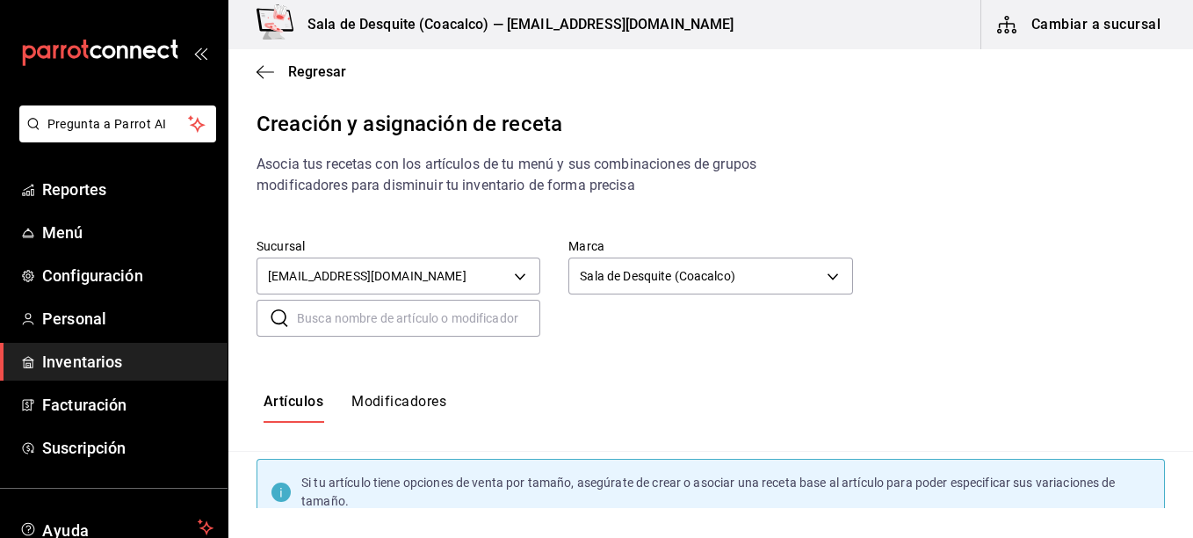
click at [446, 313] on input "text" at bounding box center [418, 317] width 243 height 35
type input "Cp Cabrito"
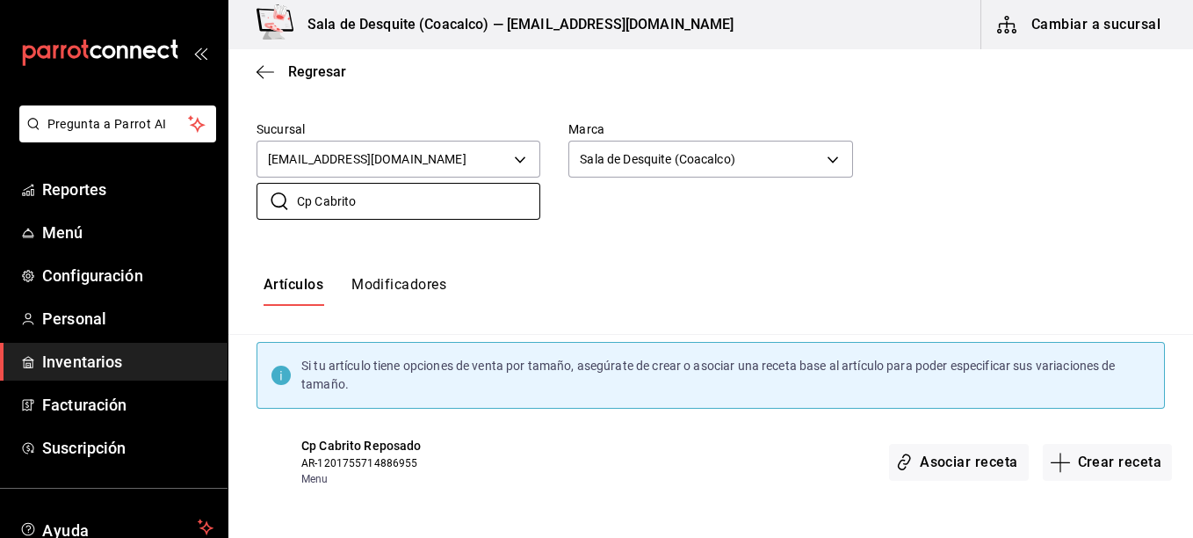
scroll to position [118, 0]
click at [986, 456] on button "Asociar receta" at bounding box center [958, 461] width 139 height 37
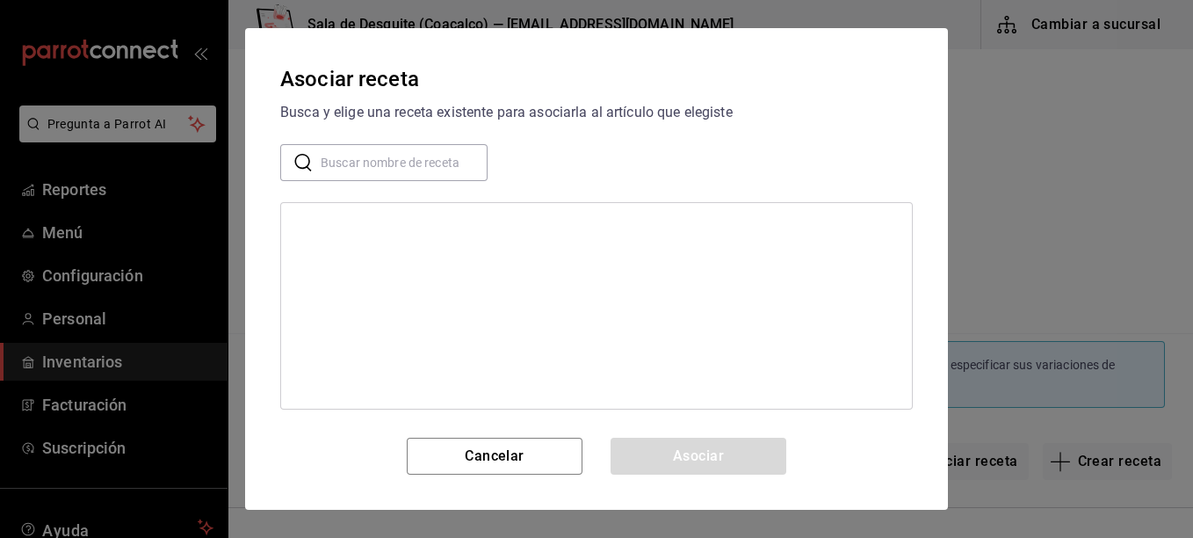
click at [329, 162] on input "text" at bounding box center [404, 162] width 167 height 35
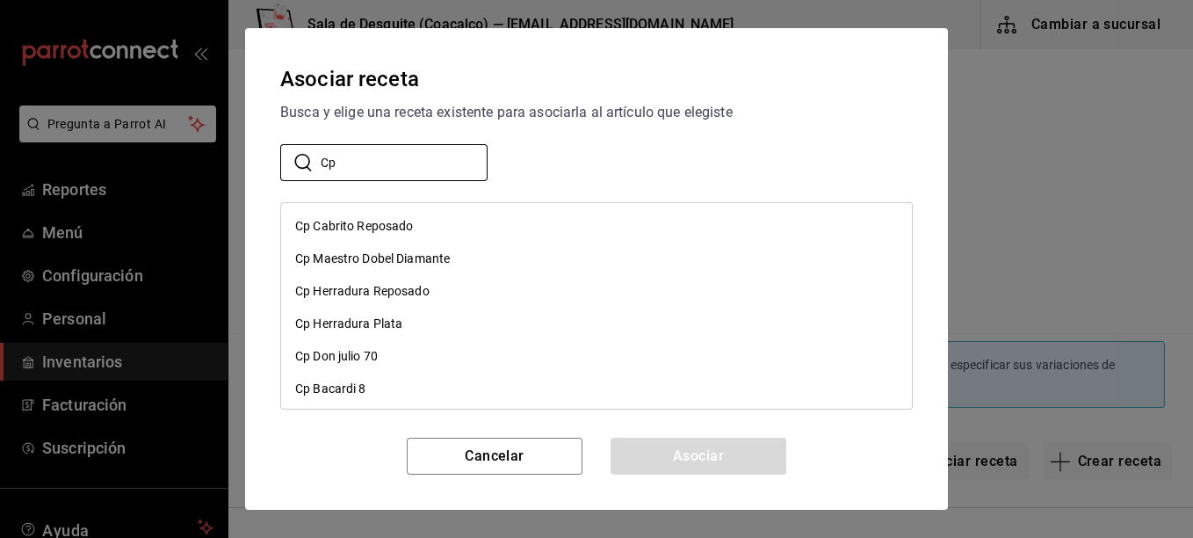
type input "Cp"
click at [350, 227] on div "Cp Cabrito Reposado" at bounding box center [354, 226] width 119 height 18
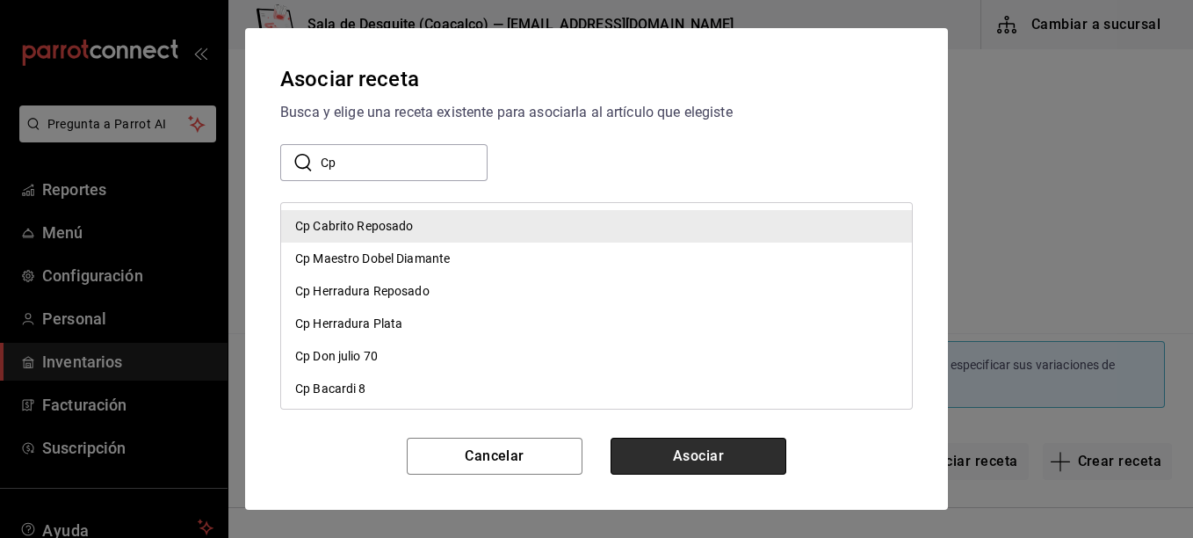
click at [721, 465] on button "Asociar" at bounding box center [698, 455] width 176 height 37
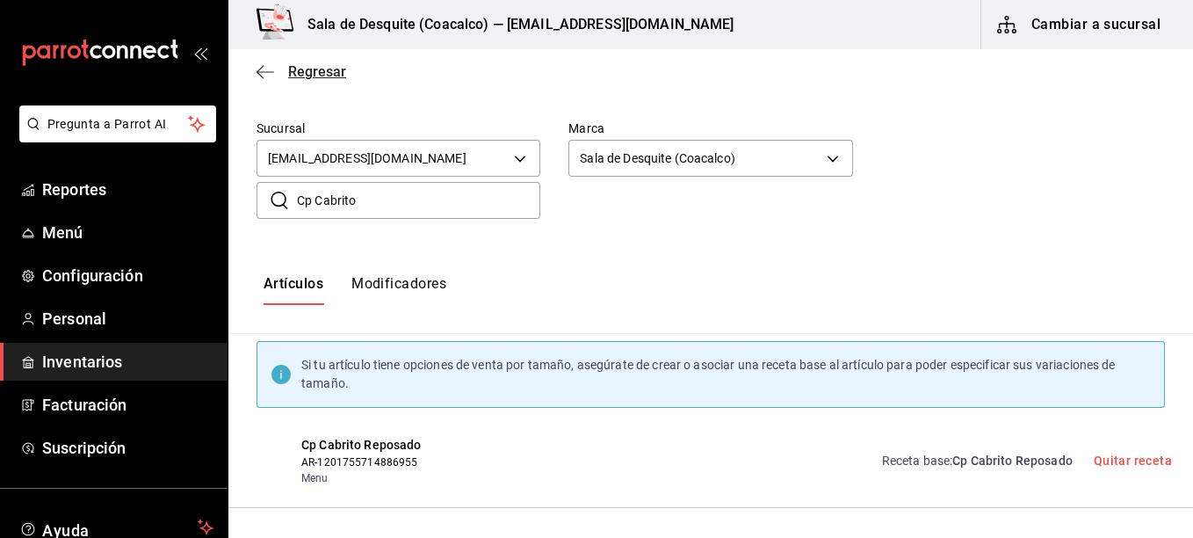
click at [286, 73] on span "Regresar" at bounding box center [301, 71] width 90 height 17
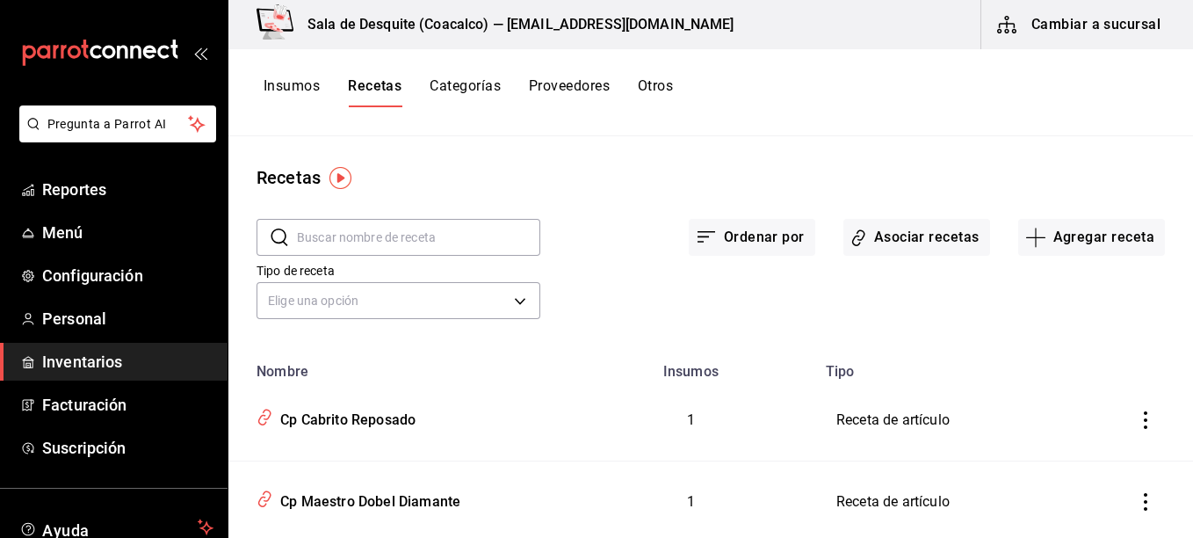
click at [469, 235] on input "text" at bounding box center [418, 237] width 243 height 35
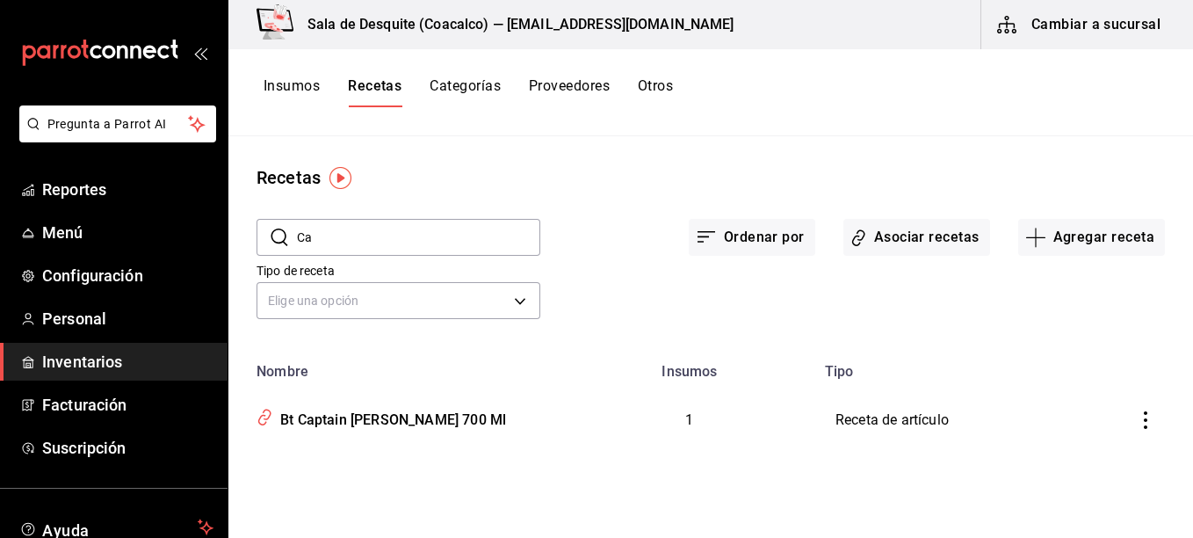
type input "C"
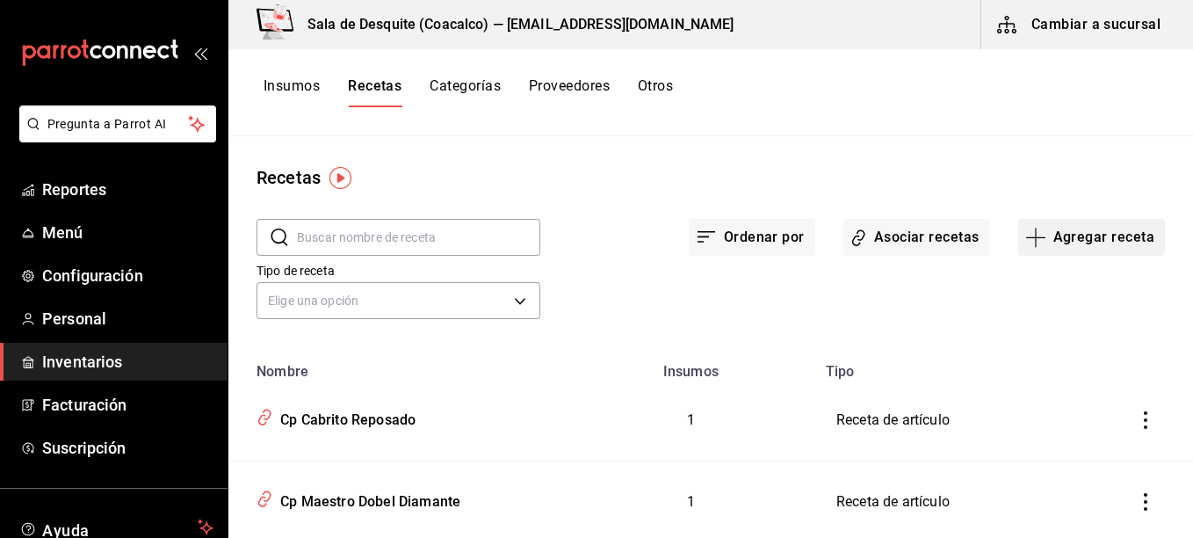
click at [1092, 227] on button "Agregar receta" at bounding box center [1091, 237] width 147 height 37
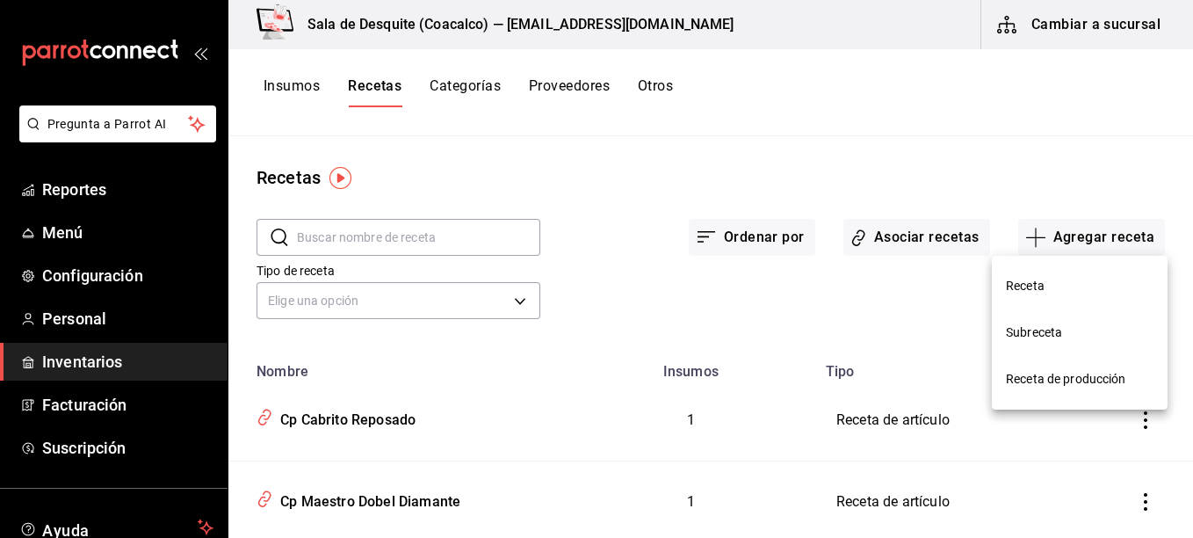
click at [1036, 274] on li "Receta" at bounding box center [1080, 286] width 176 height 47
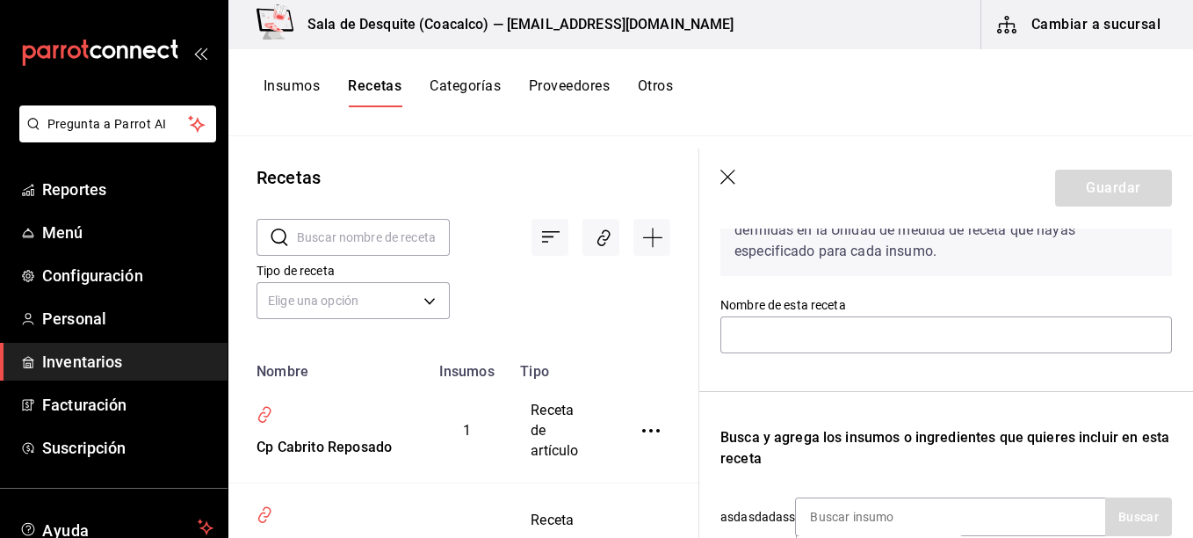
scroll to position [137, 0]
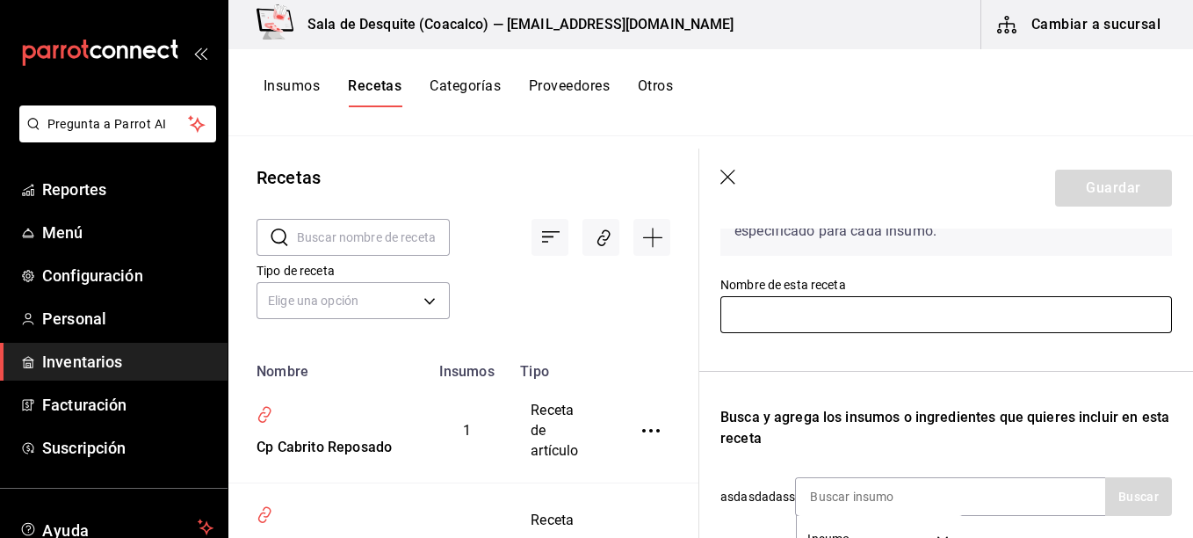
click at [951, 319] on input "text" at bounding box center [945, 314] width 451 height 37
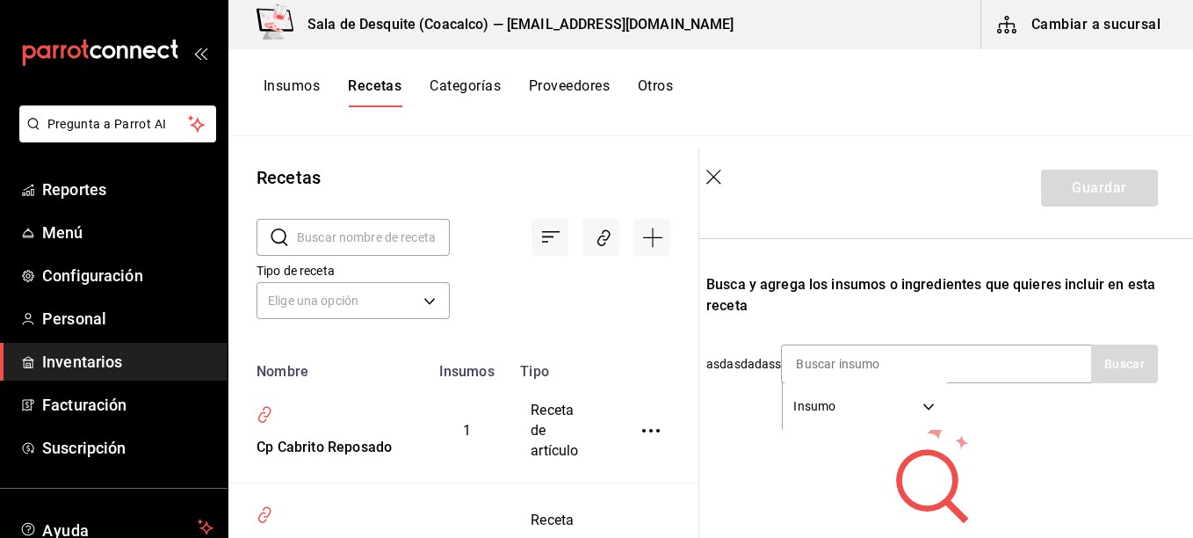
scroll to position [271, 14]
type input "Cp [PERSON_NAME]"
click at [957, 372] on div "Insumo SUPPLY" at bounding box center [936, 362] width 310 height 39
click at [956, 367] on input at bounding box center [870, 361] width 176 height 37
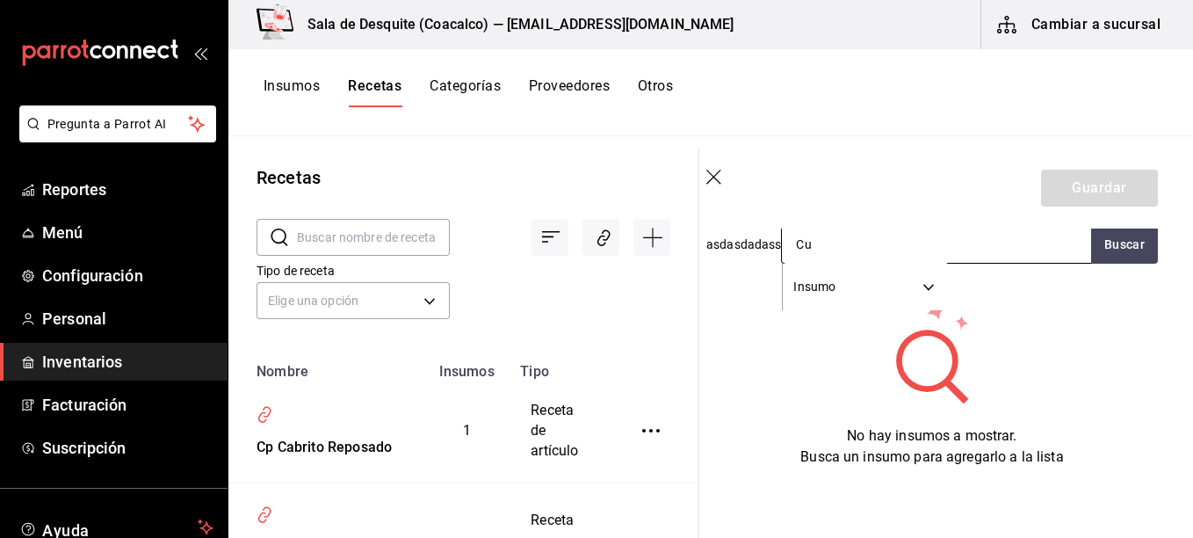
type input "C"
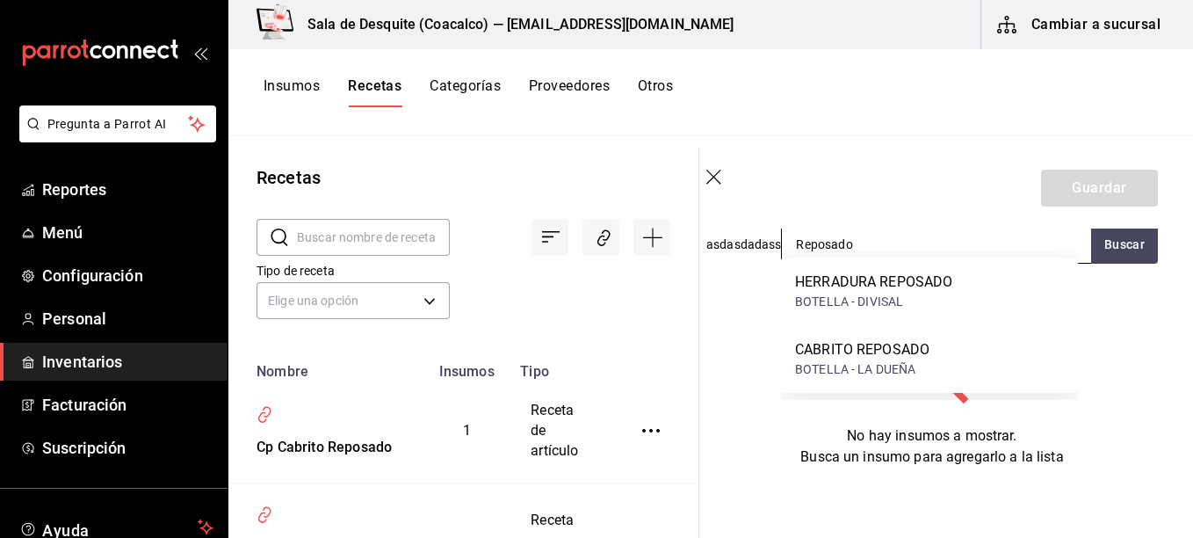
click at [912, 230] on input "Reposado" at bounding box center [870, 244] width 176 height 37
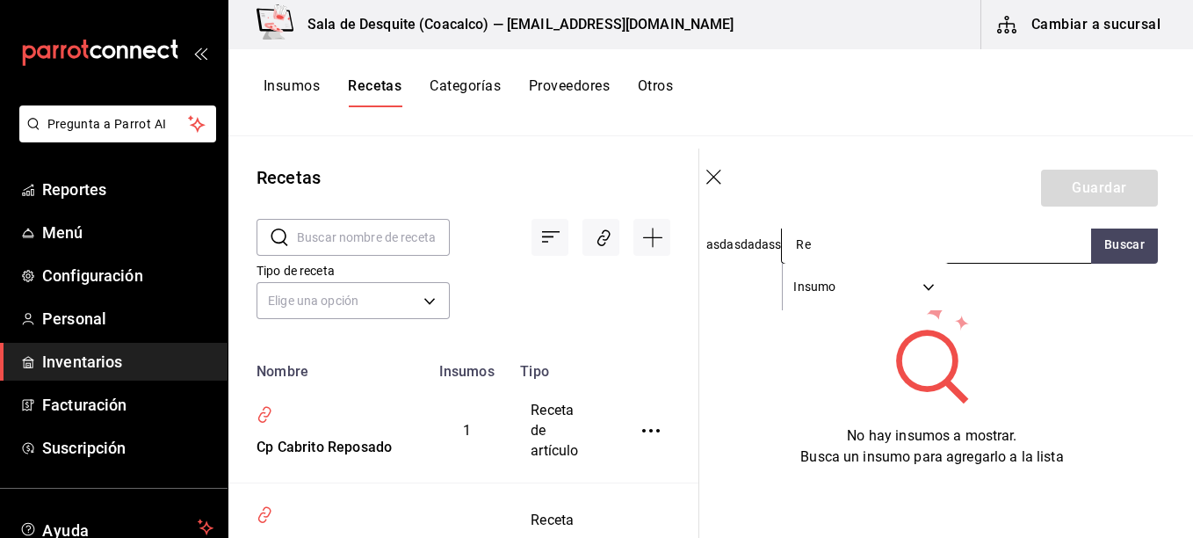
type input "R"
type input "Tradicional"
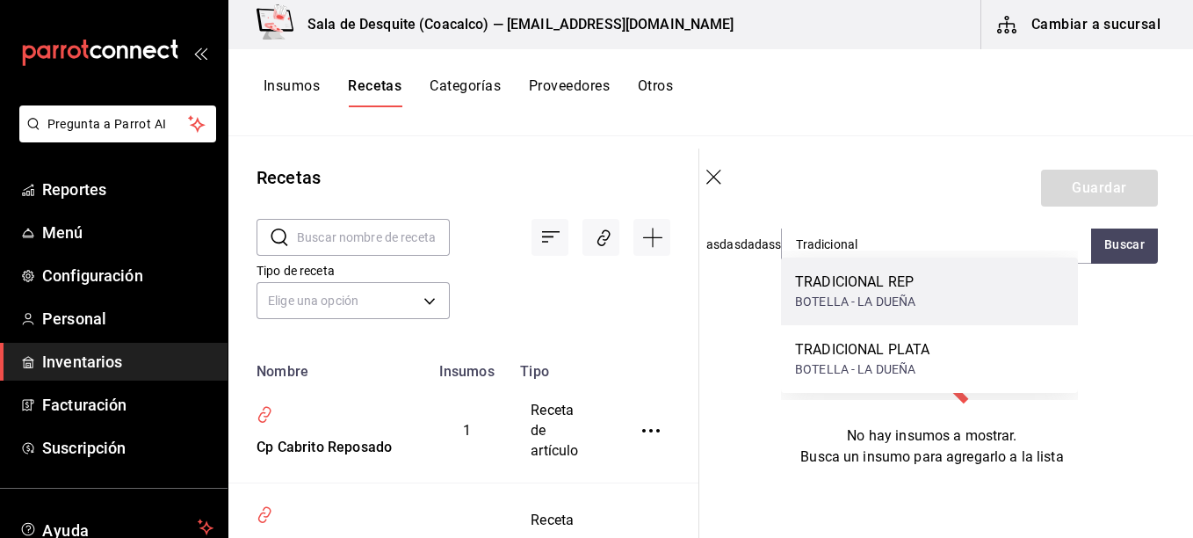
click at [893, 314] on div "TRADICIONAL REP BOTELLA - LA DUEÑA" at bounding box center [929, 291] width 297 height 68
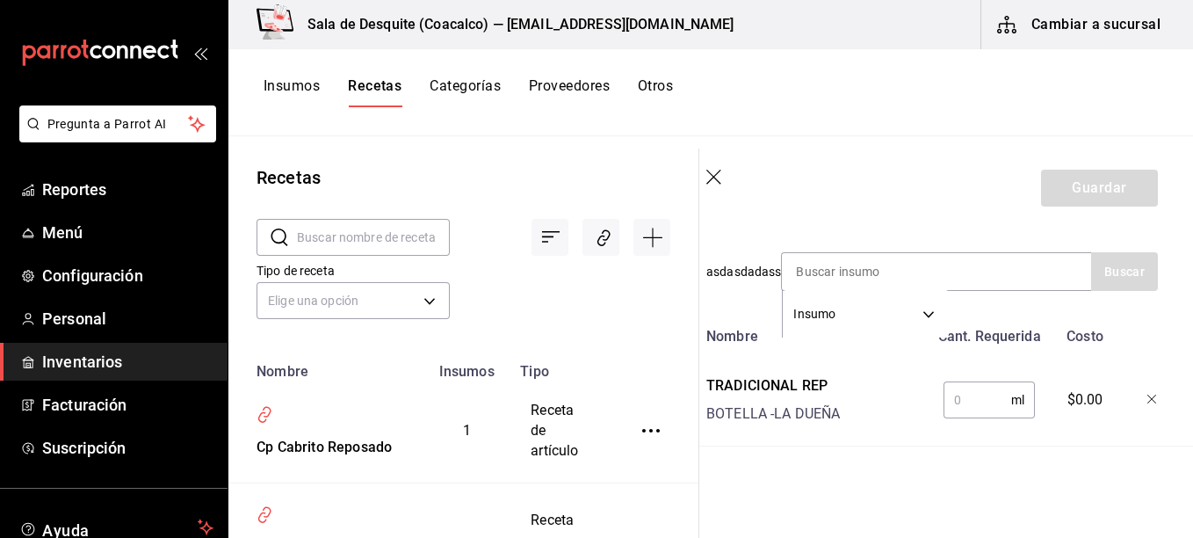
click at [965, 382] on input "text" at bounding box center [977, 399] width 68 height 35
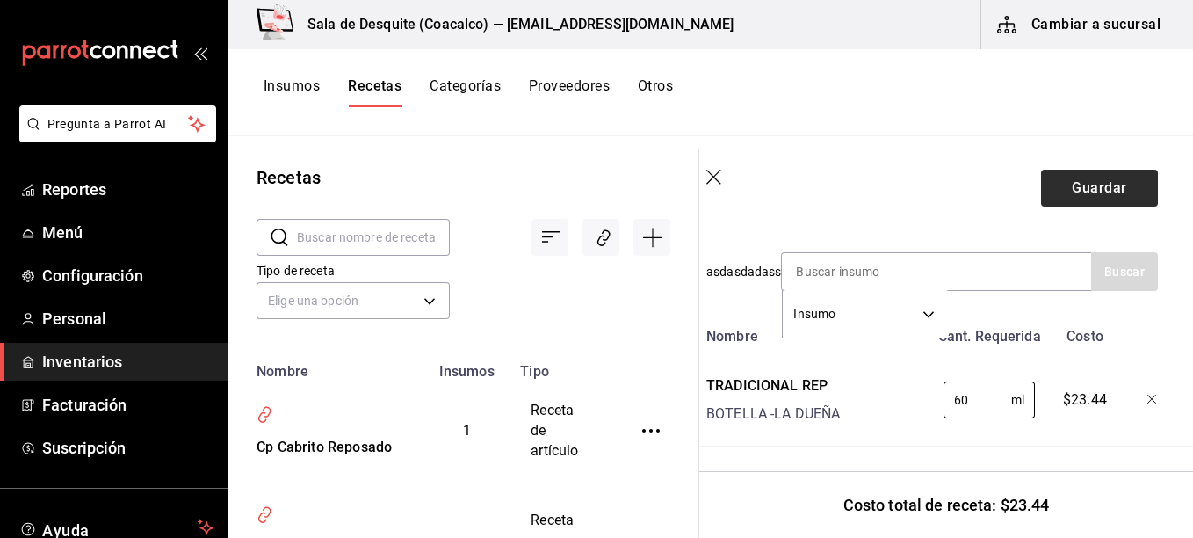
type input "60"
click at [1058, 181] on button "Guardar" at bounding box center [1099, 188] width 117 height 37
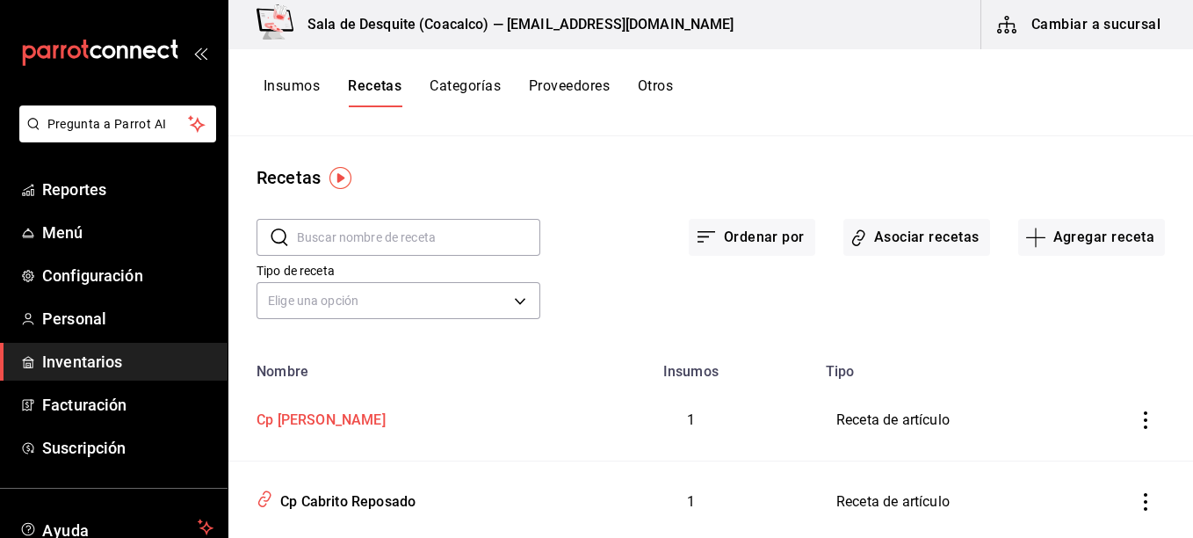
click at [289, 412] on div "Cp [PERSON_NAME]" at bounding box center [317, 416] width 136 height 27
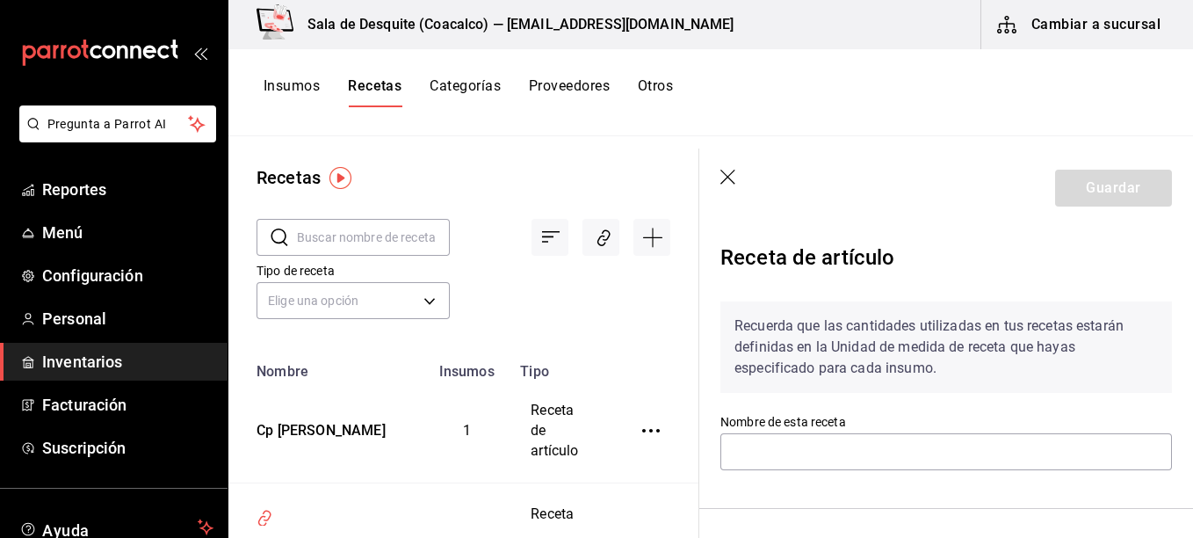
type input "Cp [PERSON_NAME]"
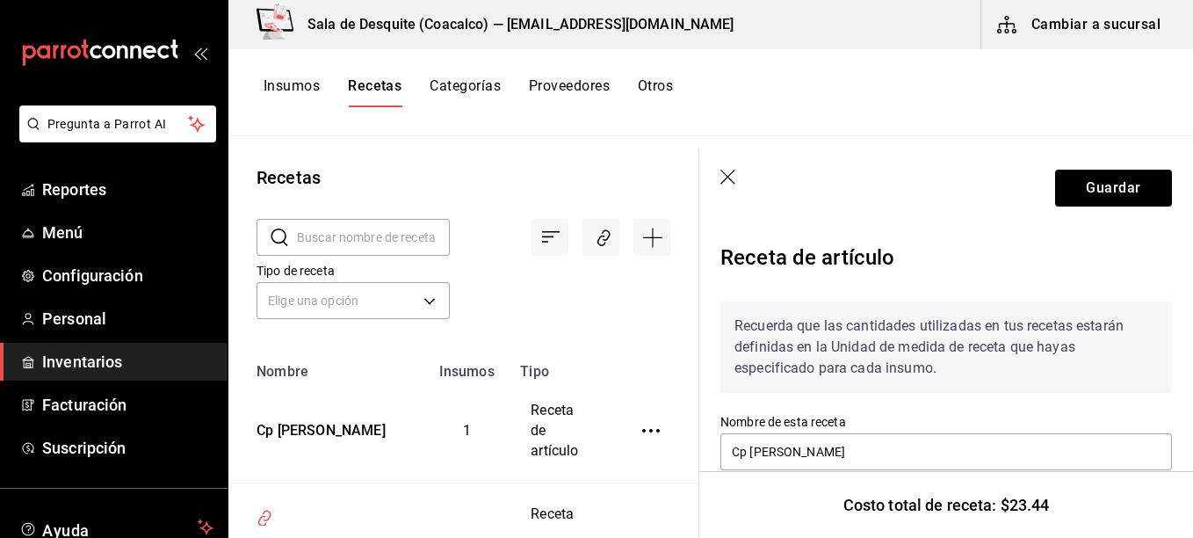
click at [730, 177] on icon "button" at bounding box center [729, 179] width 18 height 18
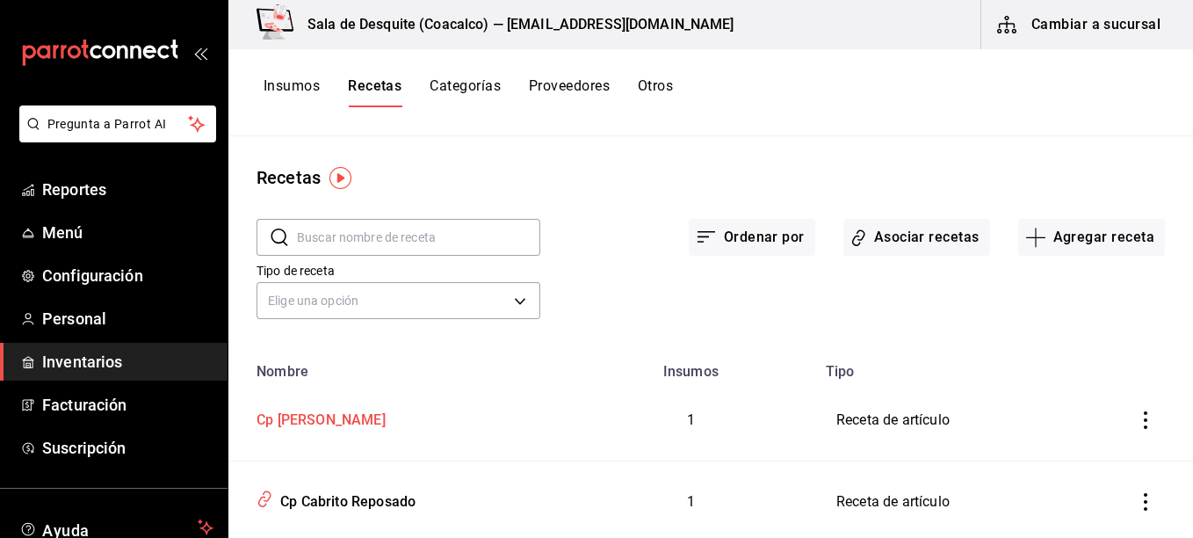
click at [513, 414] on div "Cp [PERSON_NAME]" at bounding box center [397, 416] width 296 height 27
click at [886, 233] on button "Asociar recetas" at bounding box center [916, 237] width 147 height 37
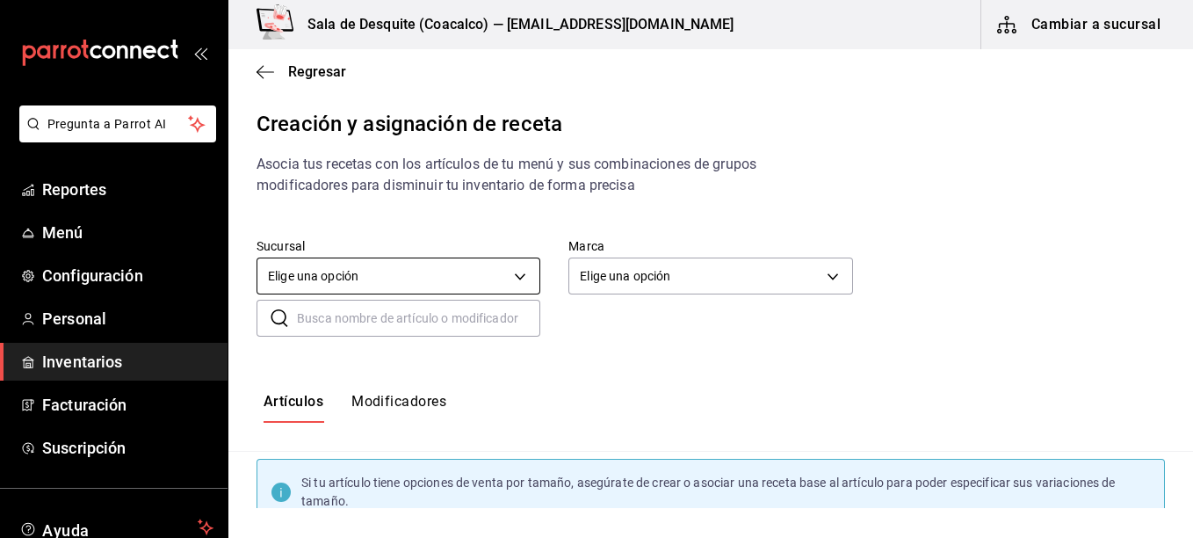
click at [483, 275] on body "Pregunta a Parrot AI Reportes Menú Configuración Personal Inventarios Facturaci…" at bounding box center [596, 254] width 1193 height 508
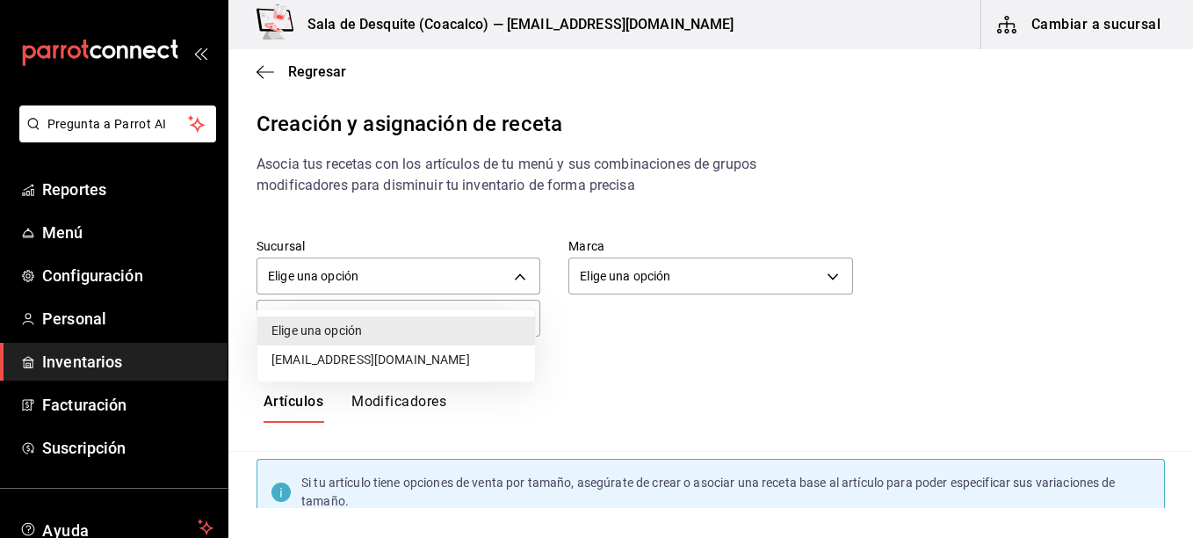
click at [444, 365] on li "[EMAIL_ADDRESS][DOMAIN_NAME]" at bounding box center [396, 359] width 278 height 29
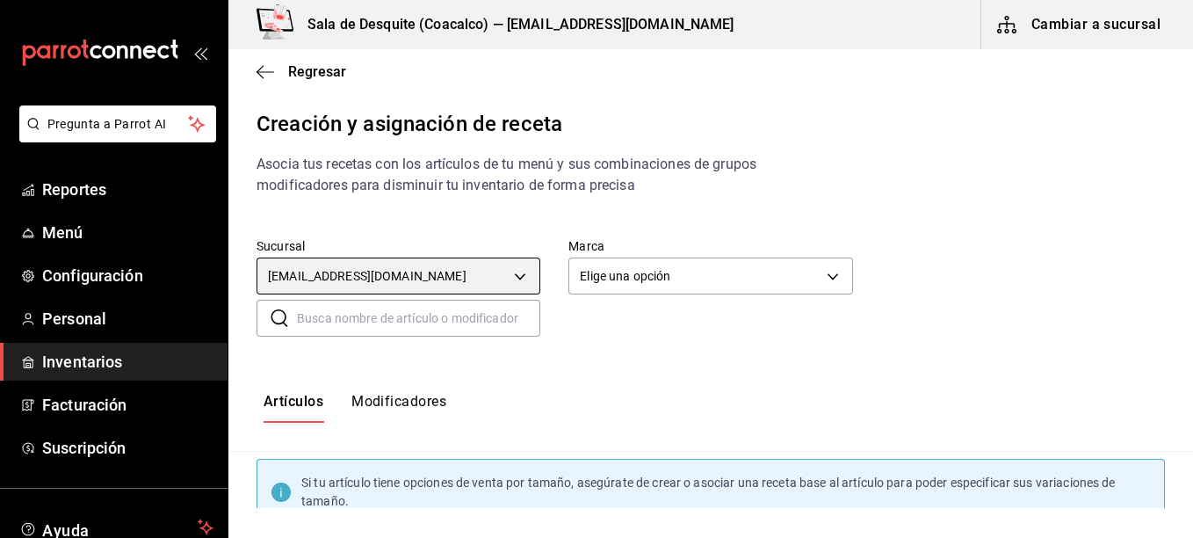
type input "93467c31-adce-431c-98c2-5877e547f662"
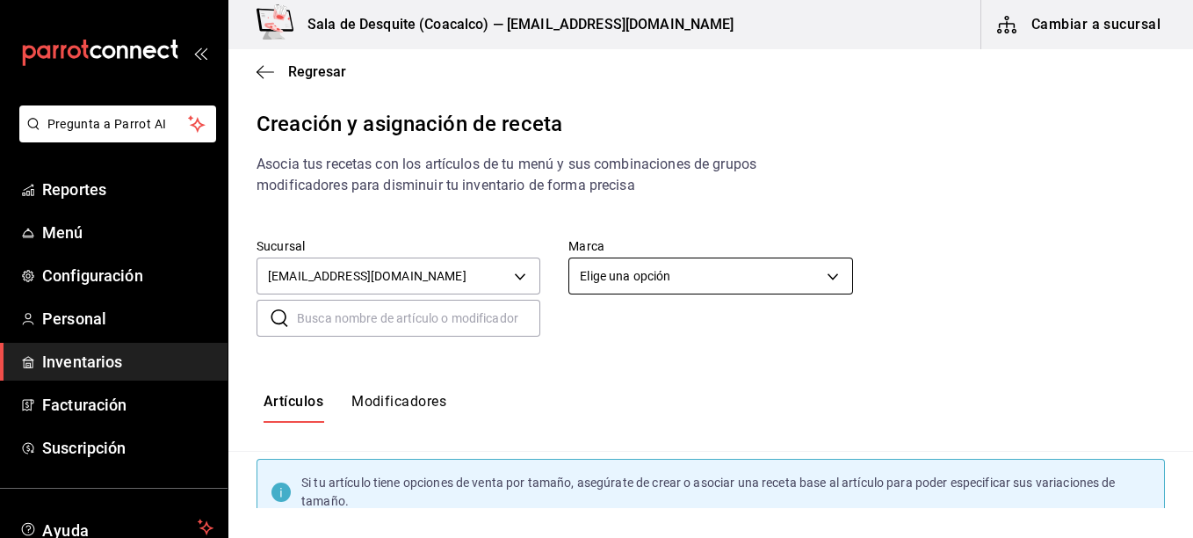
click at [600, 280] on body "Pregunta a Parrot AI Reportes Menú Configuración Personal Inventarios Facturaci…" at bounding box center [596, 254] width 1193 height 508
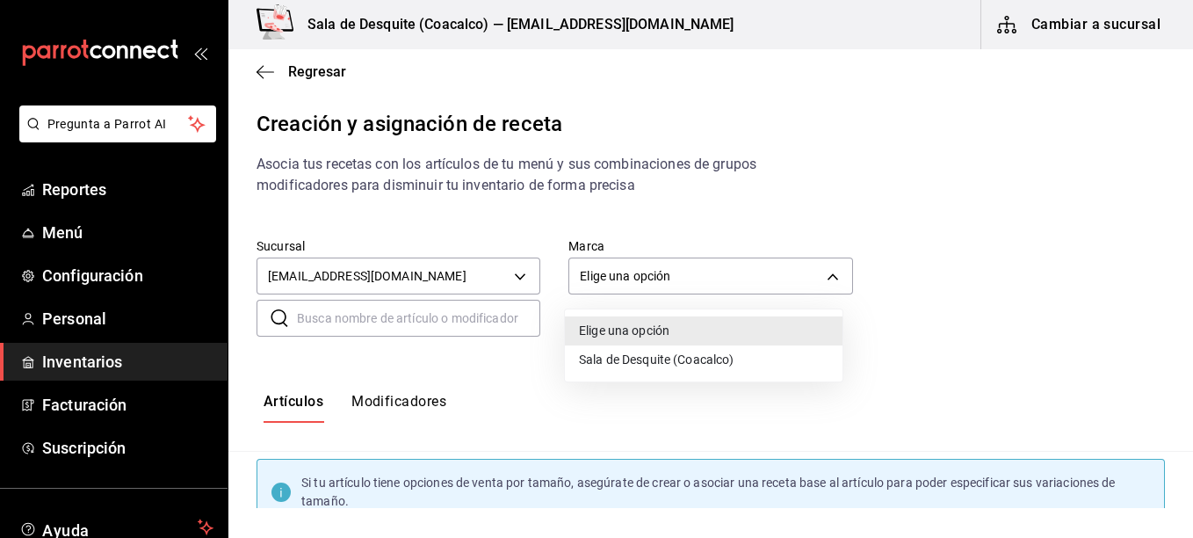
click at [620, 366] on li "Sala de Desquite (Coacalco)" at bounding box center [704, 359] width 278 height 29
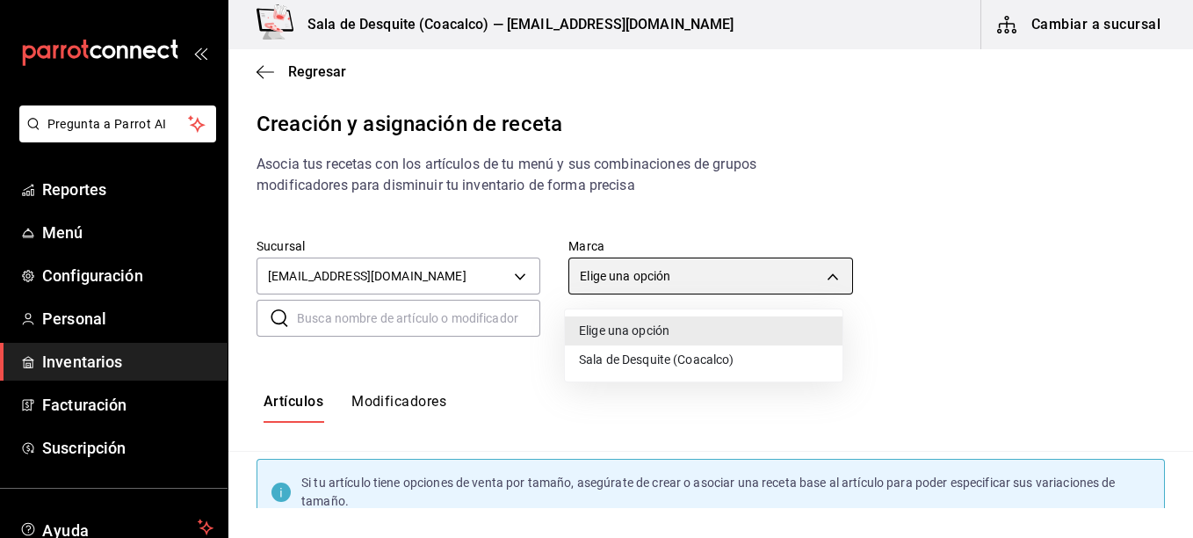
type input "62a8501e-83aa-44fc-a14d-b1e4ad847988"
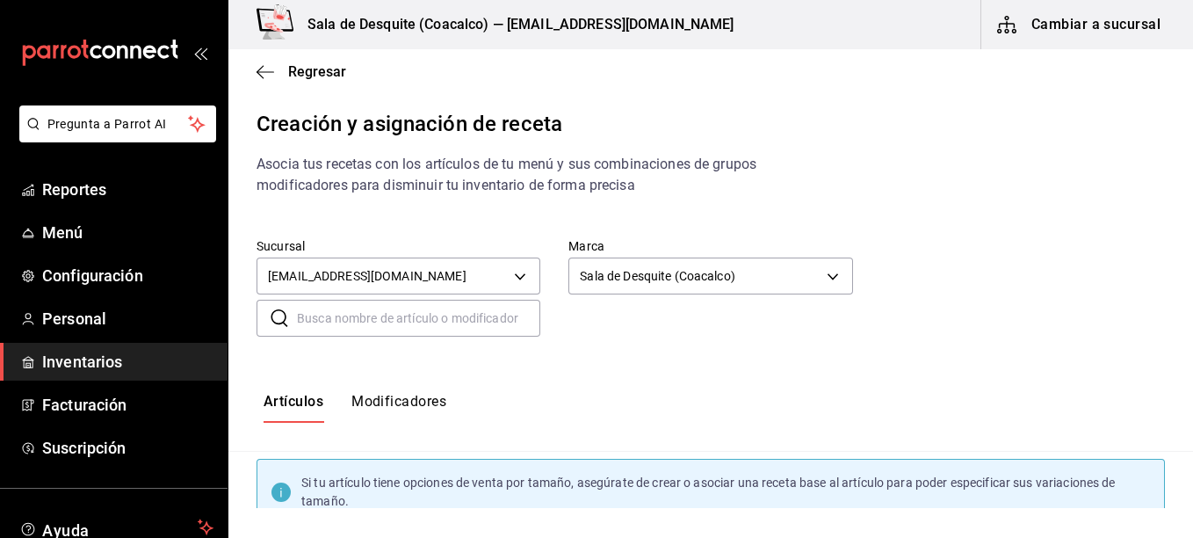
click at [457, 324] on input "text" at bounding box center [418, 317] width 243 height 35
type input "Cp"
click at [867, 406] on div "Artículos Modificadores" at bounding box center [710, 408] width 964 height 30
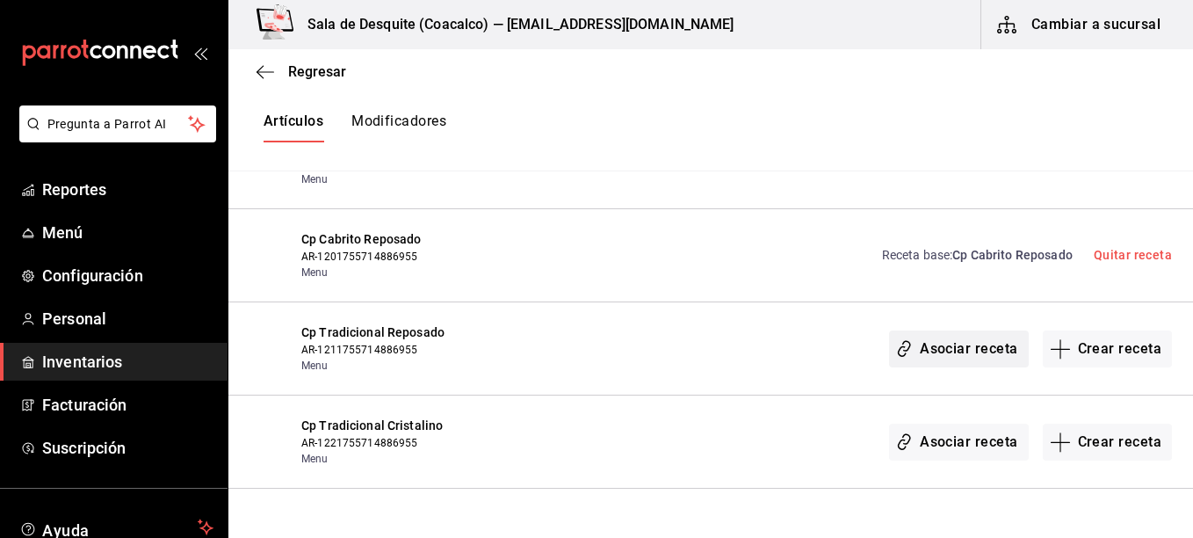
scroll to position [3338, 0]
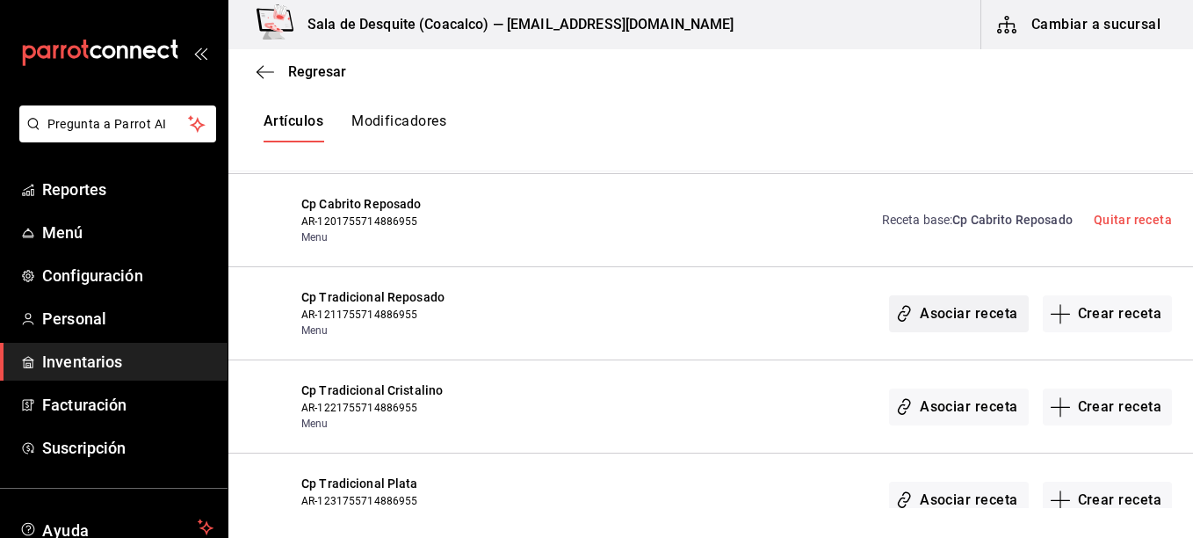
click at [959, 312] on button "Asociar receta" at bounding box center [958, 313] width 139 height 37
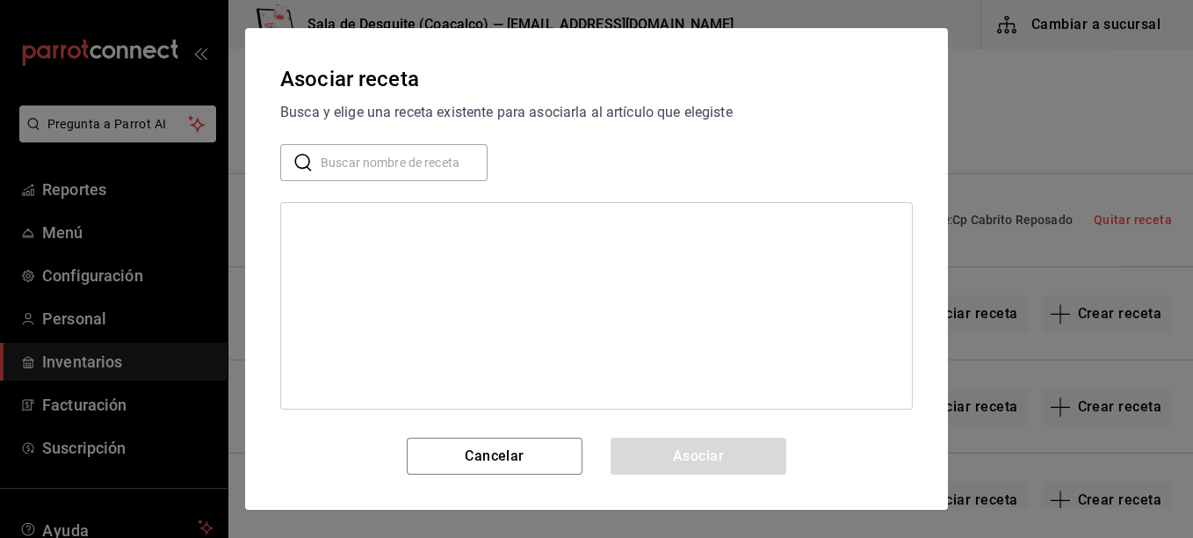
click at [391, 169] on input "text" at bounding box center [404, 162] width 167 height 35
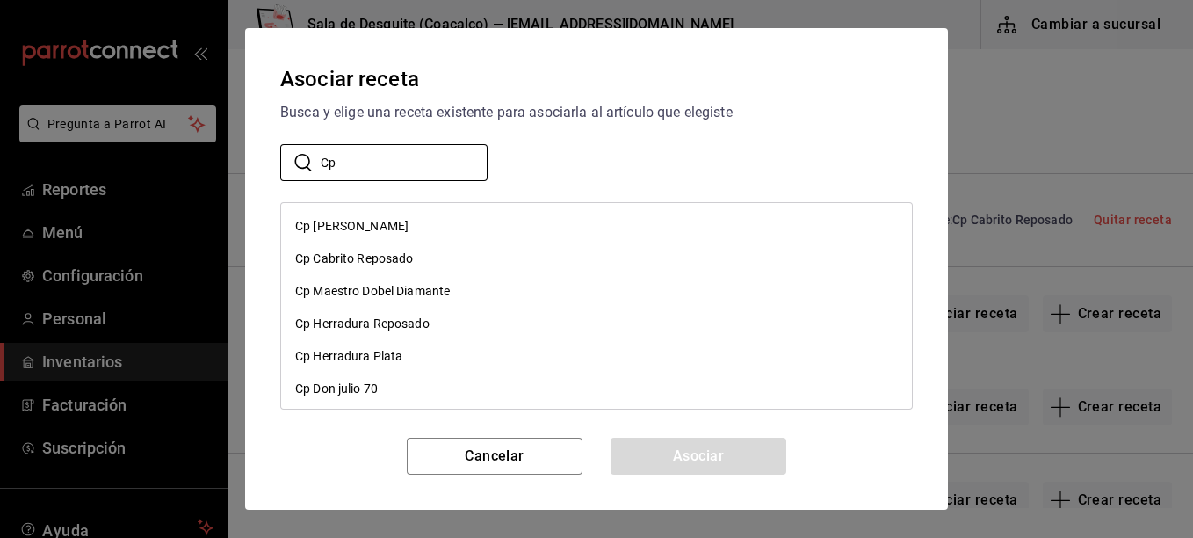
type input "Cp"
click at [318, 227] on div "Cp [PERSON_NAME]" at bounding box center [351, 226] width 113 height 18
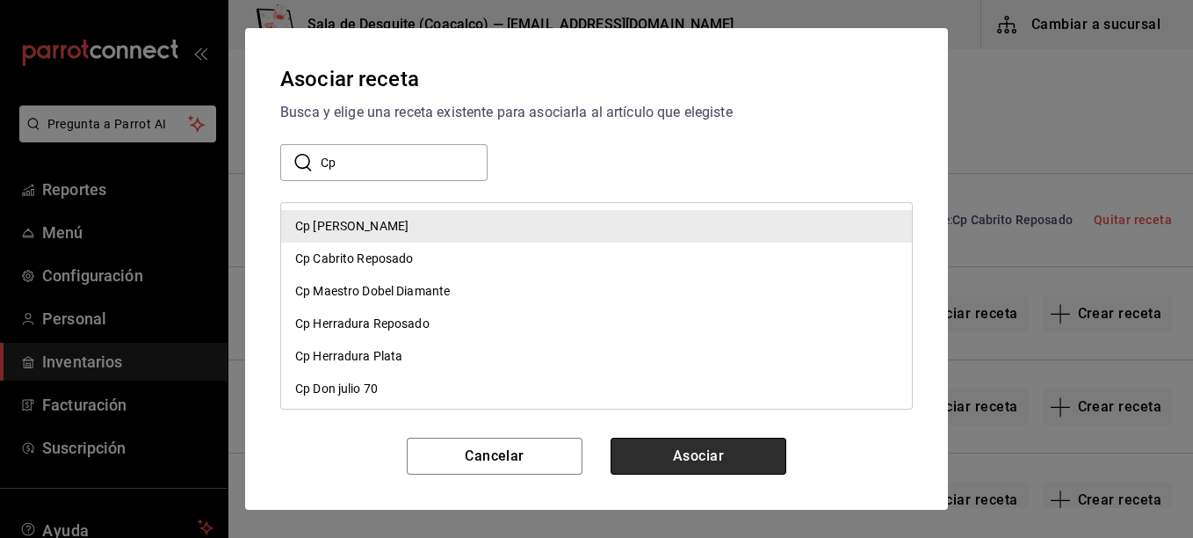
click at [689, 449] on button "Asociar" at bounding box center [698, 455] width 176 height 37
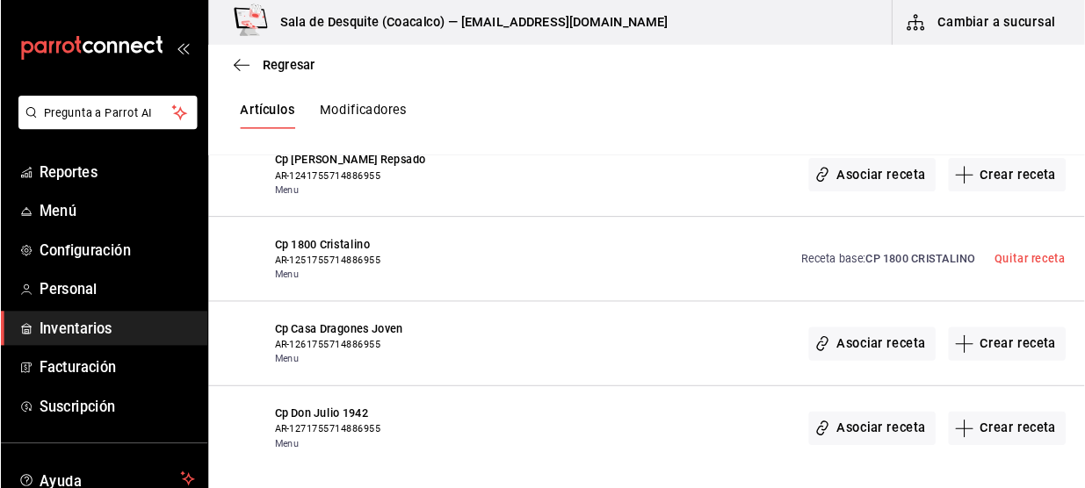
scroll to position [3738, 0]
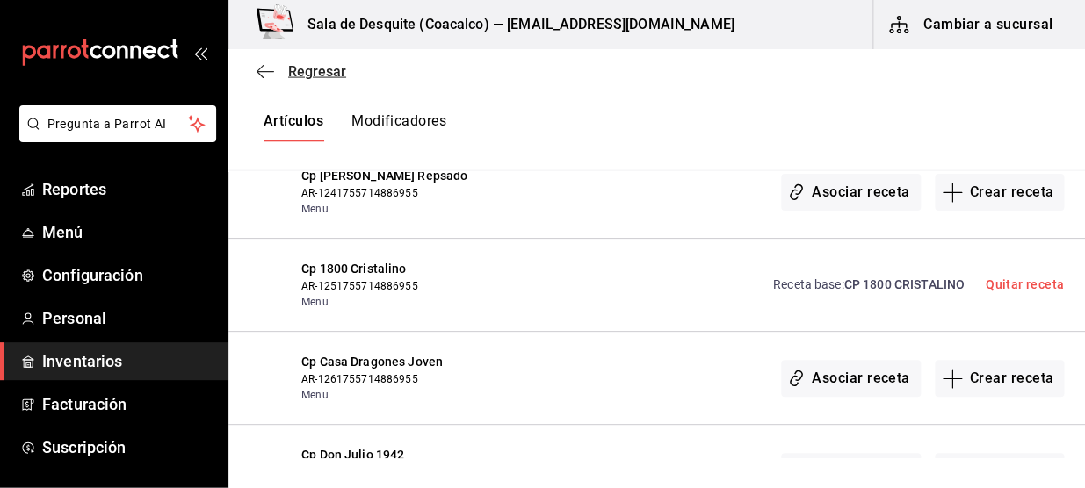
click at [268, 78] on icon "button" at bounding box center [265, 72] width 18 height 16
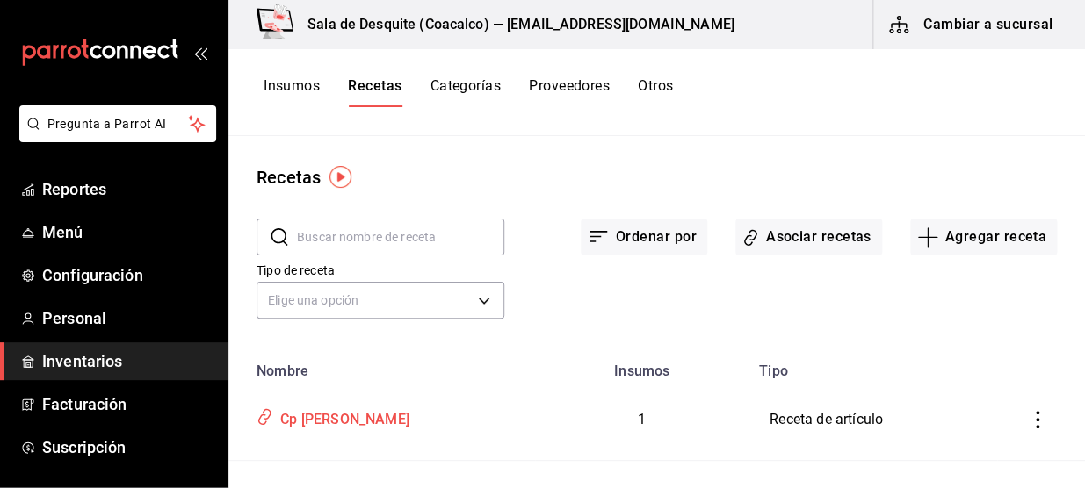
click at [338, 424] on div "Cp [PERSON_NAME]" at bounding box center [341, 416] width 136 height 27
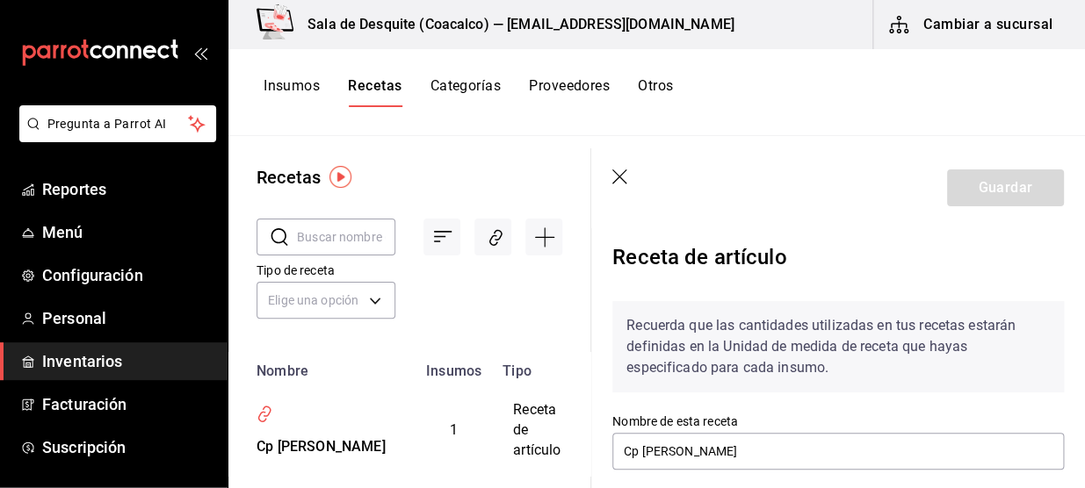
click at [746, 451] on div "Recetas ​ ​ Tipo de receta Elige una opción default Nombre Insumos Tipo Cp [PER…" at bounding box center [656, 306] width 856 height 340
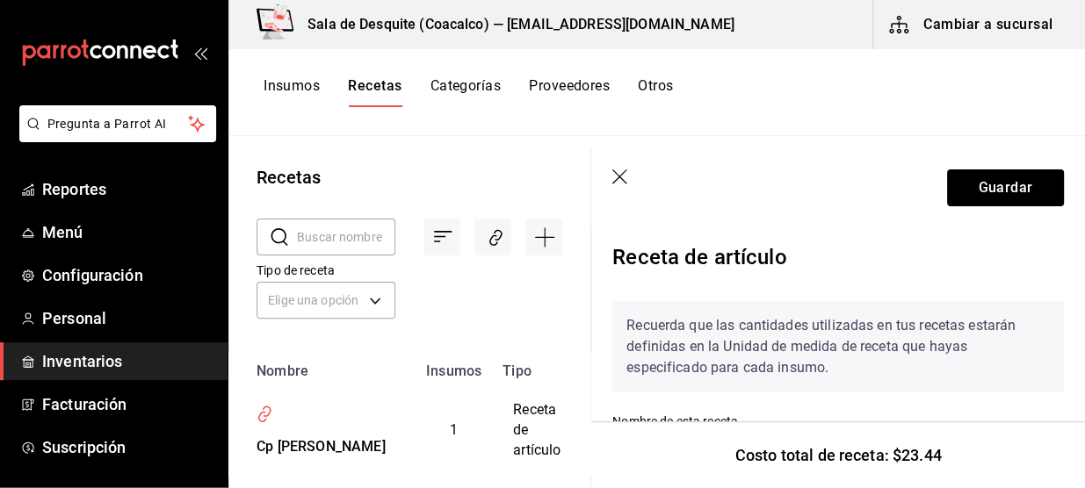
scroll to position [155, 0]
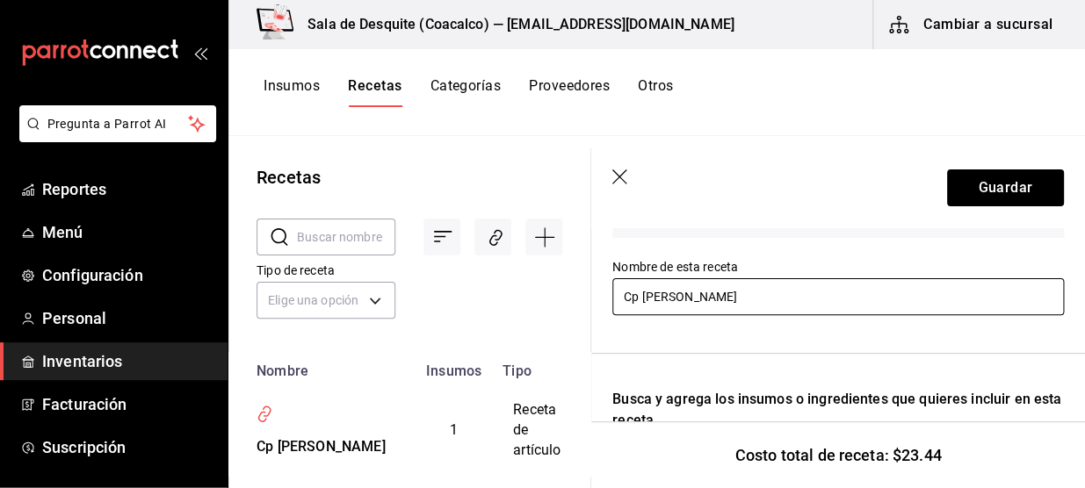
click at [834, 308] on input "Cp [PERSON_NAME]" at bounding box center [837, 296] width 451 height 37
type input "Cp Tradicional Rep"
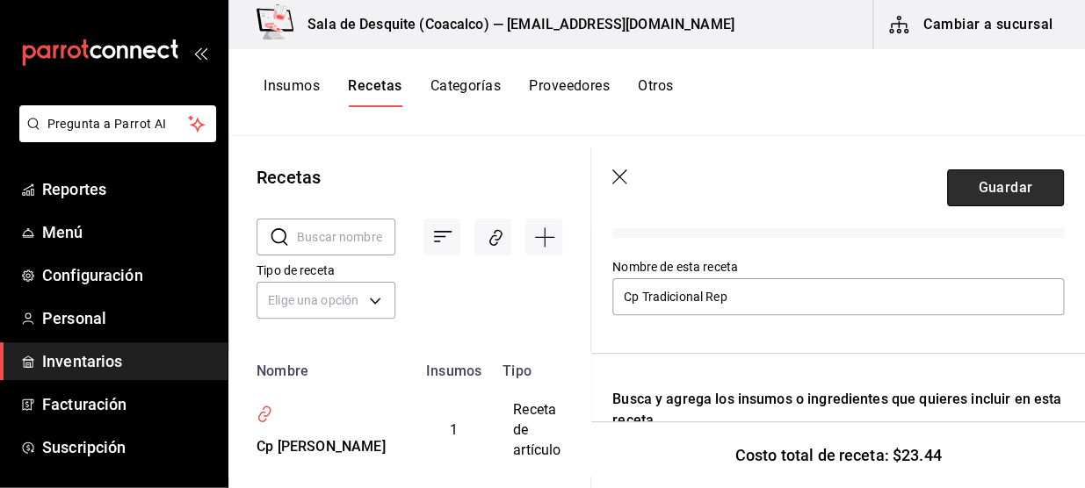
click at [985, 192] on button "Guardar" at bounding box center [1005, 188] width 117 height 37
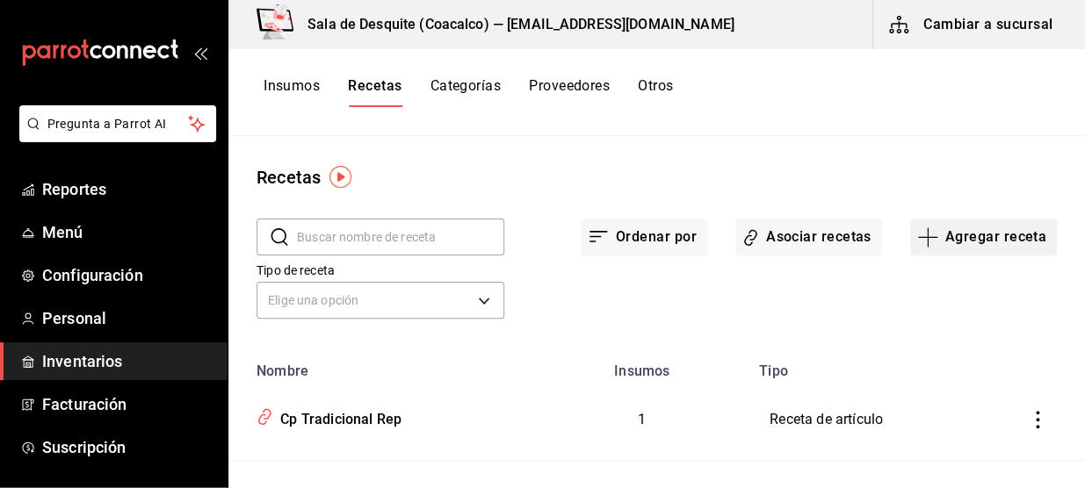
click at [995, 242] on button "Agregar receta" at bounding box center [983, 237] width 147 height 37
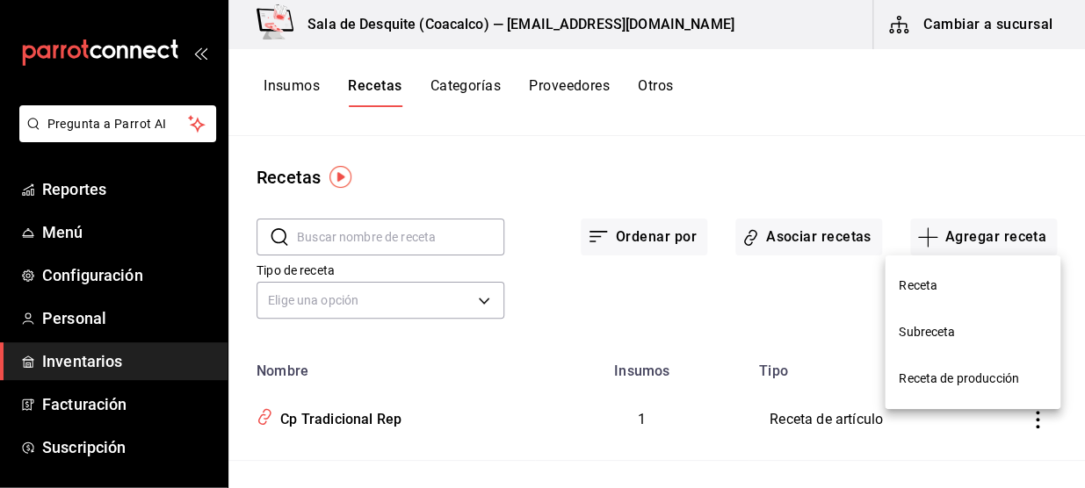
click at [929, 296] on li "Receta" at bounding box center [972, 286] width 176 height 47
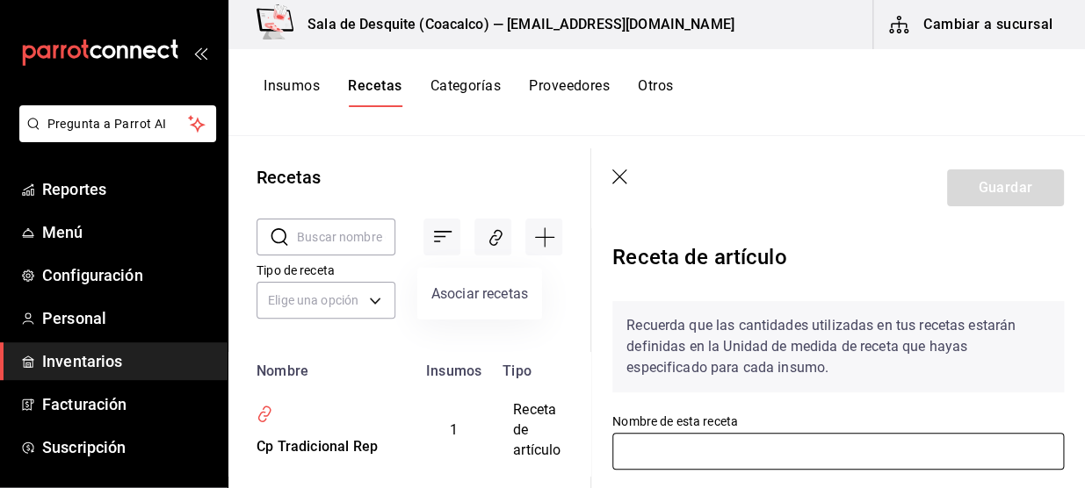
click at [697, 451] on input "text" at bounding box center [837, 451] width 451 height 37
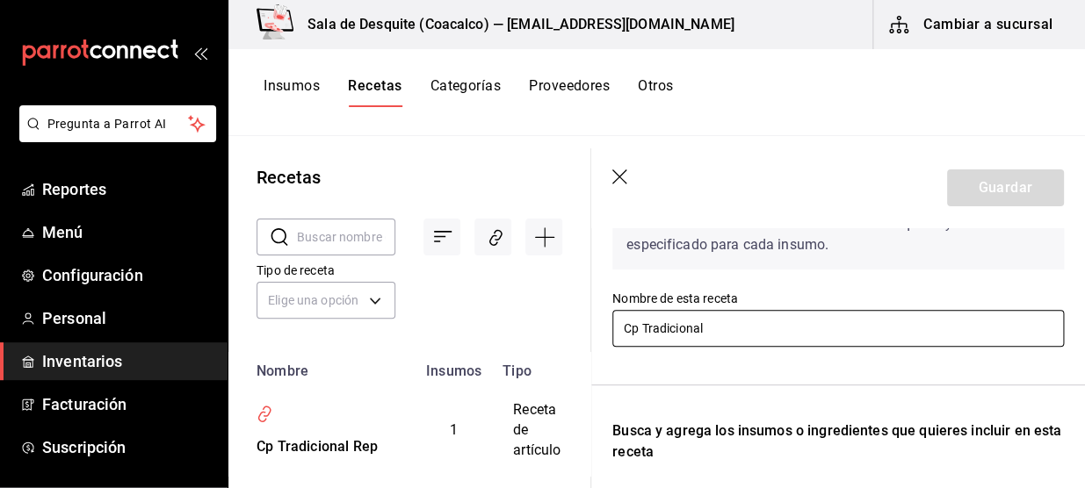
scroll to position [163, 0]
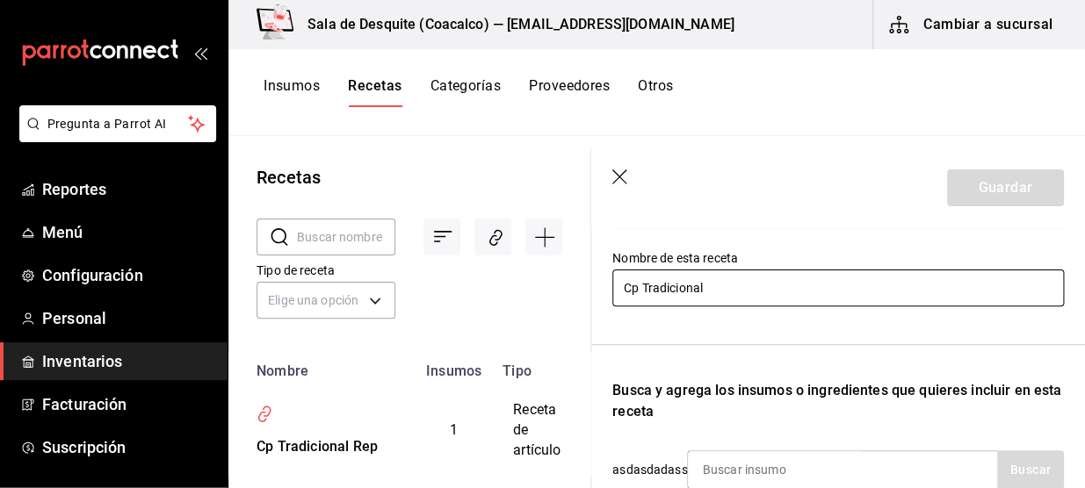
click at [915, 299] on input "Cp Tradicional" at bounding box center [837, 288] width 451 height 37
type input "Cp Tradicional Cristalino"
click at [931, 459] on div "Insumo SUPPLY" at bounding box center [842, 470] width 310 height 39
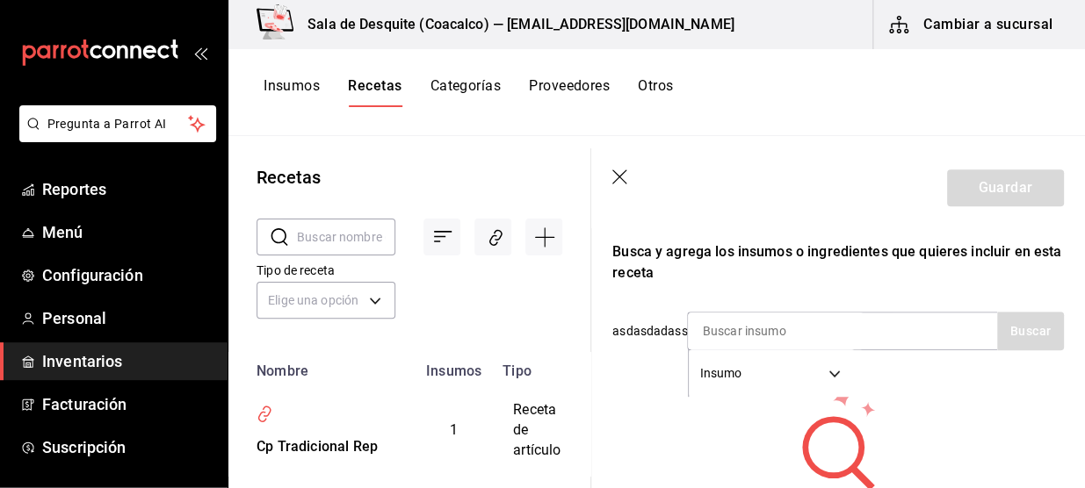
scroll to position [311, 0]
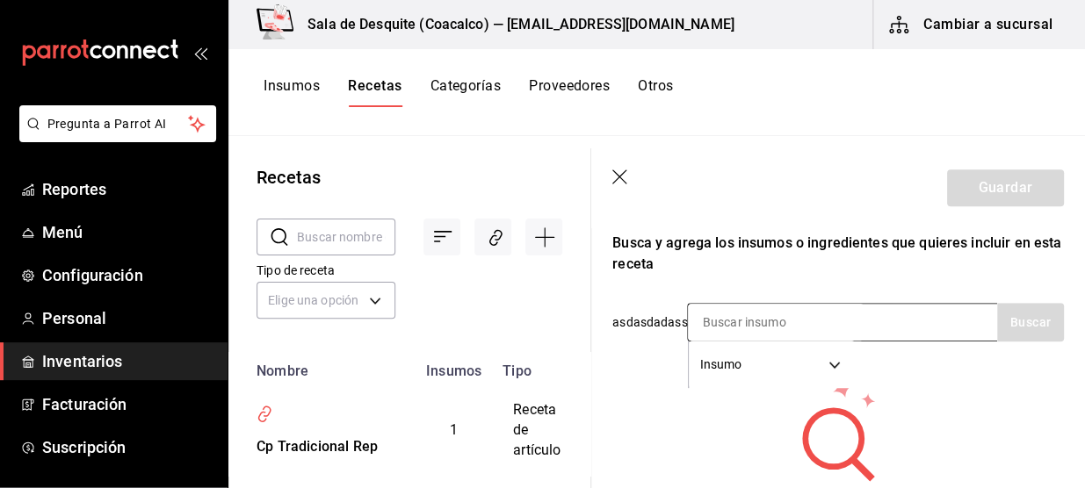
click at [778, 320] on input at bounding box center [776, 322] width 176 height 37
click at [1002, 310] on button "Buscar" at bounding box center [1030, 322] width 67 height 39
click at [1021, 321] on button "Buscar" at bounding box center [1030, 322] width 67 height 39
click at [872, 321] on div "Tradiconal Insumo SUPPLY" at bounding box center [842, 322] width 310 height 39
click at [837, 335] on input "Tradiconal" at bounding box center [776, 322] width 176 height 37
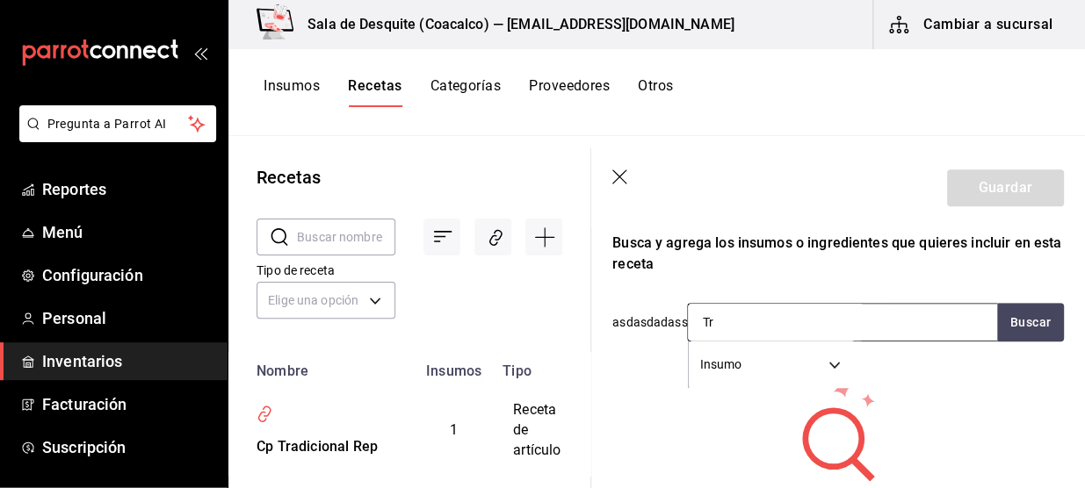
type input "T"
type input "[MEDICAL_DATA]"
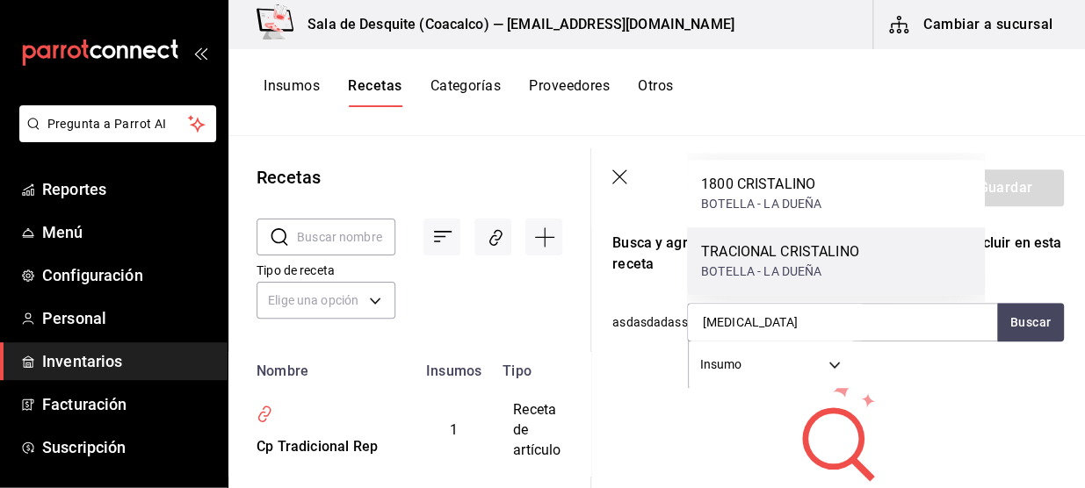
click at [827, 270] on div "BOTELLA - LA DUEÑA" at bounding box center [780, 272] width 158 height 18
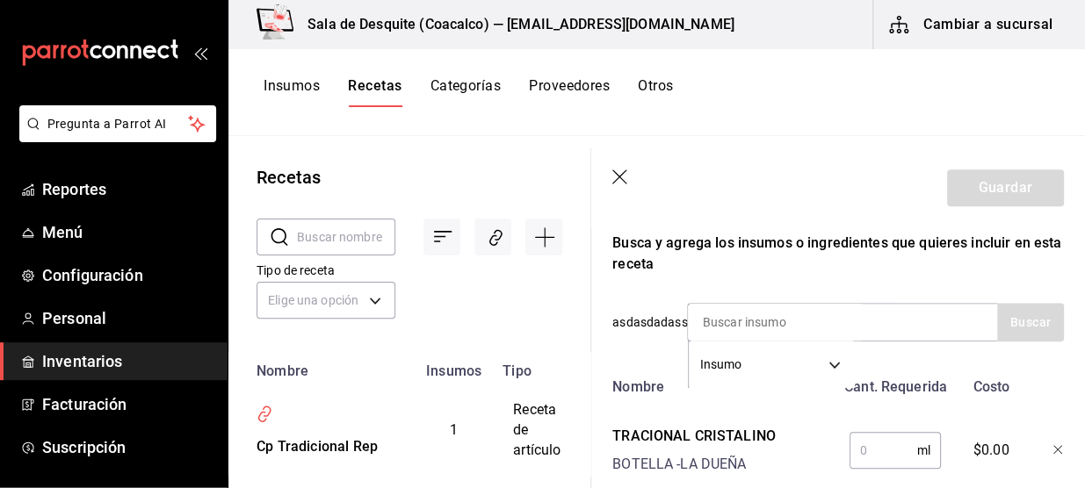
click at [872, 454] on input "text" at bounding box center [883, 450] width 68 height 35
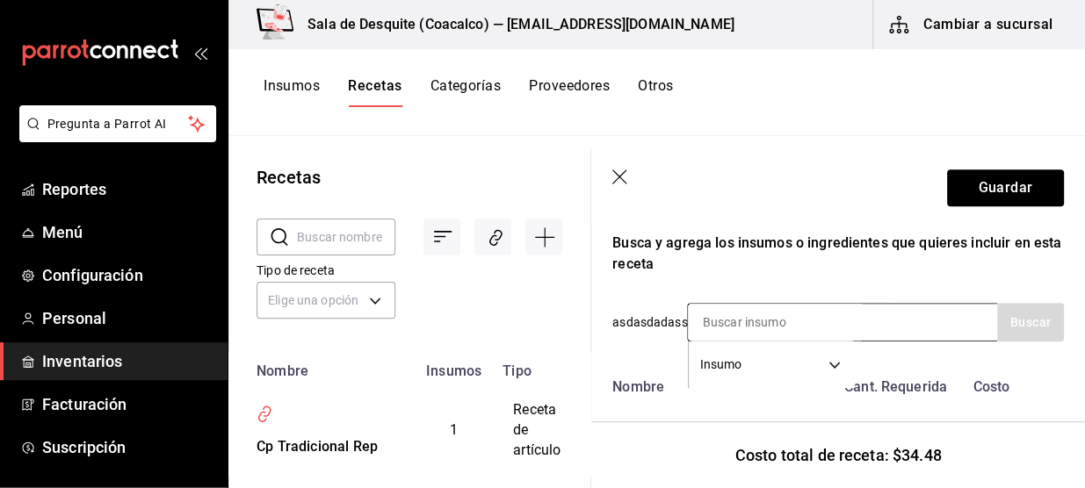
type input "60"
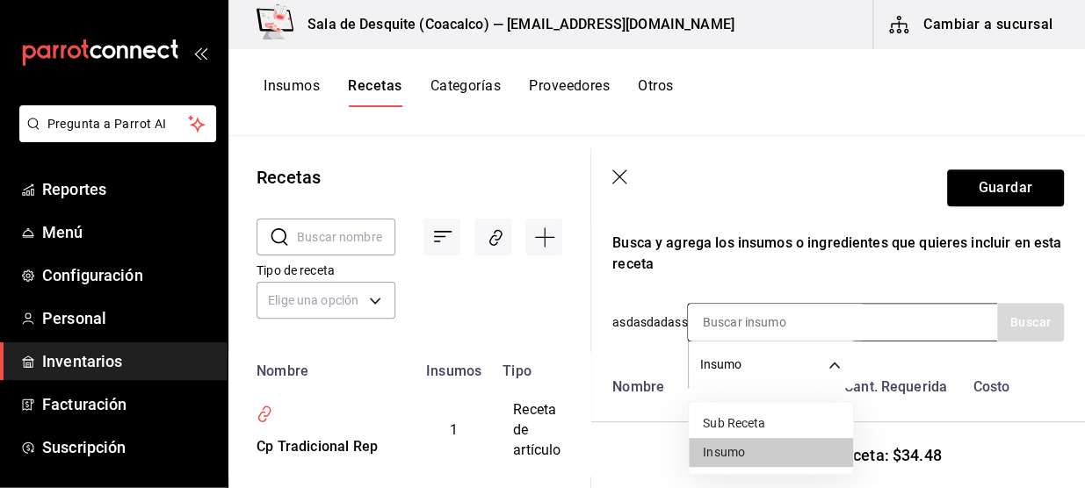
click at [759, 379] on body "Pregunta a Parrot AI Reportes Menú Configuración Personal Inventarios Facturaci…" at bounding box center [542, 238] width 1085 height 476
click at [1019, 194] on div at bounding box center [542, 244] width 1085 height 488
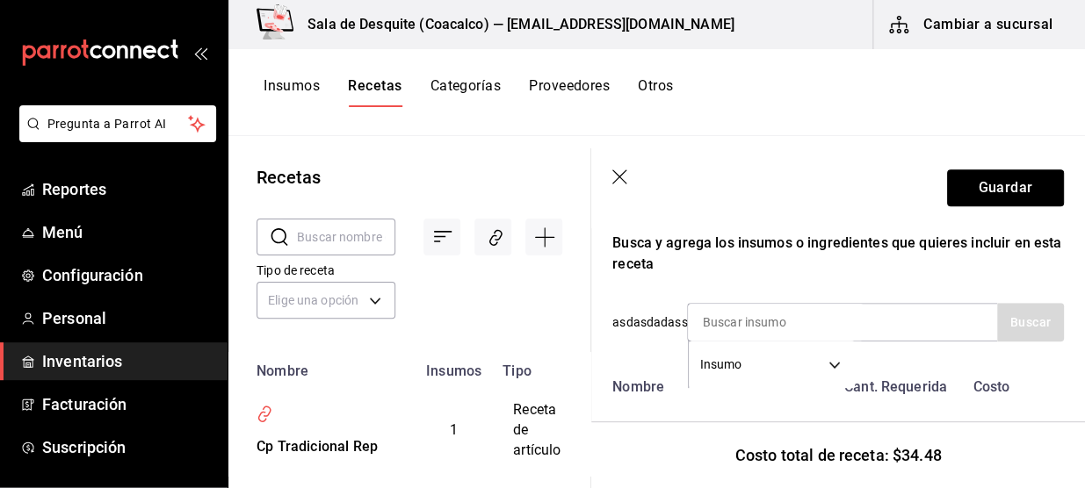
click at [1019, 194] on button "Guardar" at bounding box center [1005, 188] width 117 height 37
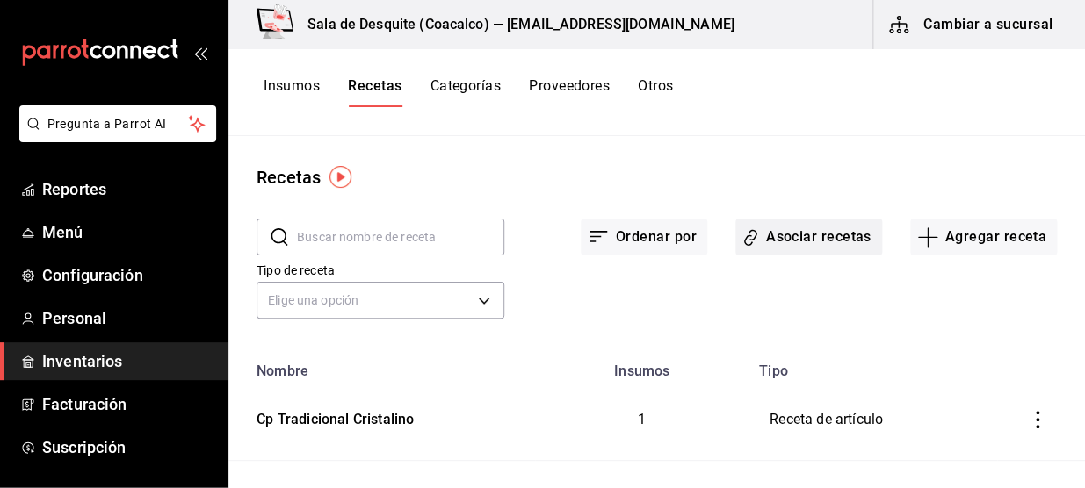
click at [781, 240] on button "Asociar recetas" at bounding box center [808, 237] width 147 height 37
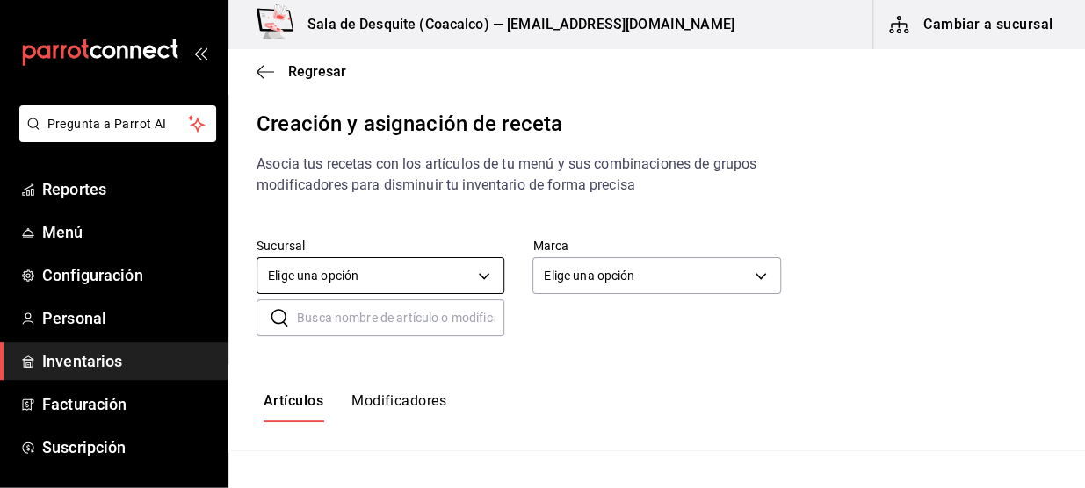
click at [460, 282] on body "Pregunta a Parrot AI Reportes Menú Configuración Personal Inventarios Facturaci…" at bounding box center [542, 229] width 1085 height 458
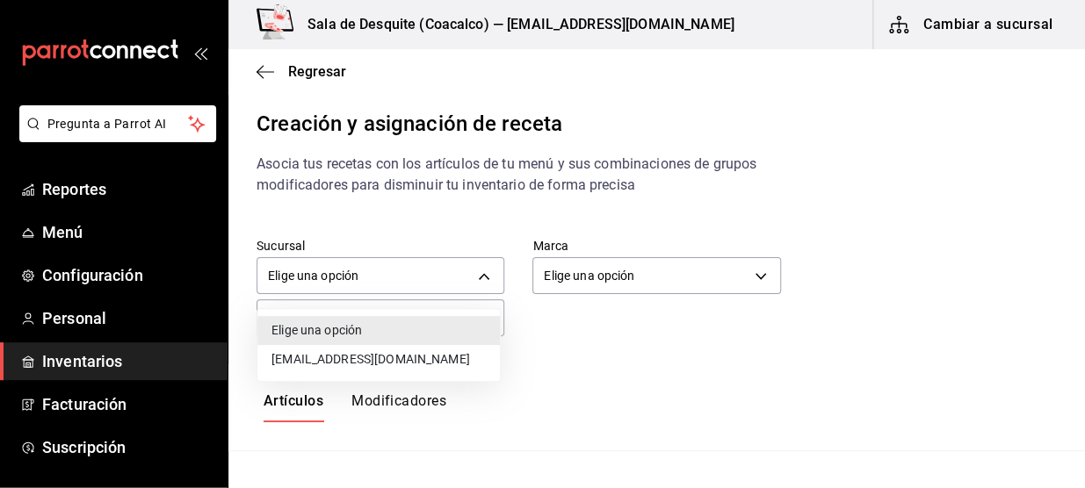
click at [430, 368] on li "[EMAIL_ADDRESS][DOMAIN_NAME]" at bounding box center [378, 359] width 242 height 29
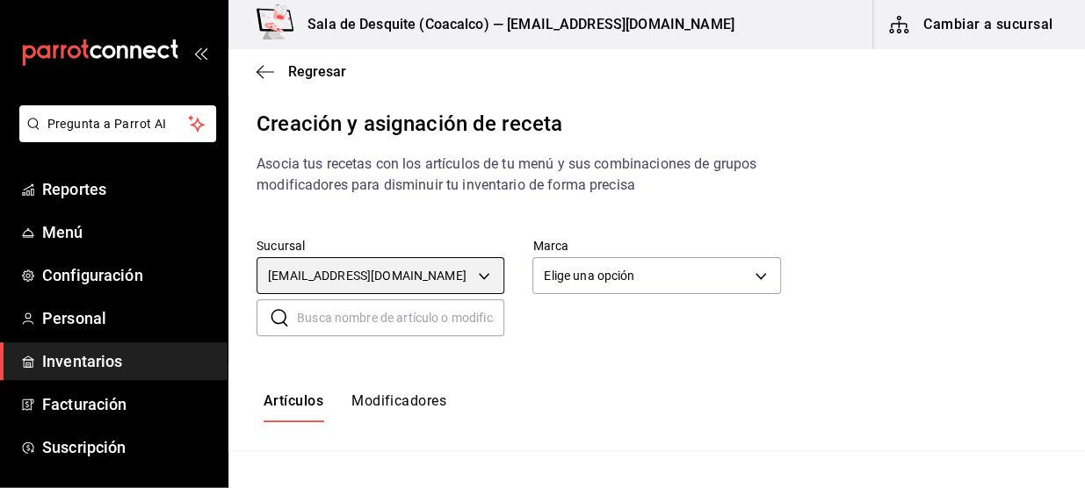
type input "93467c31-adce-431c-98c2-5877e547f662"
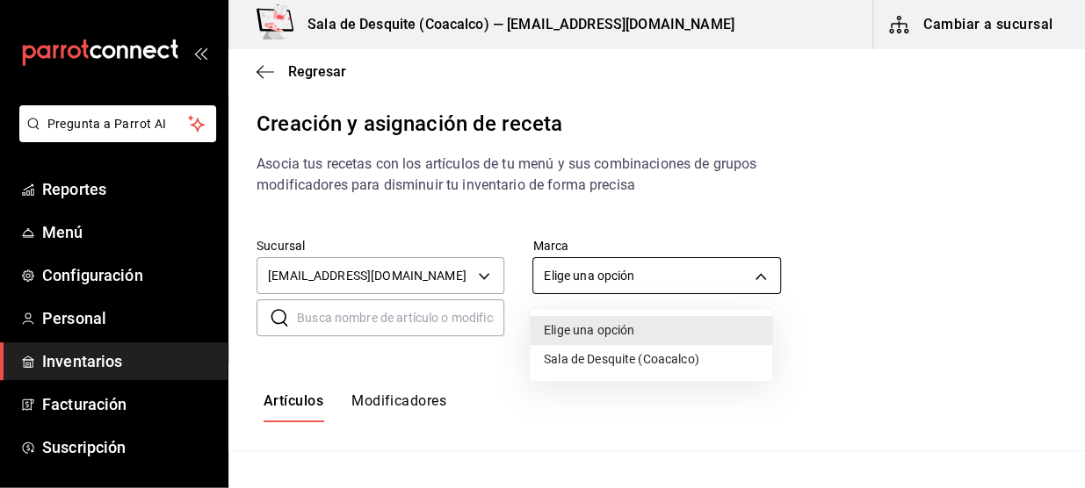
click at [689, 271] on body "Pregunta a Parrot AI Reportes Menú Configuración Personal Inventarios Facturaci…" at bounding box center [542, 229] width 1085 height 458
click at [646, 359] on li "Sala de Desquite (Coacalco)" at bounding box center [651, 359] width 242 height 29
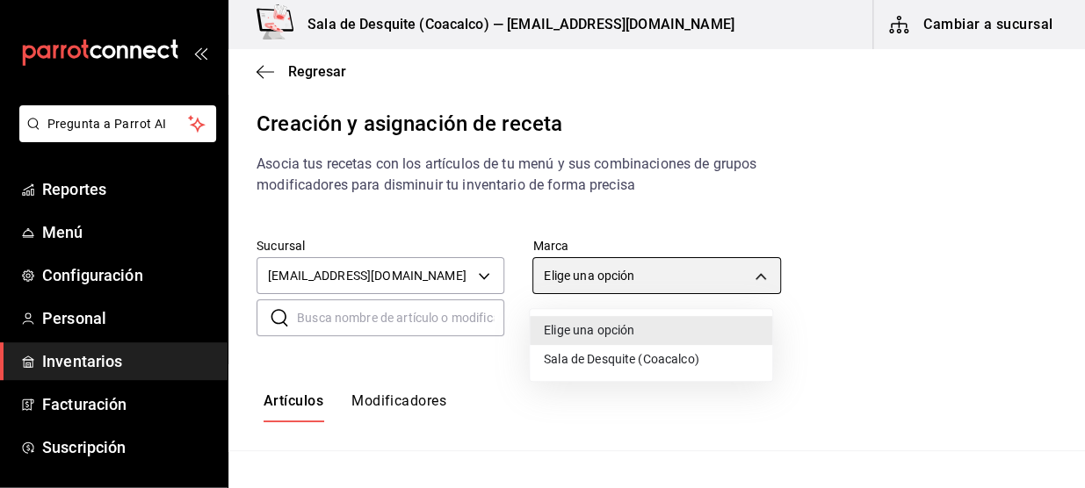
type input "62a8501e-83aa-44fc-a14d-b1e4ad847988"
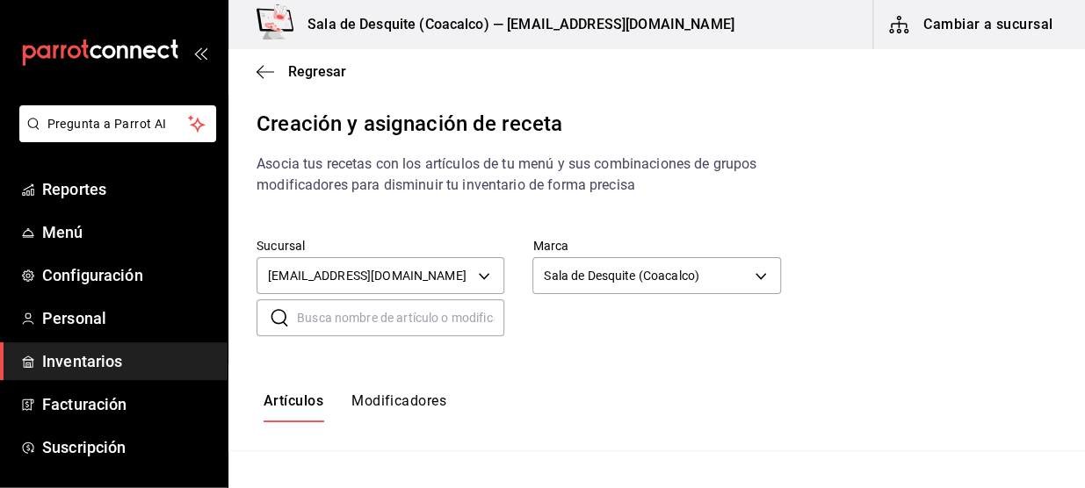
click at [464, 302] on input "text" at bounding box center [400, 317] width 207 height 35
click at [456, 308] on input "text" at bounding box center [400, 317] width 207 height 35
type input "Cp Tradicional"
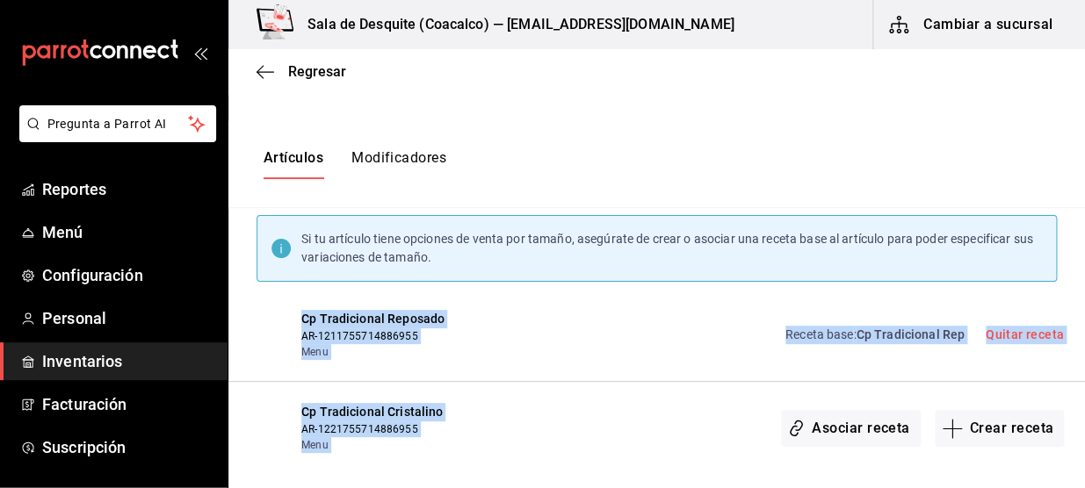
scroll to position [351, 0]
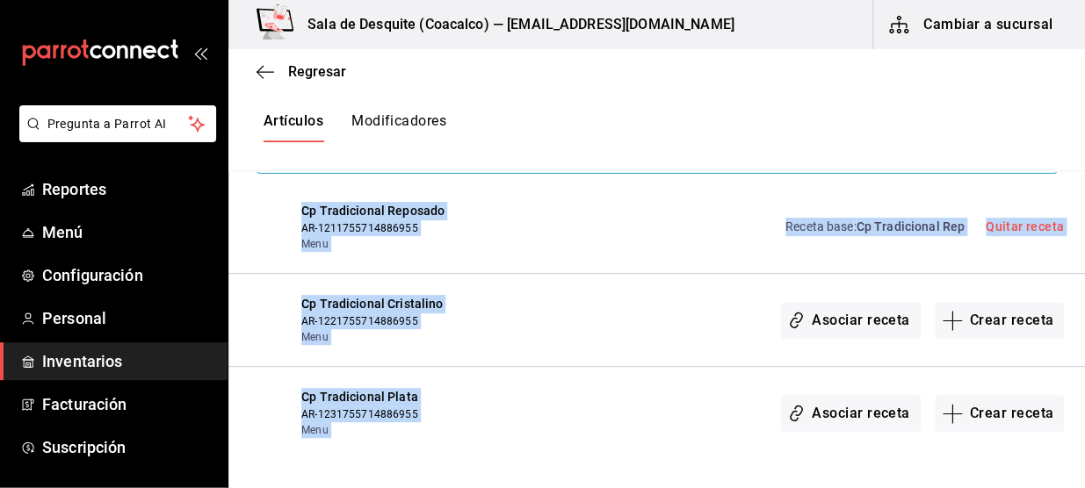
drag, startPoint x: 1058, startPoint y: 257, endPoint x: 697, endPoint y: 367, distance: 377.3
click at [697, 367] on div "Artículos Modificadores Si tu artículo tiene opciones de venta por tamaño, aseg…" at bounding box center [656, 236] width 856 height 447
click at [697, 367] on div "Cp Tradicional Plata AR-1231755714886955 Menu Asociar receta Crear receta" at bounding box center [656, 413] width 856 height 93
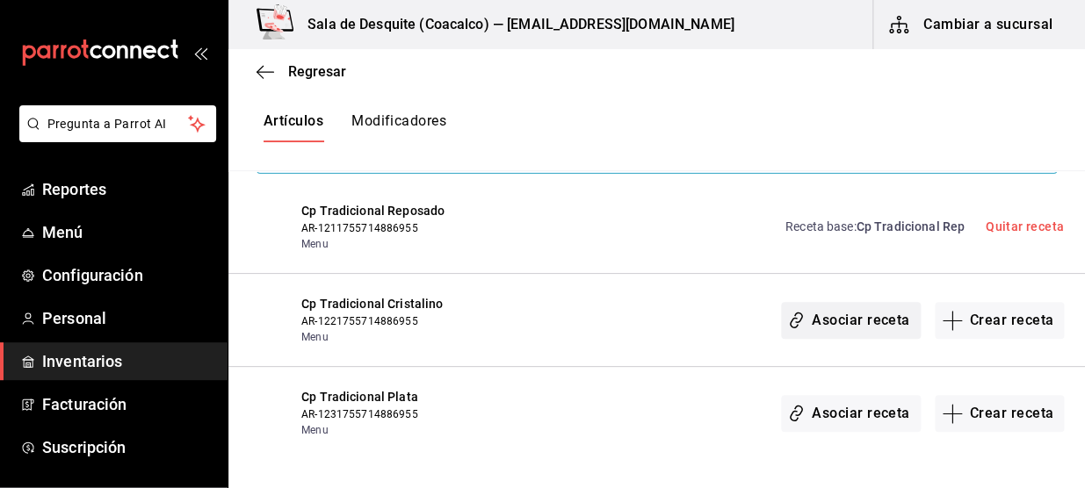
click at [884, 318] on button "Asociar receta" at bounding box center [850, 320] width 139 height 37
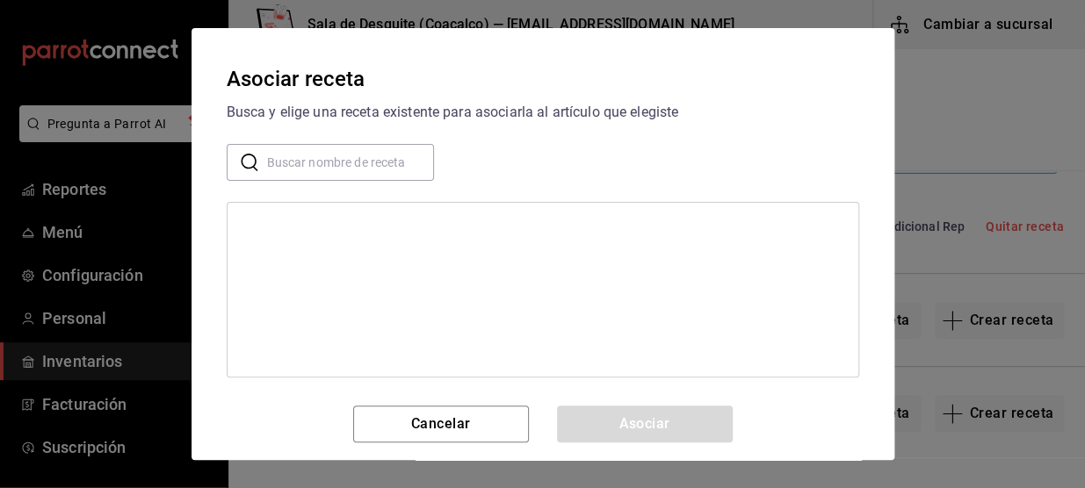
click at [354, 162] on input "text" at bounding box center [350, 162] width 167 height 35
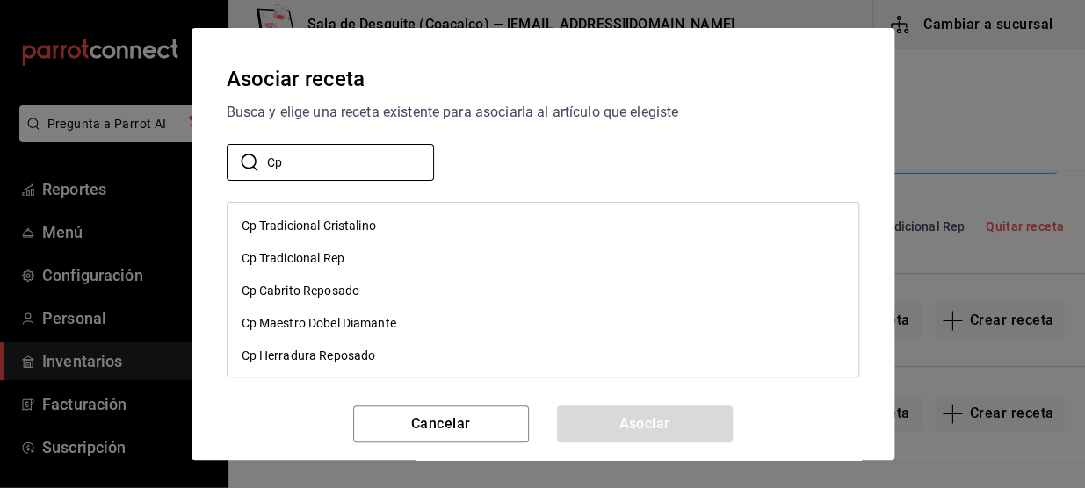
type input "Cp"
click at [353, 228] on div "Cp Tradicional Cristalino" at bounding box center [309, 226] width 134 height 18
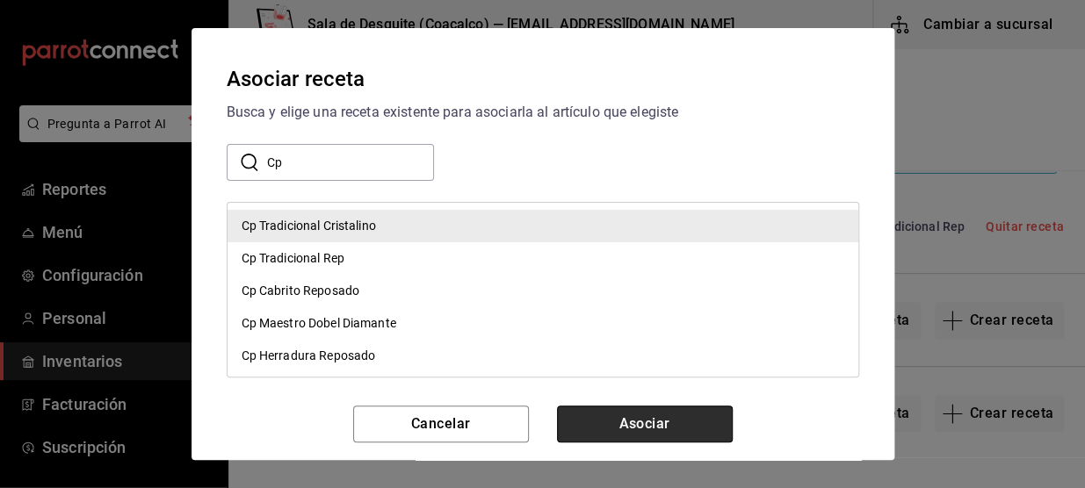
click at [606, 421] on button "Asociar" at bounding box center [645, 424] width 176 height 37
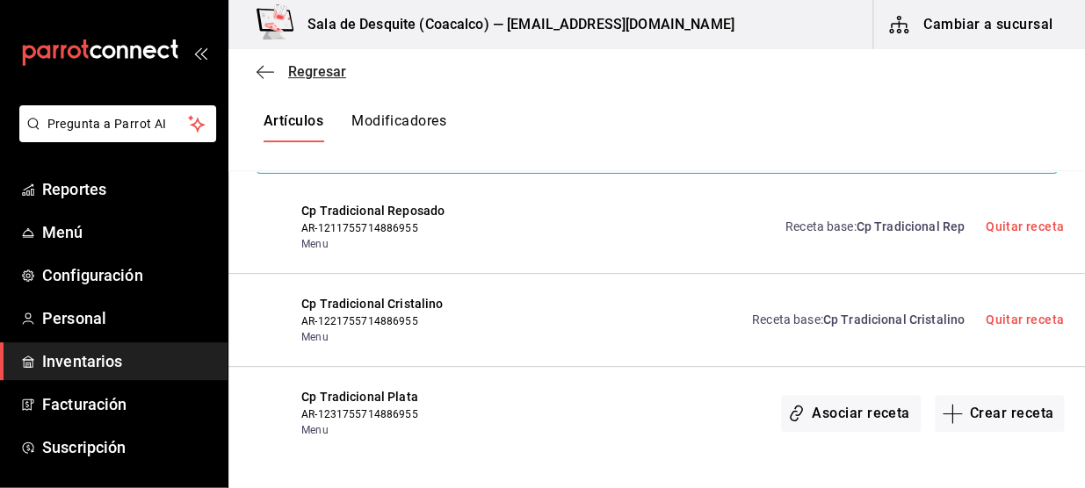
click at [276, 70] on span "Regresar" at bounding box center [301, 71] width 90 height 17
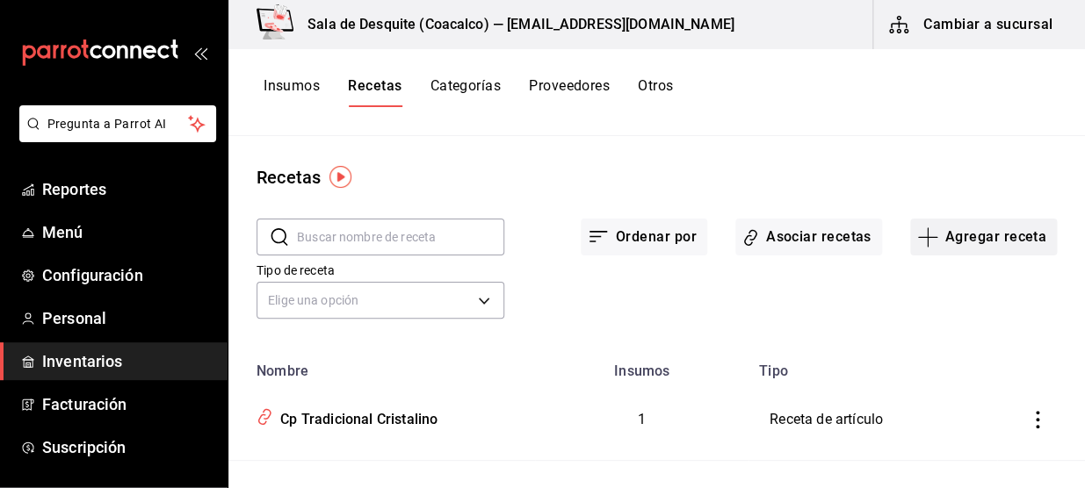
click at [989, 243] on button "Agregar receta" at bounding box center [983, 237] width 147 height 37
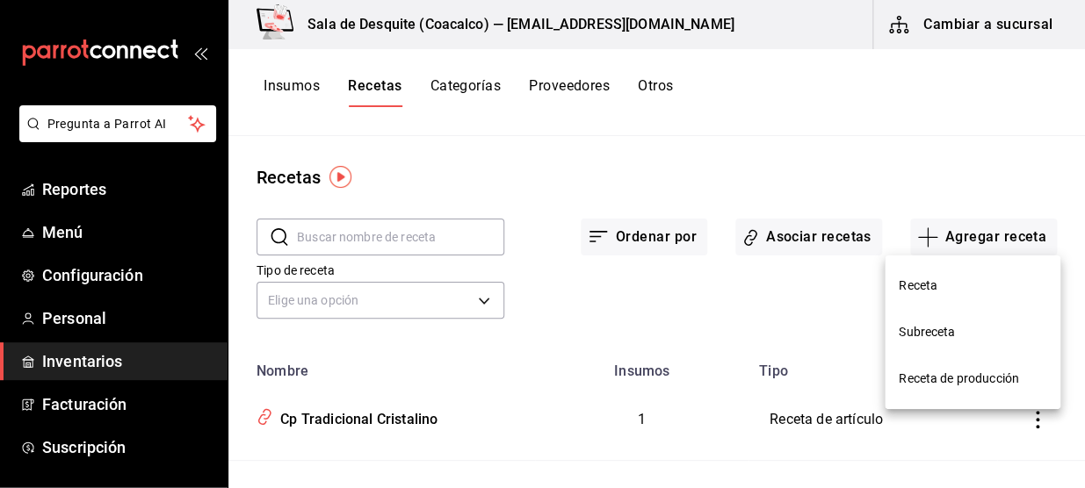
click at [936, 285] on span "Receta" at bounding box center [973, 286] width 148 height 18
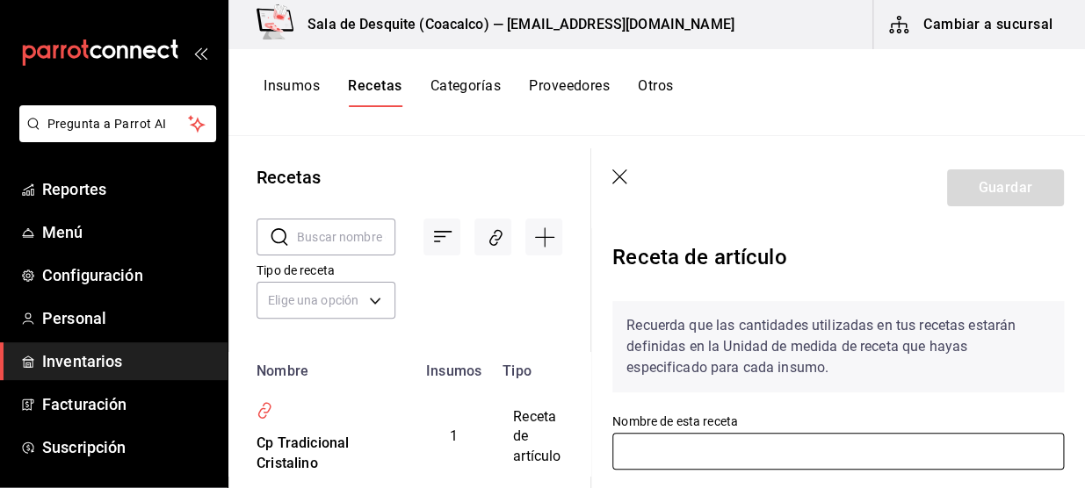
click at [787, 457] on input "text" at bounding box center [837, 451] width 451 height 37
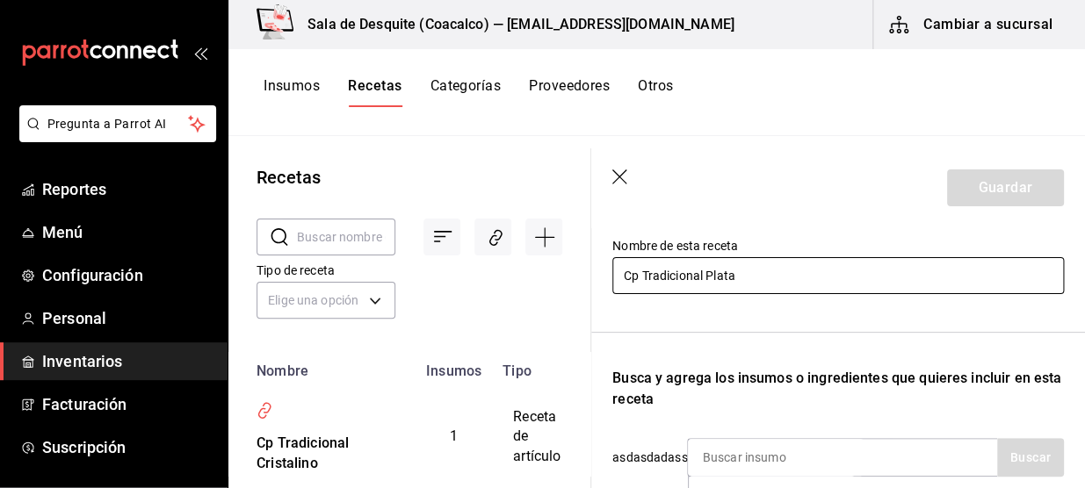
scroll to position [214, 0]
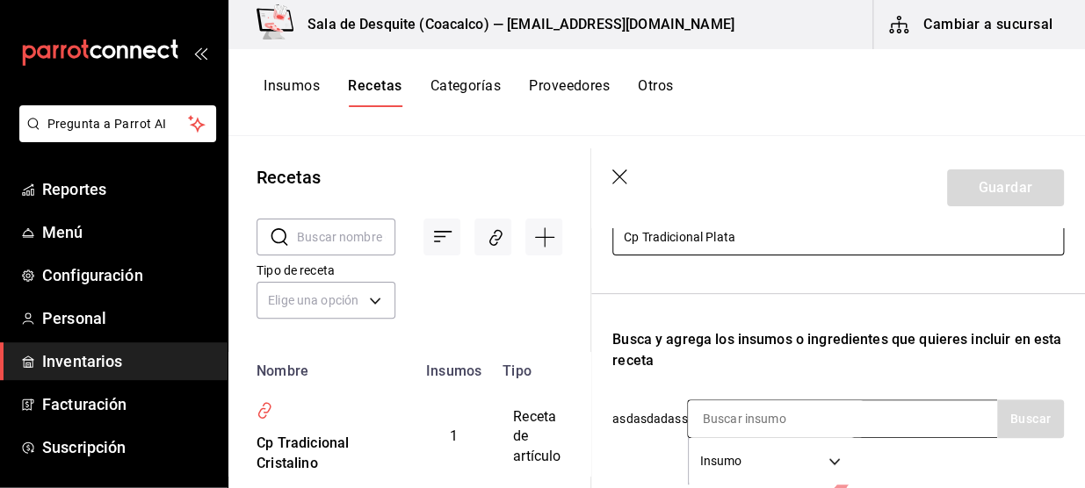
type input "Cp Tradicional Plata"
click at [859, 404] on input at bounding box center [776, 419] width 176 height 37
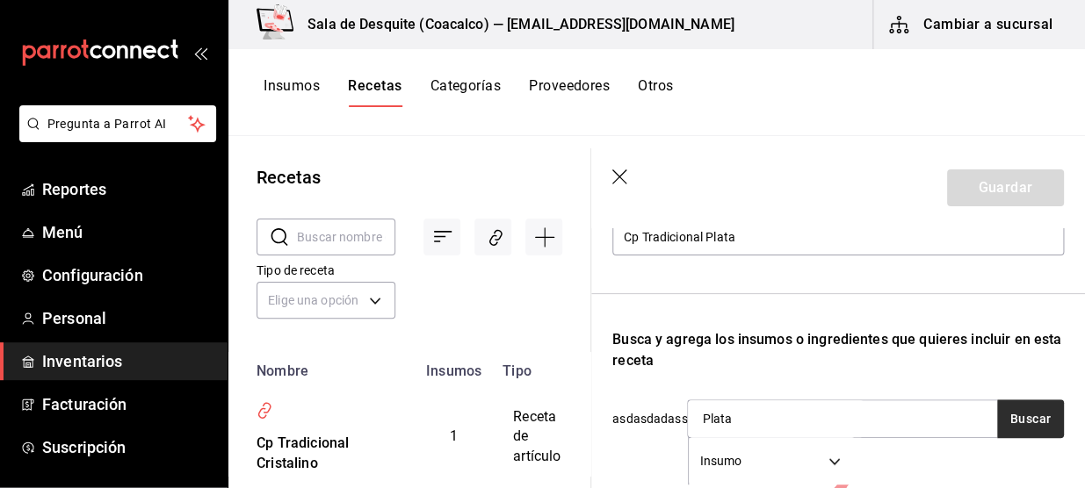
type input "Plata"
click at [1036, 413] on button "Buscar" at bounding box center [1030, 419] width 67 height 39
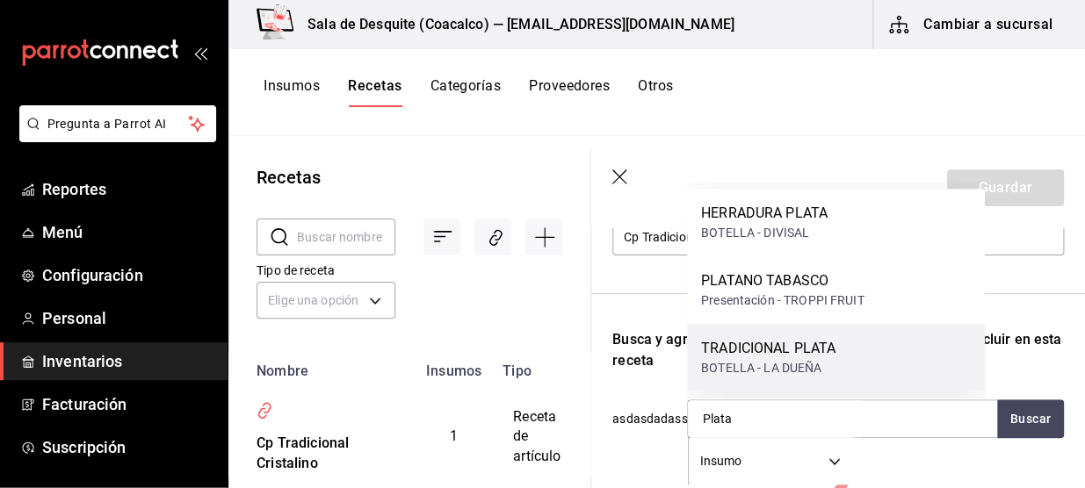
click at [843, 351] on div "TRADICIONAL PLATA BOTELLA - [GEOGRAPHIC_DATA]" at bounding box center [836, 358] width 298 height 68
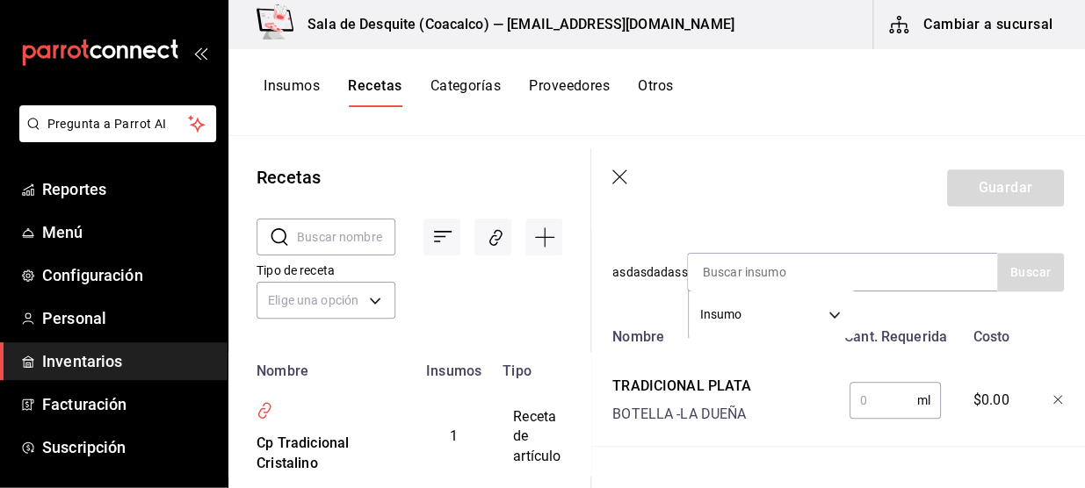
scroll to position [422, 0]
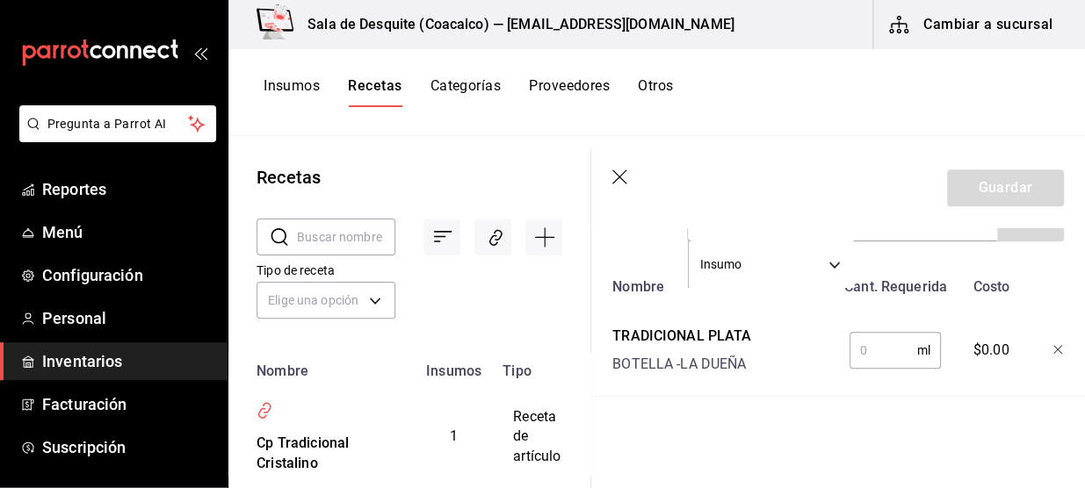
click at [866, 342] on input "text" at bounding box center [883, 350] width 68 height 35
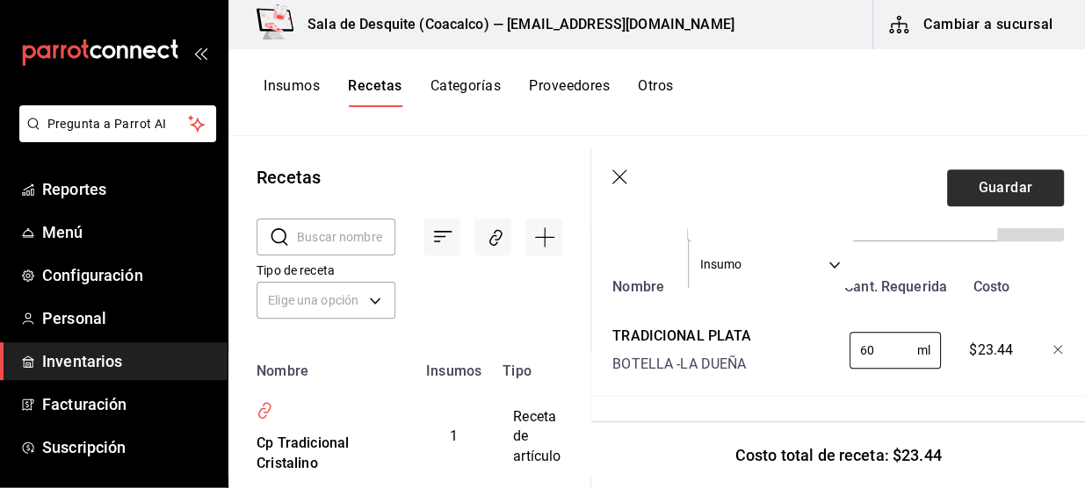
type input "60"
click at [1004, 183] on button "Guardar" at bounding box center [1005, 188] width 117 height 37
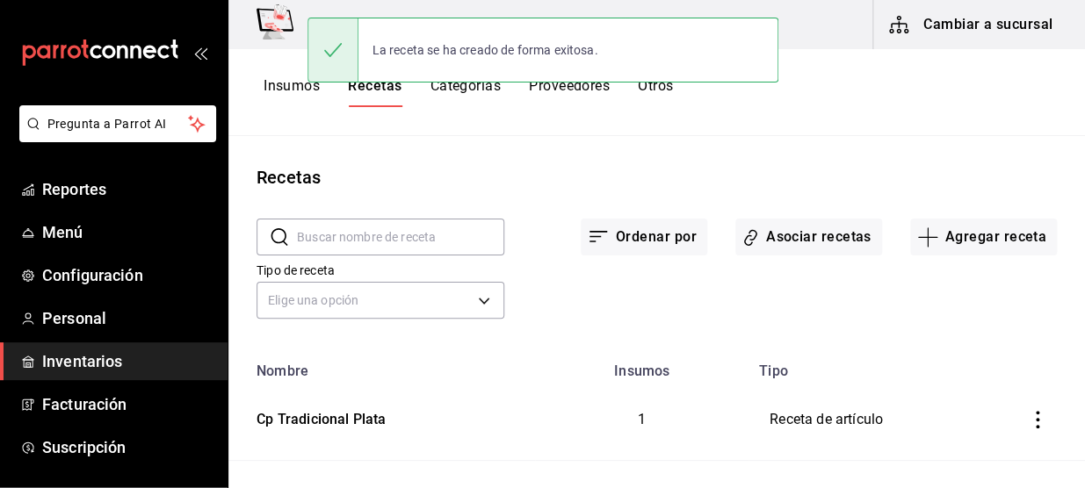
scroll to position [390, 0]
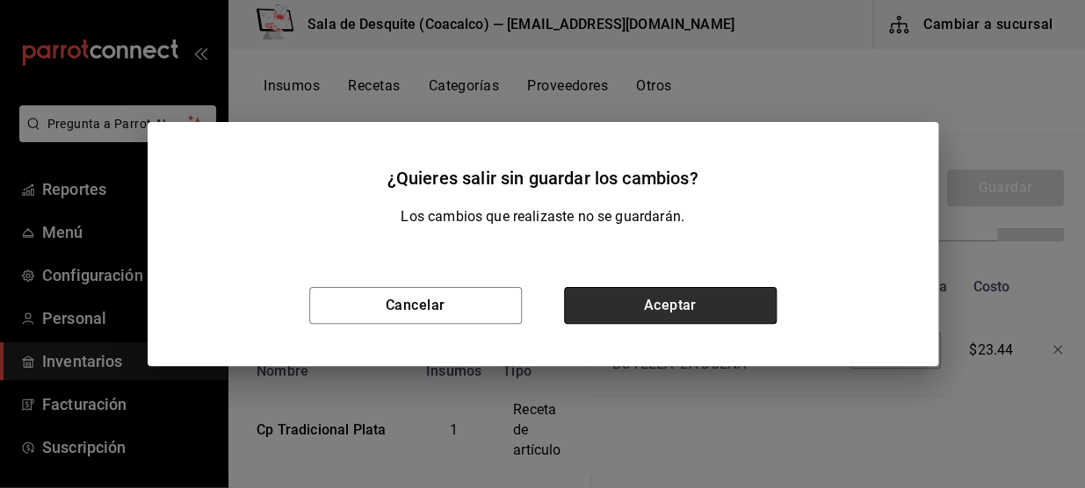
click at [632, 307] on button "Aceptar" at bounding box center [670, 305] width 213 height 37
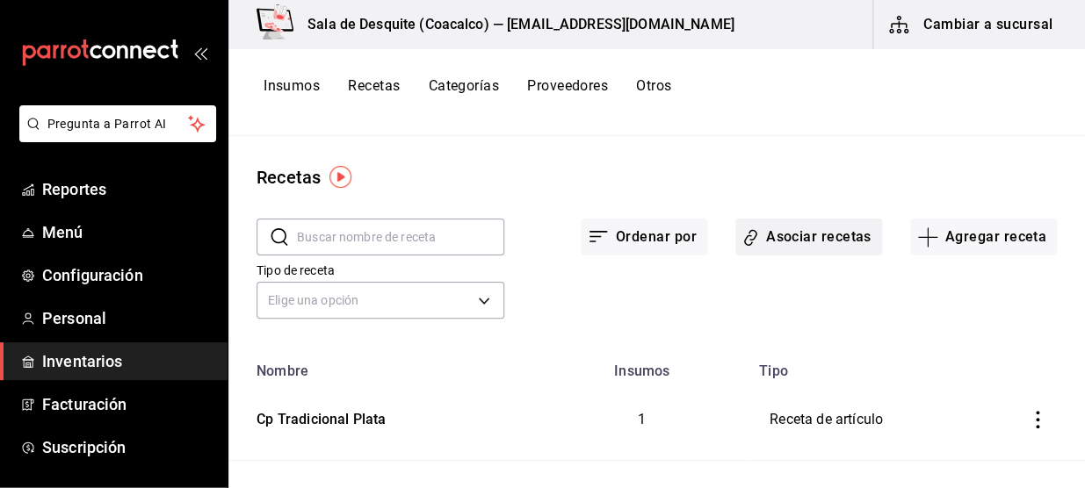
click at [830, 227] on button "Asociar recetas" at bounding box center [808, 237] width 147 height 37
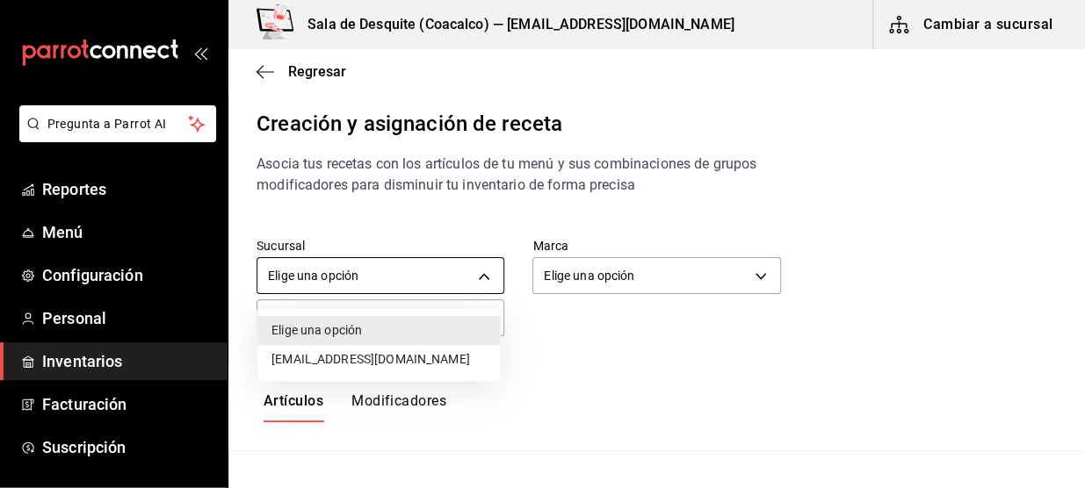
click at [422, 260] on body "Pregunta a Parrot AI Reportes Menú Configuración Personal Inventarios Facturaci…" at bounding box center [542, 229] width 1085 height 458
click at [375, 355] on li "[EMAIL_ADDRESS][DOMAIN_NAME]" at bounding box center [378, 359] width 242 height 29
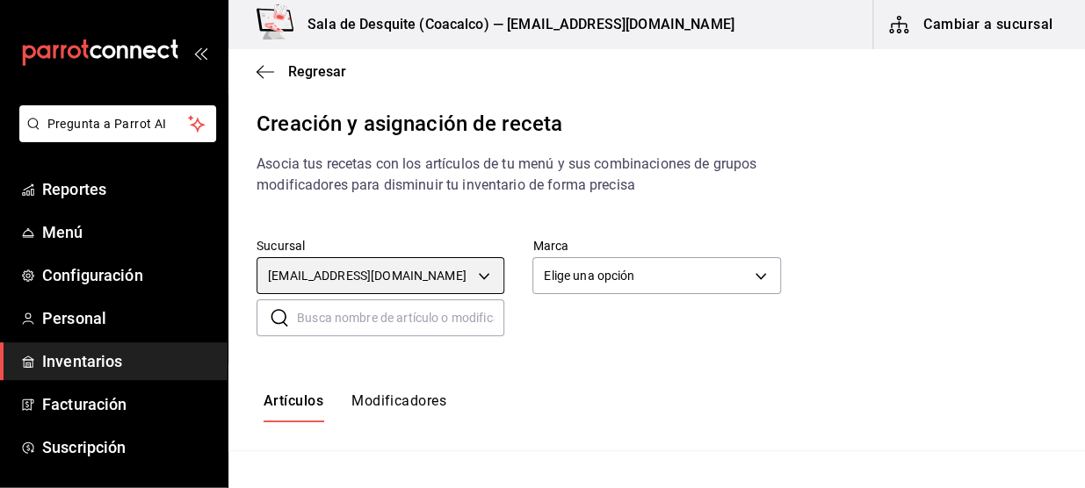
type input "93467c31-adce-431c-98c2-5877e547f662"
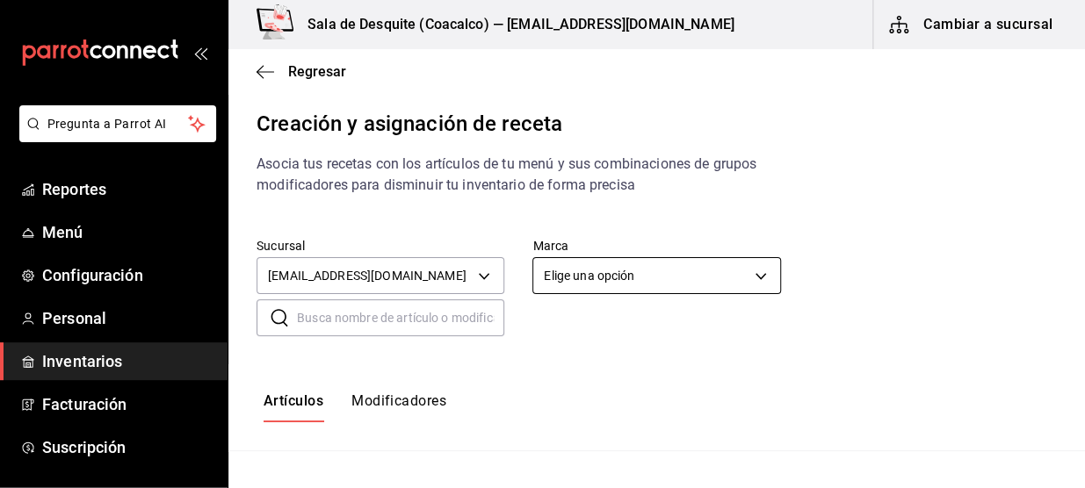
click at [670, 272] on body "Pregunta a Parrot AI Reportes Menú Configuración Personal Inventarios Facturaci…" at bounding box center [542, 229] width 1085 height 458
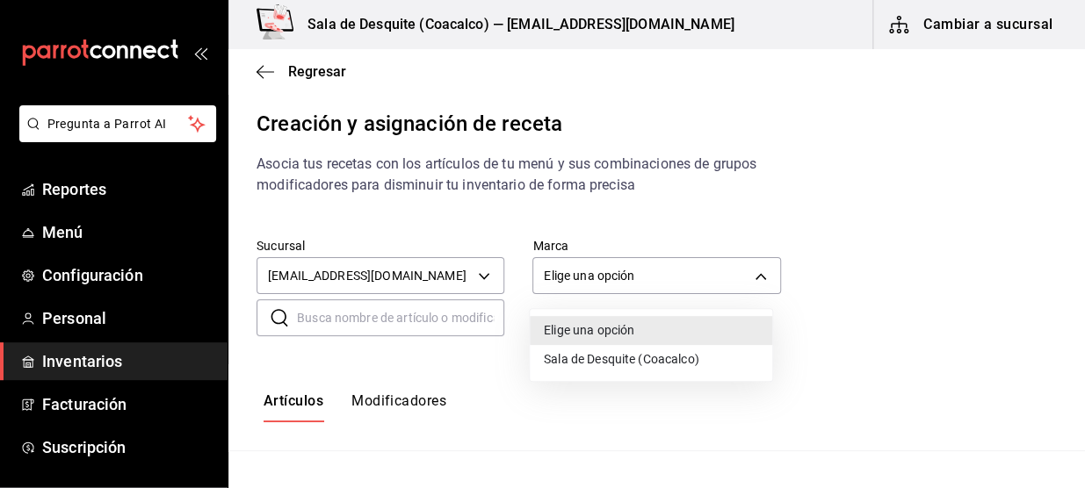
click at [603, 360] on li "Sala de Desquite (Coacalco)" at bounding box center [651, 359] width 242 height 29
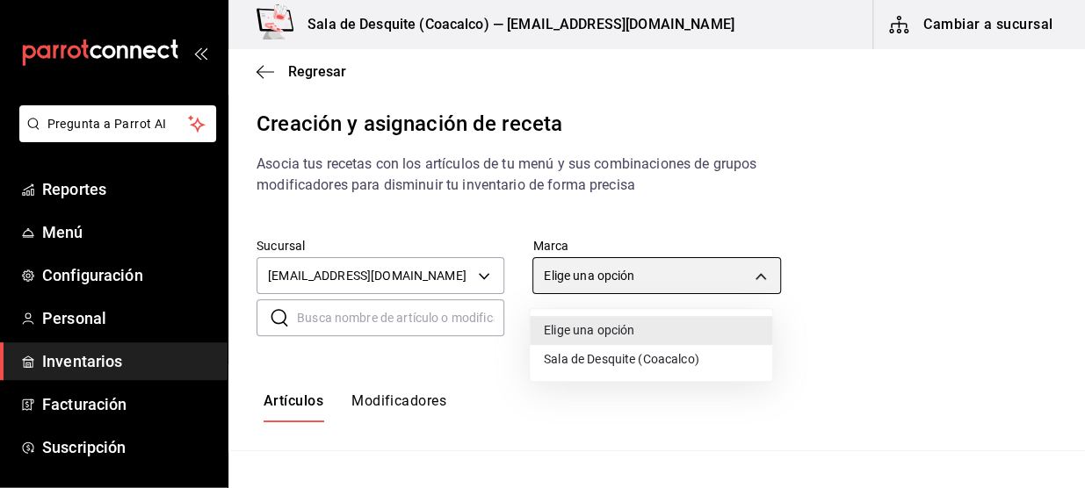
type input "62a8501e-83aa-44fc-a14d-b1e4ad847988"
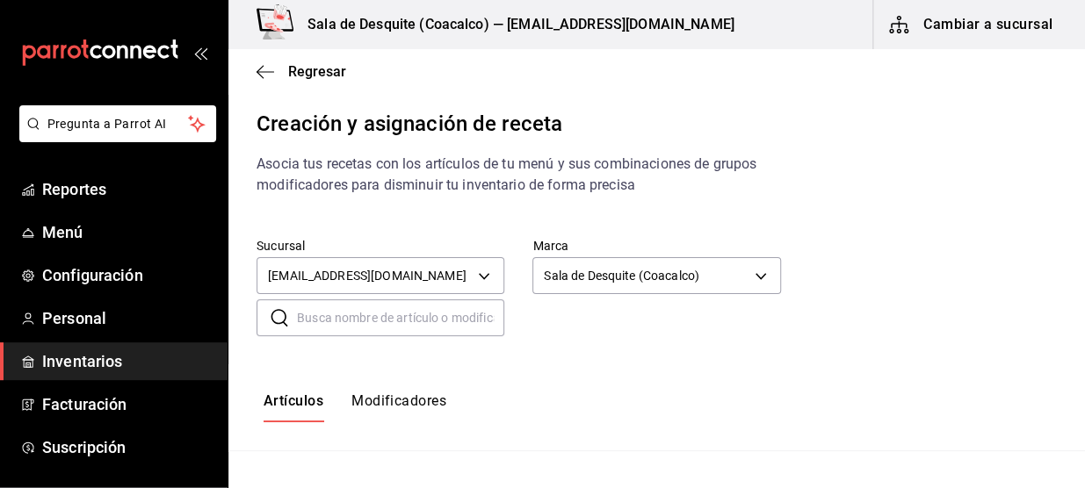
click at [441, 314] on input "text" at bounding box center [400, 317] width 207 height 35
type input "Cp Tradicional Plata"
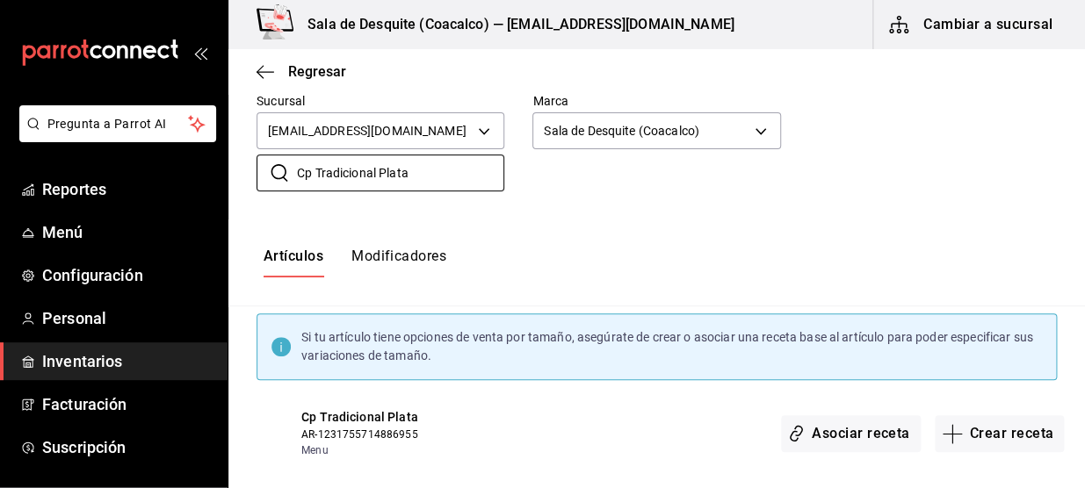
scroll to position [166, 0]
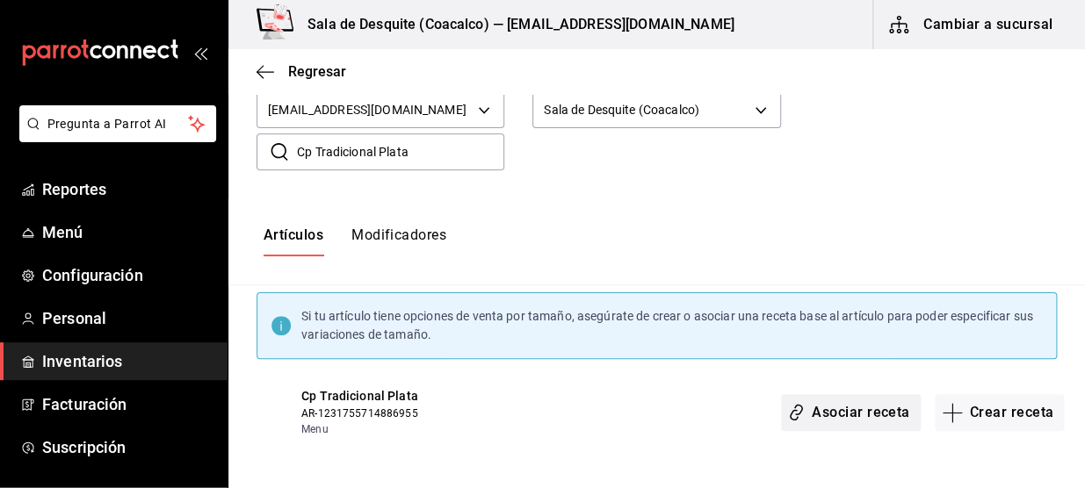
click at [832, 415] on button "Asociar receta" at bounding box center [850, 412] width 139 height 37
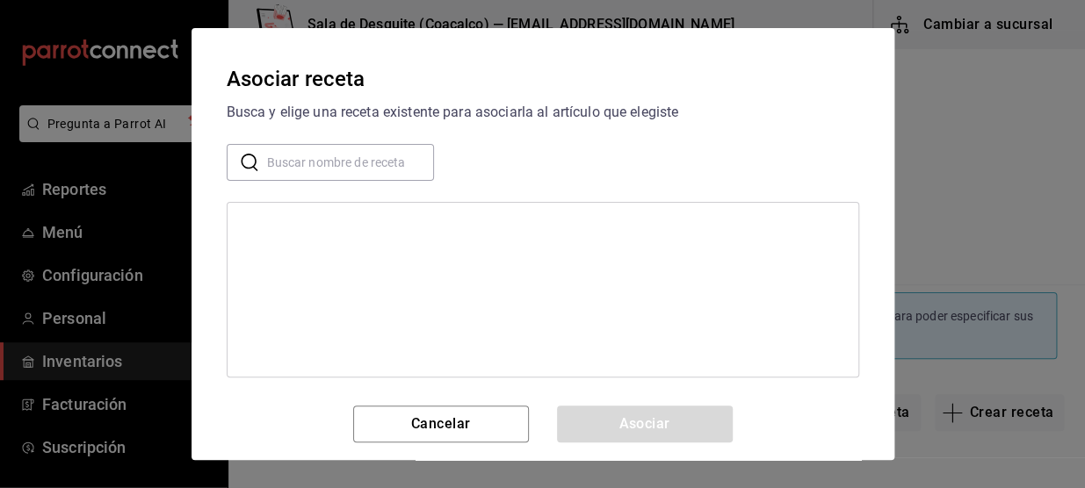
click at [364, 167] on input "text" at bounding box center [350, 162] width 167 height 35
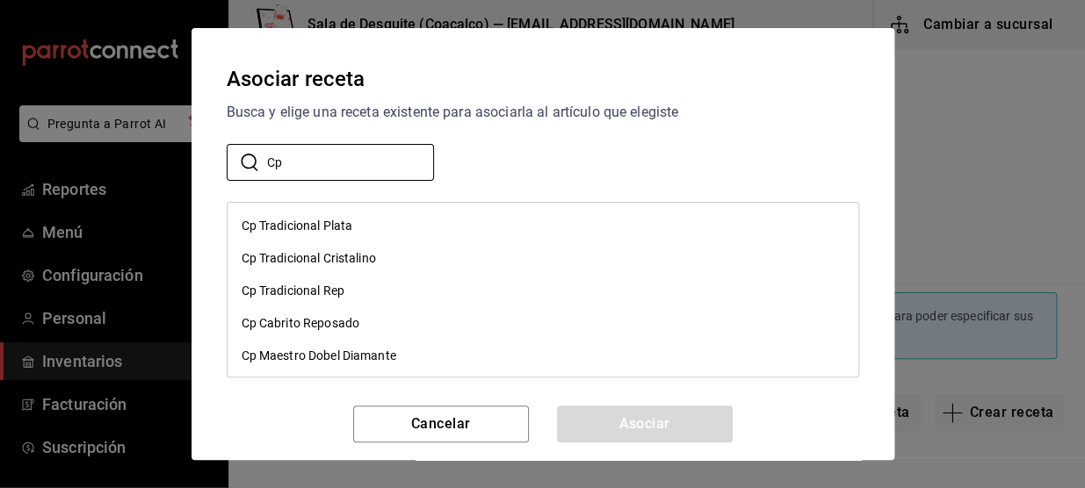
type input "Cp"
click at [320, 237] on div "Cp Tradicional Plata" at bounding box center [542, 226] width 631 height 32
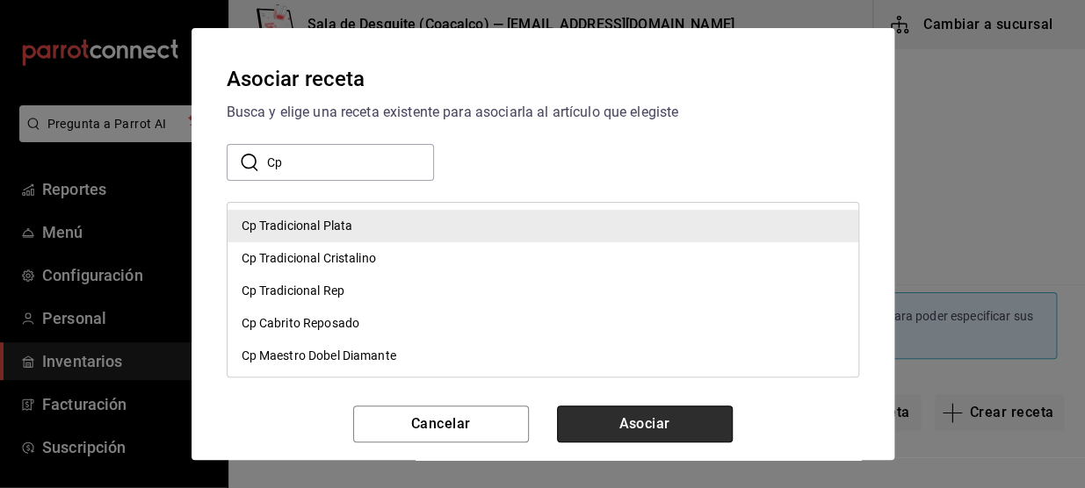
click at [662, 419] on button "Asociar" at bounding box center [645, 424] width 176 height 37
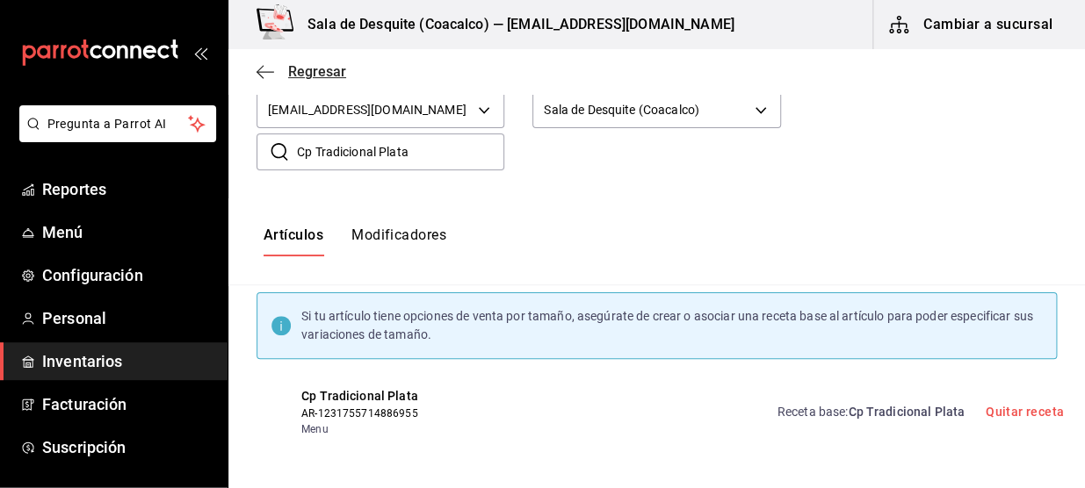
click at [264, 75] on icon "button" at bounding box center [265, 72] width 18 height 16
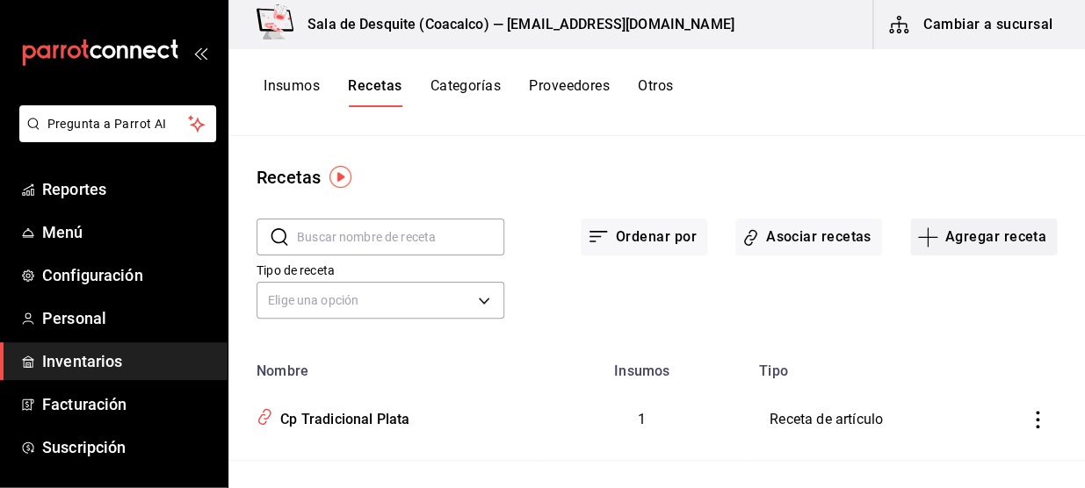
click at [985, 233] on button "Agregar receta" at bounding box center [983, 237] width 147 height 37
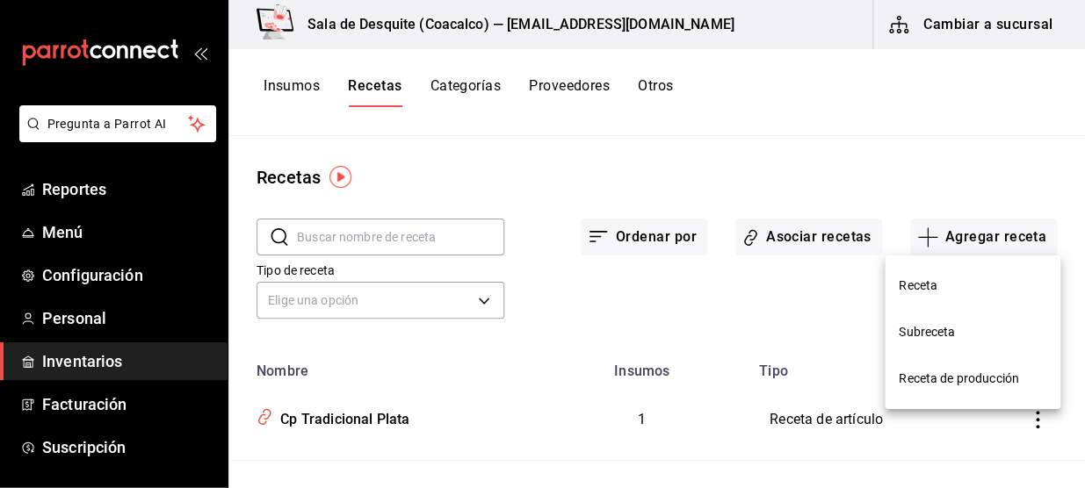
click at [938, 286] on span "Receta" at bounding box center [973, 286] width 148 height 18
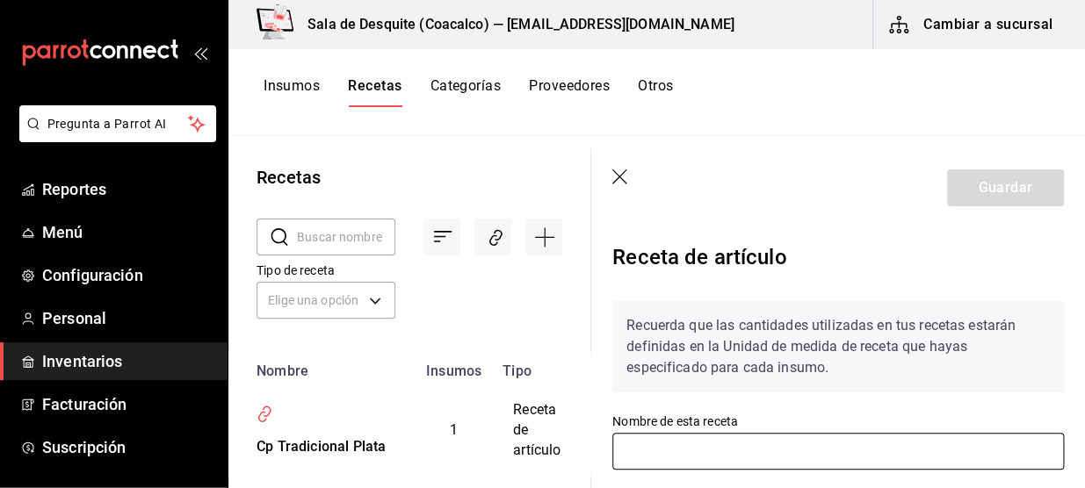
click at [854, 453] on input "text" at bounding box center [837, 451] width 451 height 37
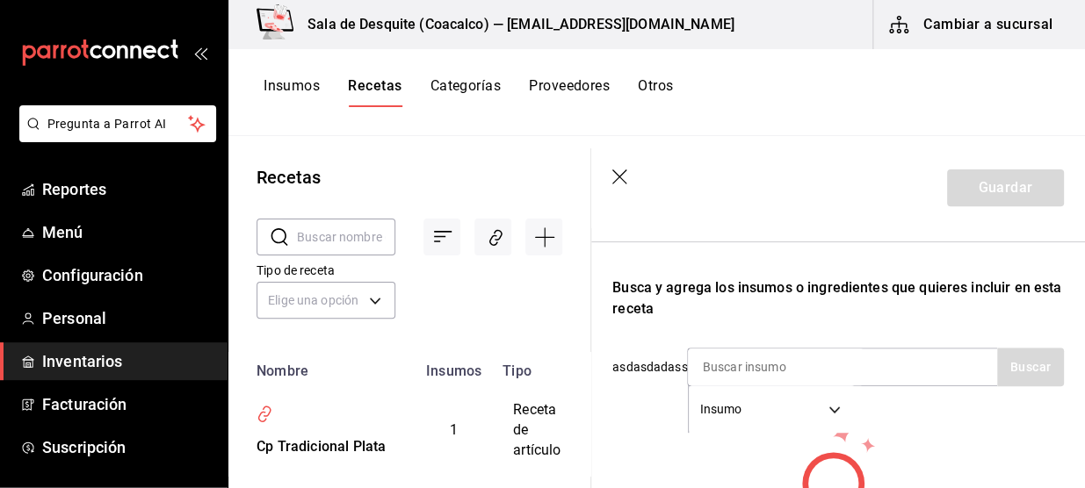
scroll to position [283, 0]
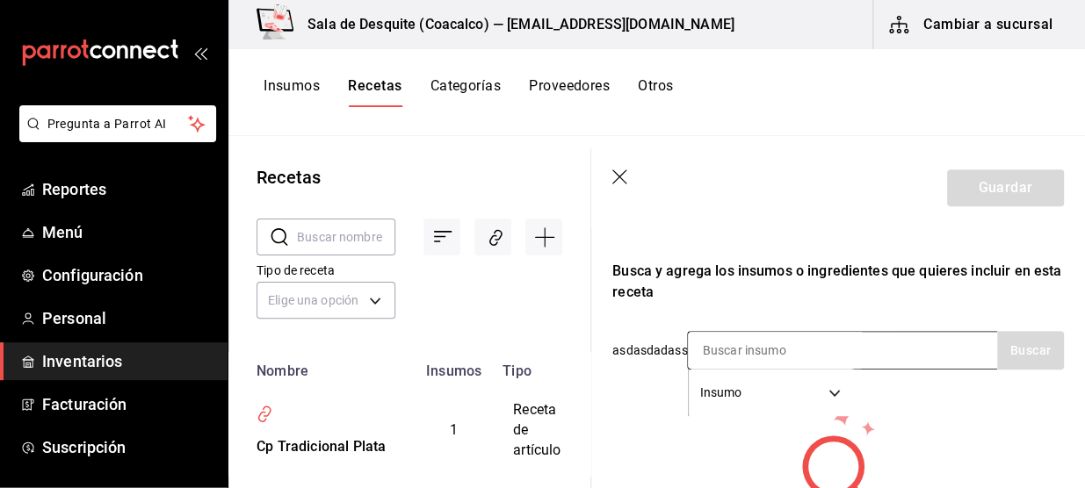
type input "Cp [PERSON_NAME] Reposado"
click at [784, 336] on input at bounding box center [776, 350] width 176 height 37
type input "[PERSON_NAME]"
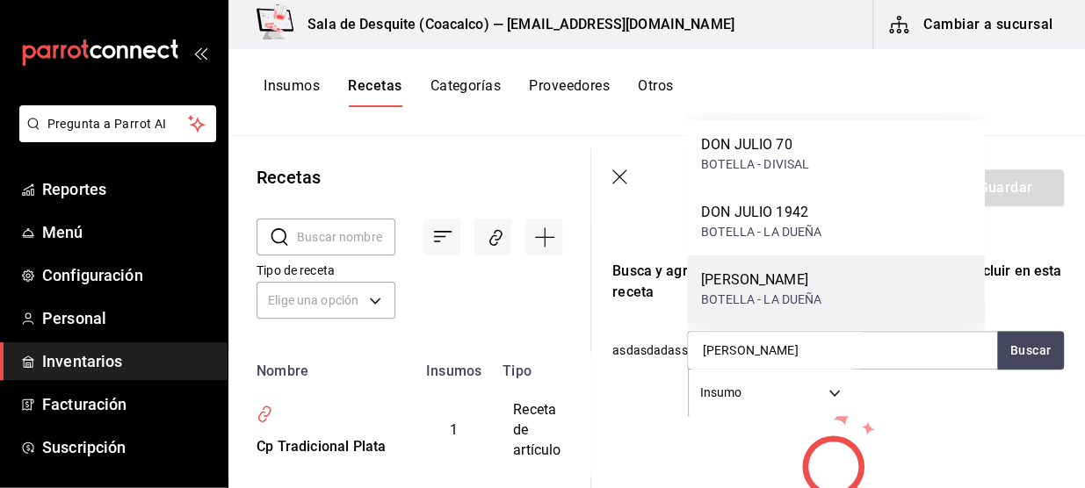
click at [797, 284] on div "[PERSON_NAME]" at bounding box center [761, 280] width 120 height 21
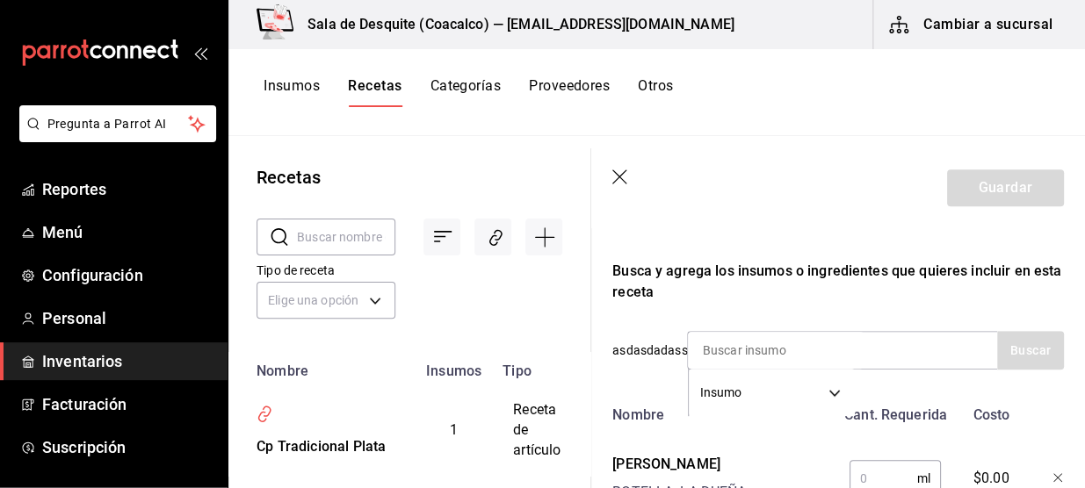
click at [874, 468] on input "text" at bounding box center [883, 478] width 68 height 35
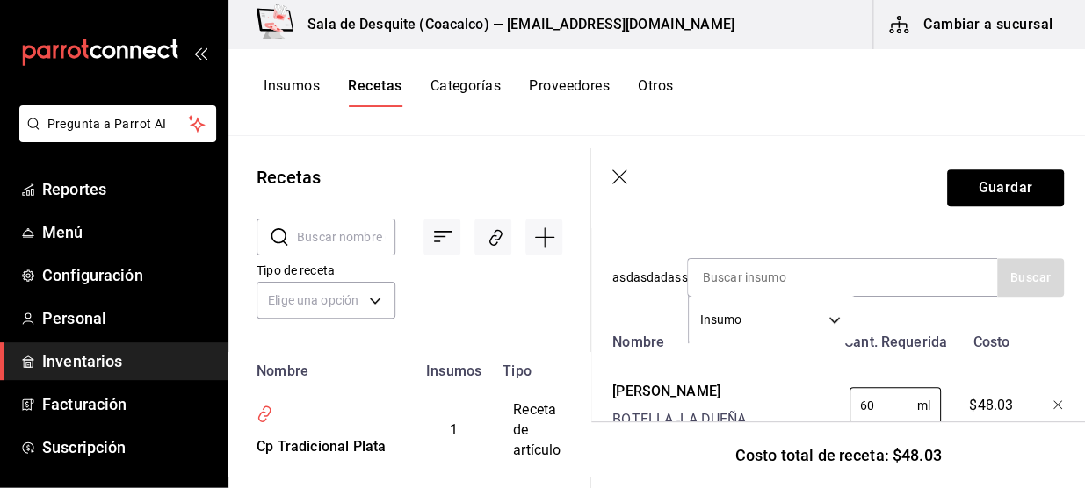
scroll to position [422, 0]
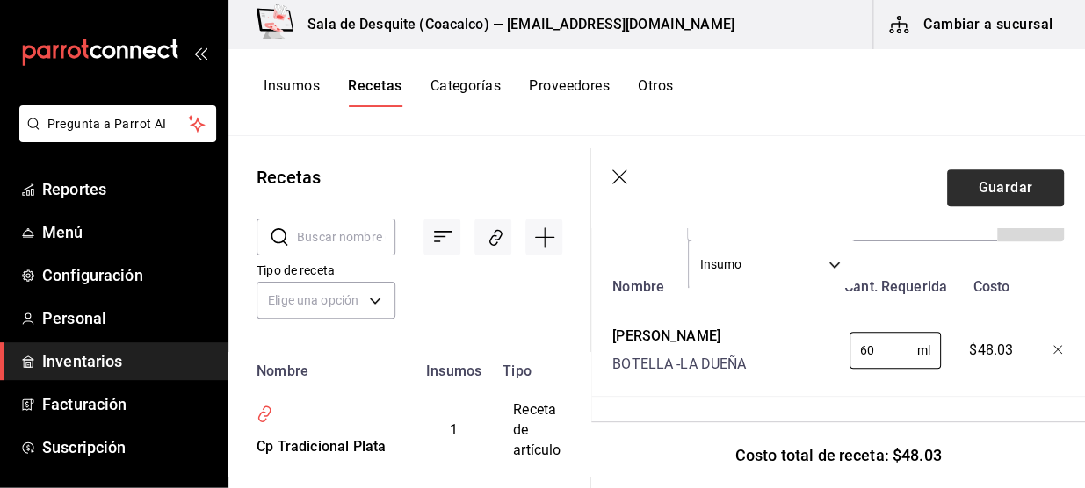
type input "60"
click at [1009, 192] on button "Guardar" at bounding box center [1005, 188] width 117 height 37
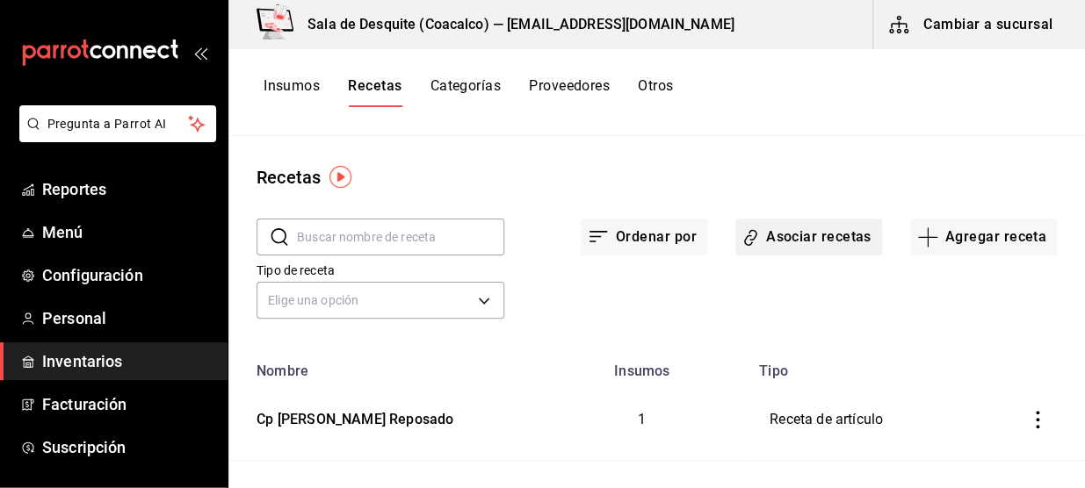
click at [836, 232] on button "Asociar recetas" at bounding box center [808, 237] width 147 height 37
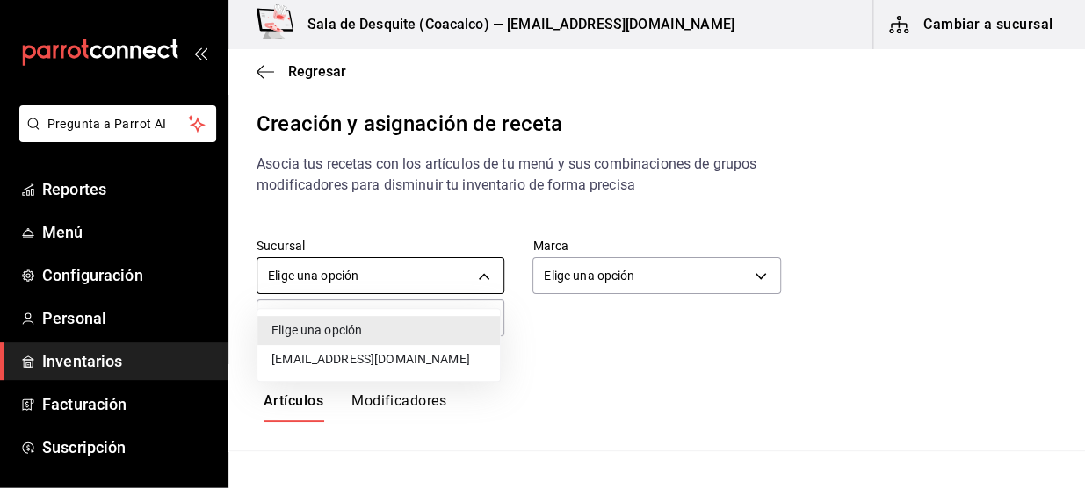
click at [472, 278] on body "Pregunta a Parrot AI Reportes Menú Configuración Personal Inventarios Facturaci…" at bounding box center [542, 229] width 1085 height 458
click at [422, 370] on li "[EMAIL_ADDRESS][DOMAIN_NAME]" at bounding box center [378, 359] width 242 height 29
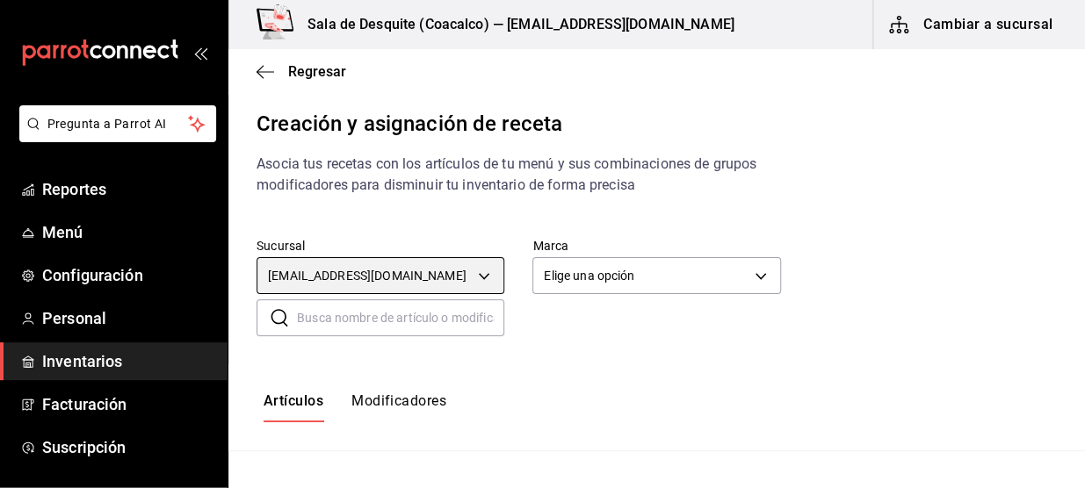
type input "93467c31-adce-431c-98c2-5877e547f662"
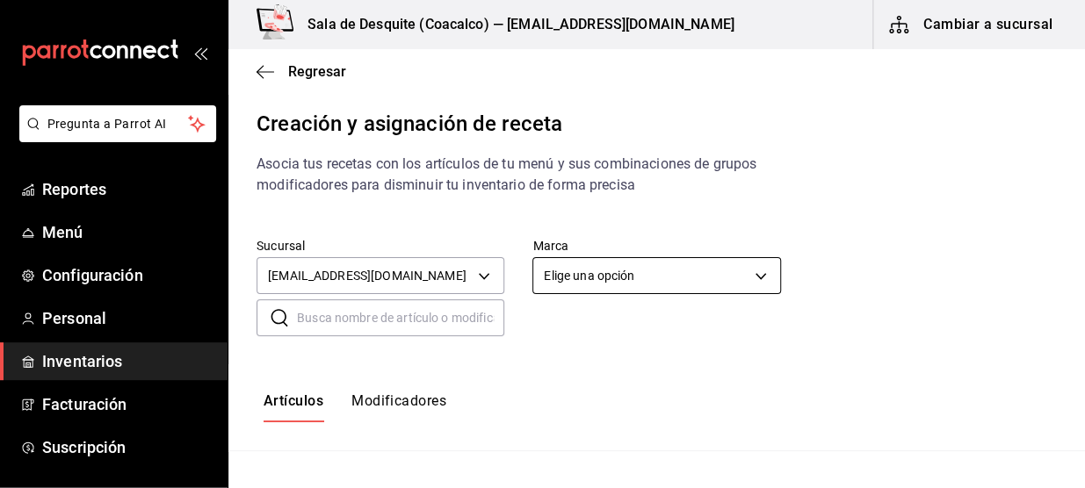
click at [692, 273] on body "Pregunta a Parrot AI Reportes Menú Configuración Personal Inventarios Facturaci…" at bounding box center [542, 229] width 1085 height 458
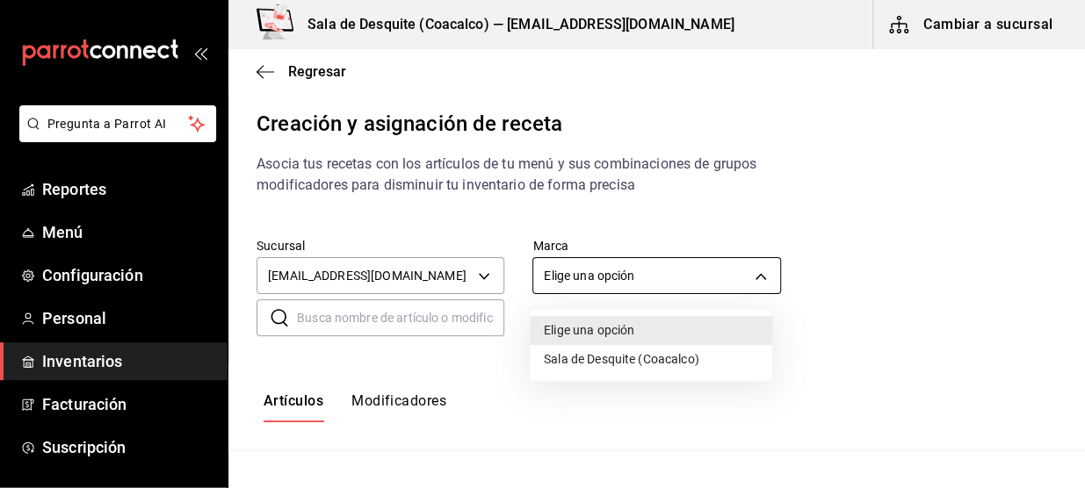
click at [639, 359] on li "Sala de Desquite (Coacalco)" at bounding box center [651, 359] width 242 height 29
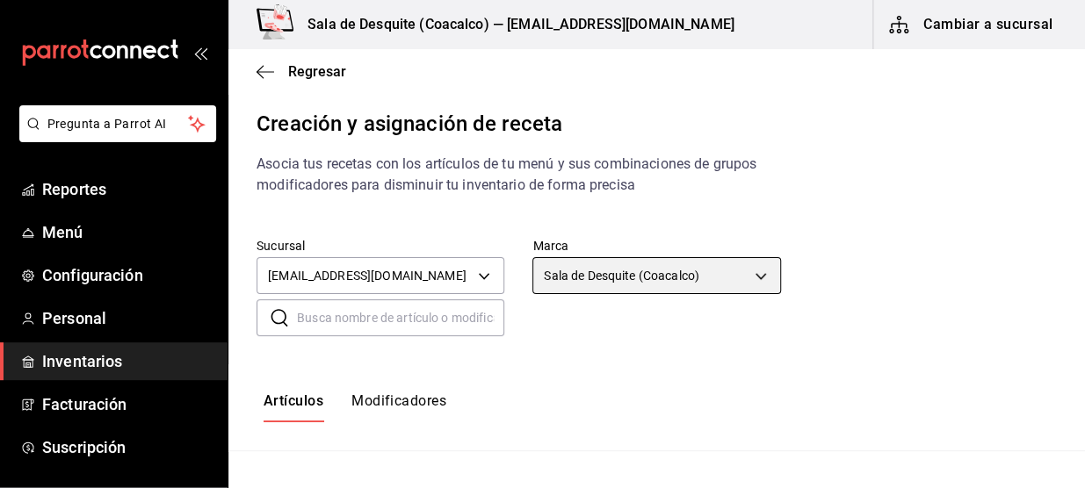
type input "62a8501e-83aa-44fc-a14d-b1e4ad847988"
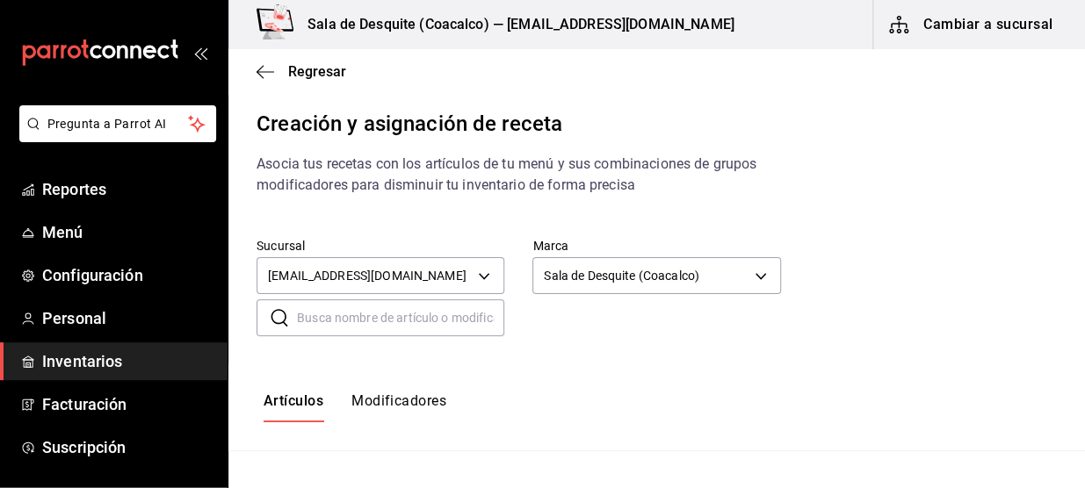
click at [358, 318] on input "text" at bounding box center [400, 317] width 207 height 35
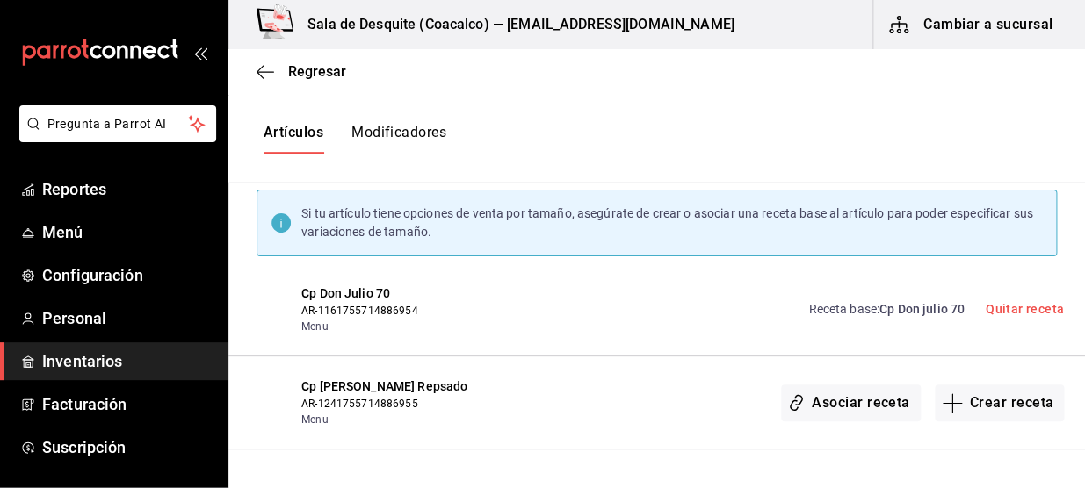
scroll to position [281, 0]
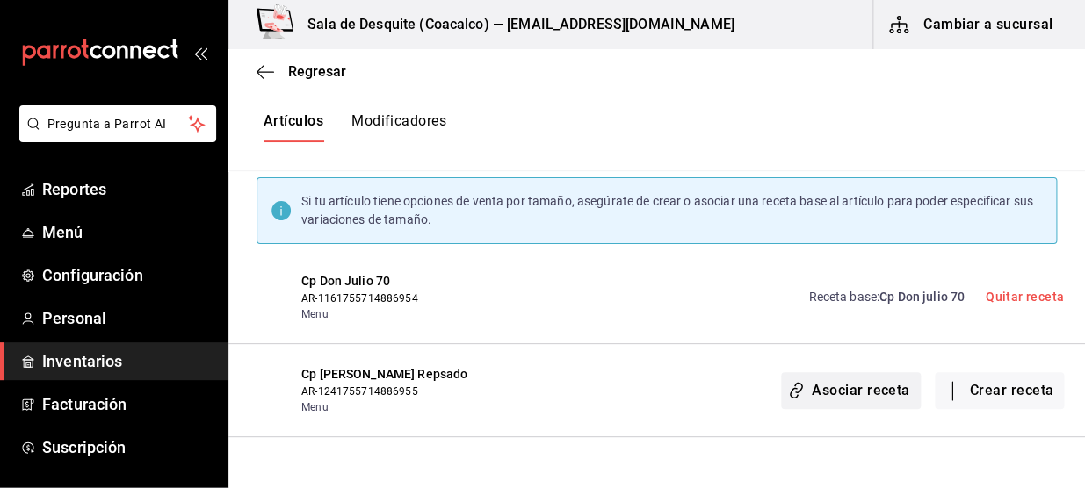
type input "Cp Do"
click at [874, 396] on button "Asociar receta" at bounding box center [850, 390] width 139 height 37
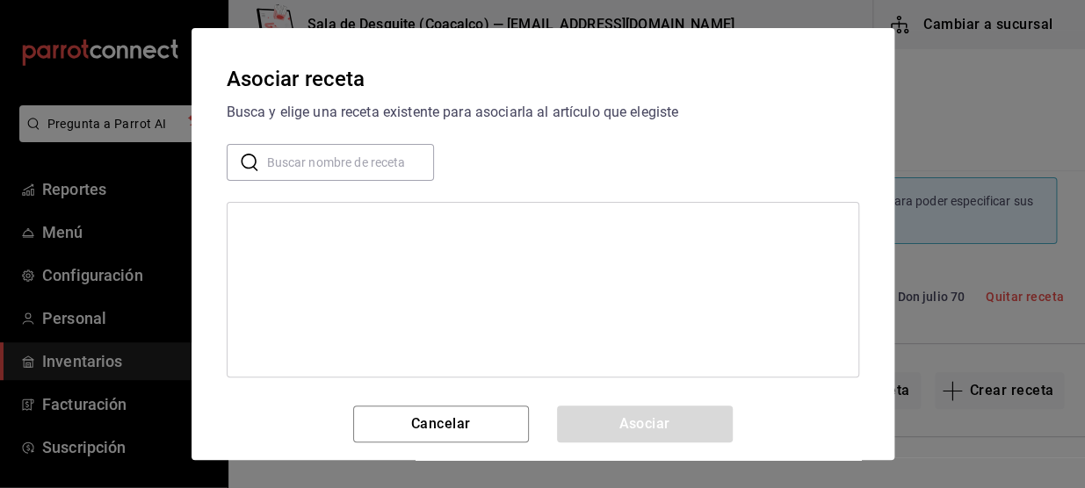
click at [383, 176] on input "text" at bounding box center [350, 162] width 167 height 35
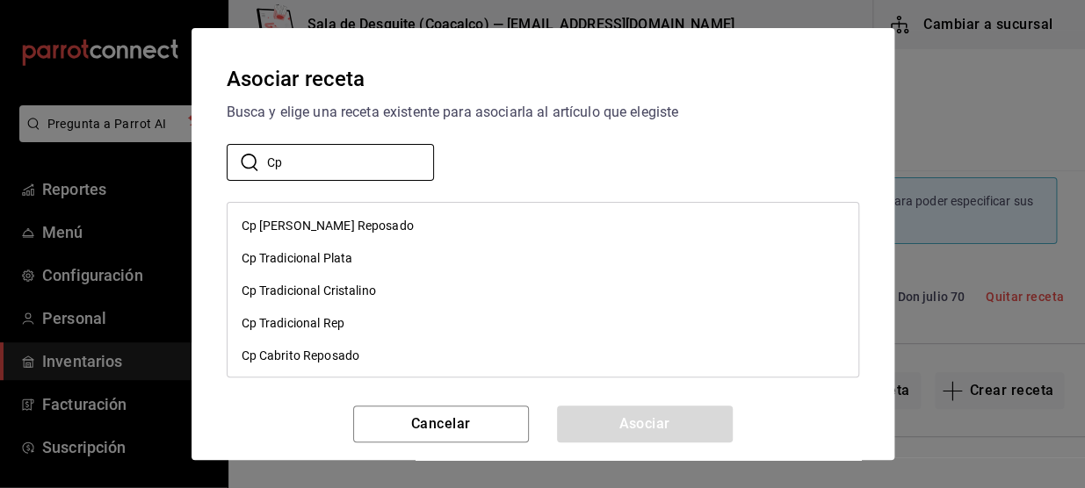
type input "Cp"
click at [348, 217] on div "Cp [PERSON_NAME] Reposado" at bounding box center [328, 226] width 172 height 18
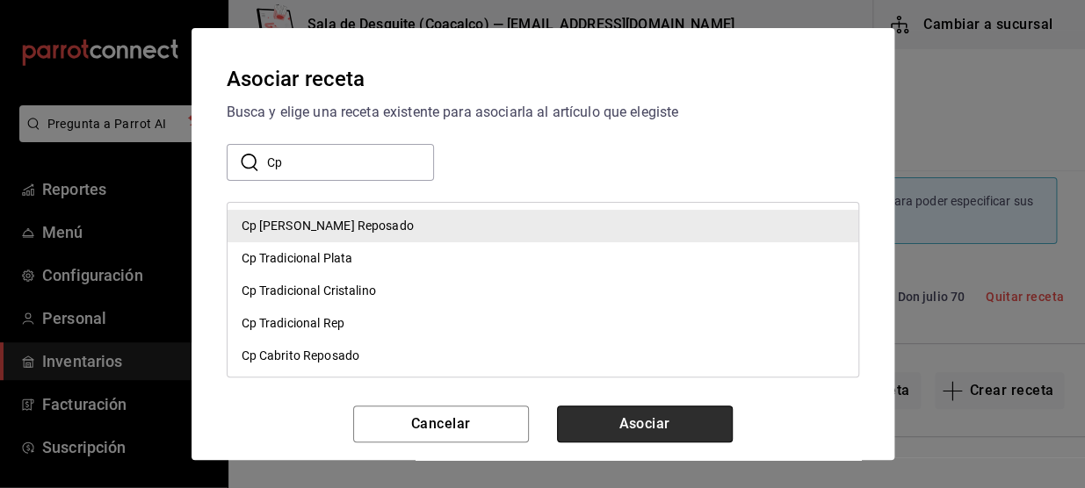
click at [665, 422] on button "Asociar" at bounding box center [645, 424] width 176 height 37
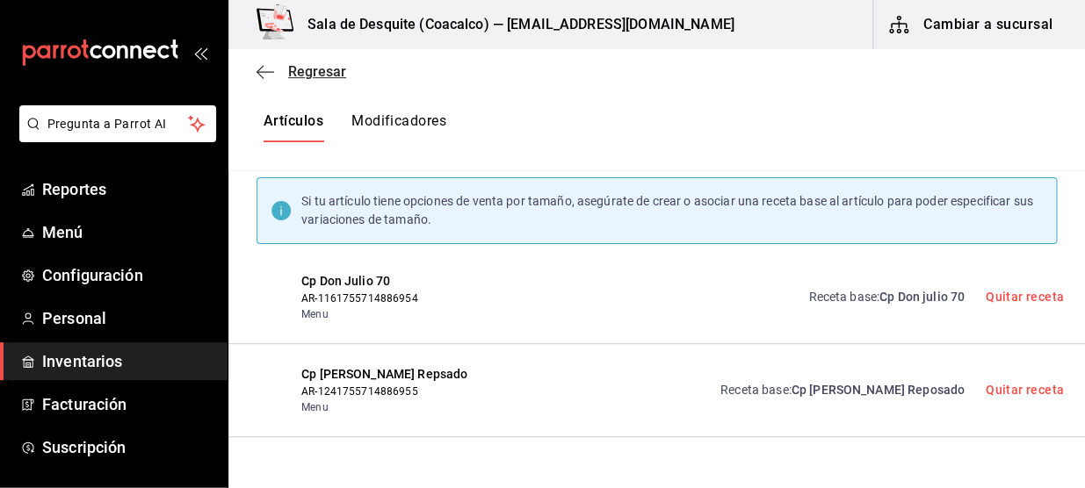
click at [263, 71] on icon "button" at bounding box center [265, 71] width 18 height 1
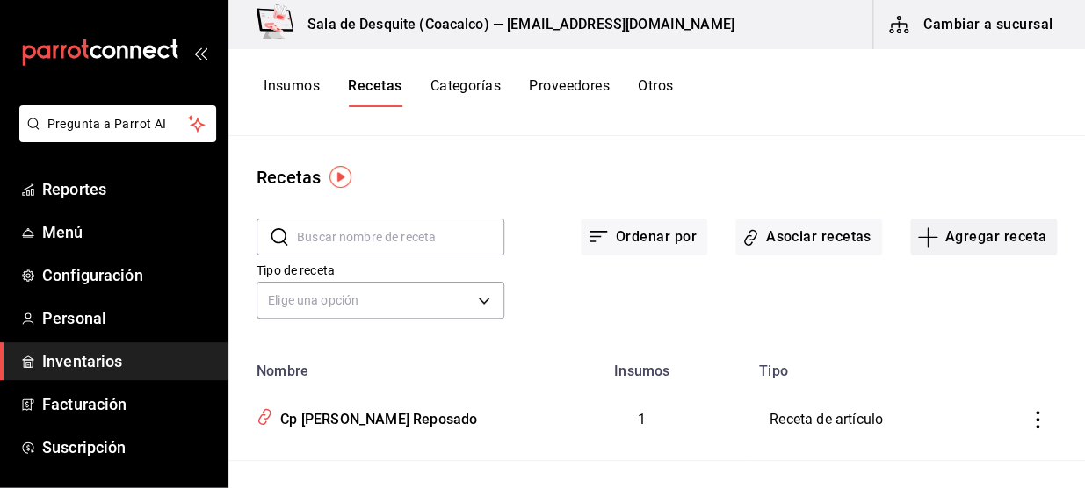
click at [966, 237] on button "Agregar receta" at bounding box center [983, 237] width 147 height 37
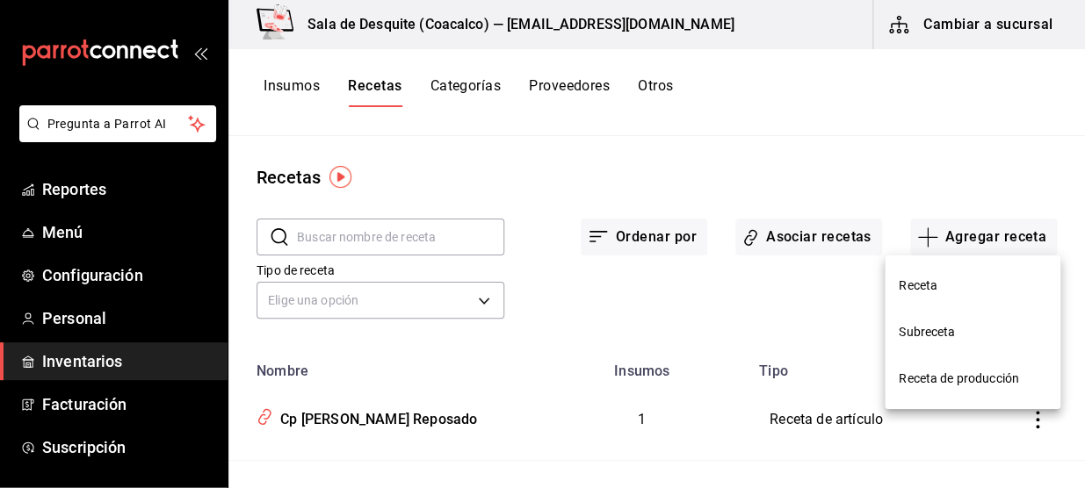
click at [949, 297] on li "Receta" at bounding box center [972, 286] width 176 height 47
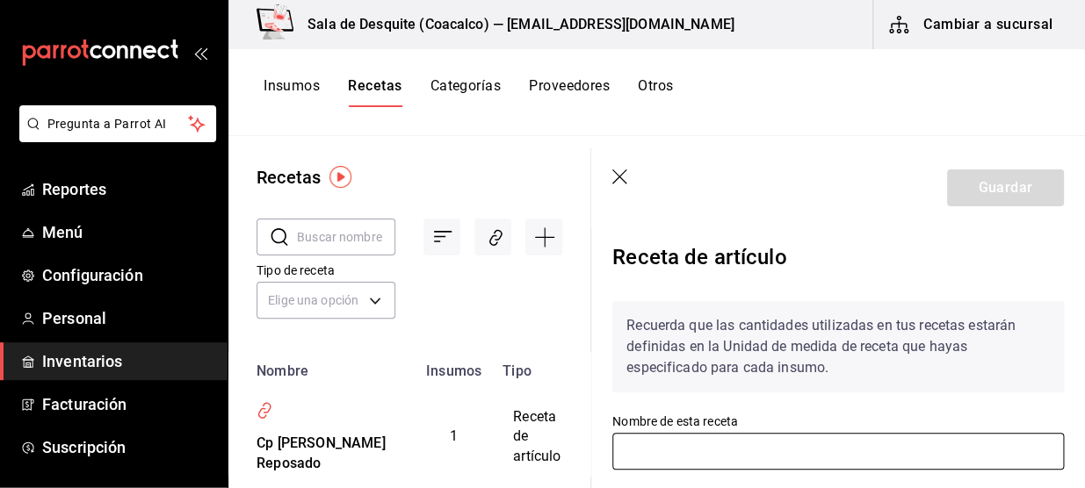
click at [775, 458] on input "text" at bounding box center [837, 451] width 451 height 37
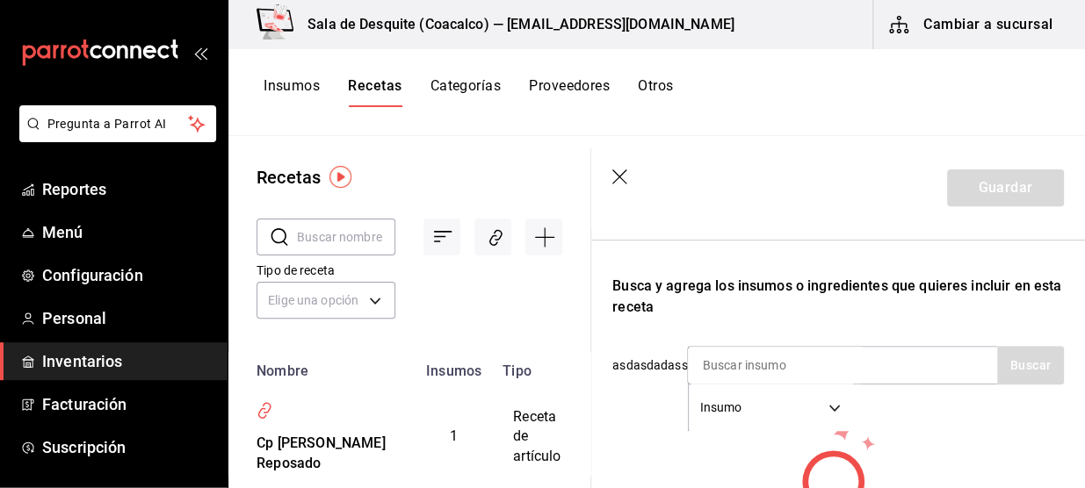
scroll to position [274, 0]
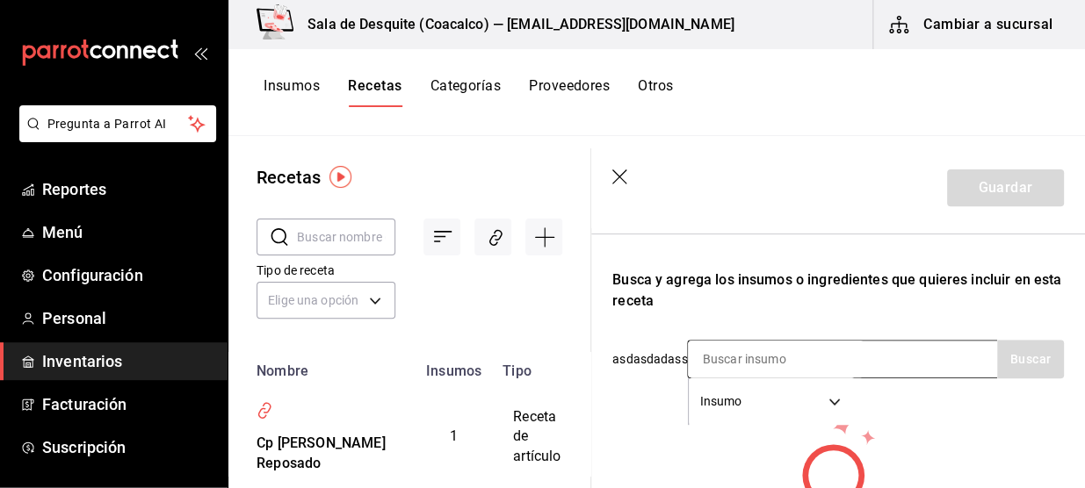
type input "Cp 1800 Cristalino"
click at [834, 347] on input at bounding box center [776, 359] width 176 height 37
type input "1800"
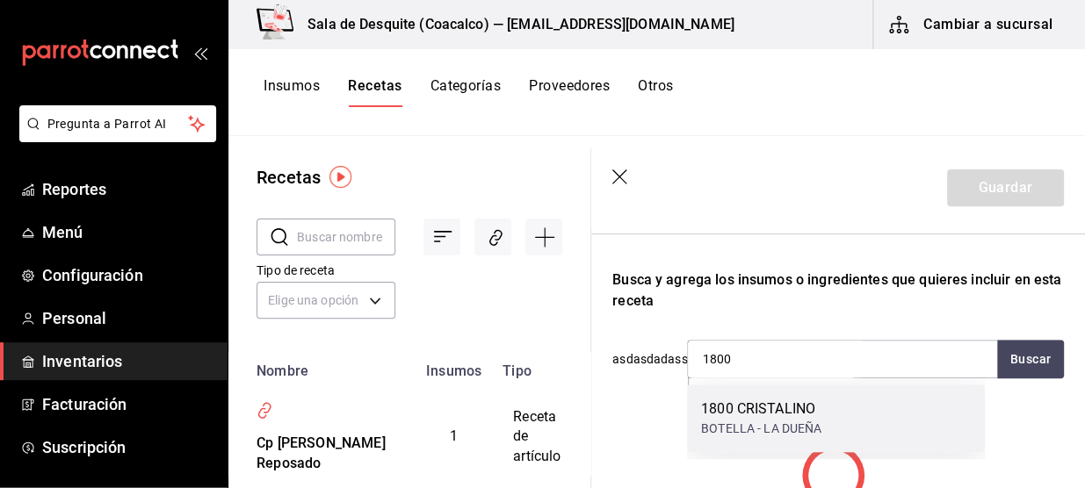
click at [771, 428] on div "BOTELLA - LA DUEÑA" at bounding box center [761, 429] width 120 height 18
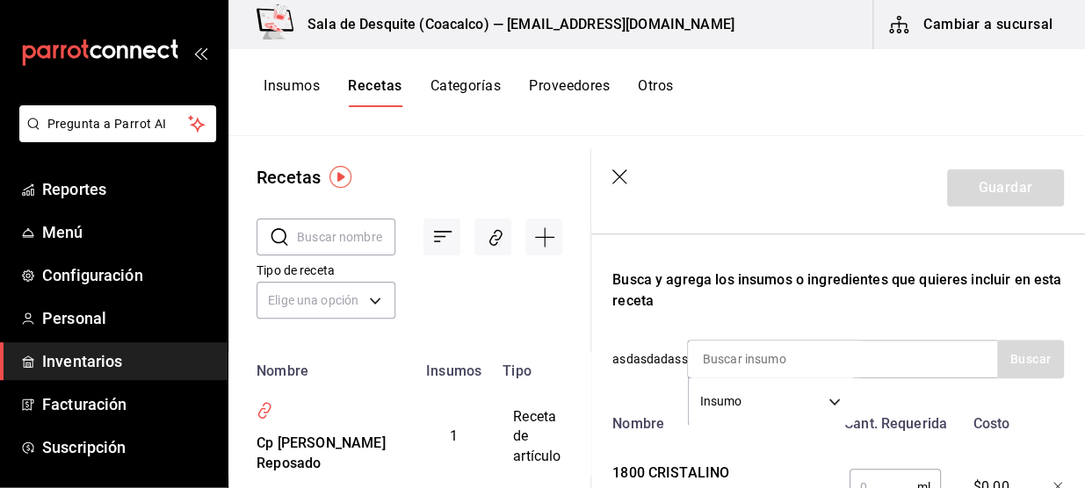
click at [895, 473] on input "text" at bounding box center [883, 487] width 68 height 35
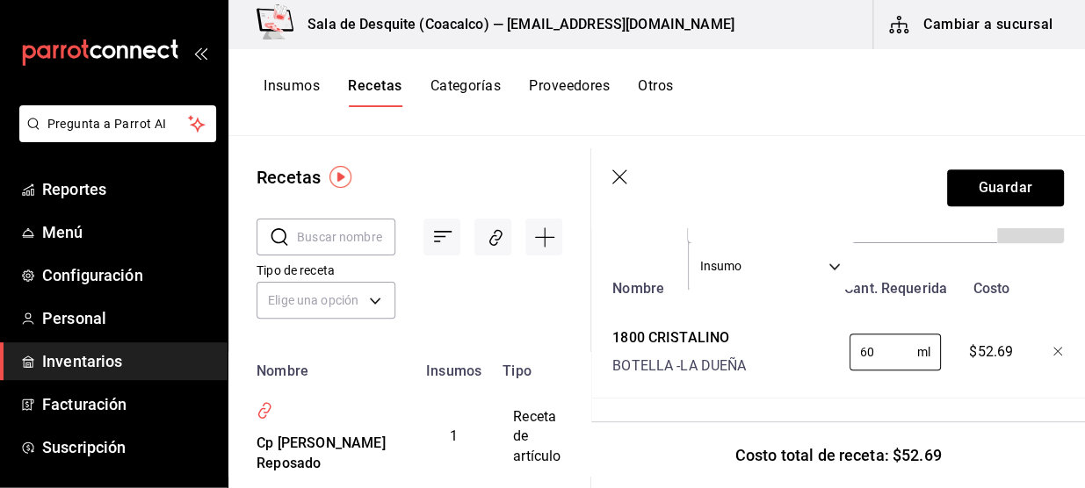
scroll to position [422, 0]
type input "60"
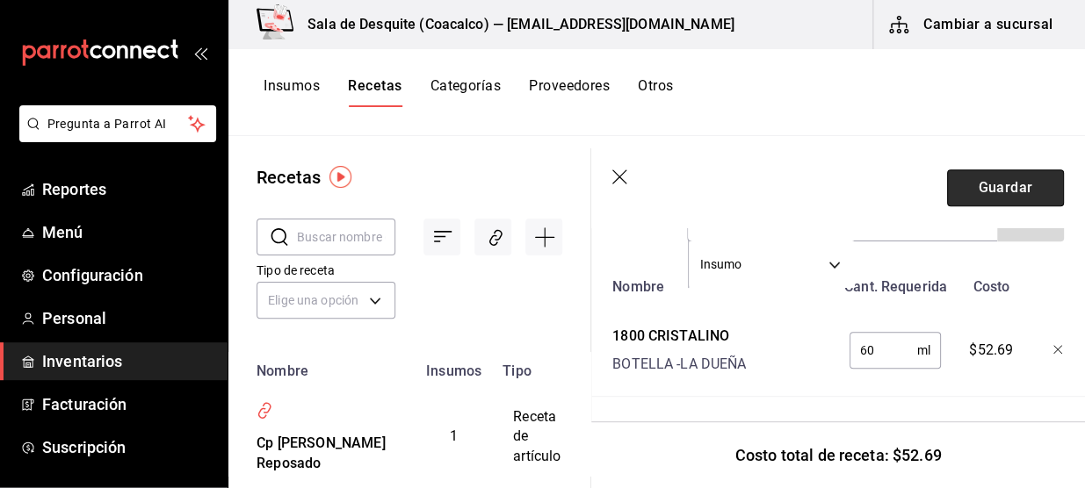
click at [1003, 189] on button "Guardar" at bounding box center [1005, 188] width 117 height 37
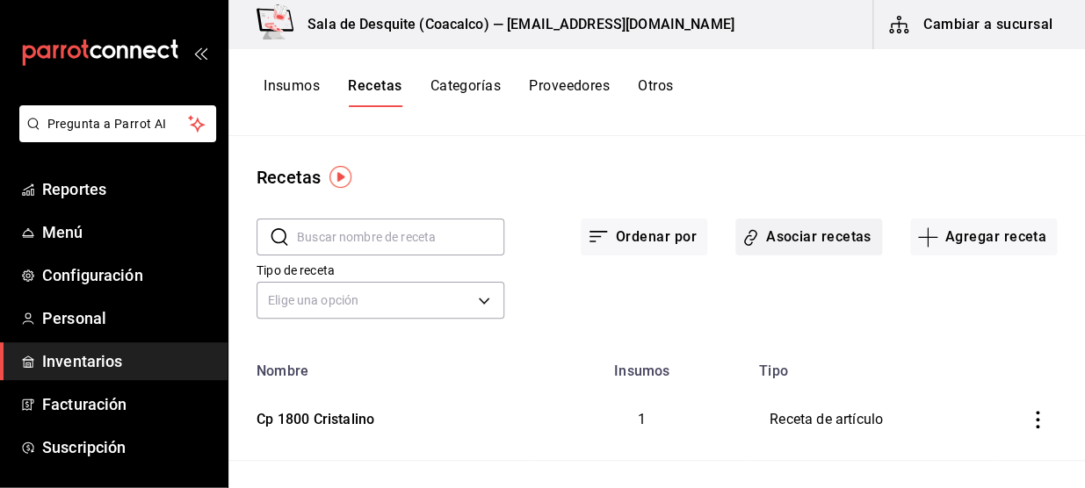
click at [809, 246] on button "Asociar recetas" at bounding box center [808, 237] width 147 height 37
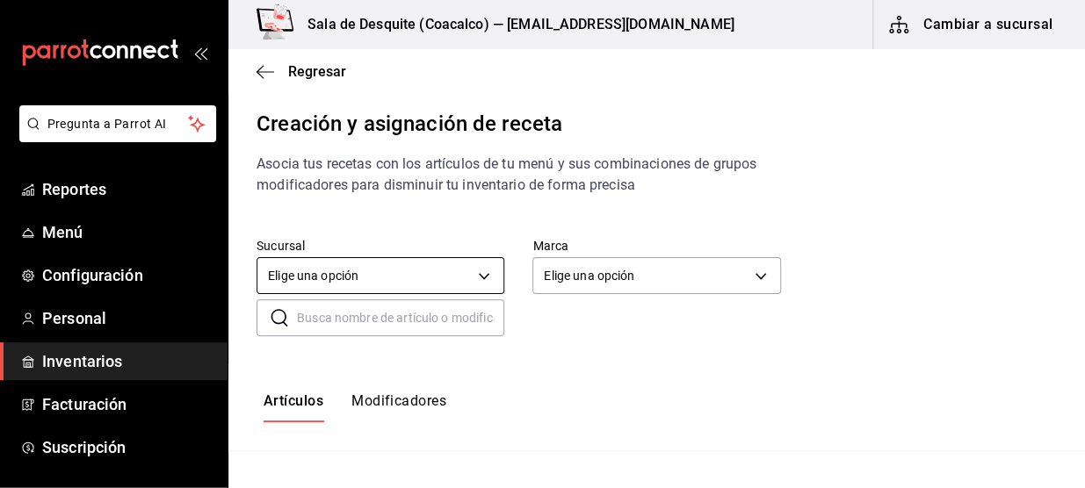
click at [489, 272] on body "Pregunta a Parrot AI Reportes Menú Configuración Personal Inventarios Facturaci…" at bounding box center [542, 229] width 1085 height 458
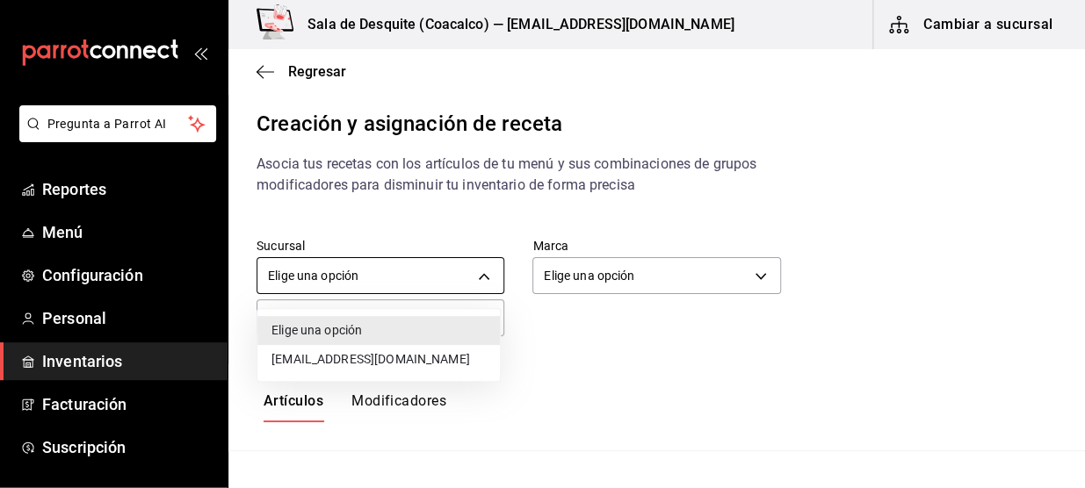
click at [421, 360] on div "Elige una opción [EMAIL_ADDRESS][DOMAIN_NAME]" at bounding box center [542, 244] width 1085 height 488
click at [599, 278] on div at bounding box center [542, 244] width 1085 height 488
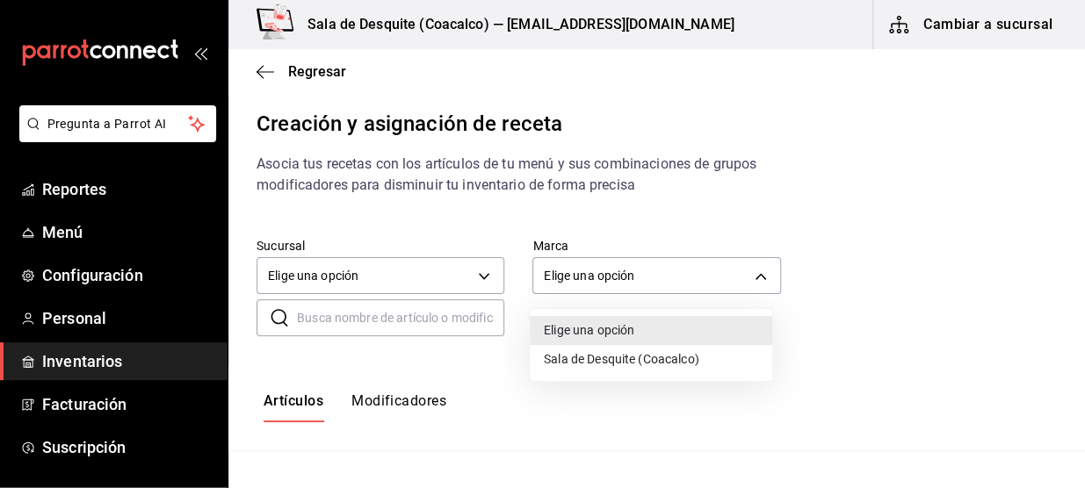
click at [599, 278] on body "Pregunta a Parrot AI Reportes Menú Configuración Personal Inventarios Facturaci…" at bounding box center [542, 229] width 1085 height 458
click at [562, 357] on li "Sala de Desquite (Coacalco)" at bounding box center [651, 359] width 242 height 29
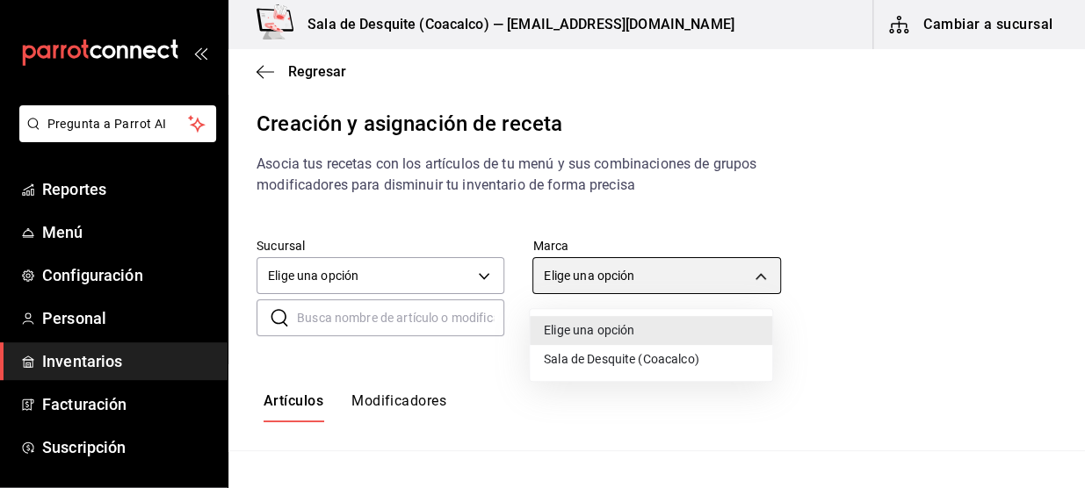
type input "62a8501e-83aa-44fc-a14d-b1e4ad847988"
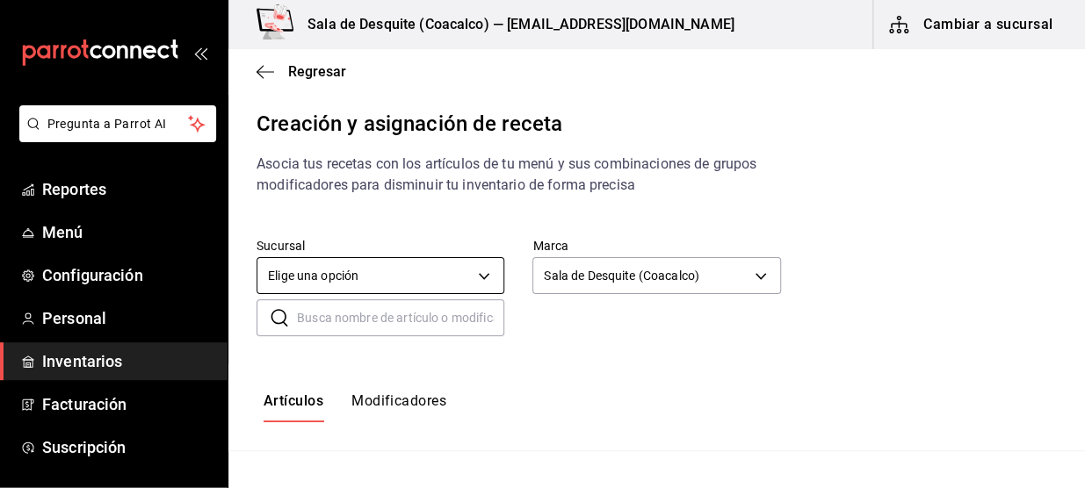
click at [461, 277] on body "Pregunta a Parrot AI Reportes Menú Configuración Personal Inventarios Facturaci…" at bounding box center [542, 229] width 1085 height 458
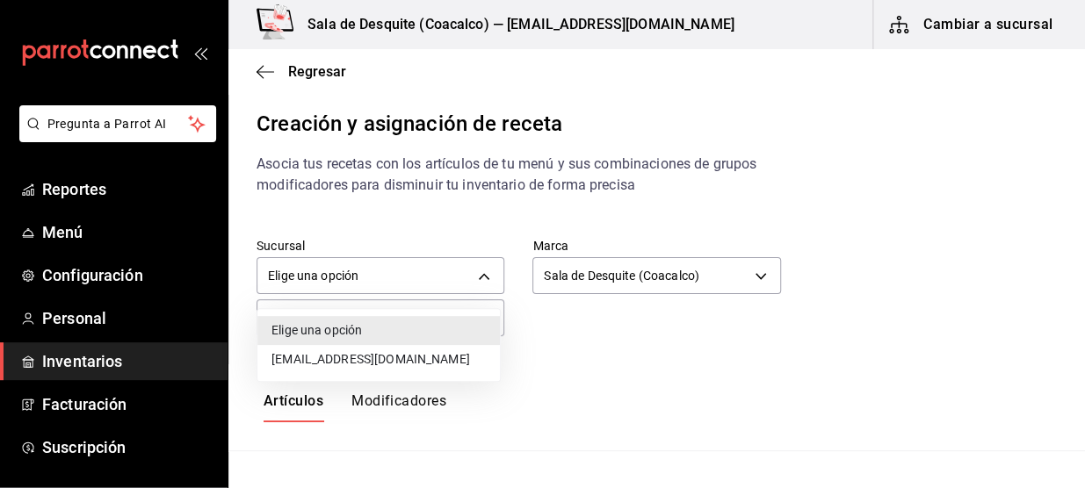
click at [459, 357] on li "[EMAIL_ADDRESS][DOMAIN_NAME]" at bounding box center [378, 359] width 242 height 29
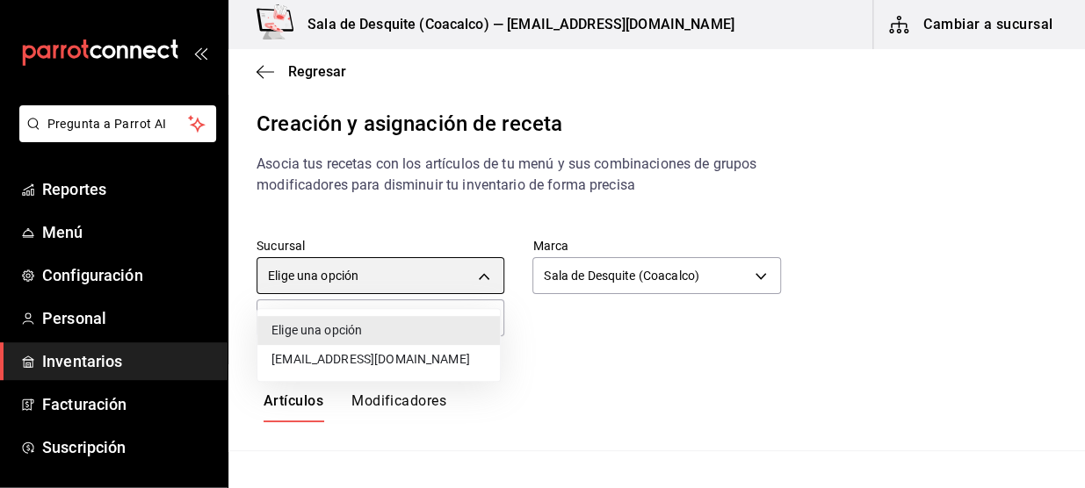
type input "93467c31-adce-431c-98c2-5877e547f662"
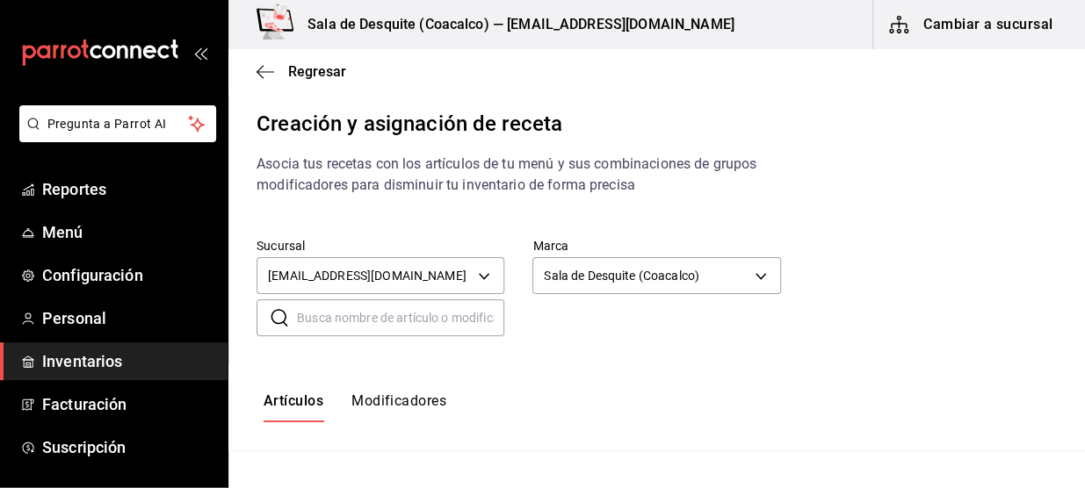
click at [447, 307] on input "text" at bounding box center [400, 317] width 207 height 35
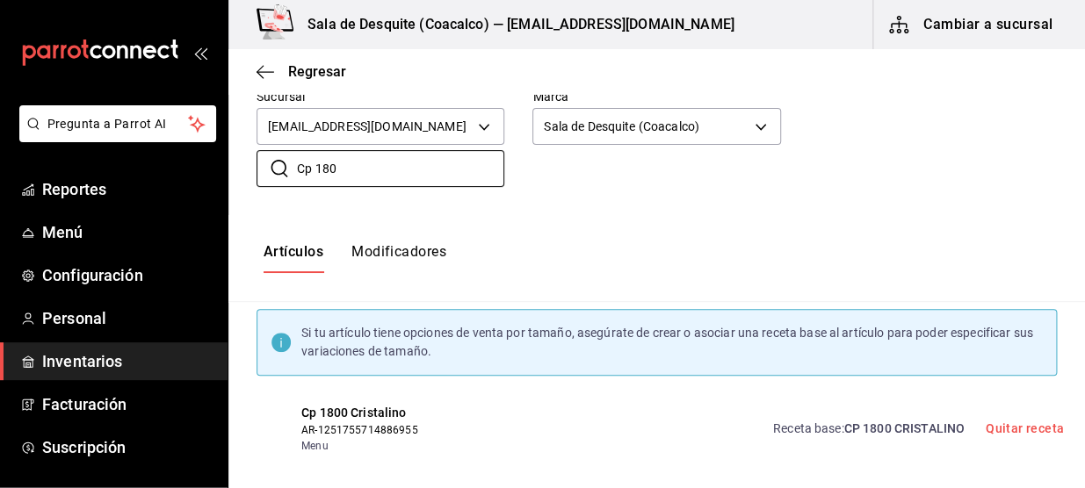
scroll to position [166, 0]
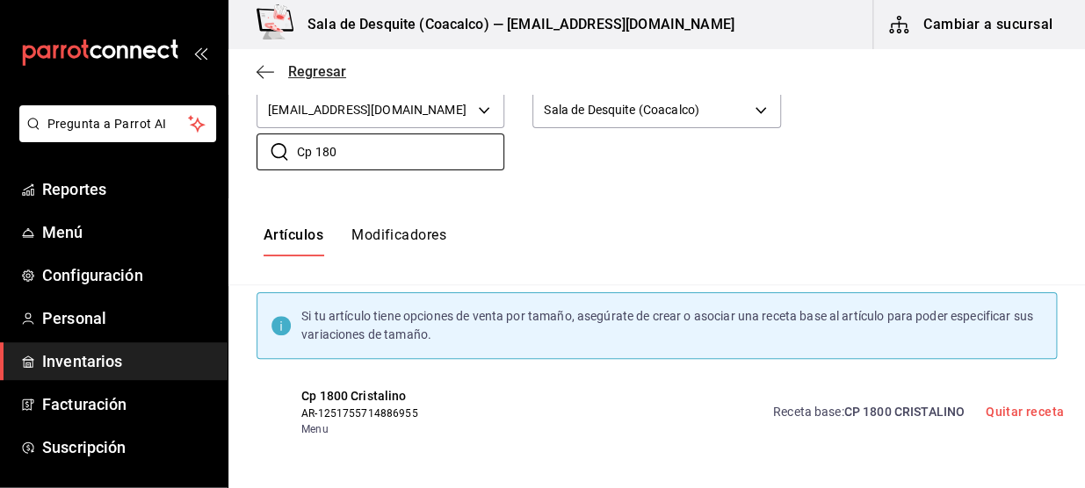
type input "Cp 180"
click at [271, 64] on icon "button" at bounding box center [265, 72] width 18 height 16
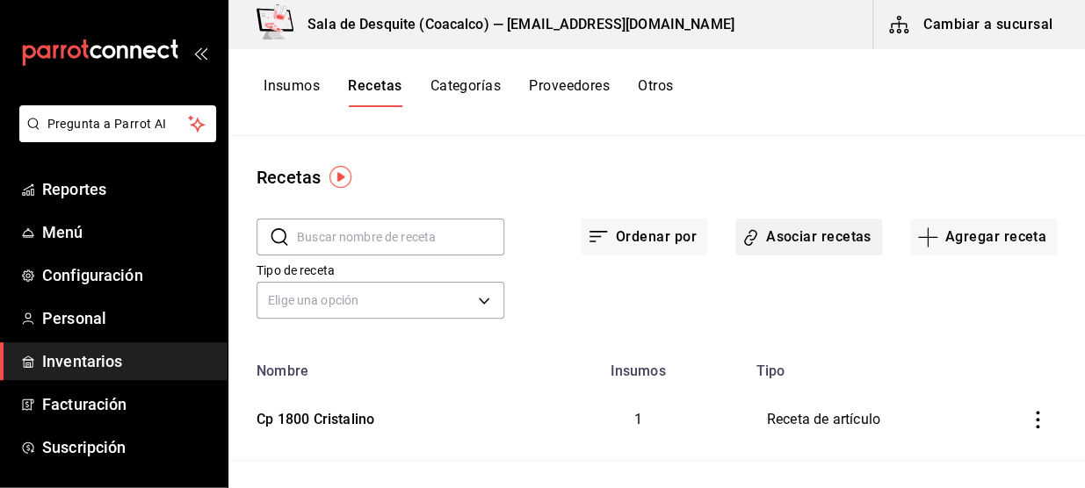
click at [801, 233] on button "Asociar recetas" at bounding box center [808, 237] width 147 height 37
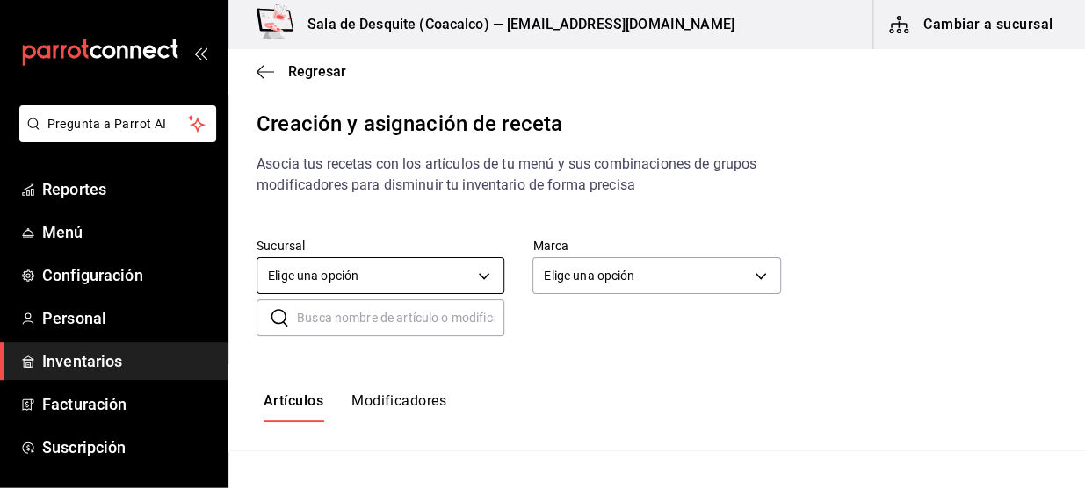
click at [454, 271] on body "Pregunta a Parrot AI Reportes Menú Configuración Personal Inventarios Facturaci…" at bounding box center [542, 229] width 1085 height 458
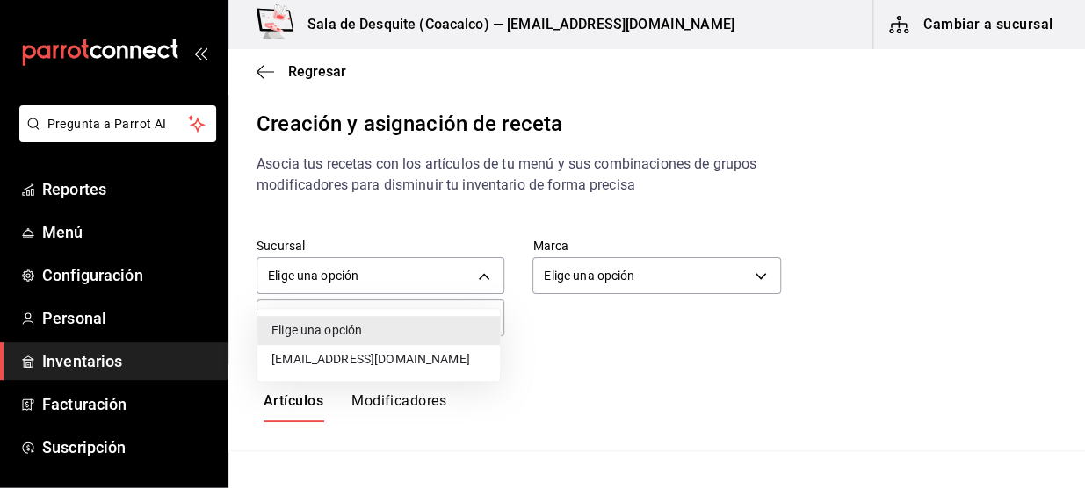
click at [415, 358] on li "[EMAIL_ADDRESS][DOMAIN_NAME]" at bounding box center [378, 359] width 242 height 29
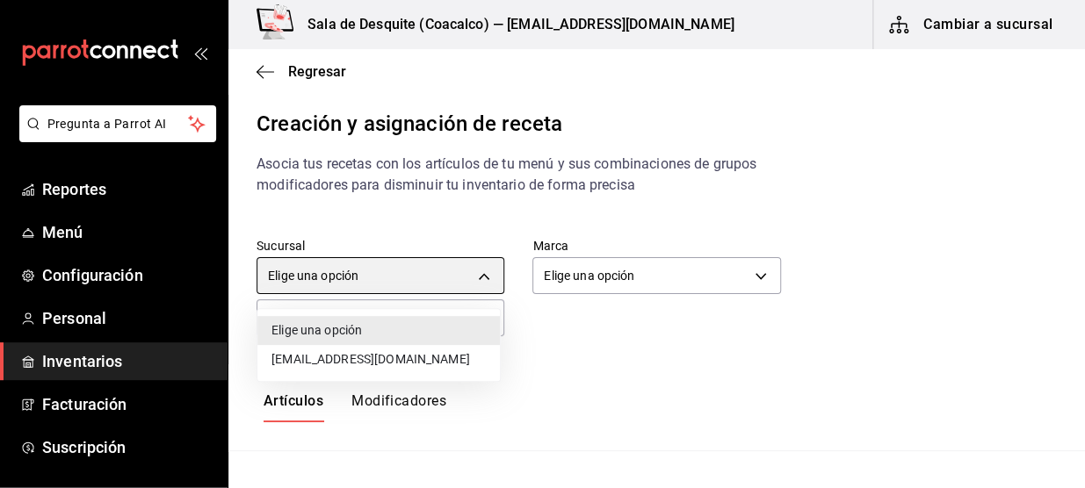
type input "93467c31-adce-431c-98c2-5877e547f662"
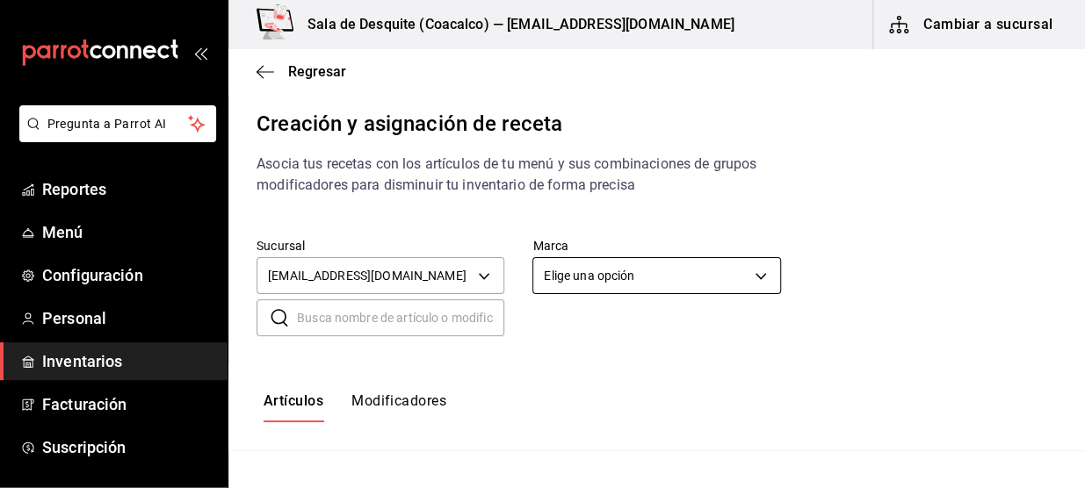
click at [626, 280] on body "Pregunta a Parrot AI Reportes Menú Configuración Personal Inventarios Facturaci…" at bounding box center [542, 229] width 1085 height 458
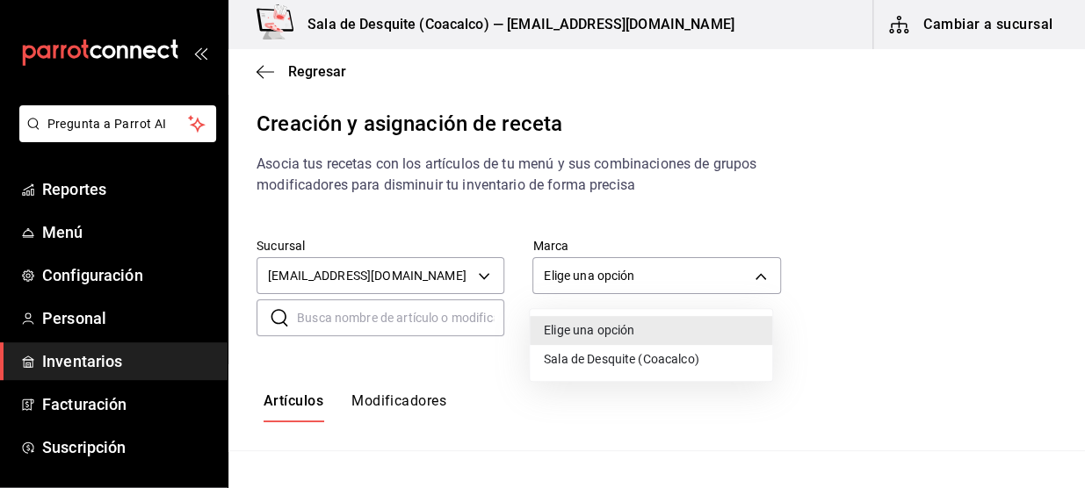
click at [589, 361] on li "Sala de Desquite (Coacalco)" at bounding box center [651, 359] width 242 height 29
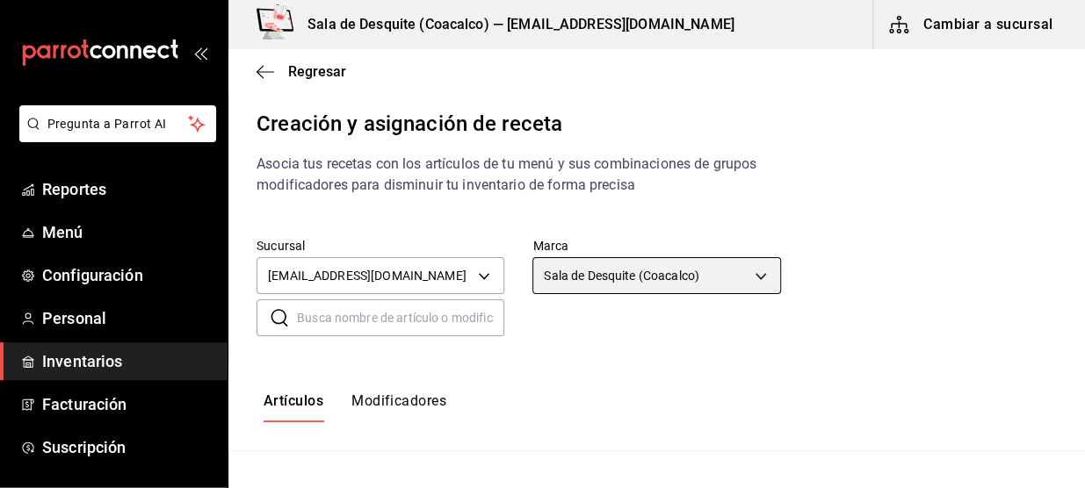
type input "62a8501e-83aa-44fc-a14d-b1e4ad847988"
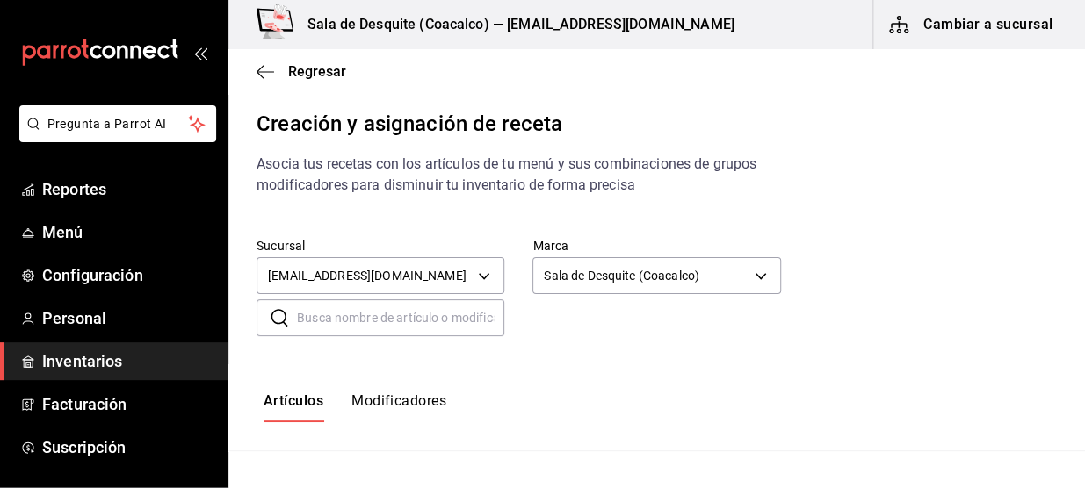
click at [438, 324] on input "text" at bounding box center [400, 317] width 207 height 35
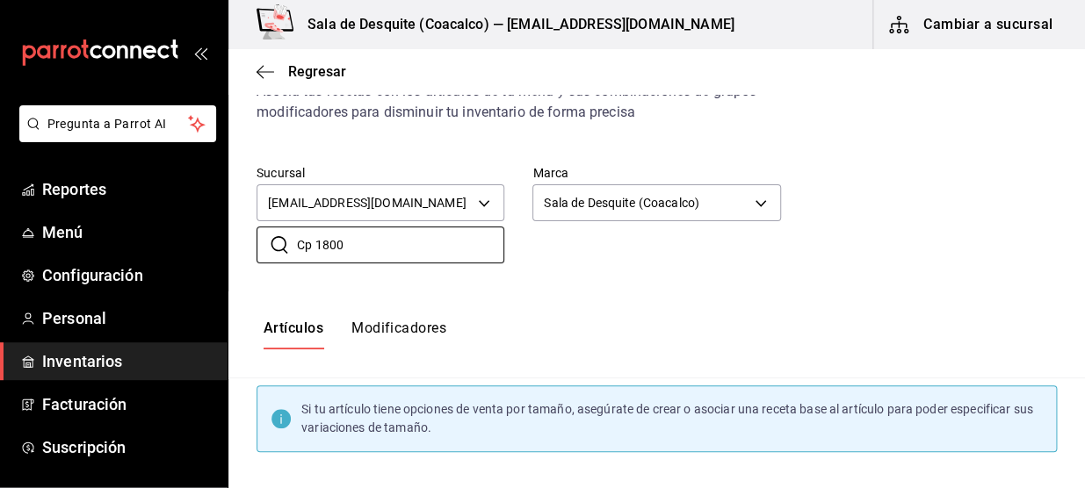
scroll to position [163, 0]
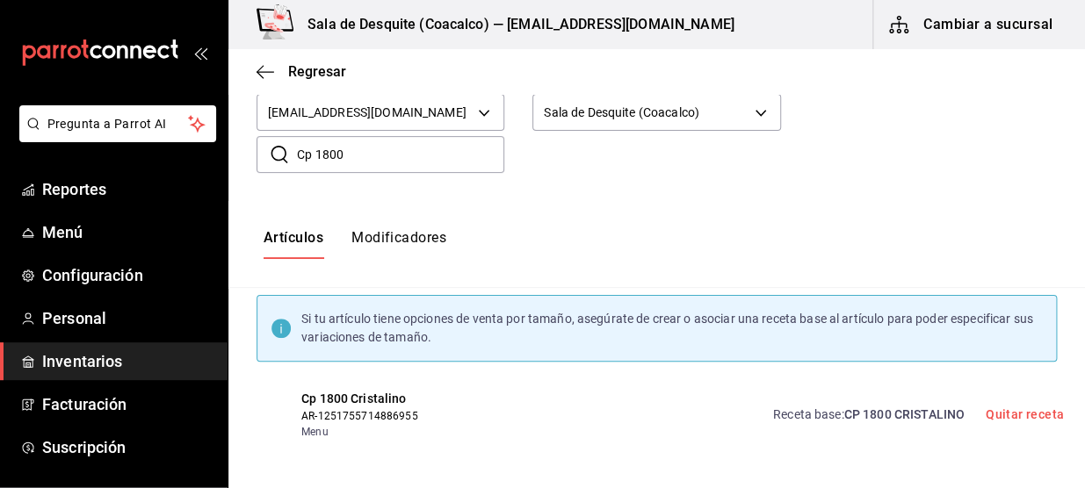
click at [864, 414] on span "CP 1800 CRISTALINO" at bounding box center [903, 415] width 120 height 14
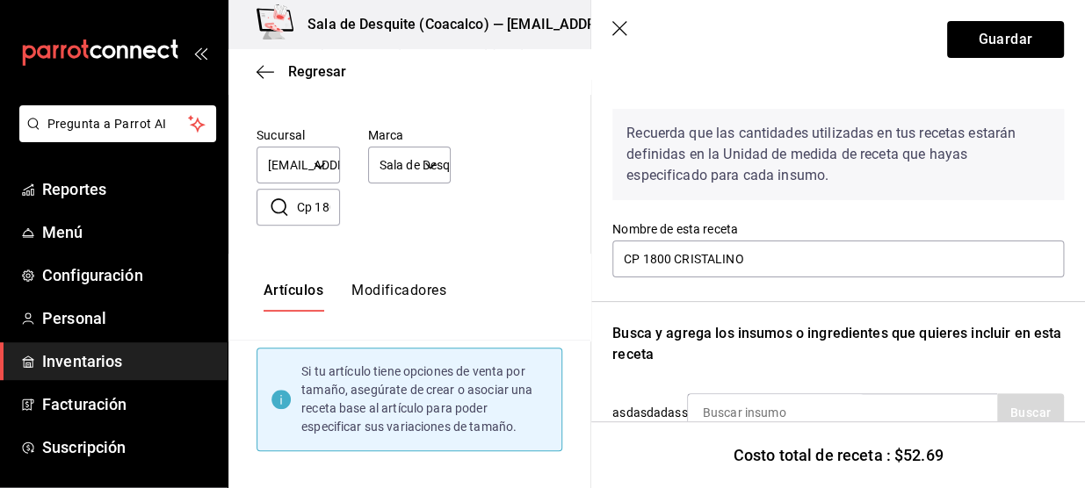
scroll to position [40, 0]
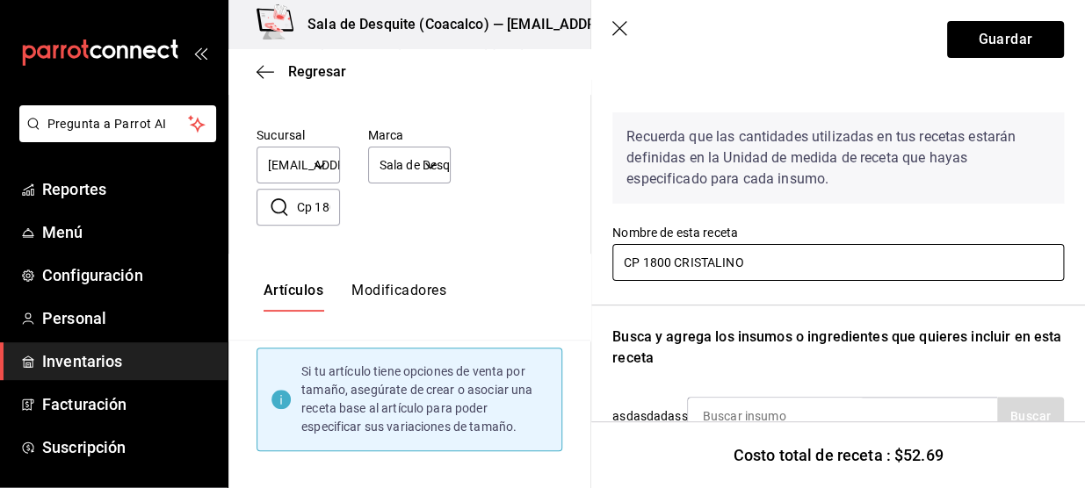
click at [644, 255] on input "CP 1800 CRISTALINO" at bounding box center [837, 262] width 451 height 37
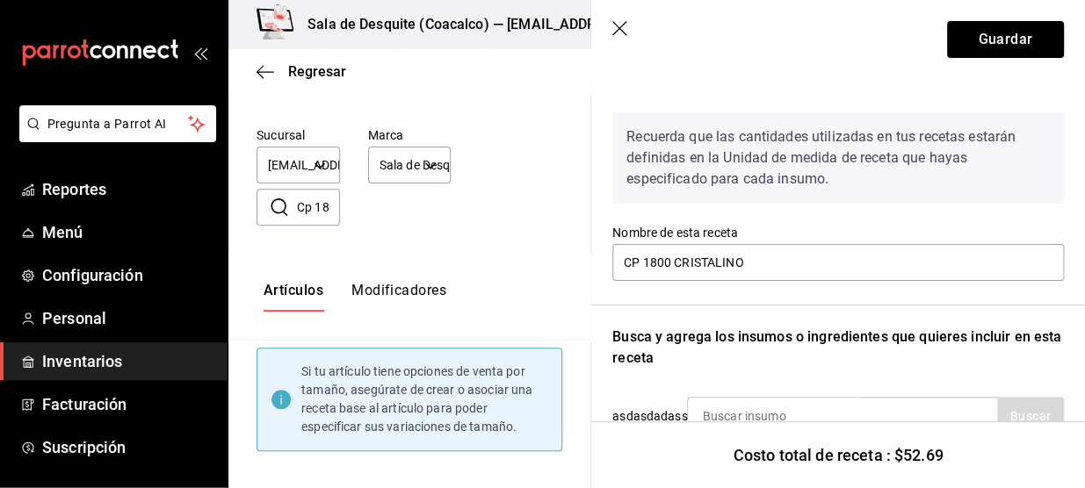
click at [615, 9] on header "Guardar" at bounding box center [838, 39] width 494 height 79
click at [620, 17] on header "Guardar" at bounding box center [838, 39] width 494 height 79
click at [612, 27] on icon "button" at bounding box center [621, 30] width 18 height 18
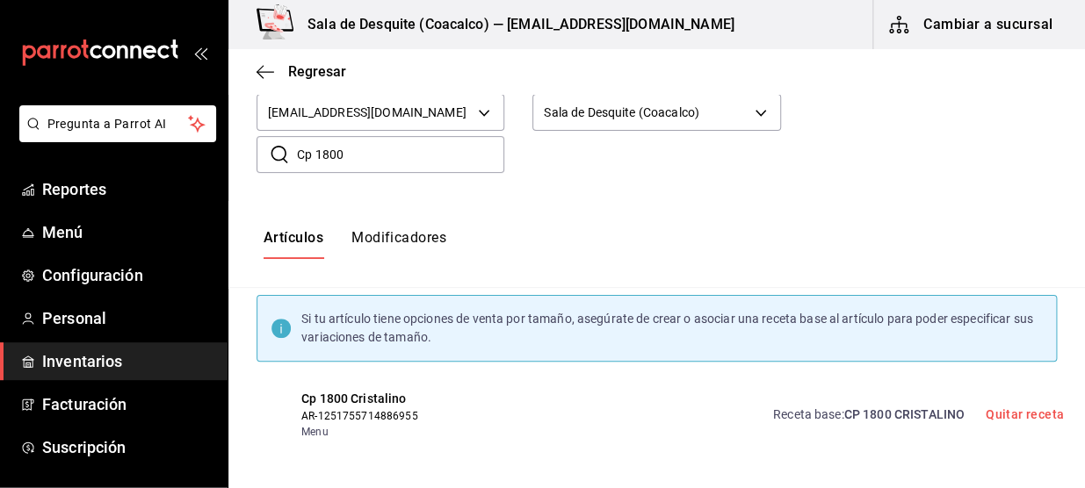
click at [310, 160] on input "Cp 1800" at bounding box center [400, 154] width 207 height 35
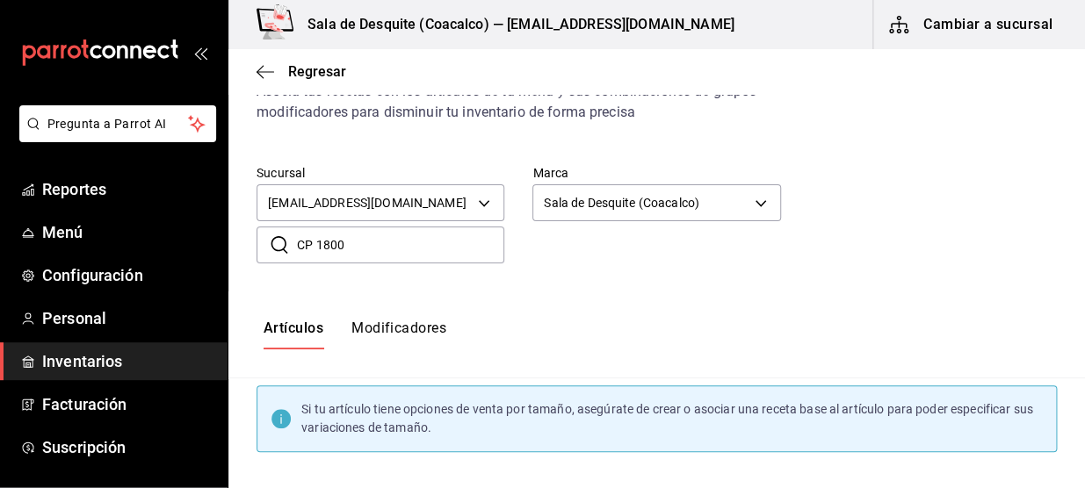
scroll to position [163, 0]
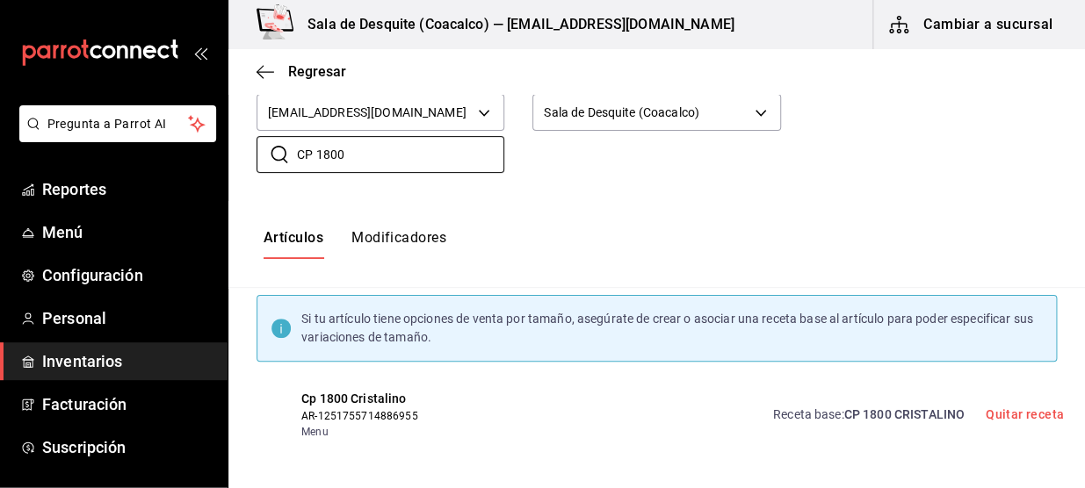
type input "CP 1800"
click at [347, 400] on span "Cp 1800 Cristalino" at bounding box center [389, 399] width 176 height 18
drag, startPoint x: 347, startPoint y: 400, endPoint x: 380, endPoint y: 371, distance: 44.2
click at [380, 371] on div "Cp 1800 [MEDICAL_DATA] AR-1251755714886955 Menu Receta base : CP 1800 [MEDICAL_…" at bounding box center [656, 415] width 856 height 93
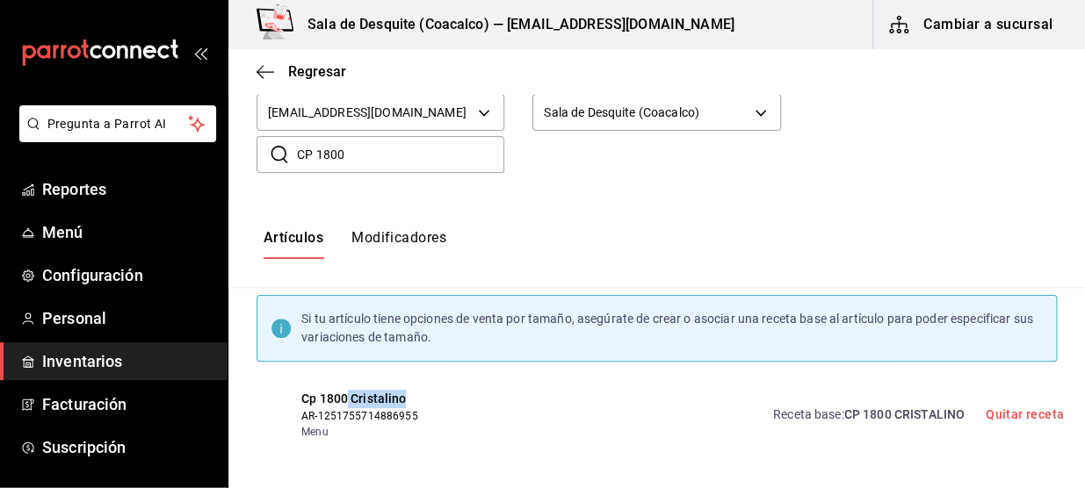
click at [380, 371] on div "Cp 1800 [MEDICAL_DATA] AR-1251755714886955 Menu Receta base : CP 1800 [MEDICAL_…" at bounding box center [656, 415] width 856 height 93
click at [359, 414] on span "AR-1251755714886955" at bounding box center [389, 416] width 176 height 16
click at [369, 406] on span "Cp 1800 Cristalino" at bounding box center [389, 399] width 176 height 18
click at [264, 71] on icon "button" at bounding box center [265, 71] width 18 height 1
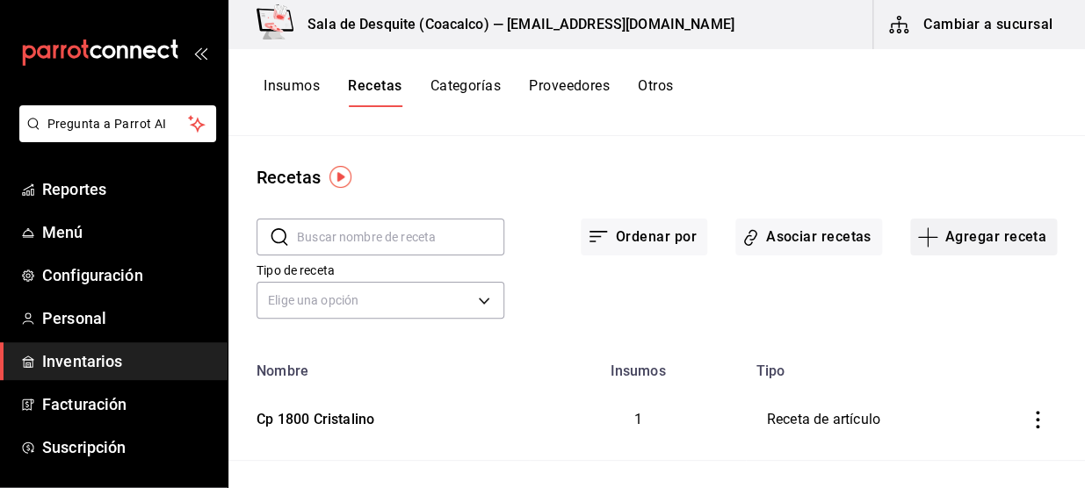
click at [957, 243] on button "Agregar receta" at bounding box center [983, 237] width 147 height 37
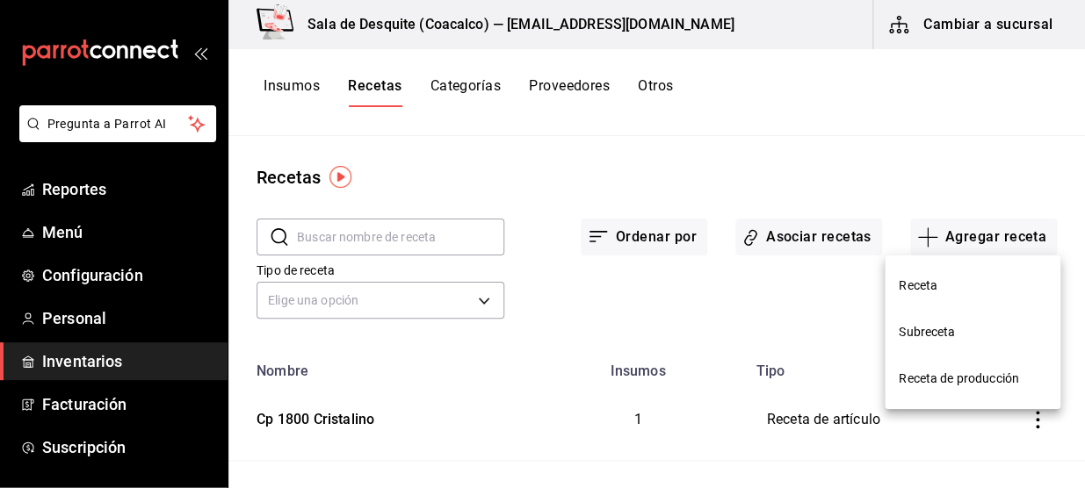
click at [955, 278] on span "Receta" at bounding box center [973, 286] width 148 height 18
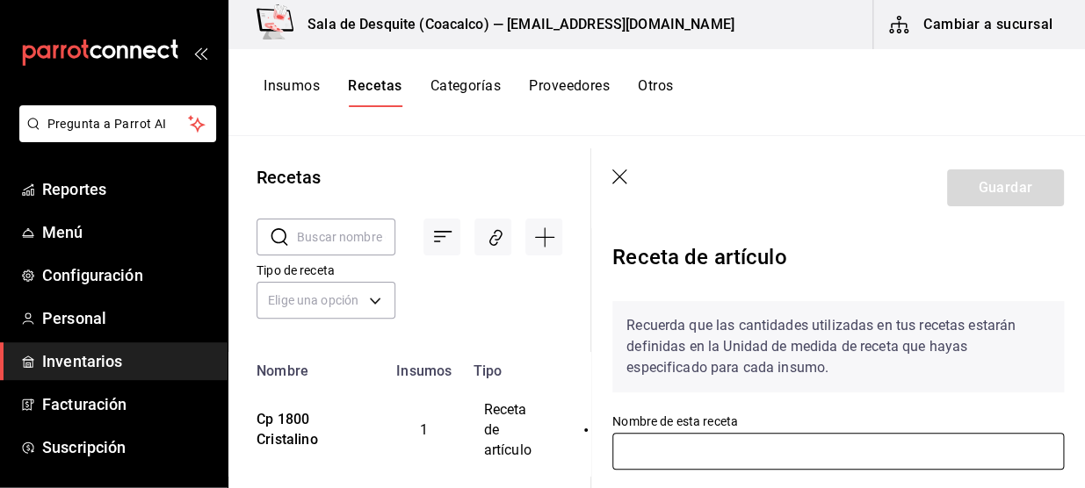
click at [798, 454] on input "text" at bounding box center [837, 451] width 451 height 37
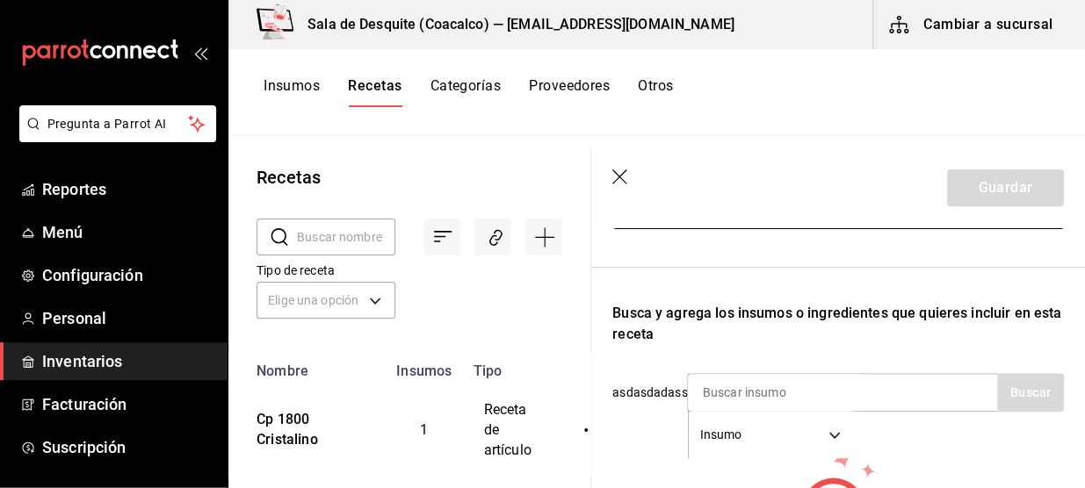
scroll to position [249, 0]
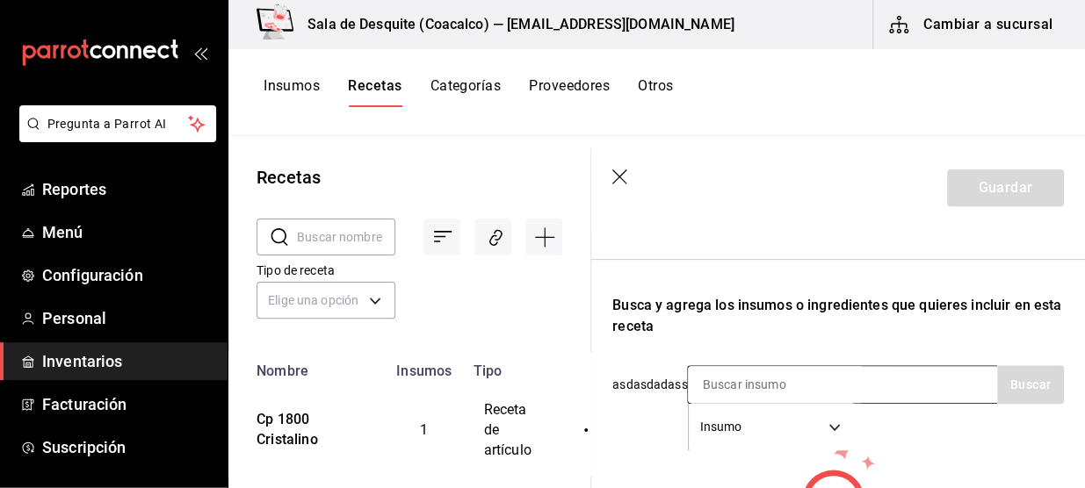
type input "Cp Casa Dragones"
click at [834, 394] on input at bounding box center [776, 384] width 176 height 37
type input "Casa"
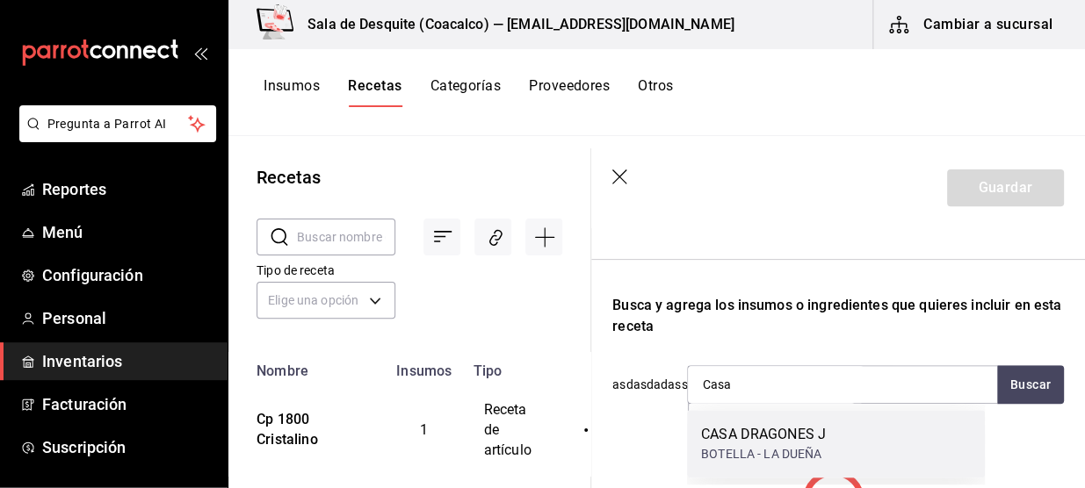
click at [787, 438] on div "CASA DRAGONES J" at bounding box center [763, 434] width 125 height 21
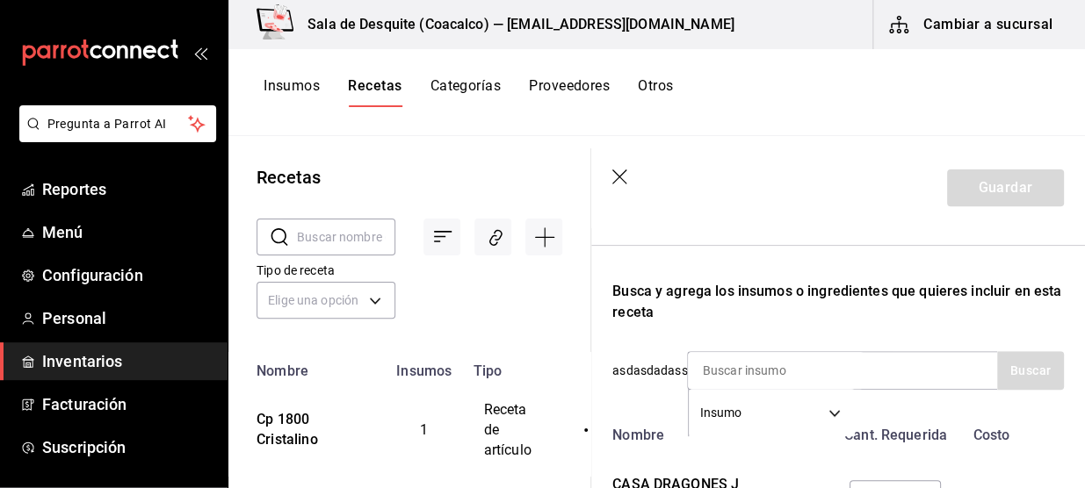
scroll to position [288, 0]
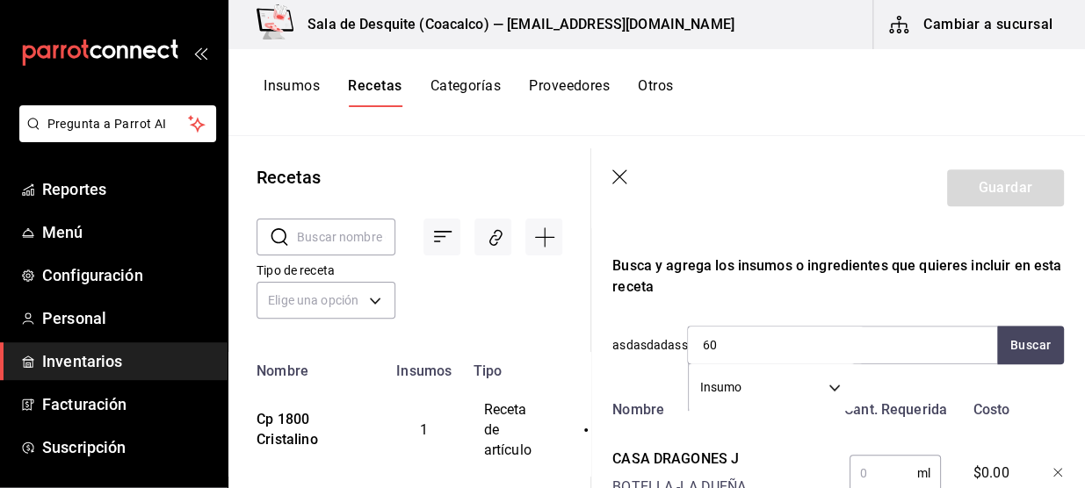
type input "6"
click at [779, 346] on input "Casa" at bounding box center [776, 345] width 176 height 37
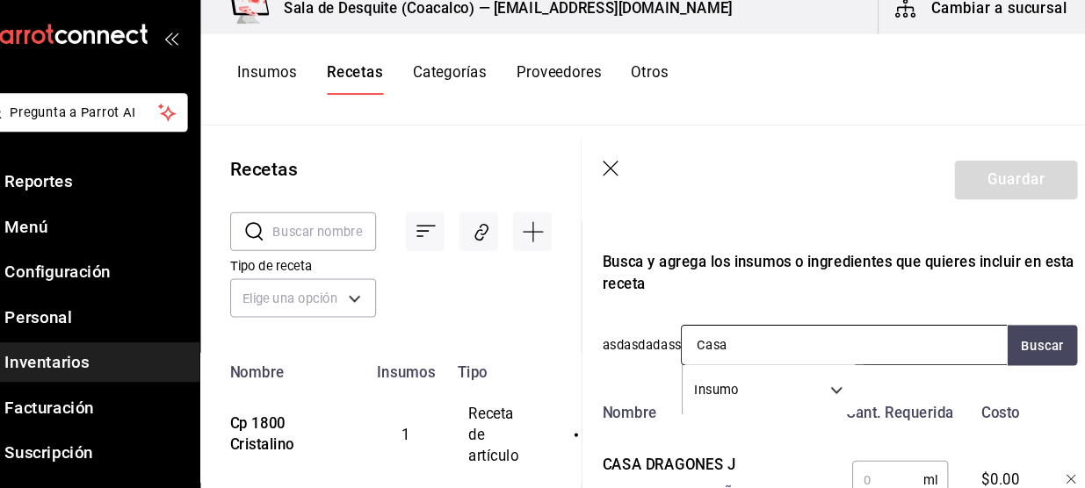
click at [790, 336] on input "Casa" at bounding box center [774, 345] width 176 height 37
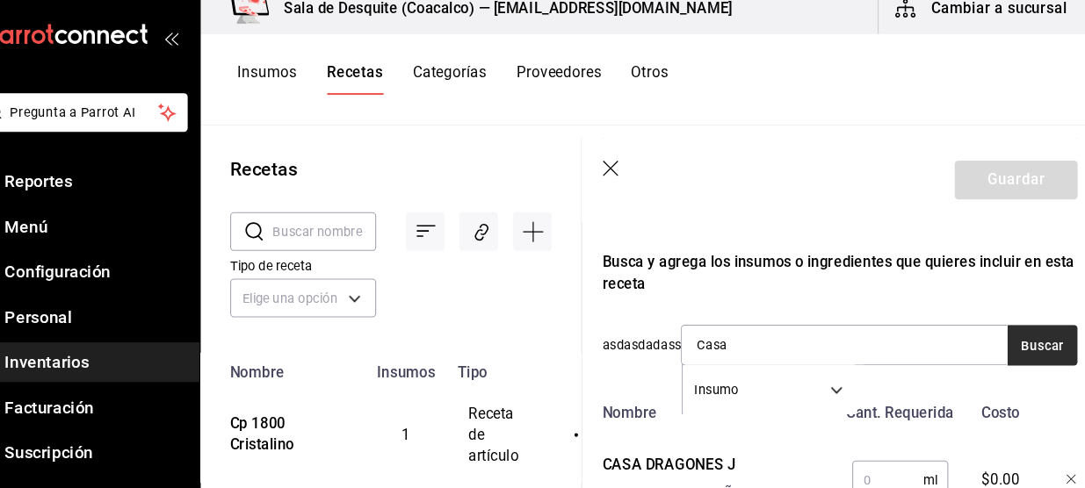
type input "Casa"
click at [1019, 346] on button "Buscar" at bounding box center [1028, 345] width 67 height 39
click at [863, 466] on input "text" at bounding box center [882, 473] width 68 height 35
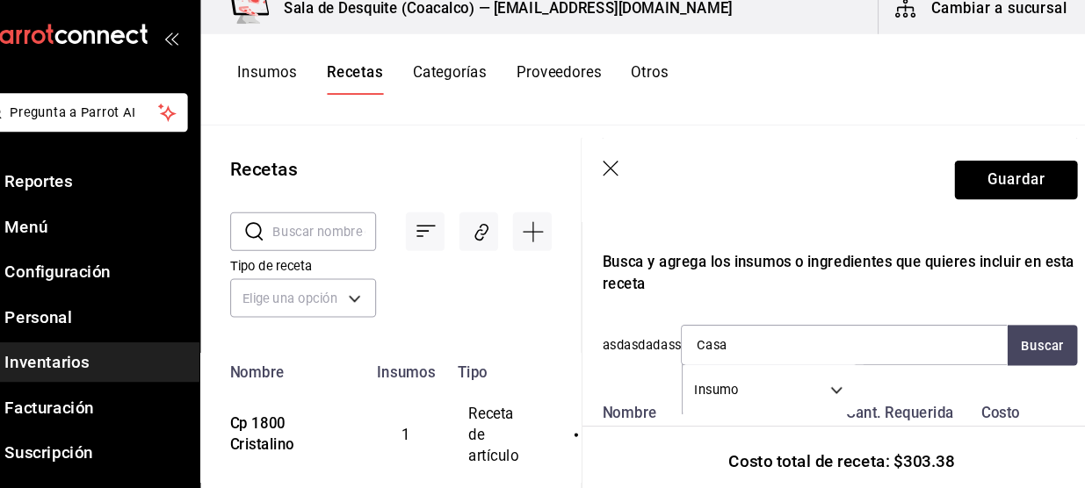
scroll to position [292, 2]
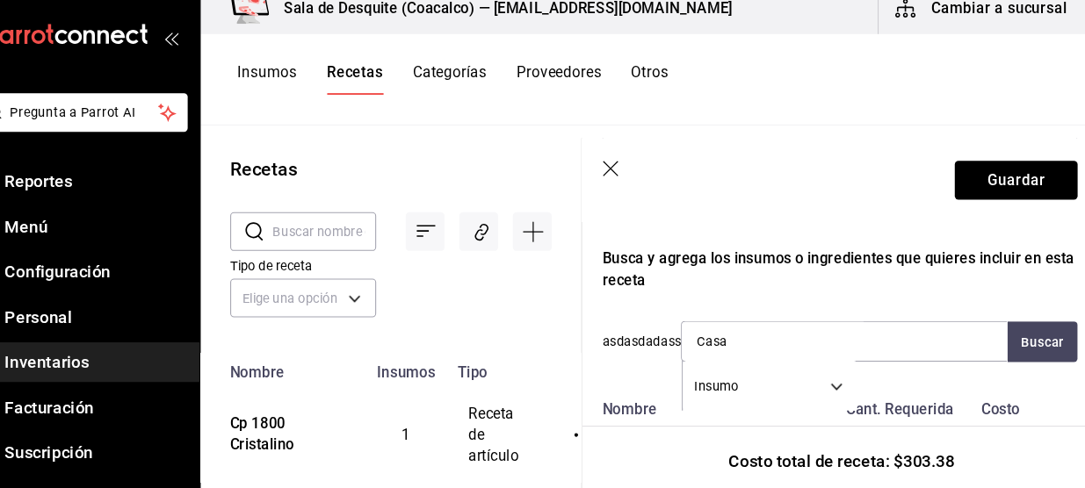
type input "60"
click at [899, 403] on div "Cant. Requerida" at bounding box center [890, 403] width 115 height 28
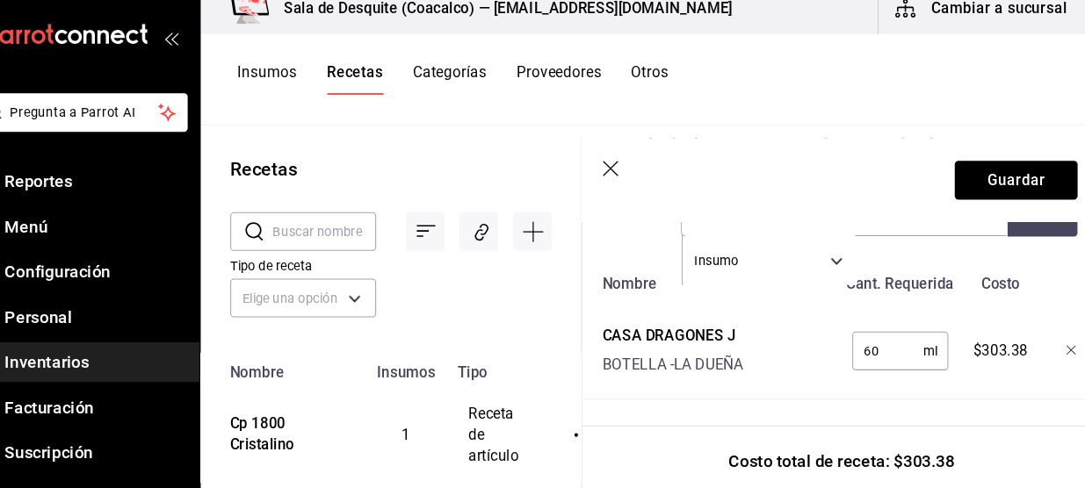
click at [899, 403] on div "Receta de artículo Recuerda que las cantidades utilizadas en tus recetas estará…" at bounding box center [836, 152] width 494 height 672
click at [996, 185] on button "Guardar" at bounding box center [1003, 188] width 117 height 37
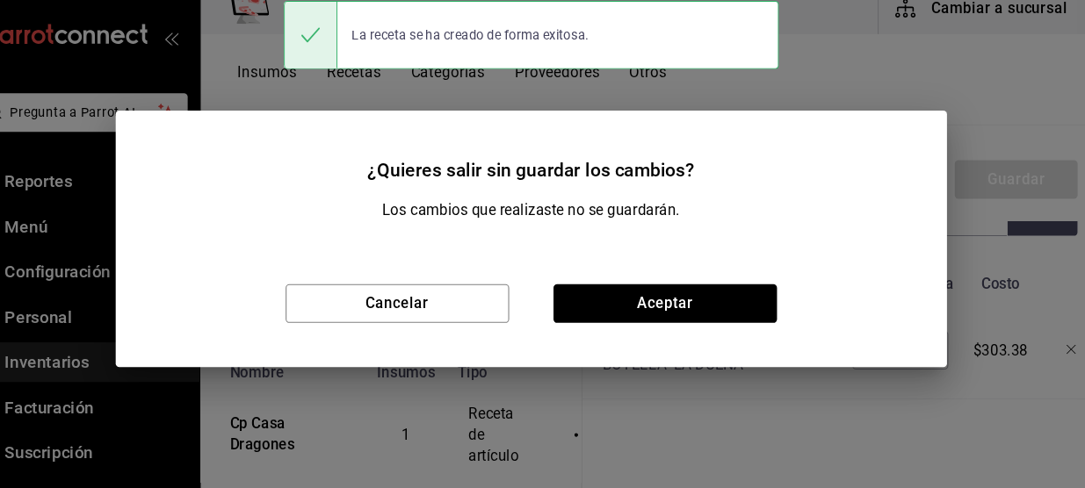
scroll to position [390, 2]
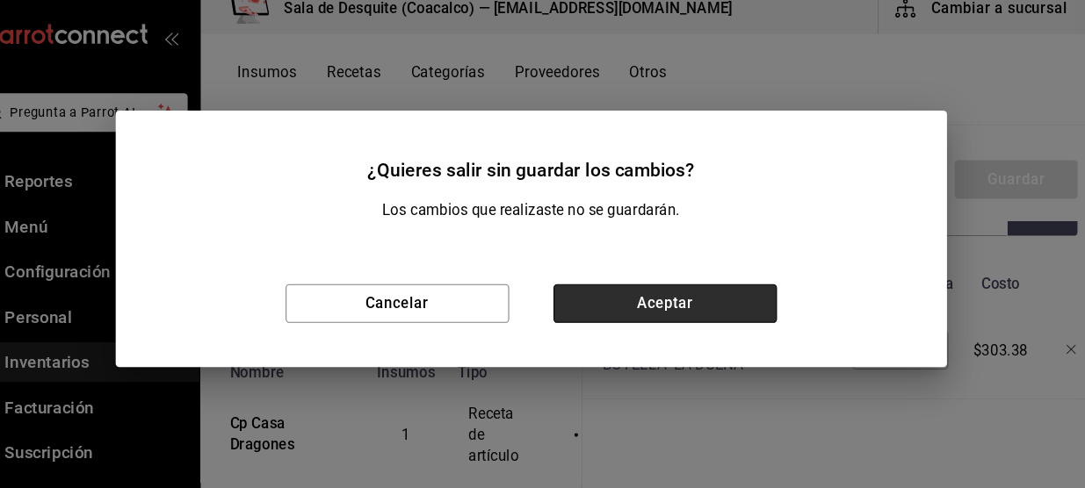
click at [640, 293] on button "Aceptar" at bounding box center [670, 305] width 213 height 37
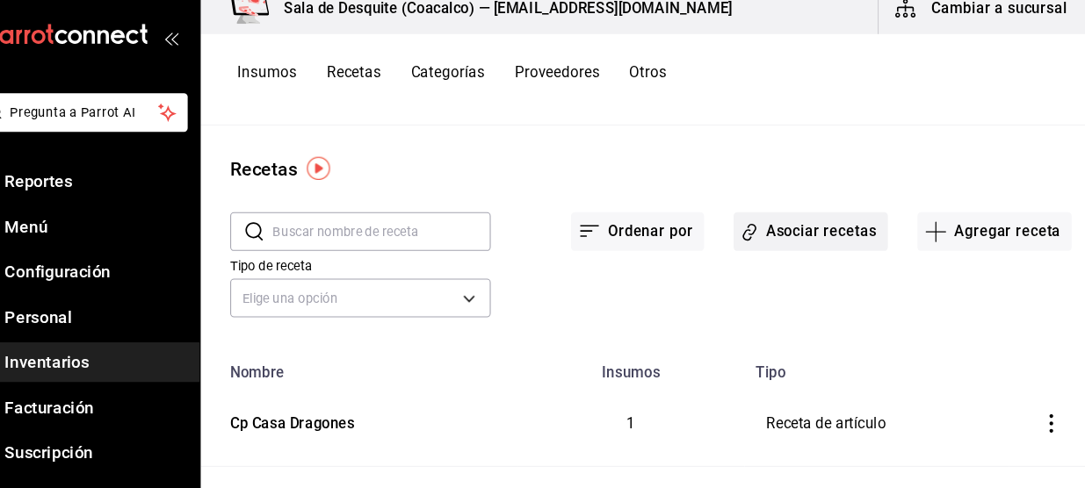
click at [801, 244] on button "Asociar recetas" at bounding box center [808, 237] width 147 height 37
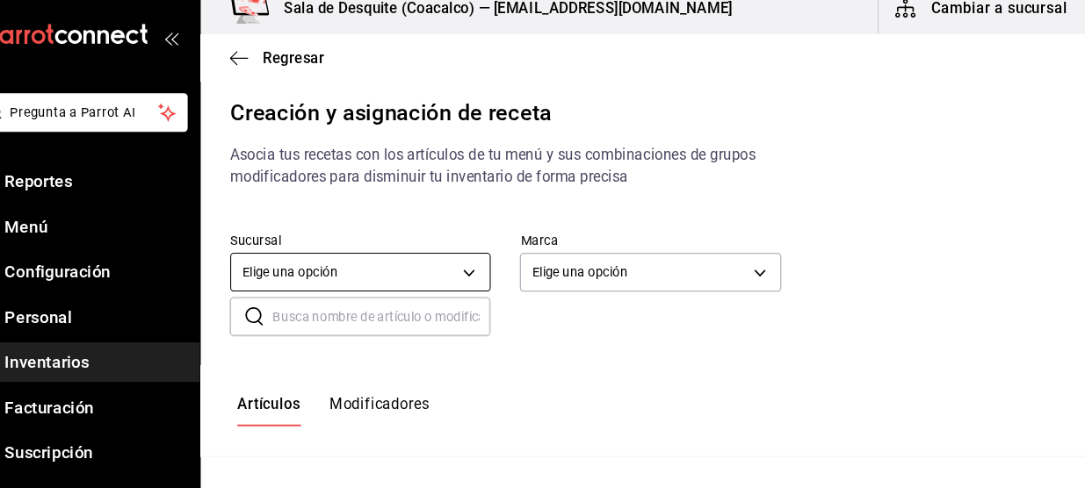
click at [390, 271] on body "Pregunta a Parrot AI Reportes Menú Configuración Personal Inventarios Facturaci…" at bounding box center [542, 229] width 1085 height 458
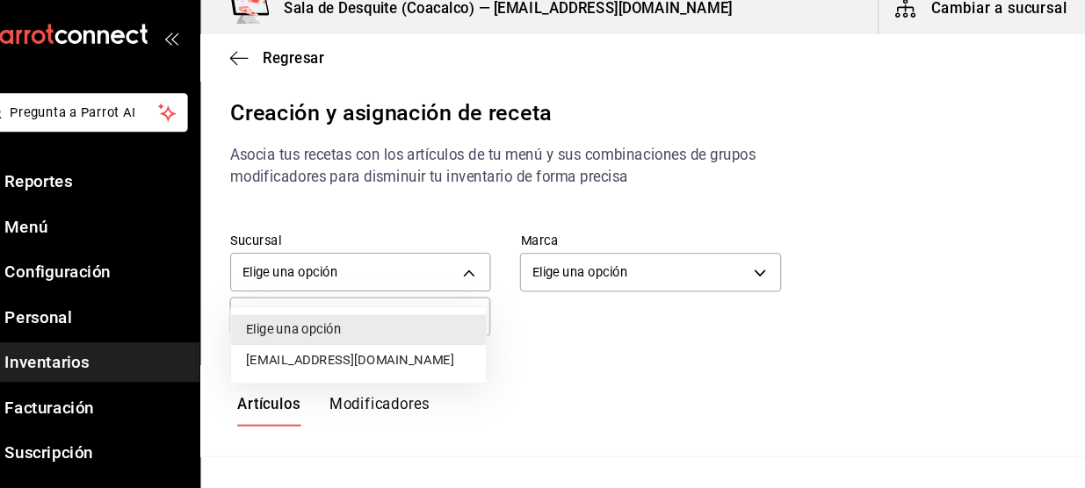
click at [388, 357] on li "[EMAIL_ADDRESS][DOMAIN_NAME]" at bounding box center [378, 359] width 242 height 29
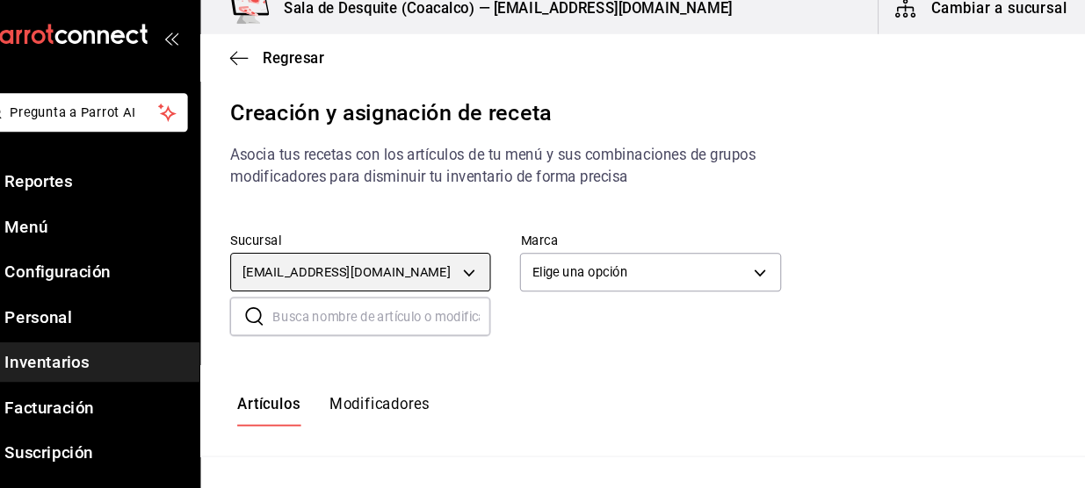
type input "93467c31-adce-431c-98c2-5877e547f662"
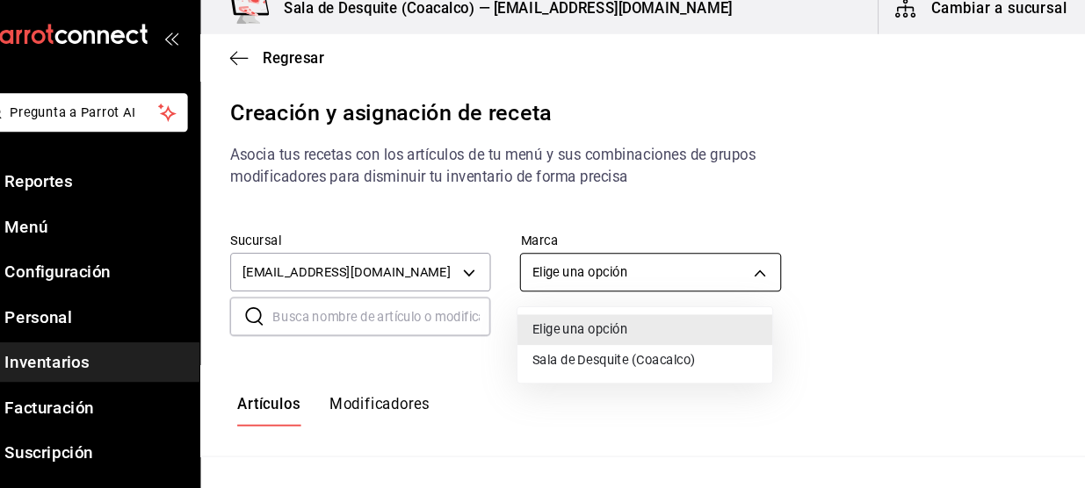
click at [567, 280] on body "Pregunta a Parrot AI Reportes Menú Configuración Personal Inventarios Facturaci…" at bounding box center [542, 229] width 1085 height 458
click at [578, 361] on li "Sala de Desquite (Coacalco)" at bounding box center [651, 359] width 242 height 29
type input "62a8501e-83aa-44fc-a14d-b1e4ad847988"
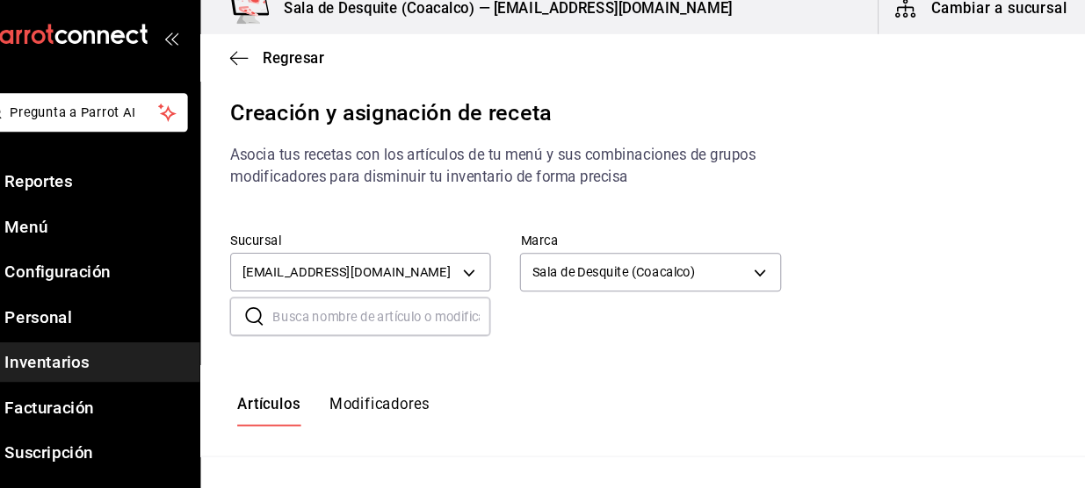
click at [481, 319] on input "text" at bounding box center [400, 317] width 207 height 35
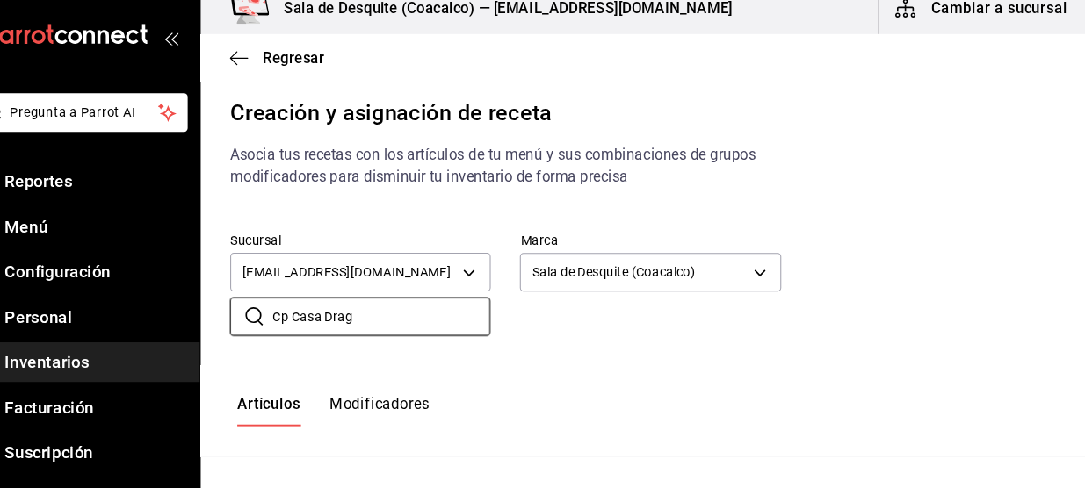
type input "Cp Casa Drag"
click at [604, 437] on div "Artículos Modificadores" at bounding box center [656, 408] width 856 height 87
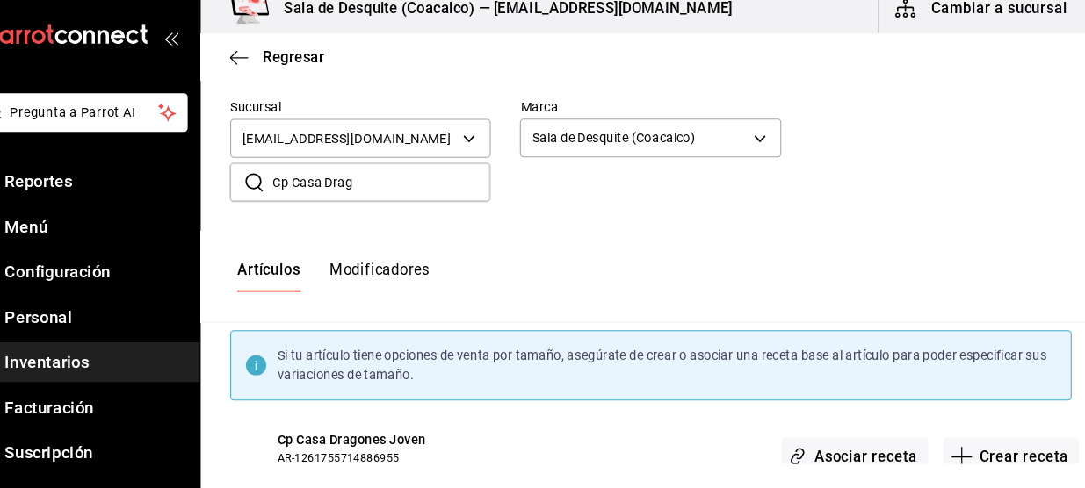
scroll to position [159, 0]
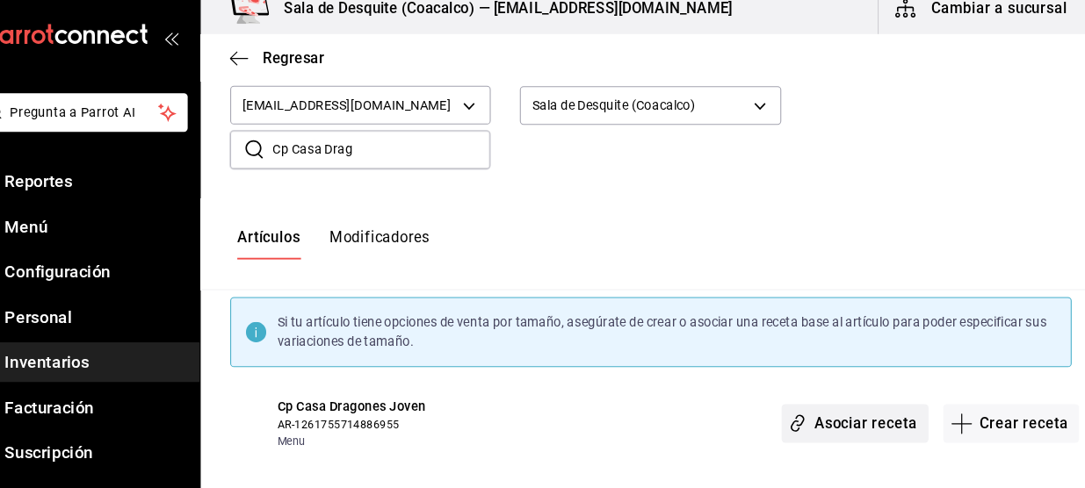
click at [819, 405] on button "Asociar receta" at bounding box center [850, 419] width 139 height 37
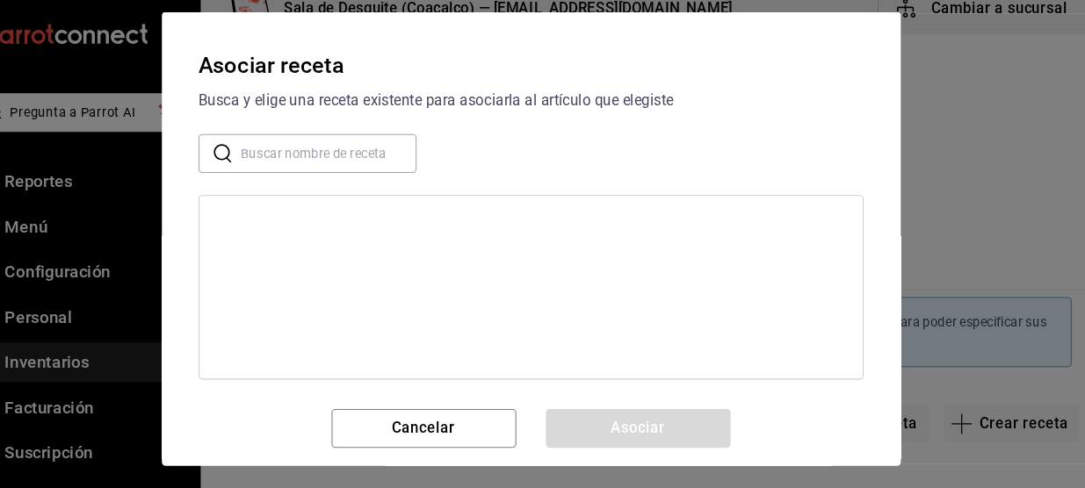
click at [356, 175] on input "text" at bounding box center [350, 162] width 167 height 35
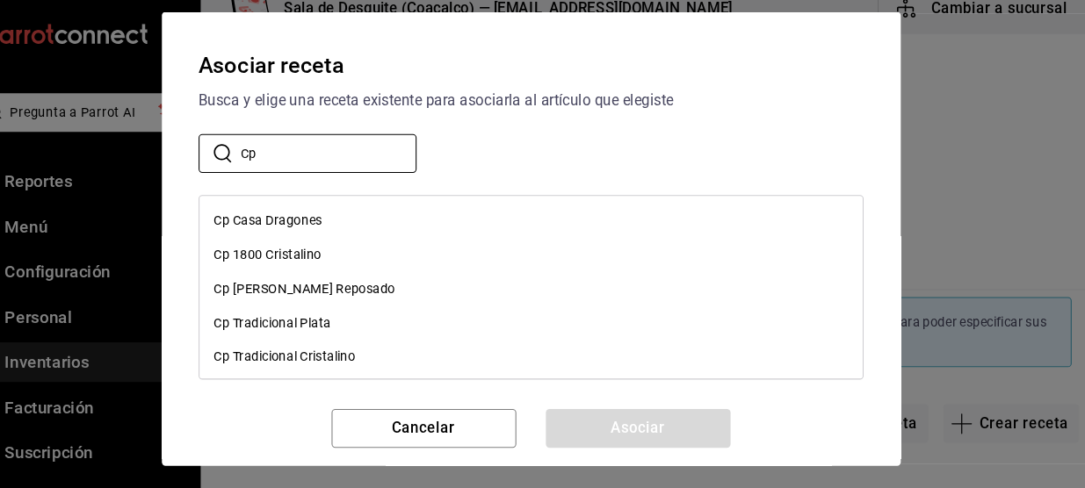
type input "Cp"
click at [336, 232] on div "Cp Casa Dragones" at bounding box center [293, 226] width 103 height 18
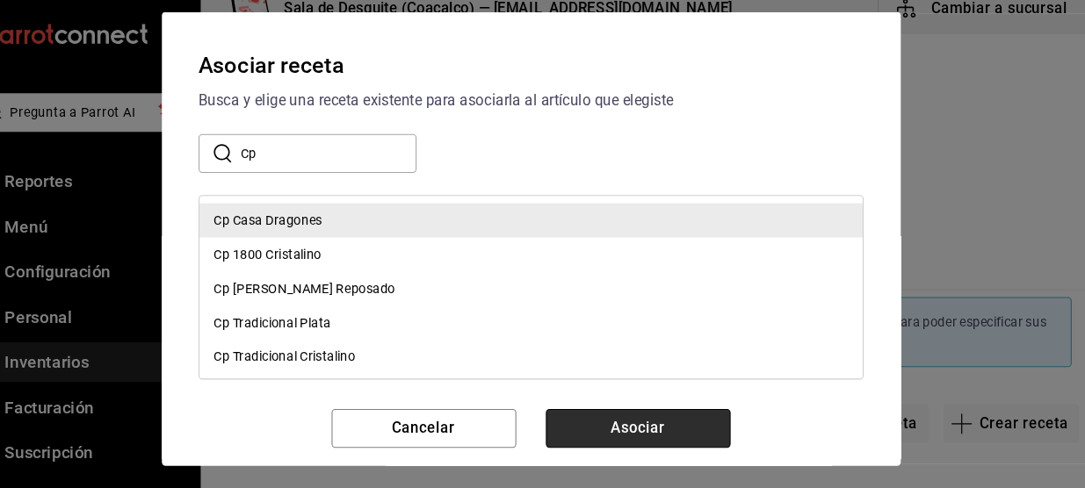
click at [661, 416] on button "Asociar" at bounding box center [645, 424] width 176 height 37
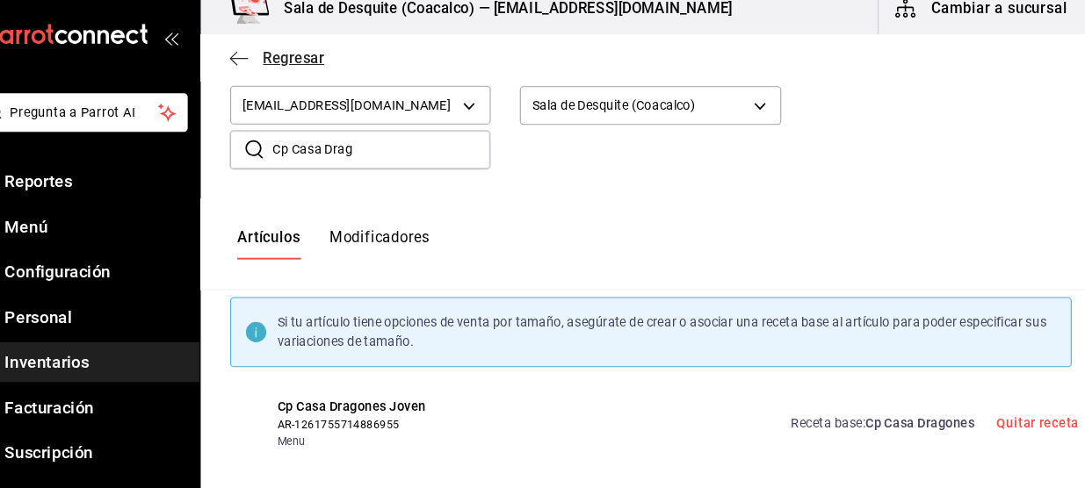
click at [277, 65] on span "Regresar" at bounding box center [301, 71] width 90 height 17
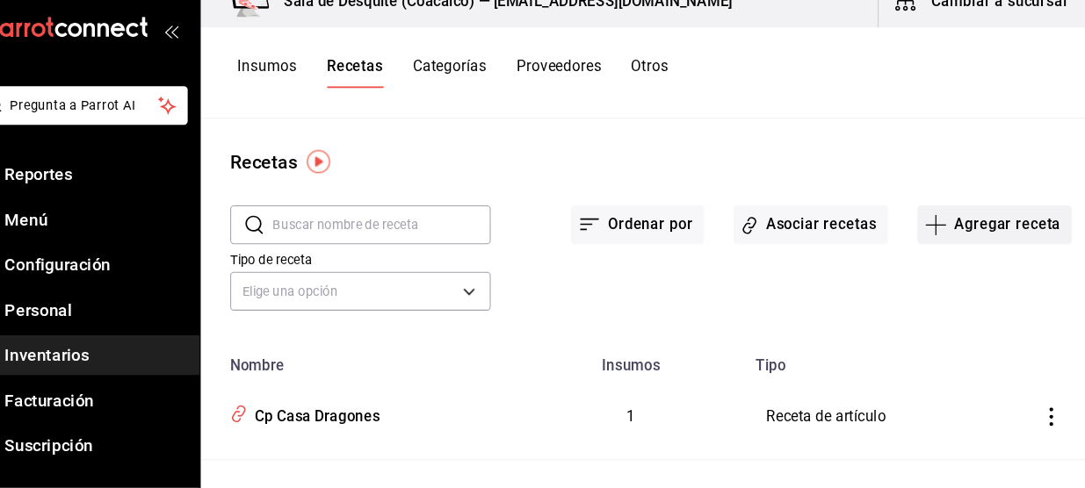
click at [960, 231] on button "Agregar receta" at bounding box center [983, 237] width 147 height 37
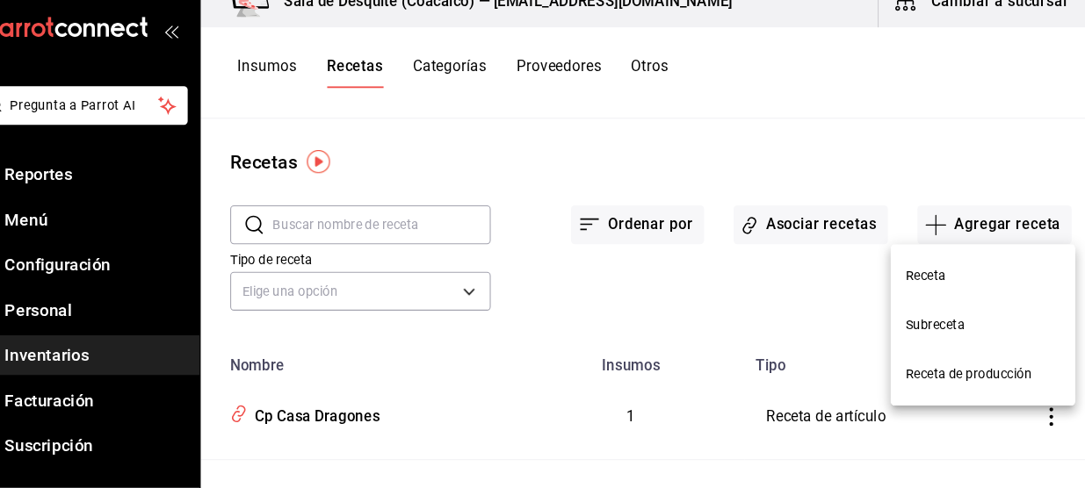
click at [917, 285] on span "Receta" at bounding box center [973, 286] width 148 height 18
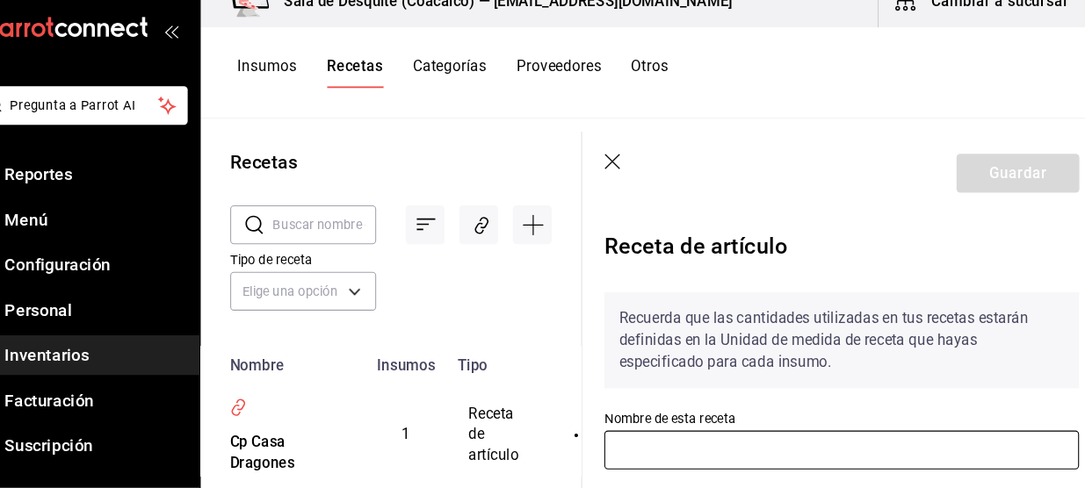
click at [768, 441] on input "text" at bounding box center [837, 451] width 451 height 37
type input "D"
type input "Cp Don Julio 1942"
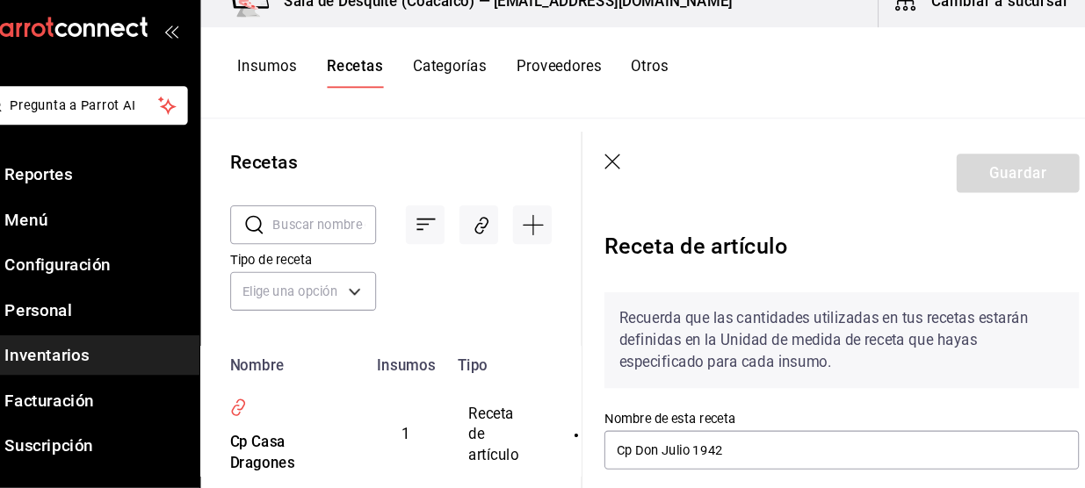
click at [981, 408] on div "Recuerda que las cantidades utilizadas en tus recetas estarán definidas en la U…" at bounding box center [837, 357] width 451 height 112
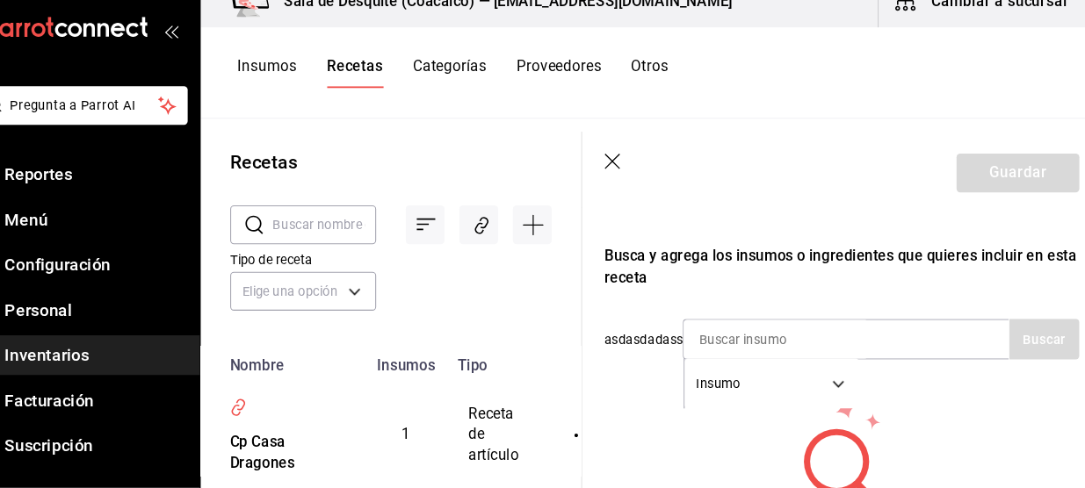
scroll to position [319, 0]
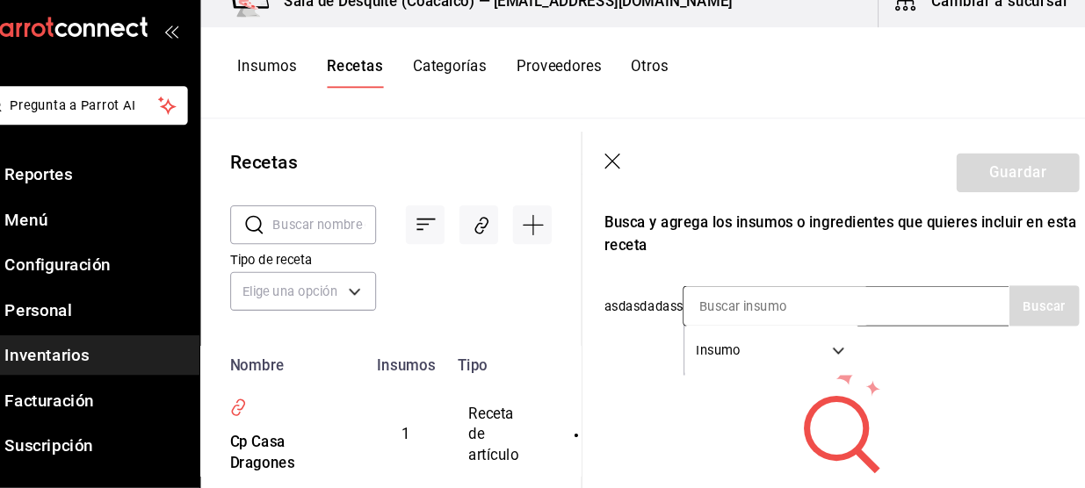
click at [929, 329] on div "Insumo SUPPLY" at bounding box center [842, 314] width 310 height 39
click at [928, 318] on div "Insumo SUPPLY" at bounding box center [842, 314] width 310 height 39
click at [887, 304] on div "Insumo SUPPLY" at bounding box center [842, 314] width 310 height 39
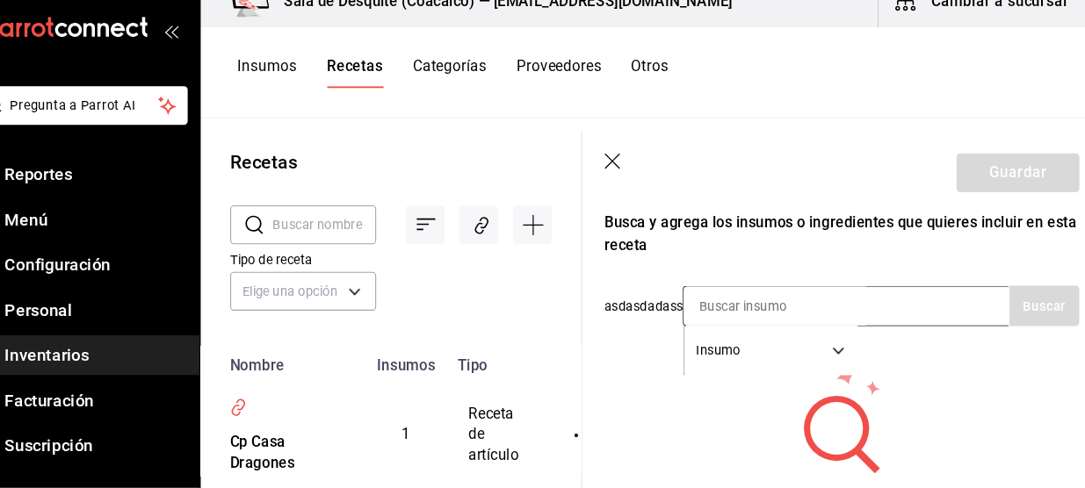
drag, startPoint x: 887, startPoint y: 304, endPoint x: 779, endPoint y: 318, distance: 108.9
click at [779, 318] on input at bounding box center [776, 314] width 176 height 37
type input "[PERSON_NAME]"
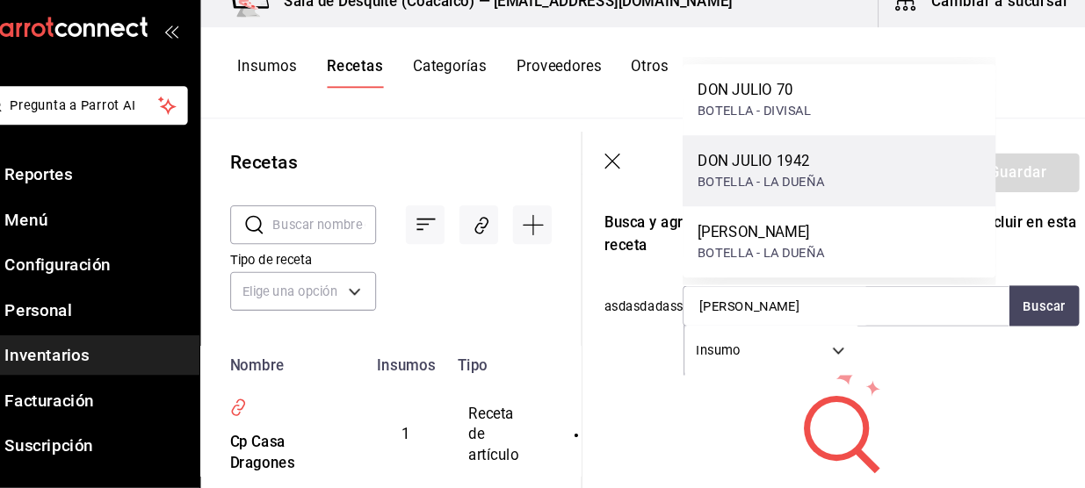
click at [815, 199] on div "BOTELLA - LA DUEÑA" at bounding box center [761, 196] width 120 height 18
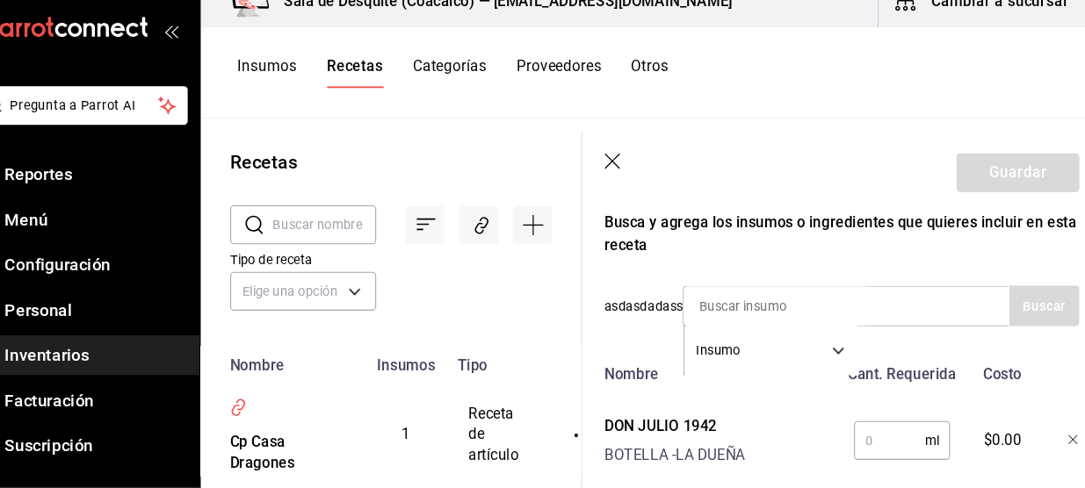
click at [860, 441] on input "text" at bounding box center [883, 442] width 68 height 35
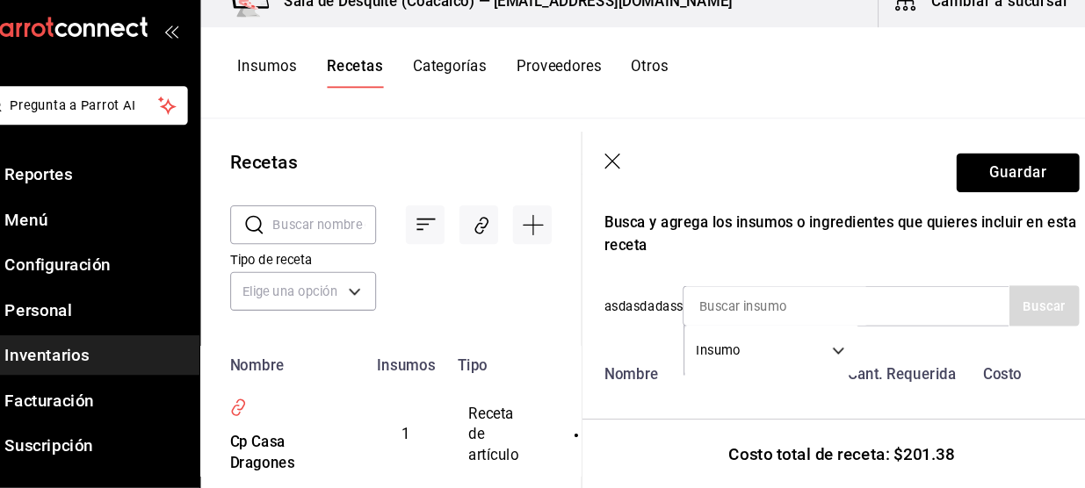
type input "60"
click at [1023, 284] on div "Recuerda que las cantidades utilizadas en tus recetas estarán definidas en la U…" at bounding box center [837, 228] width 451 height 521
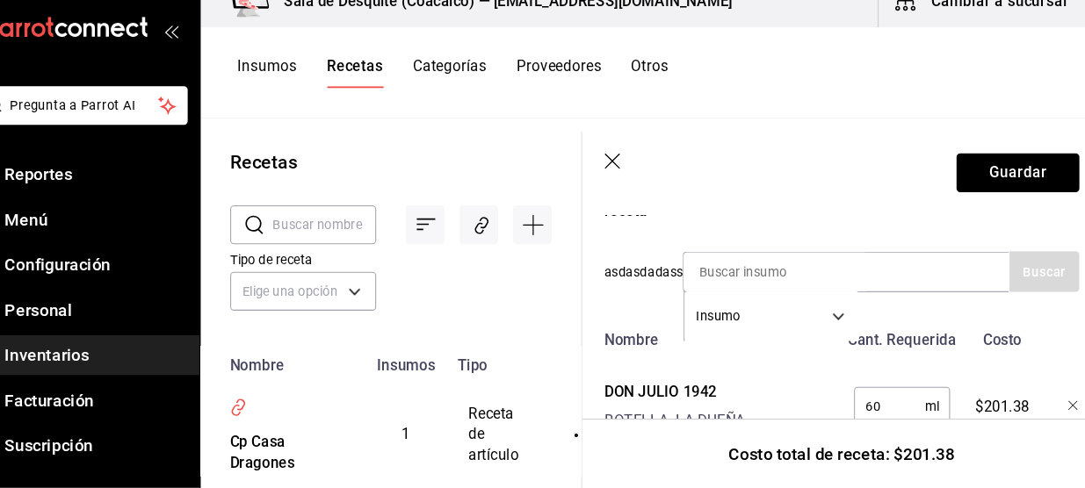
scroll to position [383, 0]
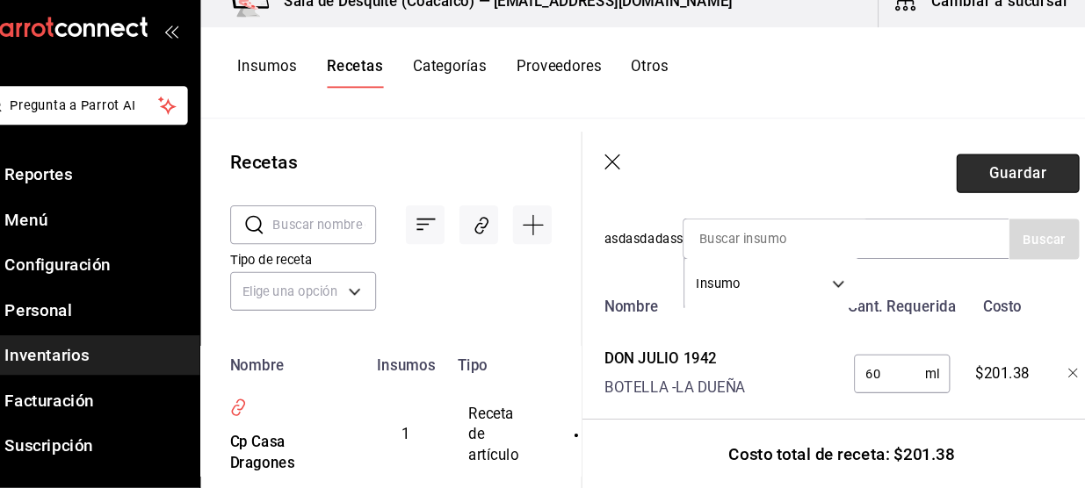
click at [991, 187] on button "Guardar" at bounding box center [1005, 188] width 117 height 37
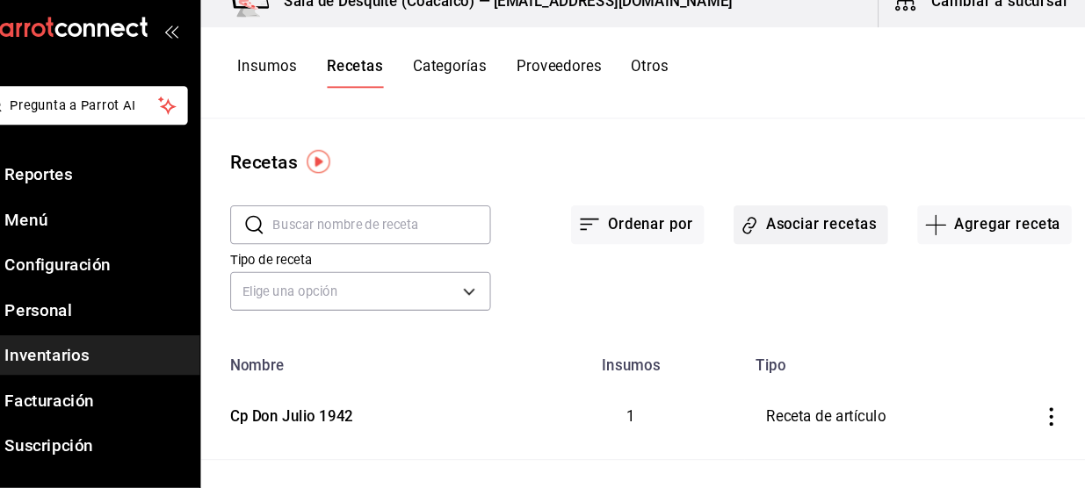
click at [812, 244] on button "Asociar recetas" at bounding box center [808, 237] width 147 height 37
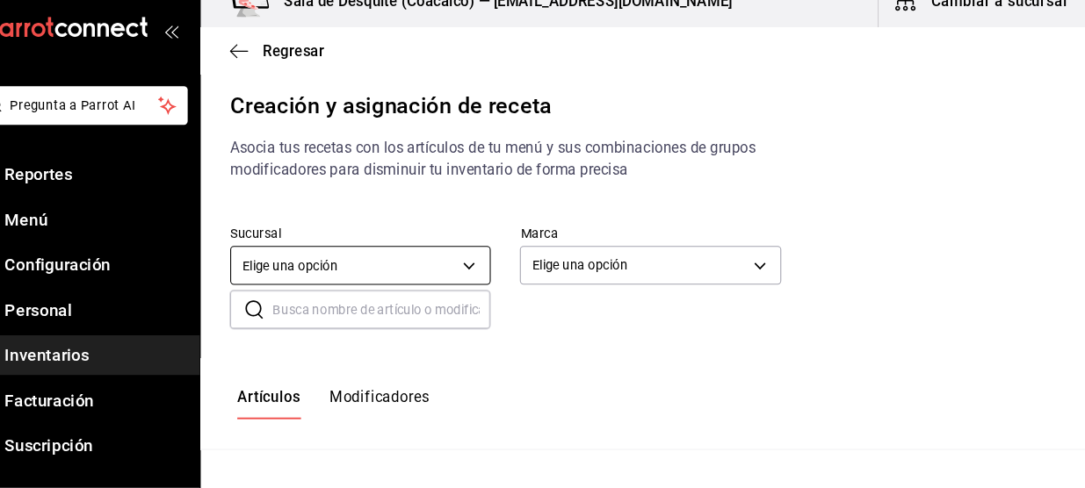
click at [476, 285] on body "Pregunta a Parrot AI Reportes Menú Configuración Personal Inventarios Facturaci…" at bounding box center [542, 229] width 1085 height 458
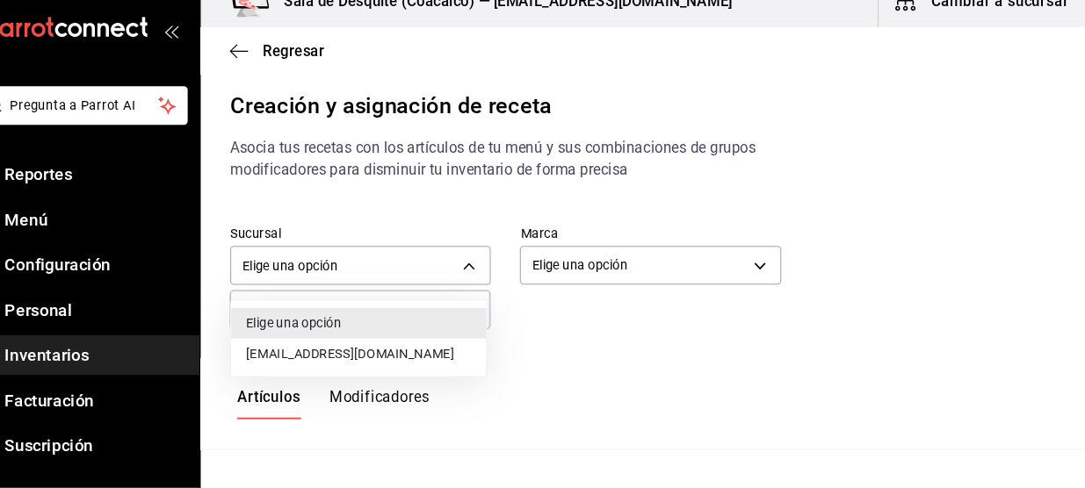
click at [424, 365] on li "[EMAIL_ADDRESS][DOMAIN_NAME]" at bounding box center [378, 359] width 242 height 29
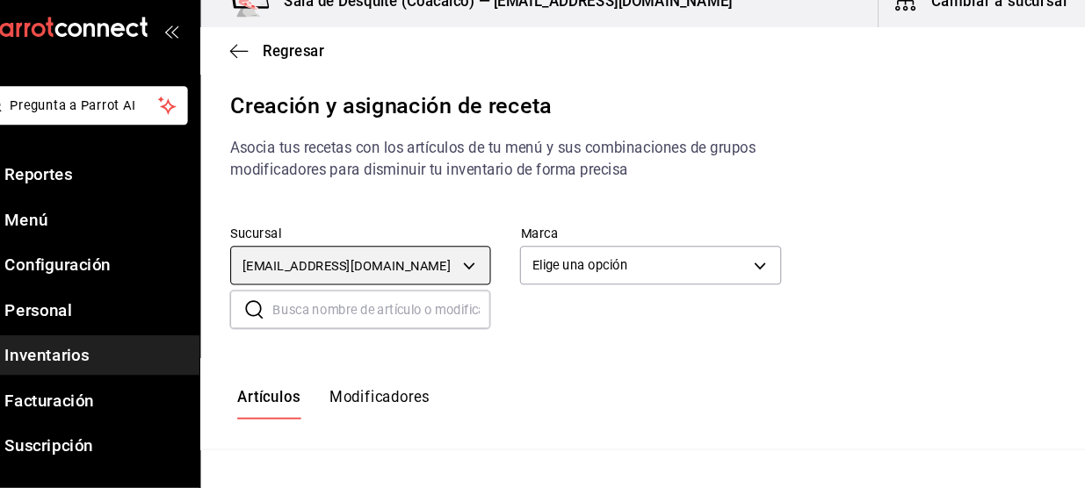
type input "93467c31-adce-431c-98c2-5877e547f662"
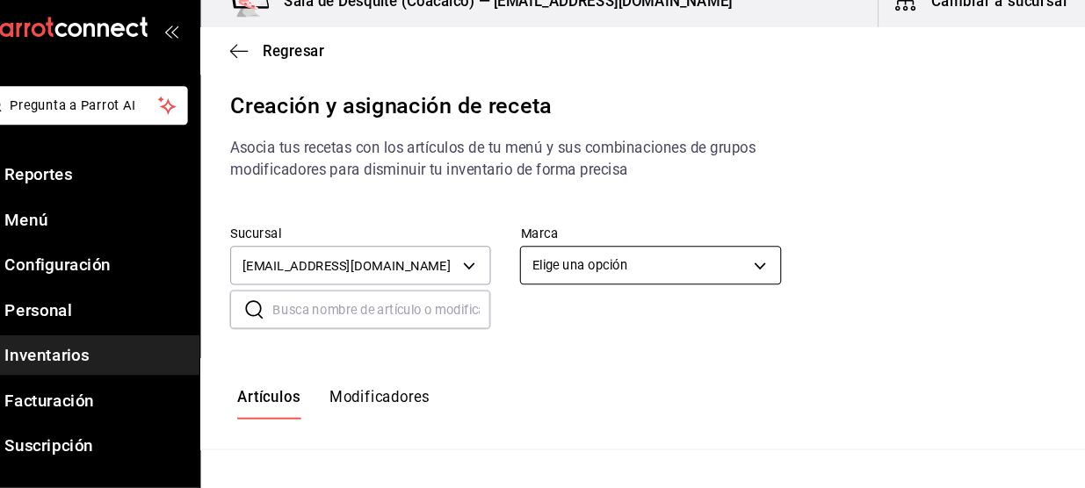
click at [604, 274] on body "Pregunta a Parrot AI Reportes Menú Configuración Personal Inventarios Facturaci…" at bounding box center [542, 229] width 1085 height 458
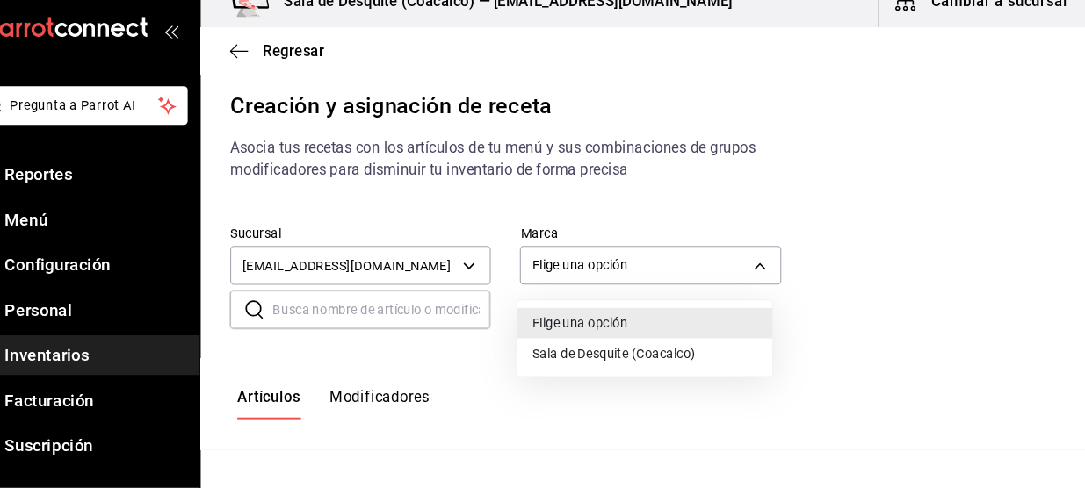
click at [586, 358] on li "Sala de Desquite (Coacalco)" at bounding box center [651, 359] width 242 height 29
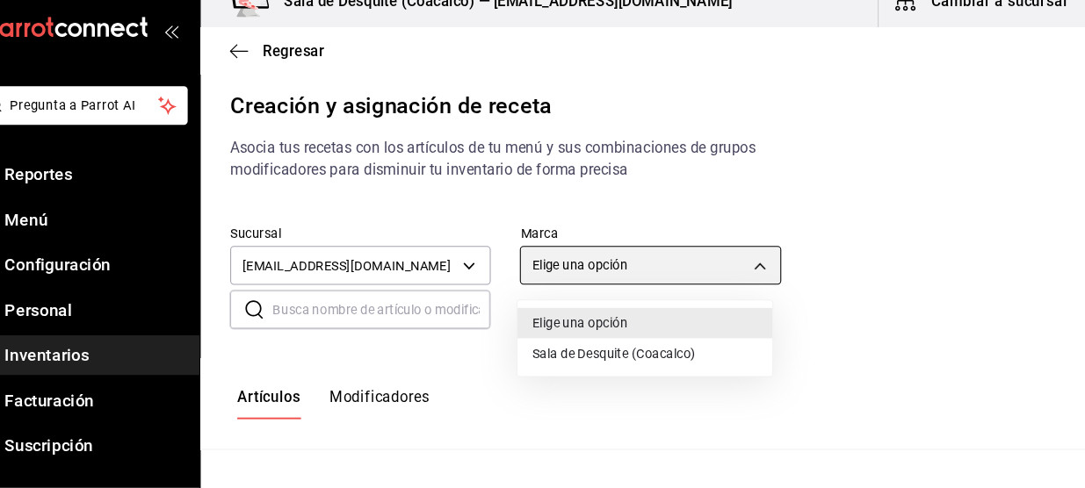
type input "62a8501e-83aa-44fc-a14d-b1e4ad847988"
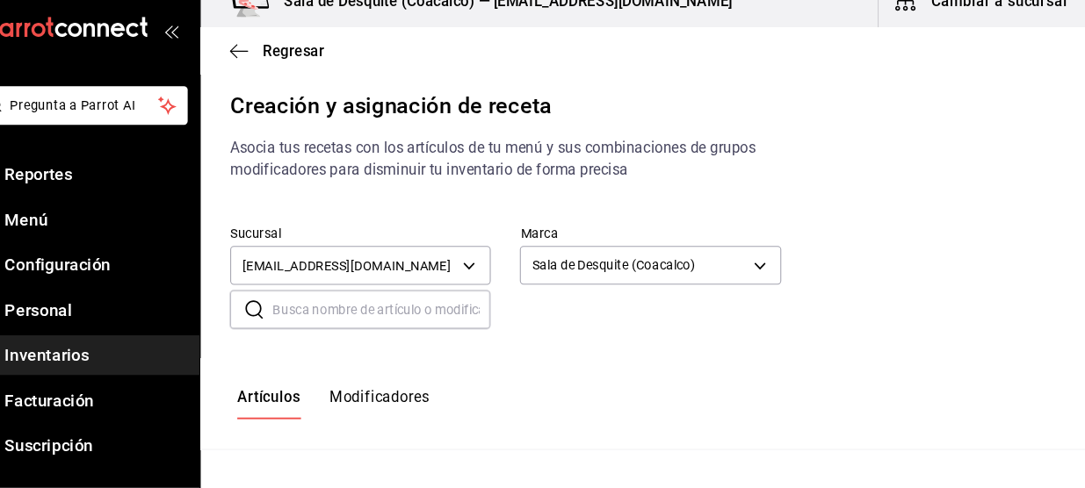
click at [435, 321] on input "text" at bounding box center [400, 317] width 207 height 35
type input "Cp Don Julio 1942"
click at [874, 314] on div "​ Cp [PERSON_NAME][DATE] ​" at bounding box center [642, 303] width 828 height 65
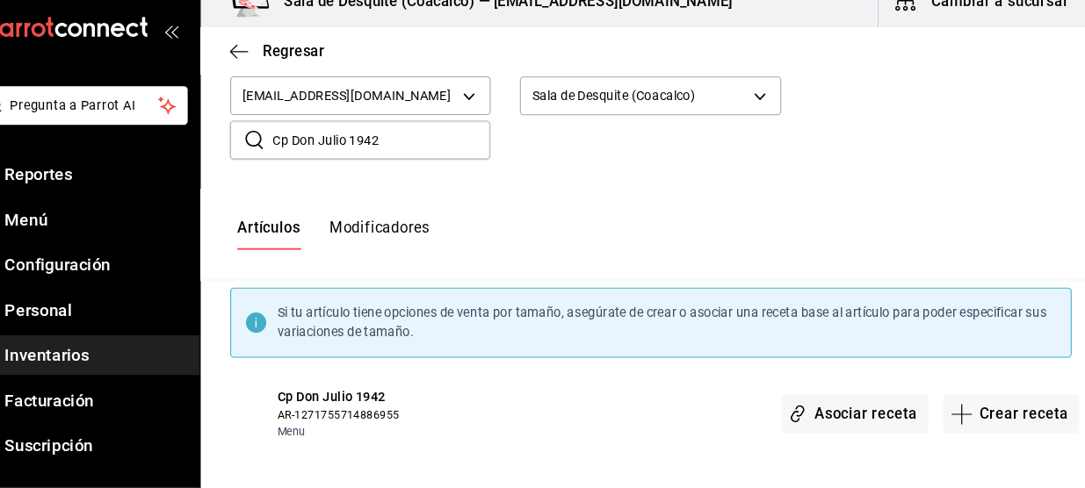
scroll to position [166, 0]
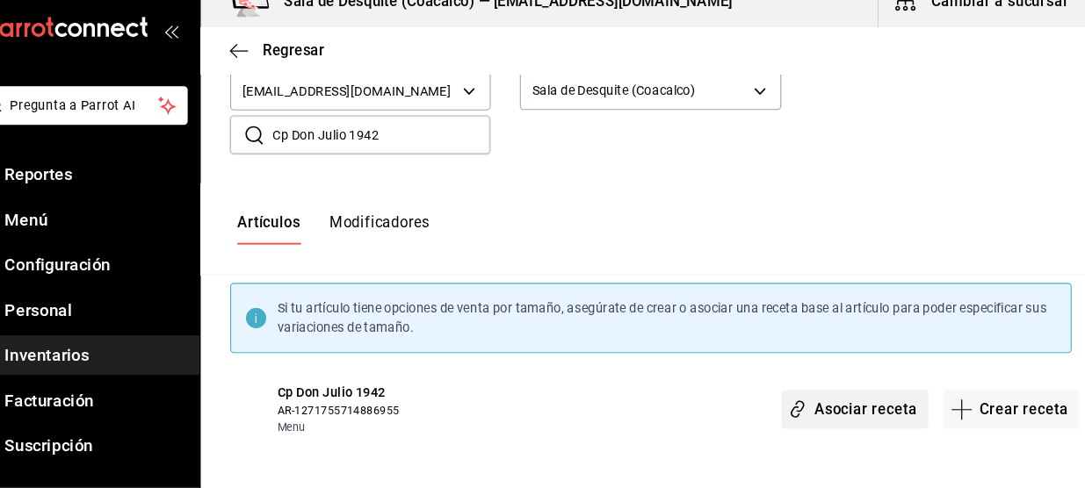
click at [870, 406] on button "Asociar receta" at bounding box center [850, 412] width 139 height 37
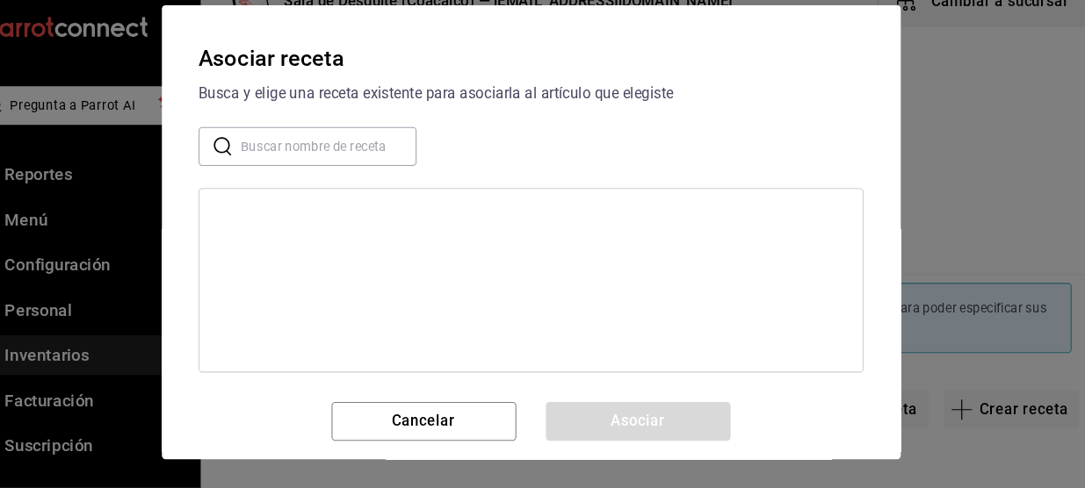
click at [377, 170] on input "text" at bounding box center [350, 162] width 167 height 35
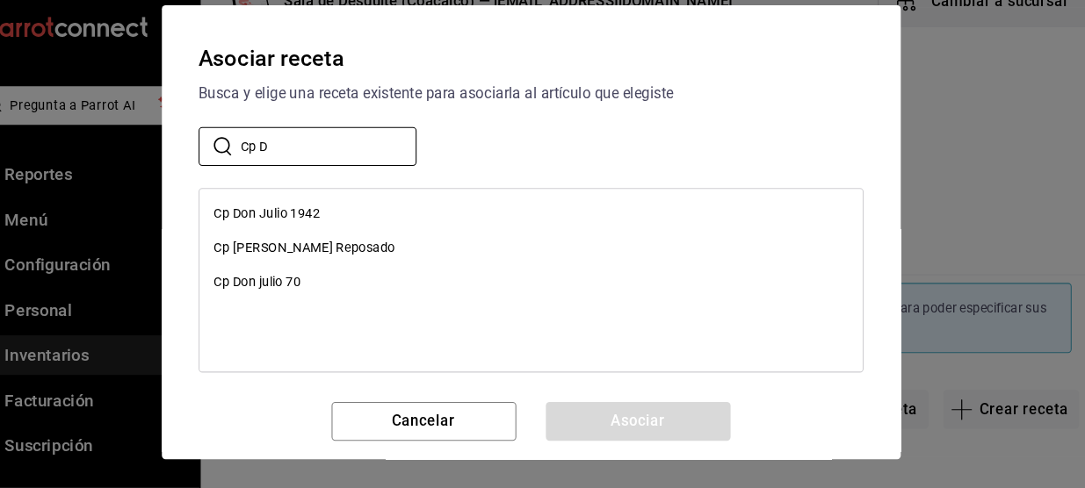
type input "Cp D"
click at [330, 224] on div "Cp Don Julio 1942" at bounding box center [292, 226] width 101 height 18
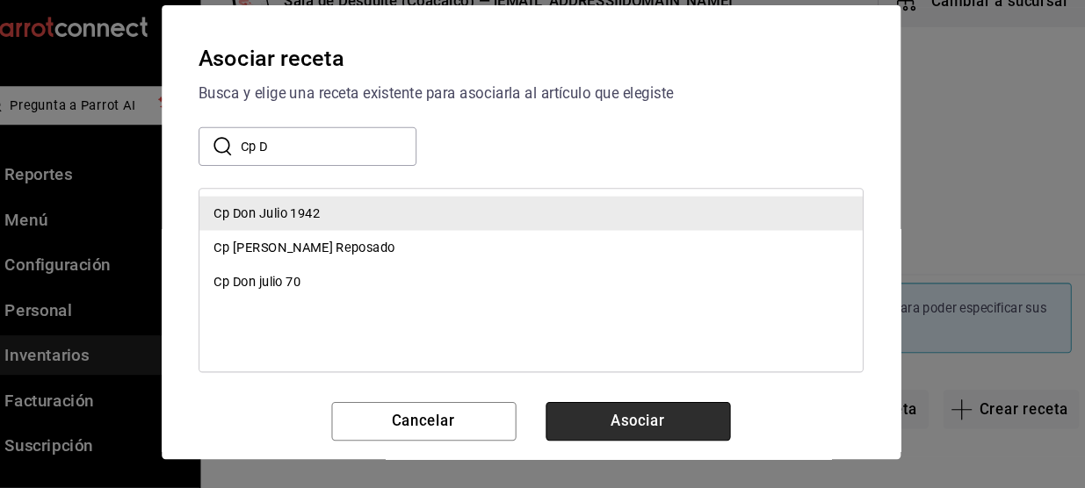
click at [653, 435] on button "Asociar" at bounding box center [645, 424] width 176 height 37
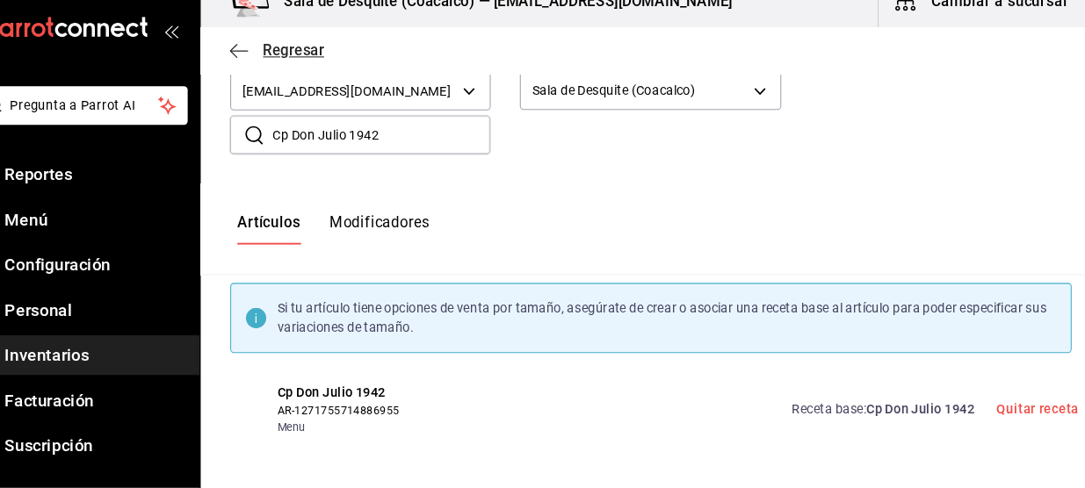
click at [267, 76] on icon "button" at bounding box center [265, 72] width 18 height 16
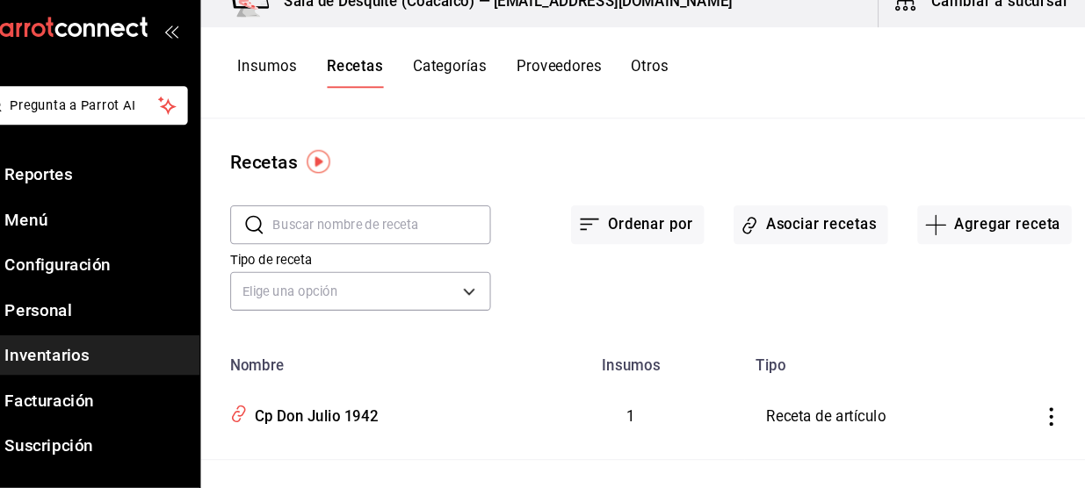
click at [349, 227] on input "text" at bounding box center [400, 237] width 207 height 35
type input "c"
type input "1800"
click at [829, 243] on button "Asociar recetas" at bounding box center [808, 237] width 147 height 37
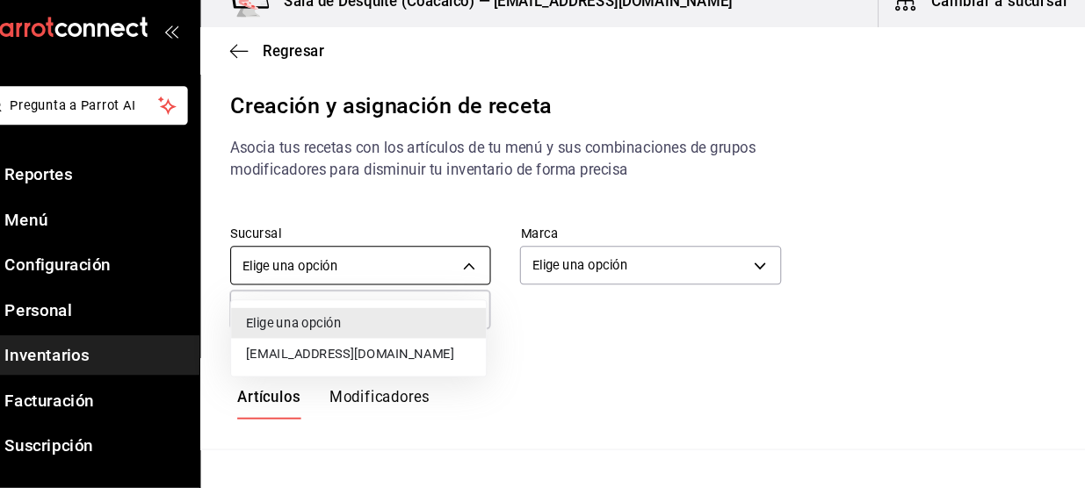
click at [463, 277] on body "Pregunta a Parrot AI Reportes Menú Configuración Personal Inventarios Facturaci…" at bounding box center [542, 229] width 1085 height 458
click at [385, 357] on li "[EMAIL_ADDRESS][DOMAIN_NAME]" at bounding box center [378, 359] width 242 height 29
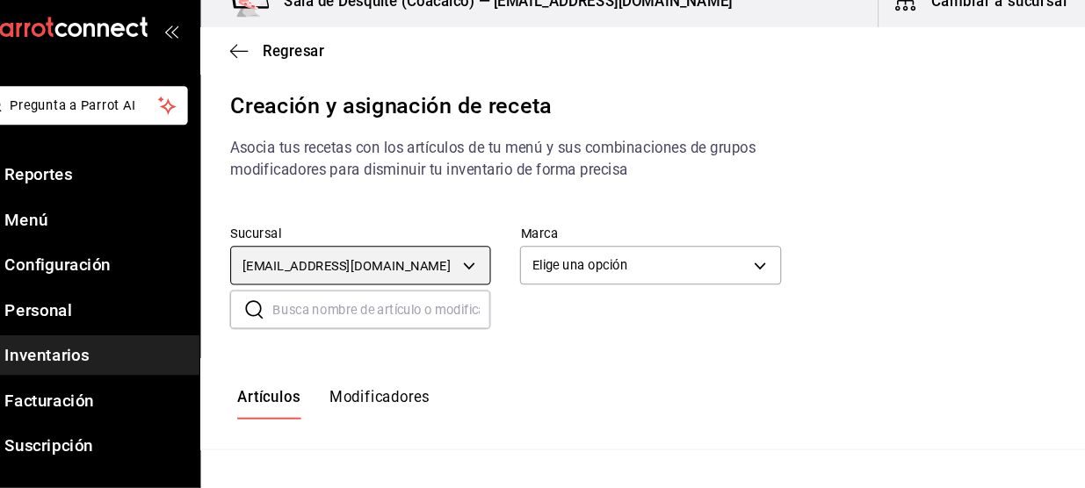
type input "93467c31-adce-431c-98c2-5877e547f662"
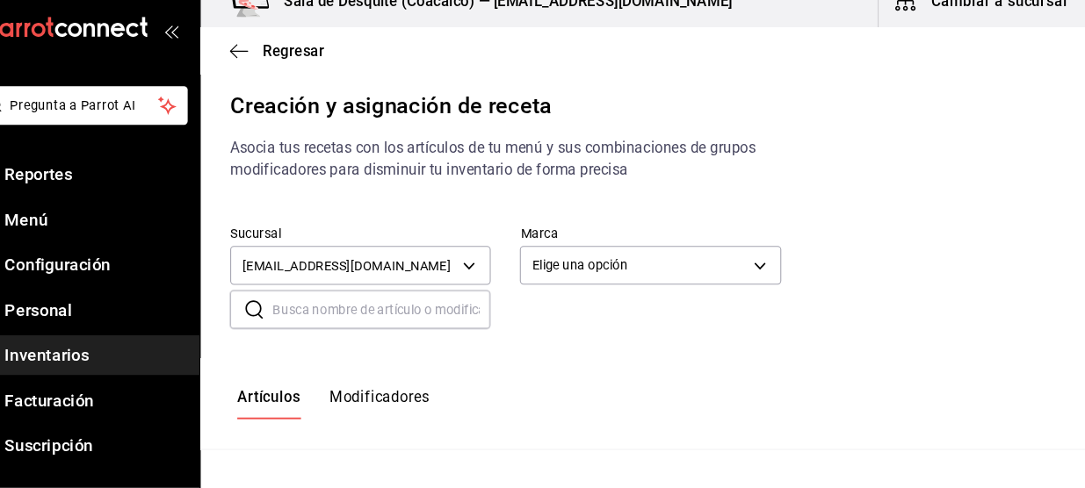
click at [385, 357] on div at bounding box center [542, 244] width 1085 height 488
click at [614, 271] on body "Pregunta a Parrot AI Reportes Menú Configuración Personal Inventarios Facturaci…" at bounding box center [542, 229] width 1085 height 458
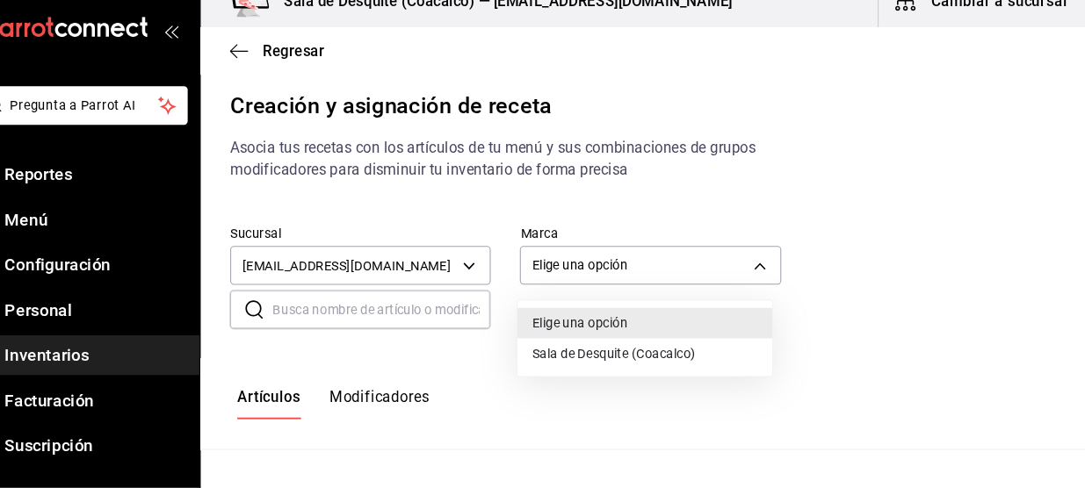
click at [557, 357] on li "Sala de Desquite (Coacalco)" at bounding box center [651, 359] width 242 height 29
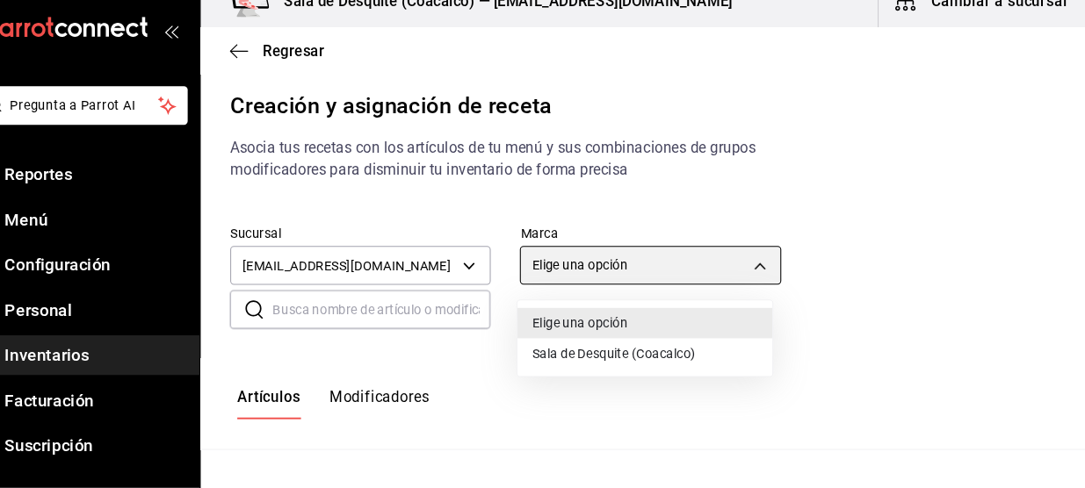
type input "62a8501e-83aa-44fc-a14d-b1e4ad847988"
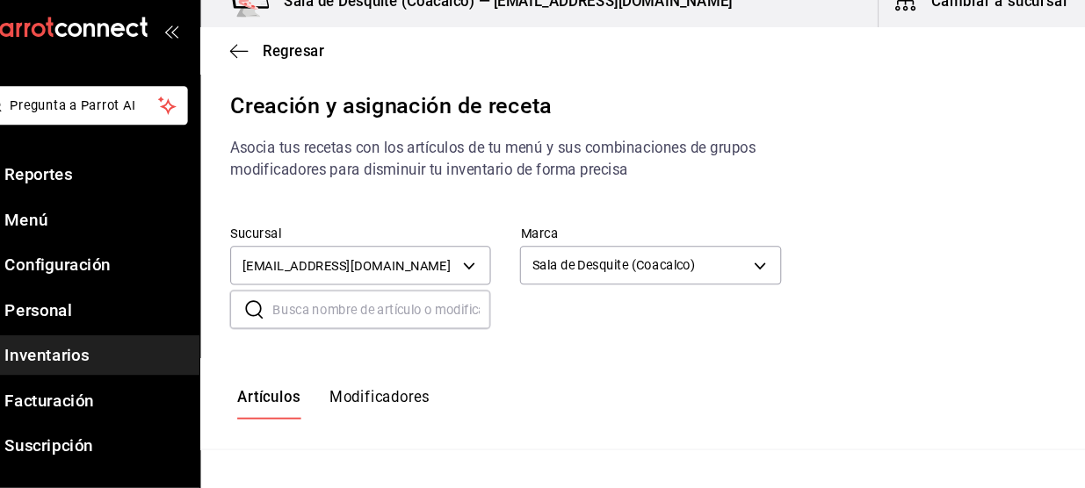
click at [374, 313] on input "text" at bounding box center [400, 317] width 207 height 35
type input "Cp 1800"
click at [486, 435] on div "Artículos Modificadores" at bounding box center [656, 408] width 856 height 87
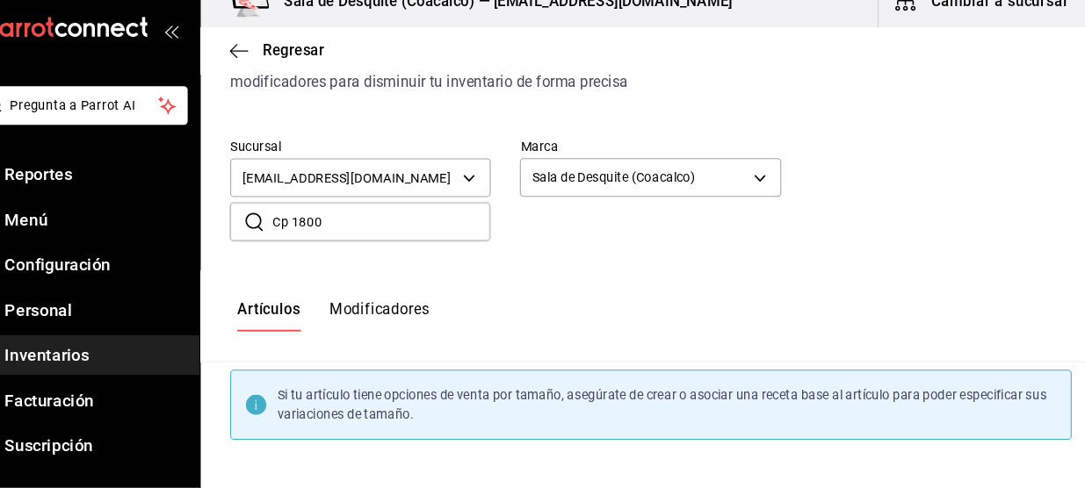
scroll to position [166, 0]
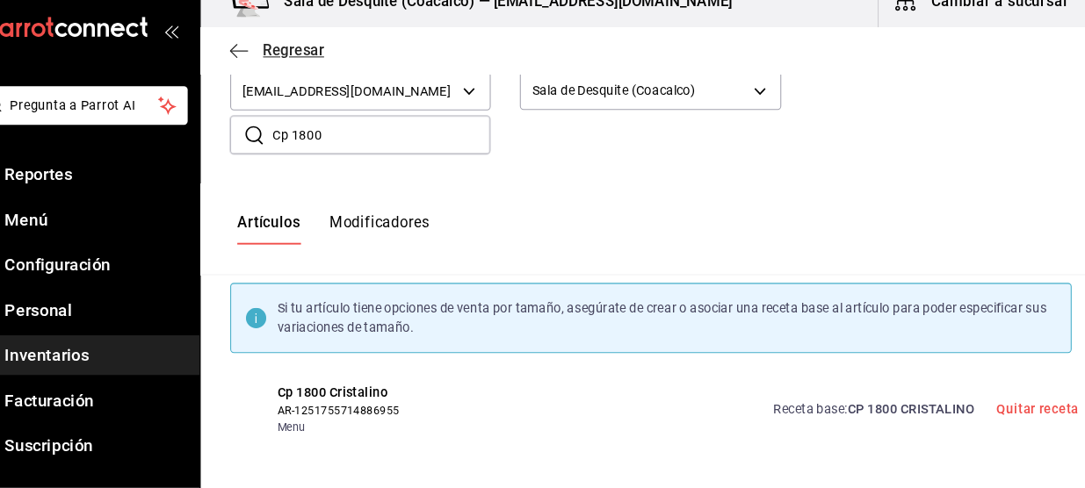
click at [271, 71] on icon "button" at bounding box center [265, 71] width 18 height 1
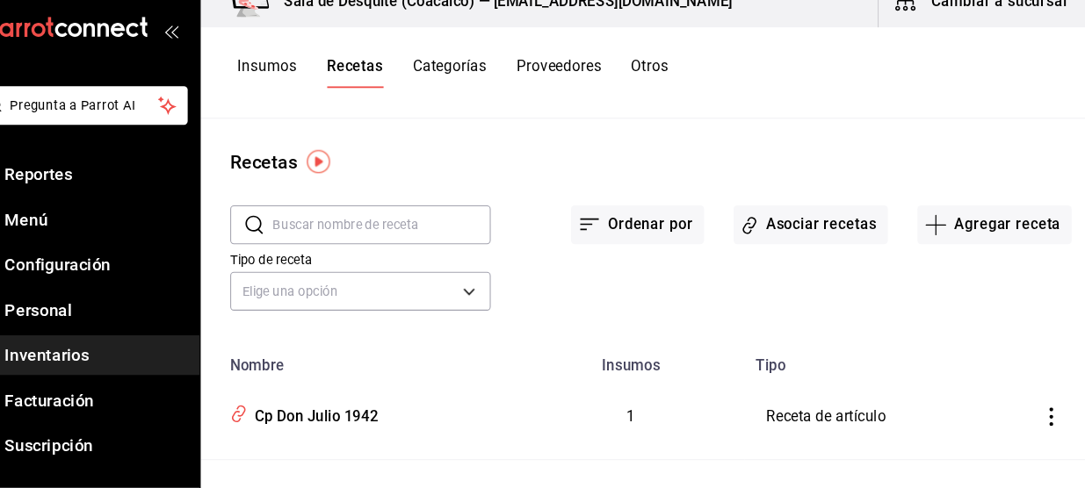
click at [408, 229] on input "text" at bounding box center [400, 237] width 207 height 35
type input "1800"
click at [829, 237] on button "Asociar recetas" at bounding box center [808, 237] width 147 height 37
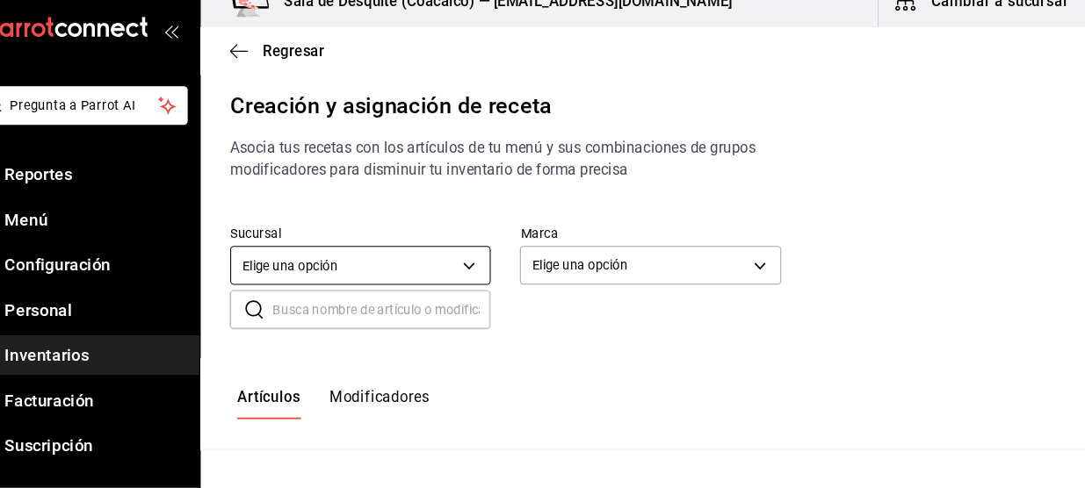
click at [458, 273] on body "Pregunta a Parrot AI Reportes Menú Configuración Personal Inventarios Facturaci…" at bounding box center [542, 229] width 1085 height 458
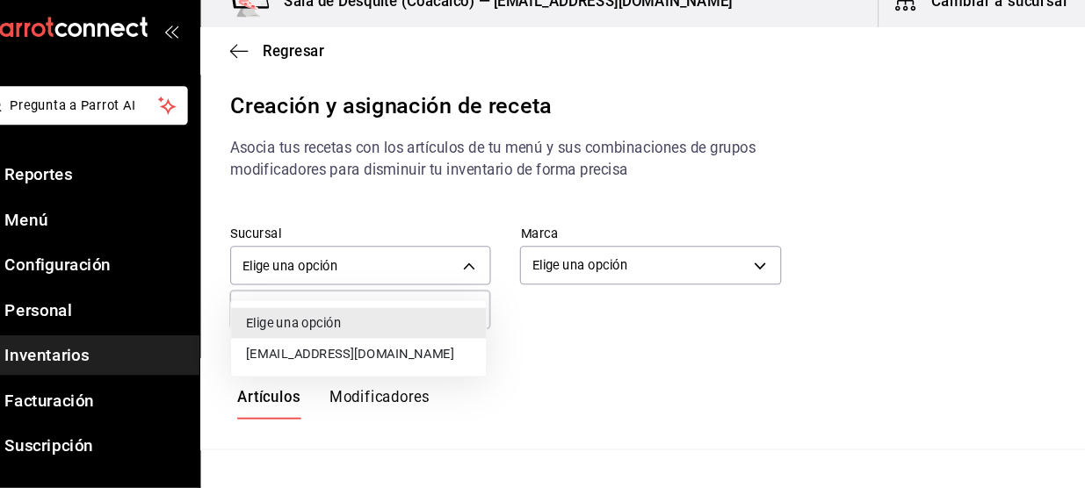
click at [444, 357] on li "[EMAIL_ADDRESS][DOMAIN_NAME]" at bounding box center [378, 359] width 242 height 29
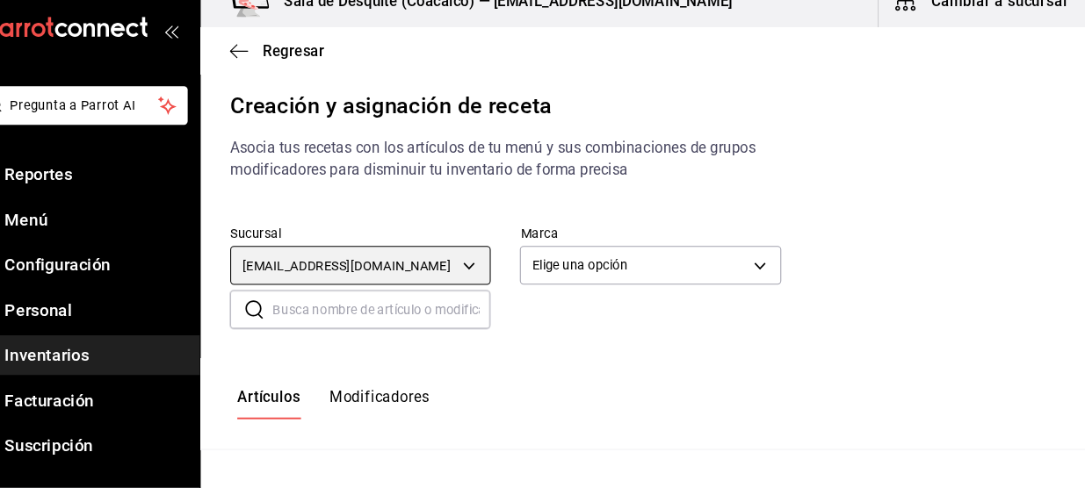
type input "93467c31-adce-431c-98c2-5877e547f662"
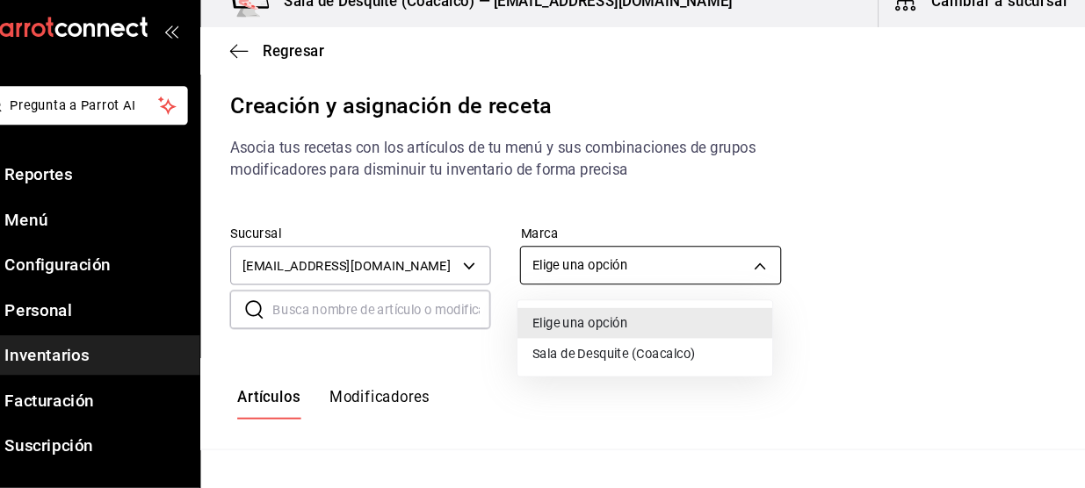
click at [629, 280] on body "Pregunta a Parrot AI Reportes Menú Configuración Personal Inventarios Facturaci…" at bounding box center [542, 229] width 1085 height 458
click at [610, 365] on li "Sala de Desquite (Coacalco)" at bounding box center [651, 359] width 242 height 29
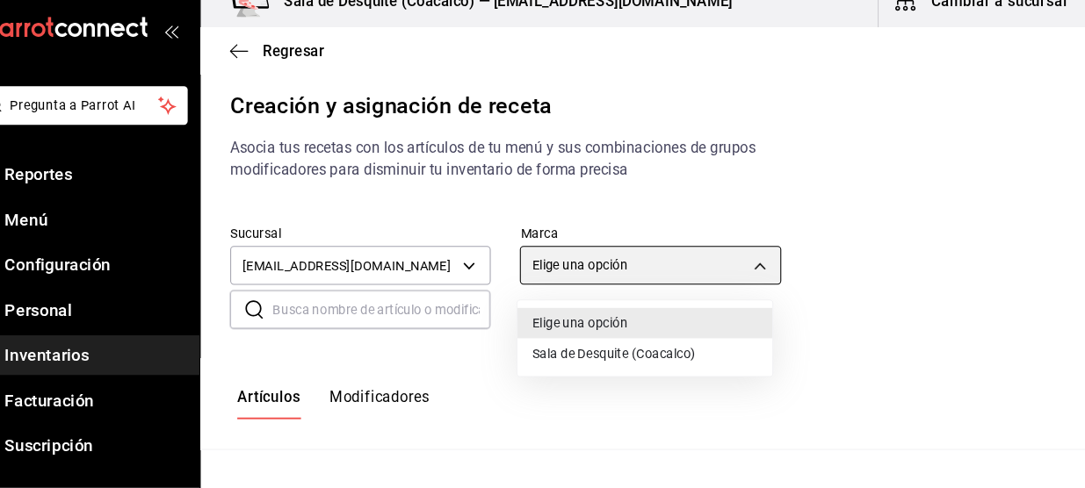
type input "62a8501e-83aa-44fc-a14d-b1e4ad847988"
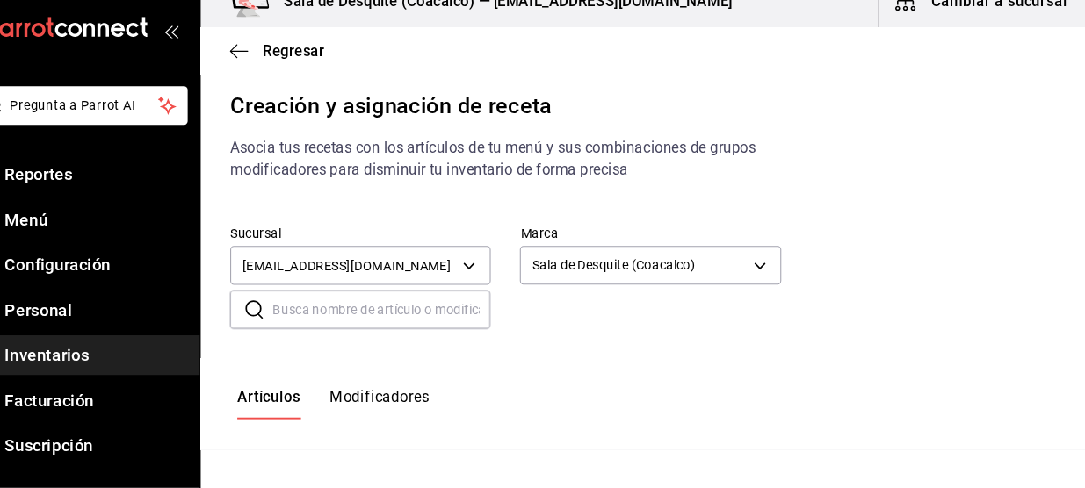
click at [407, 323] on input "text" at bounding box center [400, 317] width 207 height 35
type input "Cp 1800"
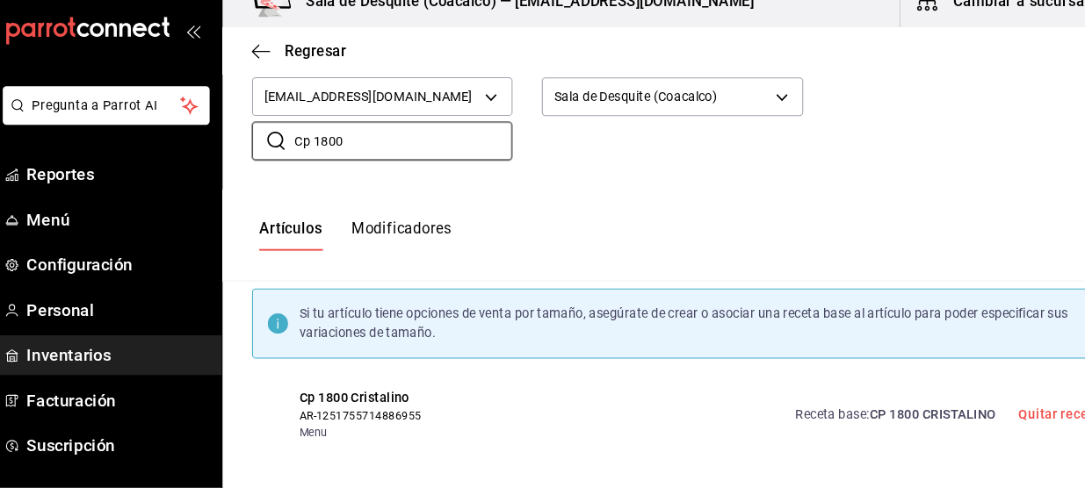
scroll to position [164, 0]
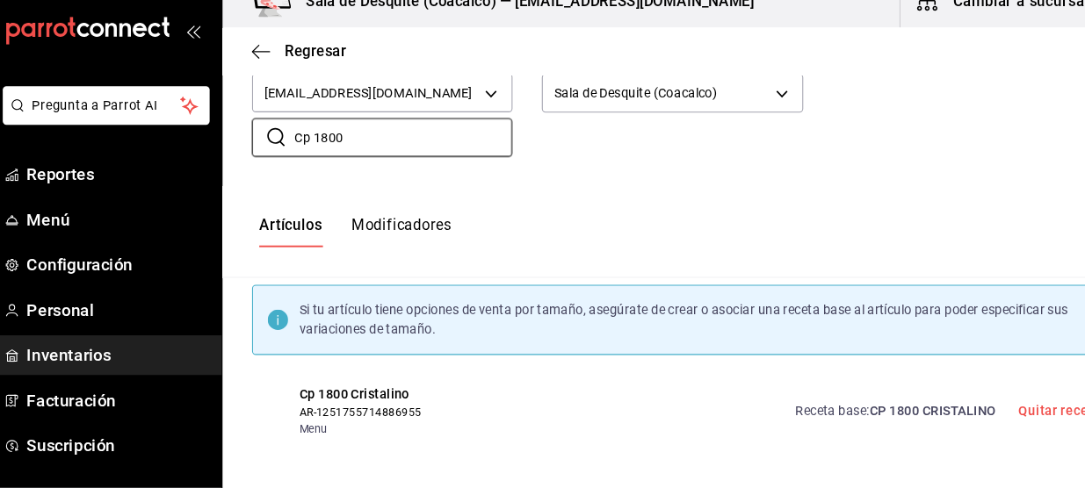
click at [915, 408] on span "CP 1800 CRISTALINO" at bounding box center [903, 414] width 120 height 14
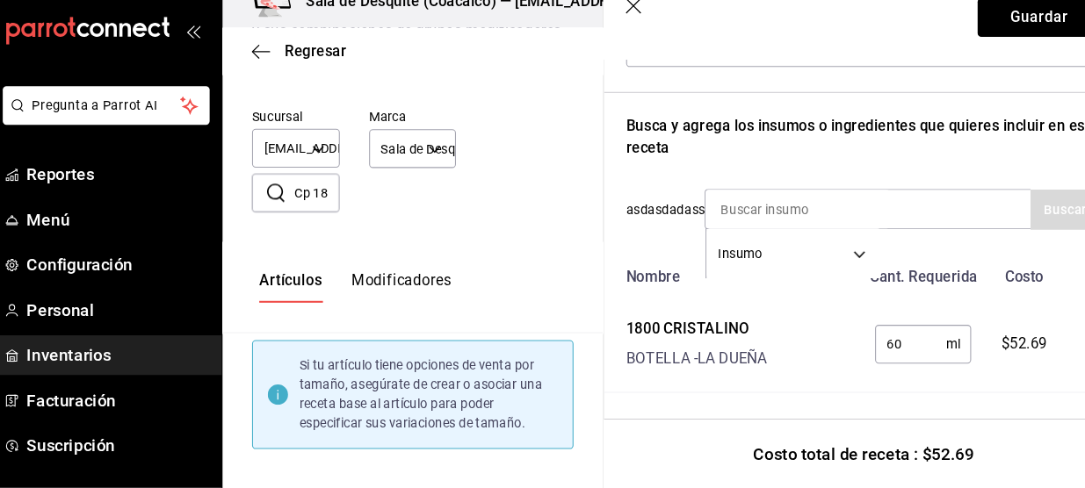
scroll to position [246, 0]
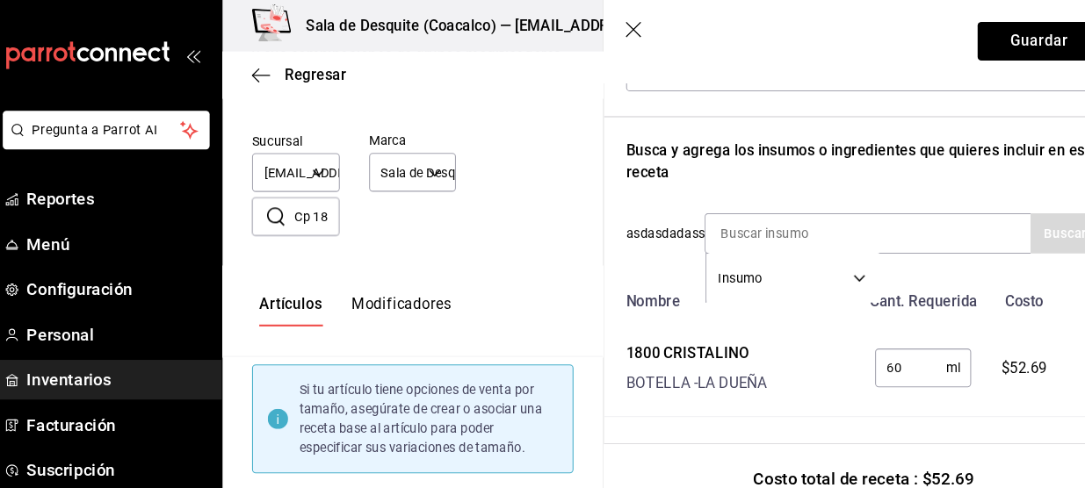
click at [619, 28] on icon "button" at bounding box center [619, 28] width 15 height 15
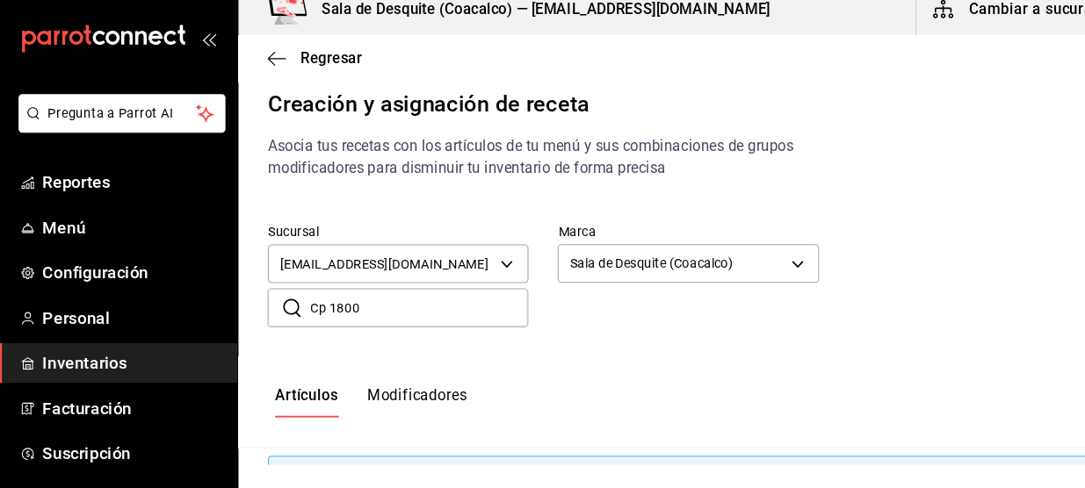
scroll to position [0, 0]
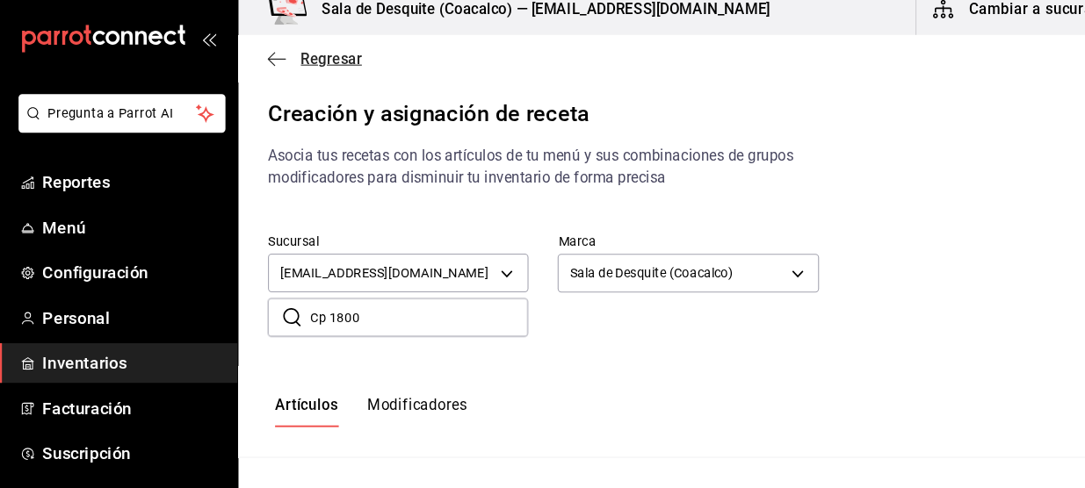
click at [264, 70] on icon "button" at bounding box center [265, 72] width 18 height 16
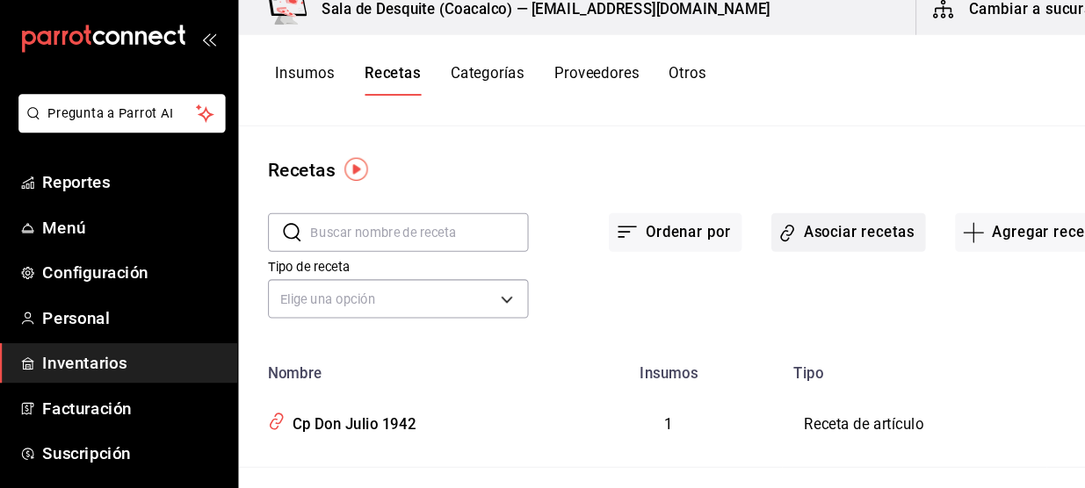
click at [776, 240] on button "Asociar recetas" at bounding box center [808, 237] width 147 height 37
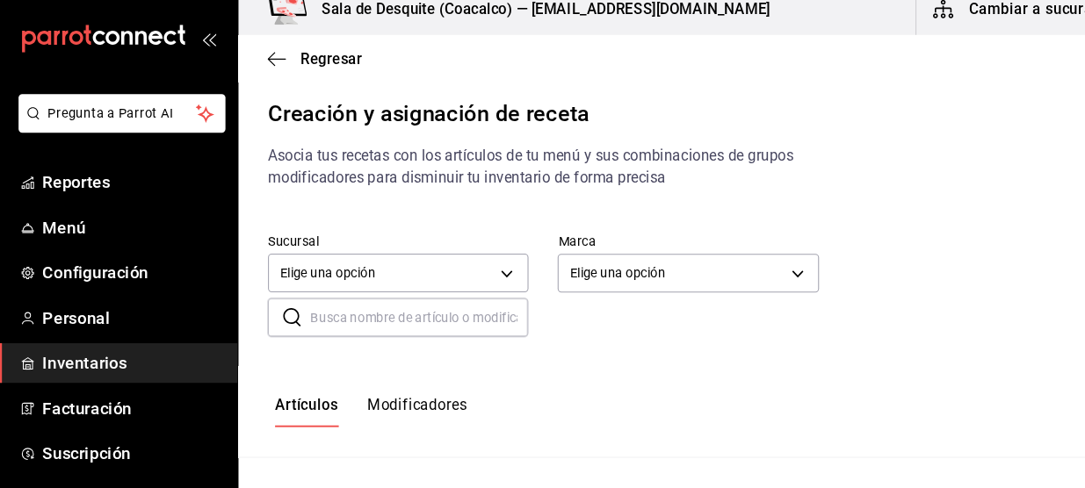
click at [379, 319] on input "text" at bounding box center [400, 317] width 207 height 35
click at [391, 321] on input "text" at bounding box center [400, 317] width 207 height 35
click at [408, 339] on div "Sucursal Elige una opción default Marca Elige una opción default ​ cri ​" at bounding box center [656, 287] width 856 height 155
click at [406, 310] on input "cri" at bounding box center [400, 317] width 207 height 35
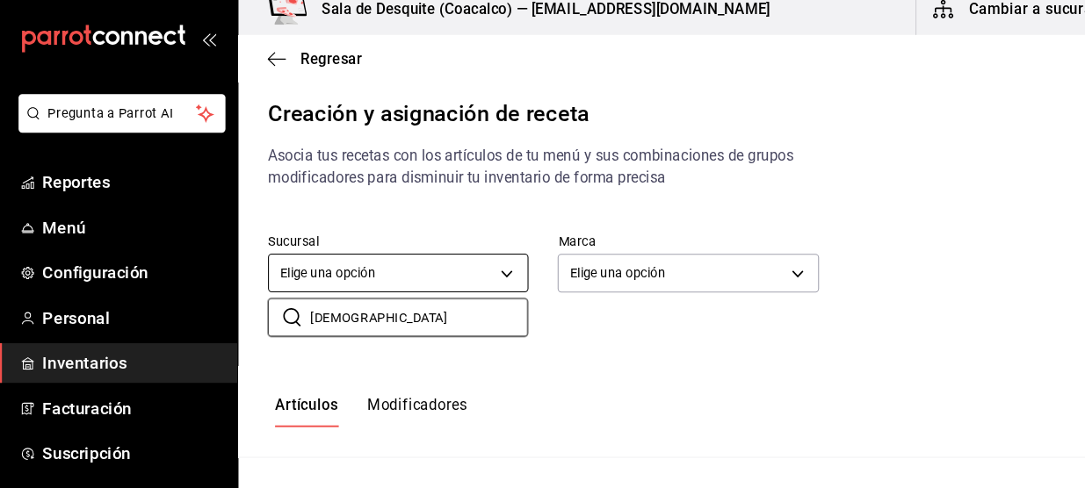
type input "[DEMOGRAPHIC_DATA]"
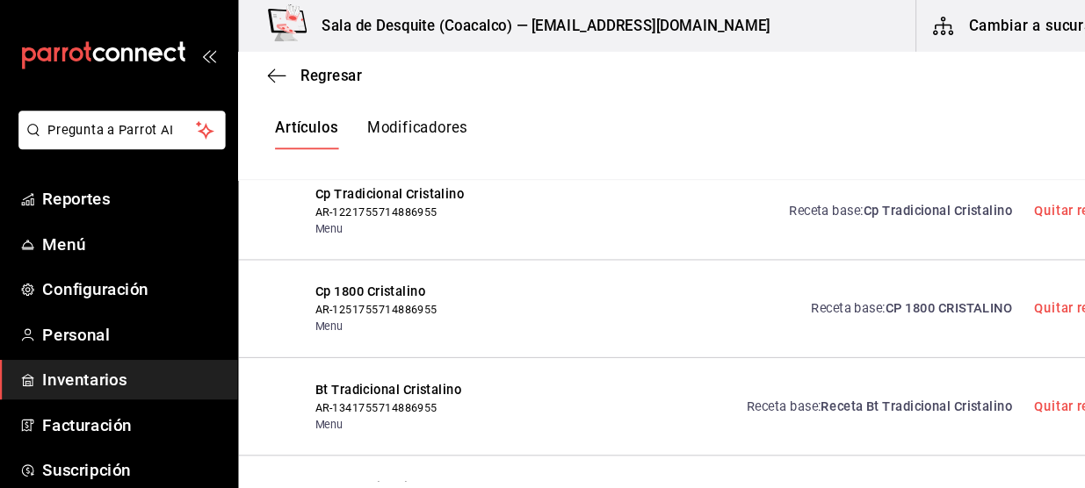
scroll to position [369, 0]
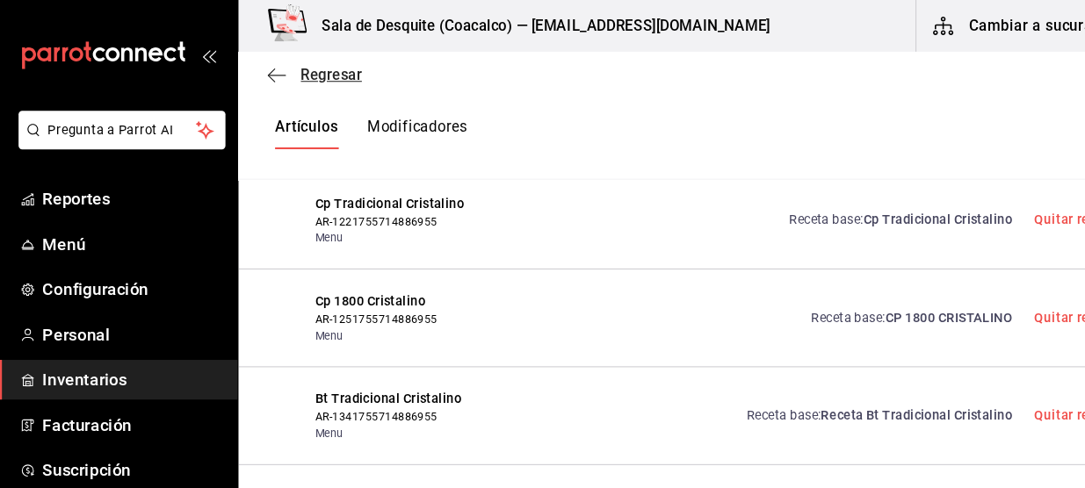
click at [269, 70] on icon "button" at bounding box center [265, 72] width 18 height 16
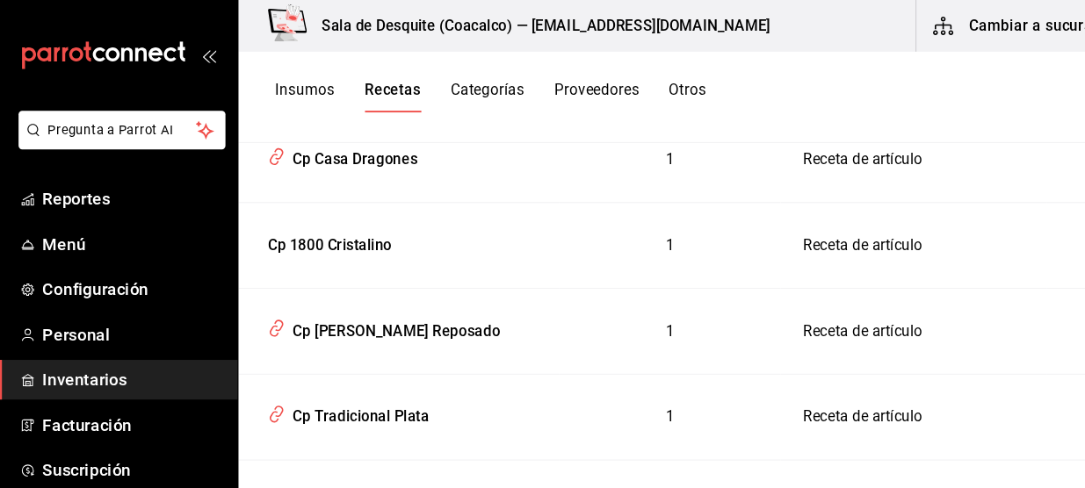
scroll to position [444, 0]
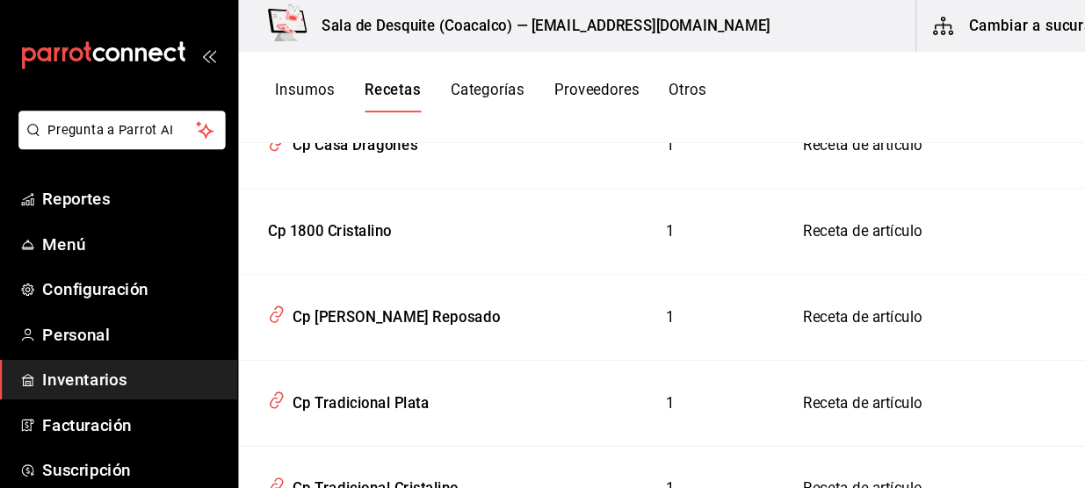
click at [1029, 215] on icon "inventoriesTable" at bounding box center [1038, 221] width 18 height 18
click at [964, 252] on span "Eliminar" at bounding box center [956, 244] width 76 height 21
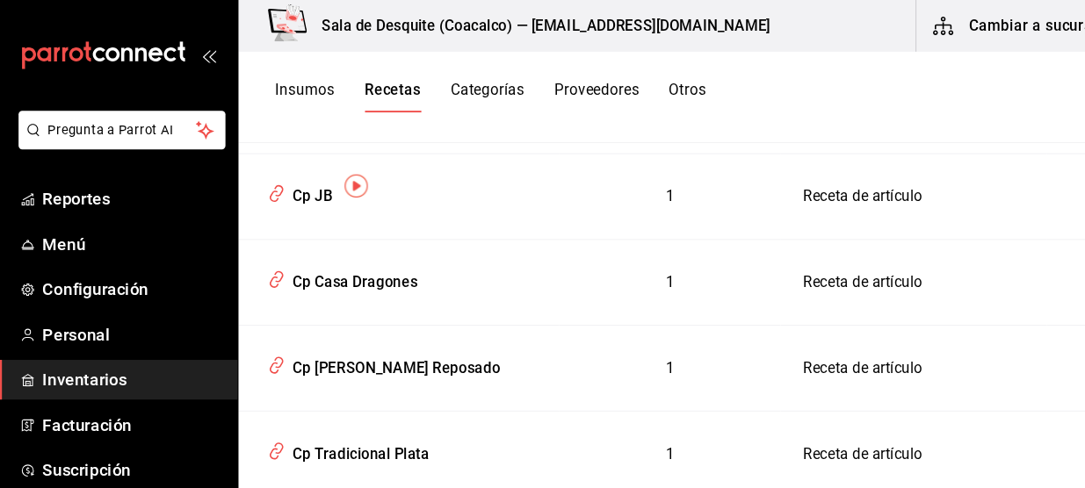
scroll to position [0, 0]
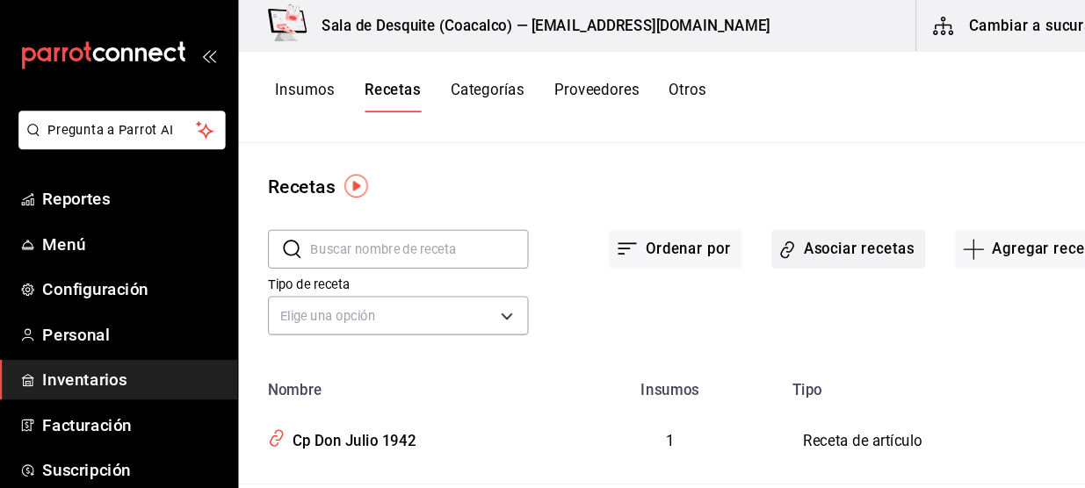
click at [776, 225] on button "Asociar recetas" at bounding box center [808, 237] width 147 height 37
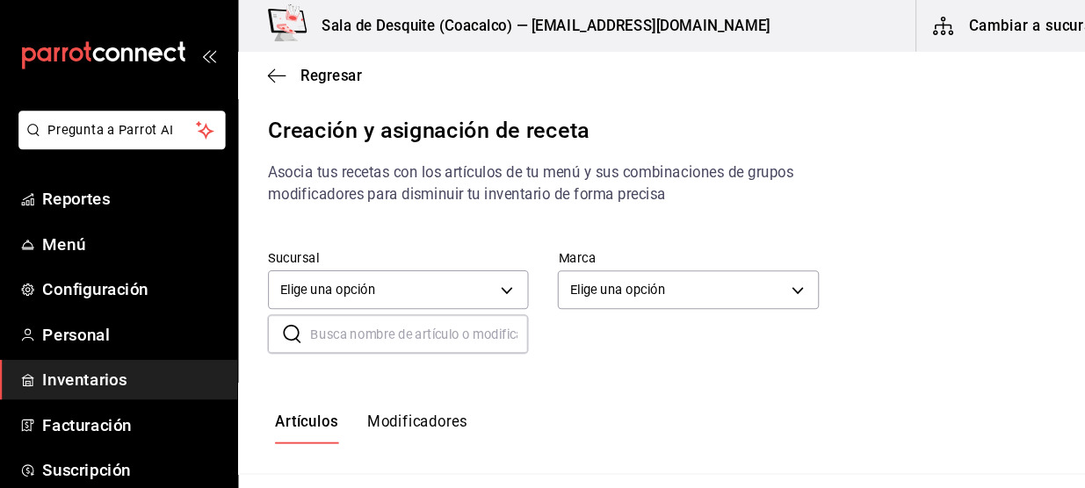
click at [422, 314] on input "text" at bounding box center [400, 317] width 207 height 35
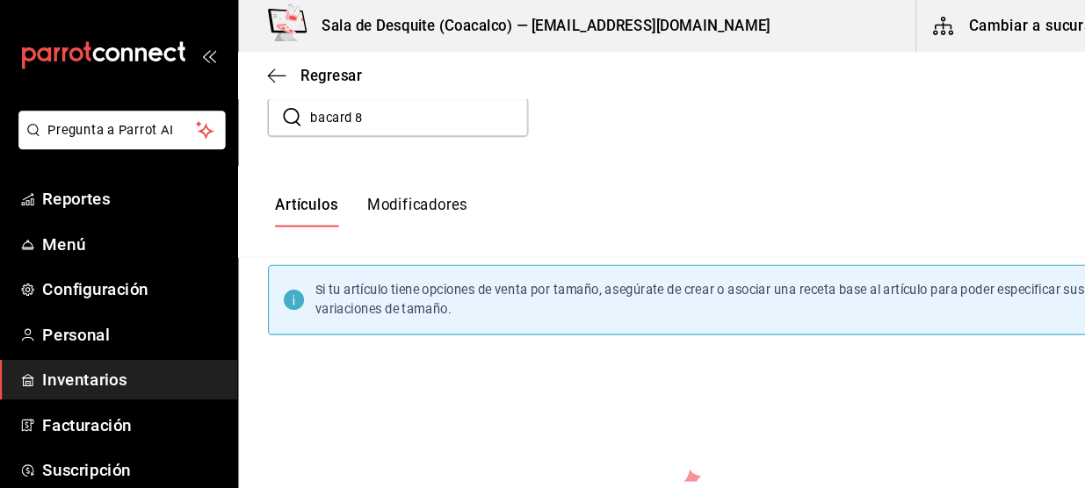
scroll to position [207, 0]
drag, startPoint x: 358, startPoint y: 249, endPoint x: 332, endPoint y: 109, distance: 143.0
click at [332, 109] on input "bacard 8" at bounding box center [400, 110] width 207 height 35
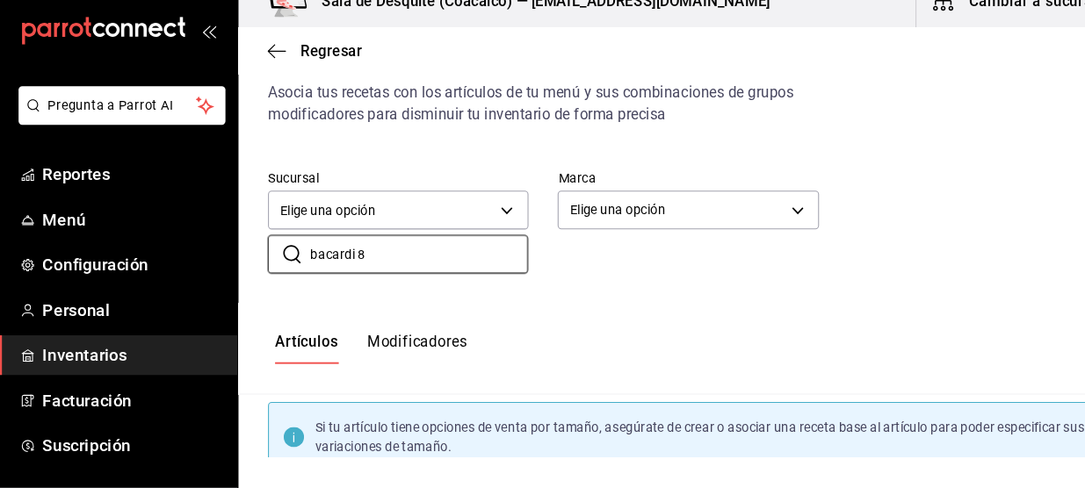
scroll to position [54, 0]
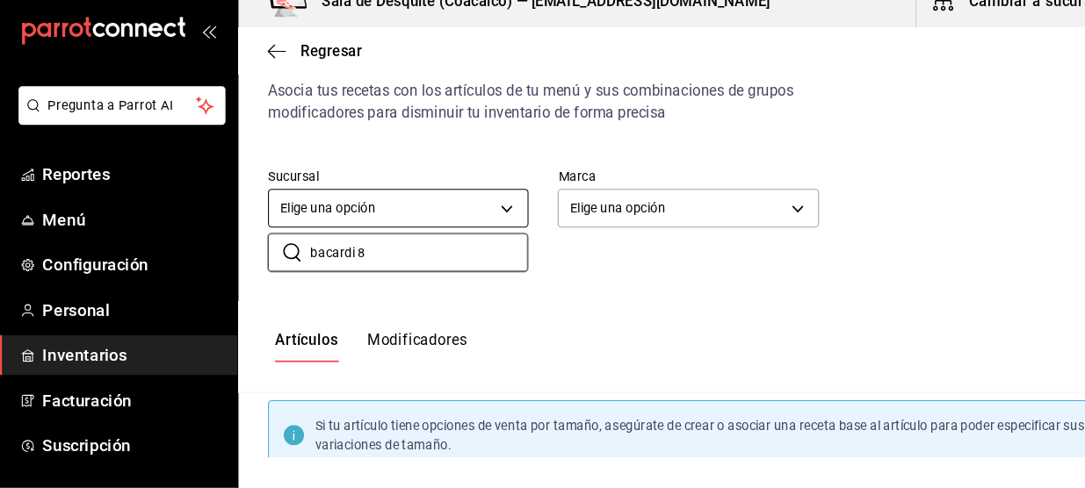
type input "bacardi 8"
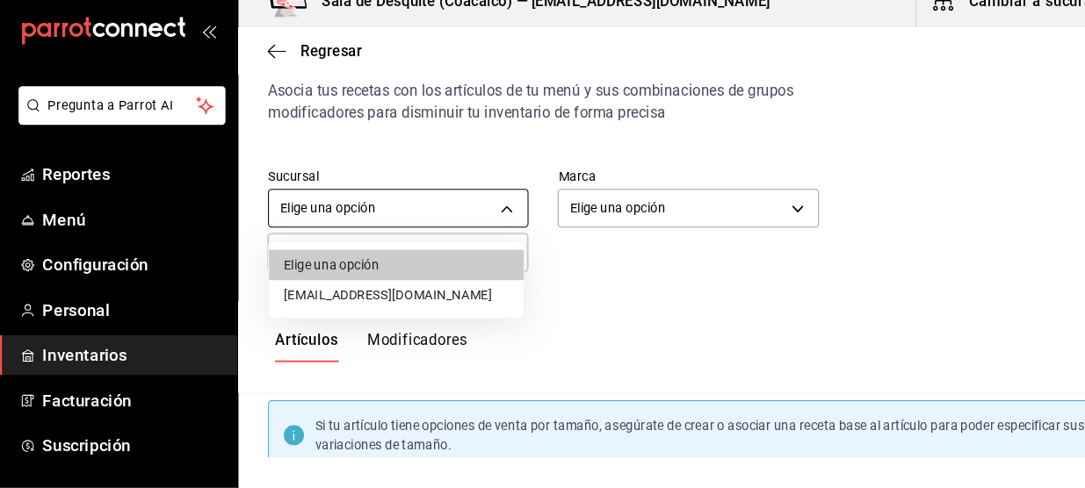
click at [427, 225] on body "Pregunta a Parrot AI Reportes Menú Configuración Personal Inventarios Facturaci…" at bounding box center [542, 229] width 1085 height 458
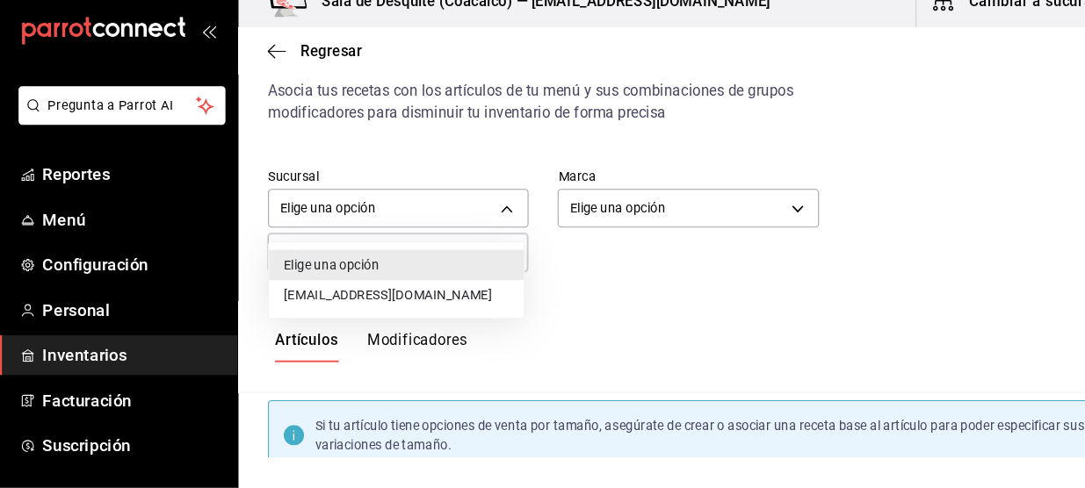
click at [409, 300] on li "[EMAIL_ADDRESS][DOMAIN_NAME]" at bounding box center [378, 304] width 242 height 29
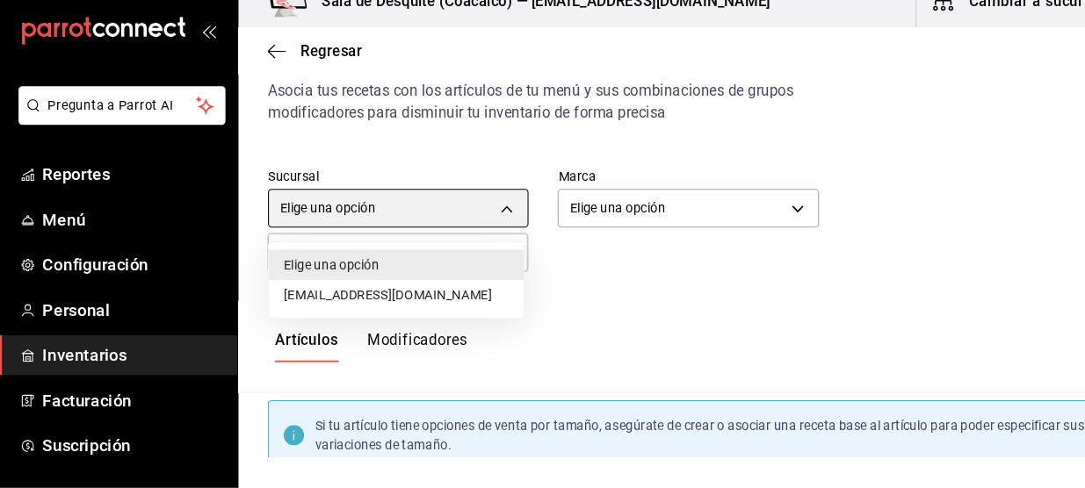
type input "93467c31-adce-431c-98c2-5877e547f662"
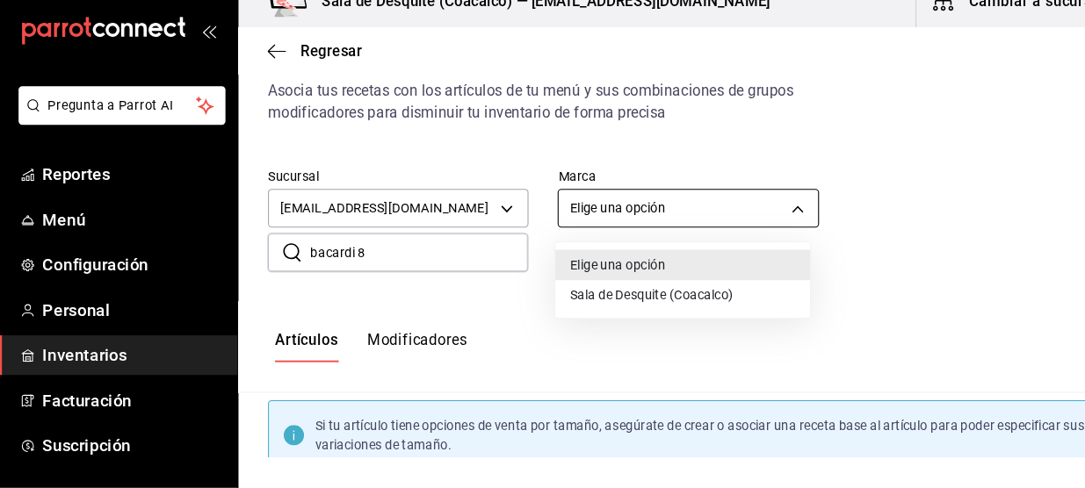
click at [607, 223] on body "Pregunta a Parrot AI Reportes Menú Configuración Personal Inventarios Facturaci…" at bounding box center [542, 229] width 1085 height 458
click at [633, 292] on li "Sala de Desquite (Coacalco)" at bounding box center [651, 304] width 242 height 29
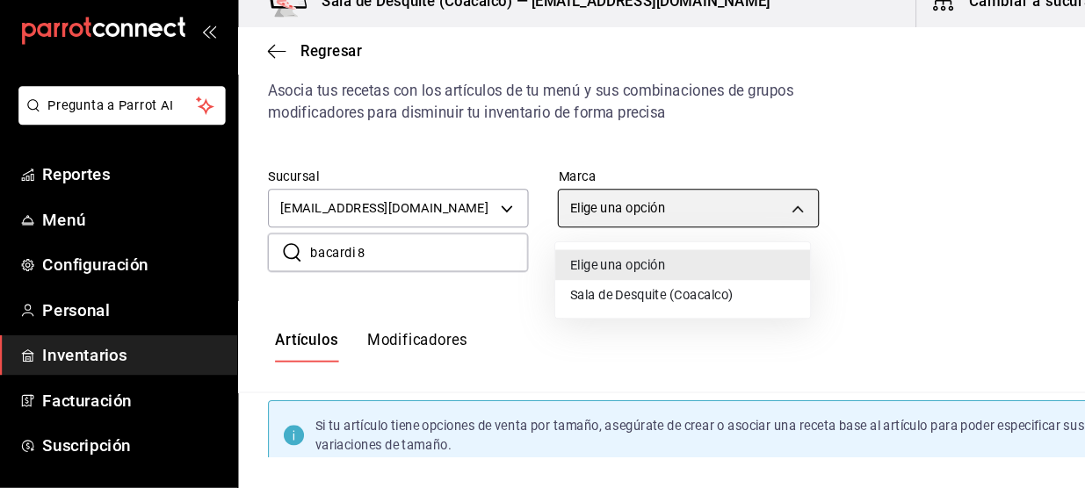
type input "62a8501e-83aa-44fc-a14d-b1e4ad847988"
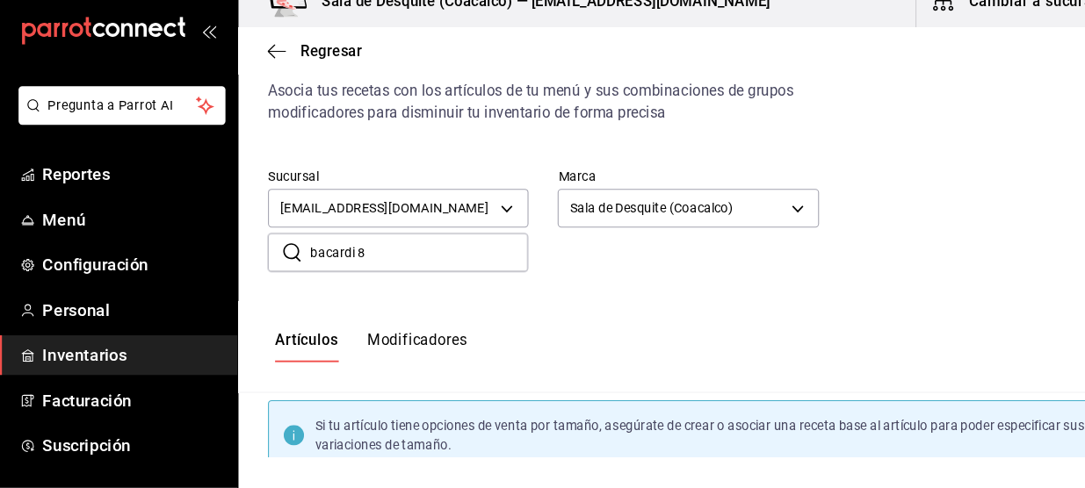
click at [428, 266] on input "bacardi 8" at bounding box center [400, 263] width 207 height 35
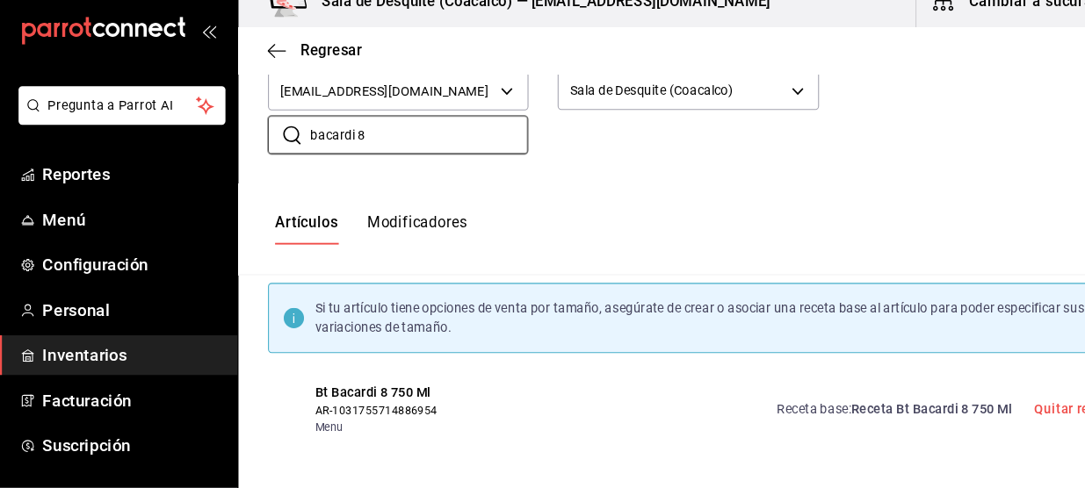
scroll to position [0, 0]
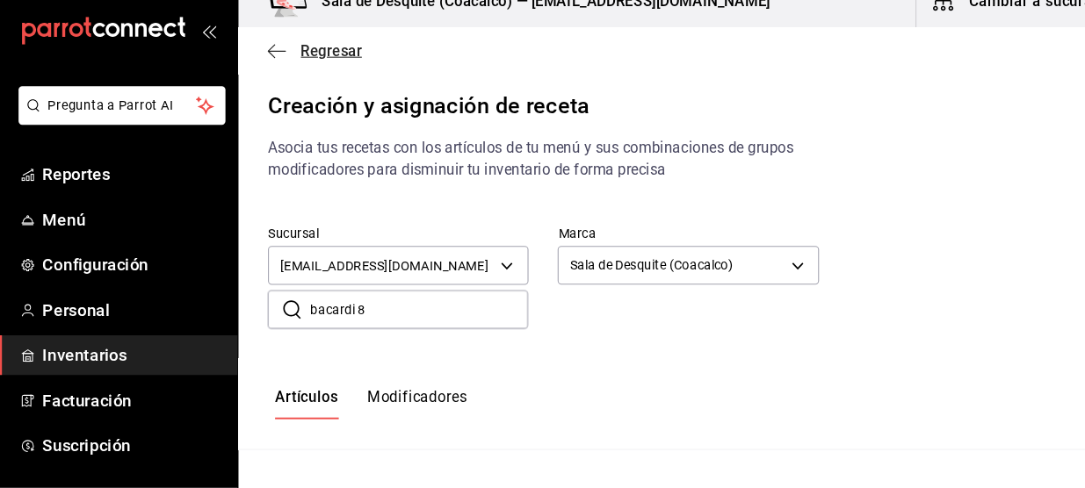
click at [262, 65] on icon "button" at bounding box center [265, 72] width 18 height 16
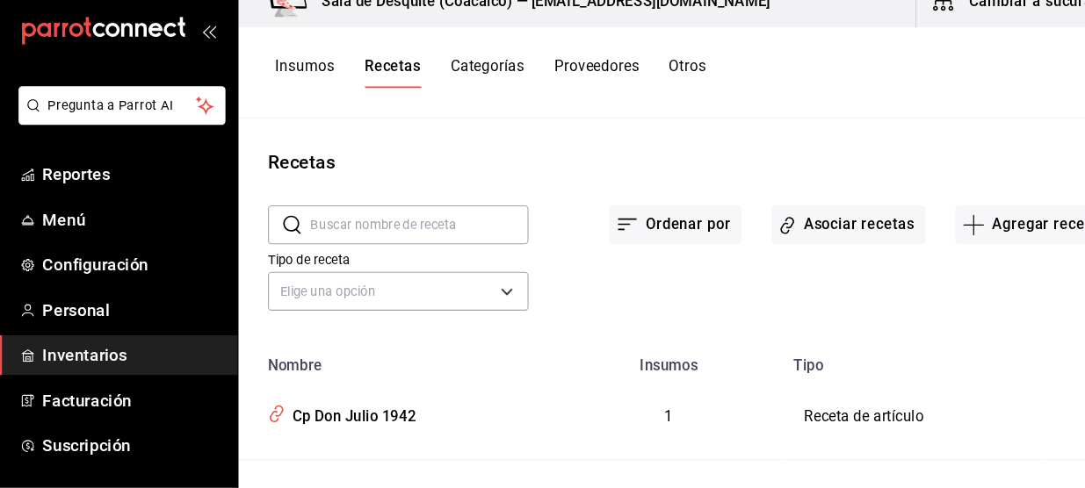
scroll to position [1038, 0]
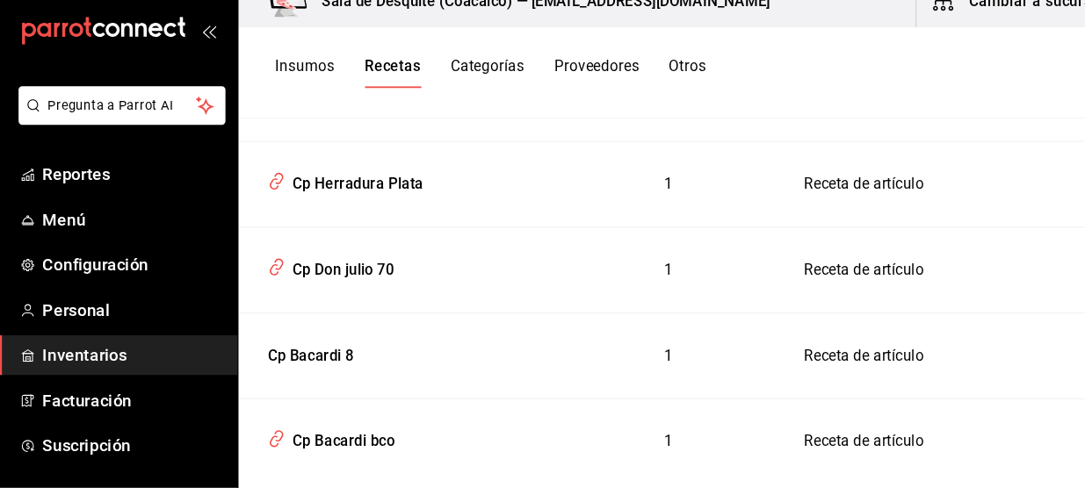
click at [1029, 358] on icon "inventoriesTable" at bounding box center [1038, 362] width 18 height 18
click at [962, 381] on span "Eliminar" at bounding box center [971, 385] width 45 height 14
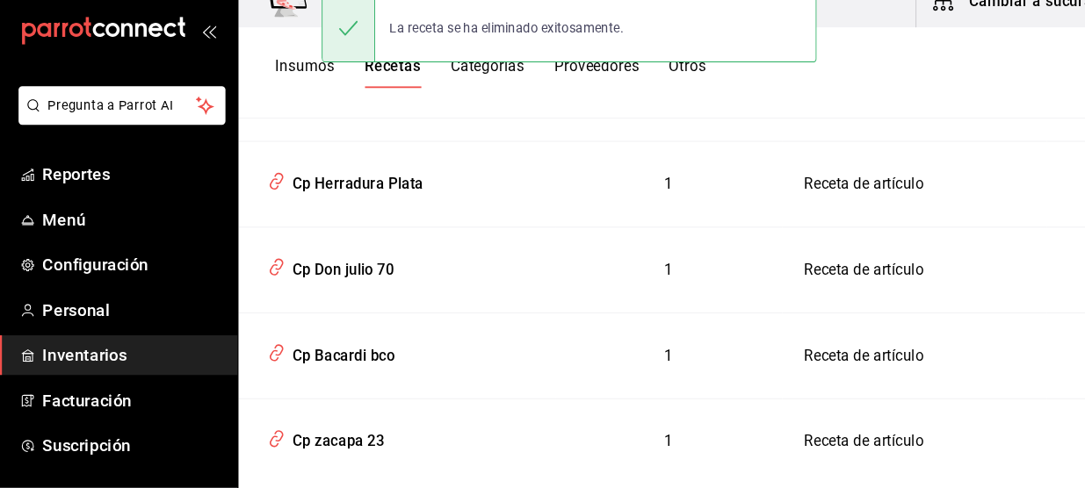
click at [1006, 69] on div "Insumos Recetas Categorías Proveedores Otros" at bounding box center [656, 92] width 856 height 87
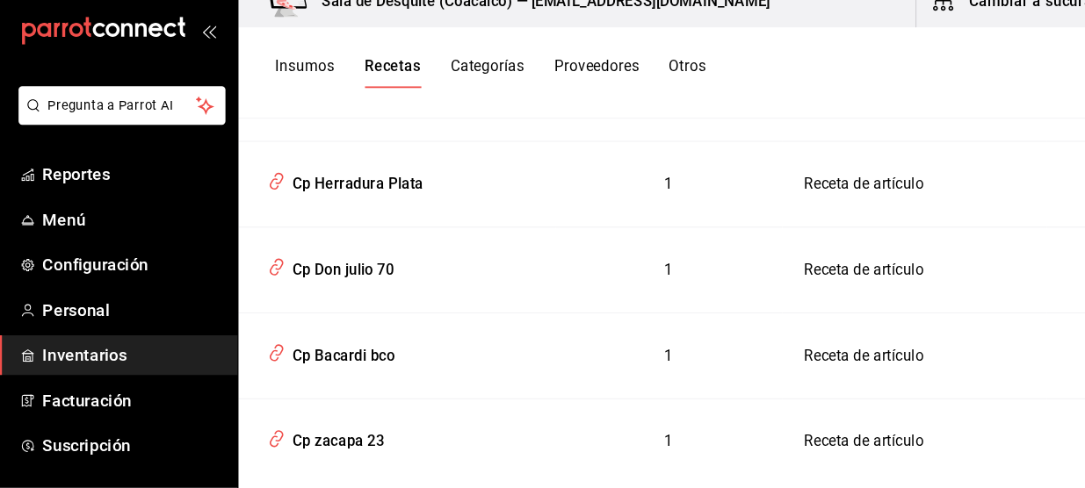
click at [969, 158] on td "Receta de artículo" at bounding box center [871, 199] width 251 height 82
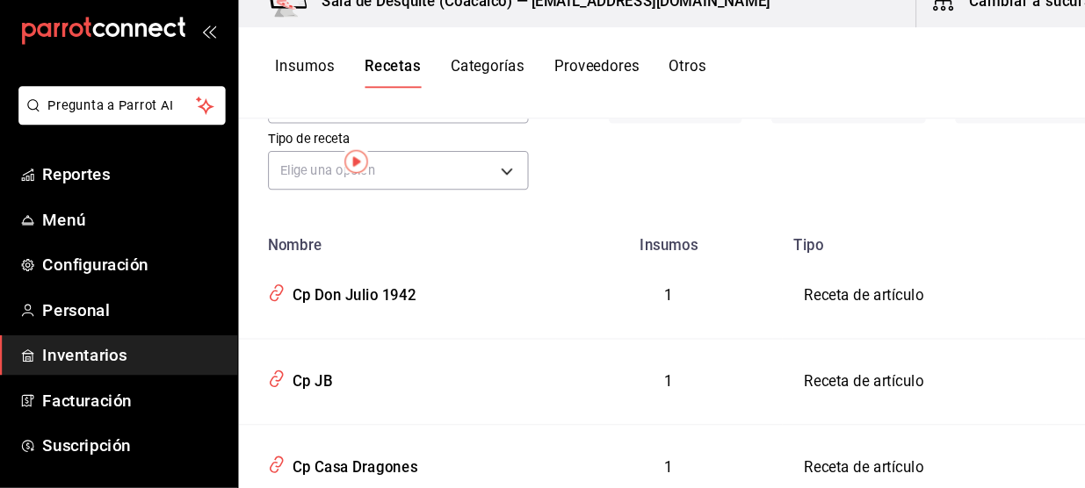
scroll to position [0, 0]
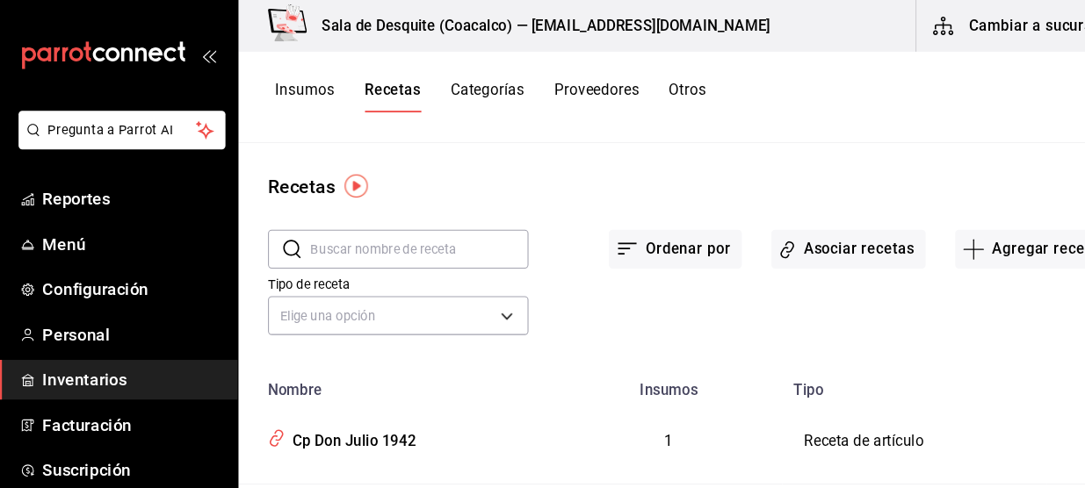
click at [395, 241] on input "text" at bounding box center [400, 237] width 207 height 35
click at [954, 231] on button "Agregar receta" at bounding box center [983, 237] width 147 height 37
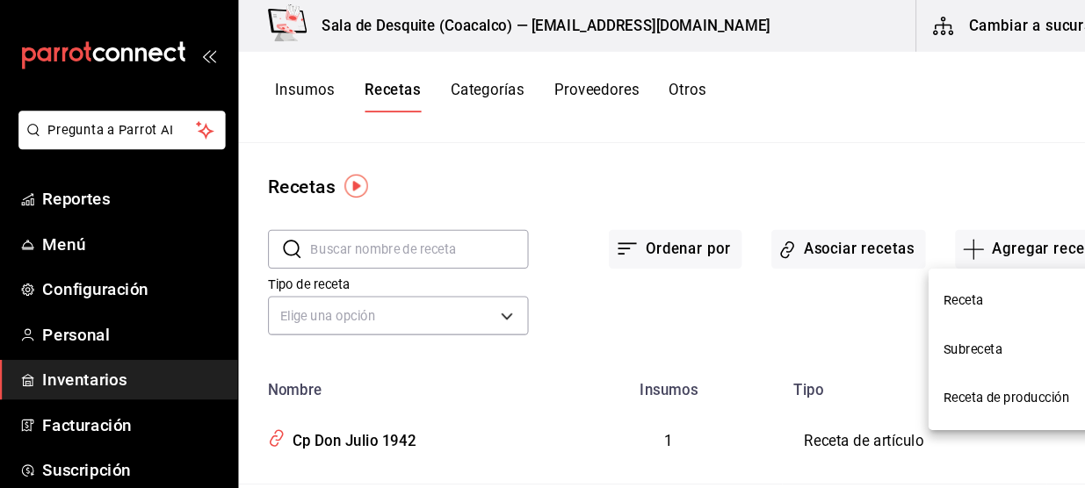
click at [946, 285] on span "Receta" at bounding box center [973, 286] width 148 height 18
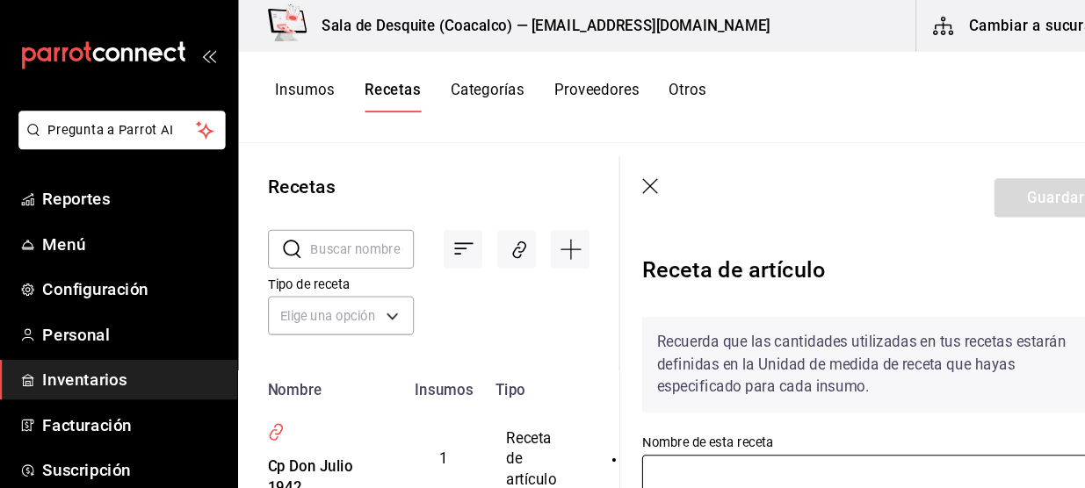
drag, startPoint x: 878, startPoint y: 450, endPoint x: 663, endPoint y: 456, distance: 215.3
click at [663, 456] on input "text" at bounding box center [837, 451] width 451 height 37
type input "b"
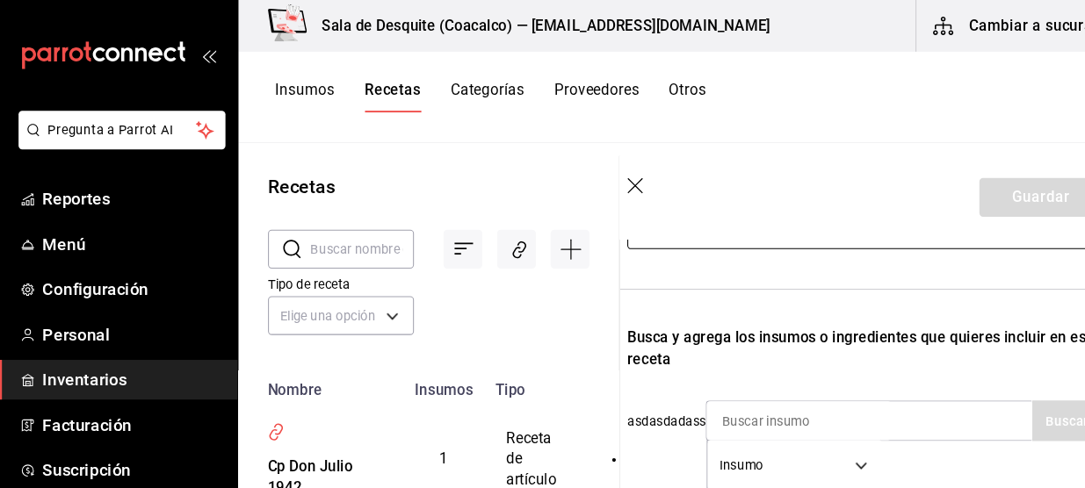
scroll to position [242, 14]
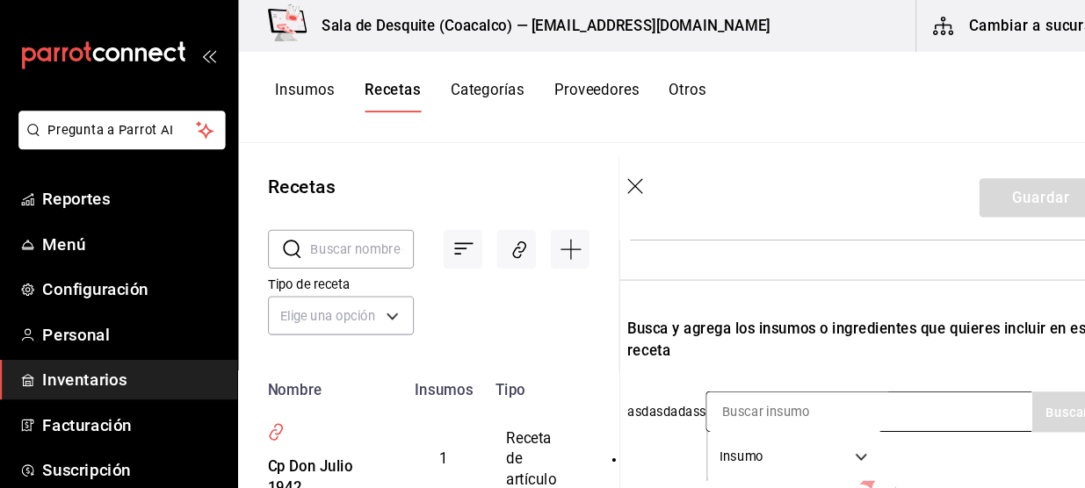
type input "Cp Bacardi 8"
click at [846, 384] on input at bounding box center [762, 391] width 176 height 37
type input "Bacardi"
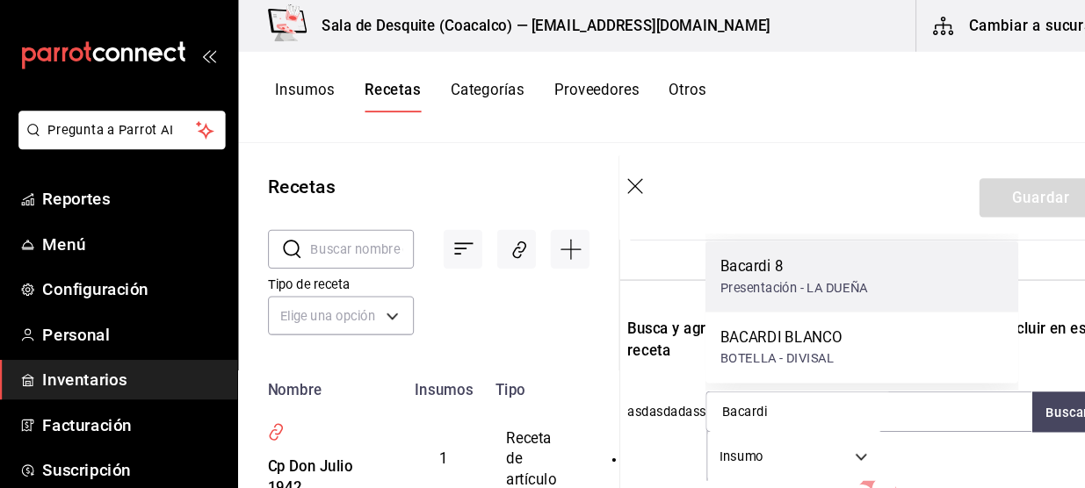
click at [790, 278] on div "Presentación - LA DUEÑA" at bounding box center [756, 273] width 141 height 18
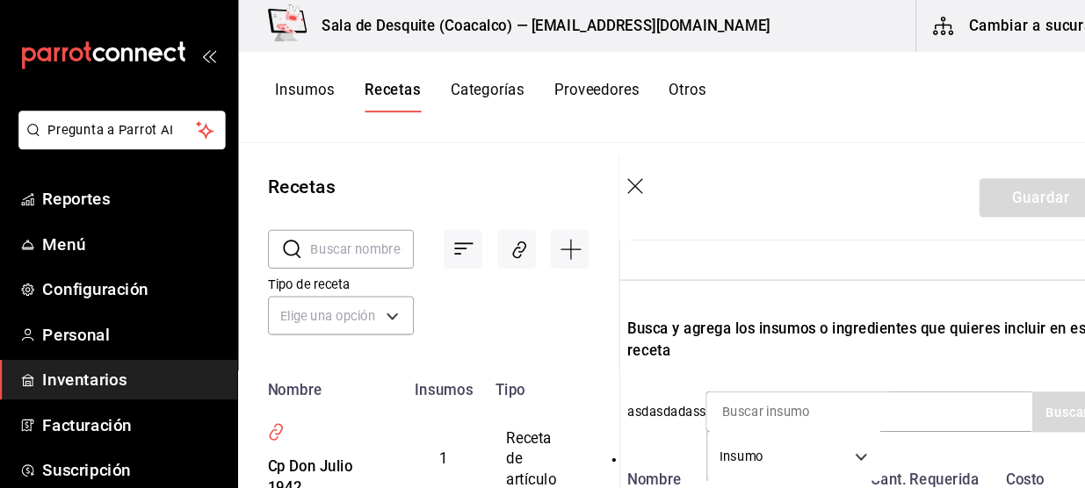
click at [873, 431] on div "Recuerda que las cantidades utilizadas en tus recetas estarán definidas en la U…" at bounding box center [823, 306] width 451 height 521
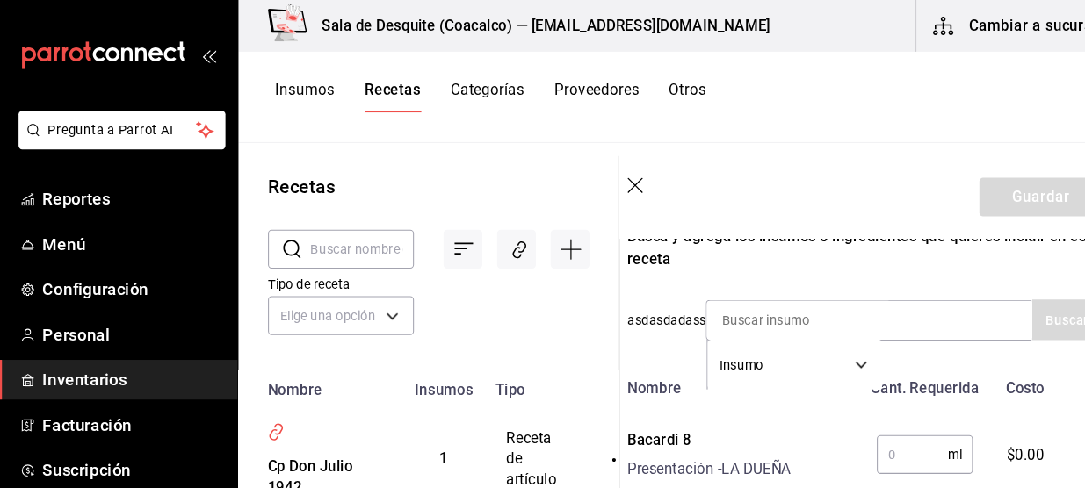
scroll to position [422, 14]
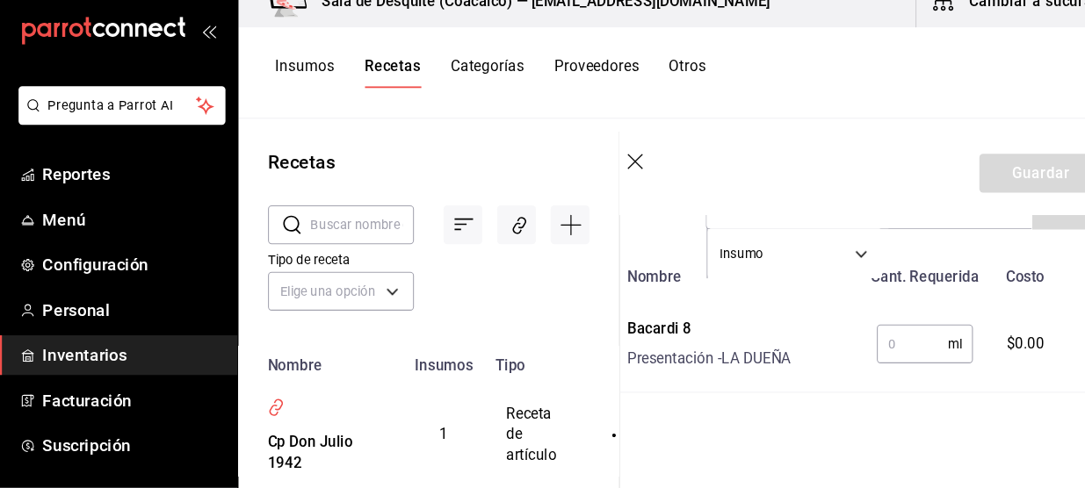
click at [851, 350] on input "text" at bounding box center [869, 350] width 68 height 35
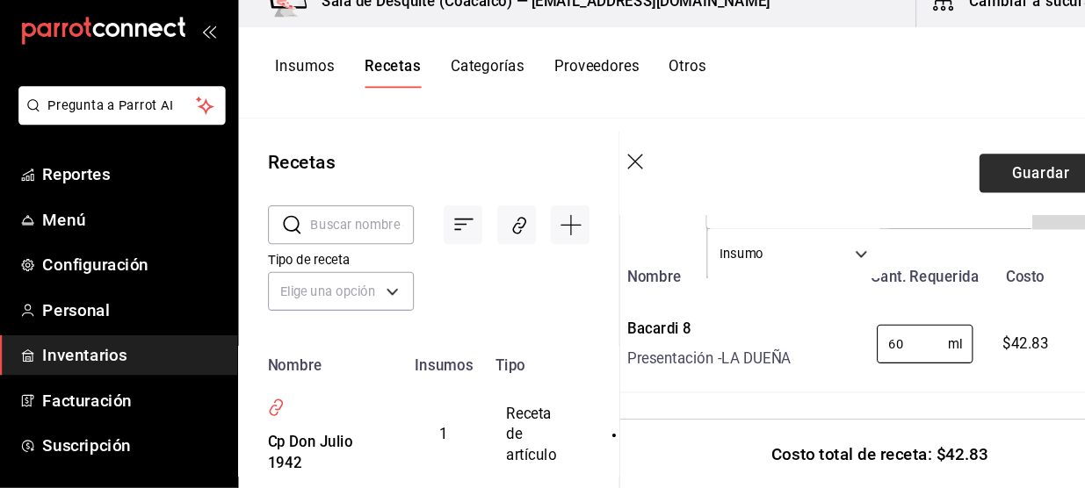
type input "60"
click at [975, 192] on button "Guardar" at bounding box center [991, 188] width 117 height 37
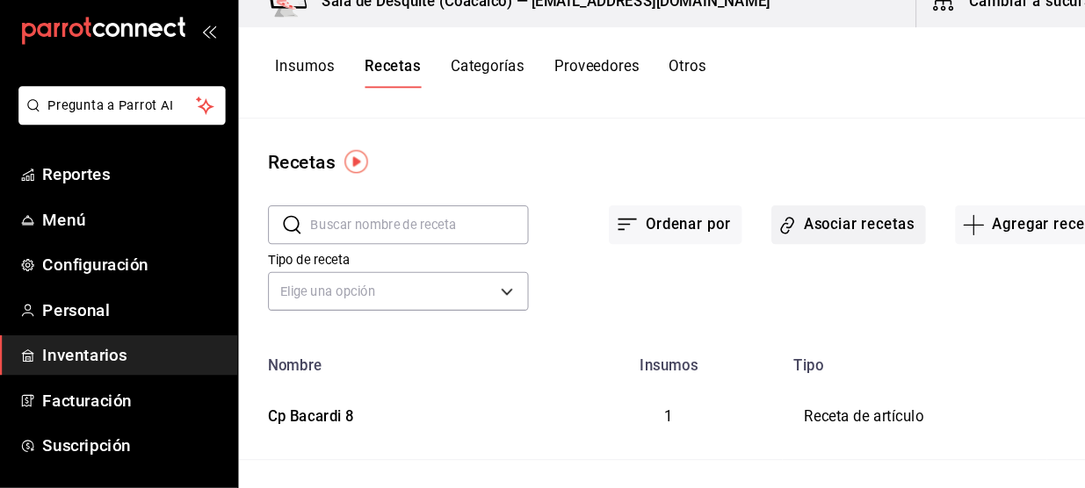
click at [836, 233] on button "Asociar recetas" at bounding box center [808, 237] width 147 height 37
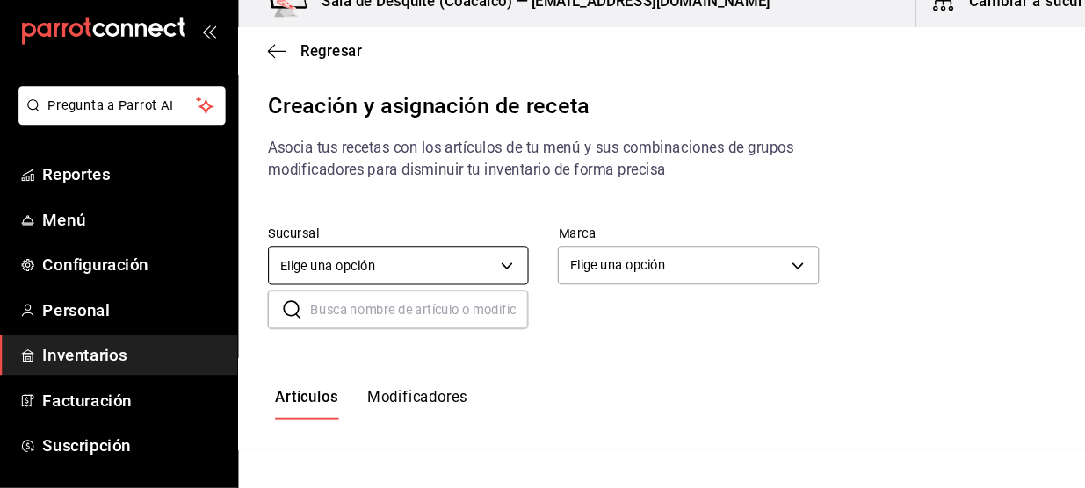
click at [451, 274] on body "Pregunta a Parrot AI Reportes Menú Configuración Personal Inventarios Facturaci…" at bounding box center [542, 229] width 1085 height 458
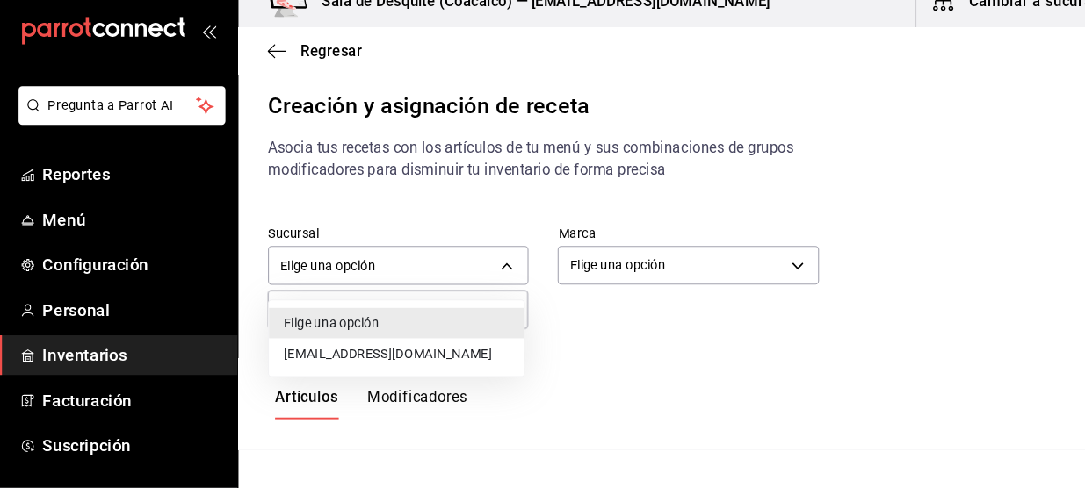
click at [422, 357] on li "[EMAIL_ADDRESS][DOMAIN_NAME]" at bounding box center [378, 359] width 242 height 29
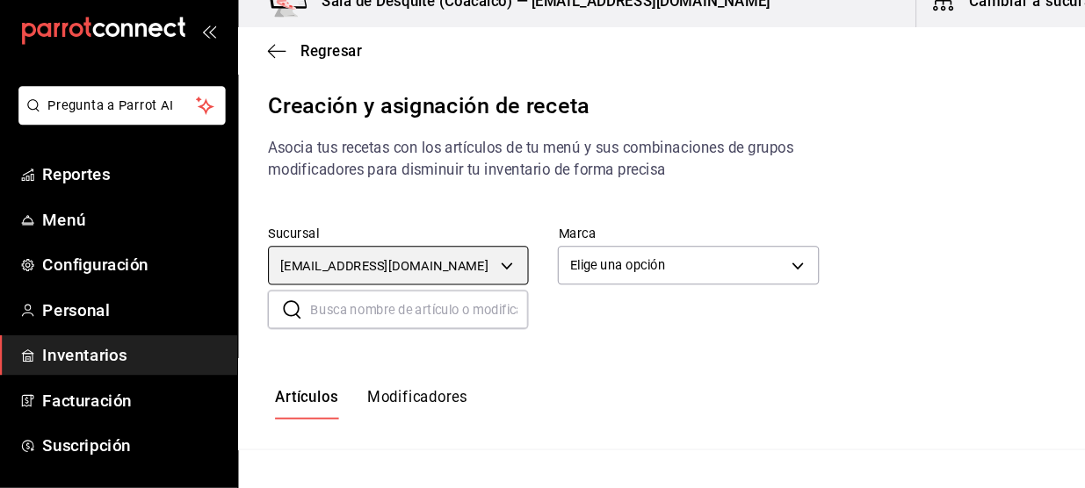
type input "93467c31-adce-431c-98c2-5877e547f662"
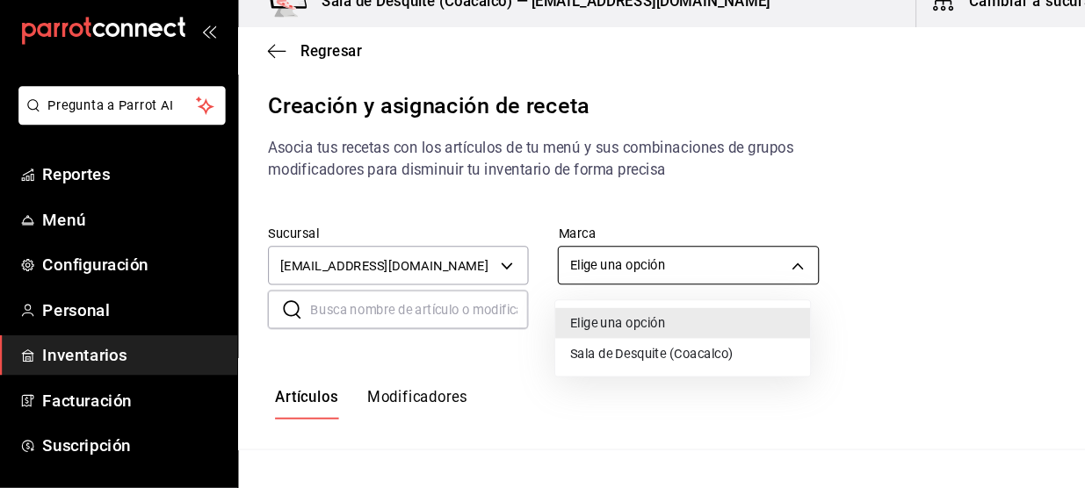
click at [598, 280] on body "Pregunta a Parrot AI Reportes Menú Configuración Personal Inventarios Facturaci…" at bounding box center [542, 229] width 1085 height 458
click at [576, 357] on li "Sala de Desquite (Coacalco)" at bounding box center [651, 359] width 242 height 29
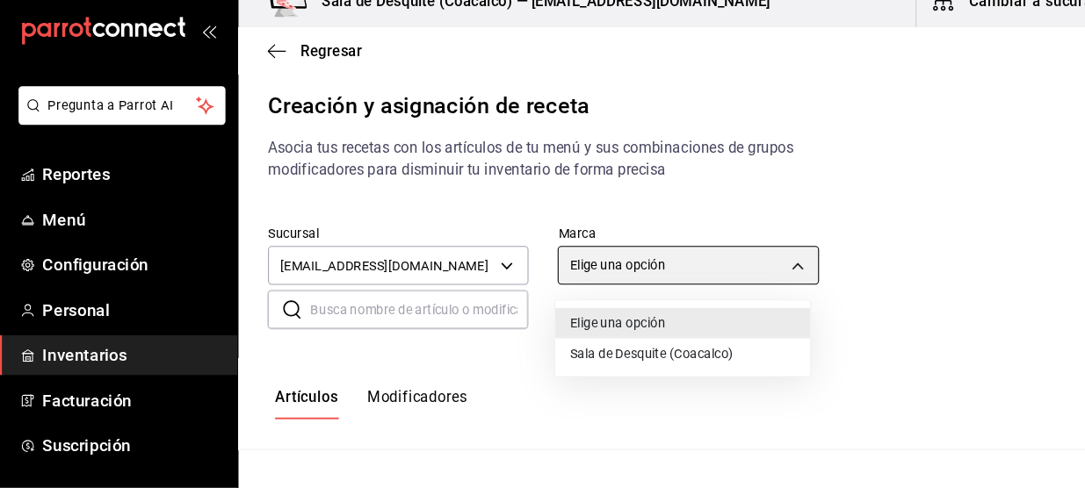
type input "62a8501e-83aa-44fc-a14d-b1e4ad847988"
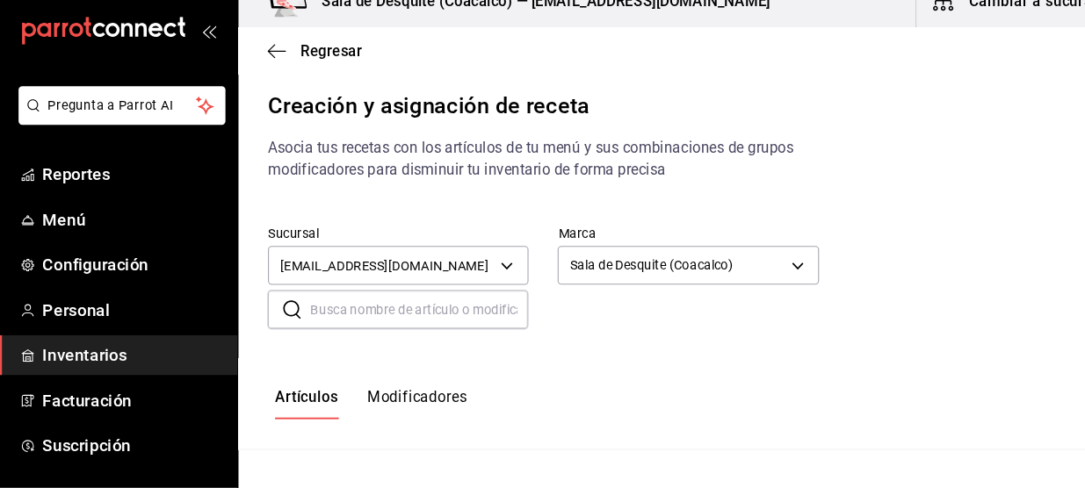
click at [452, 321] on input "text" at bounding box center [400, 317] width 207 height 35
type input "Cp Bacardi"
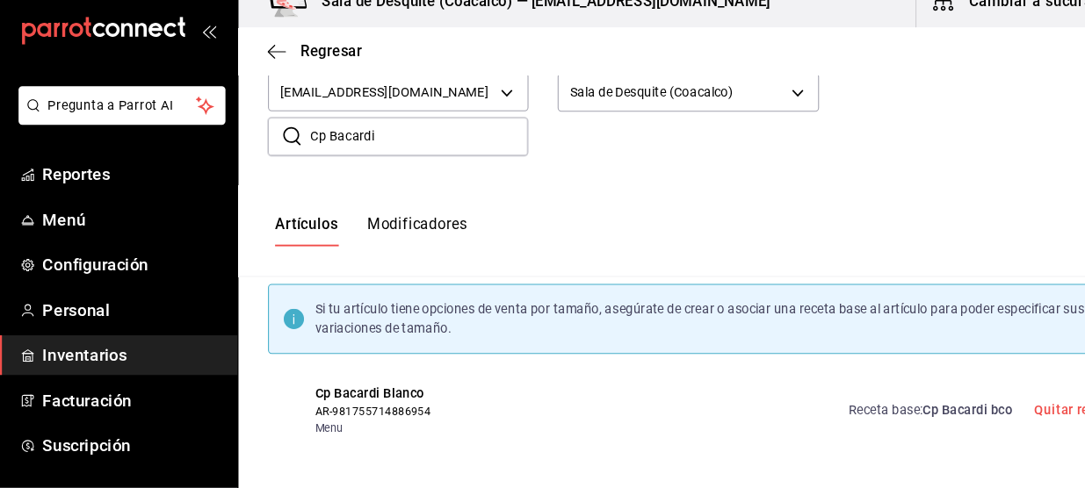
scroll to position [166, 0]
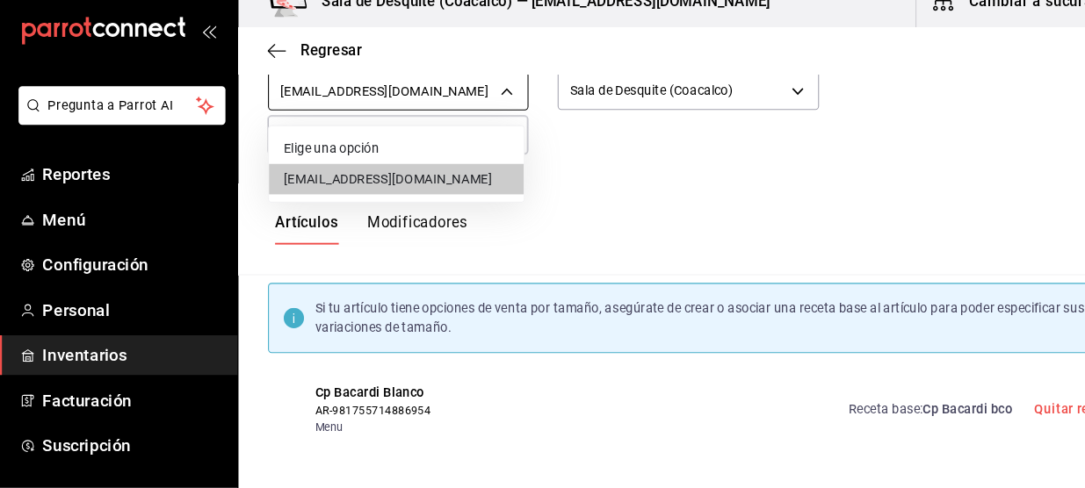
click at [440, 127] on body "Pregunta a Parrot AI Reportes Menú Configuración Personal Inventarios Facturaci…" at bounding box center [542, 229] width 1085 height 458
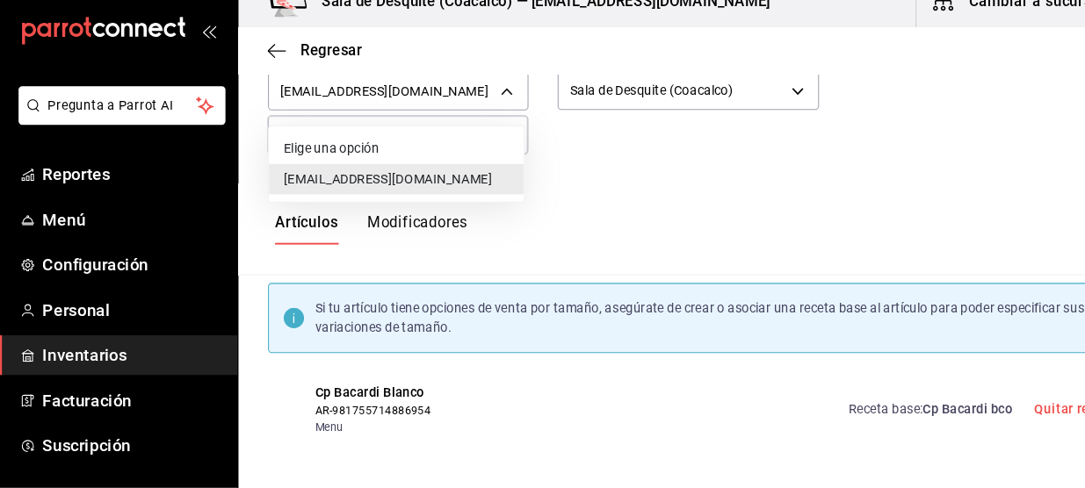
click at [438, 192] on li "[EMAIL_ADDRESS][DOMAIN_NAME]" at bounding box center [378, 193] width 242 height 29
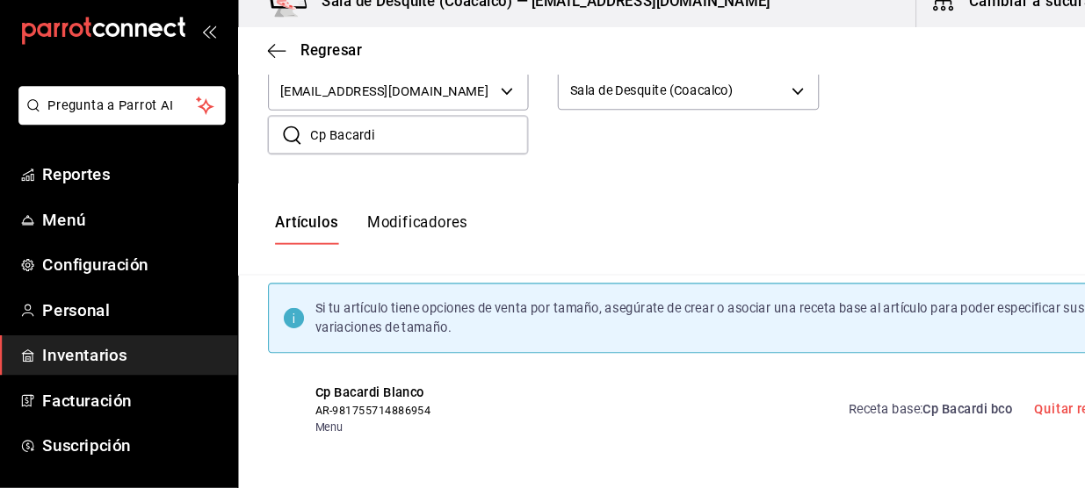
click at [597, 214] on div "Artículos Modificadores" at bounding box center [656, 242] width 856 height 87
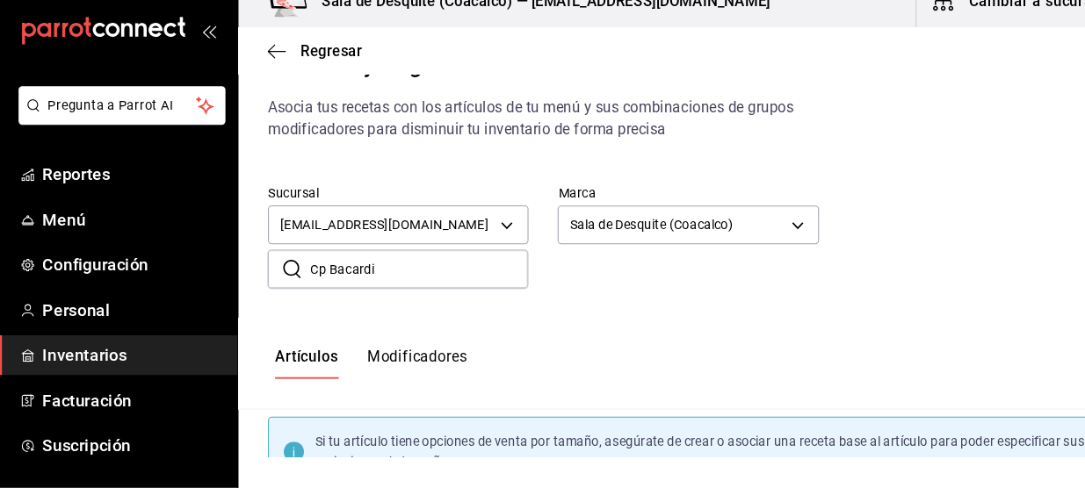
scroll to position [0, 0]
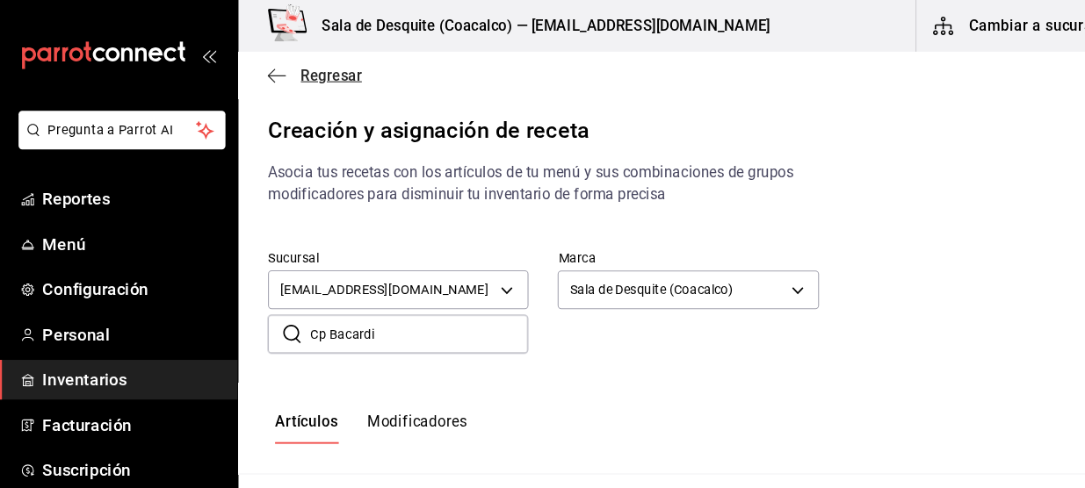
click at [329, 67] on span "Regresar" at bounding box center [317, 71] width 58 height 17
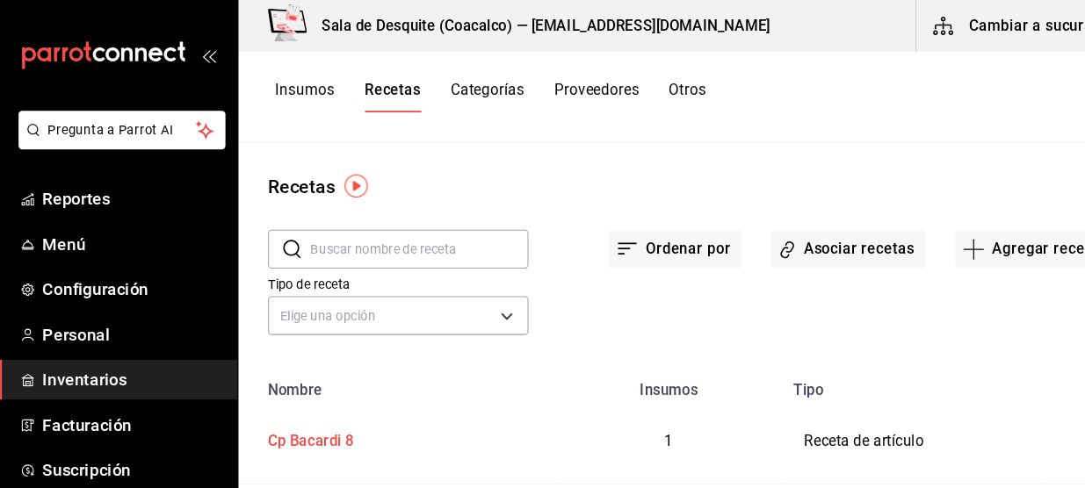
click at [489, 422] on div "Cp Bacardi 8" at bounding box center [378, 416] width 259 height 27
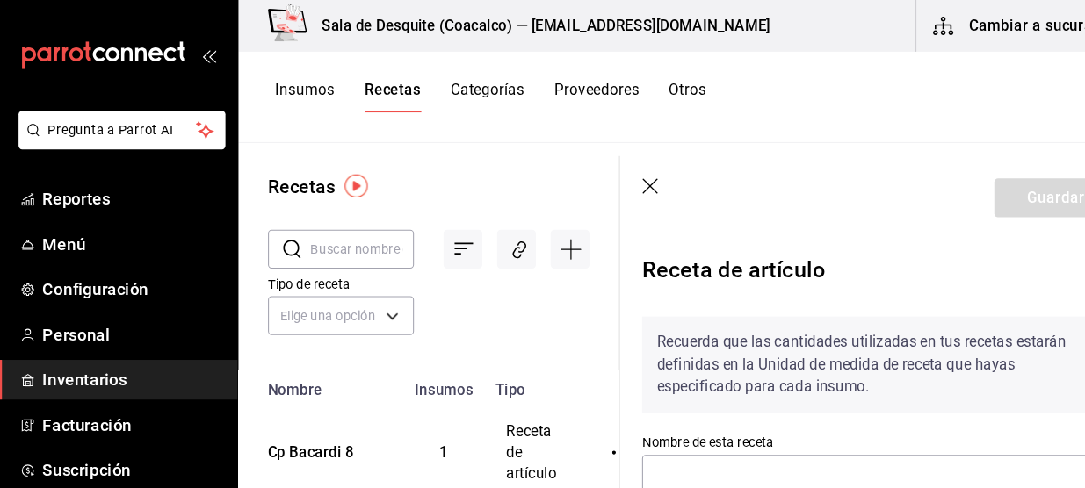
type input "Cp Bacardi 8"
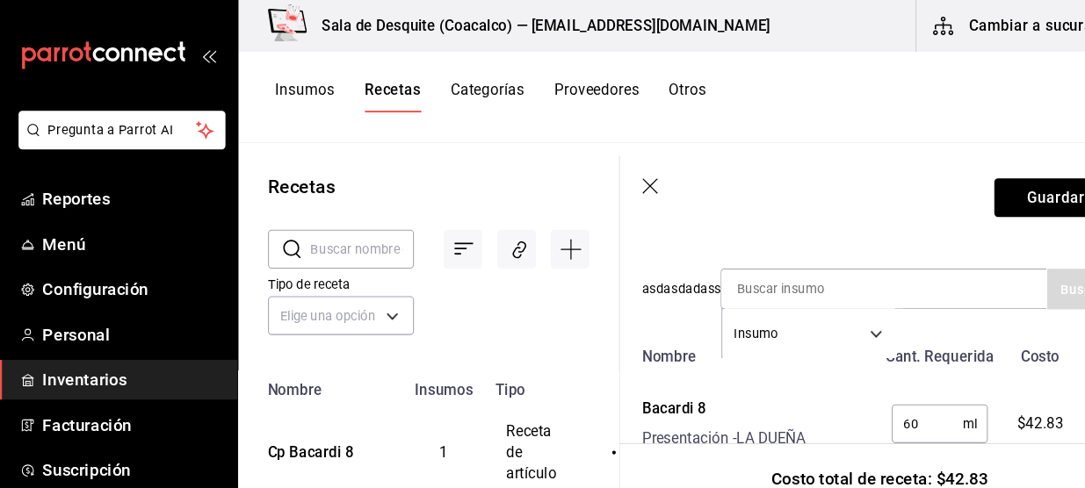
scroll to position [326, 0]
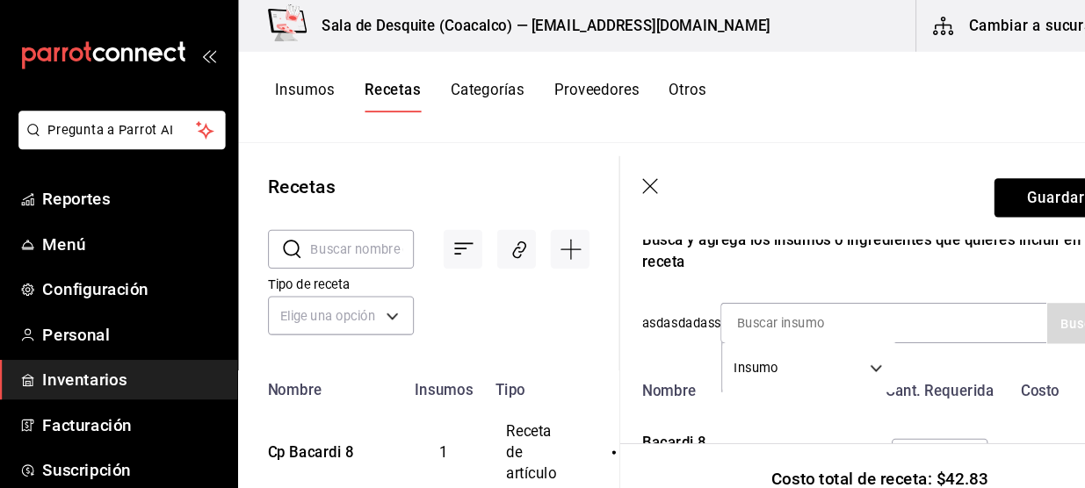
click at [859, 293] on input at bounding box center [776, 307] width 176 height 37
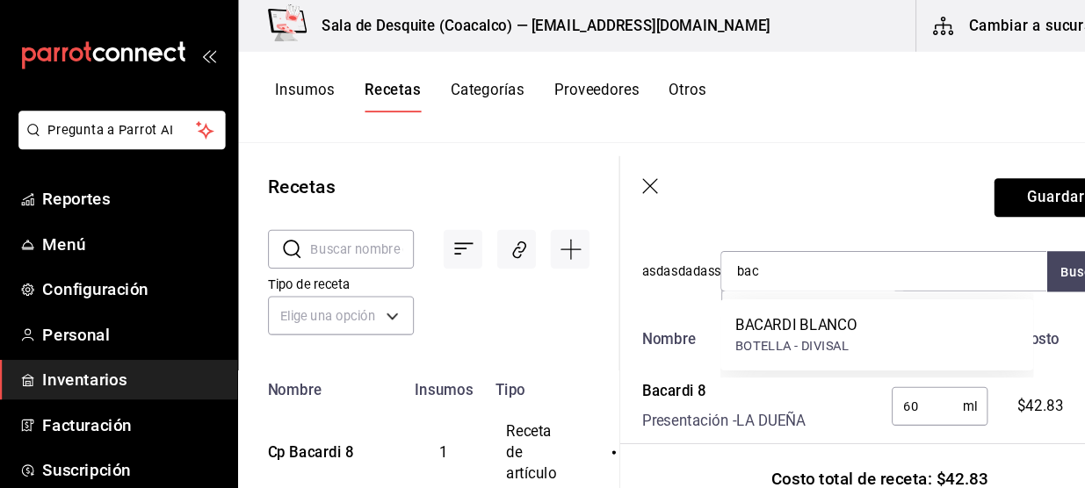
scroll to position [374, 0]
type input "bacardi"
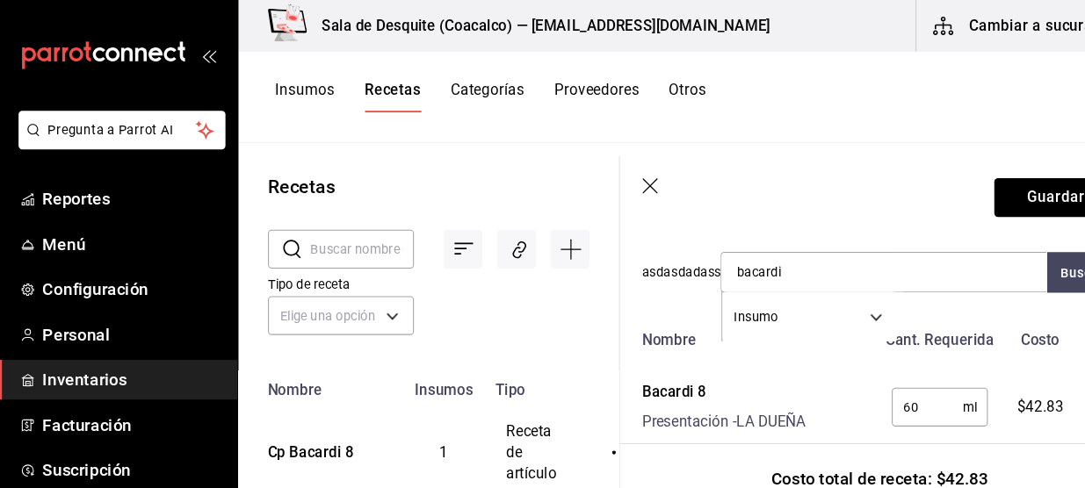
click at [629, 291] on div "Recuerda que las cantidades utilizadas en tus recetas estarán definidas en la U…" at bounding box center [837, 173] width 451 height 521
click at [629, 161] on header "Guardar" at bounding box center [838, 187] width 494 height 79
click at [619, 174] on icon "button" at bounding box center [621, 179] width 18 height 18
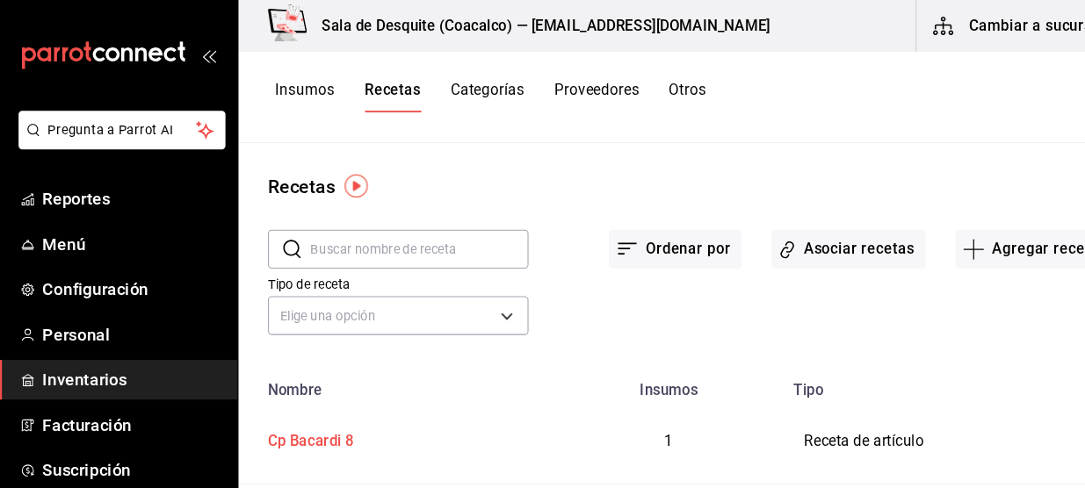
click at [487, 420] on div "Cp Bacardi 8" at bounding box center [378, 416] width 259 height 27
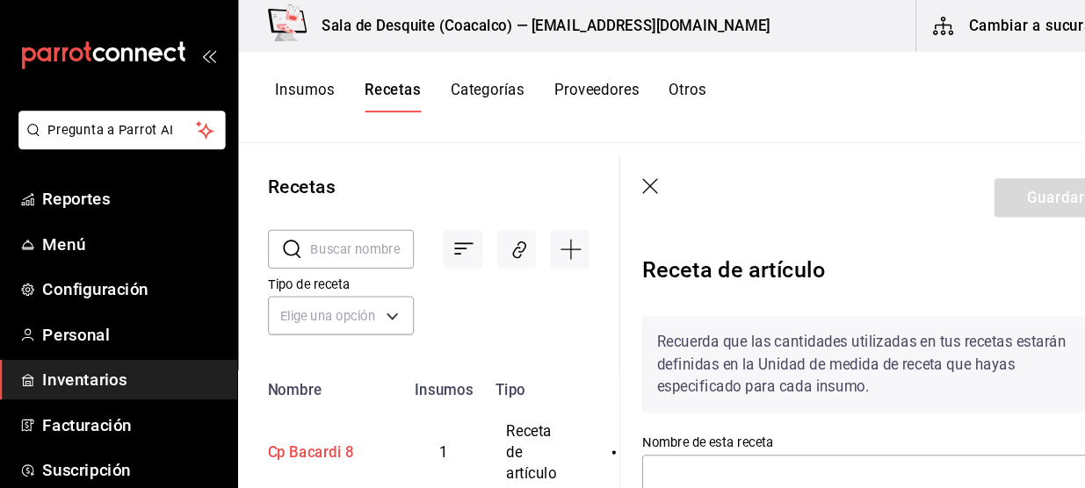
scroll to position [63, 0]
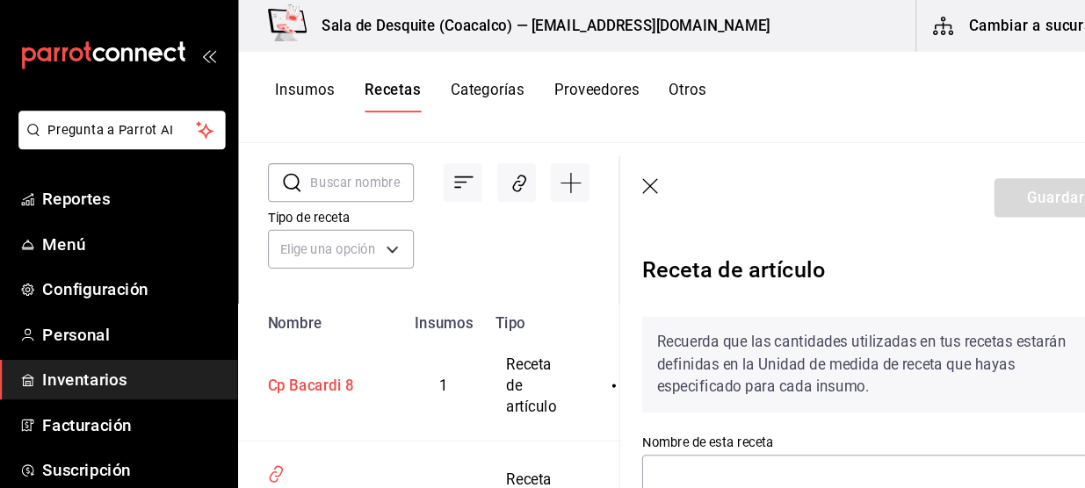
type input "Cp Bacardi 8"
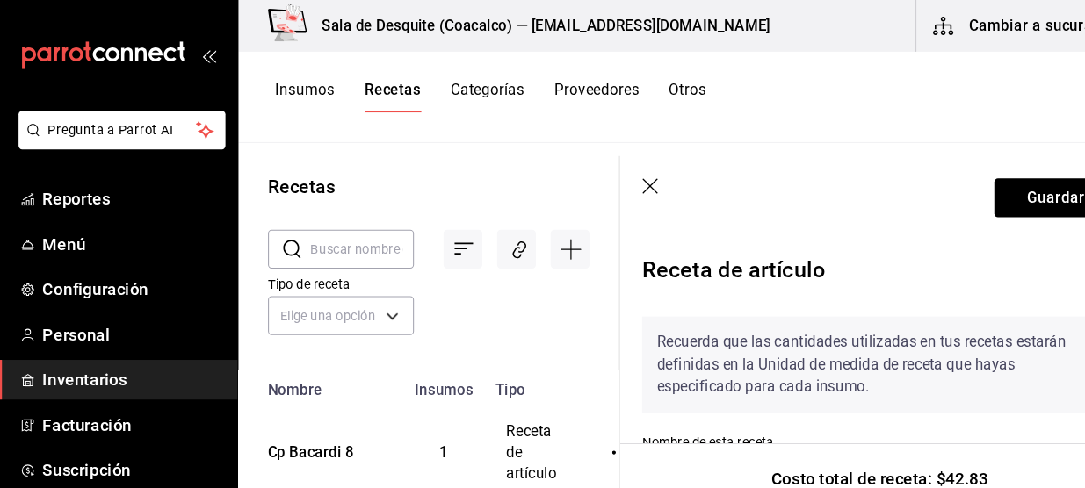
scroll to position [639, 0]
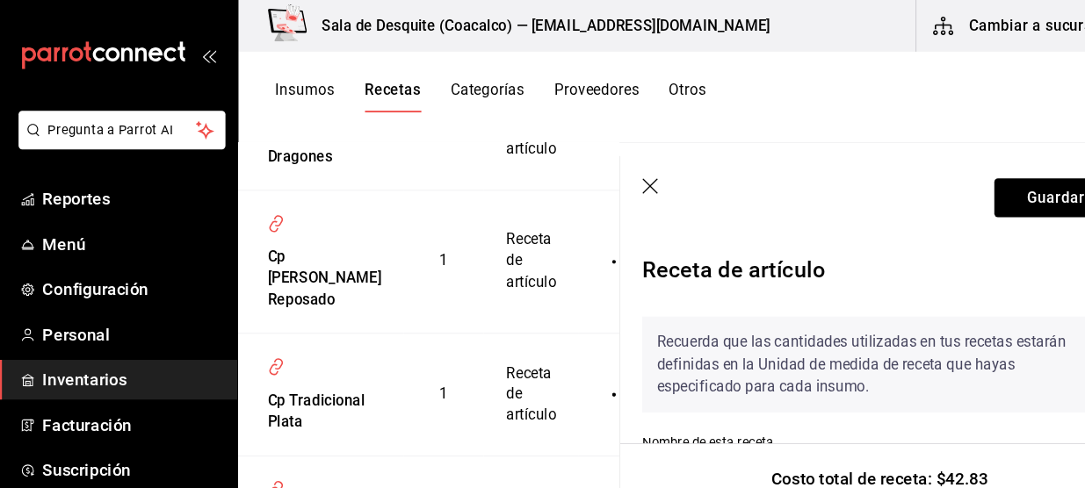
click at [617, 178] on icon "button" at bounding box center [619, 177] width 15 height 15
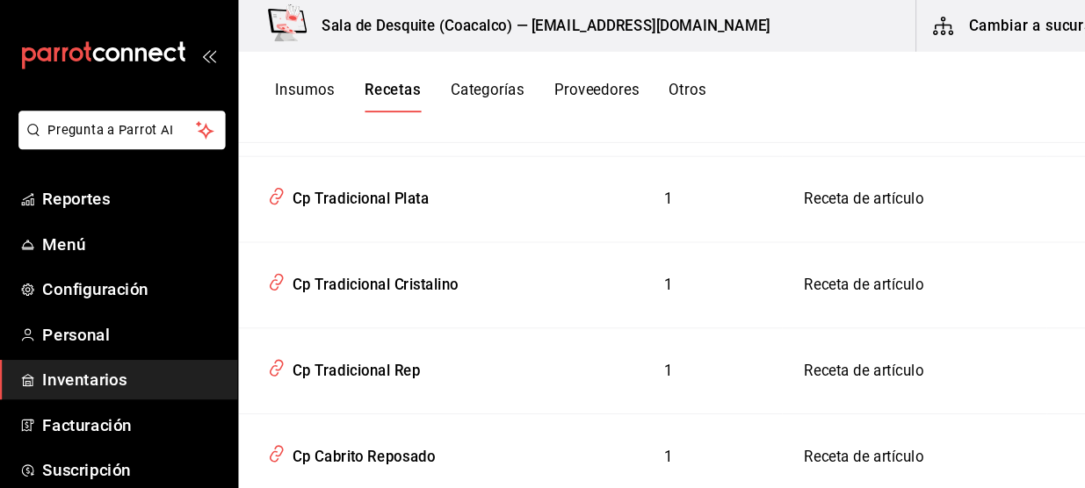
click at [387, 94] on button "Recetas" at bounding box center [375, 92] width 54 height 30
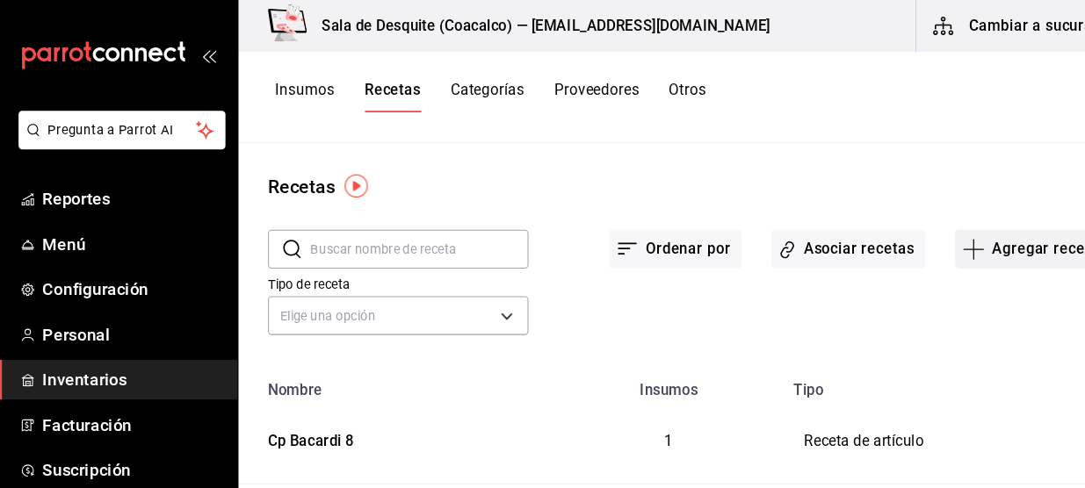
click at [955, 235] on button "Agregar receta" at bounding box center [983, 237] width 147 height 37
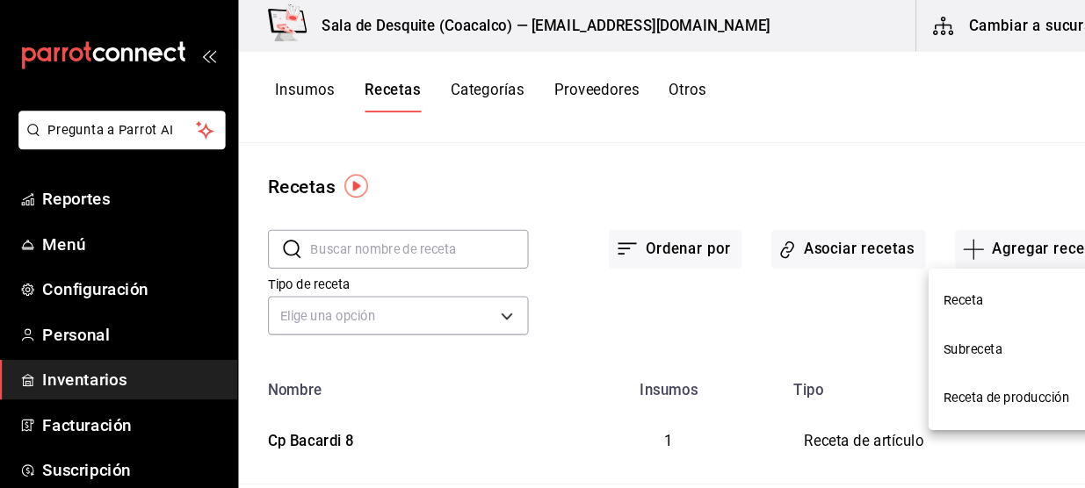
click at [956, 275] on li "Receta" at bounding box center [972, 286] width 176 height 47
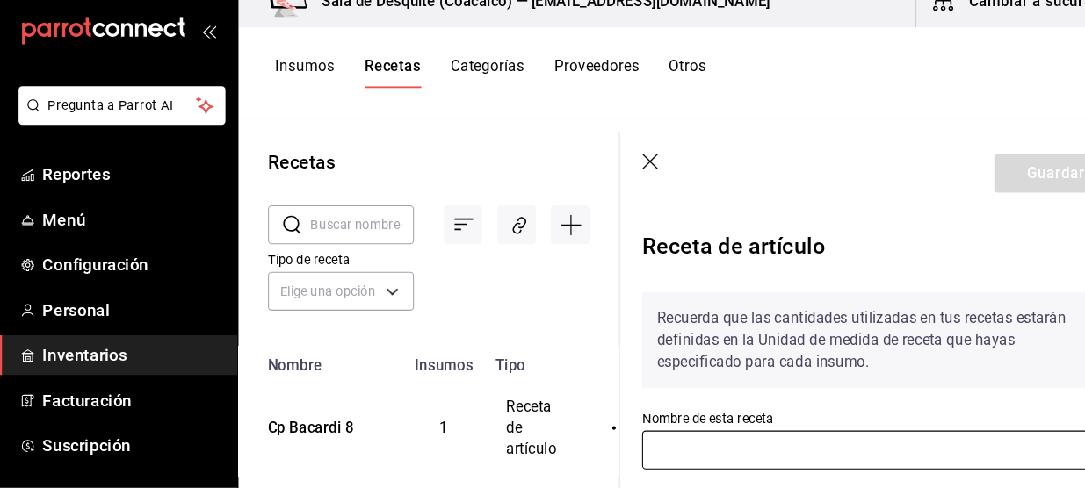
click at [869, 444] on input "text" at bounding box center [837, 451] width 451 height 37
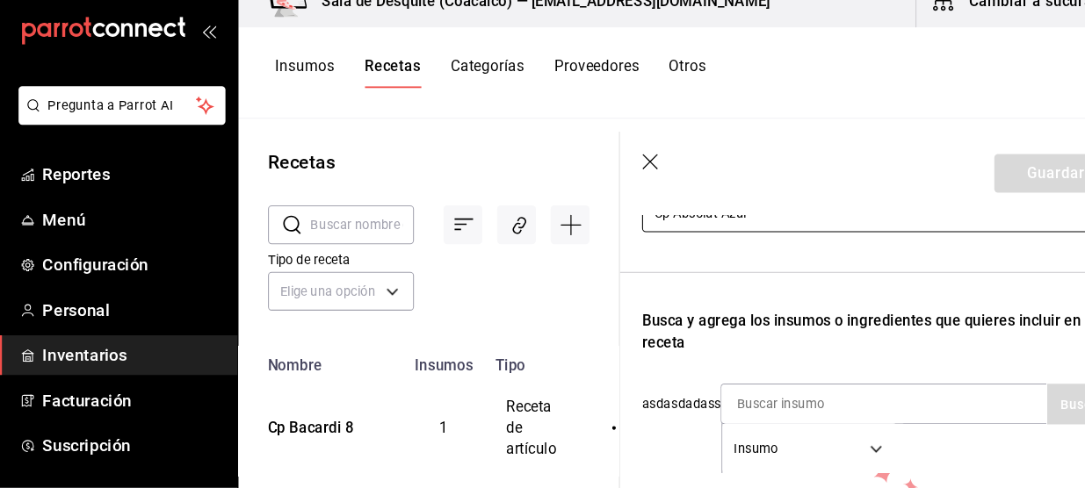
scroll to position [239, 0]
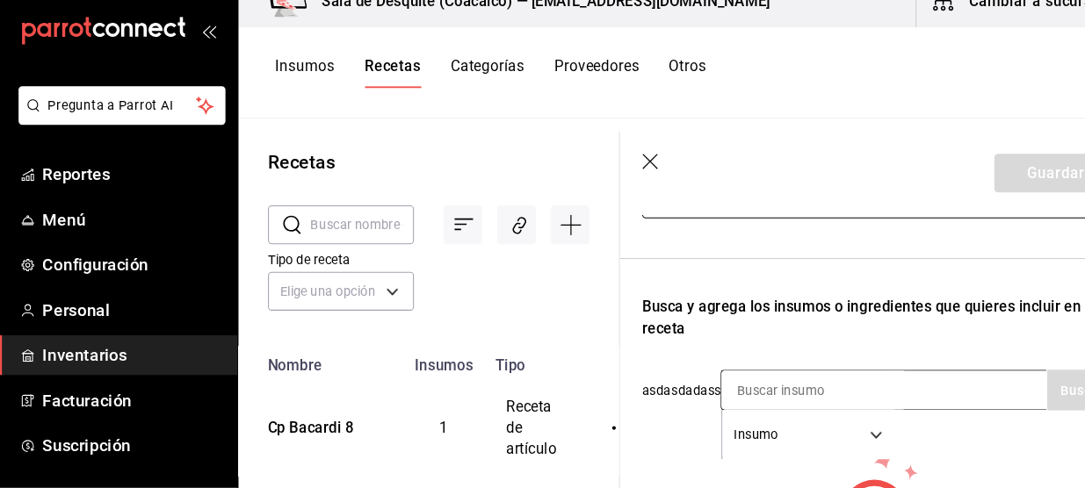
type input "Cp Absolut Azul"
click at [873, 391] on div "Insumo SUPPLY" at bounding box center [842, 394] width 310 height 39
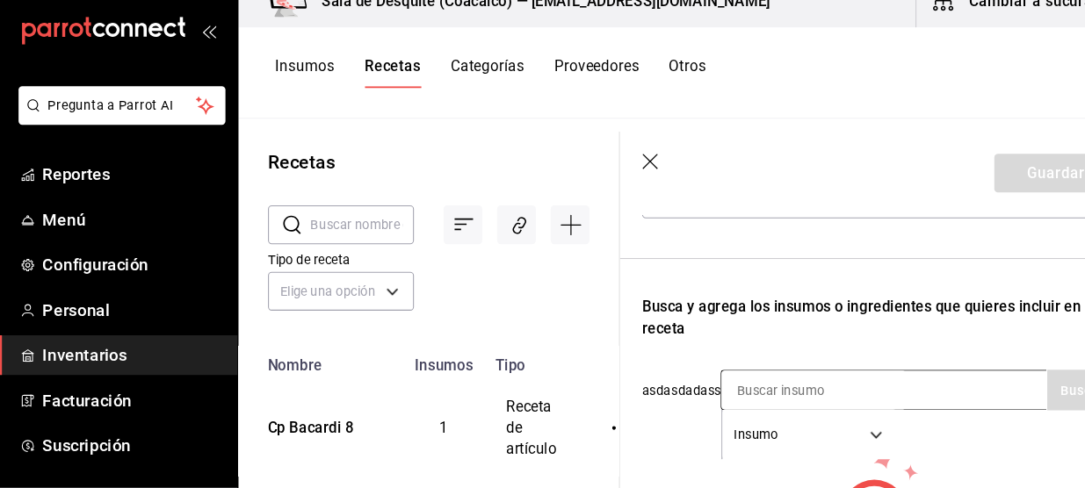
click at [732, 402] on input at bounding box center [776, 394] width 176 height 37
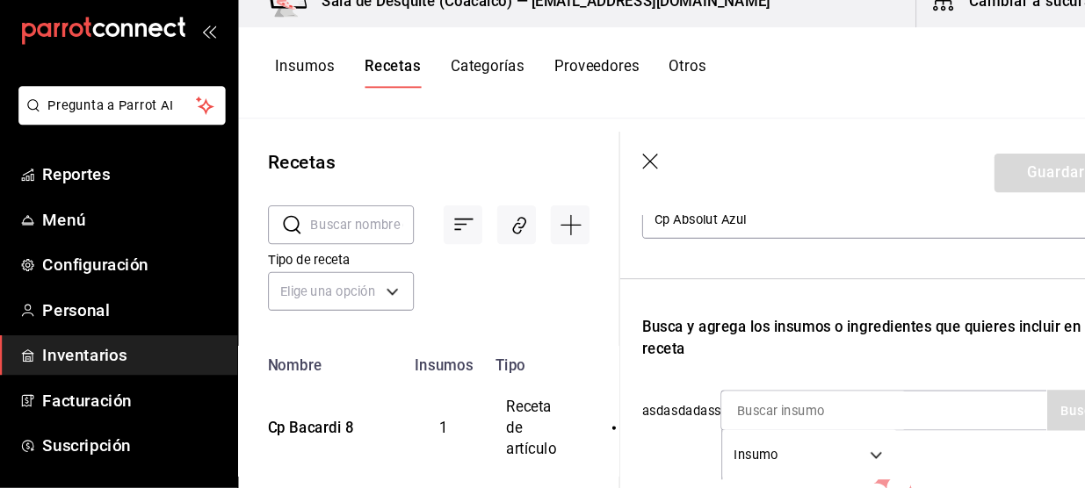
scroll to position [220, 0]
type input "Absolut"
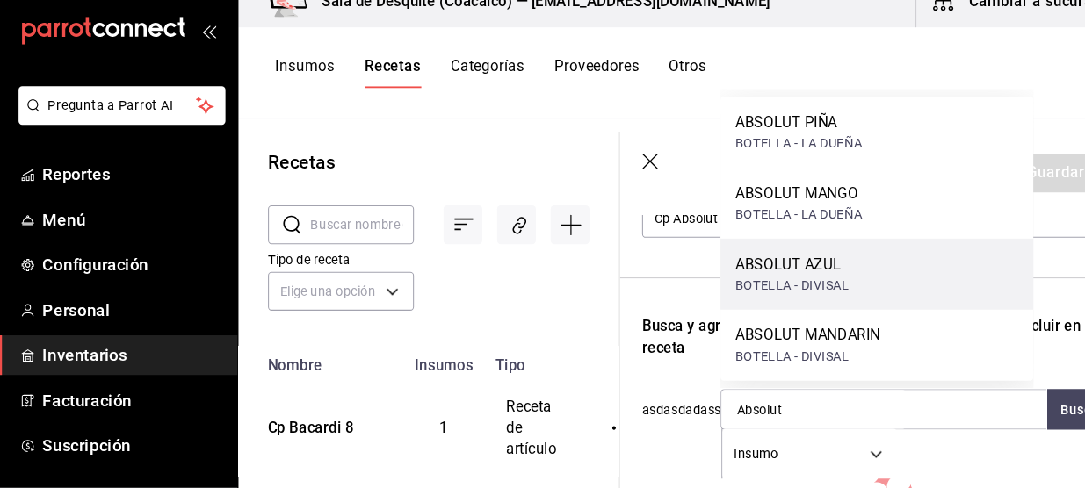
click at [792, 300] on div "BOTELLA - DIVISAL" at bounding box center [755, 294] width 108 height 18
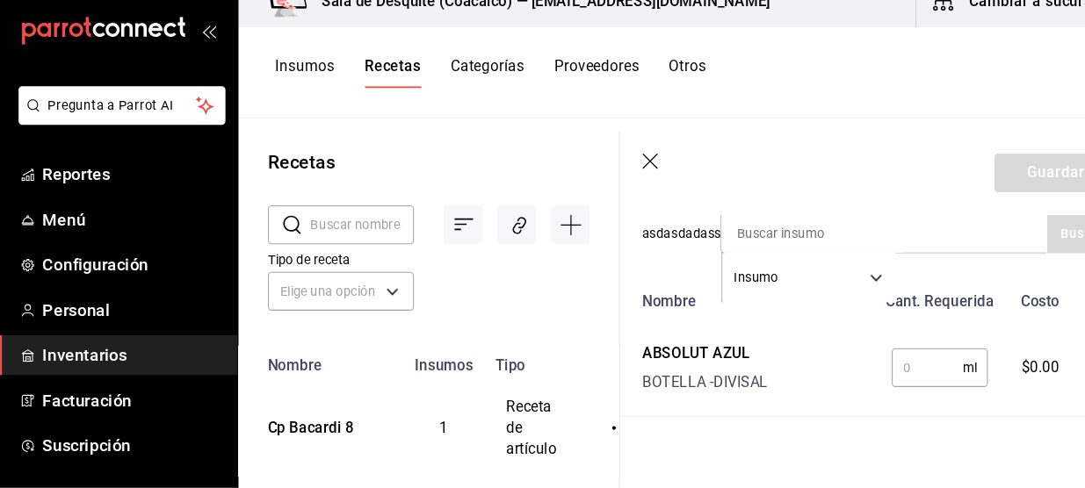
scroll to position [390, 0]
click at [867, 369] on input "text" at bounding box center [883, 371] width 68 height 35
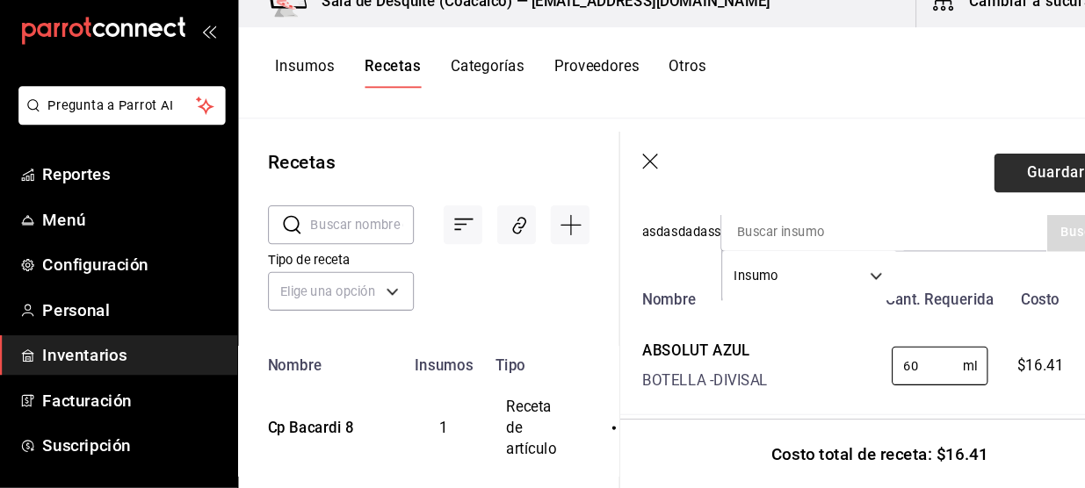
type input "60"
click at [990, 171] on button "Guardar" at bounding box center [1005, 188] width 117 height 37
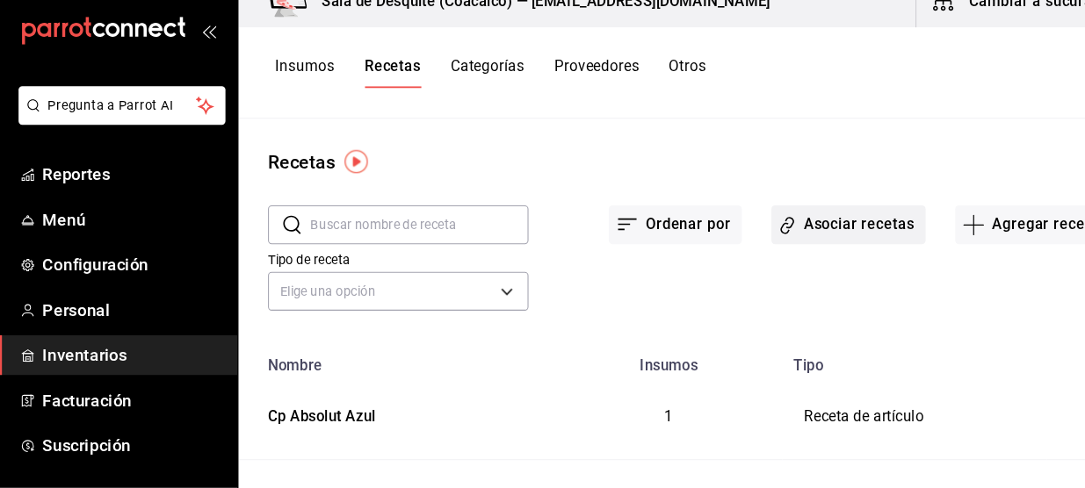
click at [782, 230] on button "Asociar recetas" at bounding box center [808, 237] width 147 height 37
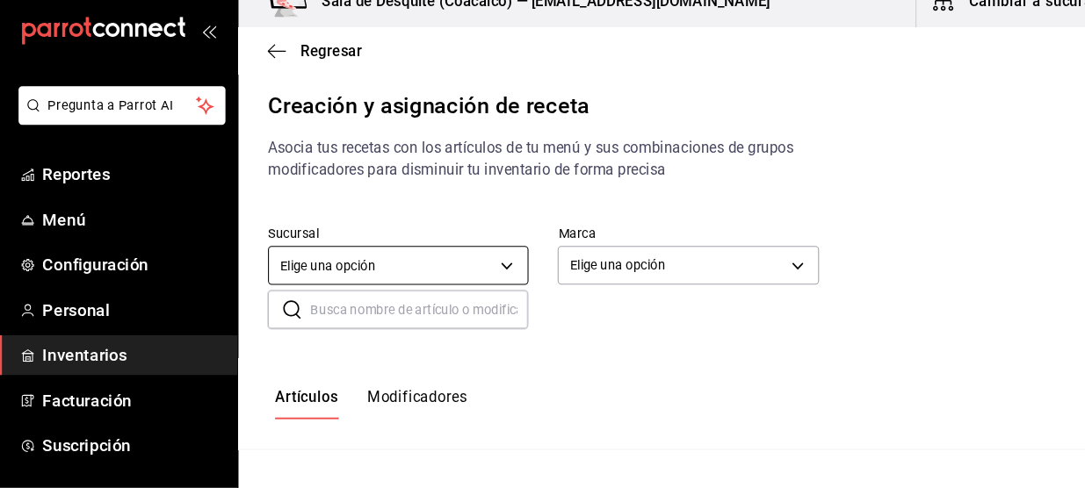
click at [451, 272] on body "Pregunta a Parrot AI Reportes Menú Configuración Personal Inventarios Facturaci…" at bounding box center [542, 229] width 1085 height 458
click at [451, 272] on div at bounding box center [542, 244] width 1085 height 488
click at [481, 272] on div at bounding box center [542, 244] width 1085 height 488
click at [481, 272] on div "Elige una opción [EMAIL_ADDRESS][DOMAIN_NAME]" at bounding box center [542, 244] width 1085 height 488
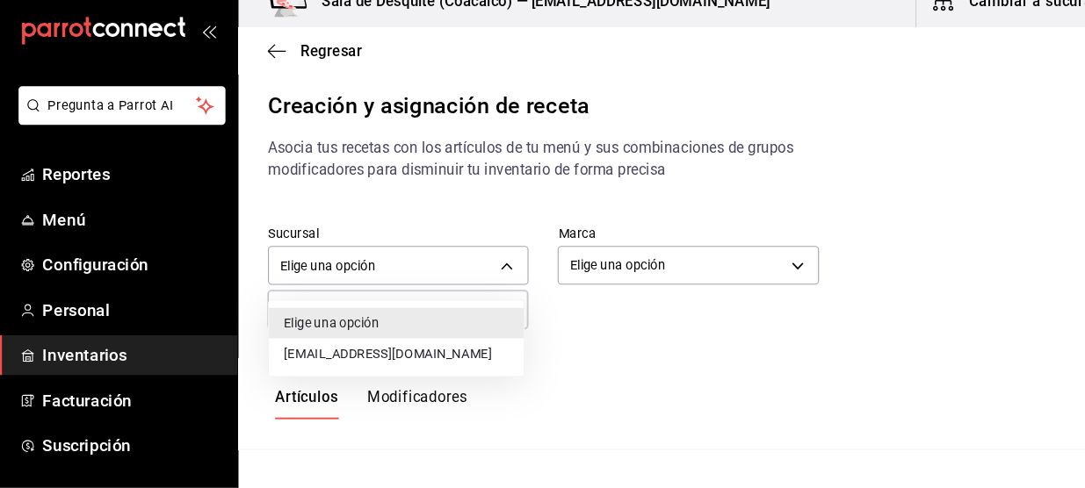
click at [481, 272] on body "Pregunta a Parrot AI Reportes Menú Configuración Personal Inventarios Facturaci…" at bounding box center [542, 229] width 1085 height 458
click at [416, 363] on li "[EMAIL_ADDRESS][DOMAIN_NAME]" at bounding box center [378, 359] width 242 height 29
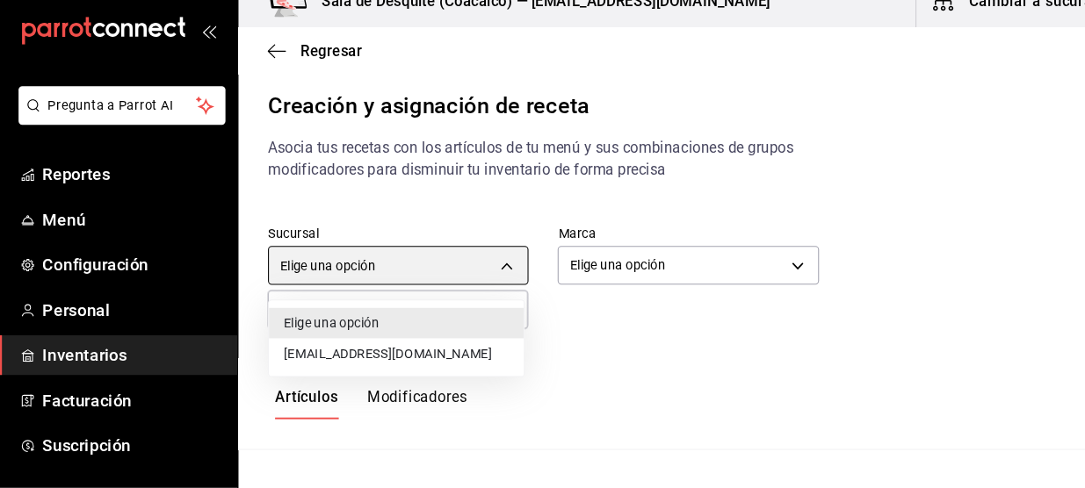
type input "93467c31-adce-431c-98c2-5877e547f662"
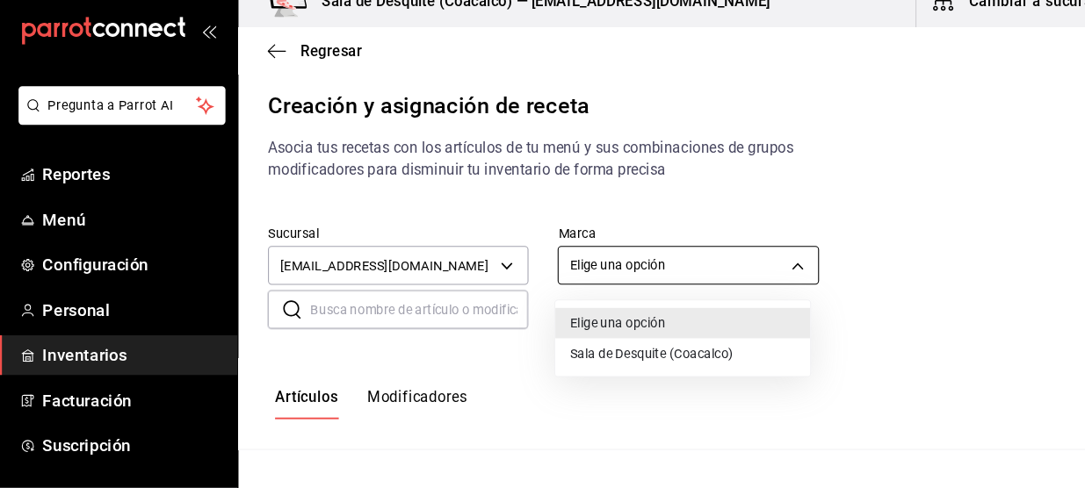
click at [576, 271] on body "Pregunta a Parrot AI Reportes Menú Configuración Personal Inventarios Facturaci…" at bounding box center [542, 229] width 1085 height 458
click at [563, 364] on li "Sala de Desquite (Coacalco)" at bounding box center [651, 359] width 242 height 29
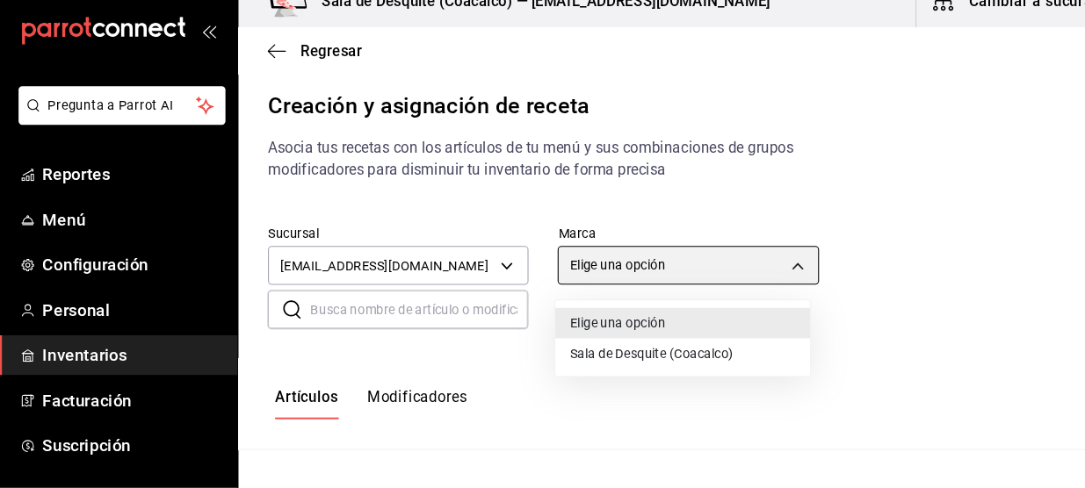
type input "62a8501e-83aa-44fc-a14d-b1e4ad847988"
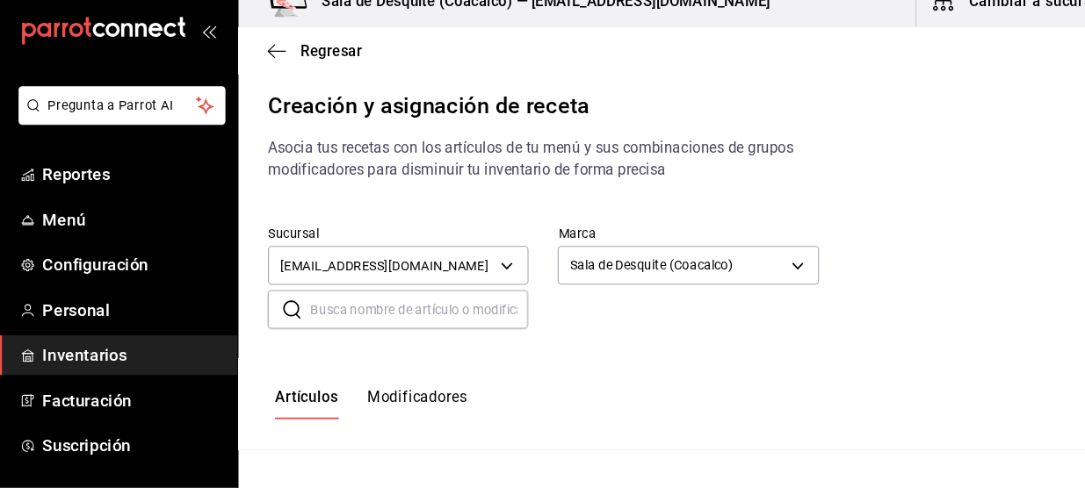
click at [386, 318] on input "text" at bounding box center [400, 317] width 207 height 35
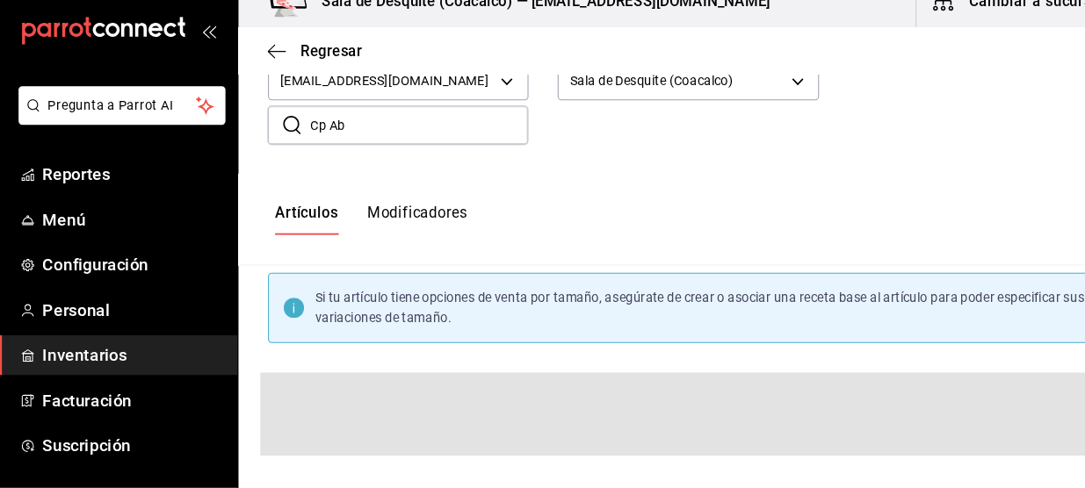
scroll to position [176, 0]
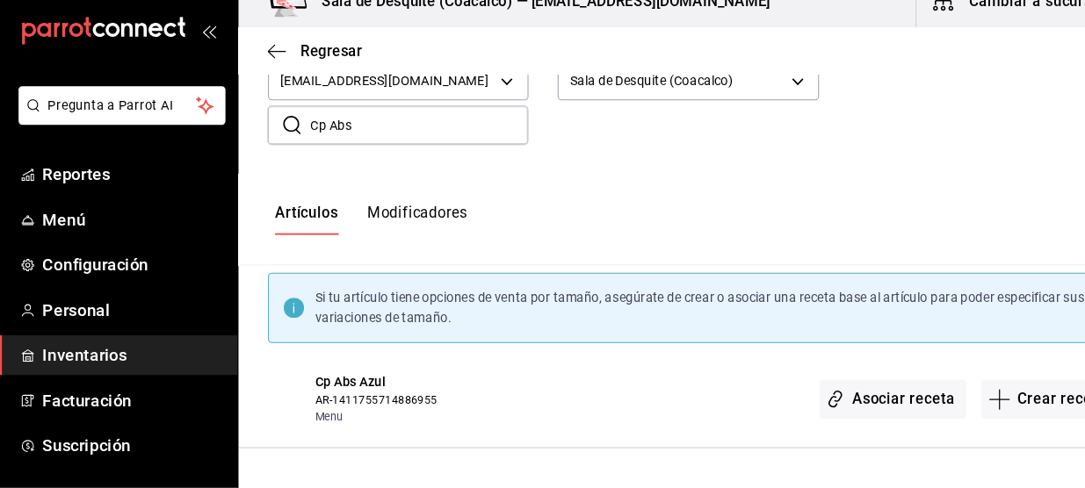
type input "Cp Abs"
click at [849, 408] on button "Asociar receta" at bounding box center [850, 403] width 139 height 37
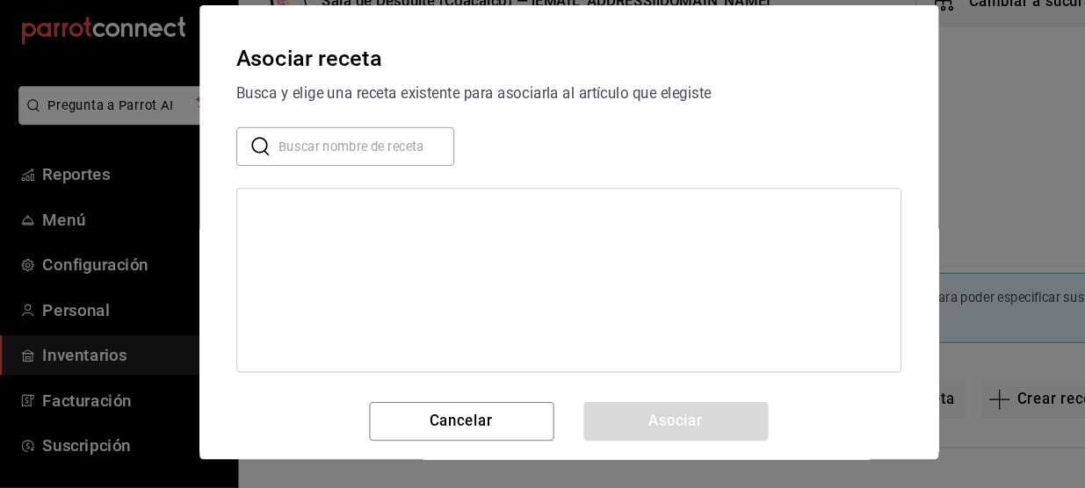
click at [375, 154] on input "text" at bounding box center [350, 162] width 167 height 35
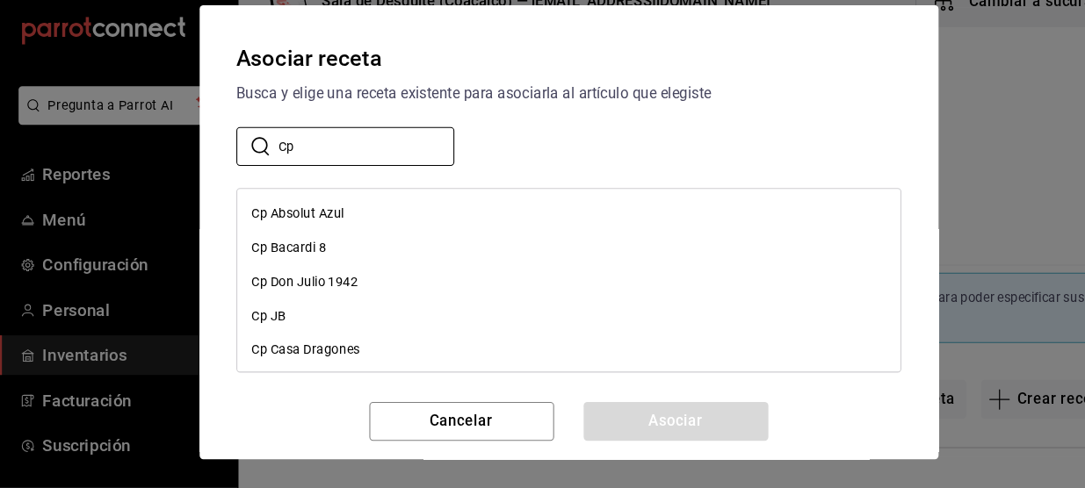
type input "Cp"
click at [299, 225] on div "Cp Absolut Azul" at bounding box center [286, 226] width 88 height 18
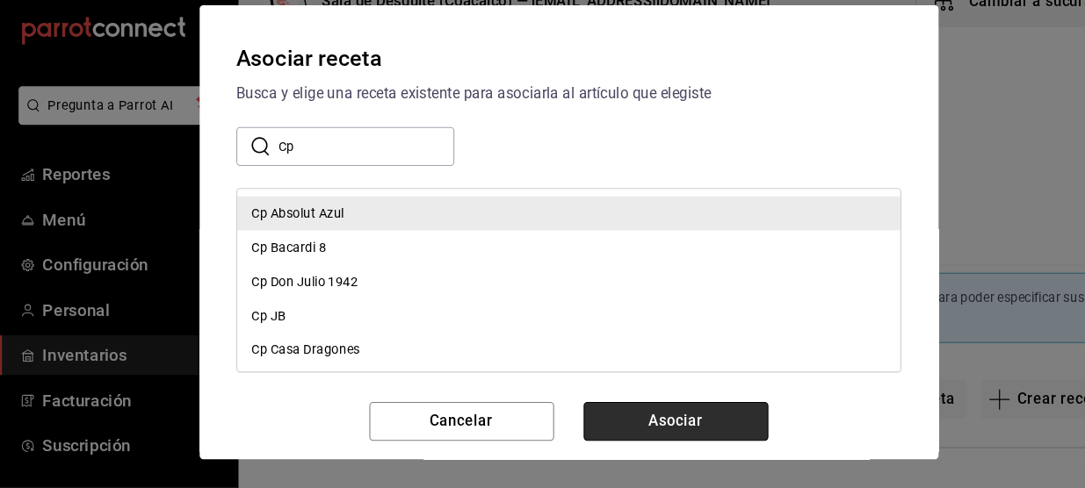
click at [647, 418] on button "Asociar" at bounding box center [645, 424] width 176 height 37
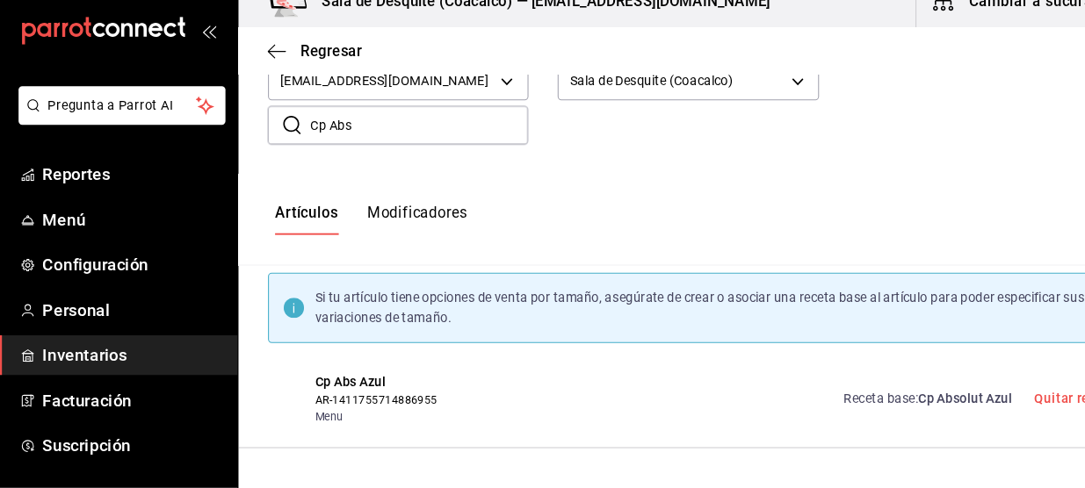
click at [910, 398] on span "Cp Absolut Azul" at bounding box center [920, 402] width 90 height 14
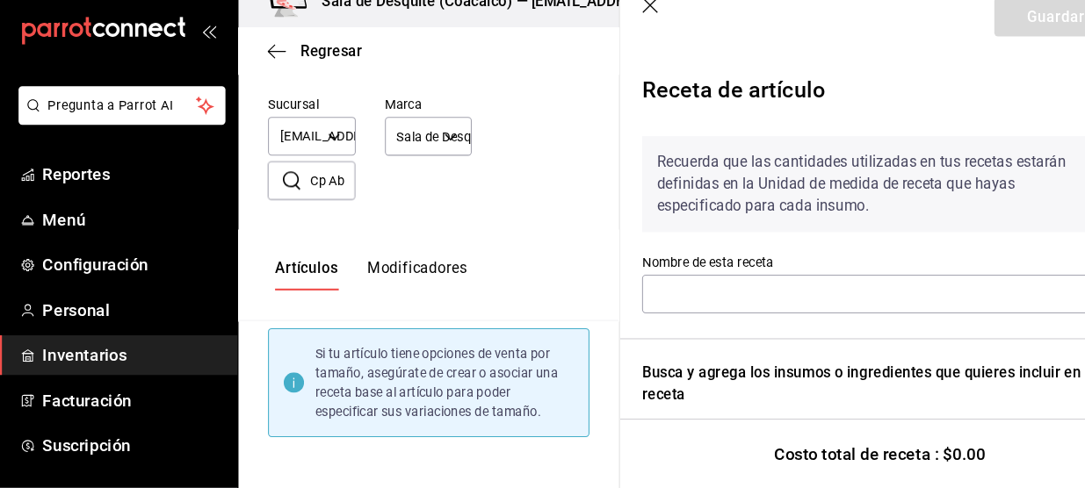
type input "Cp Absolut Azul"
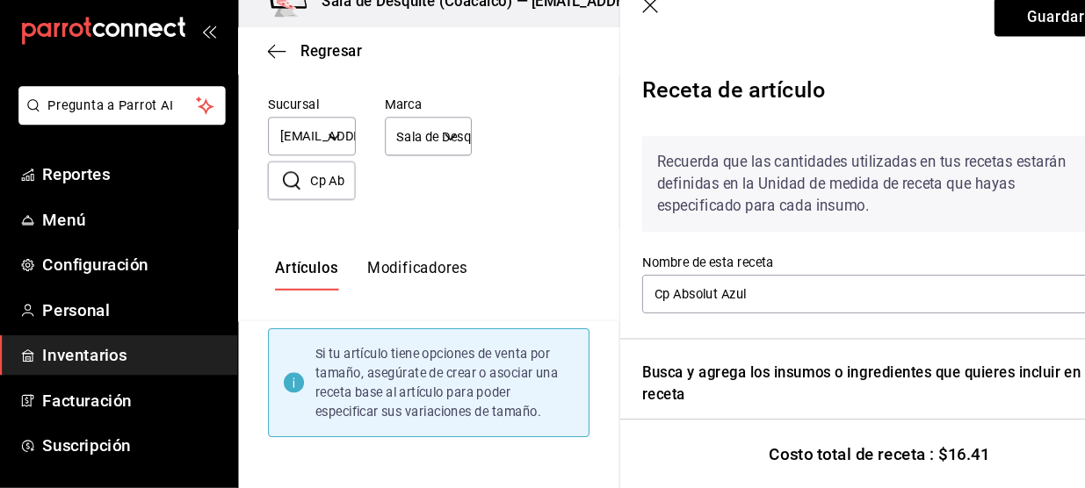
click at [619, 29] on icon "button" at bounding box center [619, 28] width 15 height 15
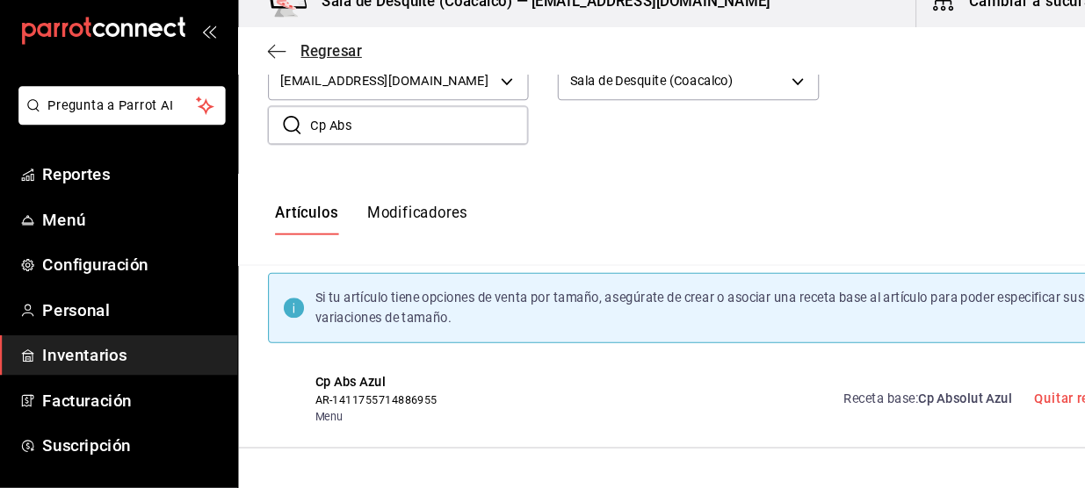
click at [266, 68] on icon "button" at bounding box center [265, 72] width 18 height 16
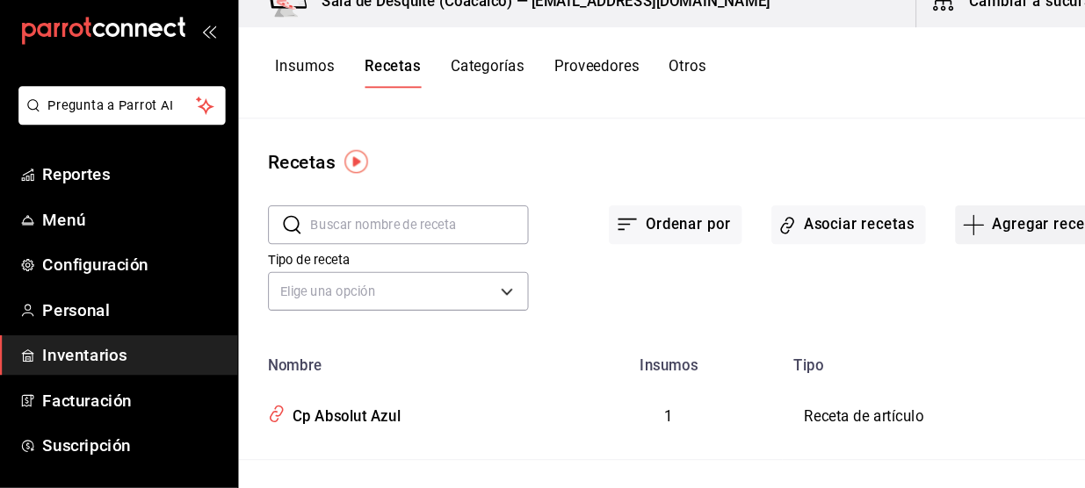
click at [958, 238] on button "Agregar receta" at bounding box center [983, 237] width 147 height 37
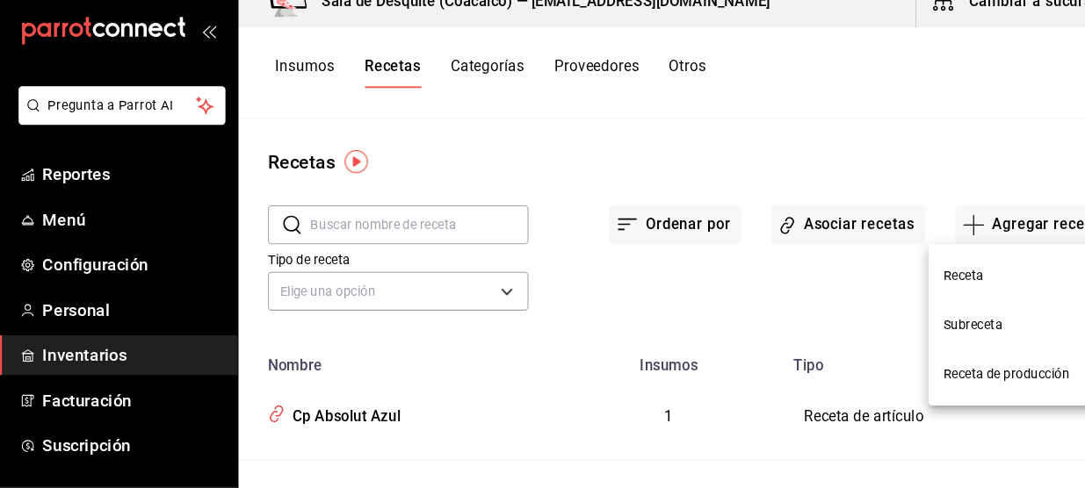
click at [949, 278] on span "Receta" at bounding box center [973, 286] width 148 height 18
